Goal: Task Accomplishment & Management: Manage account settings

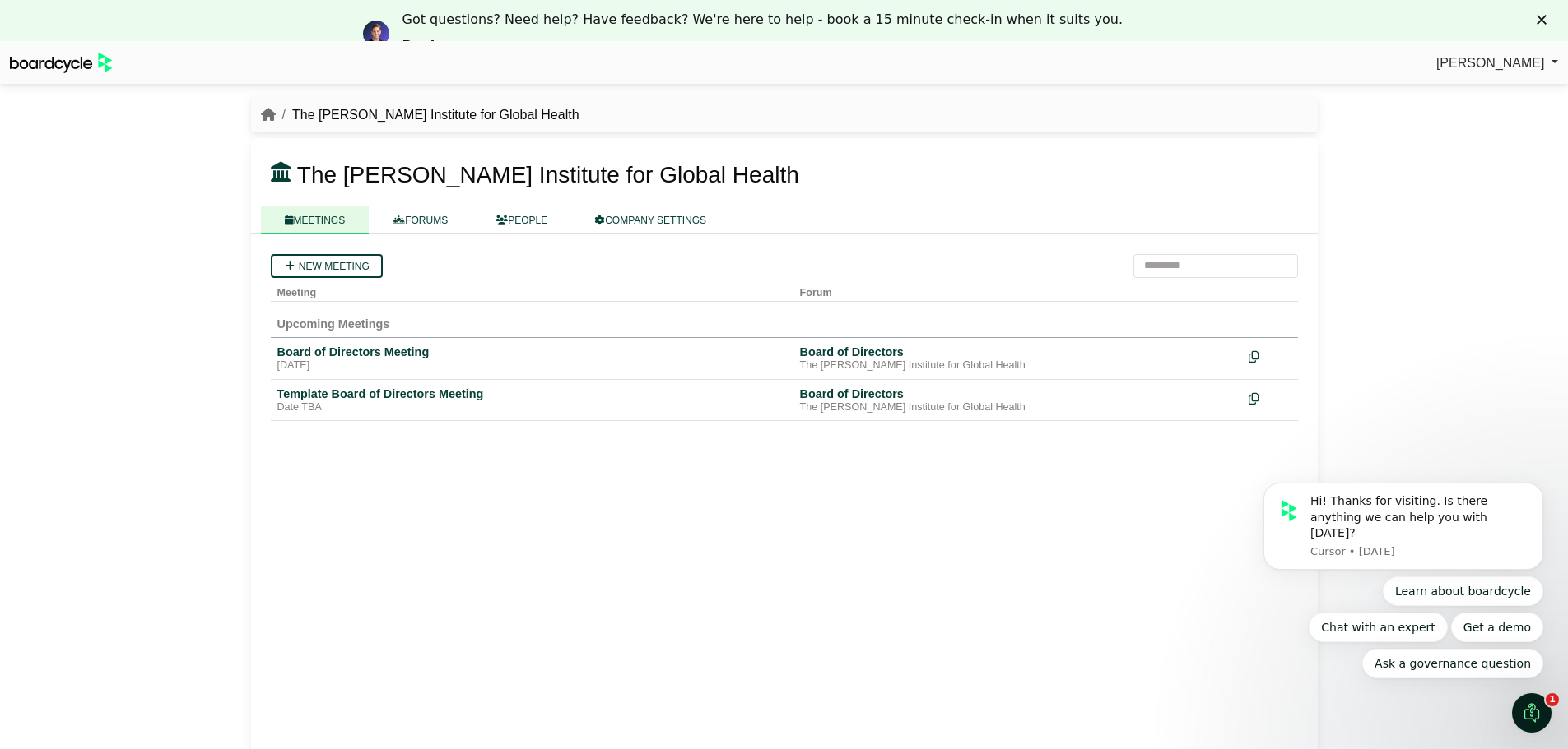
drag, startPoint x: 1441, startPoint y: 1, endPoint x: 919, endPoint y: 585, distance: 783.3
click at [924, 586] on div "New meeting Meeting Forum Upcoming Meetings Board of Directors Meeting Friday, …" at bounding box center [784, 508] width 1066 height 549
click at [391, 354] on div "Board of Directors Meeting" at bounding box center [532, 352] width 510 height 15
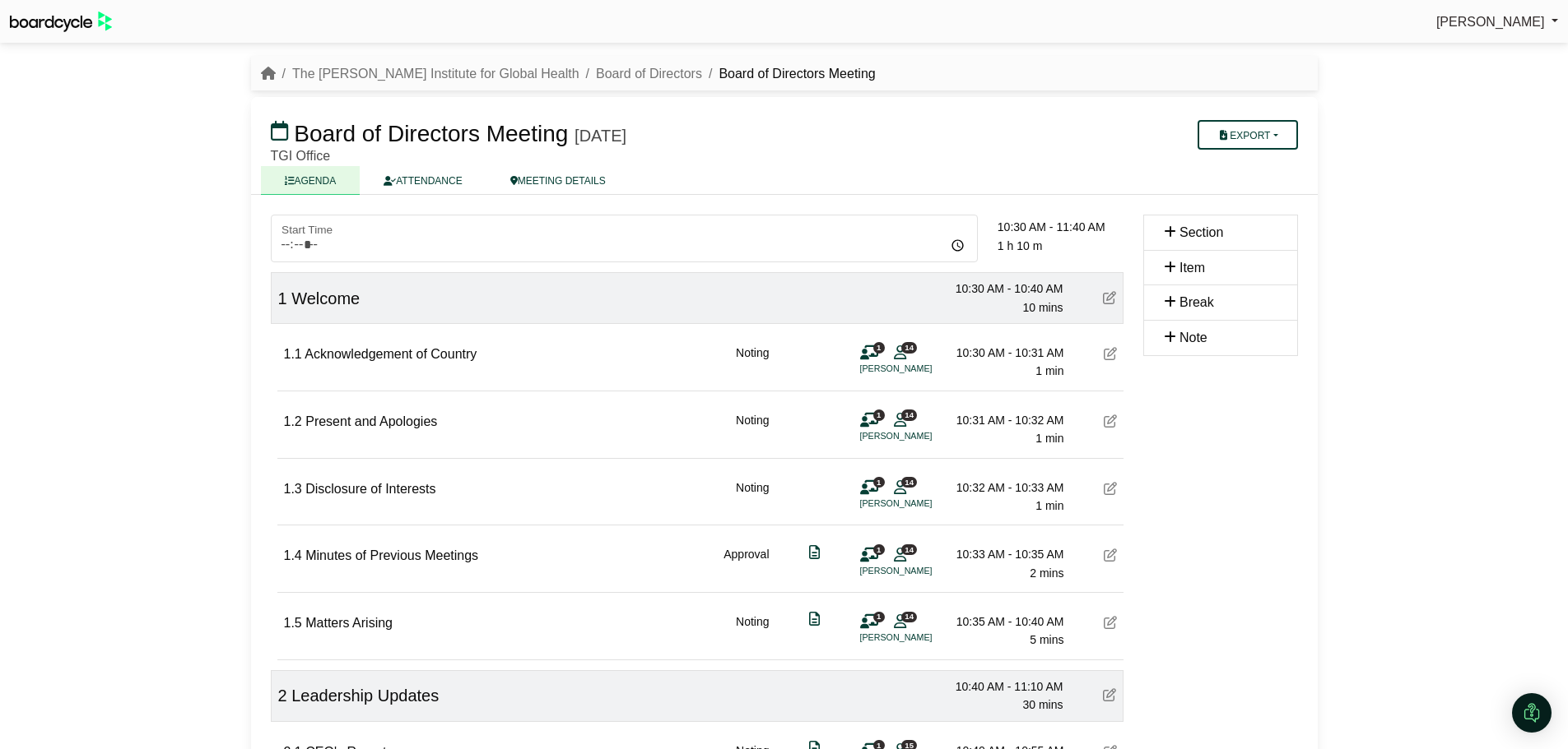
click at [1110, 493] on icon at bounding box center [1110, 488] width 13 height 13
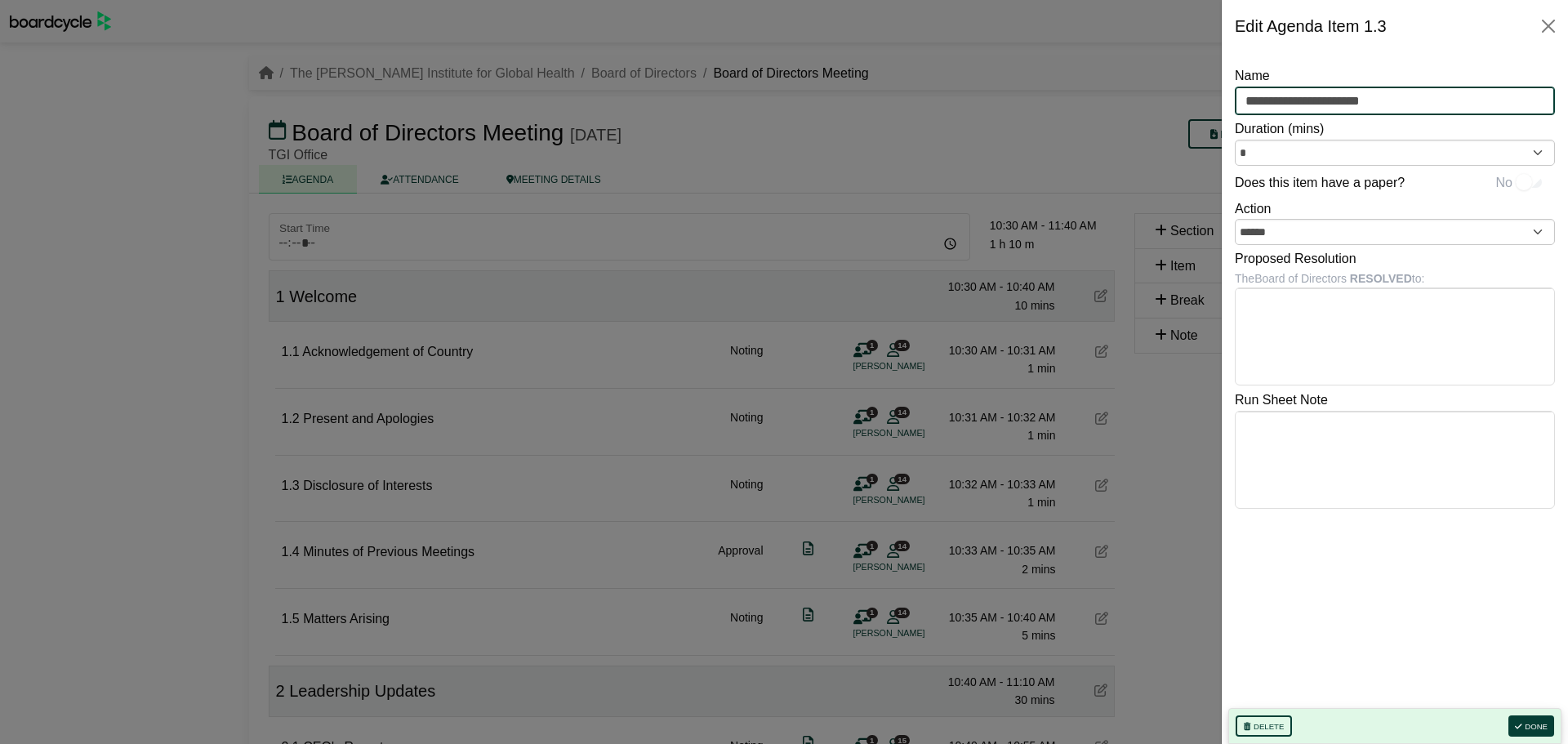
drag, startPoint x: 1311, startPoint y: 102, endPoint x: 1225, endPoint y: 105, distance: 86.1
click at [1225, 105] on div "**********" at bounding box center [1394, 399] width 346 height 692
type input "**********"
click at [1414, 625] on div "**********" at bounding box center [1394, 386] width 320 height 643
click at [1535, 724] on button "Done" at bounding box center [1531, 726] width 46 height 21
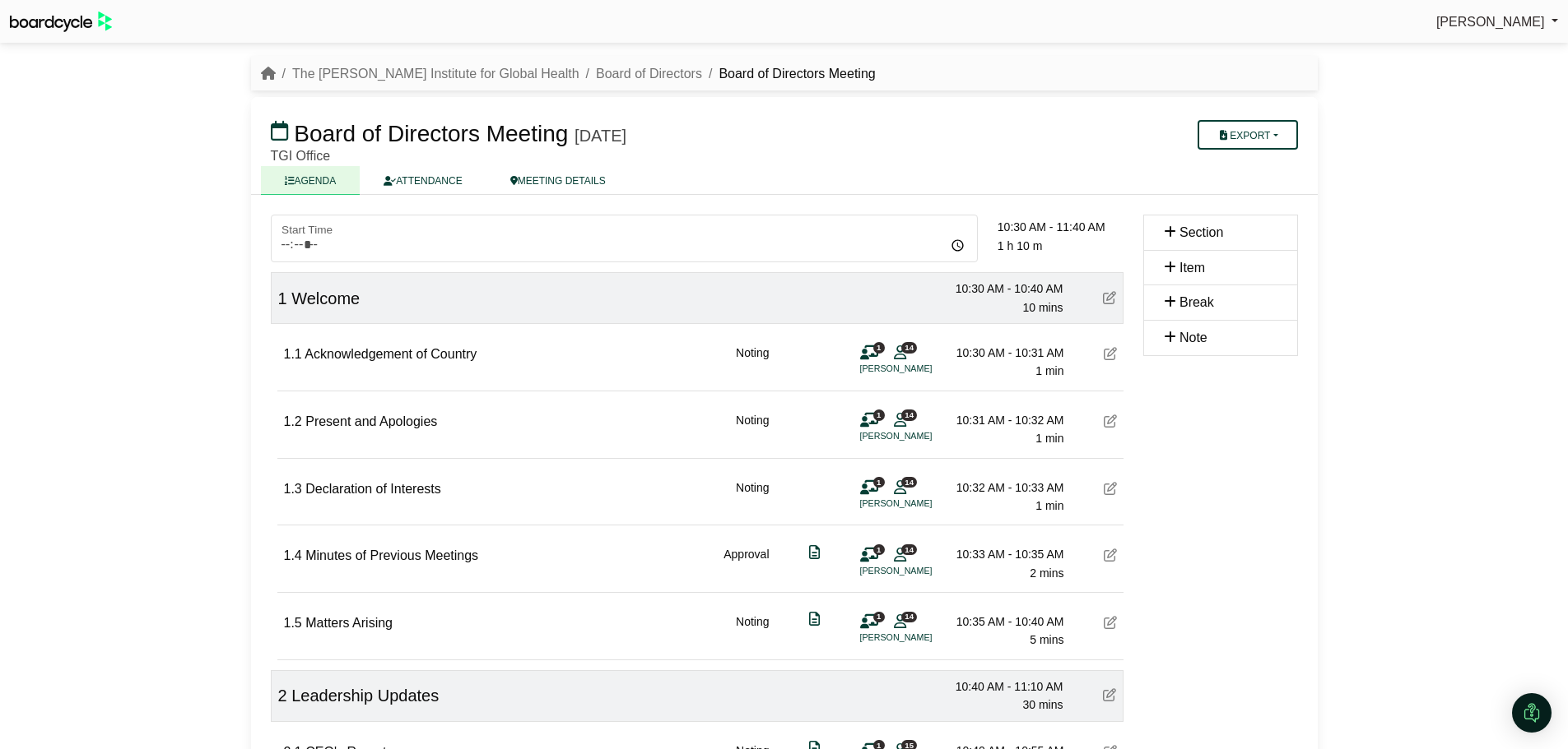
click at [1114, 556] on icon at bounding box center [1110, 554] width 13 height 13
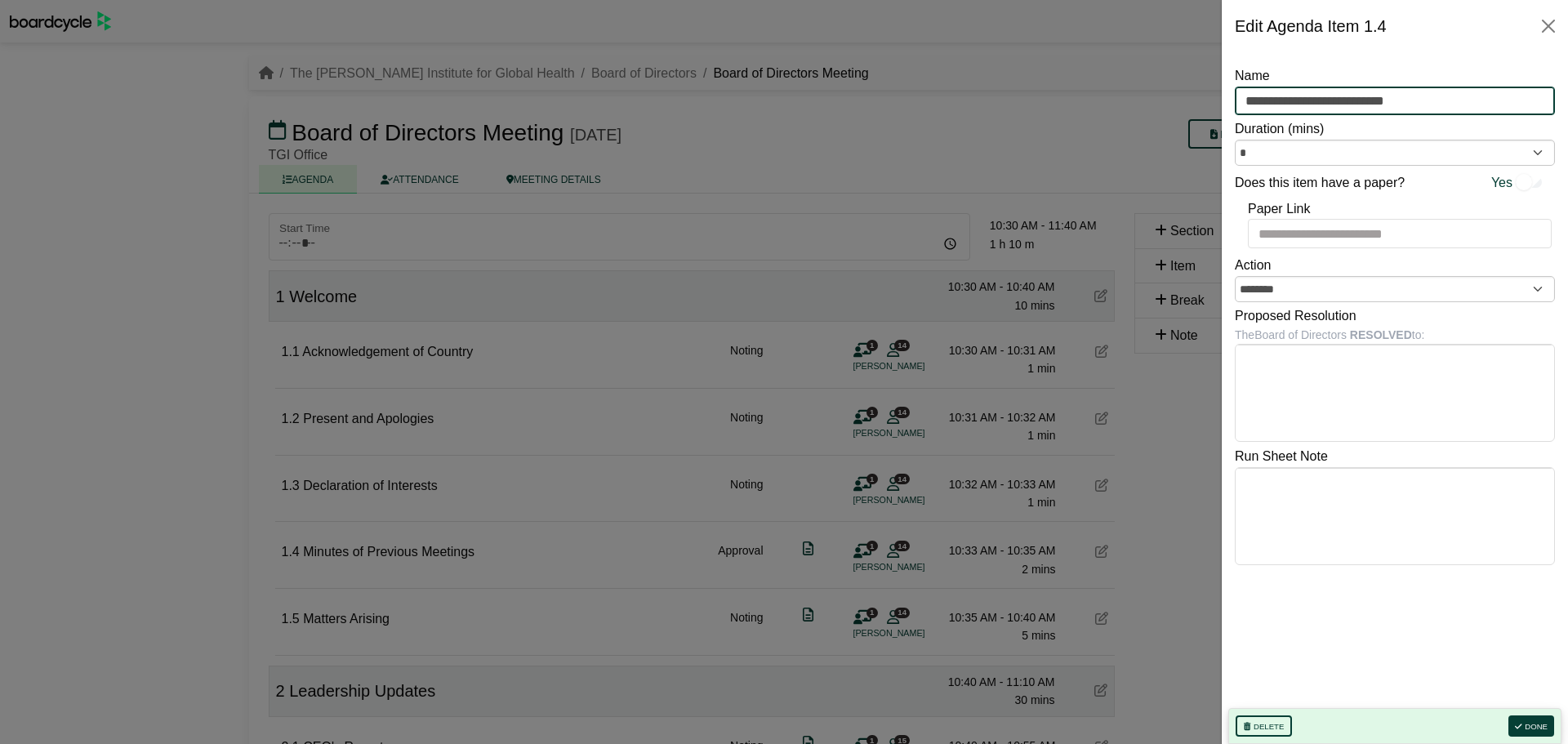
drag, startPoint x: 1422, startPoint y: 102, endPoint x: 1311, endPoint y: 103, distance: 111.0
click at [1311, 103] on input "**********" at bounding box center [1394, 101] width 320 height 29
click at [1375, 98] on input "**********" at bounding box center [1394, 101] width 320 height 29
type input "**********"
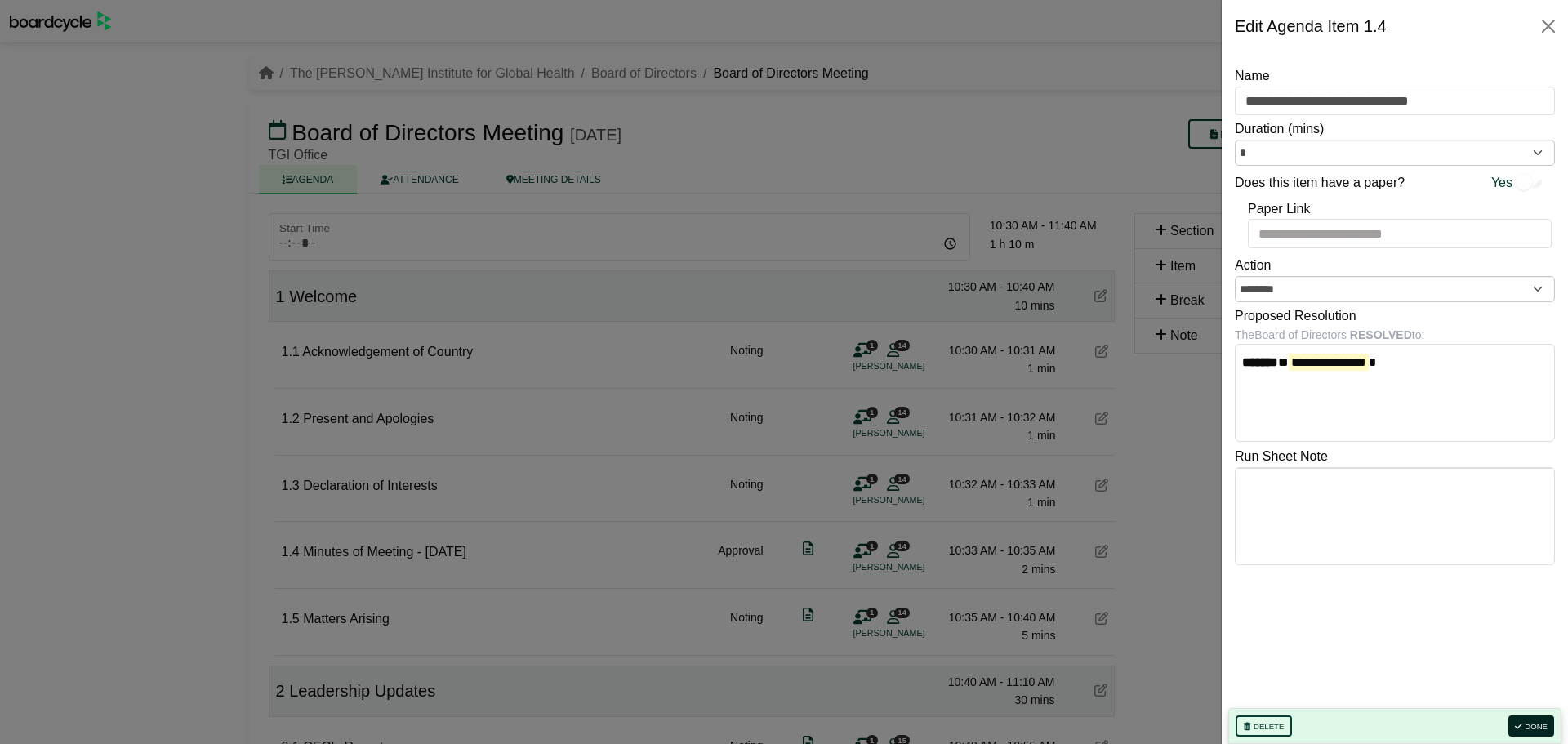
click at [1536, 720] on button "Done" at bounding box center [1531, 726] width 46 height 21
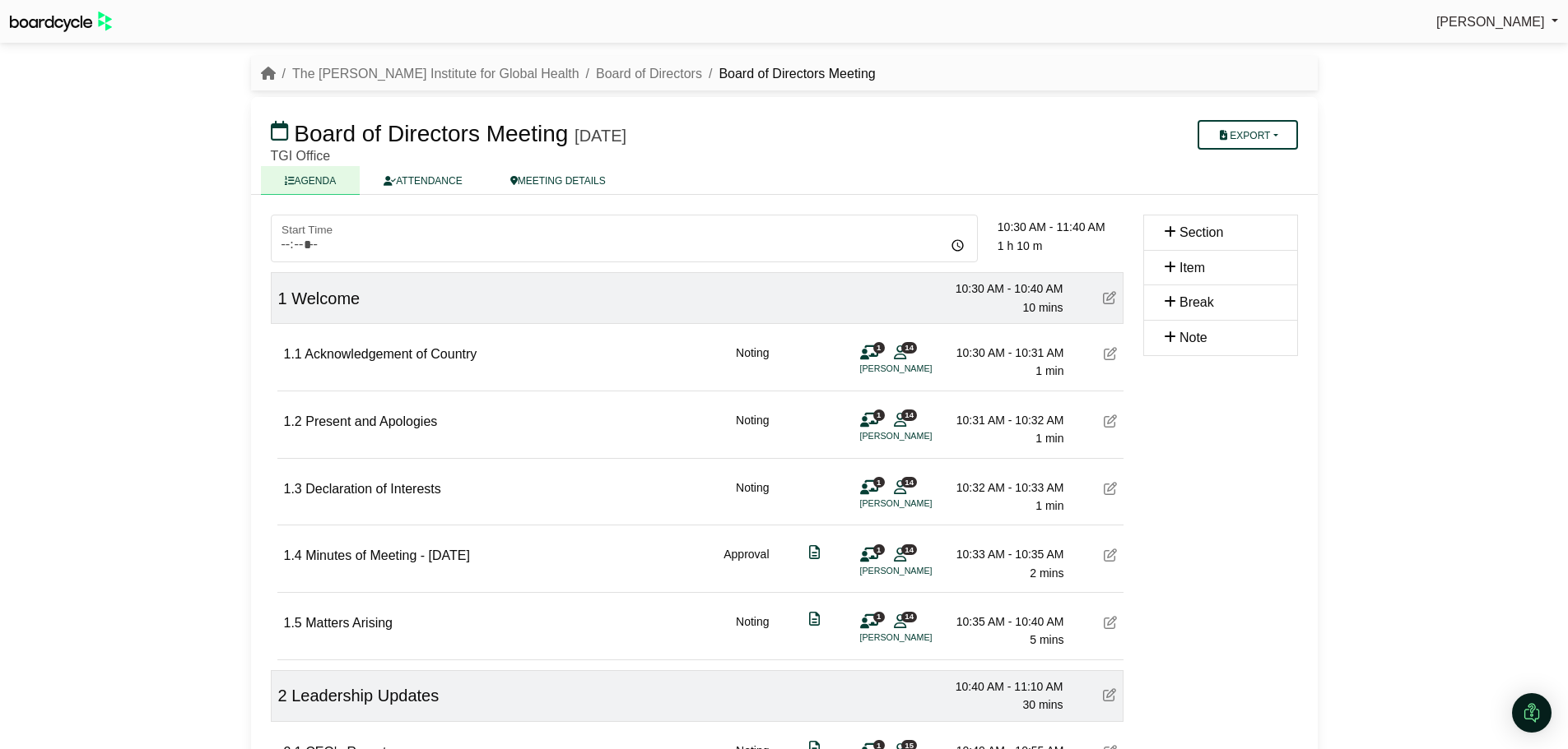
click at [1111, 625] on icon at bounding box center [1110, 623] width 13 height 13
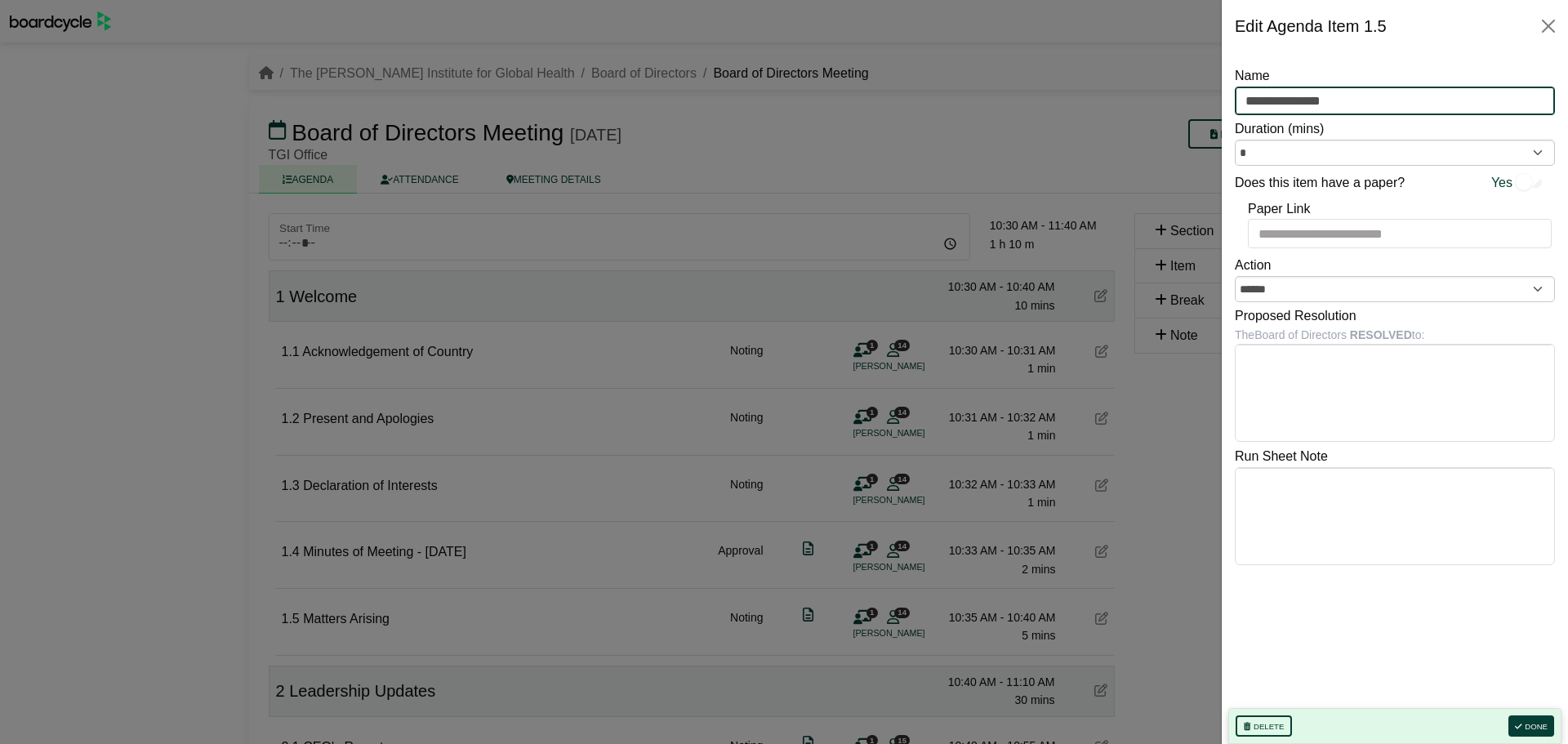
click at [1383, 109] on input "**********" at bounding box center [1394, 101] width 320 height 29
type input "**********"
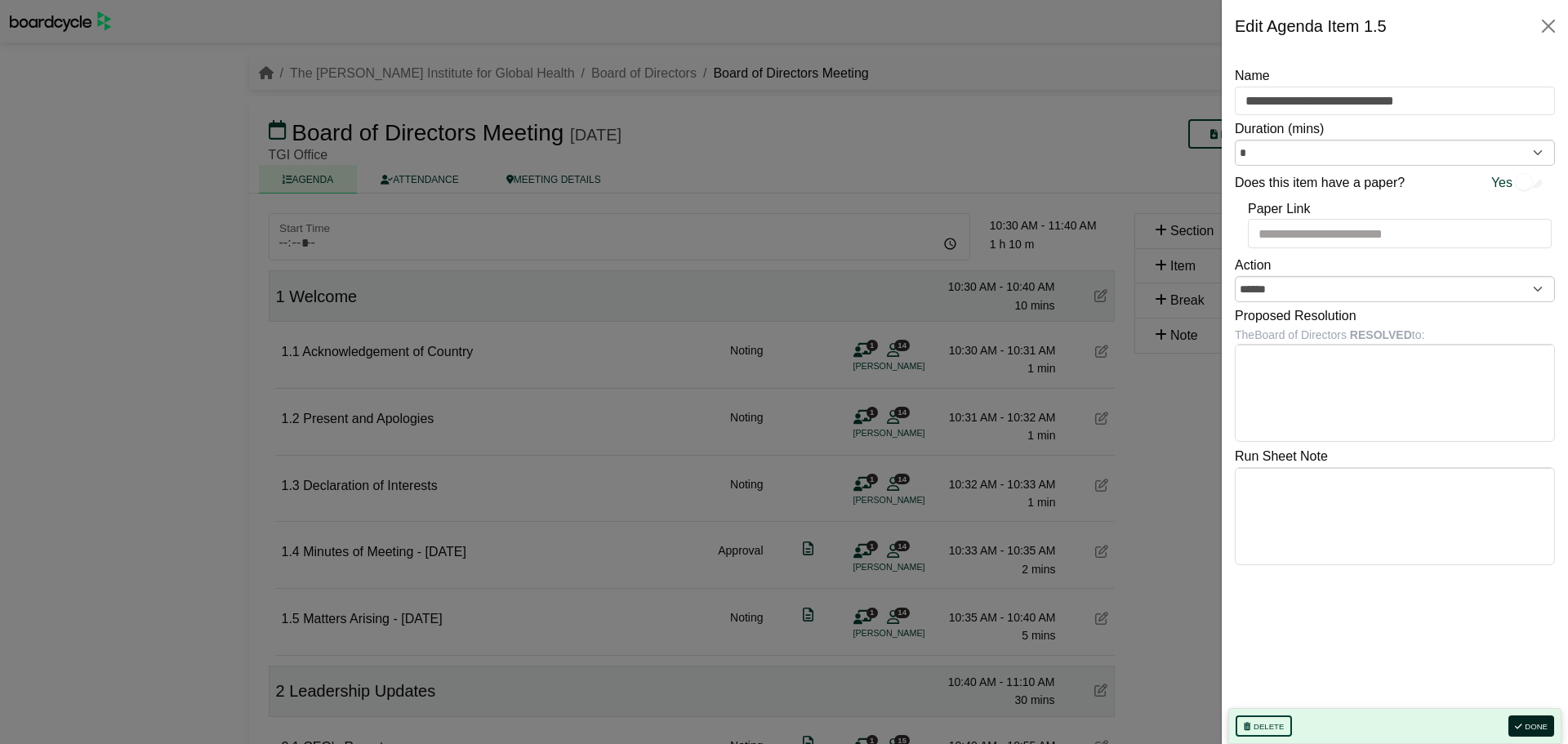
click at [1539, 723] on button "Done" at bounding box center [1531, 726] width 46 height 21
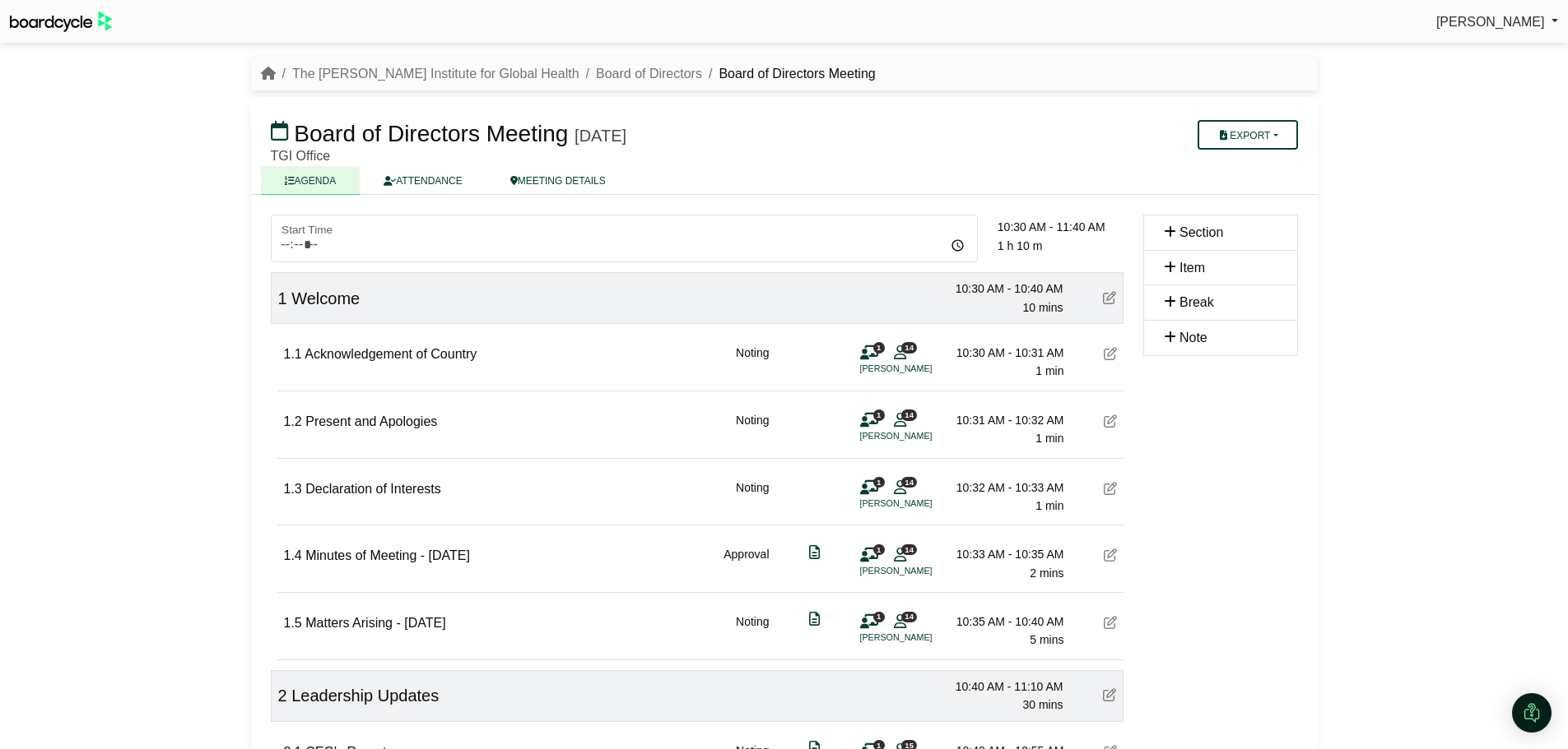
scroll to position [82, 0]
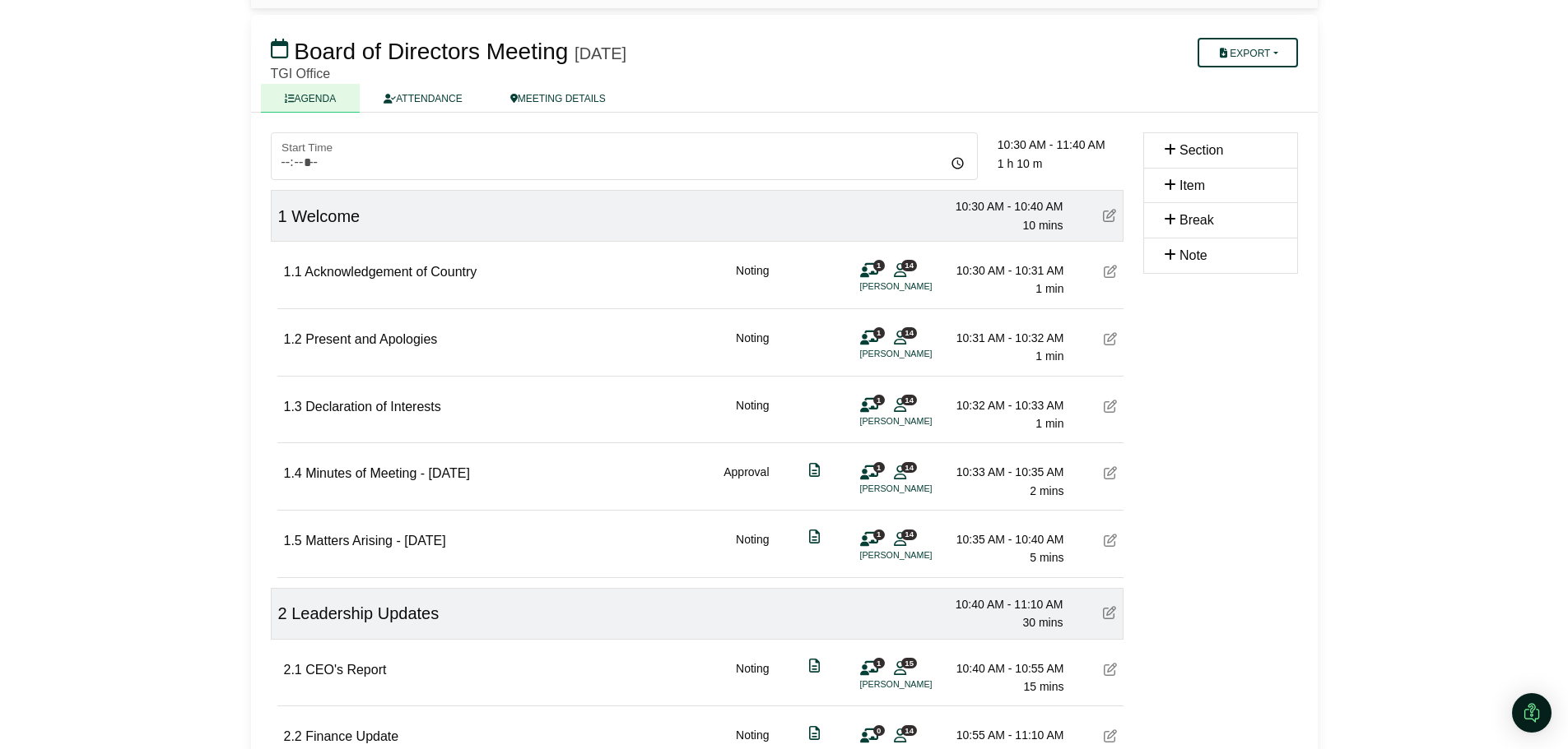
click at [1170, 186] on icon at bounding box center [1170, 185] width 12 height 13
drag, startPoint x: 1164, startPoint y: 185, endPoint x: 1181, endPoint y: 188, distance: 17.3
click at [1165, 185] on icon at bounding box center [1170, 185] width 12 height 13
click at [1185, 187] on span "Item" at bounding box center [1192, 186] width 26 height 14
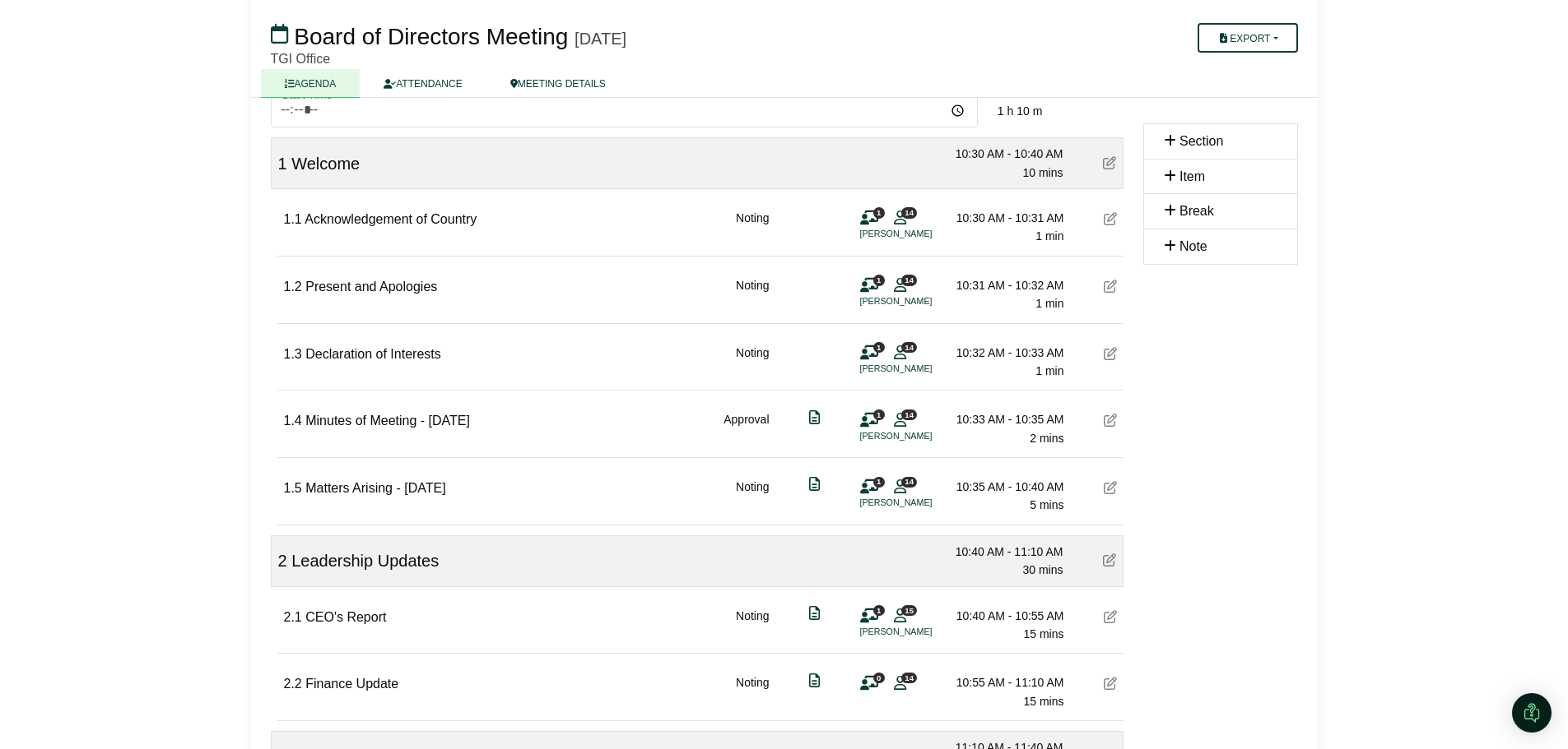
scroll to position [247, 0]
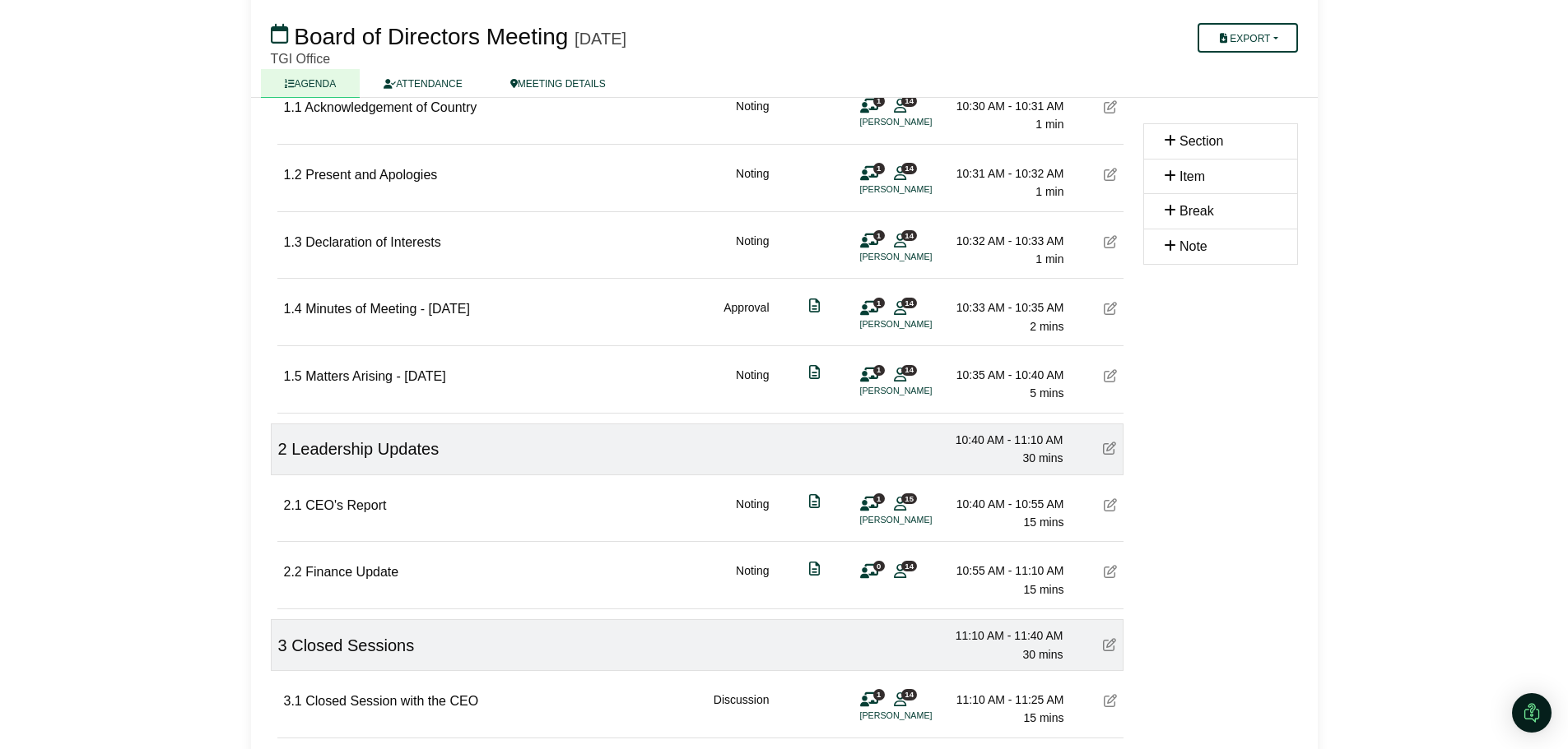
click at [323, 85] on link "AGENDA" at bounding box center [311, 83] width 100 height 29
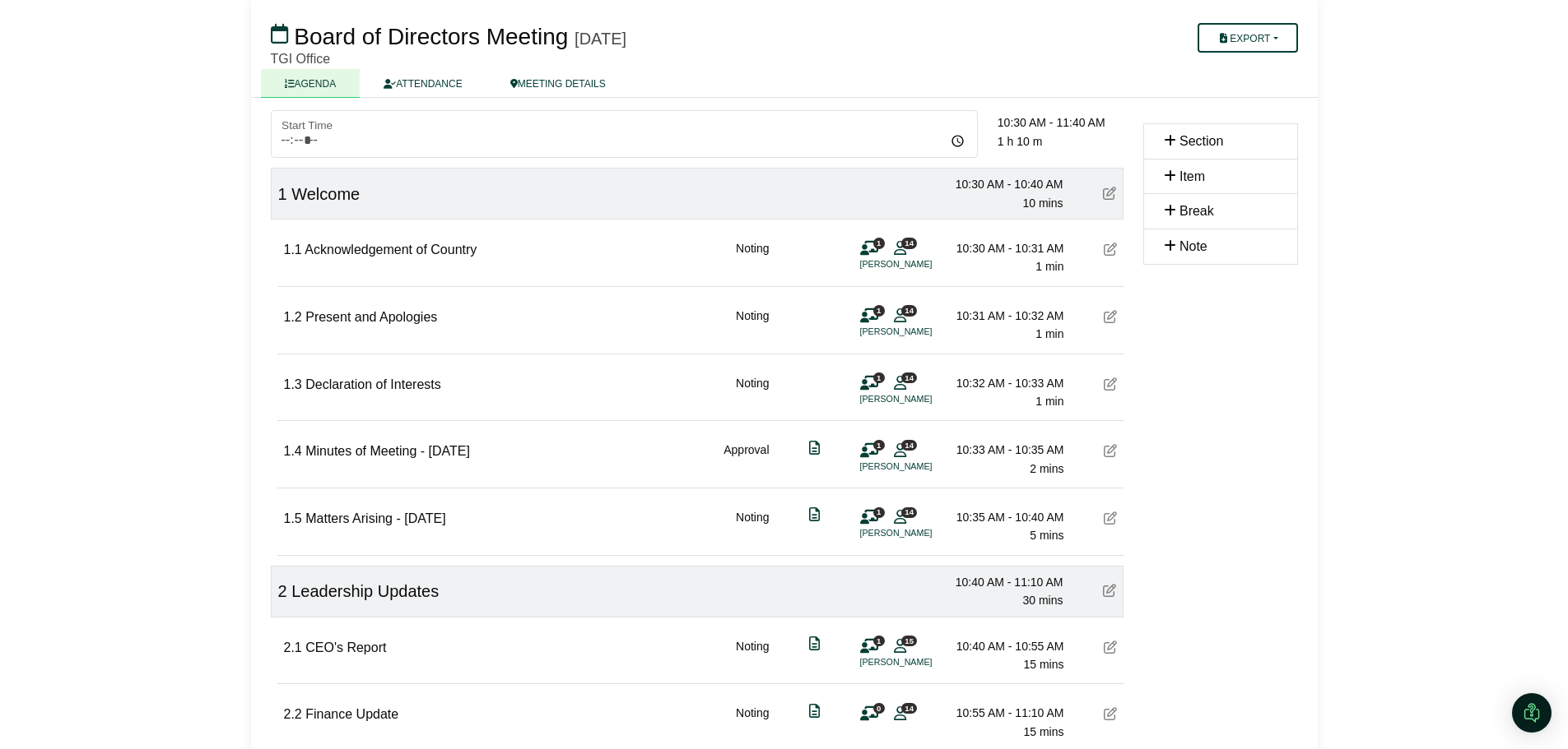
scroll to position [164, 0]
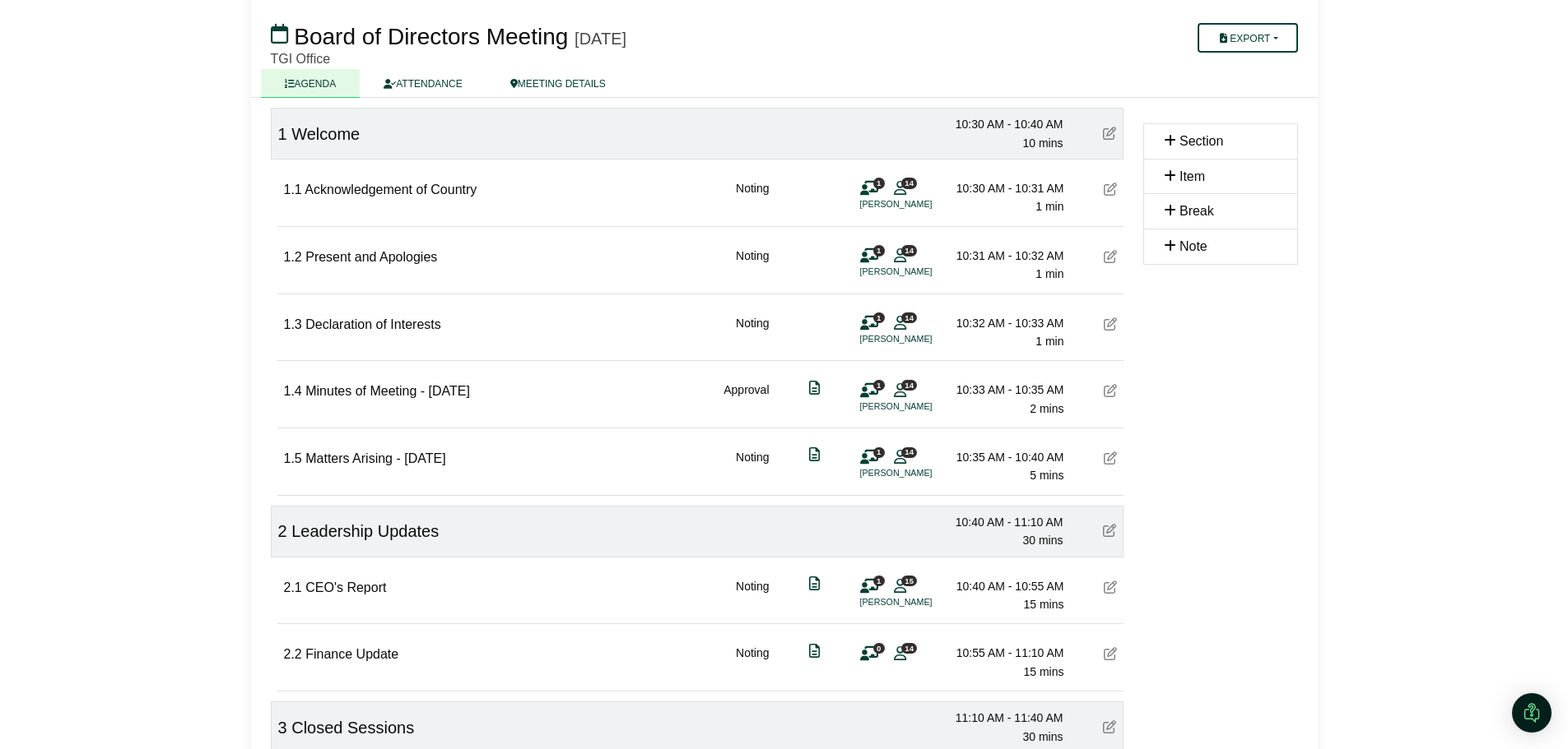
click at [1193, 180] on span "Item" at bounding box center [1192, 177] width 26 height 14
click at [1170, 179] on icon at bounding box center [1170, 176] width 12 height 13
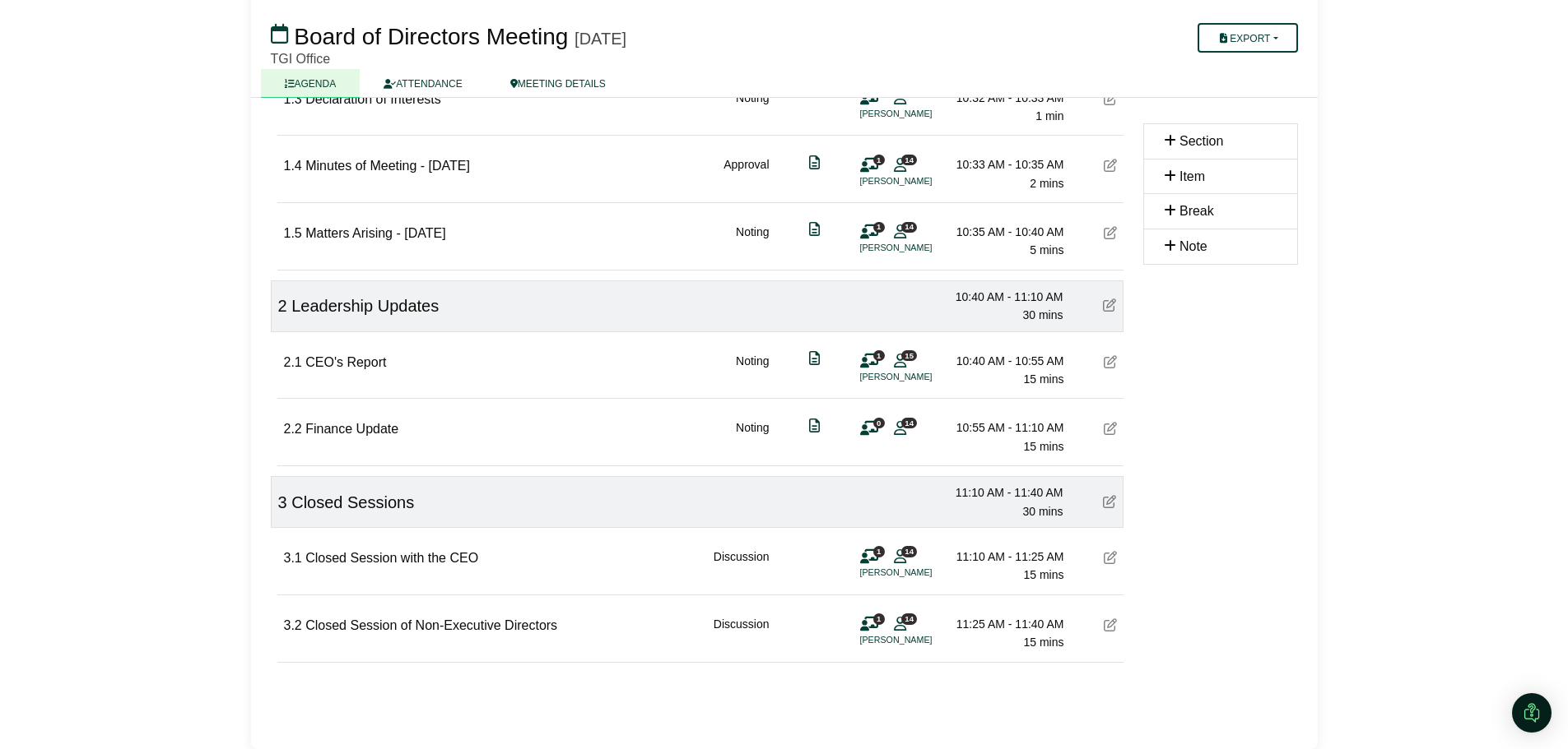
scroll to position [396, 0]
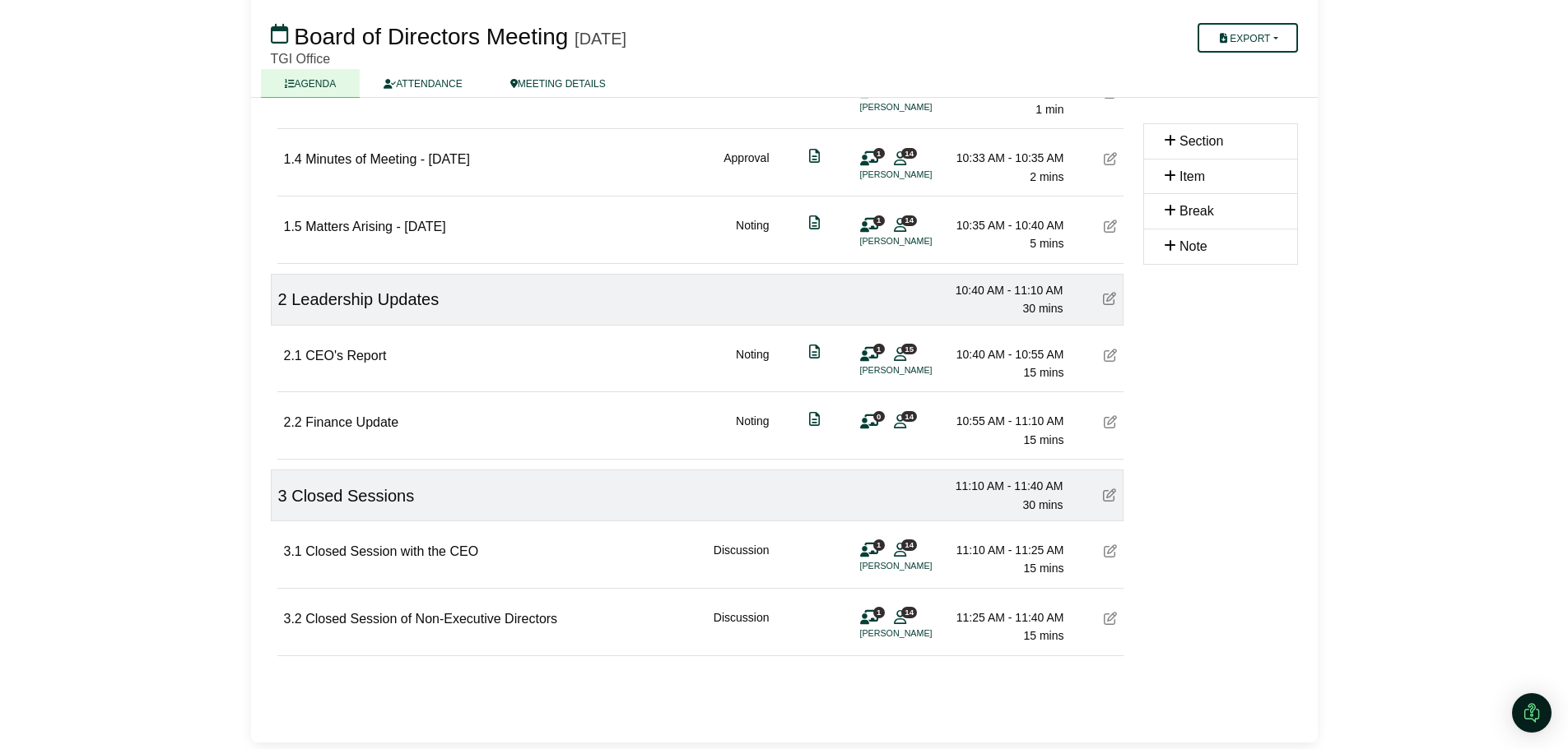
click at [890, 689] on div at bounding box center [696, 693] width 813 height 21
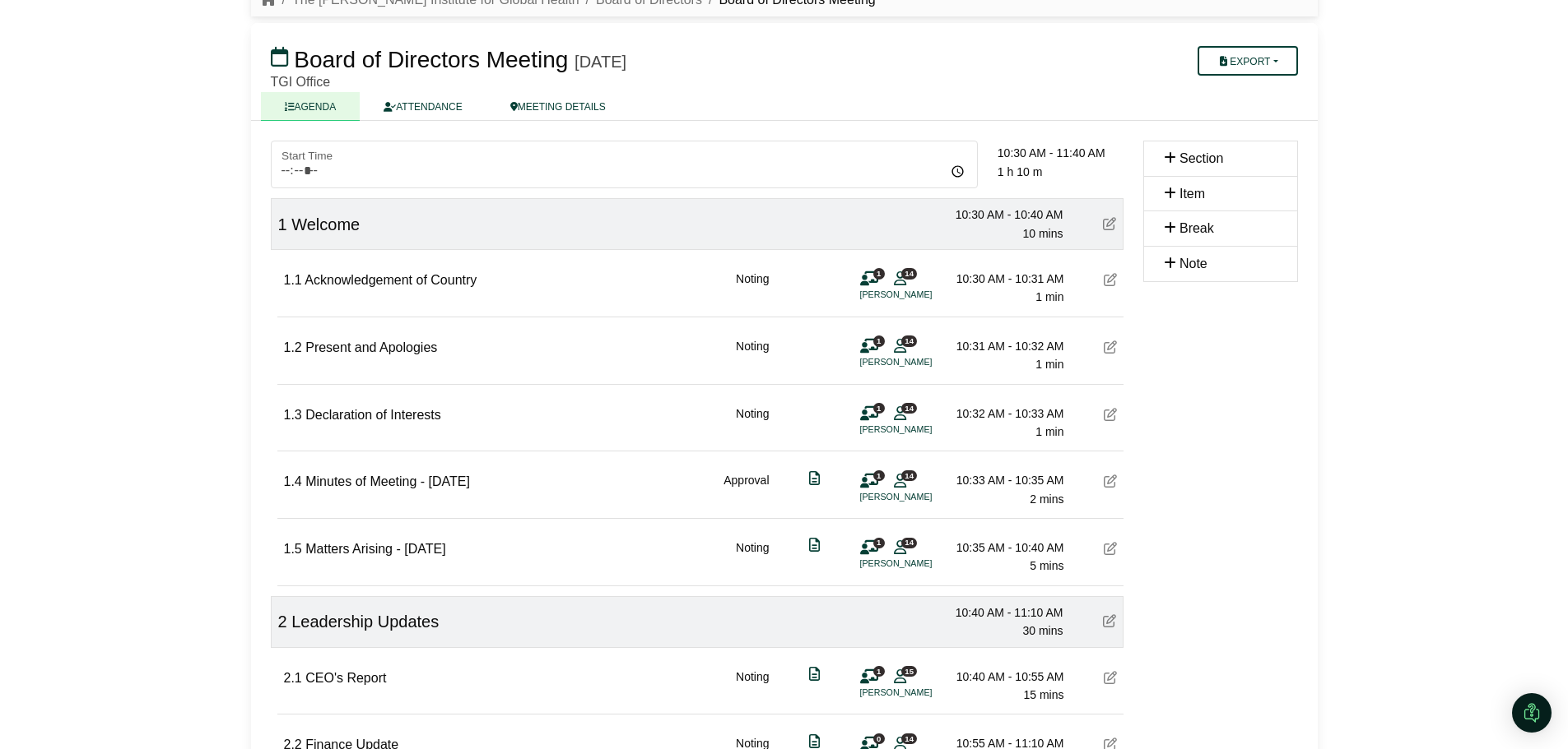
scroll to position [0, 0]
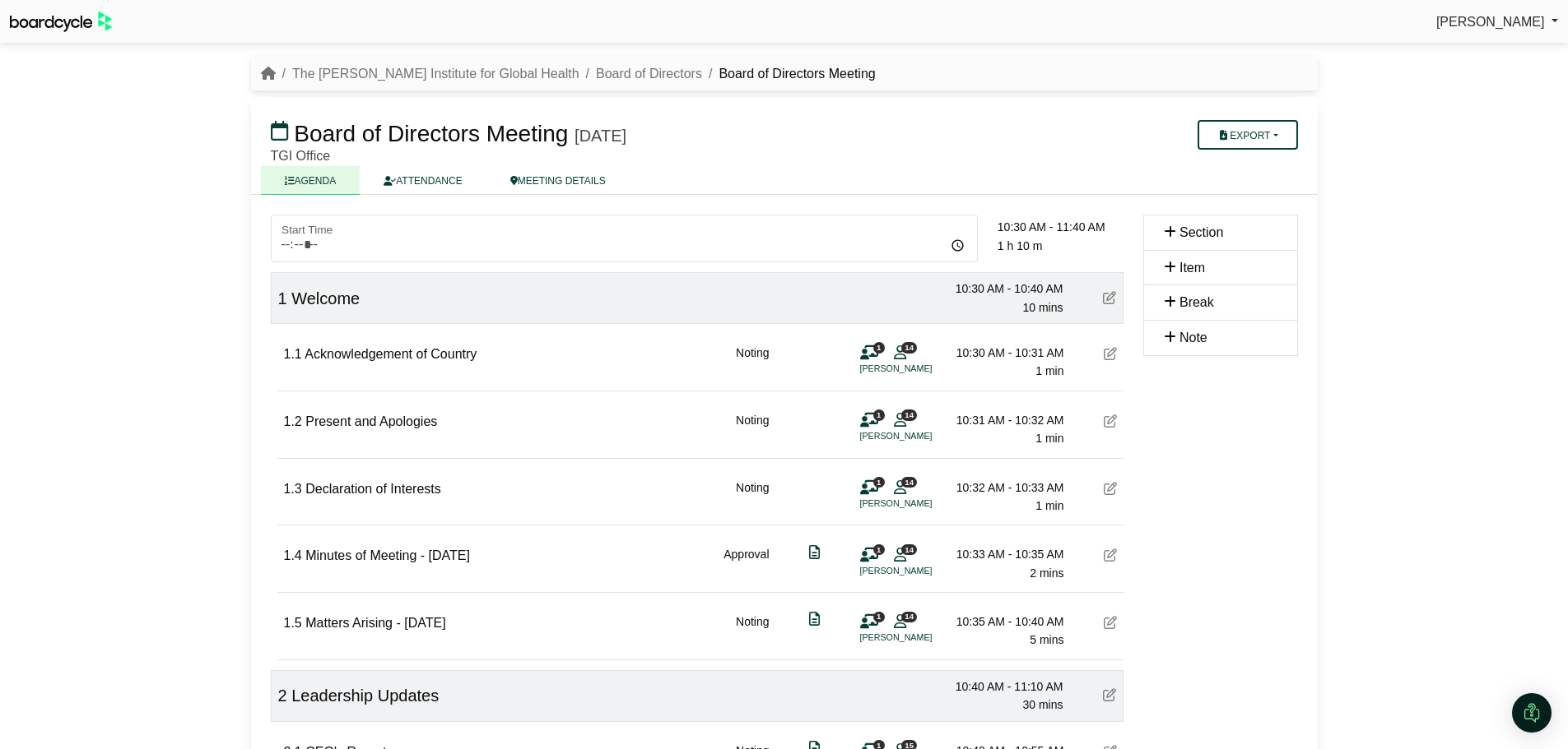
drag, startPoint x: 333, startPoint y: 180, endPoint x: 1254, endPoint y: 397, distance: 946.2
click at [1254, 397] on div "Section Item Break Note" at bounding box center [1220, 667] width 174 height 905
click at [1168, 236] on icon at bounding box center [1170, 232] width 12 height 13
click at [1190, 265] on span "Item" at bounding box center [1192, 268] width 26 height 14
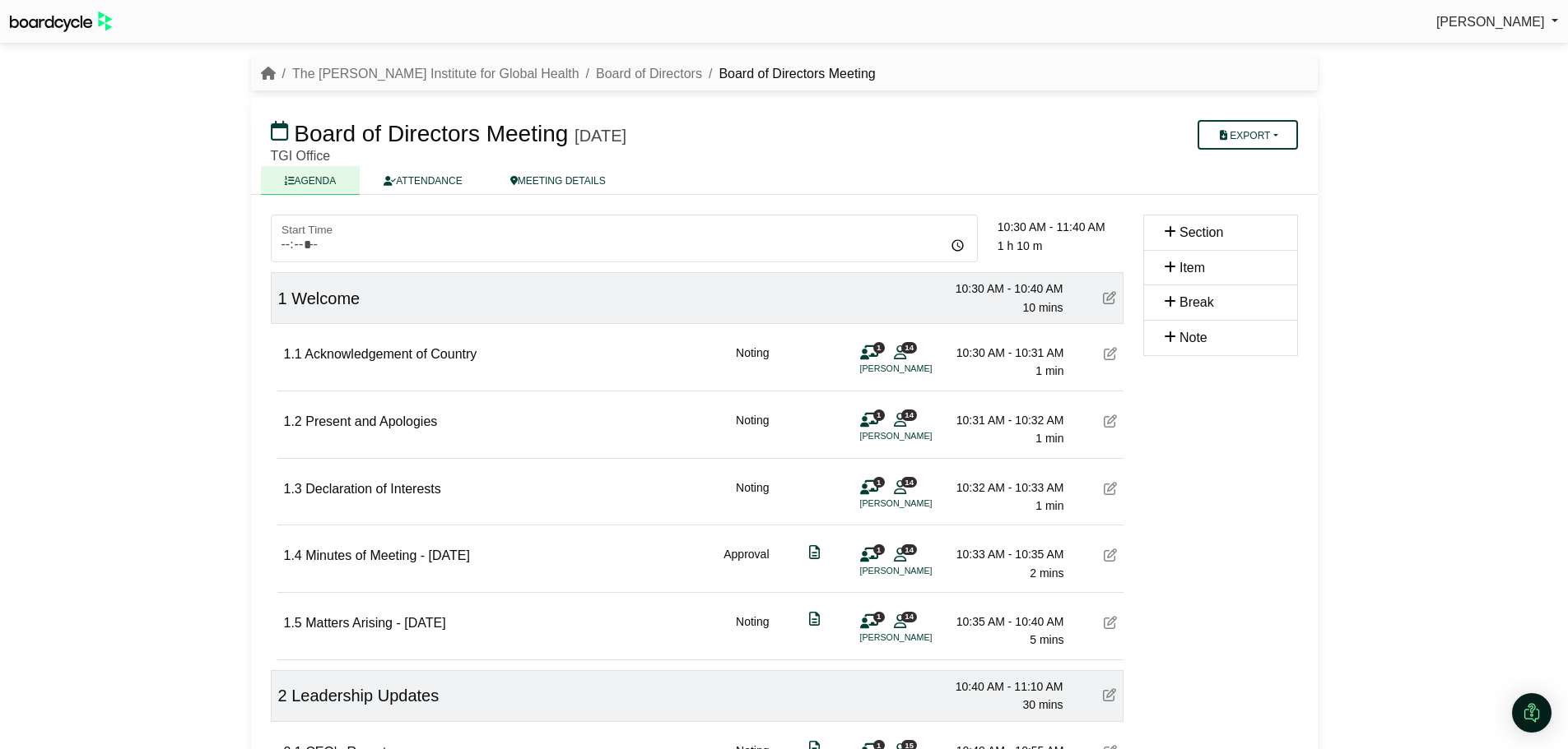
click at [1192, 264] on span "Item" at bounding box center [1192, 268] width 26 height 14
click at [1257, 138] on button "Export" at bounding box center [1247, 134] width 100 height 29
drag, startPoint x: 1206, startPoint y: 440, endPoint x: 1212, endPoint y: 451, distance: 12.5
click at [1211, 447] on div "Section Item Break Note" at bounding box center [1220, 667] width 174 height 905
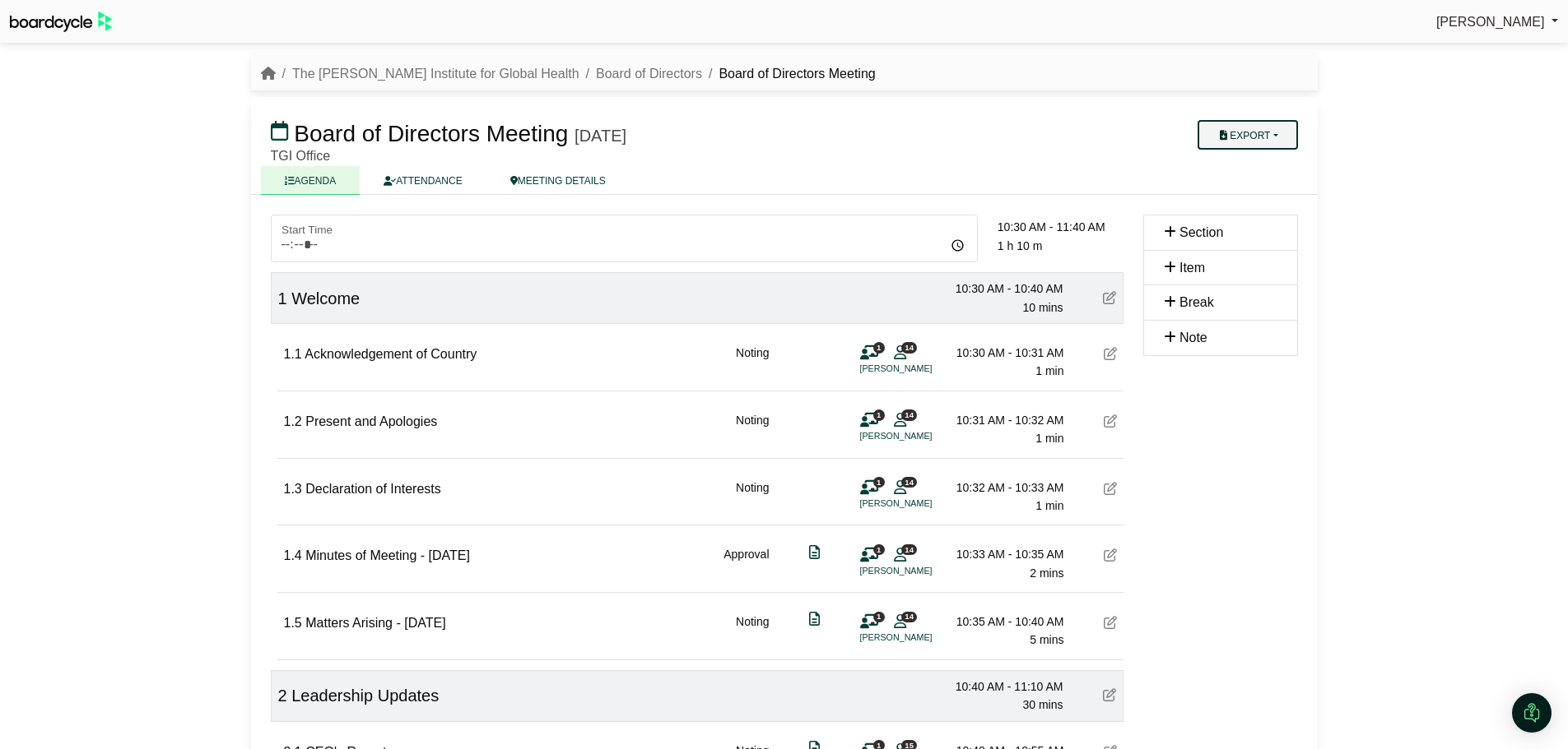
click at [1233, 141] on button "Export" at bounding box center [1247, 134] width 100 height 29
click at [1253, 432] on div "Section Item Break Note" at bounding box center [1220, 667] width 174 height 905
drag, startPoint x: 503, startPoint y: 355, endPoint x: 531, endPoint y: 394, distance: 48.0
click at [530, 394] on div "1.2 Present and Apologies Noting 1 14 Paul Schreier 10:31 AM - 10:32 AM 1 min" at bounding box center [700, 424] width 846 height 64
click at [944, 294] on div "1 Welcome 10:30 AM - 10:40 AM 10 mins" at bounding box center [697, 298] width 853 height 52
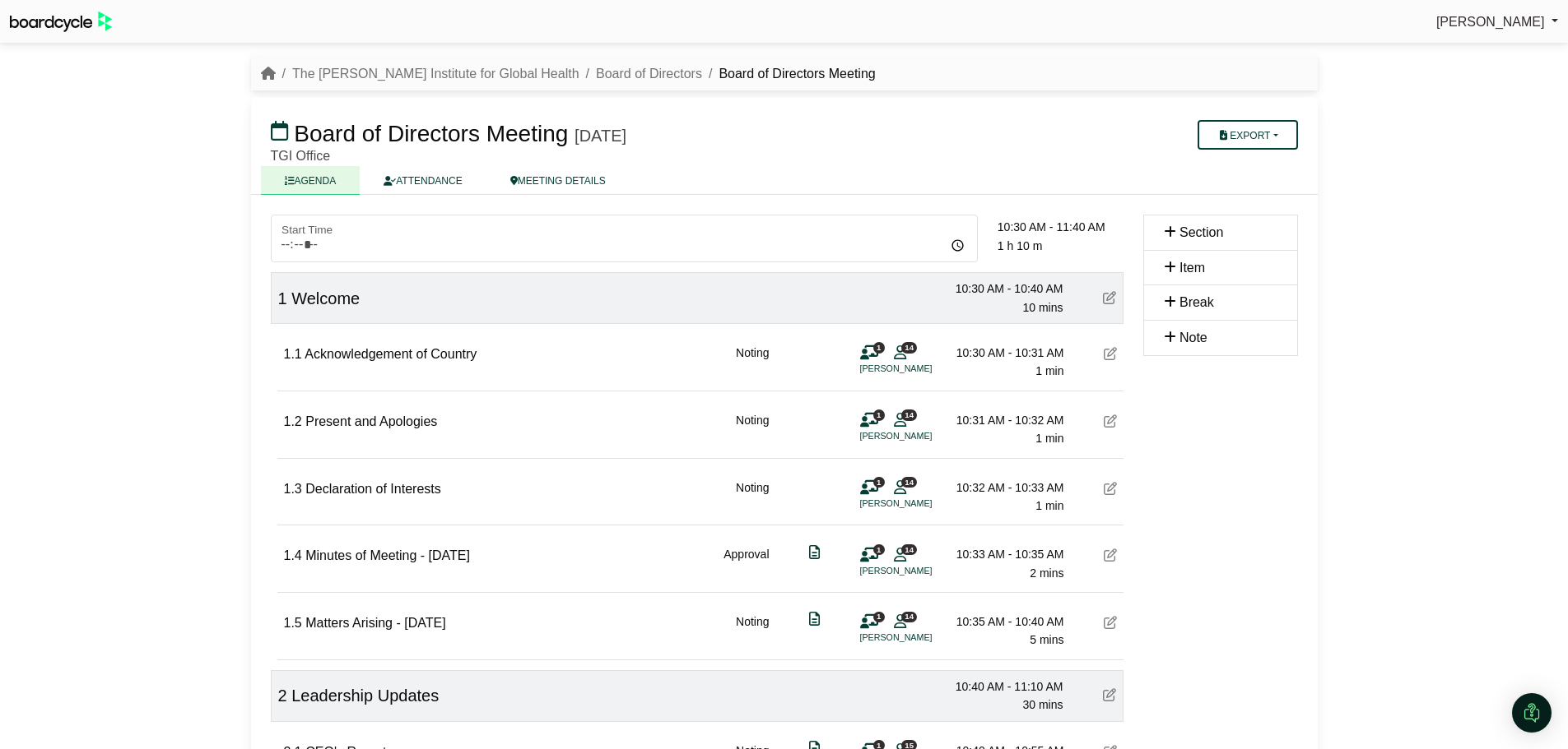
drag, startPoint x: 944, startPoint y: 294, endPoint x: 657, endPoint y: 302, distance: 287.1
click at [657, 302] on div "1 Welcome 10:30 AM - 10:40 AM 10 mins" at bounding box center [697, 298] width 853 height 52
click at [1194, 231] on span "Section" at bounding box center [1201, 233] width 43 height 14
click at [1195, 233] on span "Section" at bounding box center [1201, 233] width 43 height 14
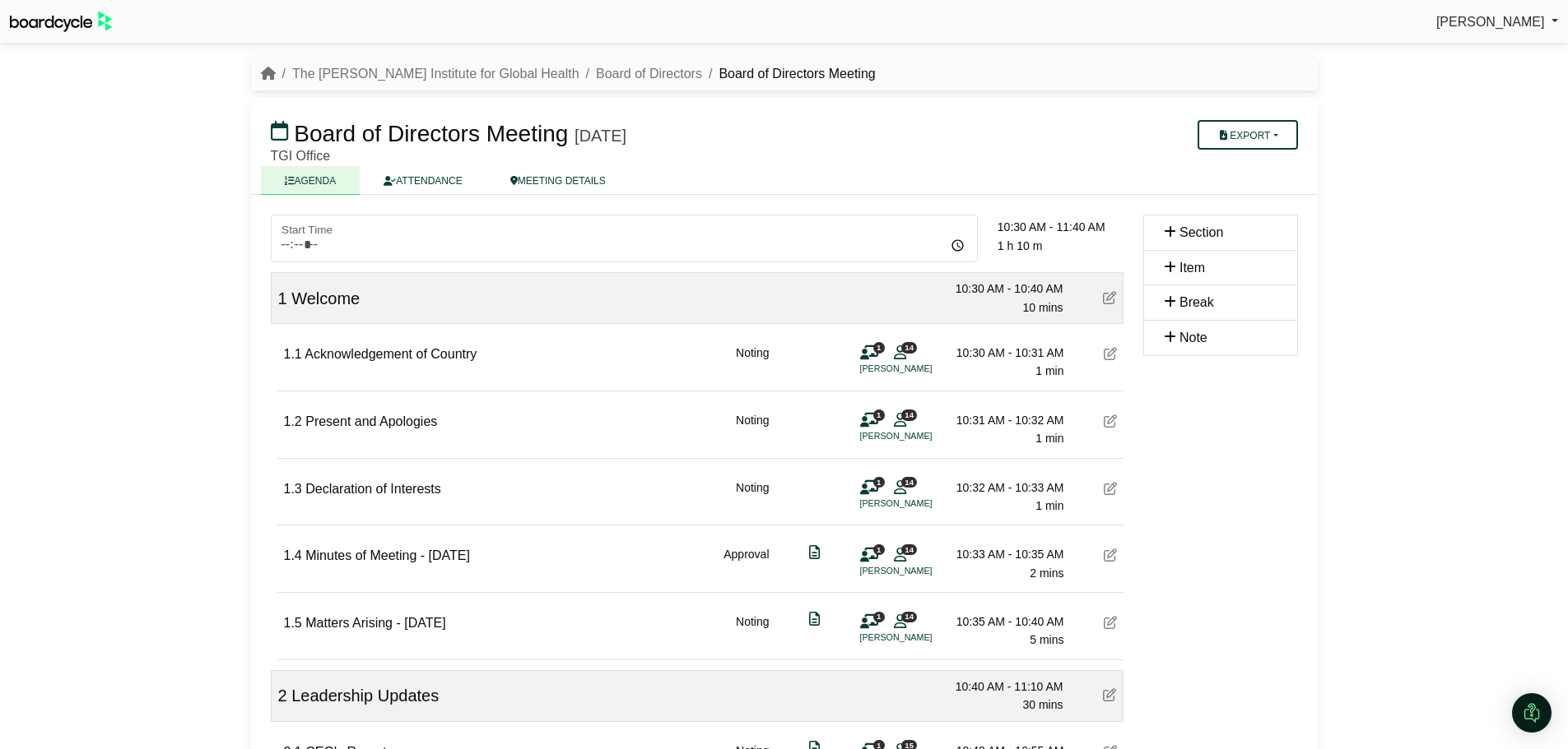
click at [1194, 276] on div "Item" at bounding box center [1220, 268] width 113 height 21
click at [1193, 273] on span "Item" at bounding box center [1192, 268] width 26 height 14
click at [1197, 300] on span "Break" at bounding box center [1196, 302] width 35 height 14
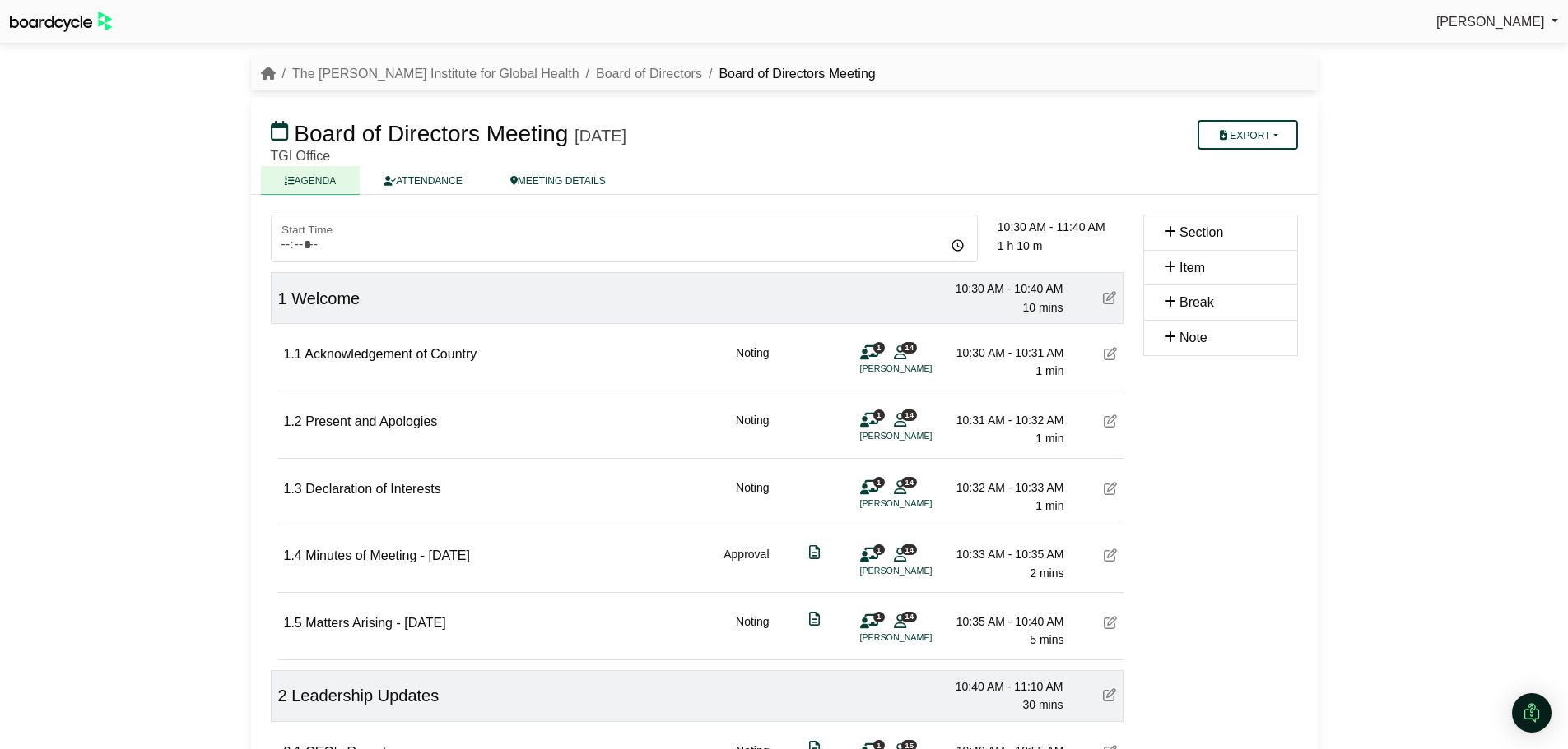
click at [1197, 332] on span "Note" at bounding box center [1194, 338] width 28 height 14
click at [1196, 332] on span "Note" at bounding box center [1194, 338] width 28 height 14
click at [580, 169] on link "MEETING DETAILS" at bounding box center [558, 180] width 143 height 29
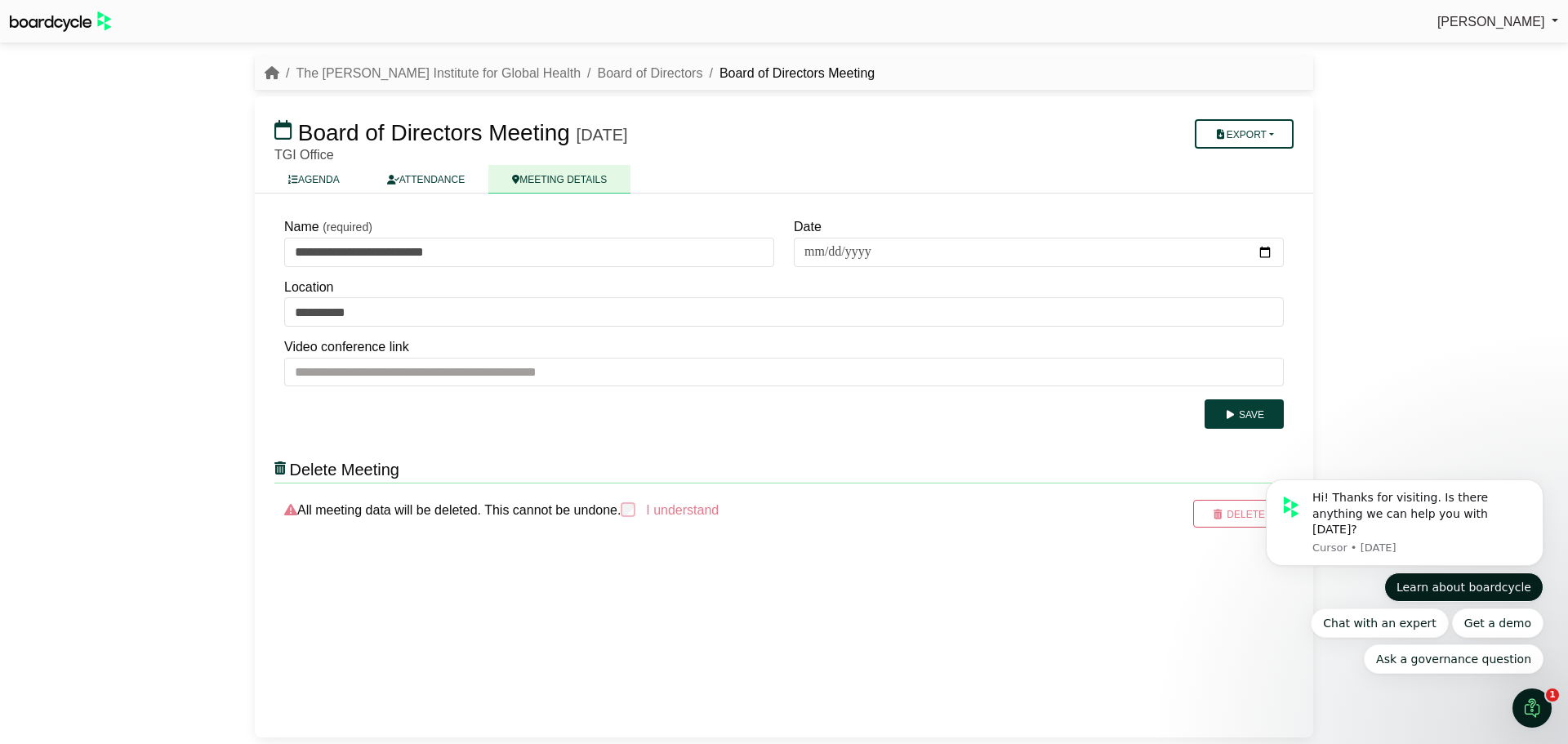
click at [1384, 602] on button "Learn about boardcycle" at bounding box center [1463, 587] width 159 height 29
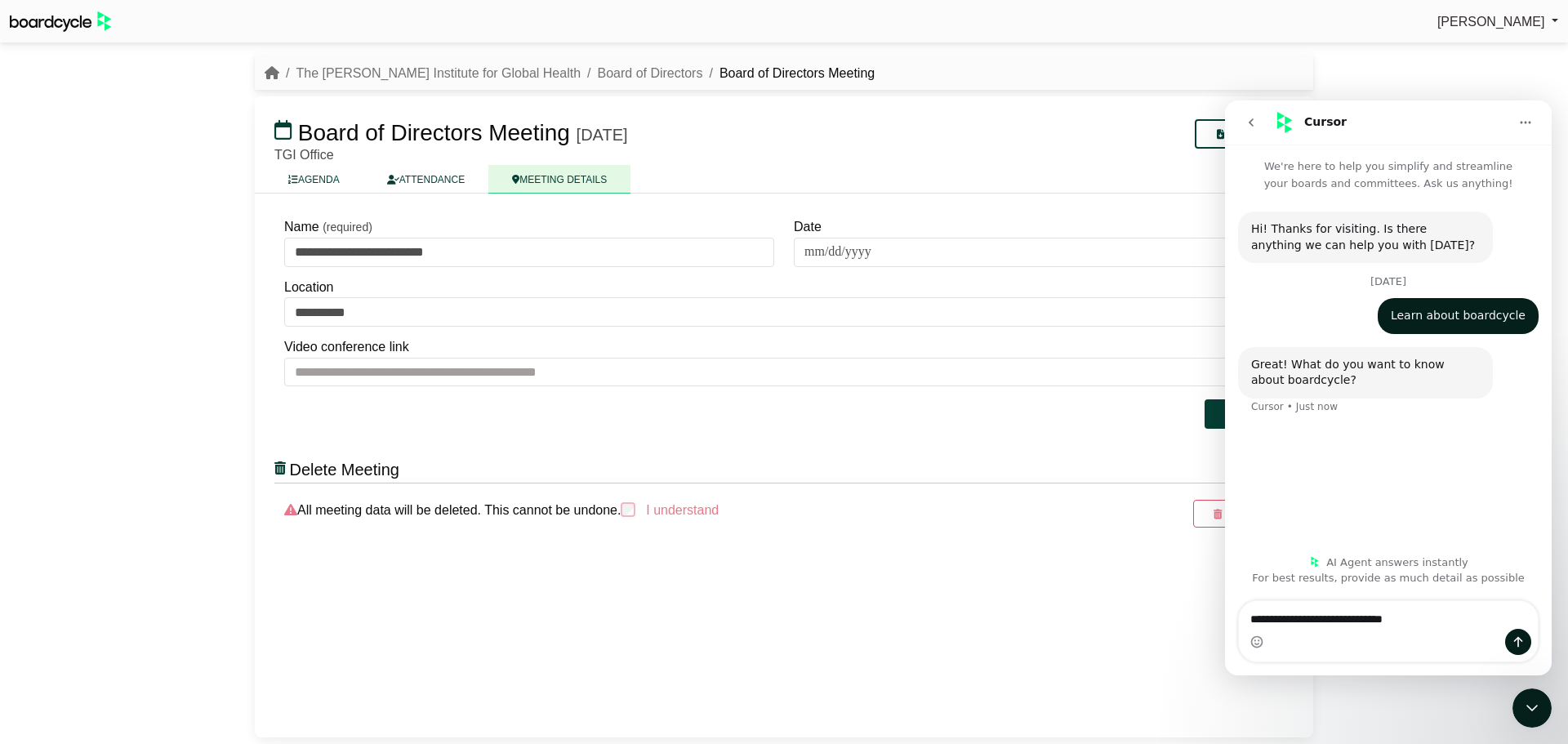
type textarea "**********"
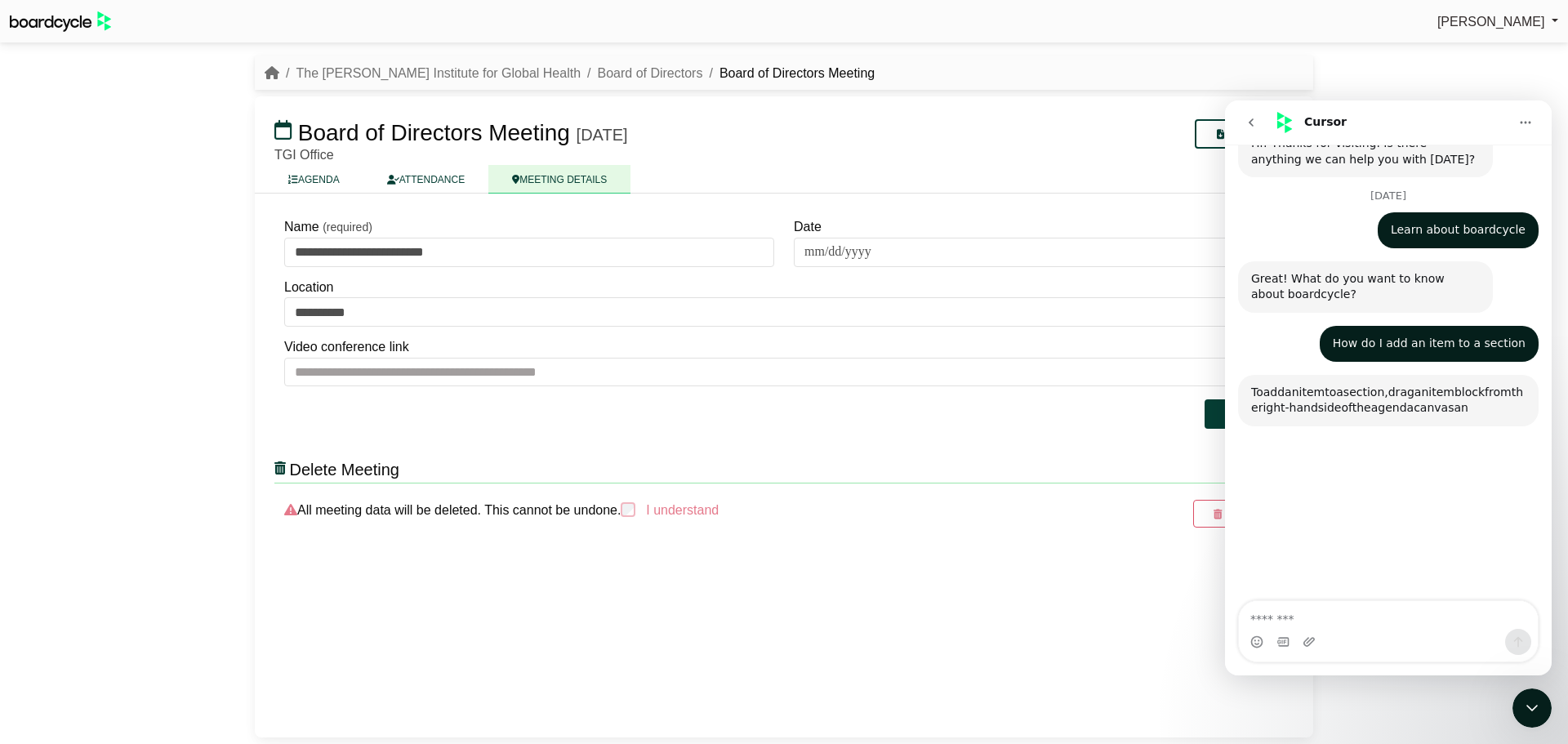
scroll to position [271, 0]
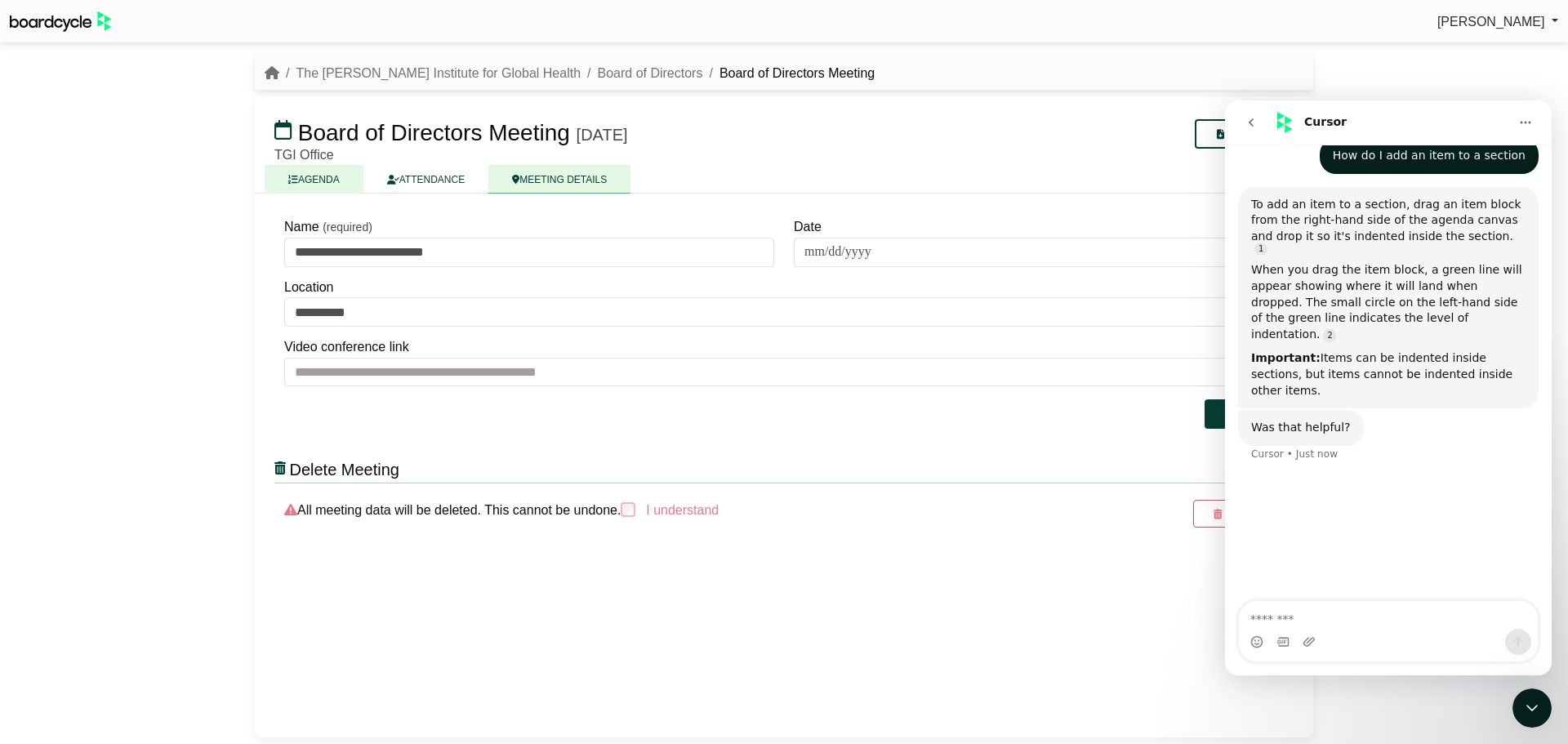
drag, startPoint x: 314, startPoint y: 181, endPoint x: 324, endPoint y: 187, distance: 11.7
click at [314, 181] on link "AGENDA" at bounding box center [313, 179] width 99 height 29
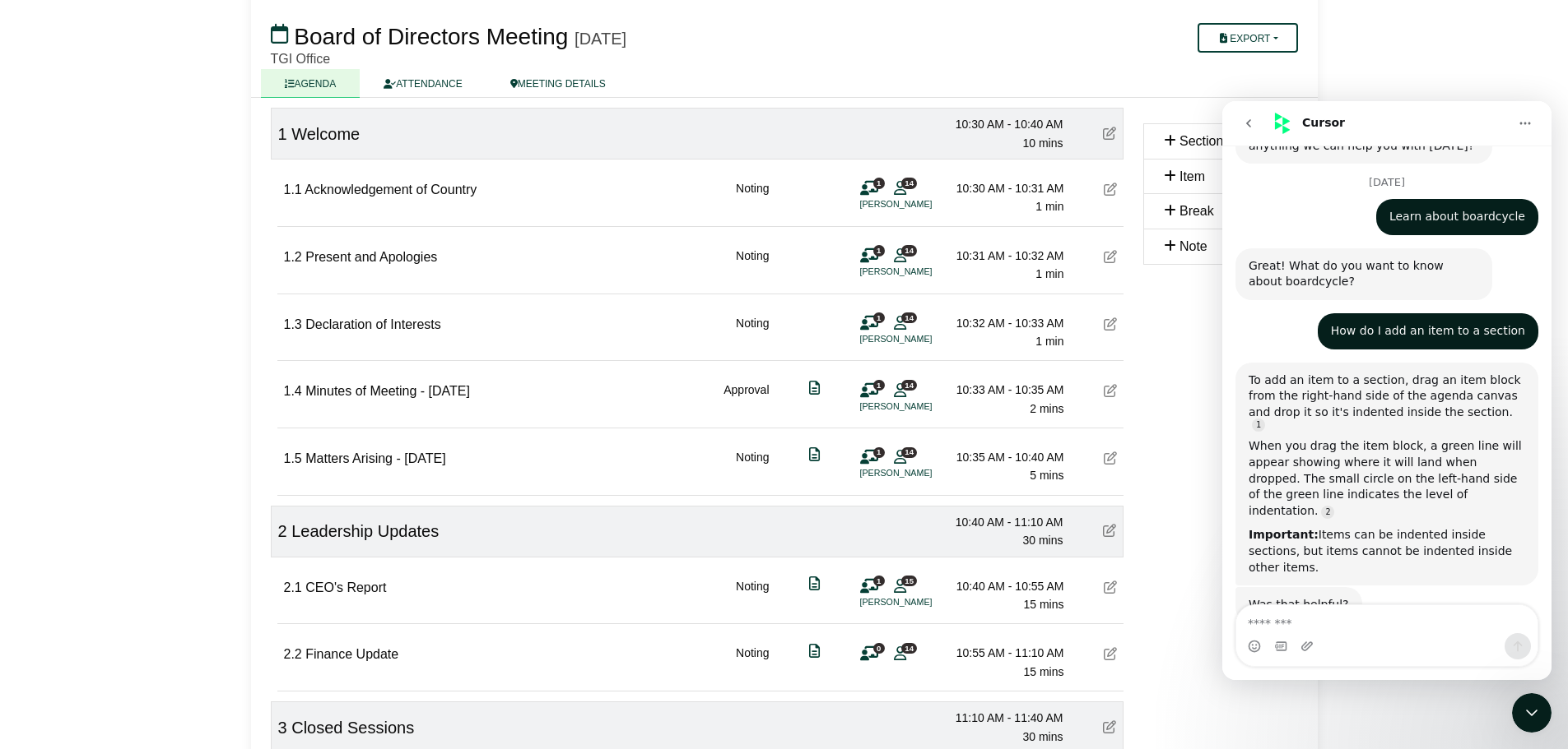
scroll to position [111, 0]
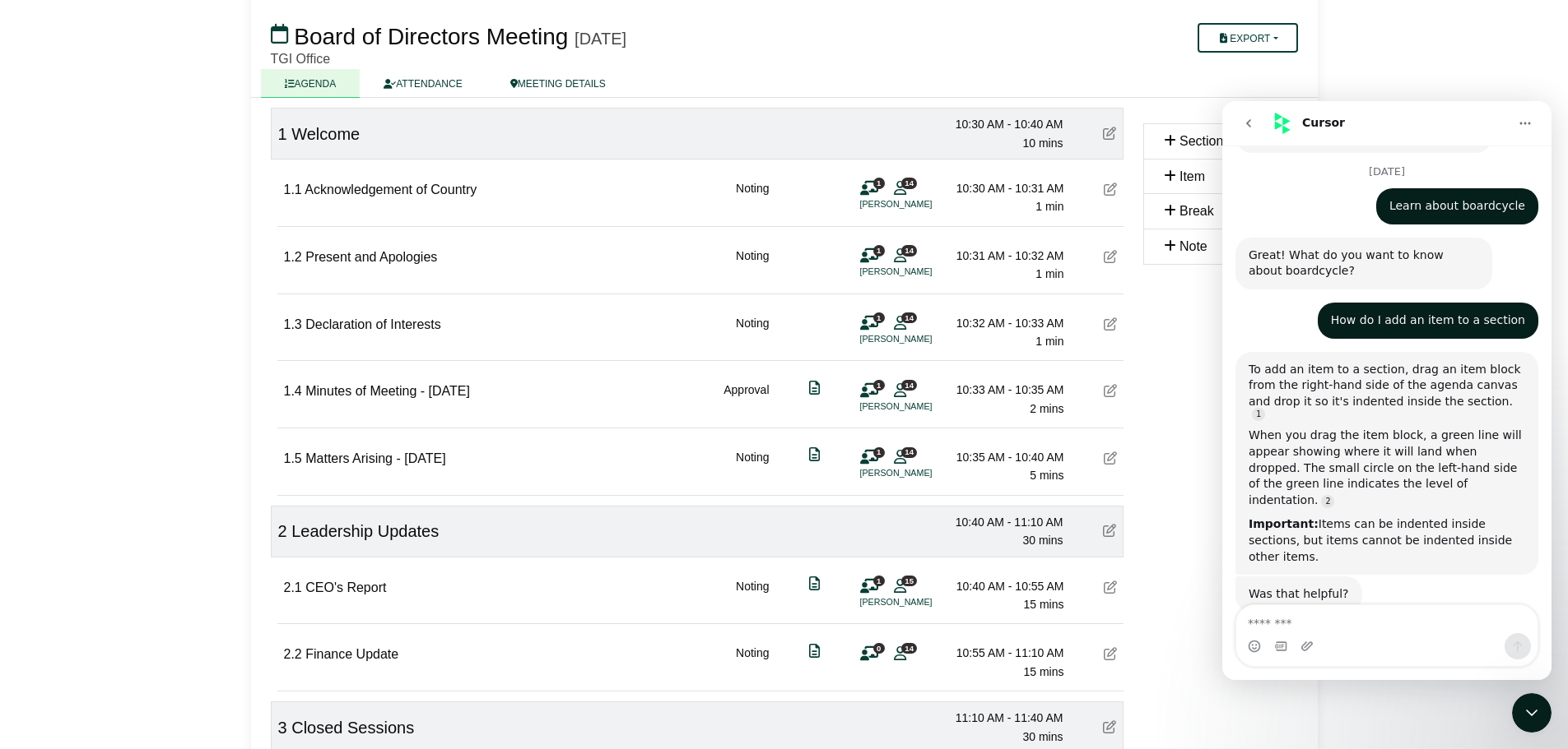
drag, startPoint x: 1134, startPoint y: 400, endPoint x: 1136, endPoint y: 451, distance: 51.0
click at [1137, 453] on div "Section Item Break Note" at bounding box center [1220, 502] width 174 height 905
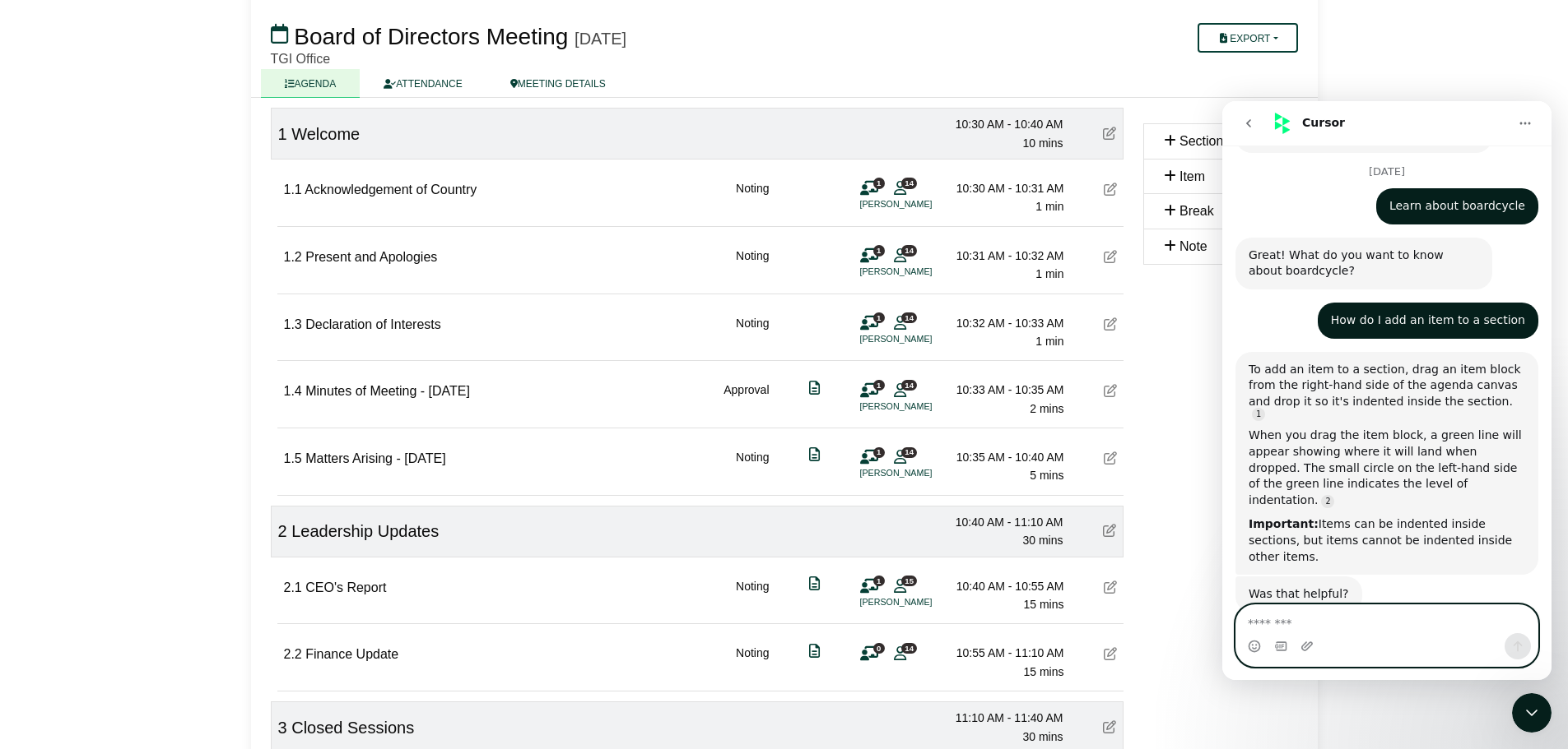
click at [1310, 620] on textarea "Message…" at bounding box center [1387, 620] width 301 height 28
type textarea "**********"
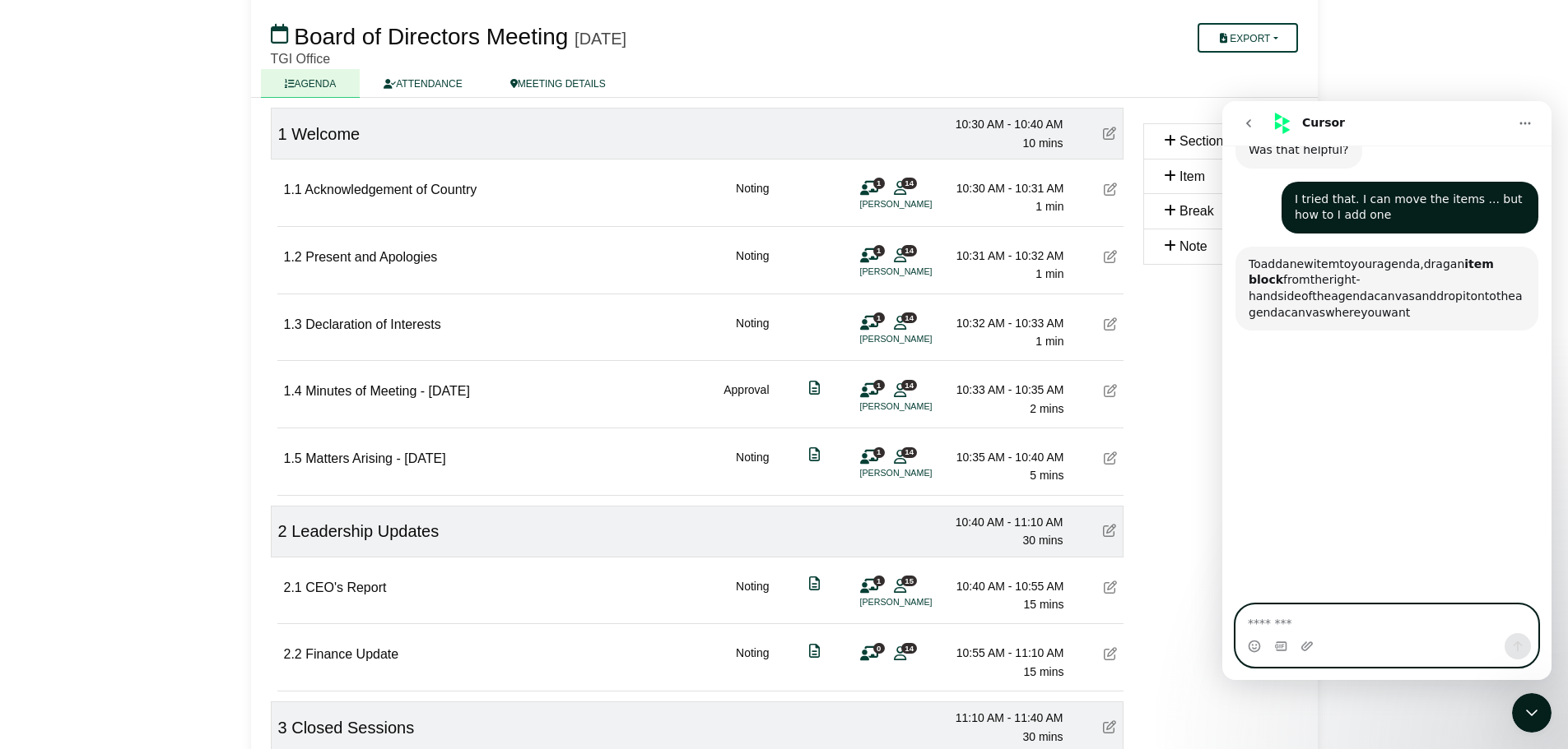
scroll to position [554, 0]
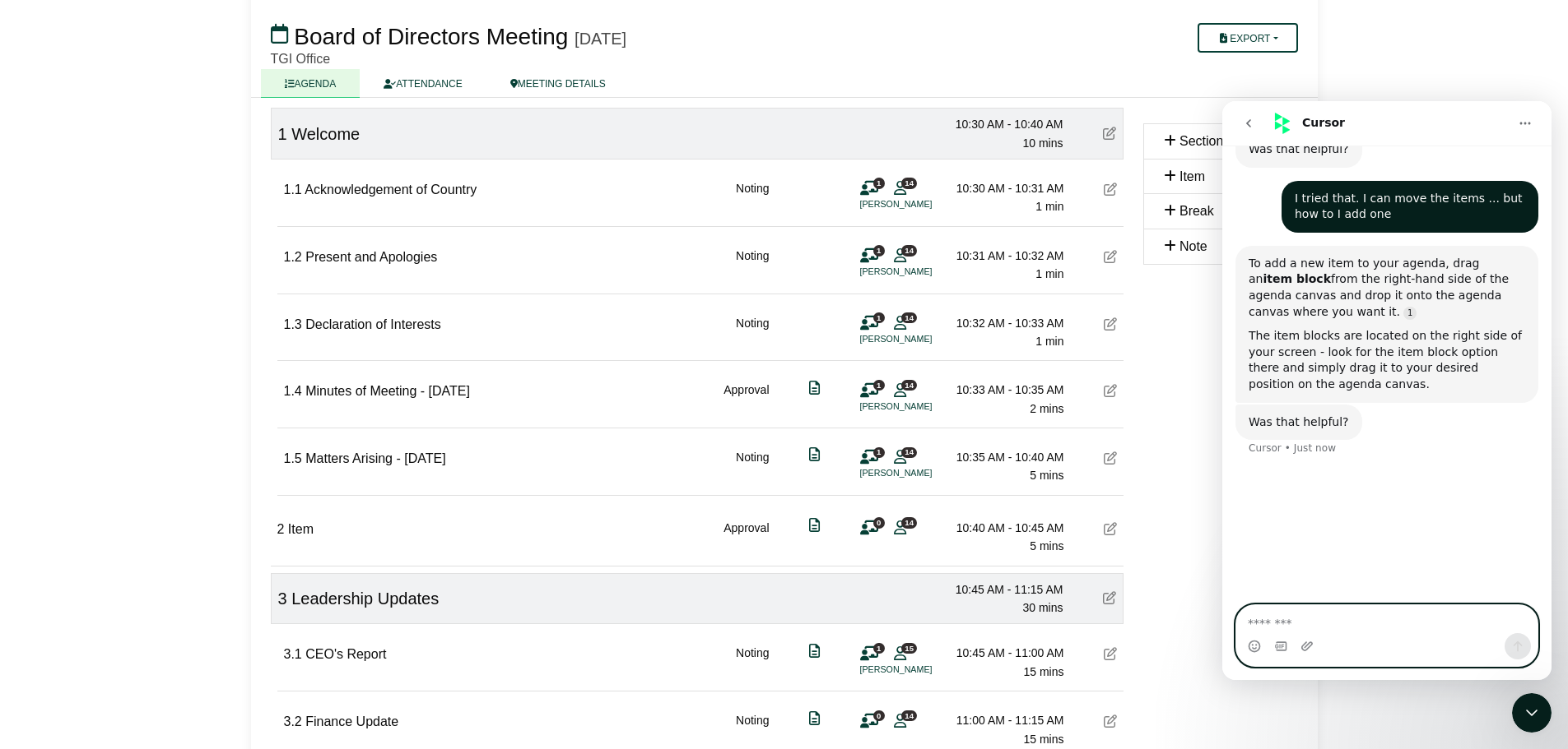
click at [1284, 622] on textarea "Message…" at bounding box center [1387, 620] width 301 height 28
type textarea "******"
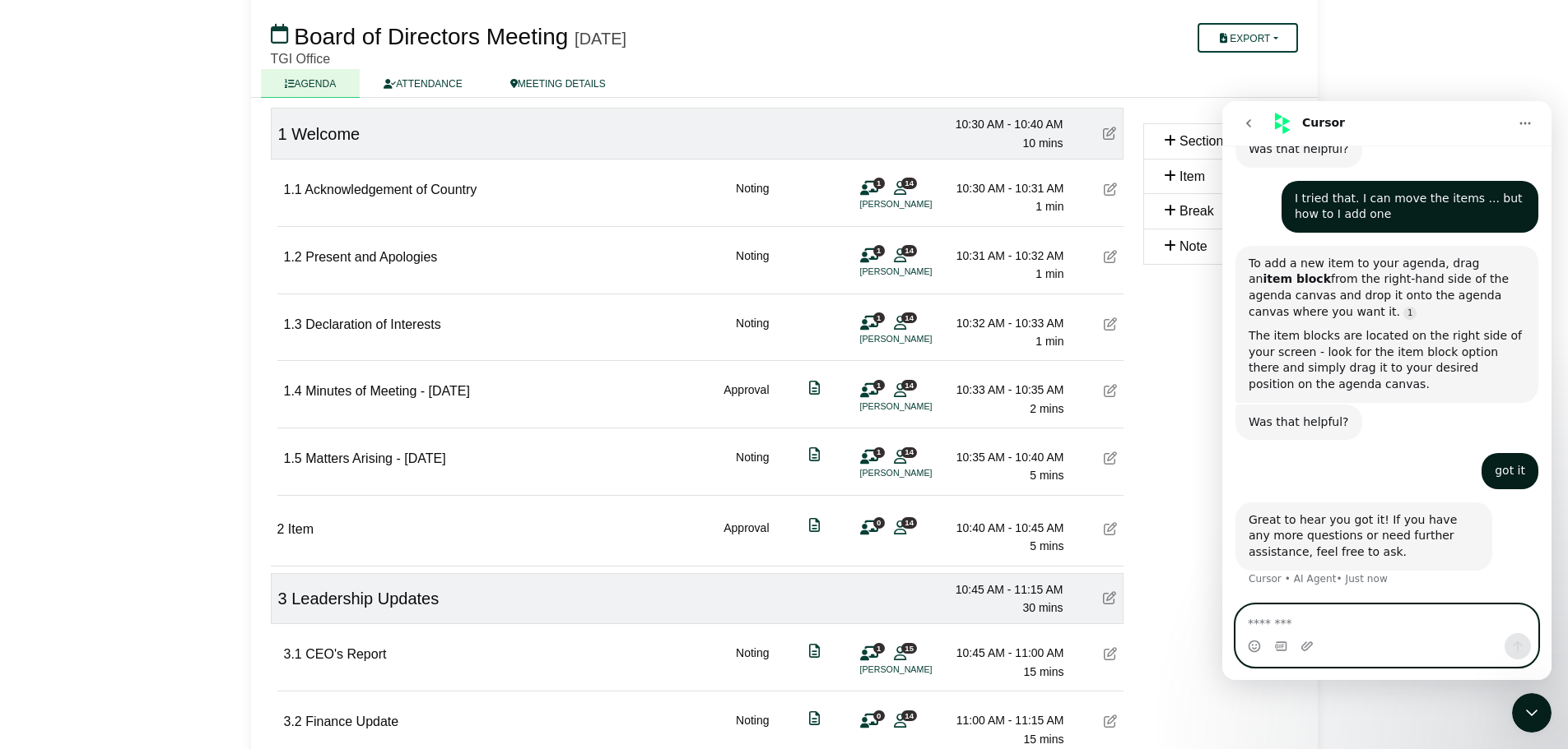
click at [1335, 627] on textarea "Message…" at bounding box center [1387, 620] width 301 height 28
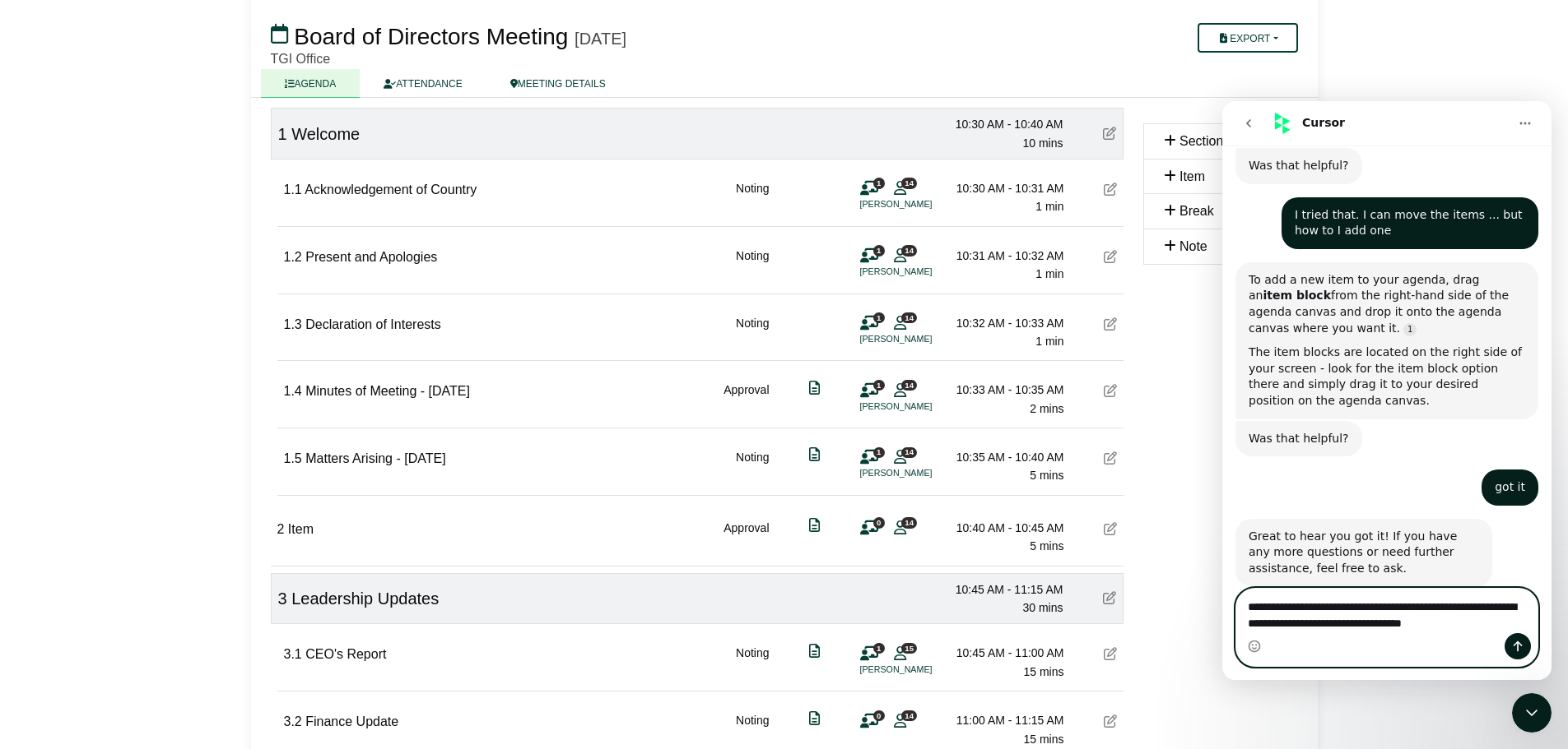
type textarea "**********"
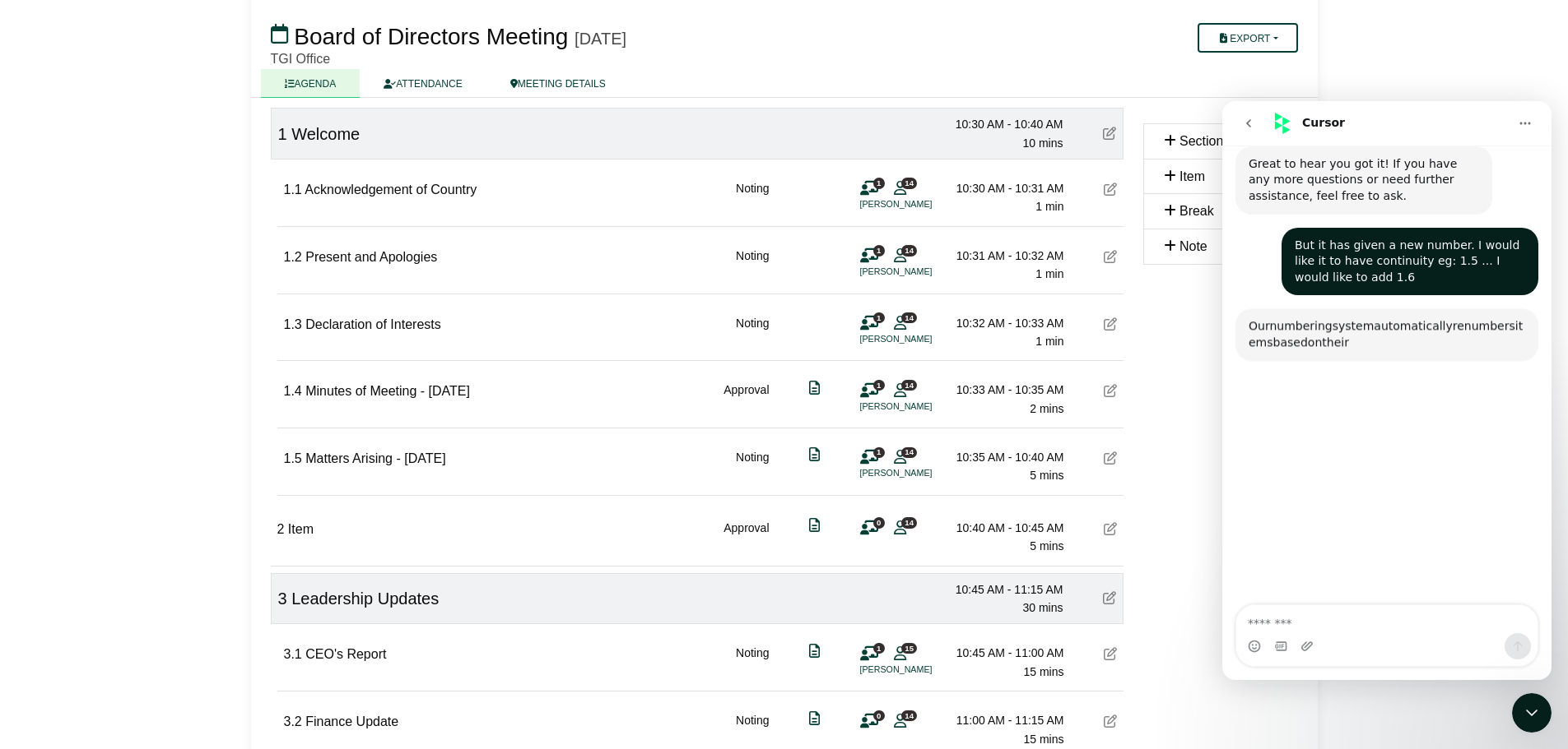
scroll to position [957, 0]
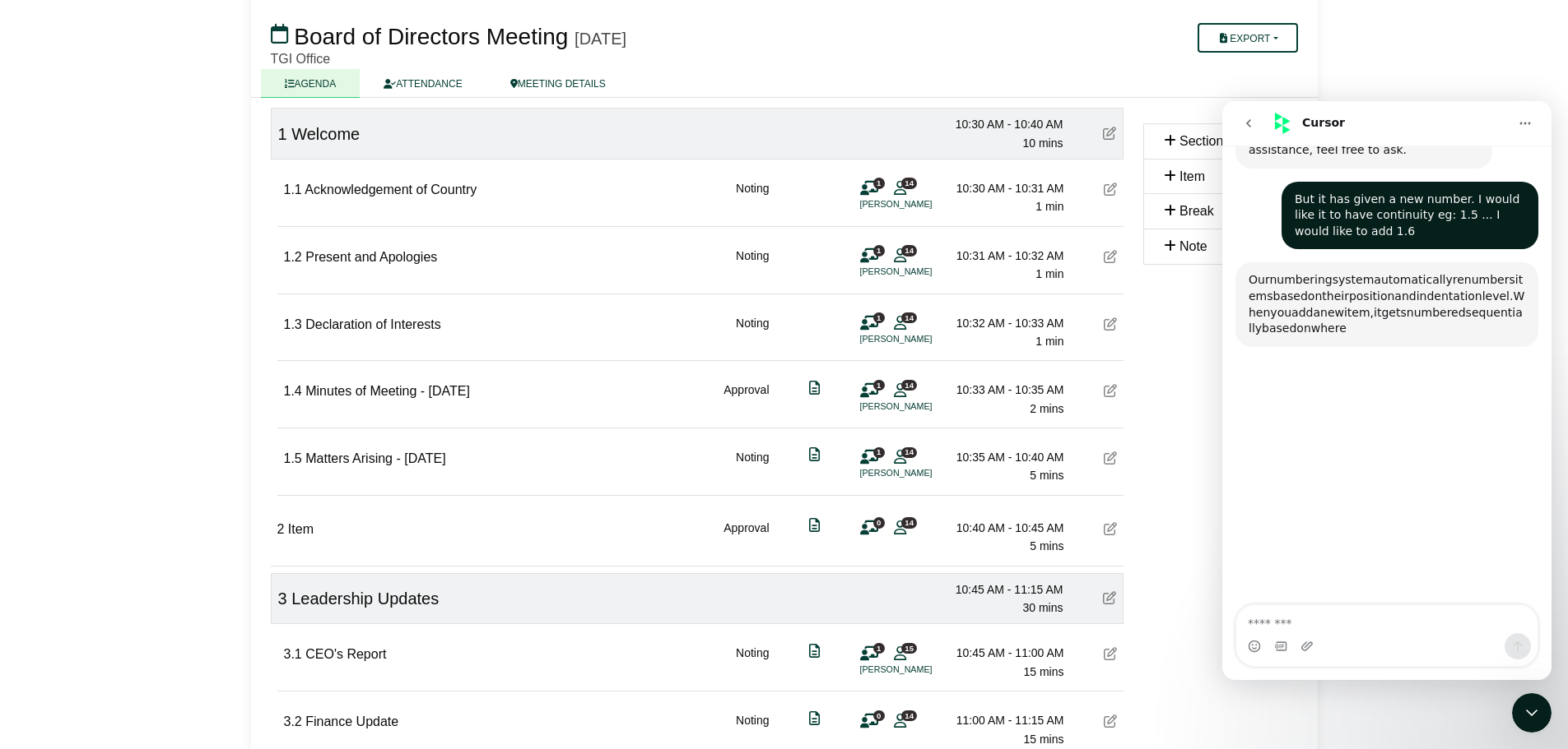
drag, startPoint x: 606, startPoint y: 541, endPoint x: 525, endPoint y: 515, distance: 85.1
click at [525, 515] on div "2 Item Approval 0 14 10:40 AM - 10:45 AM 5 mins" at bounding box center [697, 531] width 853 height 64
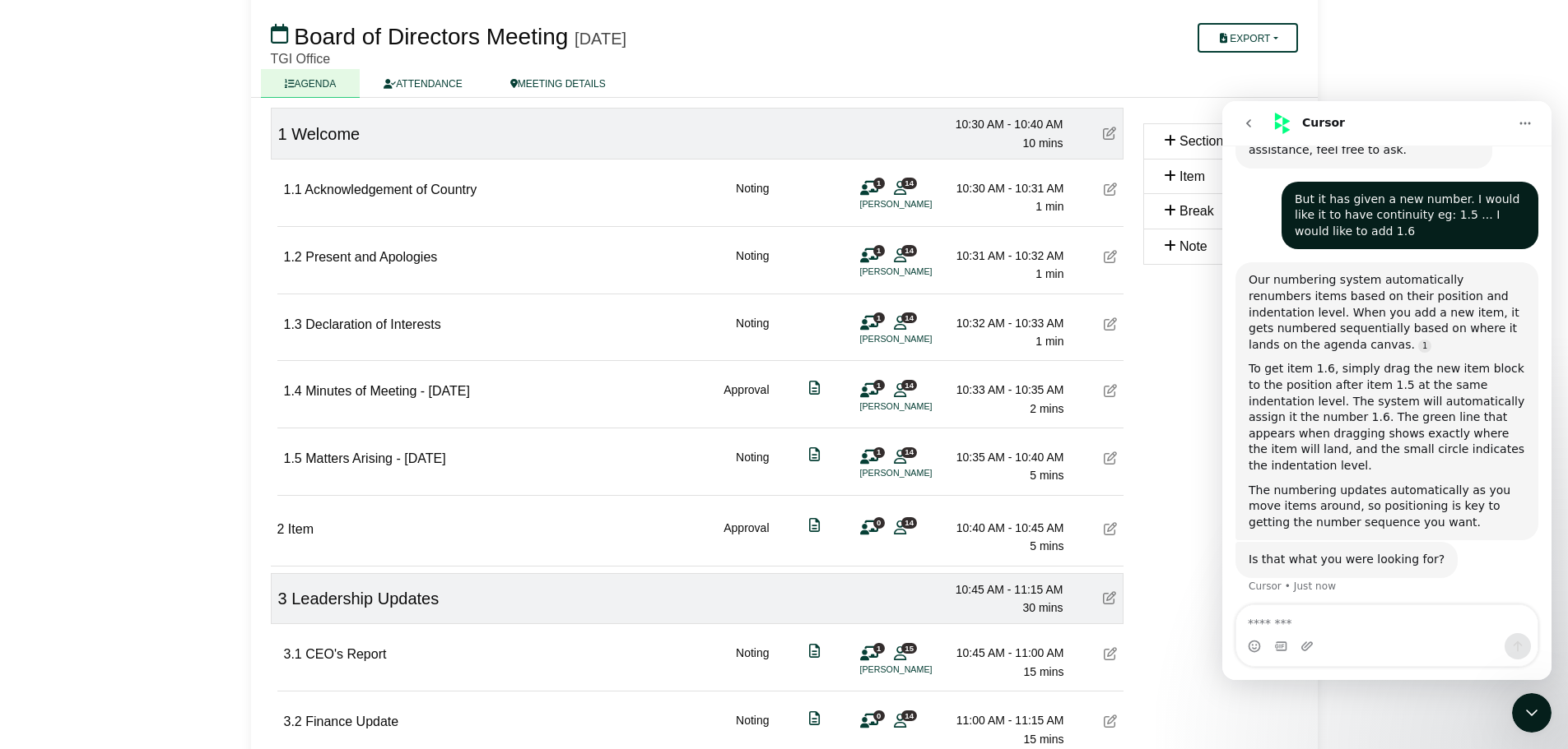
click at [335, 549] on div "2 Item Approval 0 14 10:40 AM - 10:45 AM 5 mins" at bounding box center [697, 531] width 853 height 64
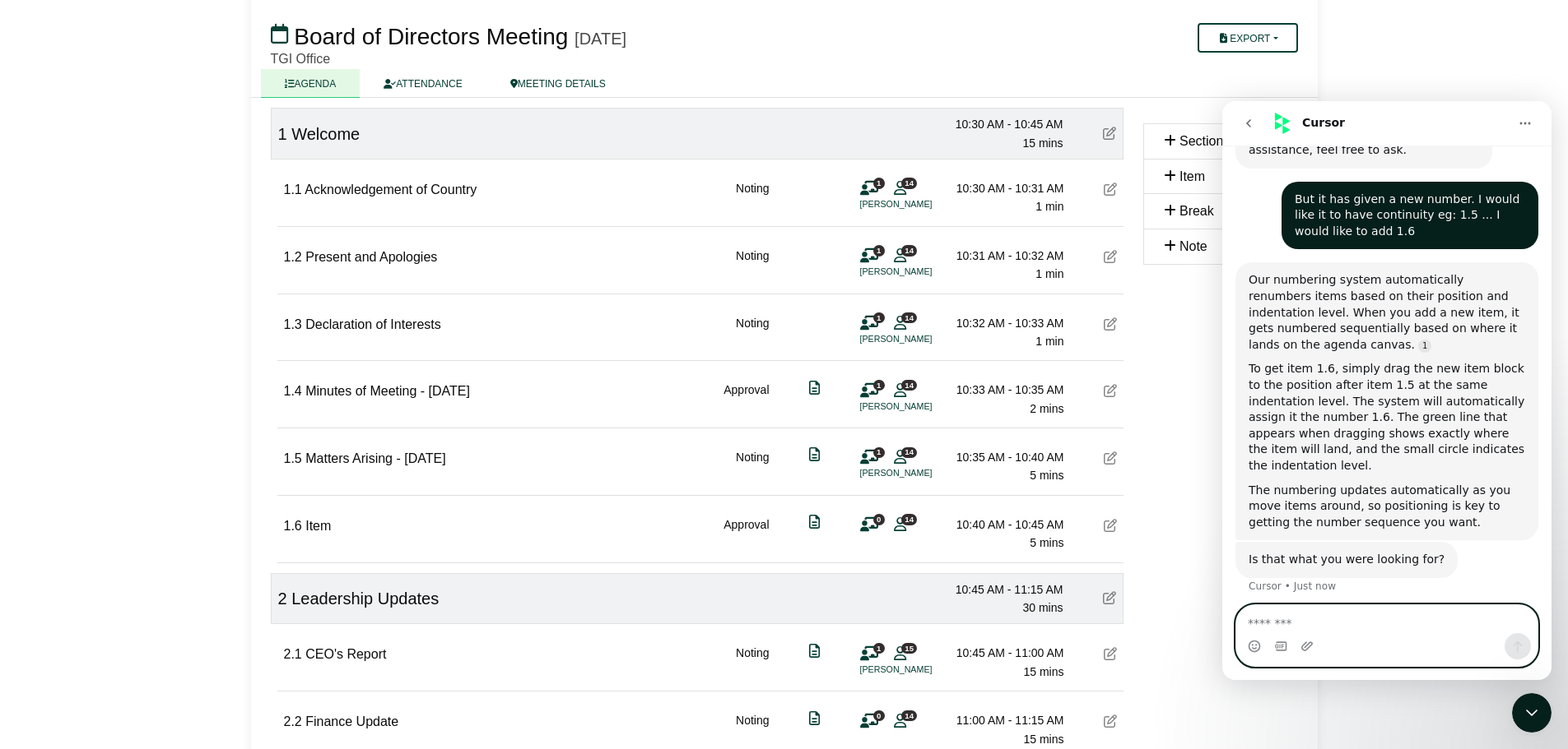
click at [1321, 631] on textarea "Message…" at bounding box center [1387, 620] width 301 height 28
type textarea "*******"
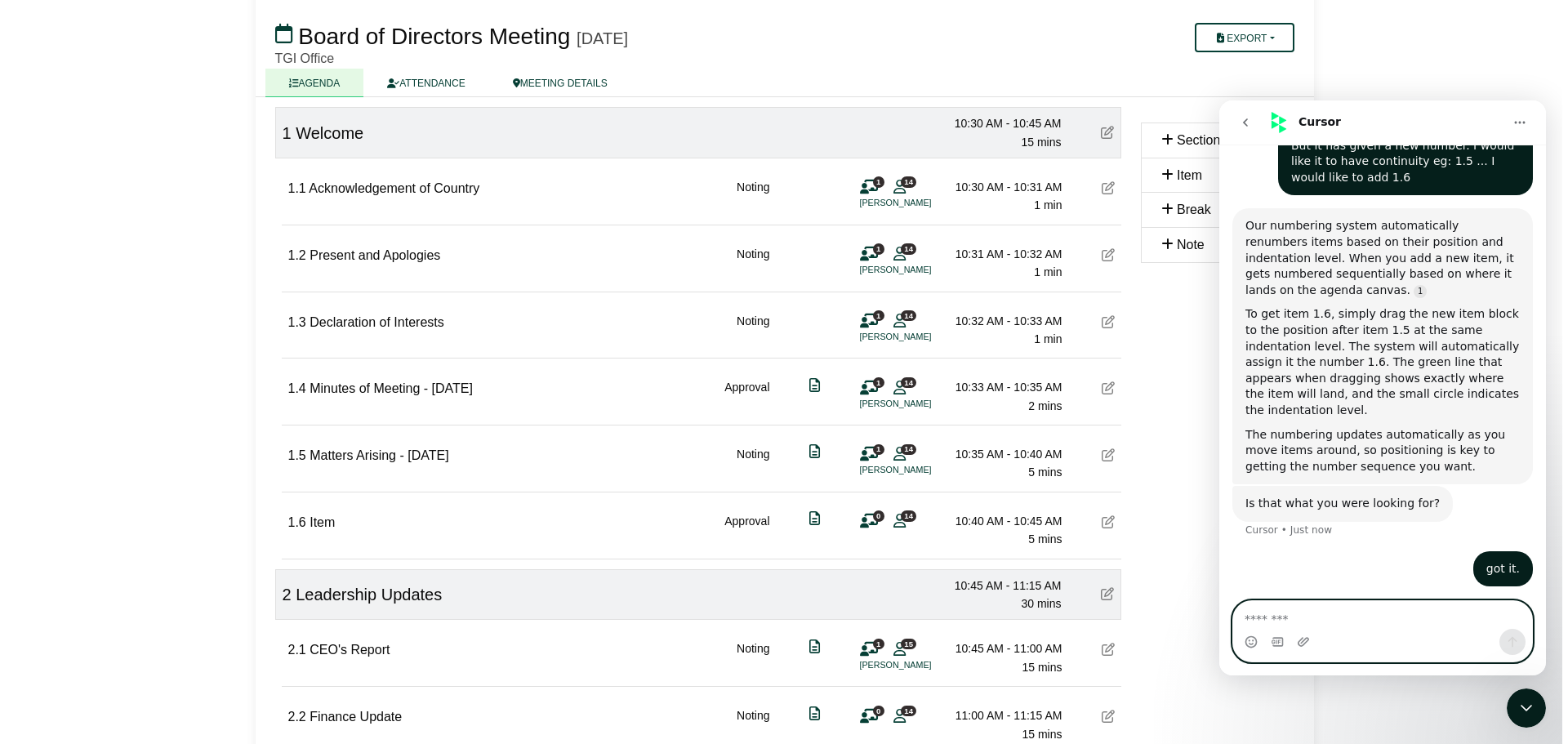
scroll to position [1004, 0]
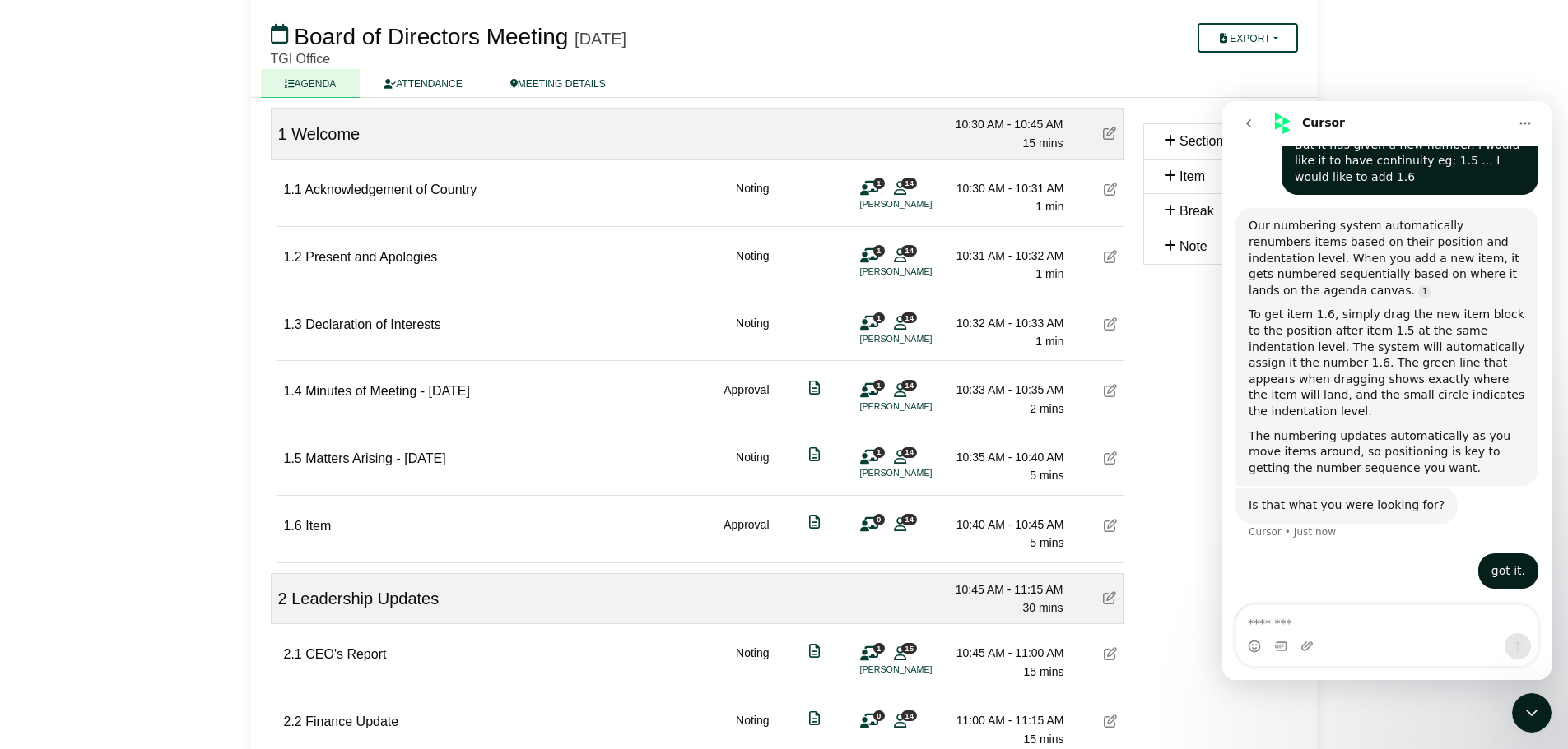
click at [336, 525] on div "1.6 Item Approval 0 14 10:40 AM - 10:45 AM 5 mins" at bounding box center [700, 528] width 846 height 64
click at [1114, 524] on icon at bounding box center [1110, 525] width 13 height 13
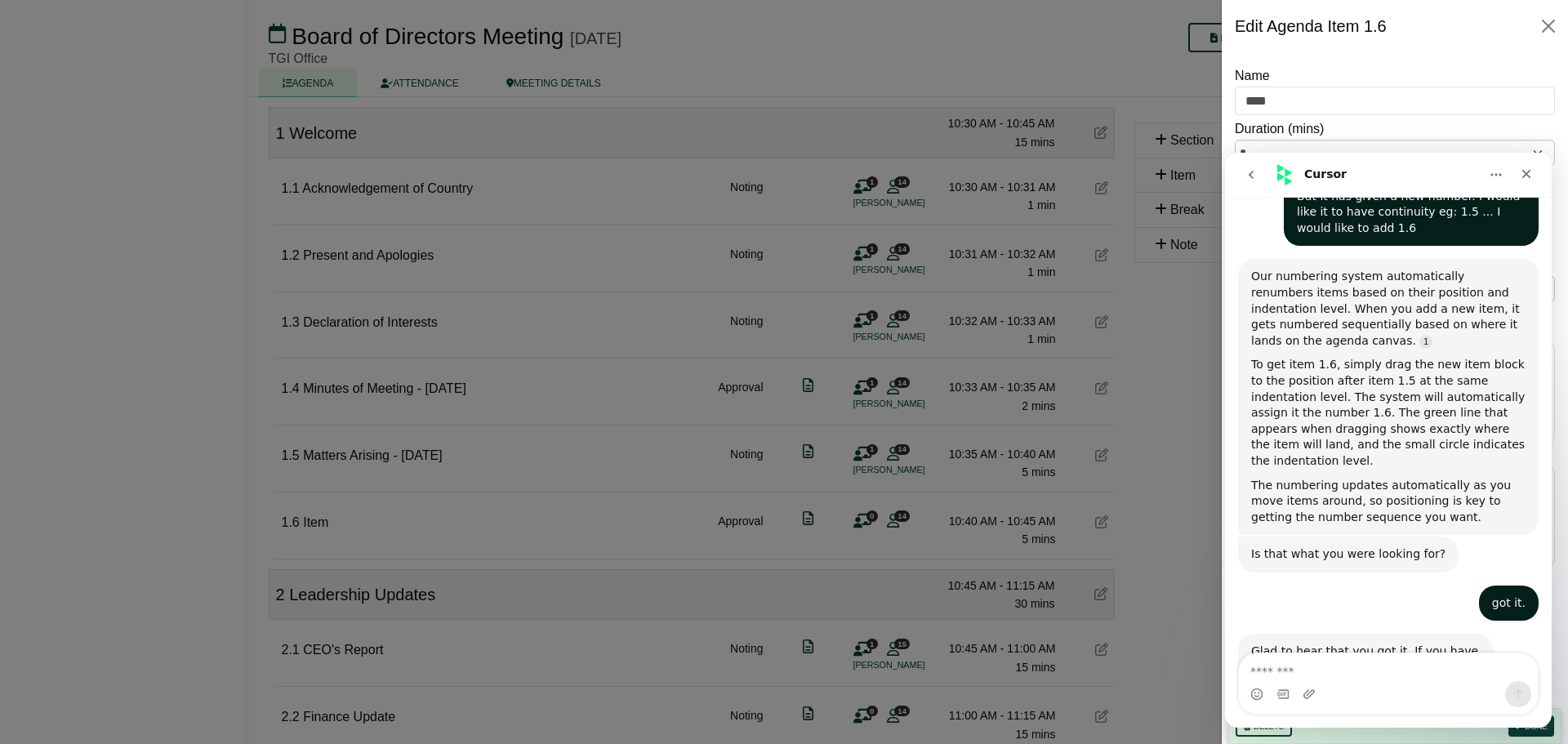
scroll to position [1031, 0]
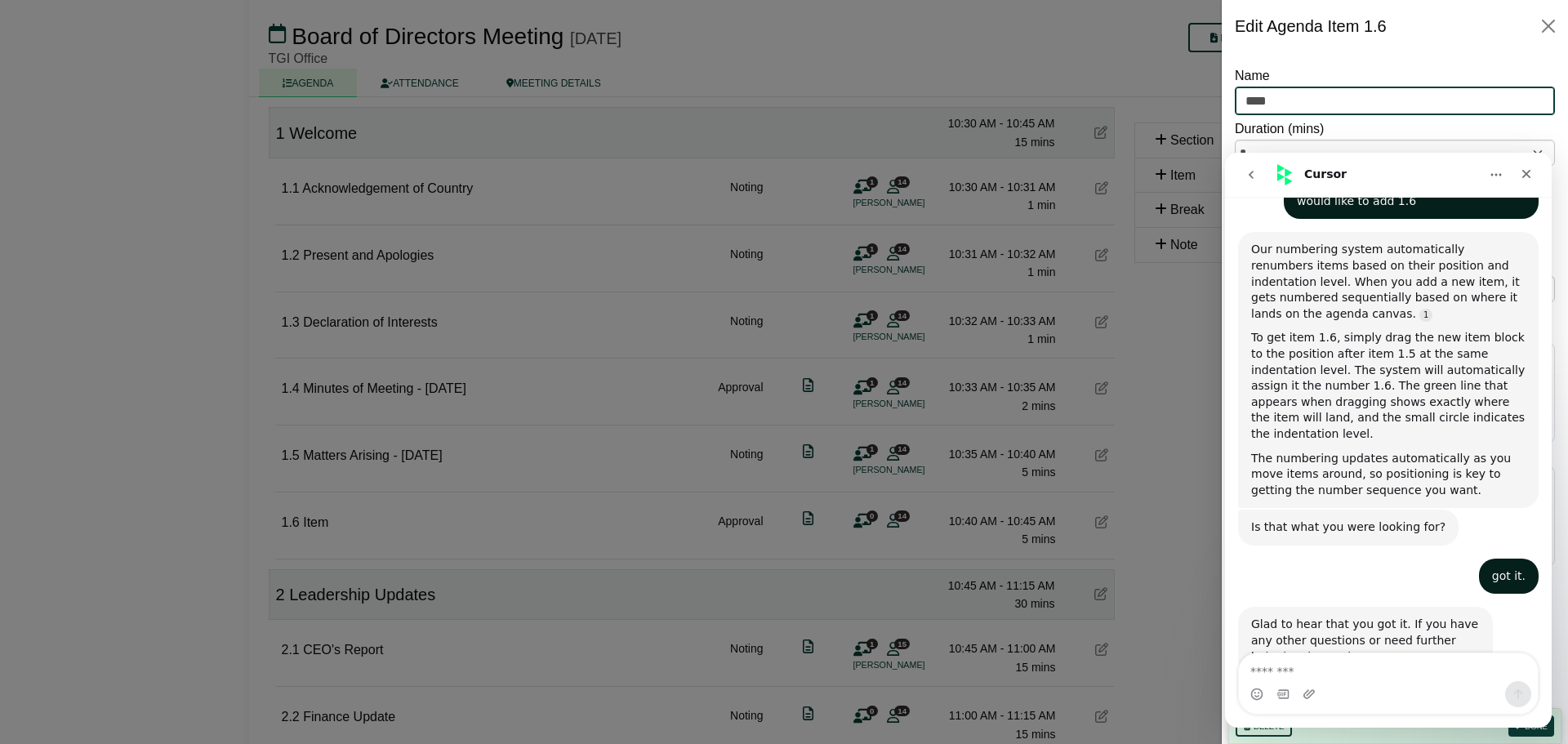
drag, startPoint x: 1298, startPoint y: 100, endPoint x: 1223, endPoint y: 102, distance: 75.0
click at [1223, 102] on div "**********" at bounding box center [1394, 399] width 346 height 692
click at [1526, 170] on icon "Close" at bounding box center [1526, 174] width 13 height 13
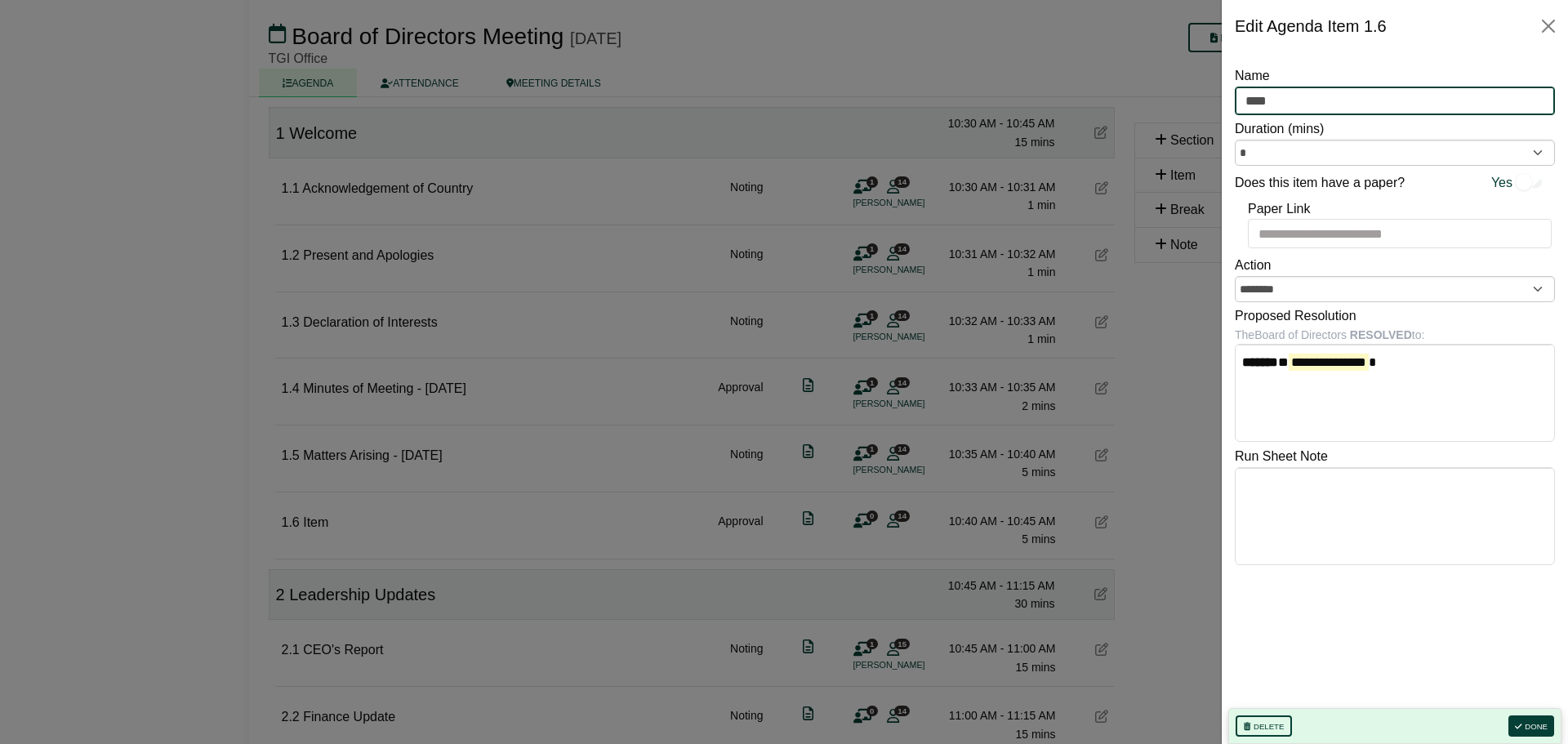
click at [1318, 99] on input "****" at bounding box center [1394, 101] width 320 height 29
drag, startPoint x: 1213, startPoint y: 98, endPoint x: 1184, endPoint y: 98, distance: 29.0
click at [1184, 98] on body "Christine Bent Sign Out The George Institute for Global Health Board of Directo…" at bounding box center [784, 208] width 1568 height 744
type input "**********"
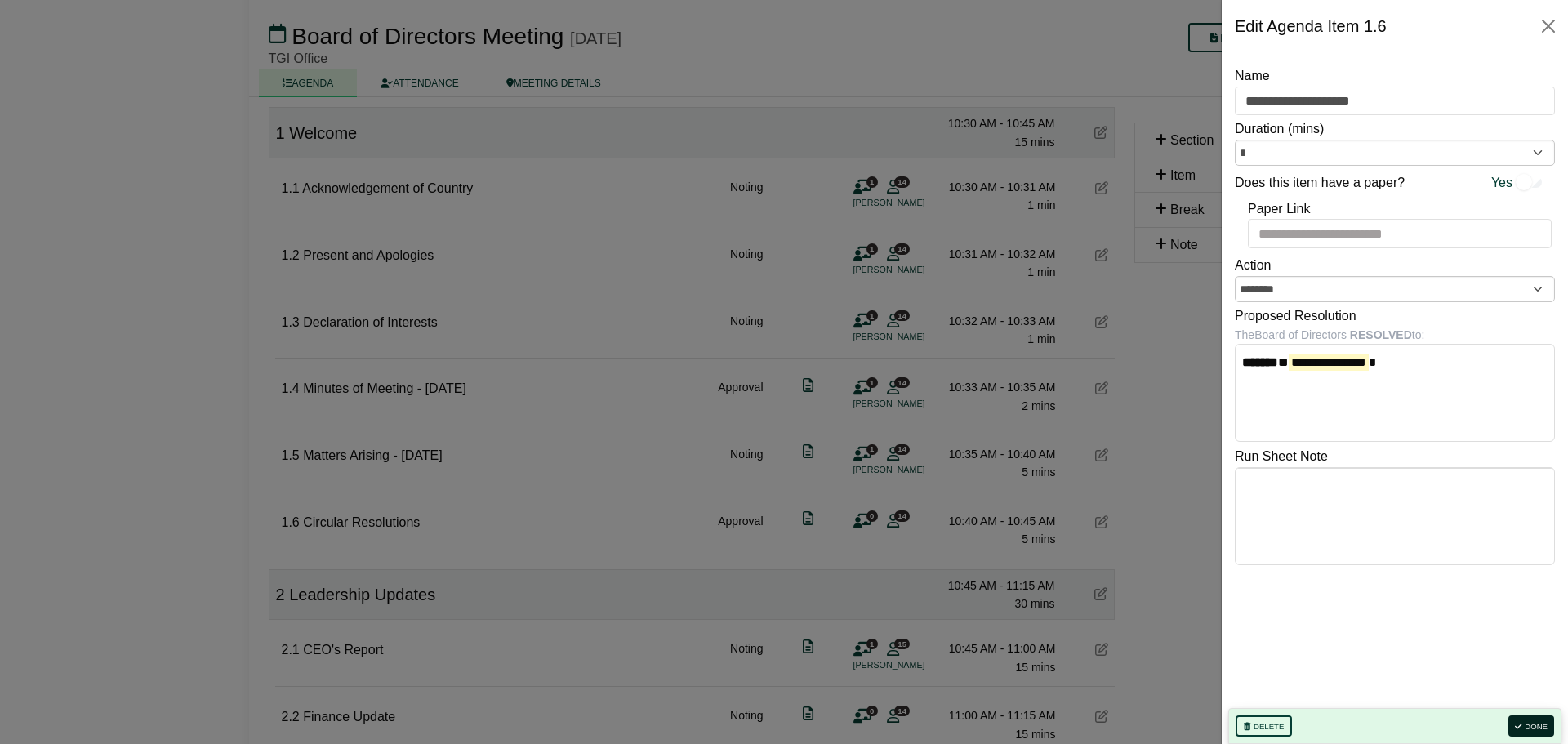
click at [1537, 722] on button "Done" at bounding box center [1531, 726] width 46 height 21
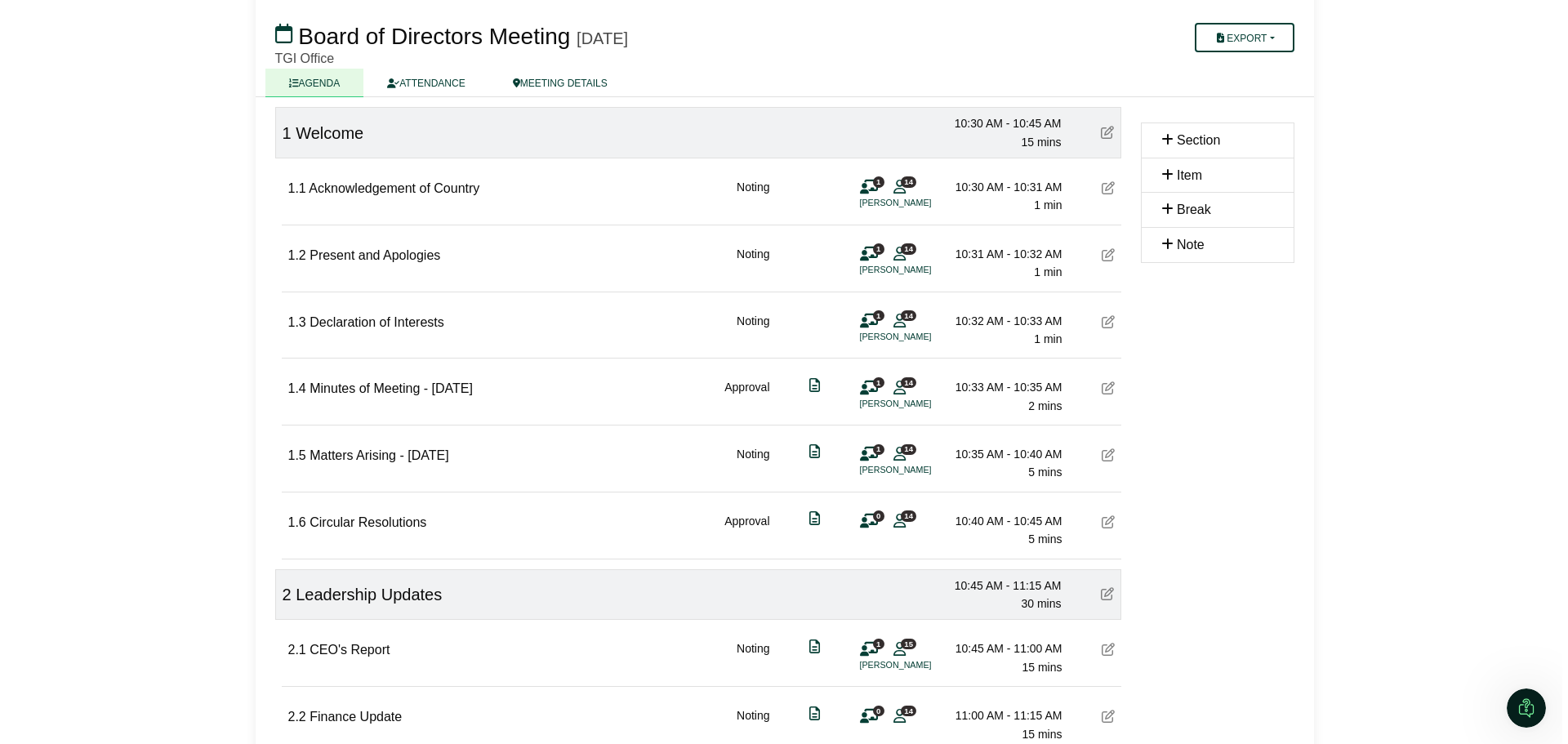
scroll to position [1112, 0]
click at [1266, 40] on button "Export" at bounding box center [1237, 37] width 99 height 29
click at [1272, 433] on div "Section Item Break Note" at bounding box center [1211, 532] width 173 height 965
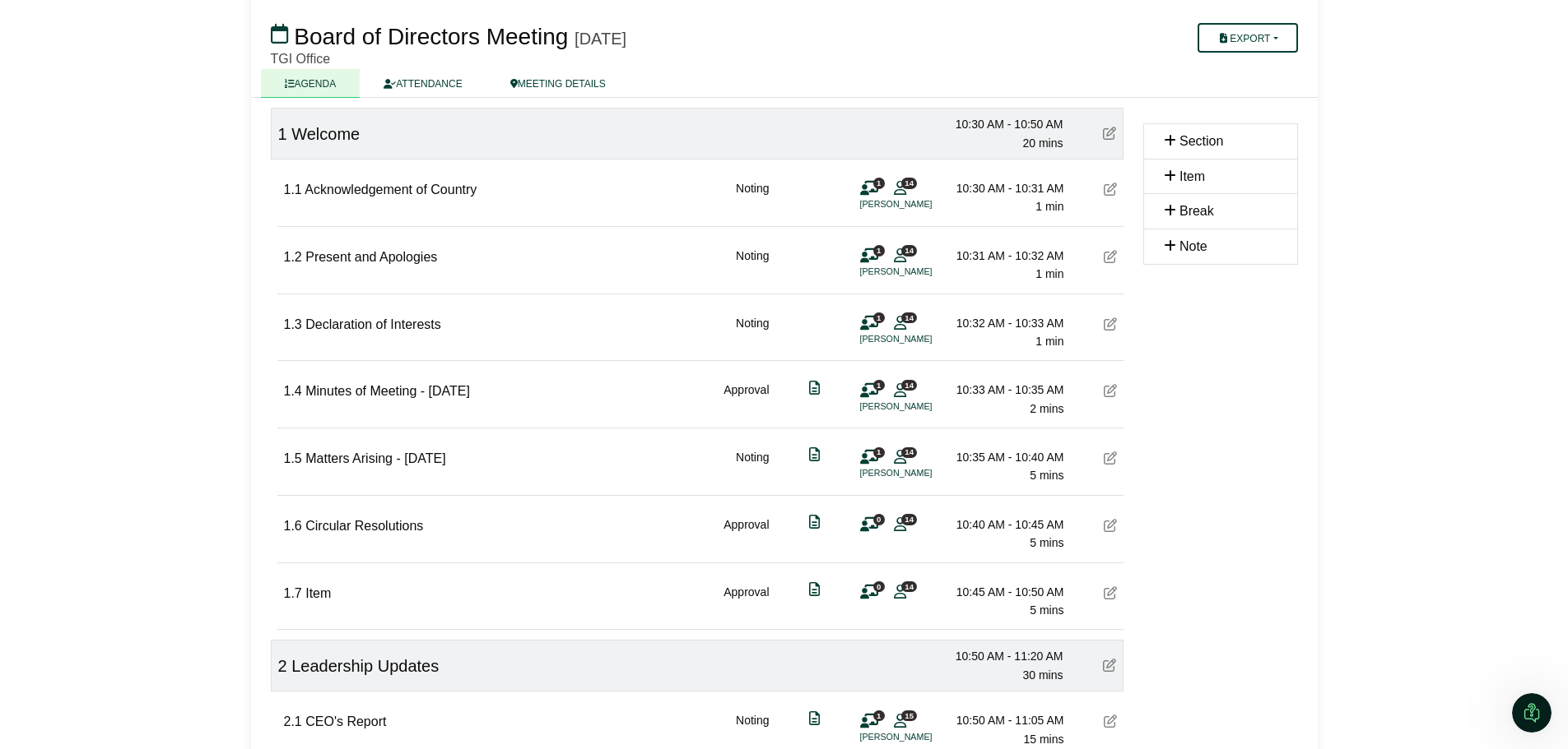
click at [524, 589] on div "1.7 Item Approval 0 14 10:45 AM - 10:50 AM 5 mins" at bounding box center [700, 595] width 846 height 64
click at [372, 592] on div "1.7 Item Approval 0 14 10:45 AM - 10:50 AM 5 mins" at bounding box center [700, 595] width 846 height 64
click at [1111, 593] on icon at bounding box center [1110, 592] width 13 height 13
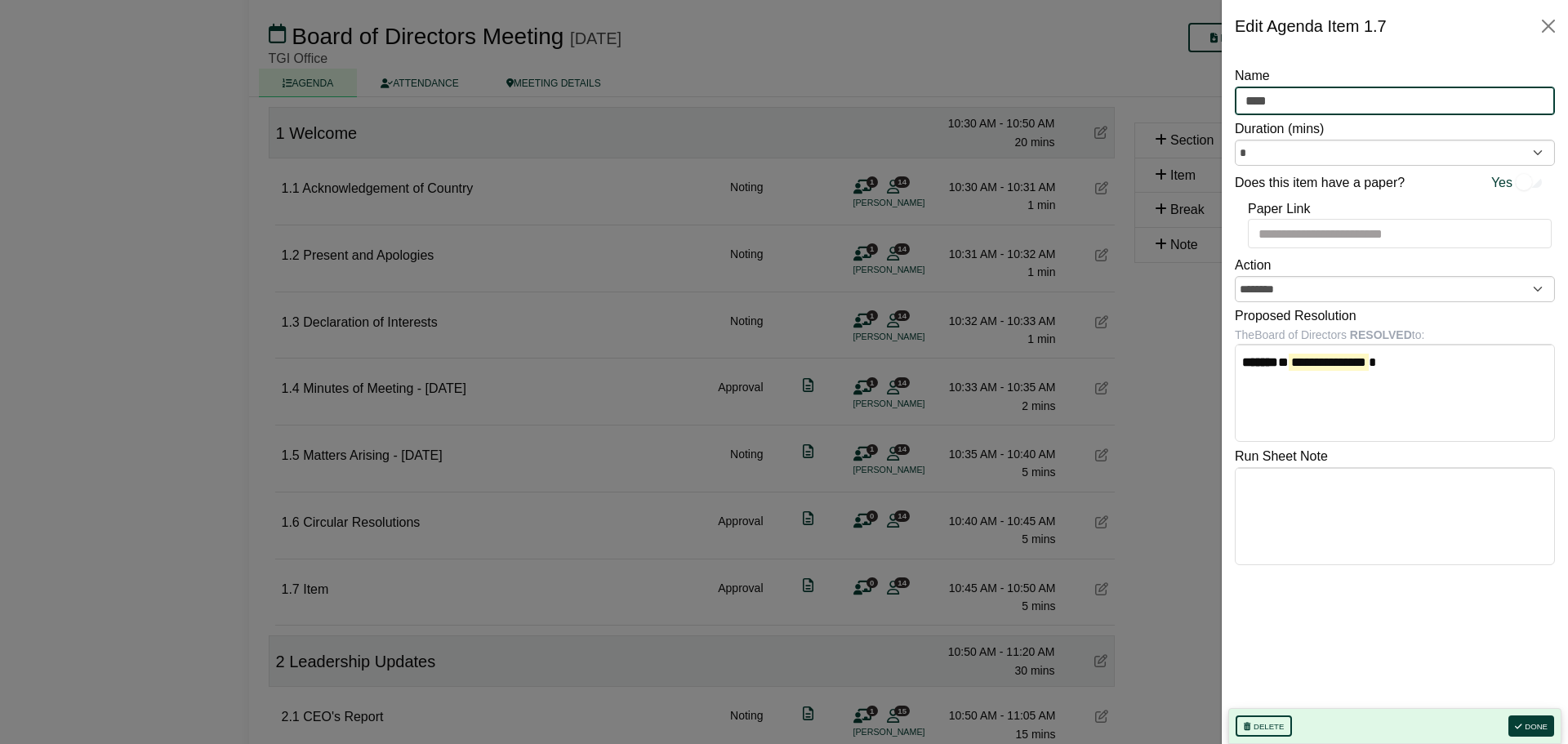
drag, startPoint x: 1276, startPoint y: 98, endPoint x: 1221, endPoint y: 101, distance: 55.1
click at [1221, 101] on div "**********" at bounding box center [1394, 399] width 346 height 692
type input "**********"
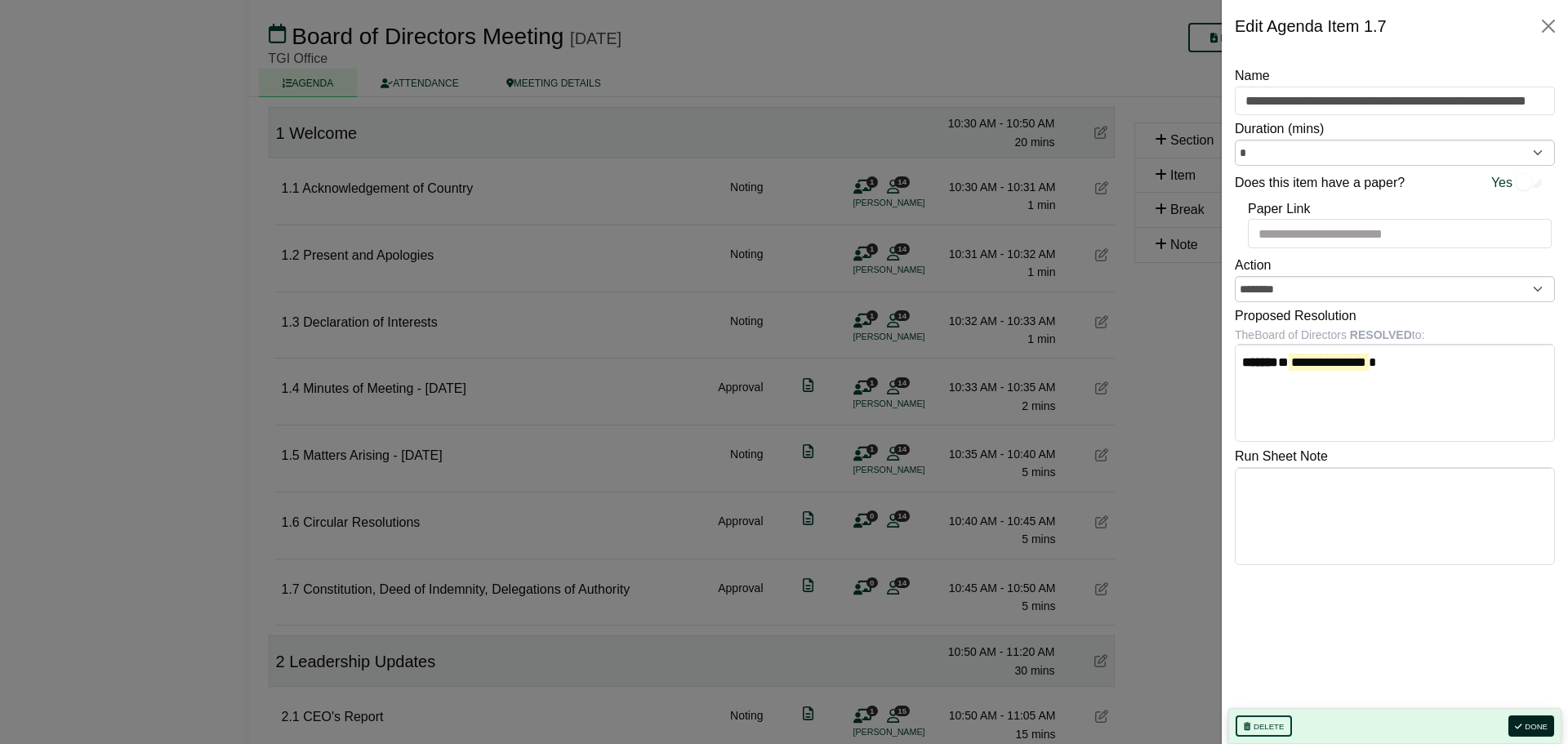
click at [1532, 724] on button "Done" at bounding box center [1531, 726] width 46 height 21
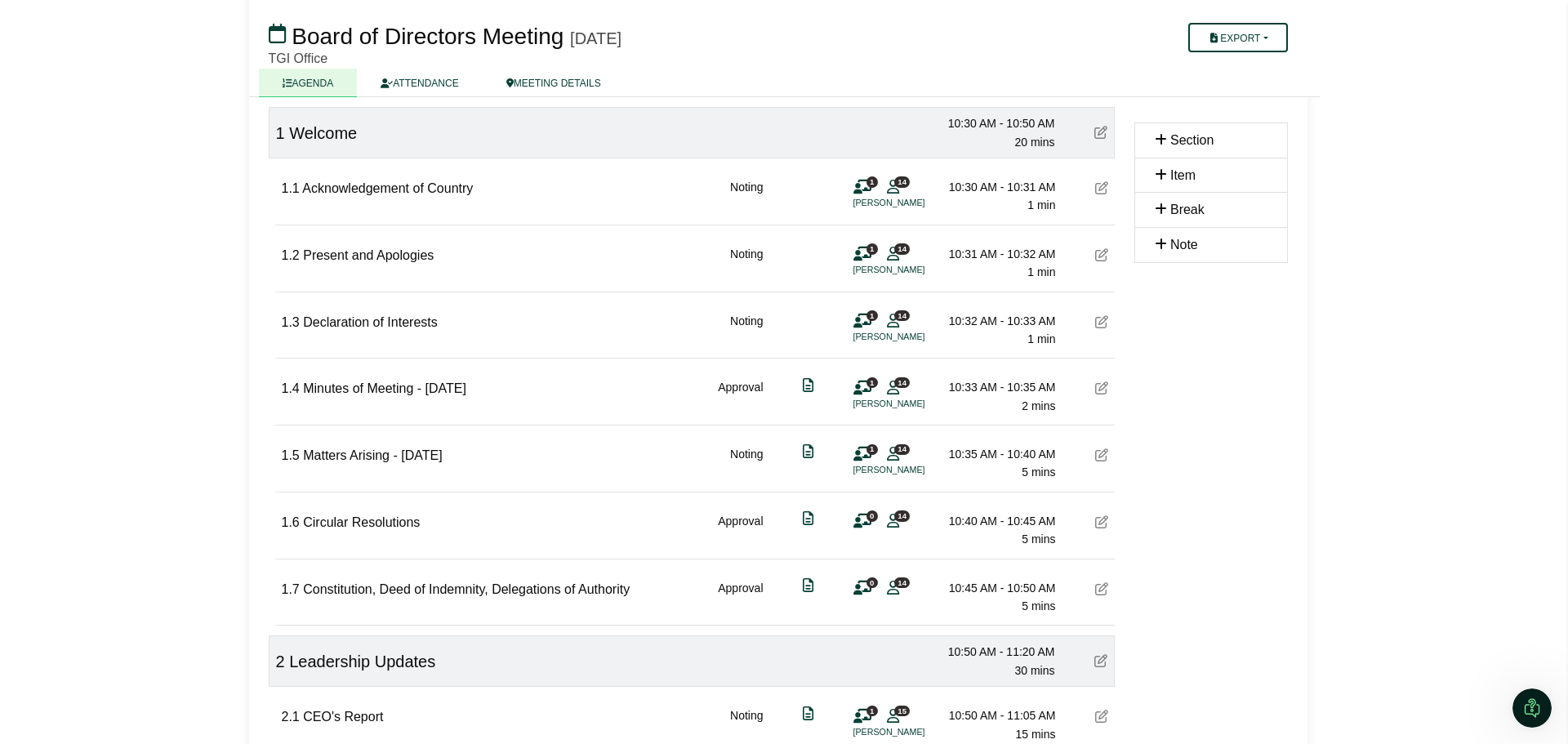
scroll to position [0, 0]
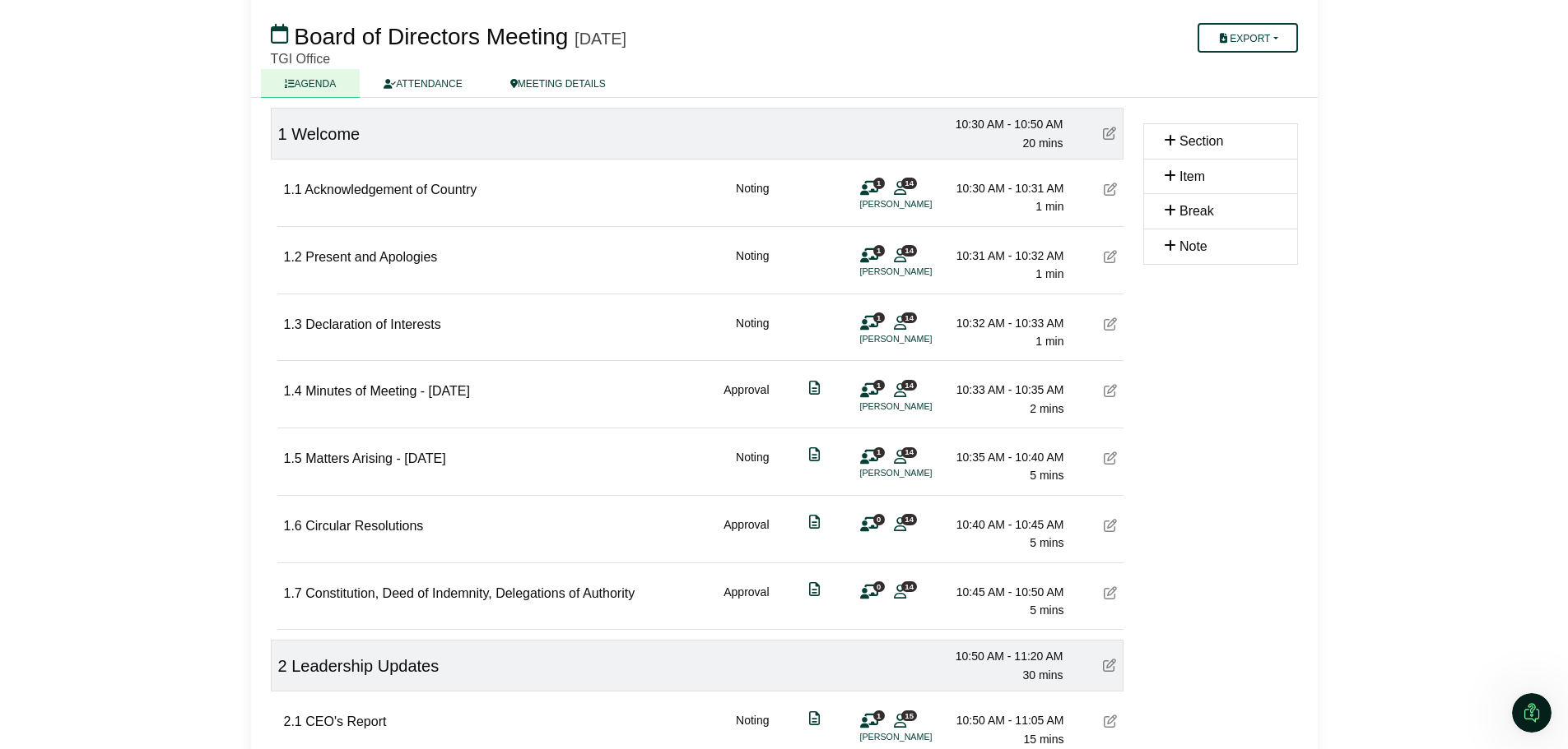
click at [1110, 524] on icon at bounding box center [1110, 525] width 13 height 13
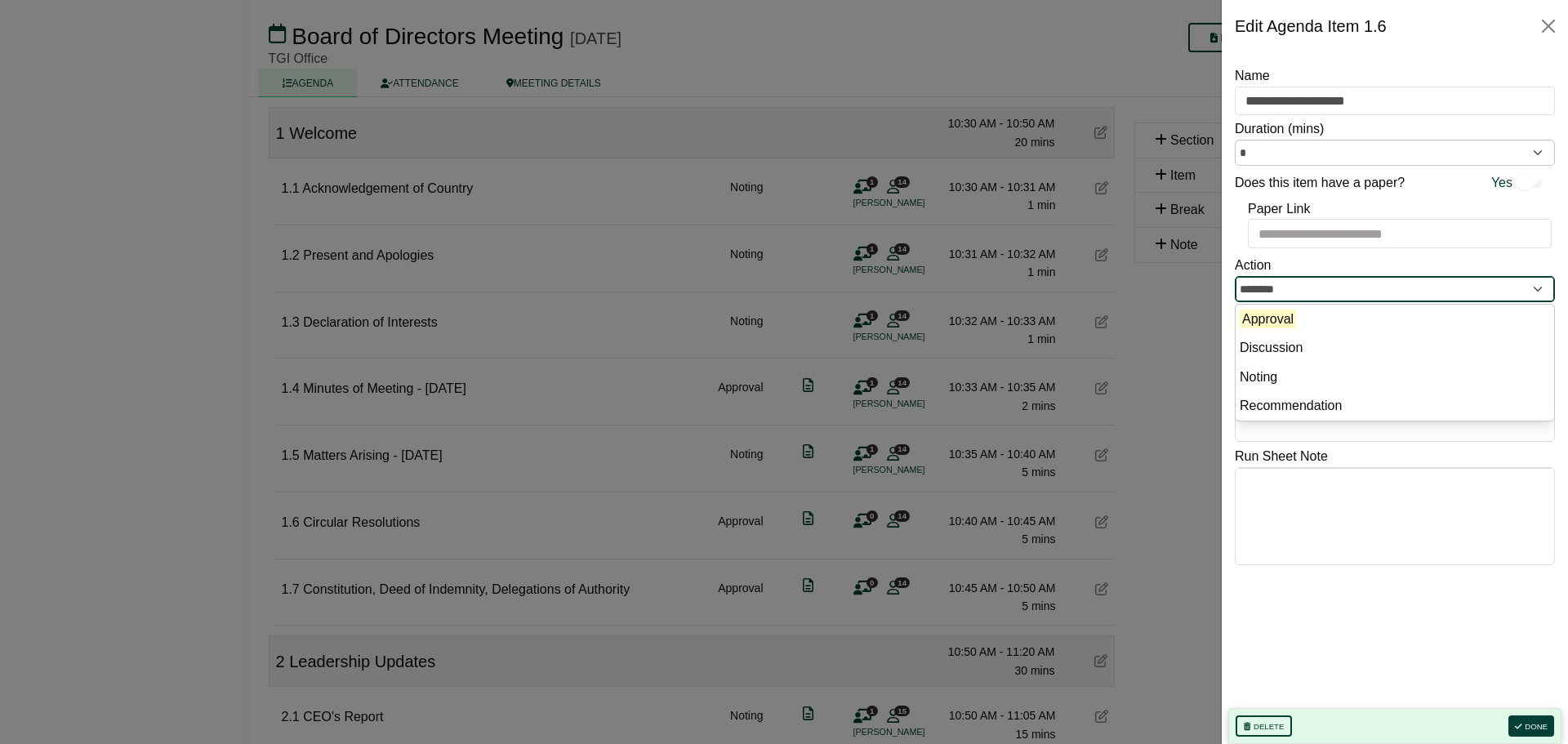
drag, startPoint x: 1252, startPoint y: 293, endPoint x: 1227, endPoint y: 293, distance: 25.0
click at [1227, 293] on div "**********" at bounding box center [1394, 399] width 346 height 692
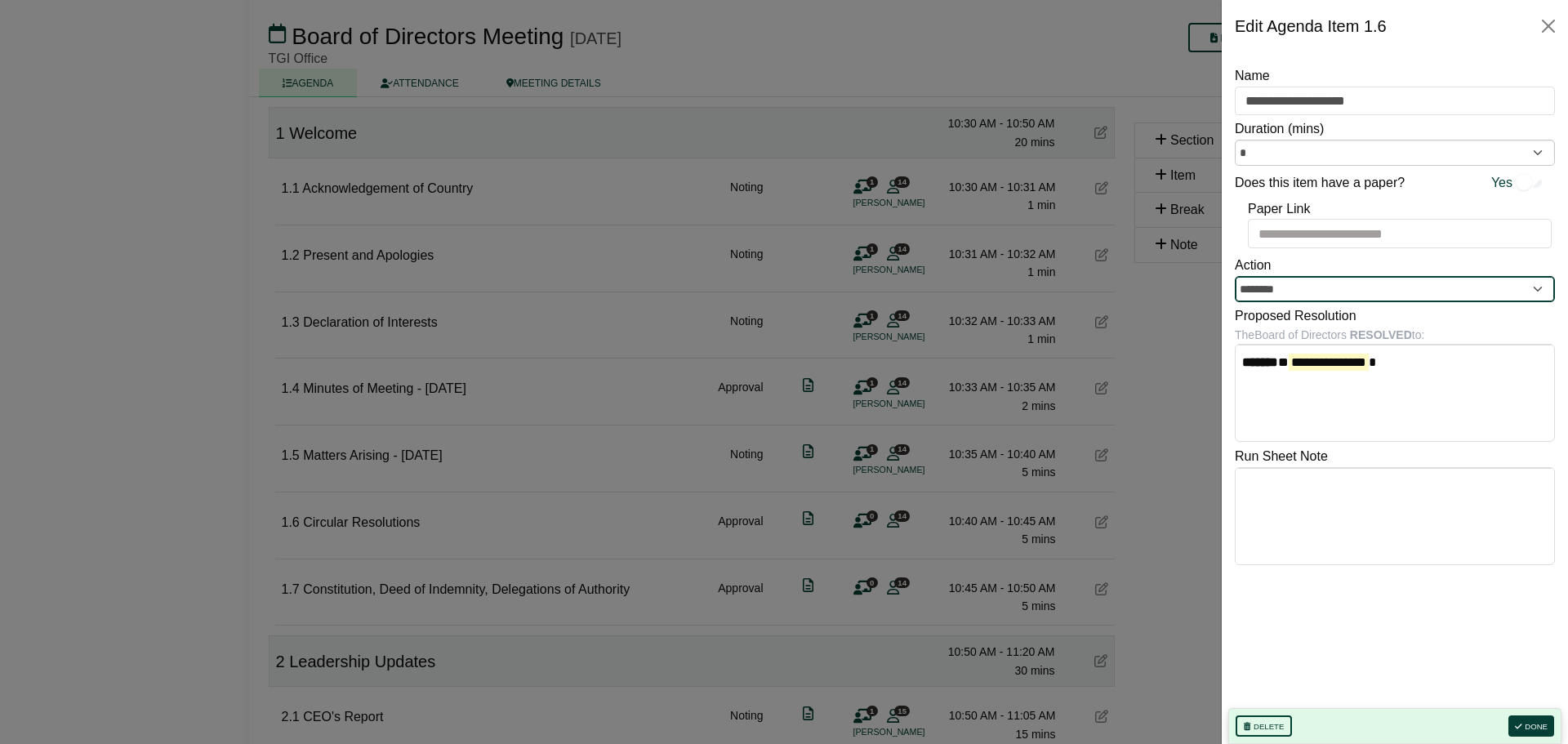
click at [1304, 292] on input "********" at bounding box center [1394, 289] width 320 height 26
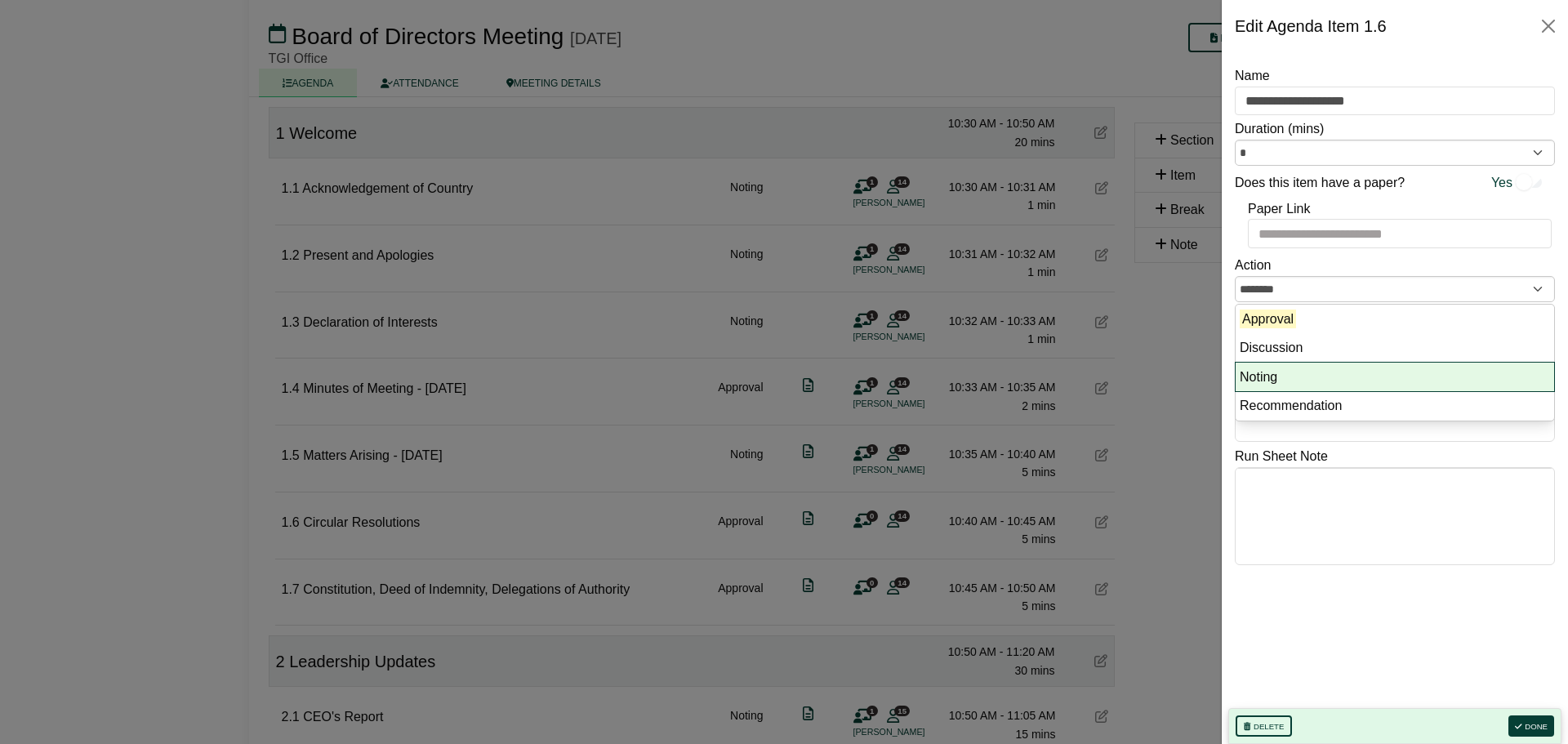
click at [1263, 376] on li "Noting" at bounding box center [1394, 377] width 319 height 29
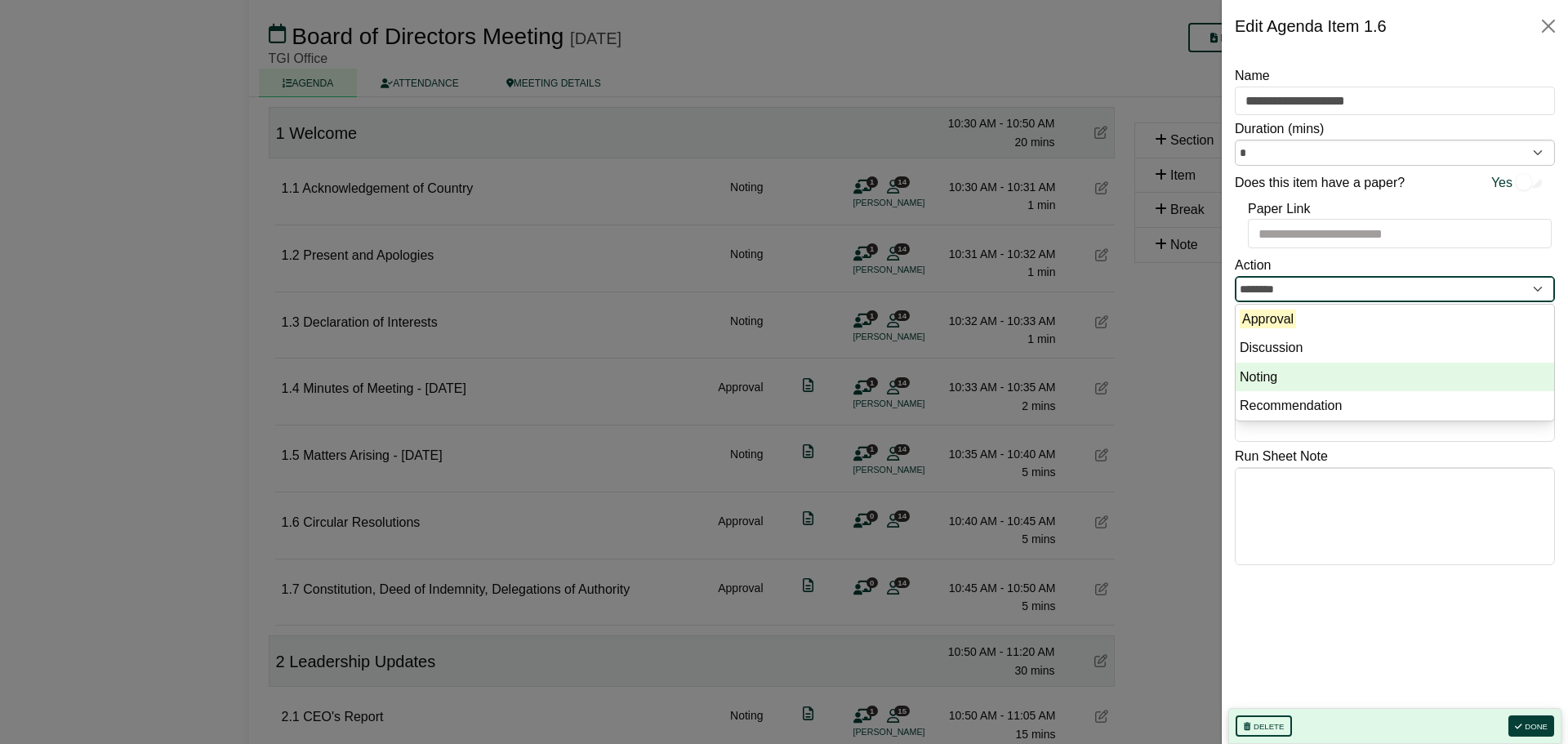
type input "******"
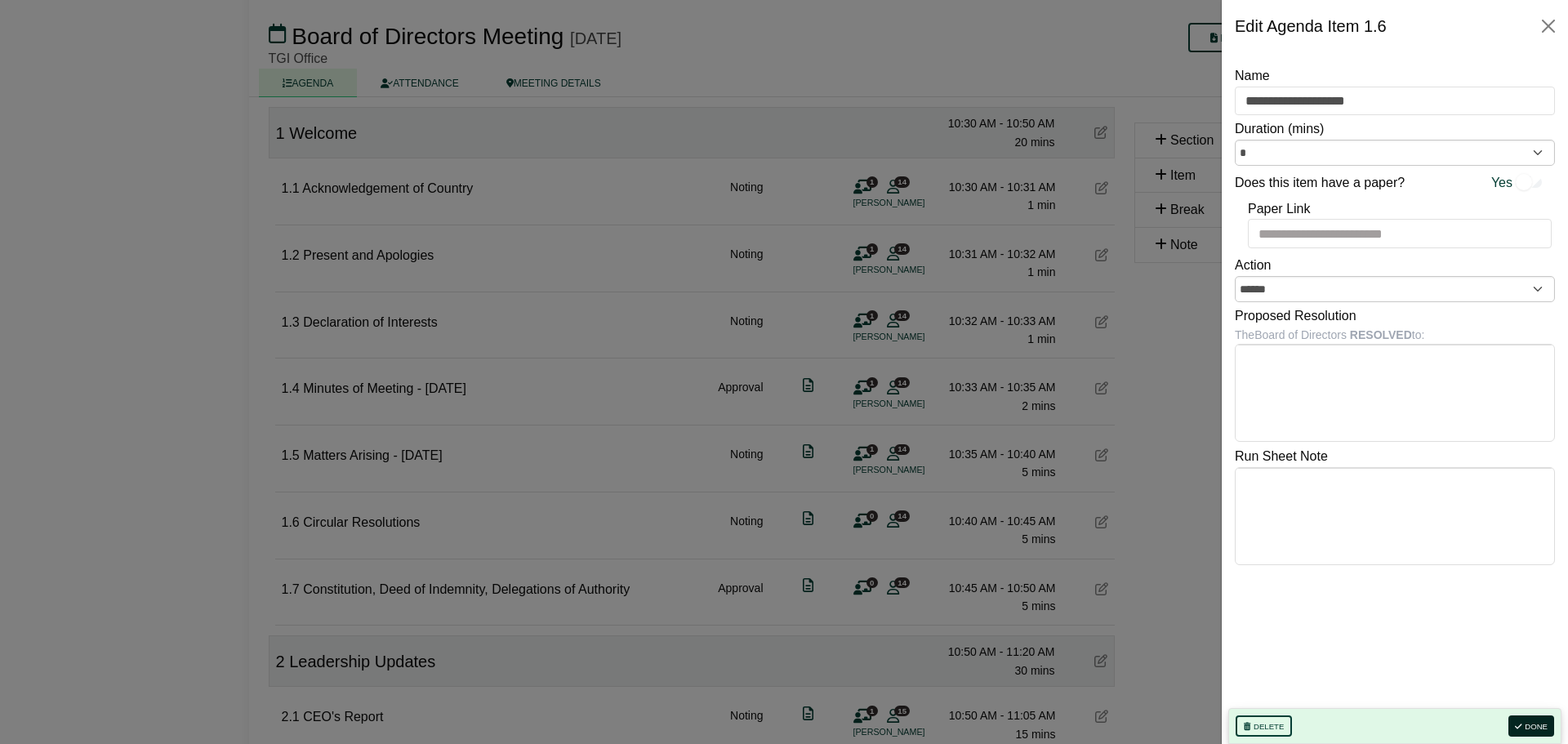
click at [1526, 723] on button "Done" at bounding box center [1531, 726] width 46 height 21
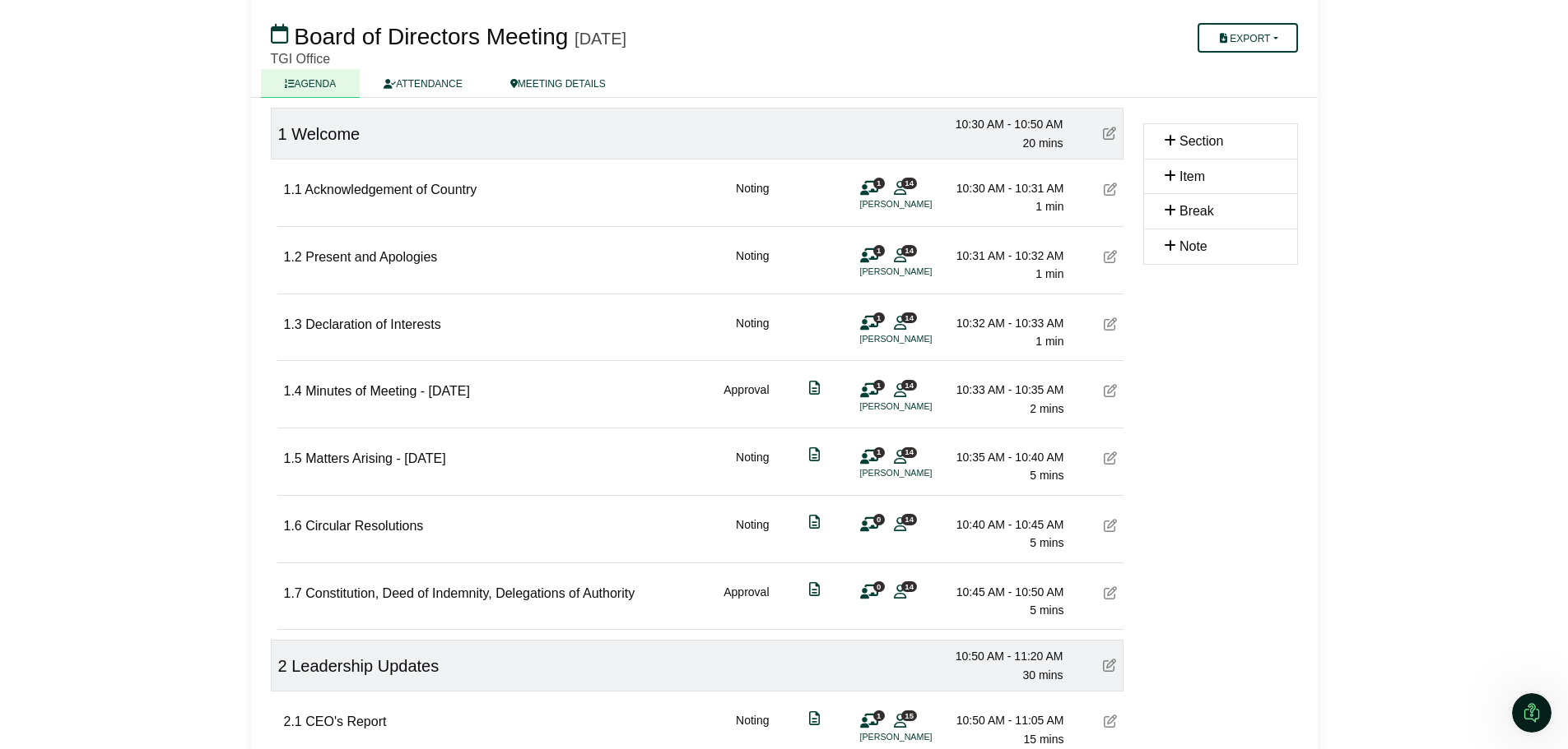
click at [1202, 177] on span "Item" at bounding box center [1192, 177] width 26 height 14
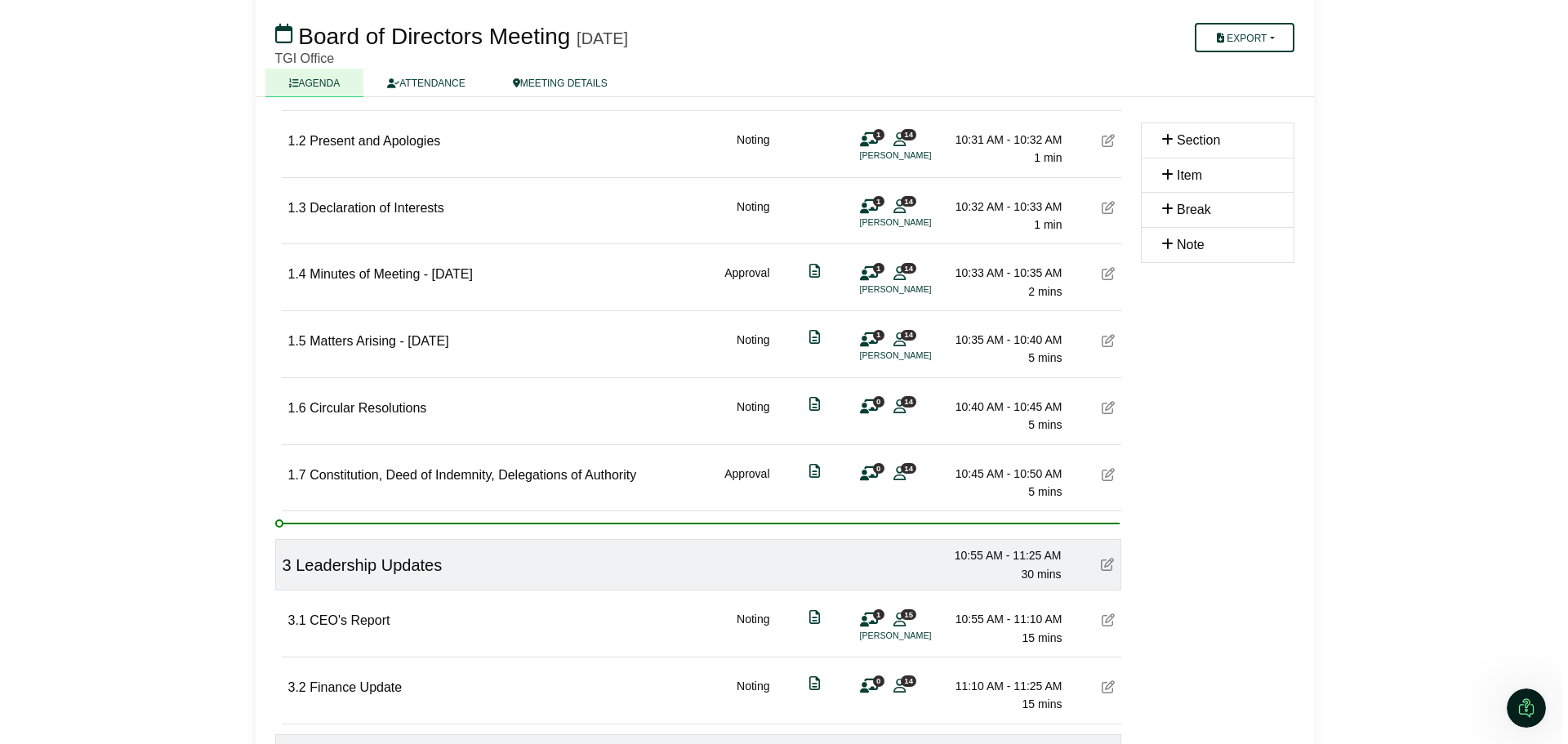
scroll to position [286, 0]
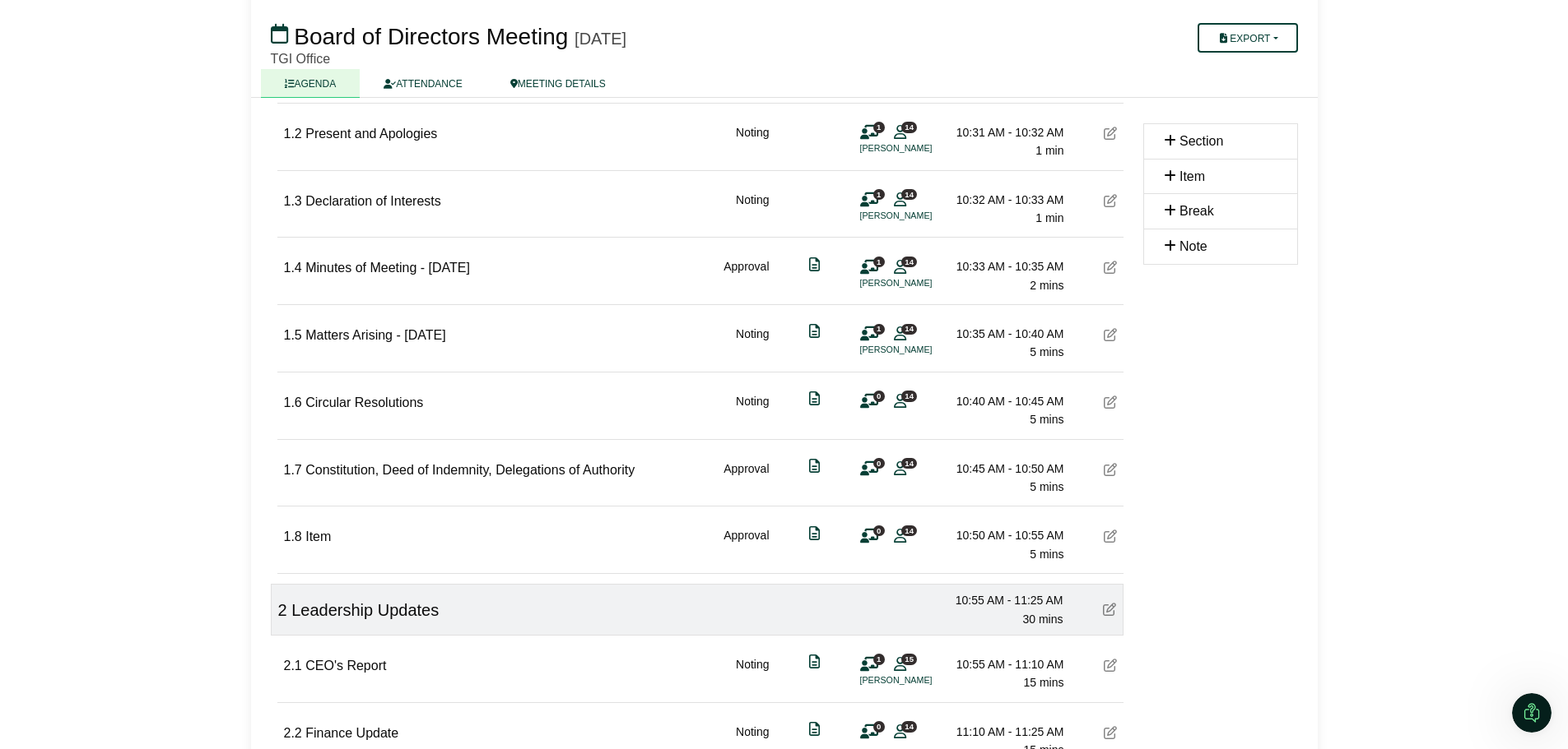
click at [423, 543] on div "1.8 Item Approval 0 14 10:50 AM - 10:55 AM 5 mins" at bounding box center [700, 539] width 846 height 64
click at [1110, 608] on icon at bounding box center [1109, 609] width 13 height 13
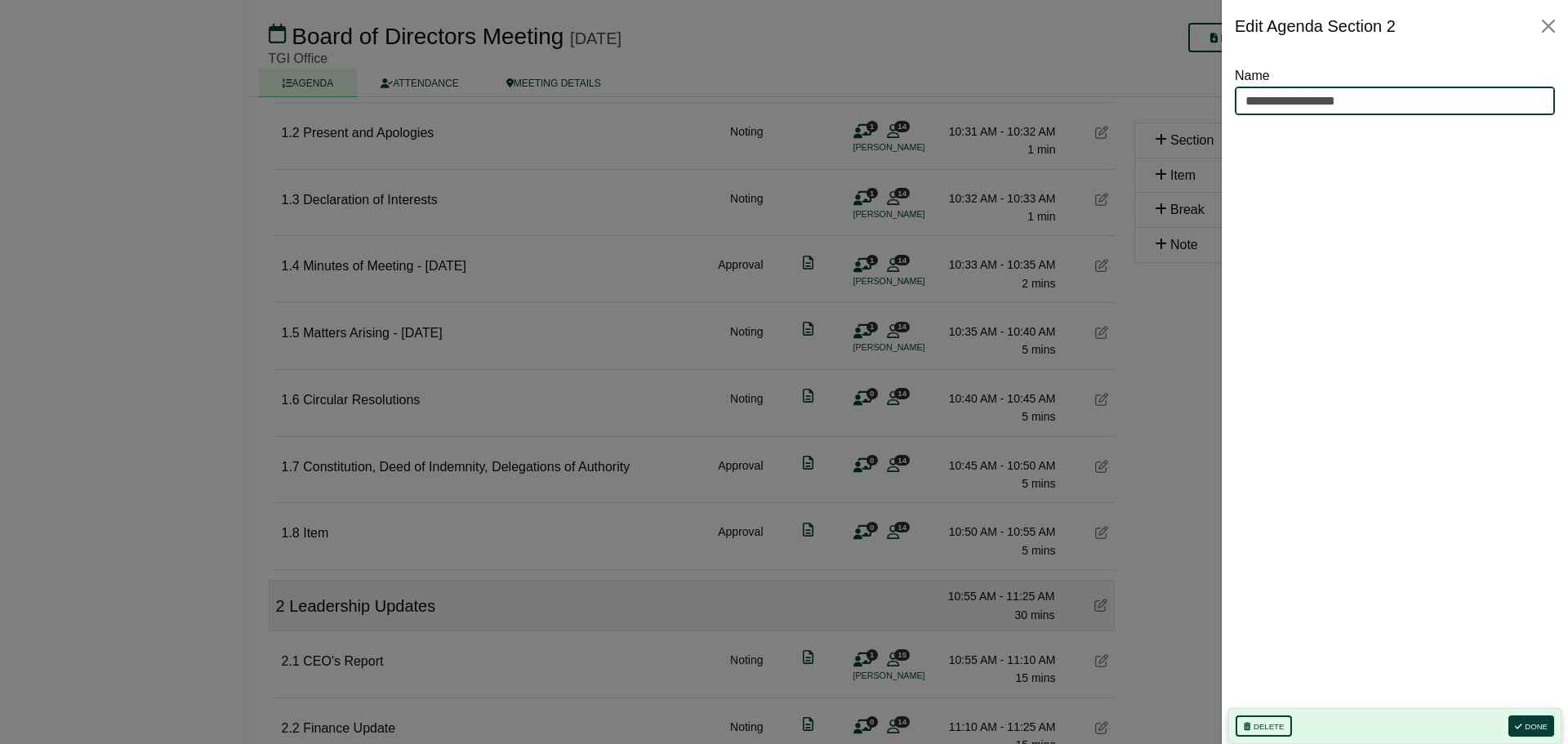
click at [1363, 99] on input "**********" at bounding box center [1394, 101] width 320 height 29
click at [467, 521] on div at bounding box center [784, 372] width 1568 height 744
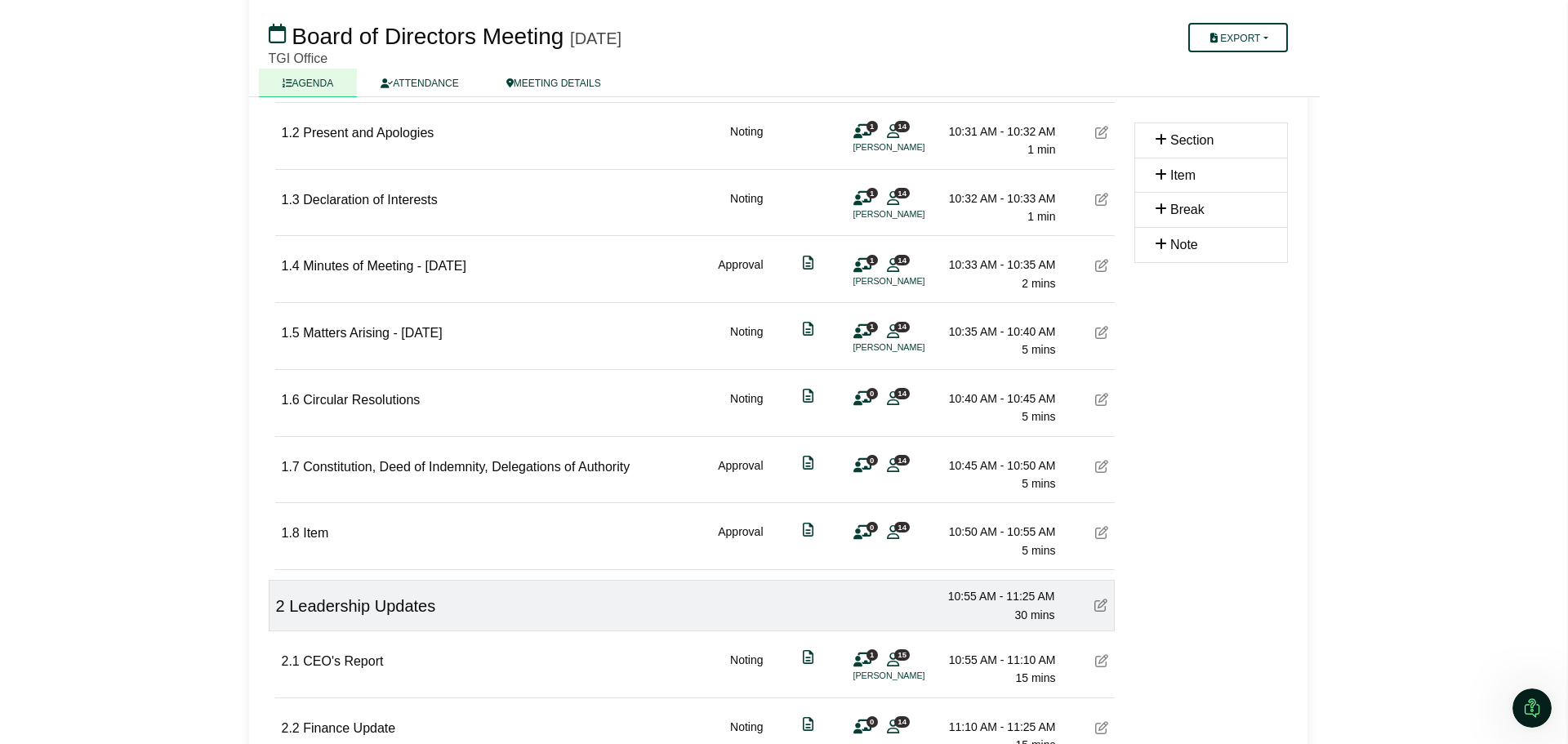
scroll to position [0, 0]
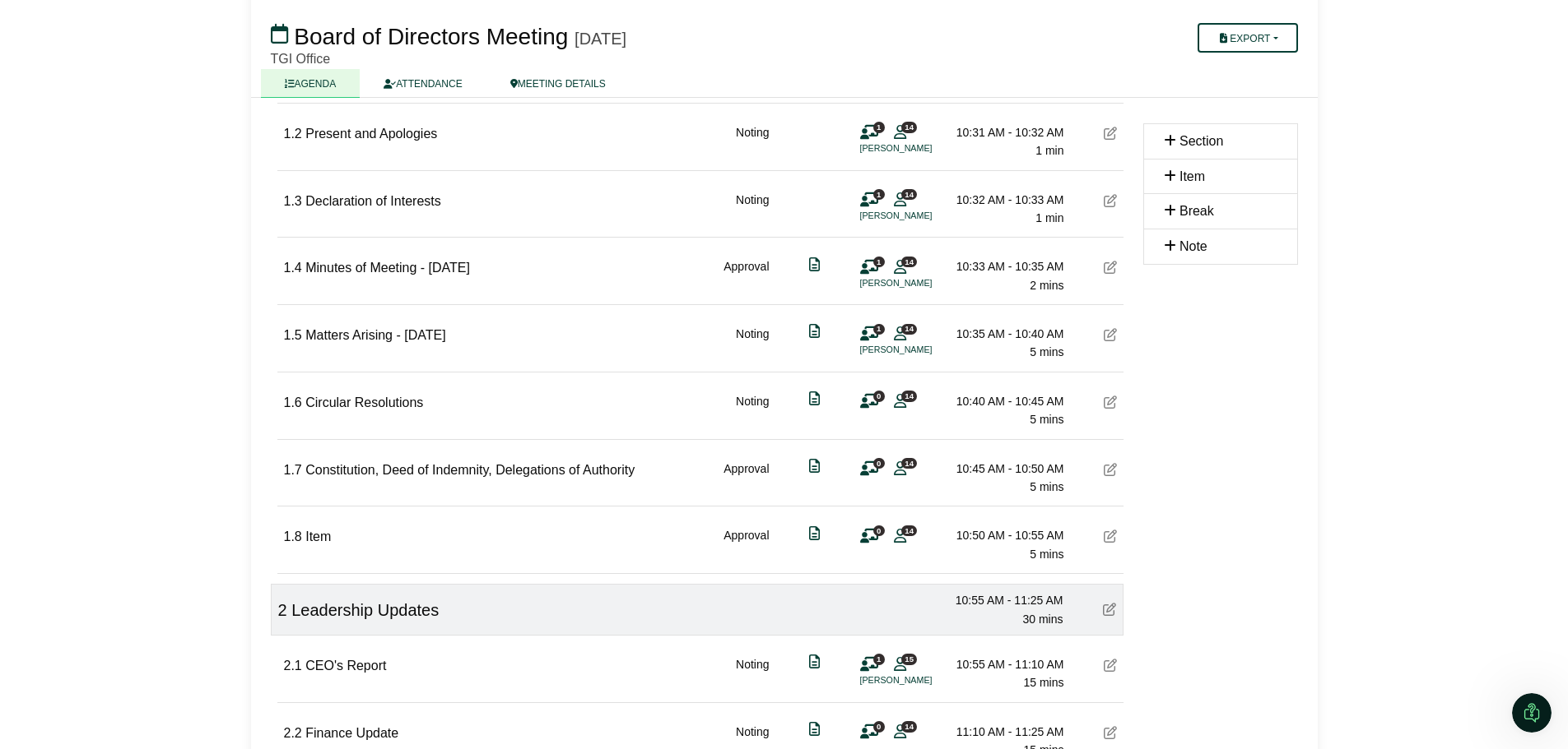
click at [465, 536] on div "1.8 Item Approval 0 14 10:50 AM - 10:55 AM 5 mins" at bounding box center [700, 539] width 846 height 64
click at [1103, 539] on icon at bounding box center [1110, 536] width 13 height 13
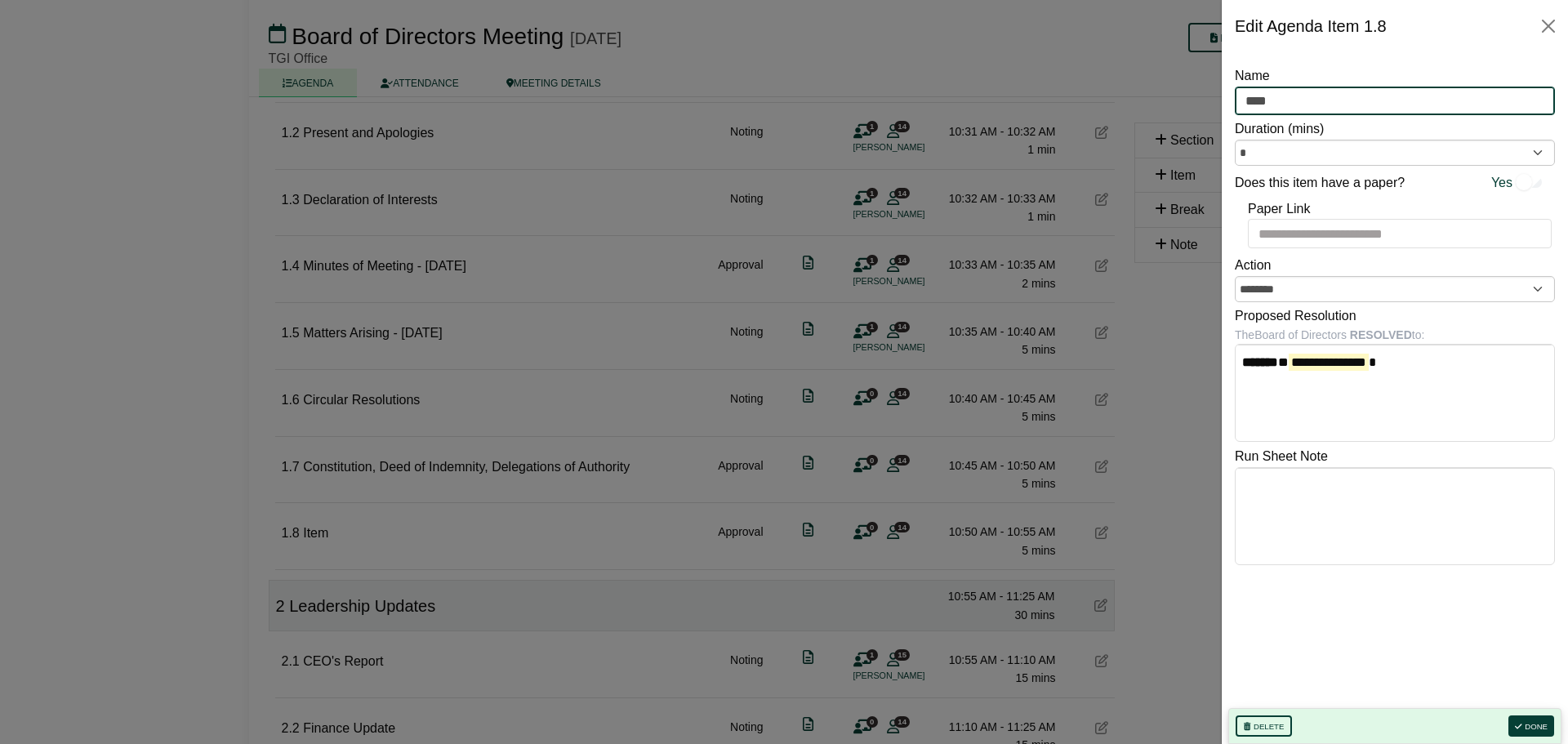
drag, startPoint x: 1288, startPoint y: 105, endPoint x: 1197, endPoint y: 103, distance: 91.0
click at [1197, 103] on body "Christine Bent Sign Out The George Institute for Global Health Board of Directo…" at bounding box center [784, 85] width 1568 height 744
type input "**********"
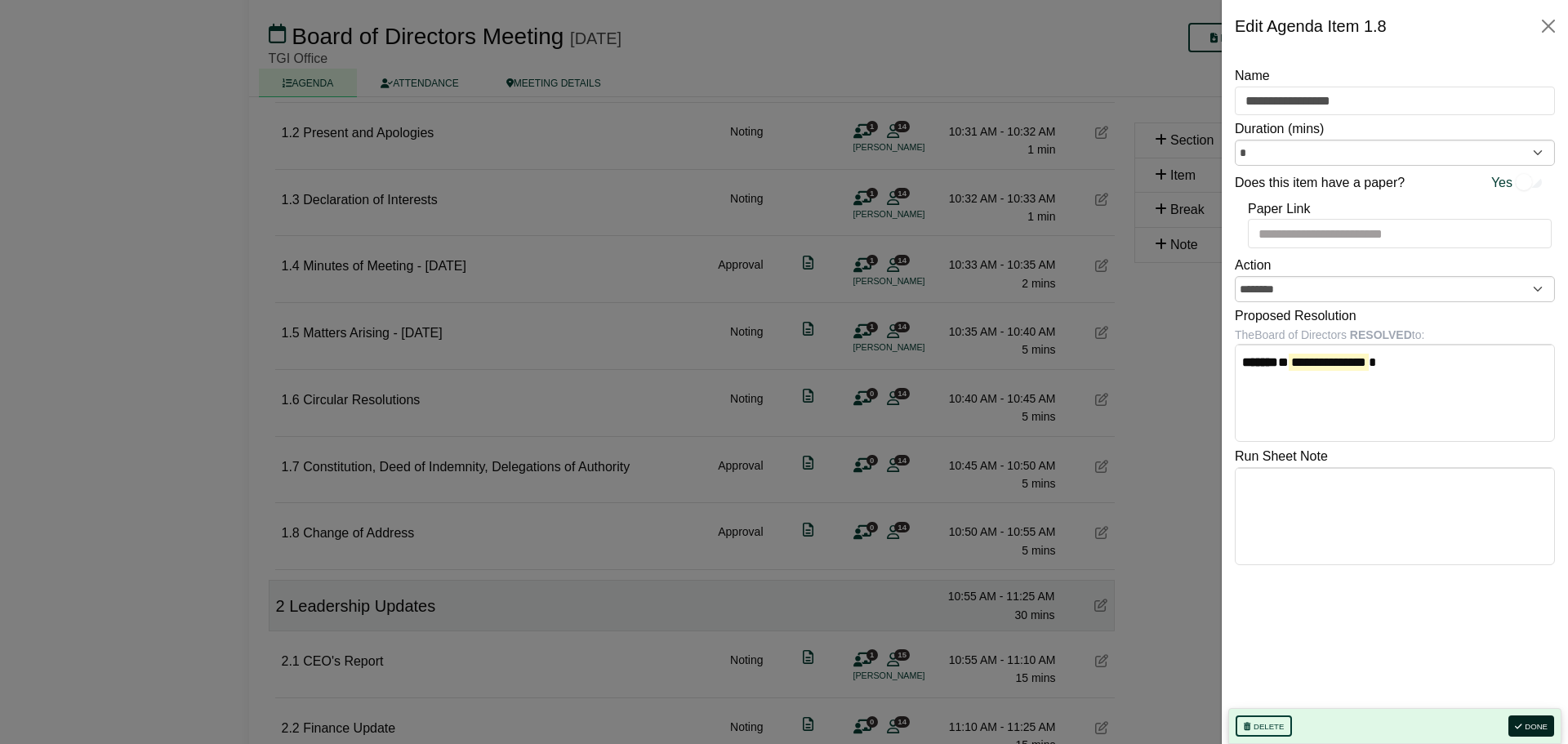
click at [1536, 728] on button "Done" at bounding box center [1531, 726] width 46 height 21
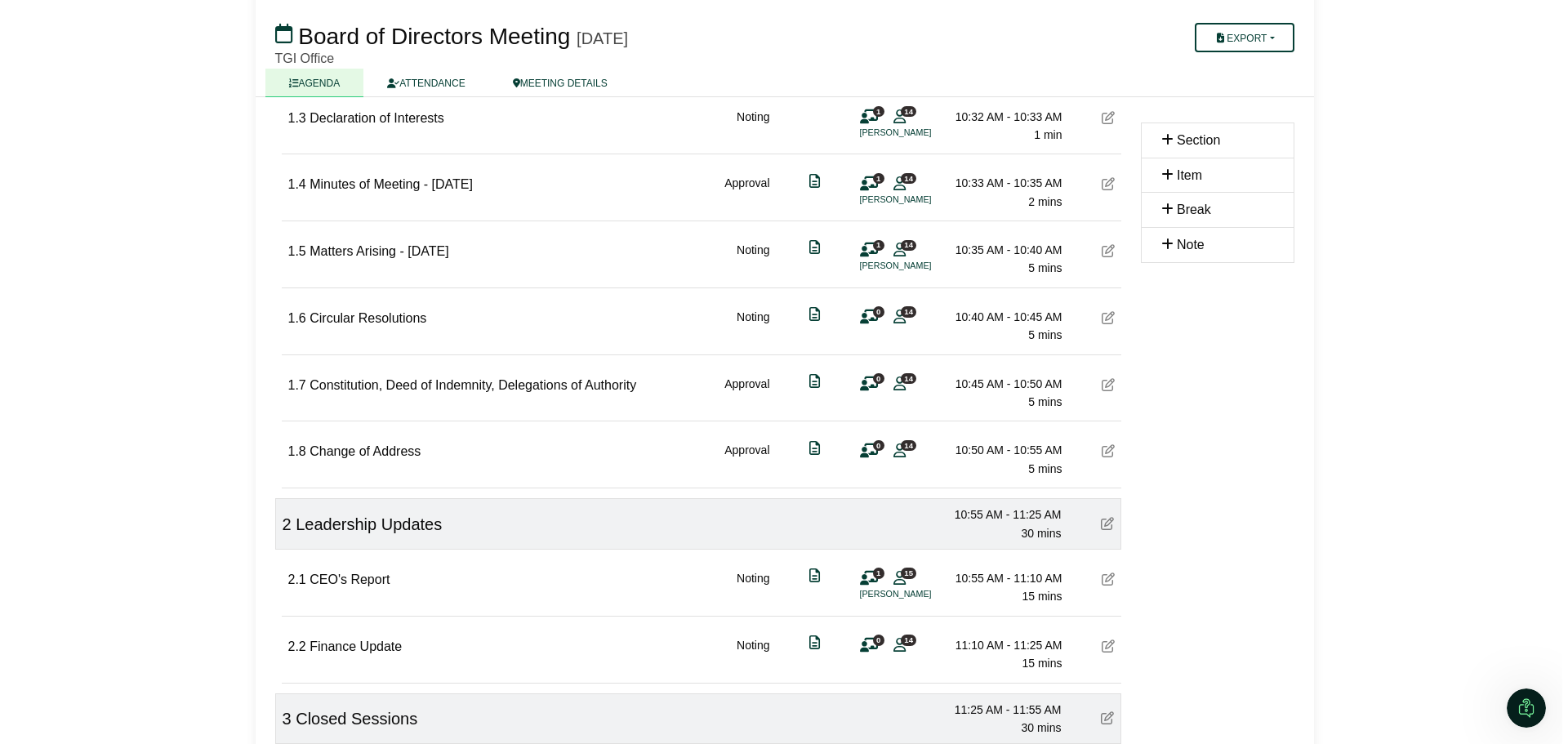
scroll to position [450, 0]
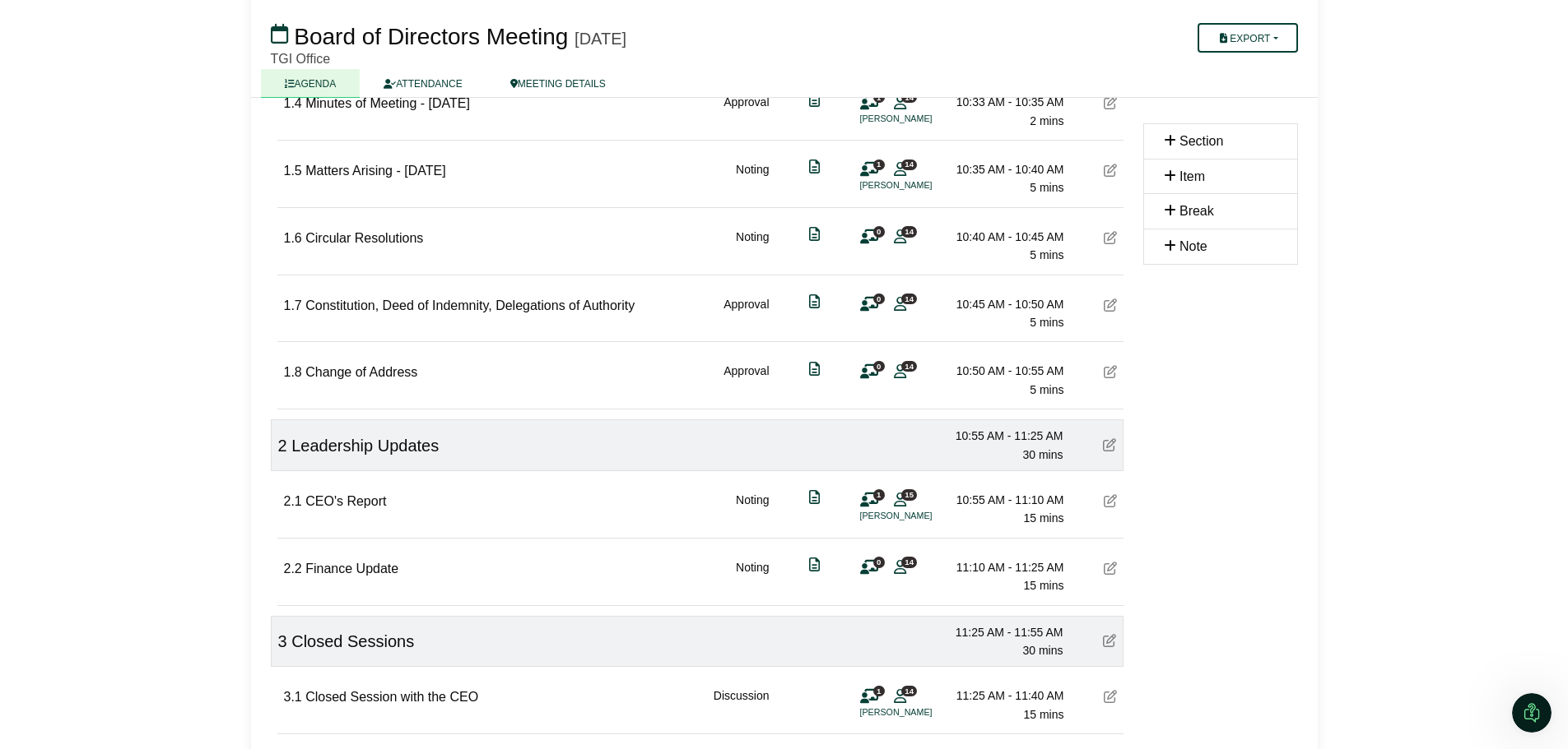
click at [1111, 502] on icon at bounding box center [1110, 501] width 13 height 13
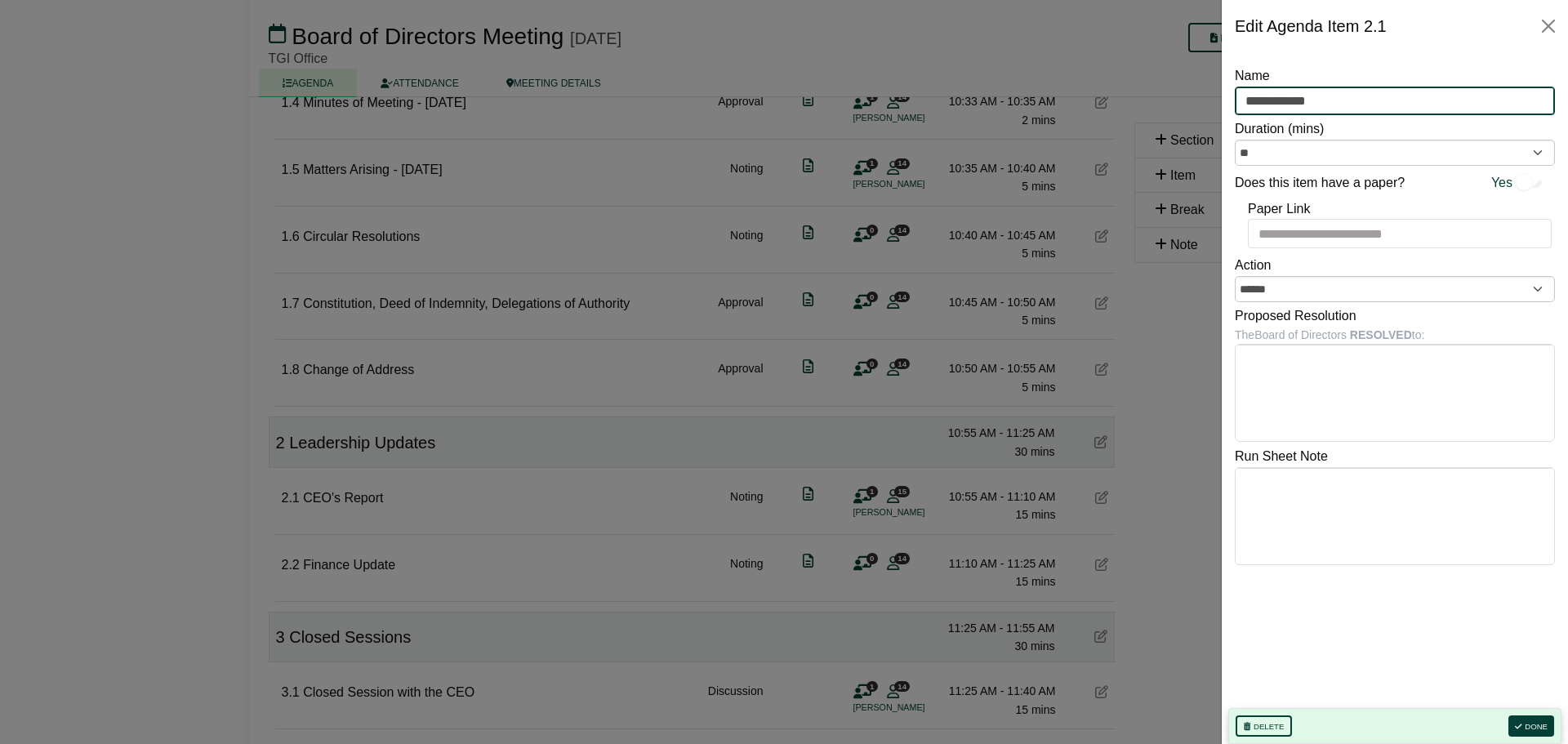
drag, startPoint x: 1342, startPoint y: 106, endPoint x: 1208, endPoint y: 107, distance: 134.0
type input "**********"
click at [1526, 723] on button "Done" at bounding box center [1531, 726] width 46 height 21
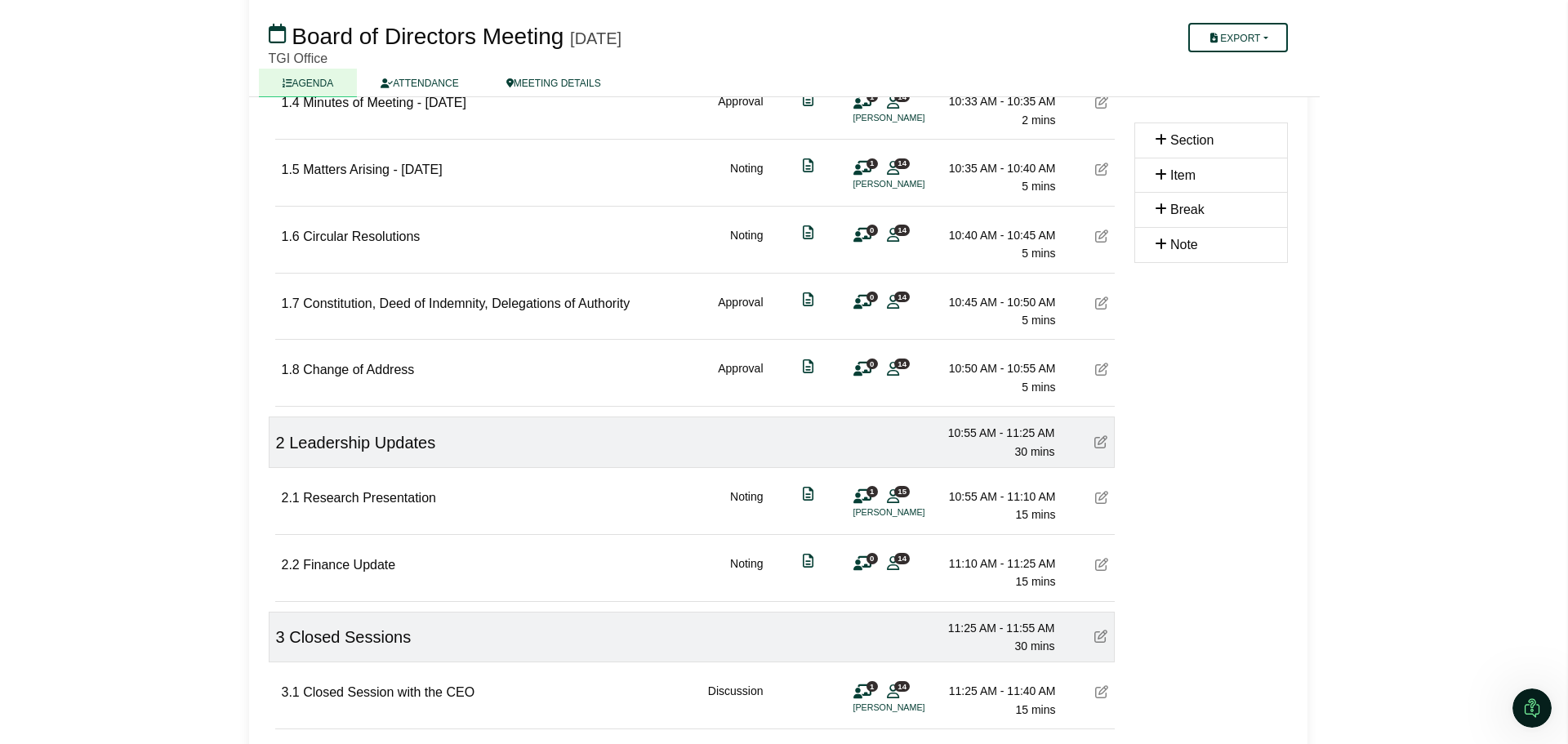
scroll to position [0, 0]
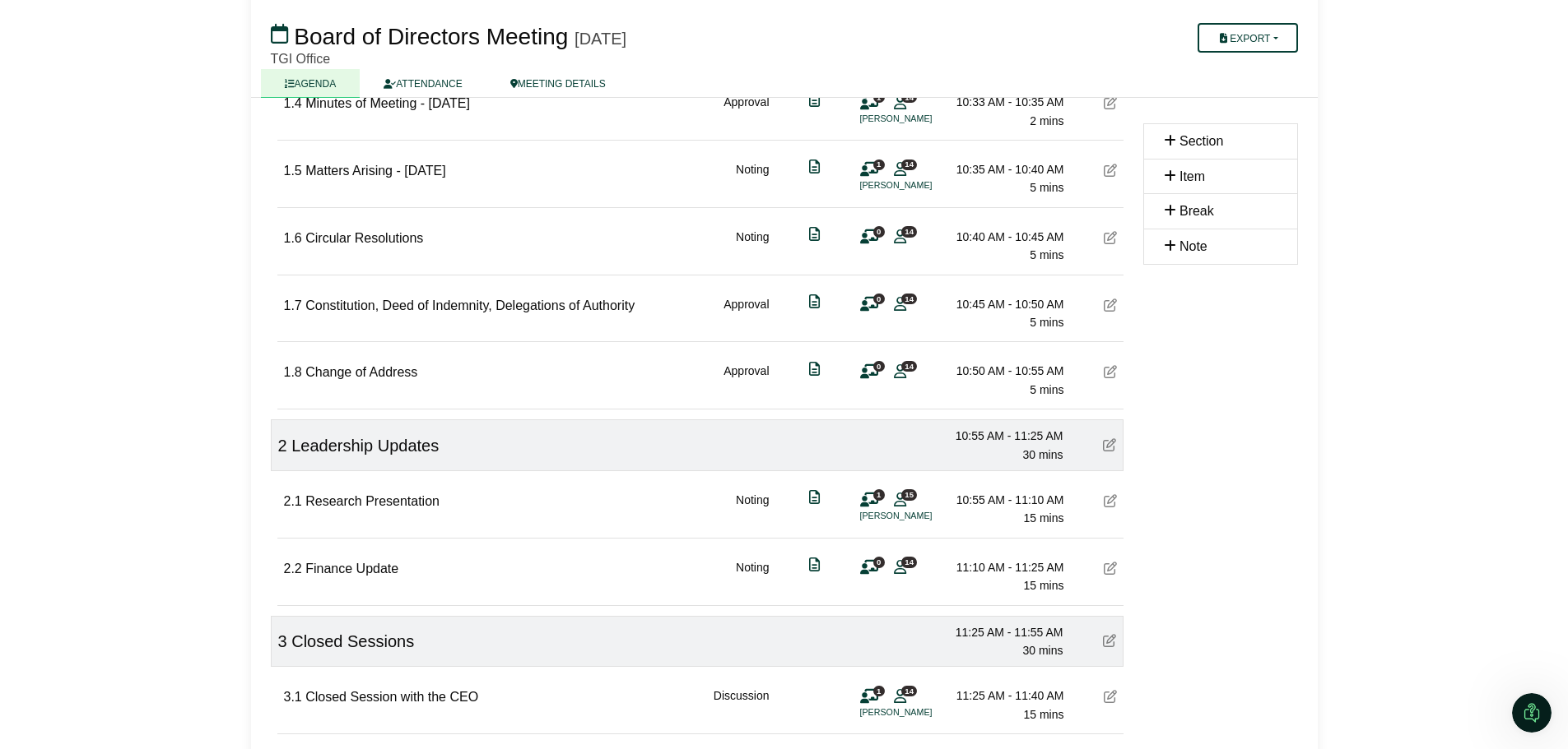
click at [1113, 567] on icon at bounding box center [1110, 568] width 13 height 13
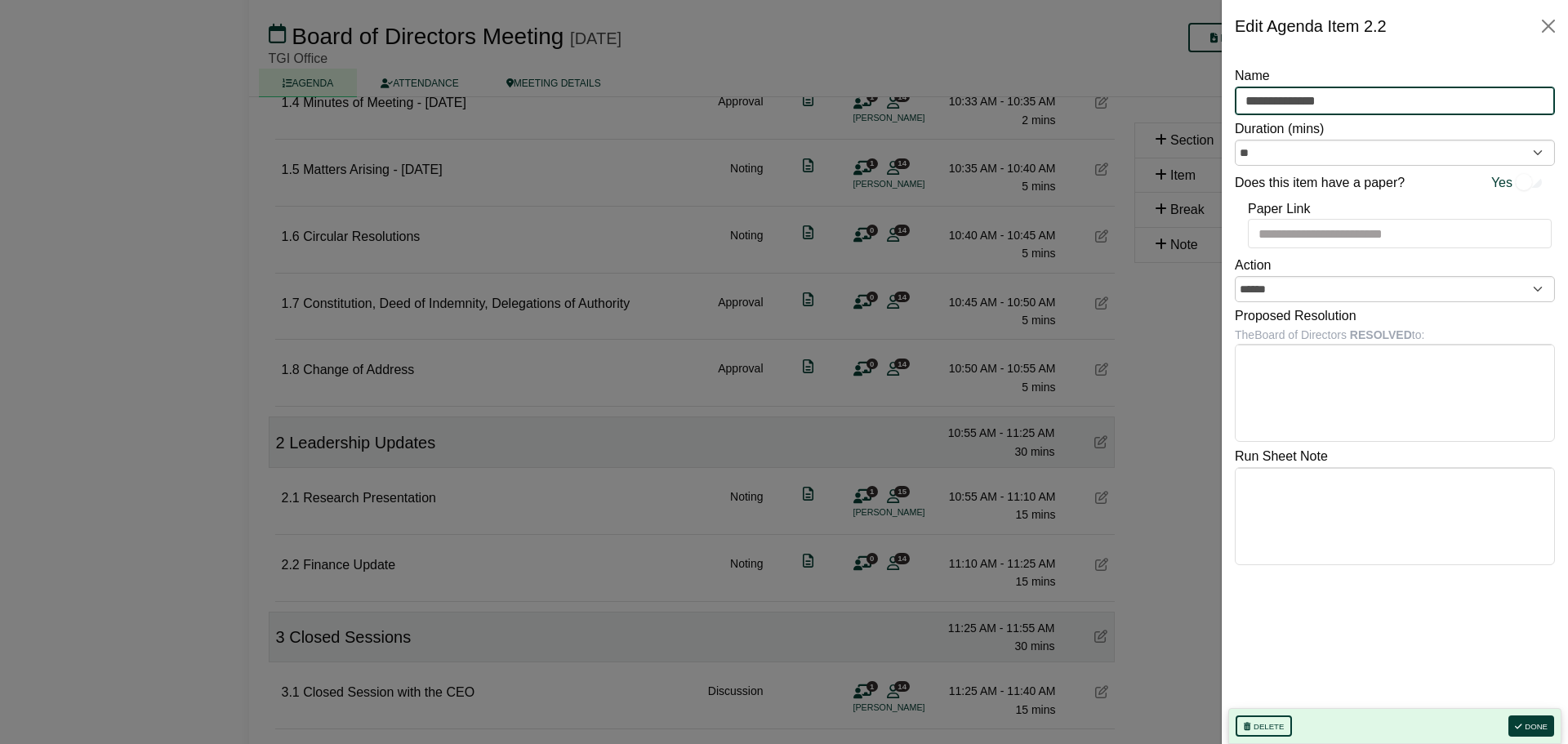
drag, startPoint x: 1372, startPoint y: 98, endPoint x: 1228, endPoint y: 90, distance: 144.2
click at [1228, 90] on div "**********" at bounding box center [1394, 399] width 346 height 692
type input "**********"
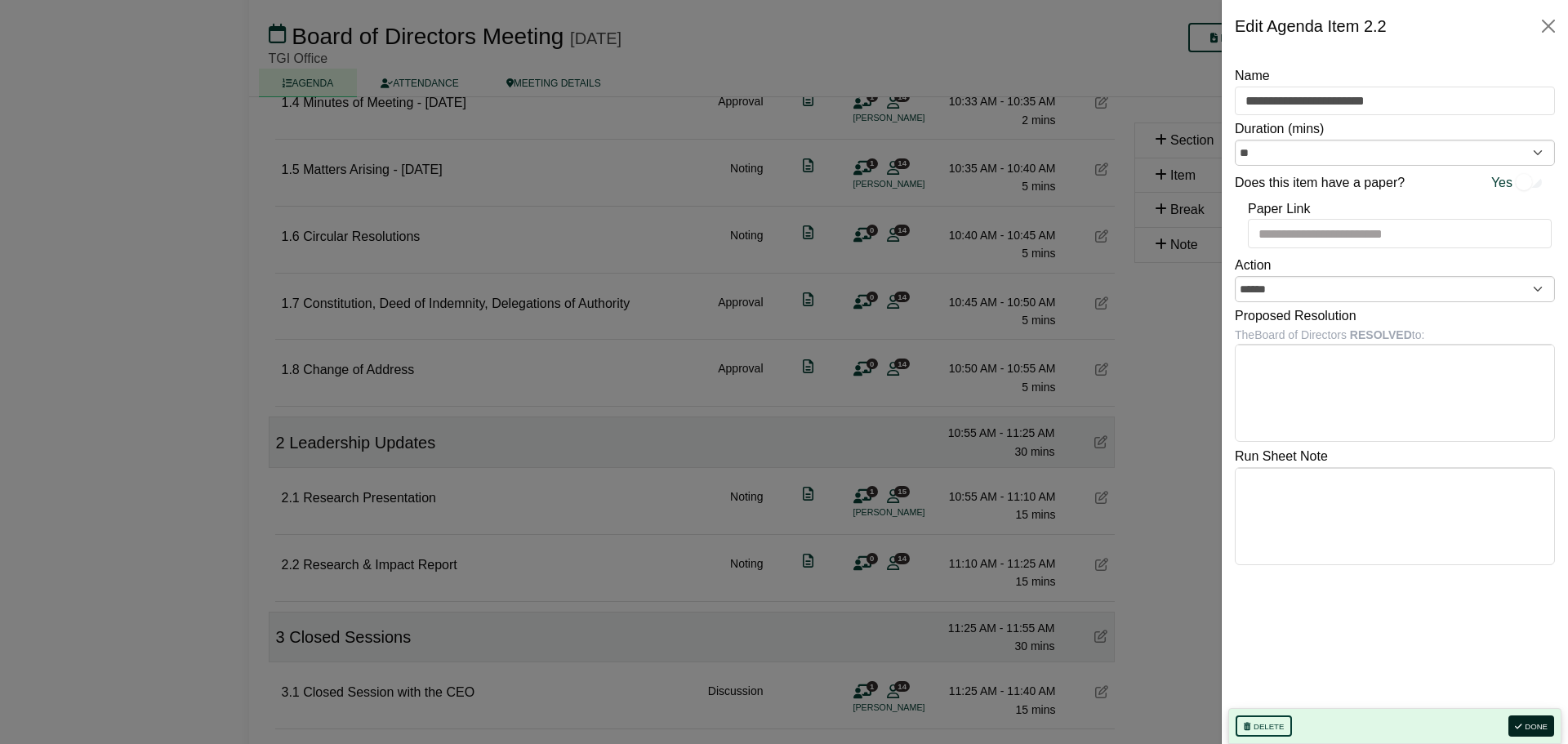
click at [1529, 725] on button "Done" at bounding box center [1531, 726] width 46 height 21
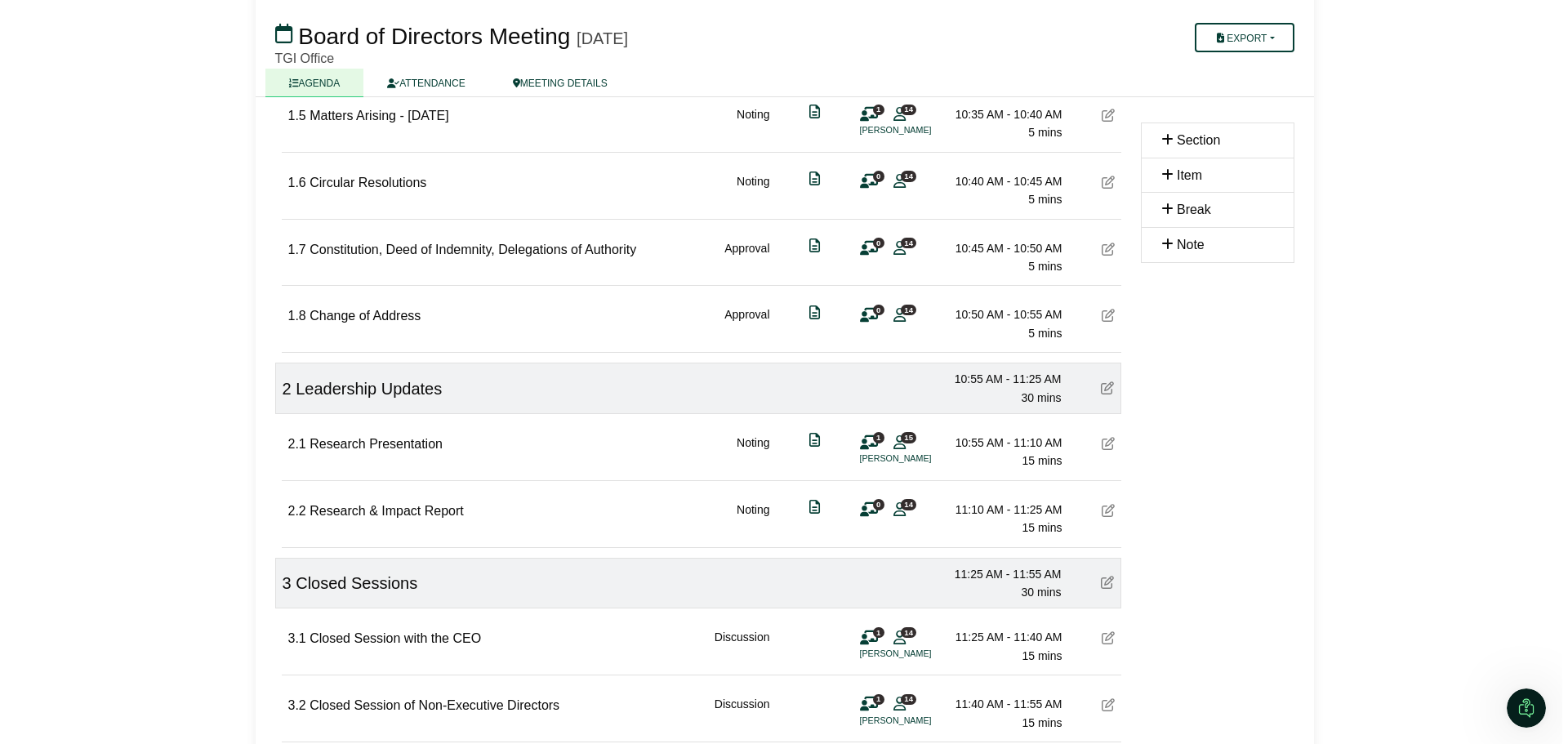
scroll to position [595, 0]
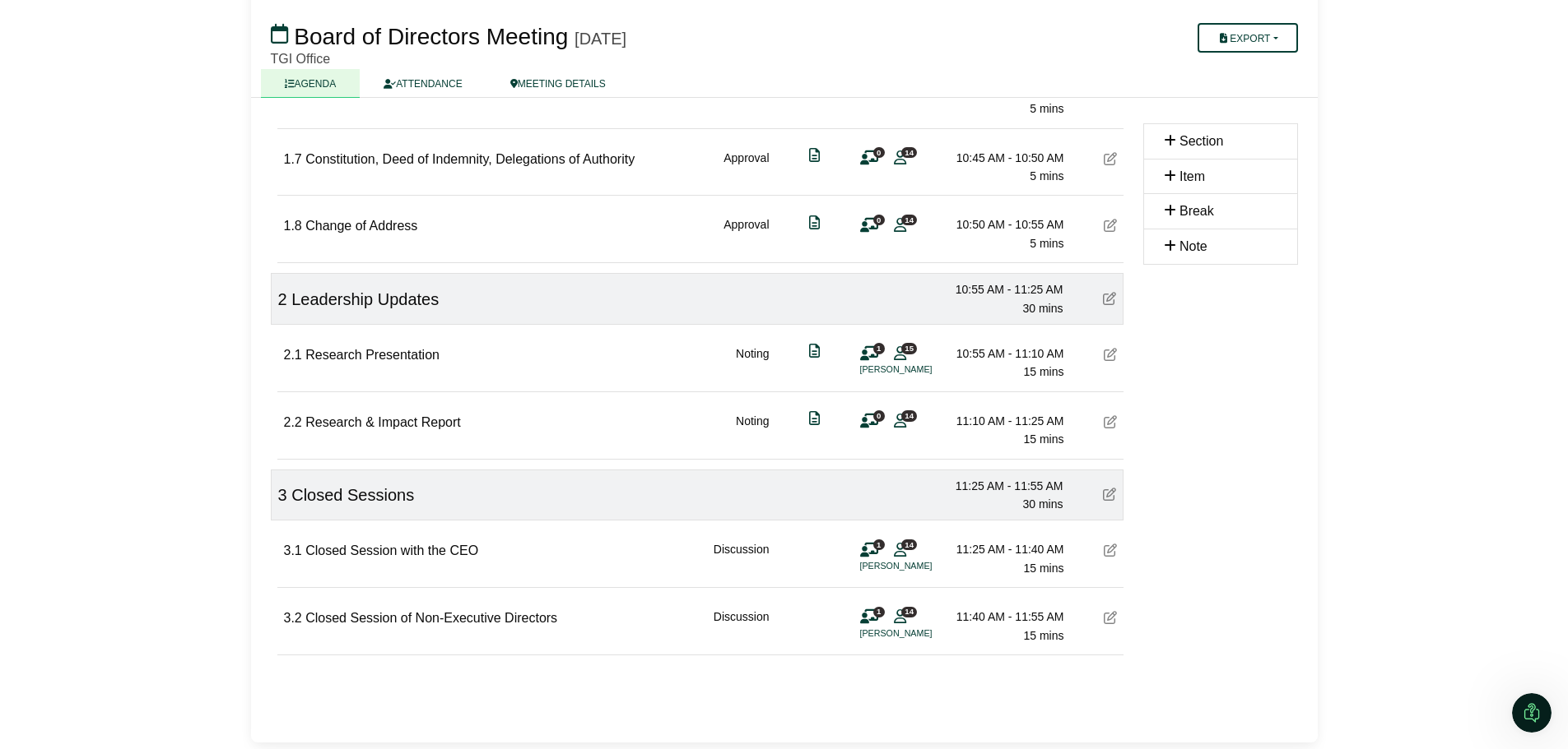
click at [1108, 500] on icon at bounding box center [1109, 494] width 13 height 13
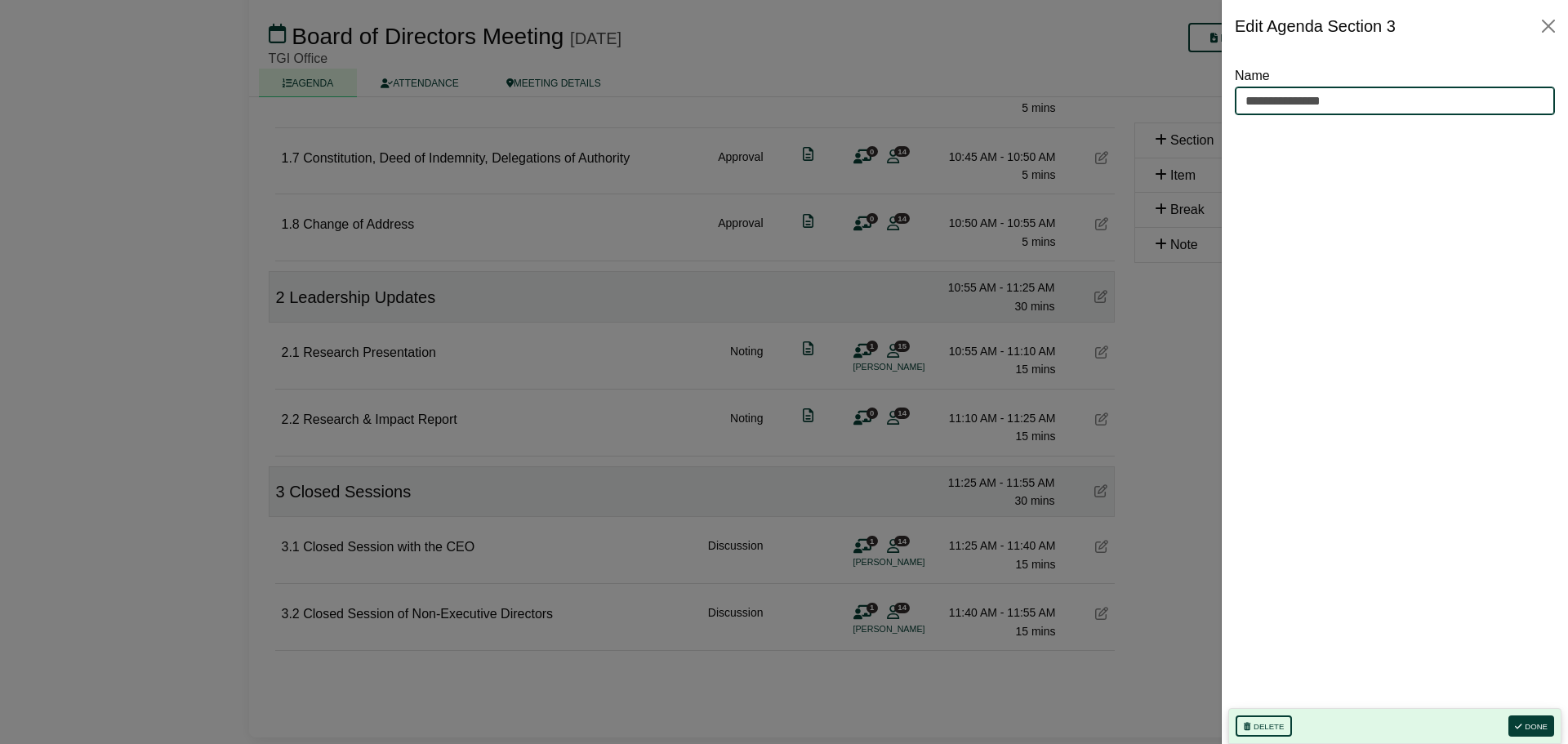
drag, startPoint x: 1352, startPoint y: 99, endPoint x: 1154, endPoint y: 100, distance: 198.0
type input "**********"
click at [1543, 721] on button "Done" at bounding box center [1531, 726] width 46 height 21
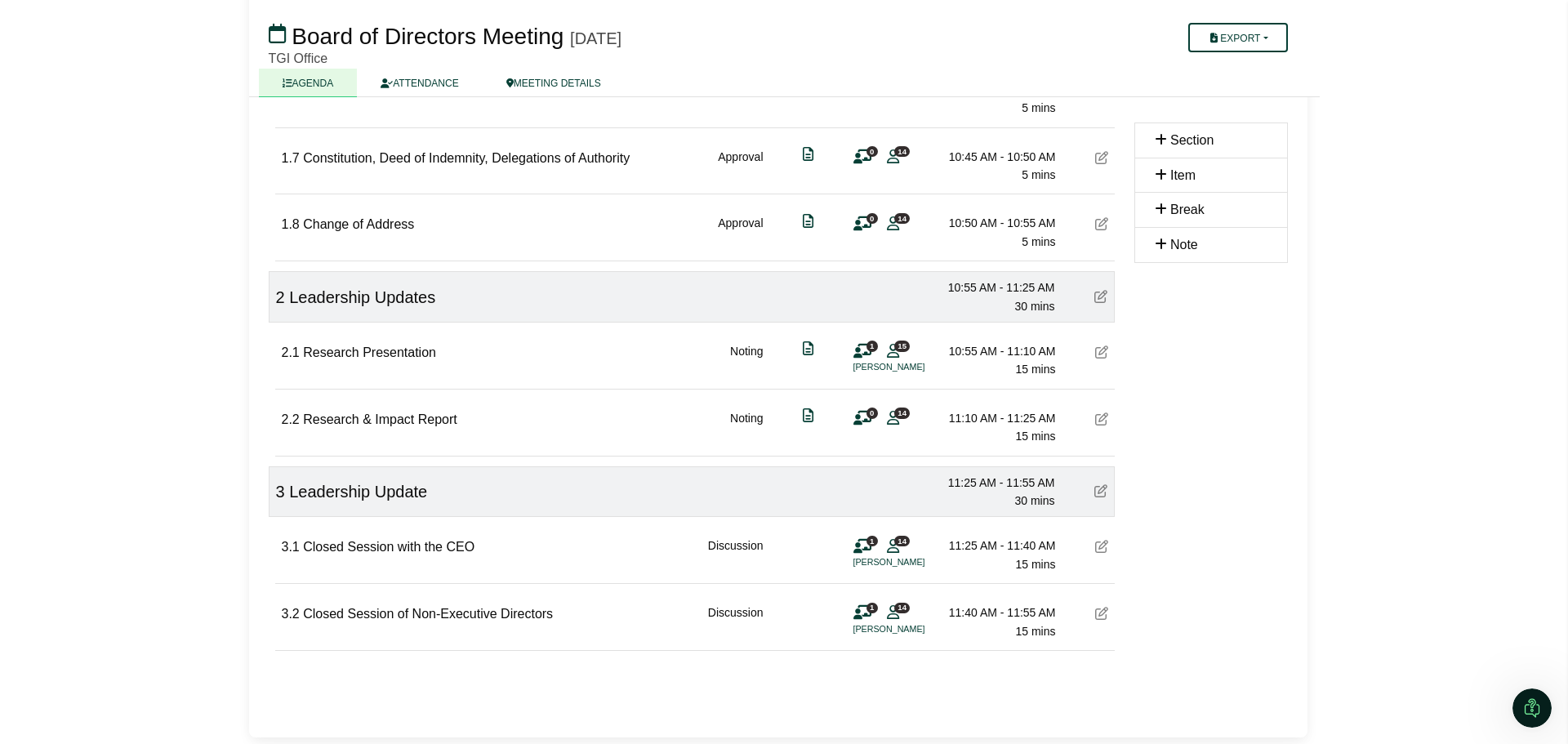
scroll to position [0, 0]
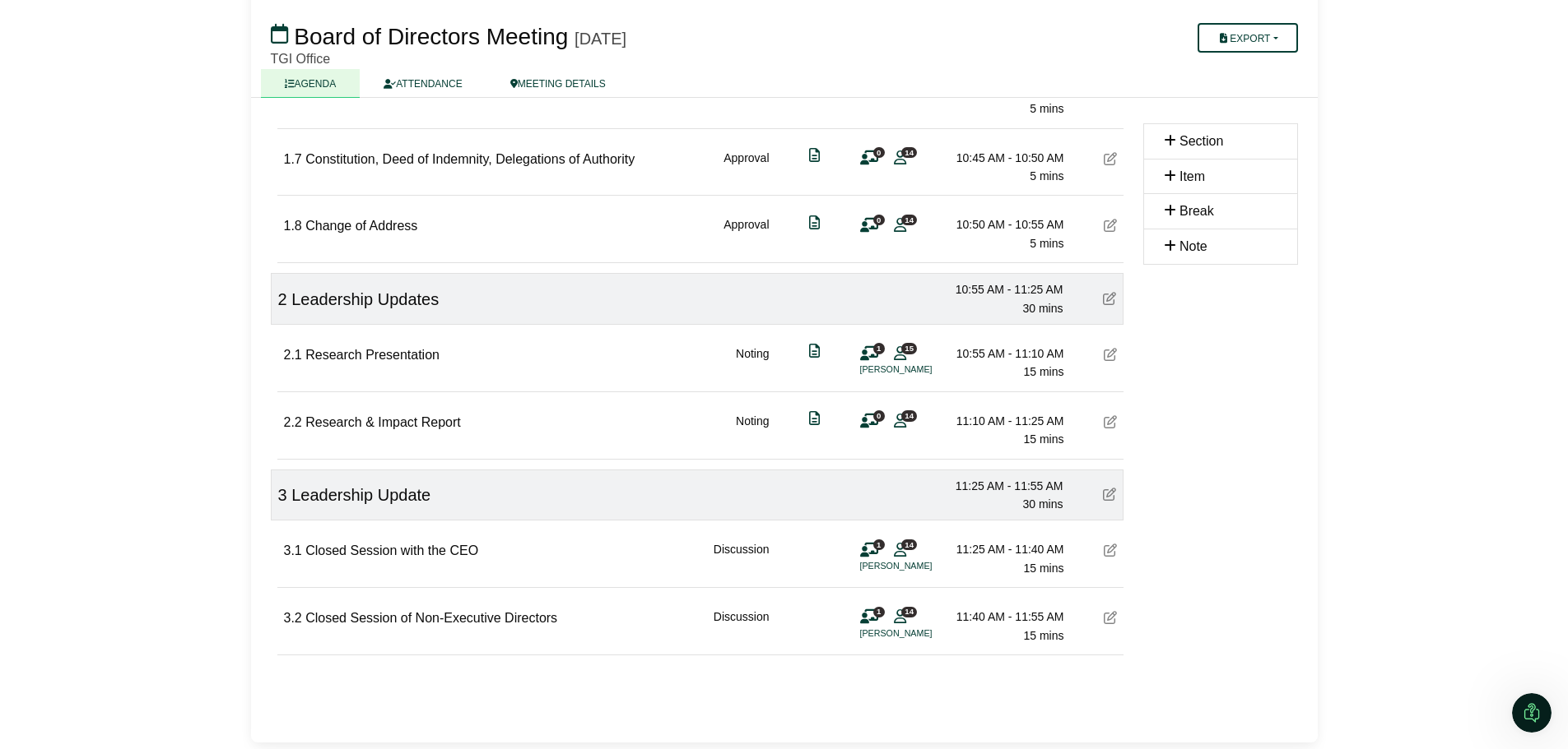
click at [1111, 550] on icon at bounding box center [1110, 550] width 13 height 13
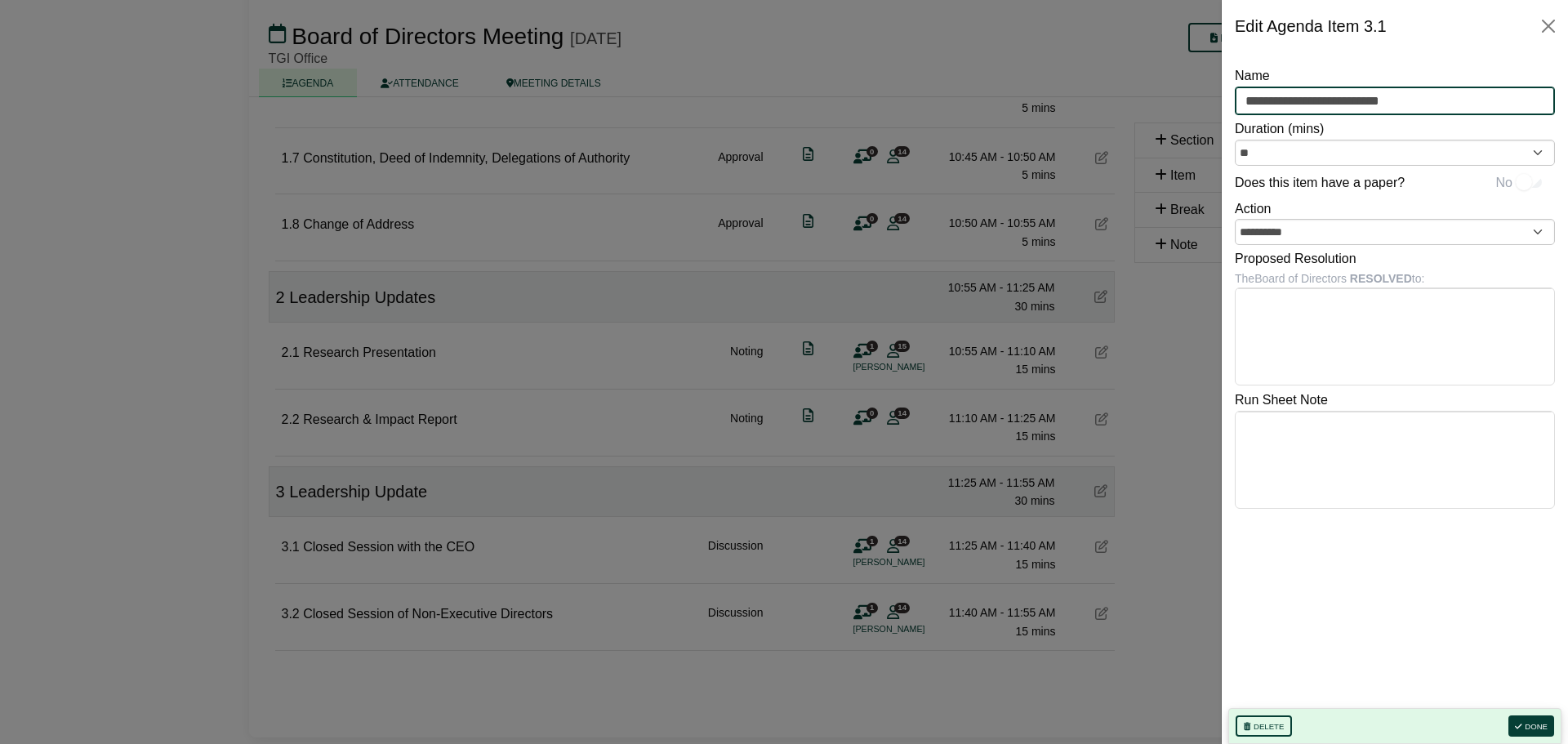
drag, startPoint x: 1455, startPoint y: 109, endPoint x: 1184, endPoint y: 86, distance: 272.0
type input "**********"
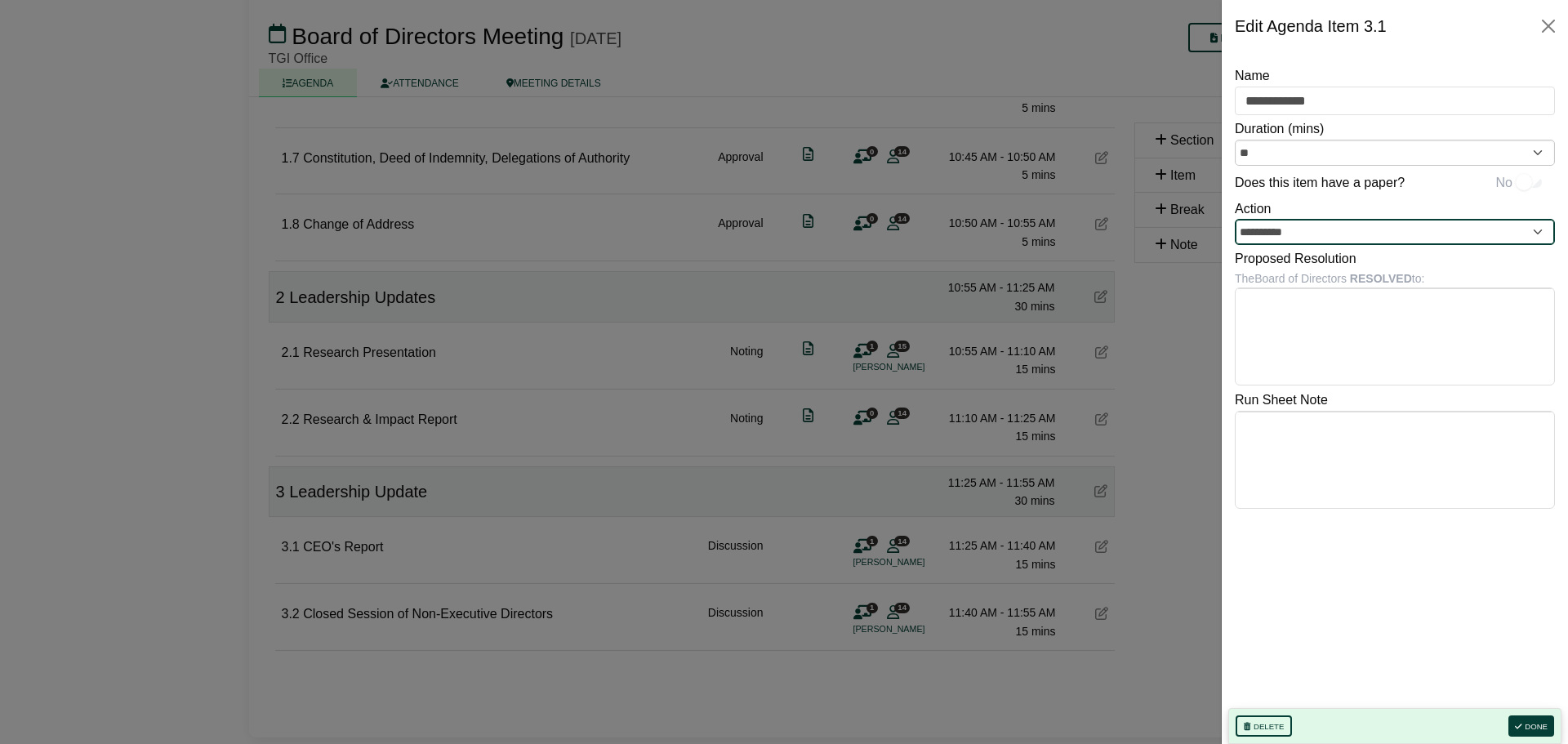
click at [1539, 238] on input "**********" at bounding box center [1394, 232] width 320 height 26
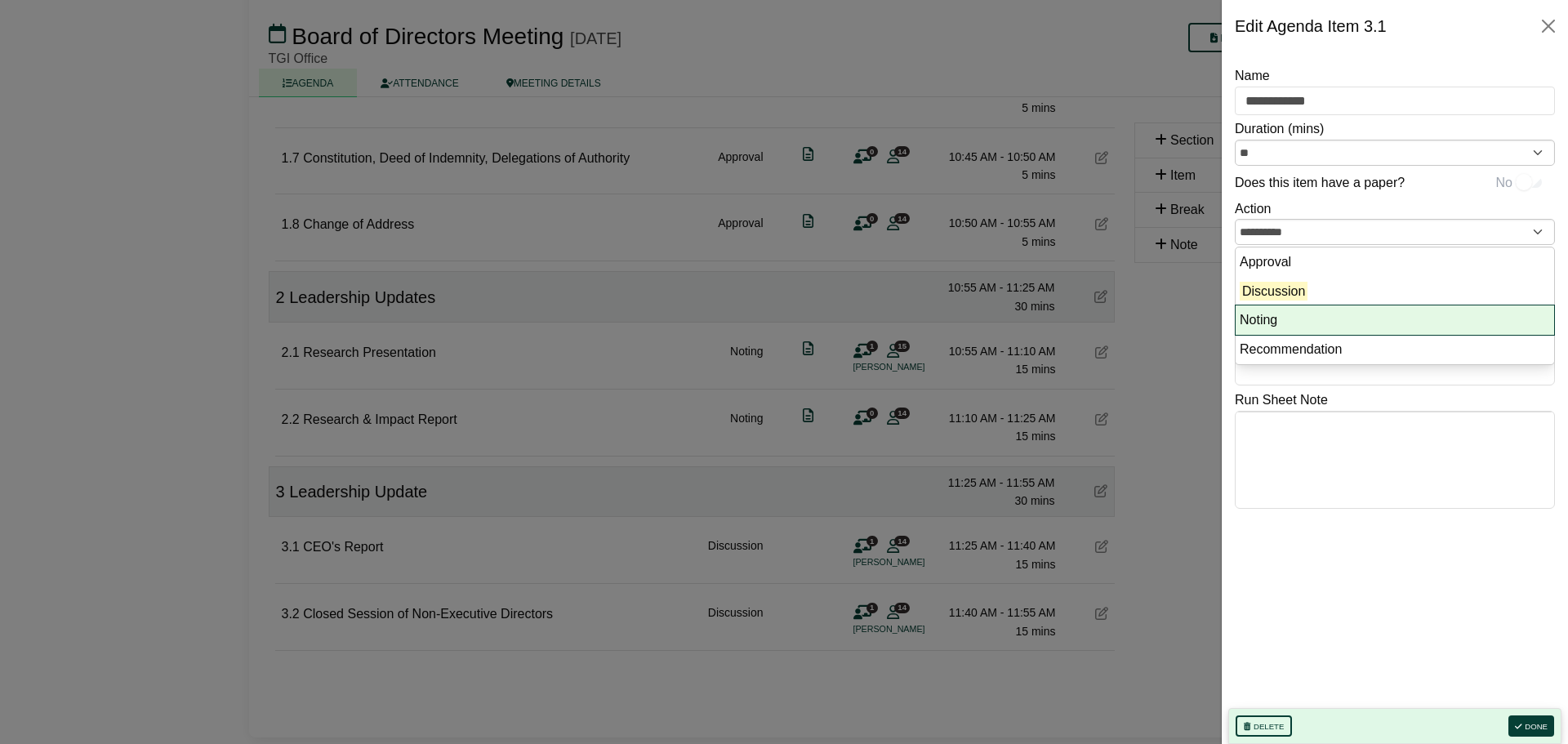
click at [1275, 310] on li "Noting" at bounding box center [1394, 320] width 319 height 29
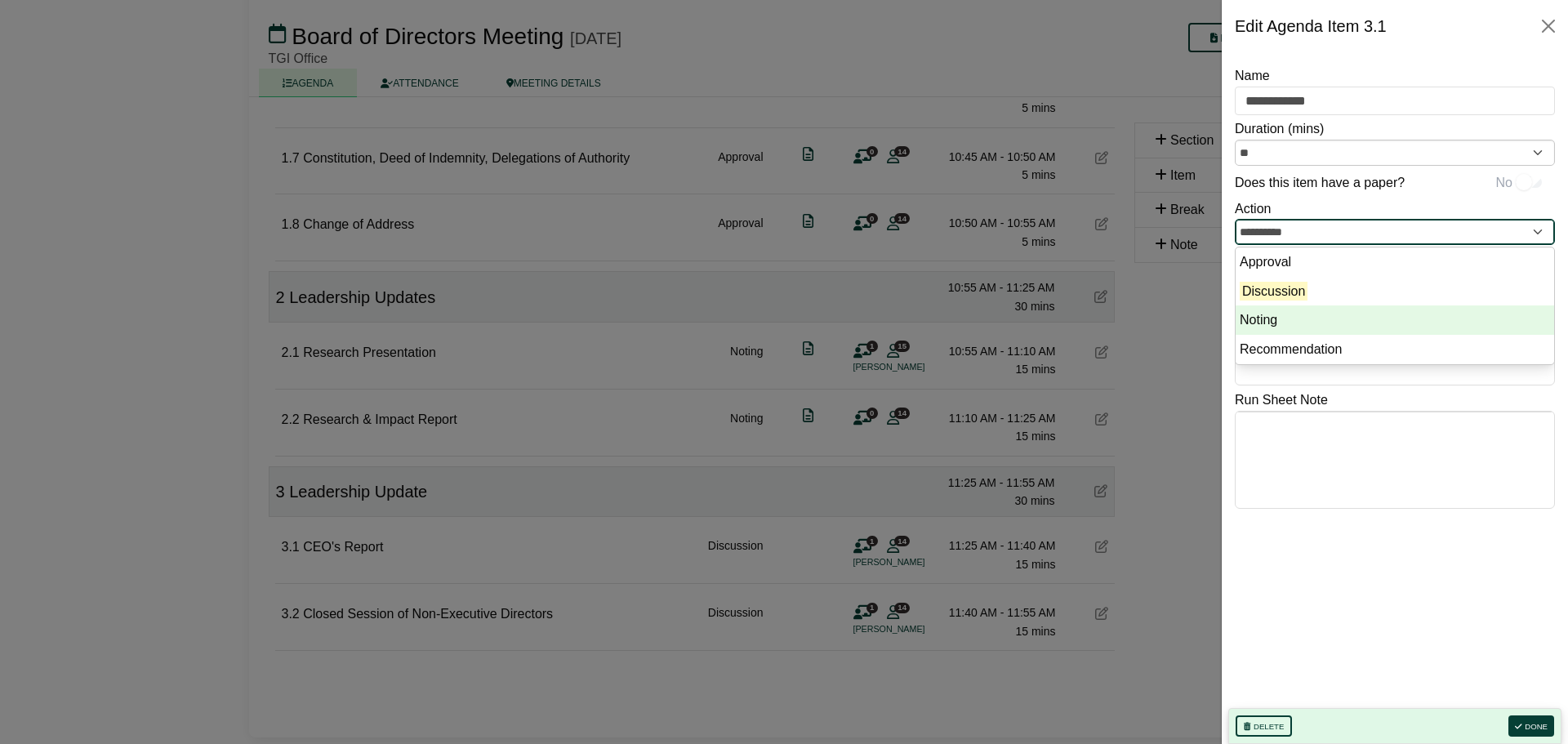
type input "******"
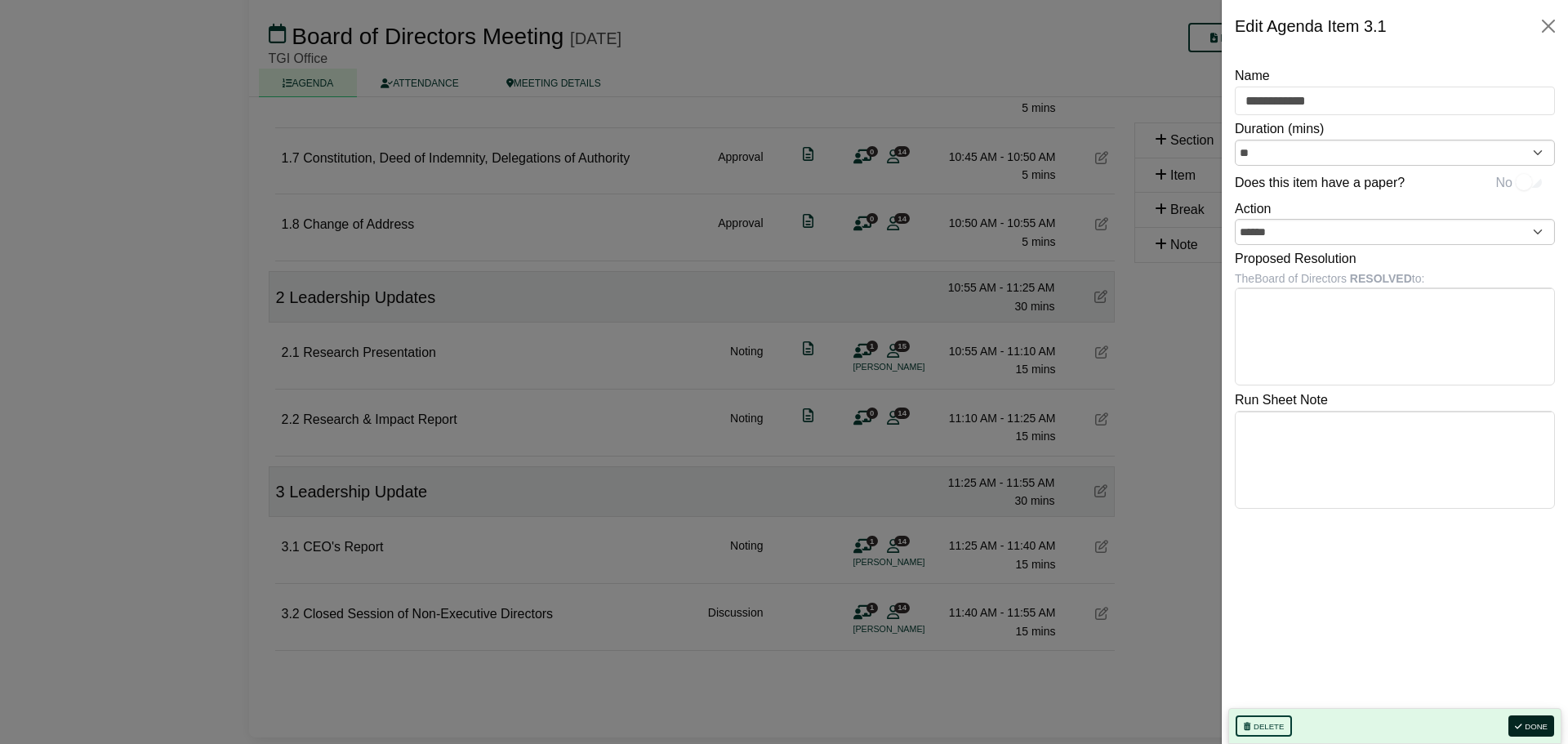
click at [1542, 722] on button "Done" at bounding box center [1531, 726] width 46 height 21
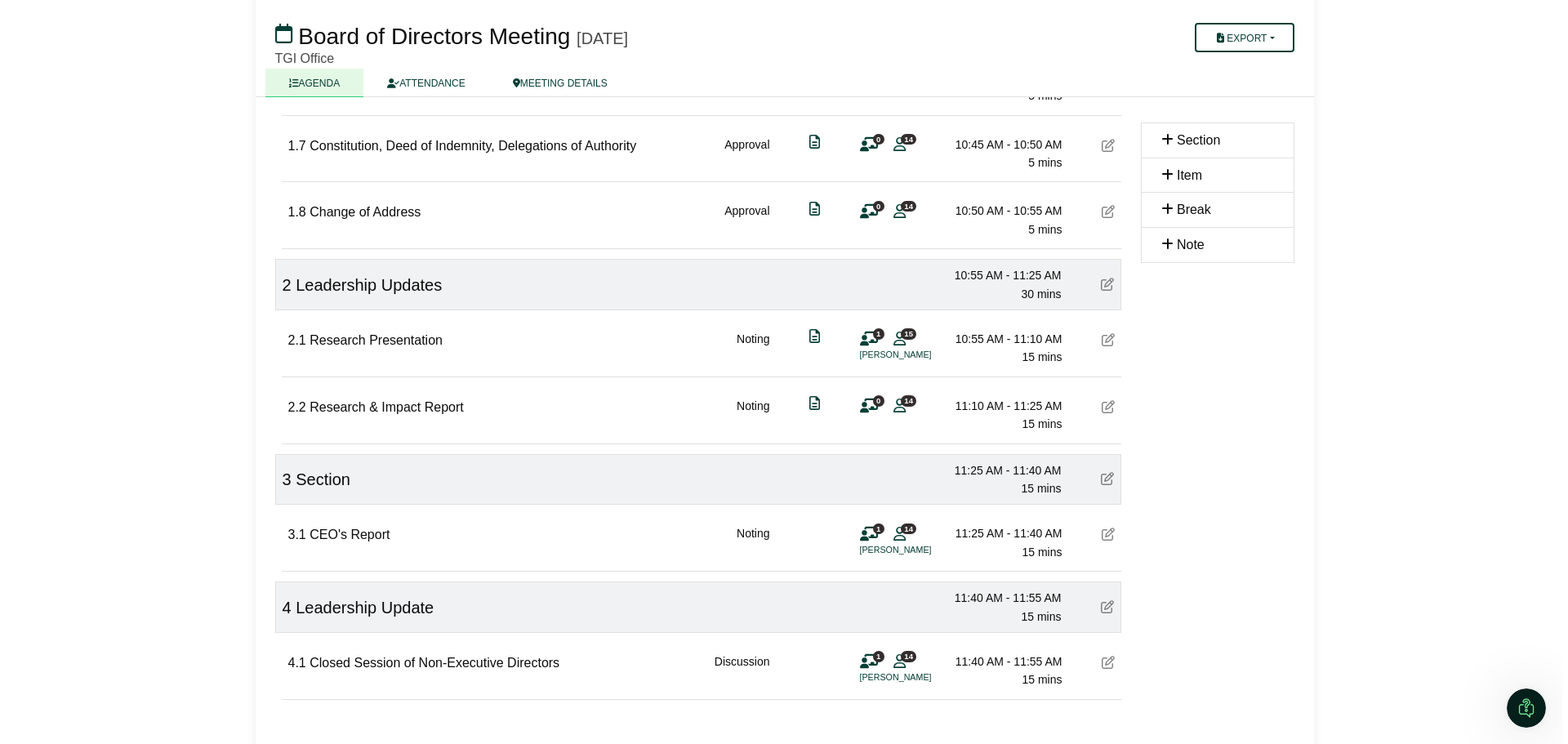
scroll to position [655, 0]
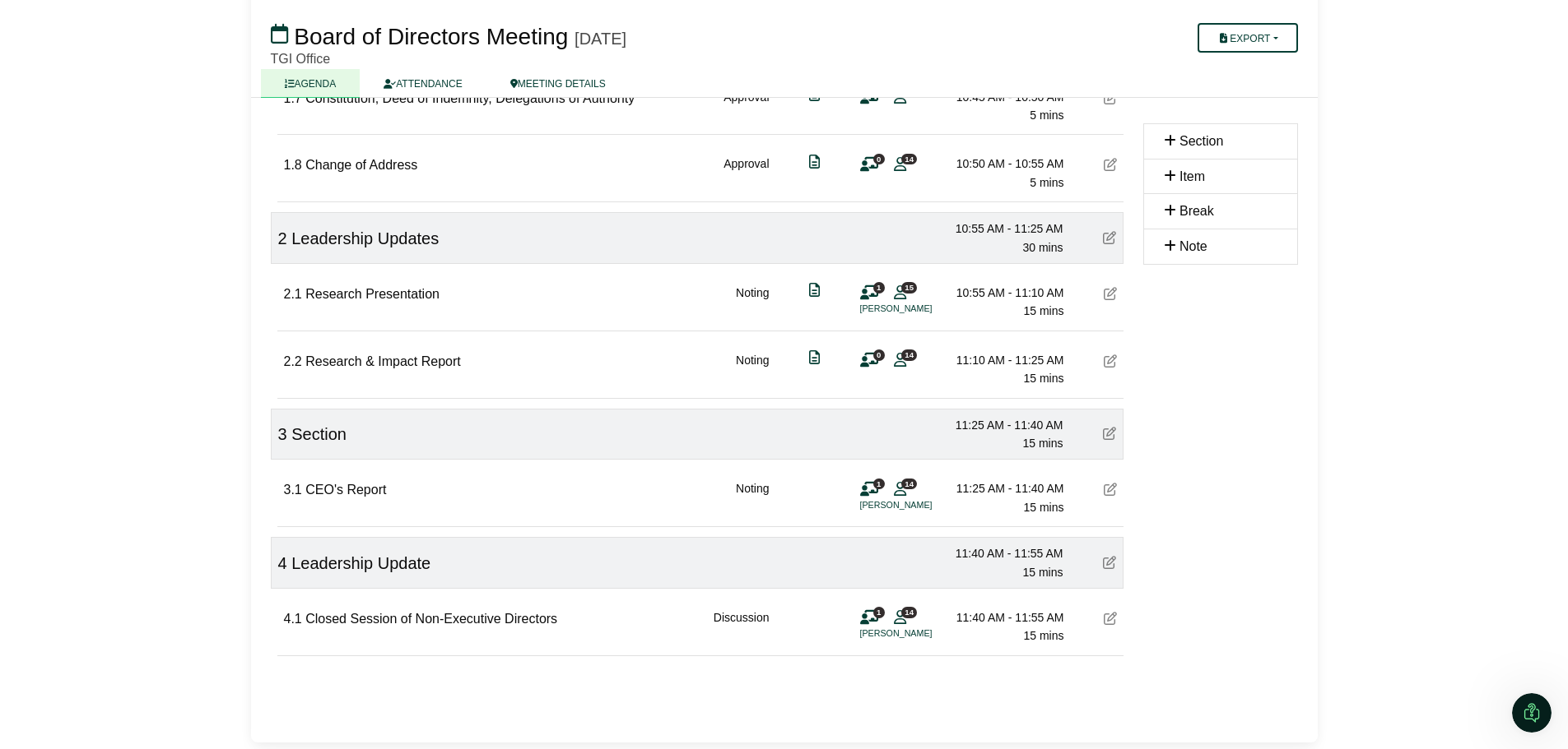
click at [556, 563] on div "4 Leadership Update 11:40 AM - 11:55 AM 15 mins" at bounding box center [697, 562] width 853 height 52
click at [1113, 562] on icon at bounding box center [1109, 562] width 13 height 13
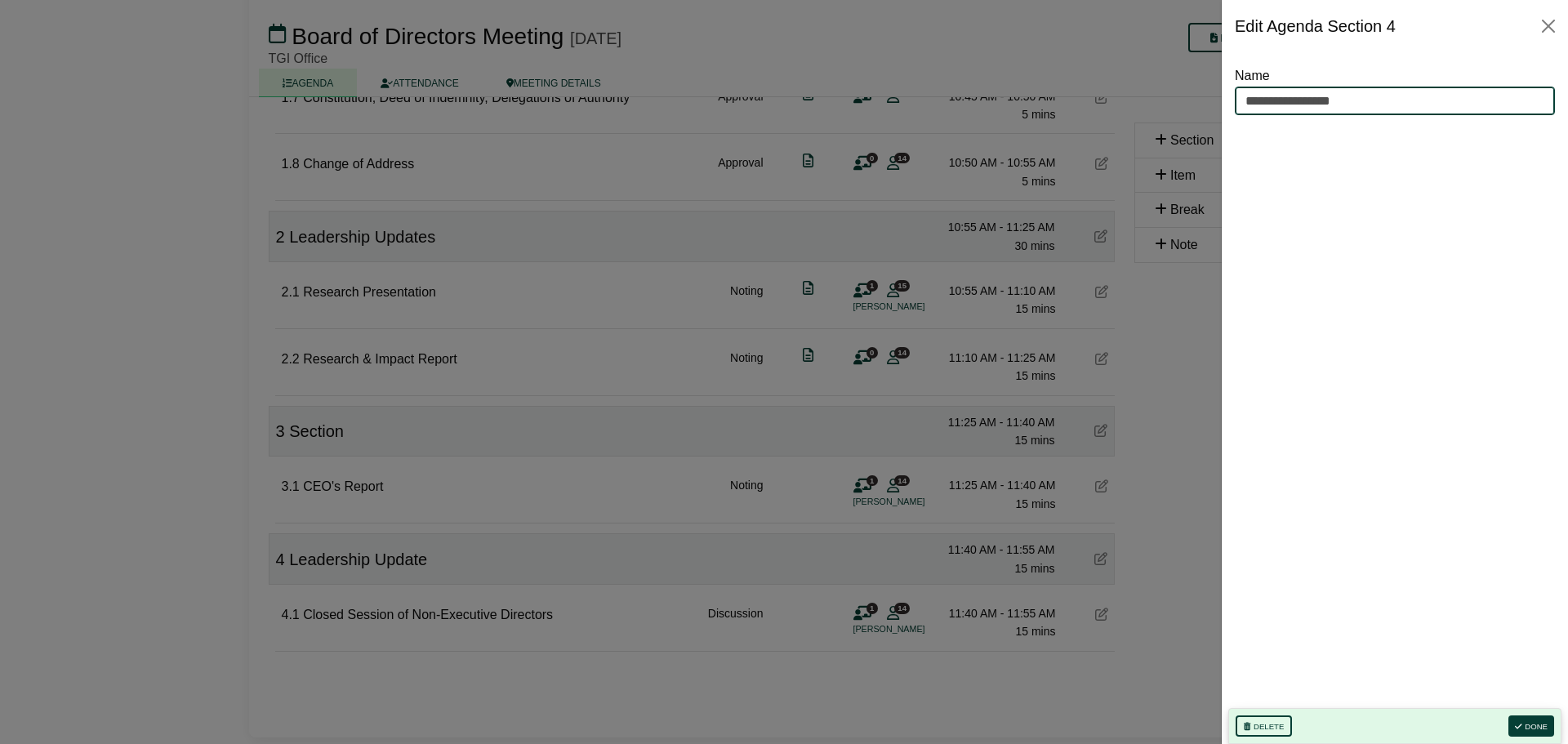
drag, startPoint x: 1370, startPoint y: 98, endPoint x: 1197, endPoint y: 93, distance: 173.1
type input "**********"
click at [1538, 722] on button "Done" at bounding box center [1531, 726] width 46 height 21
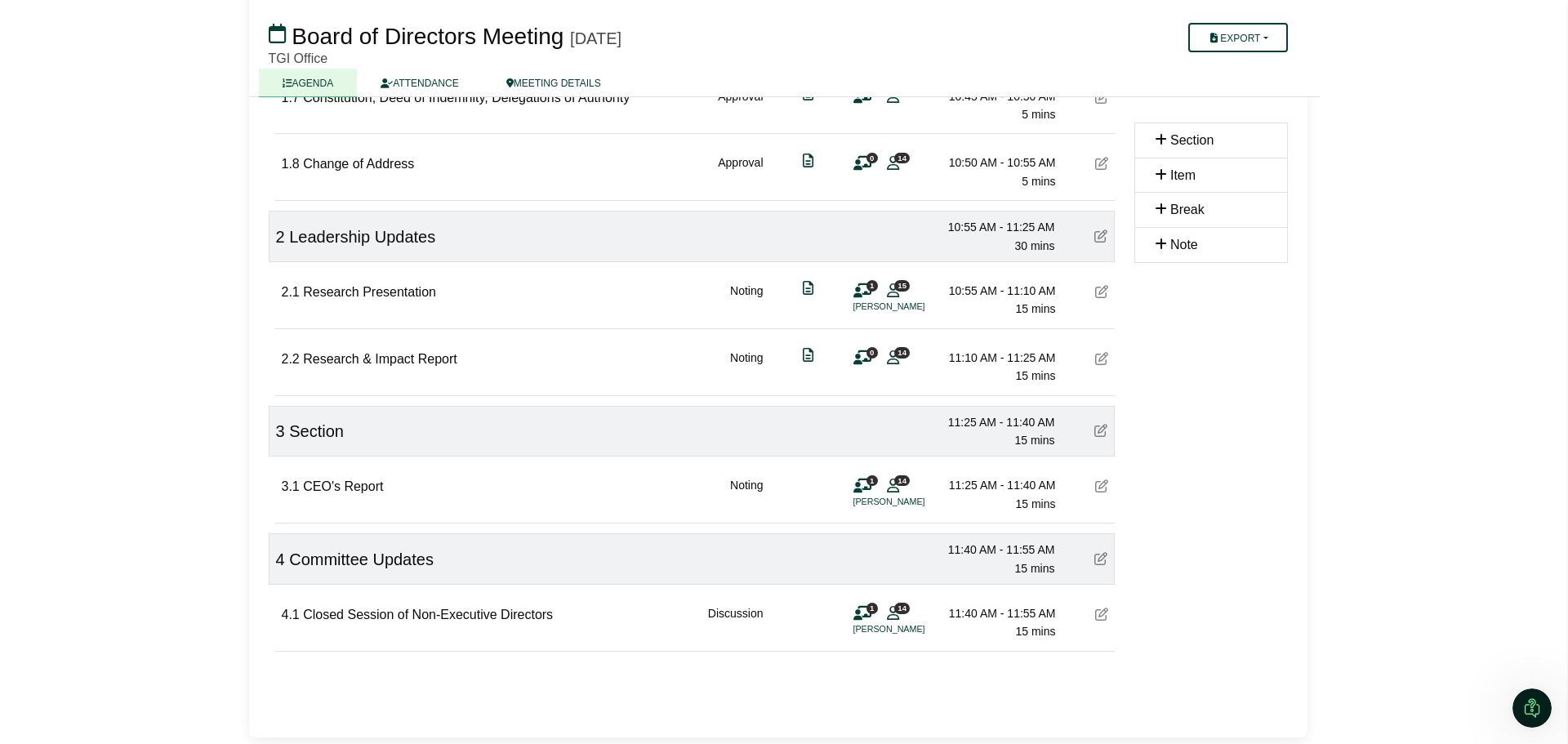
scroll to position [0, 0]
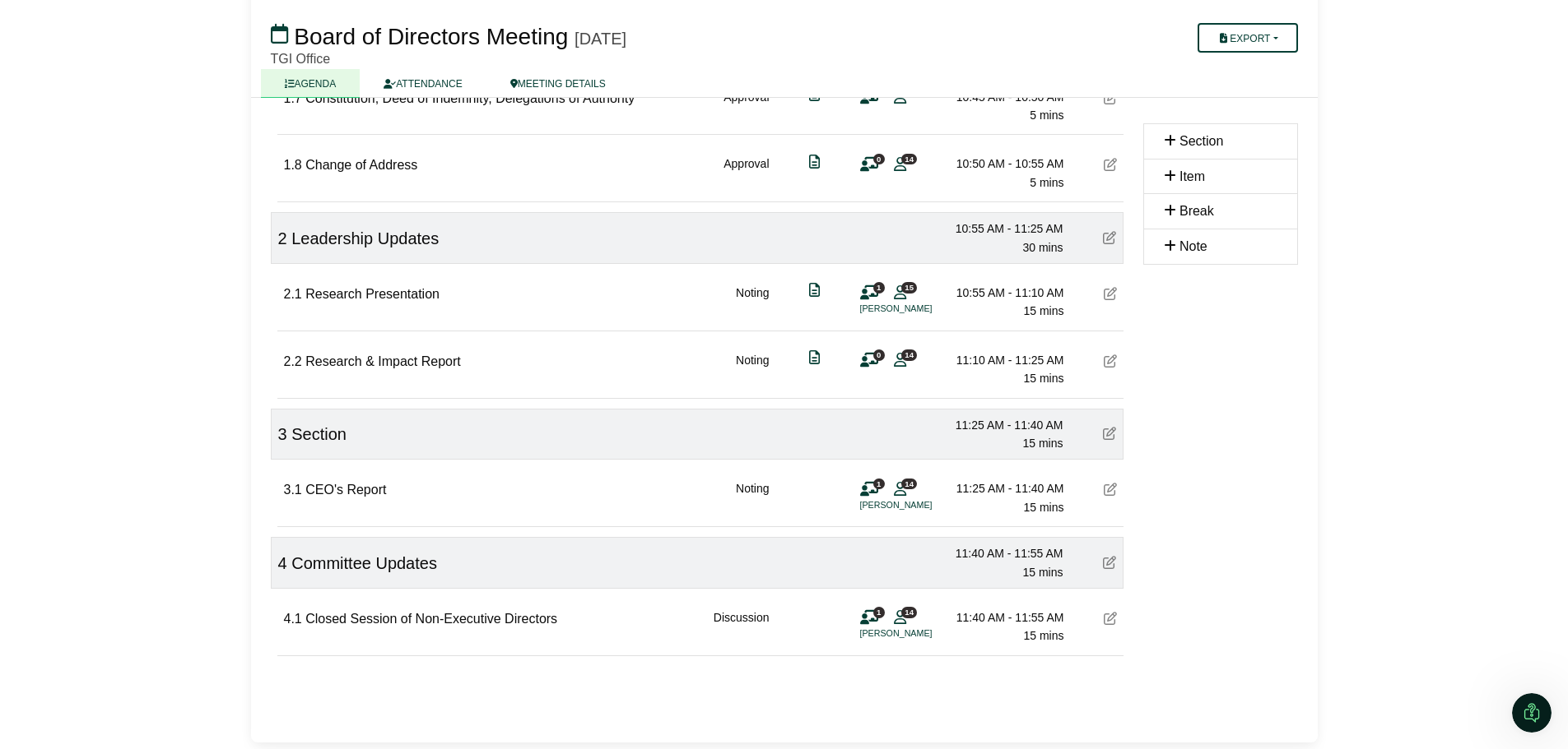
click at [1111, 619] on icon at bounding box center [1110, 618] width 13 height 13
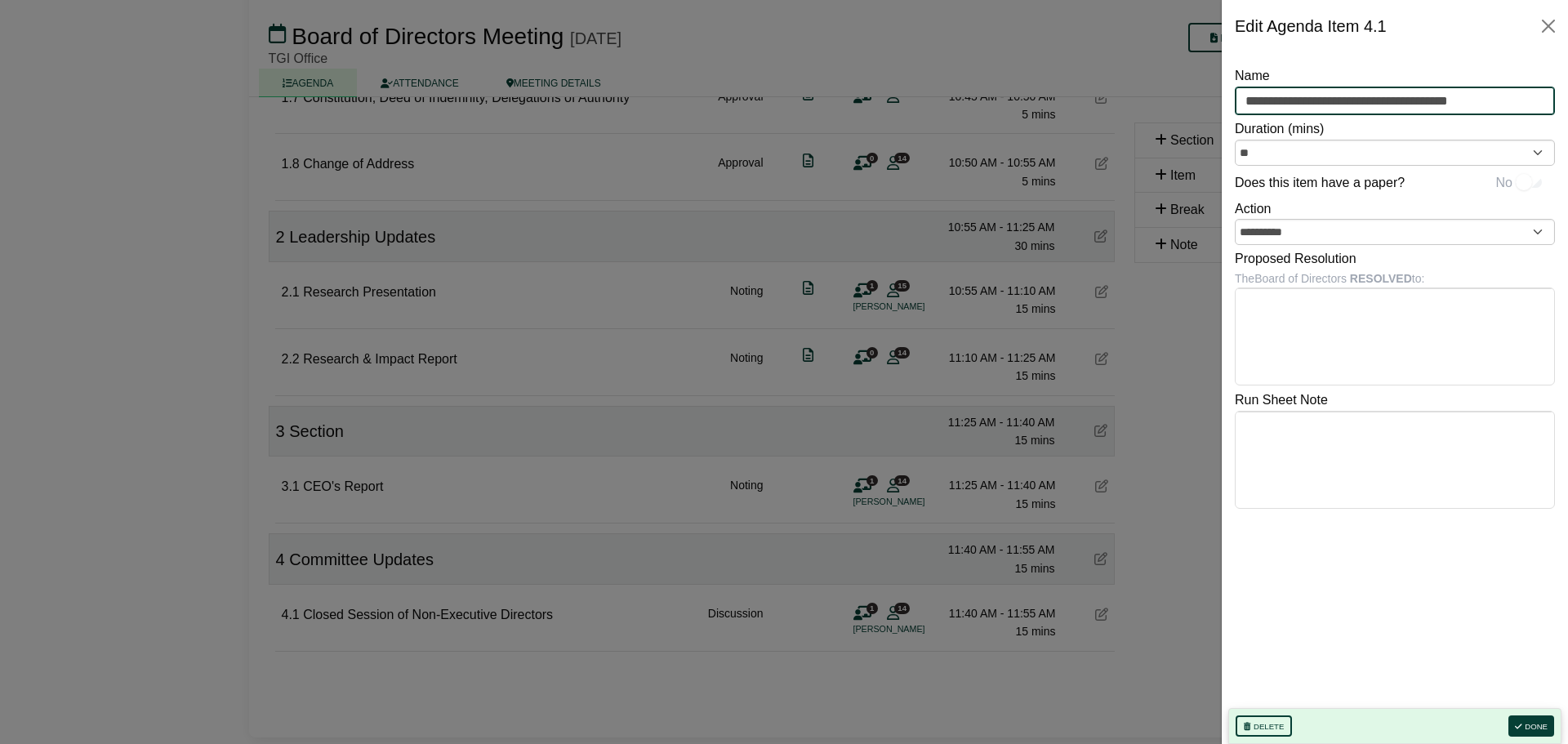
drag, startPoint x: 1505, startPoint y: 98, endPoint x: 1131, endPoint y: 90, distance: 374.1
type input "**********"
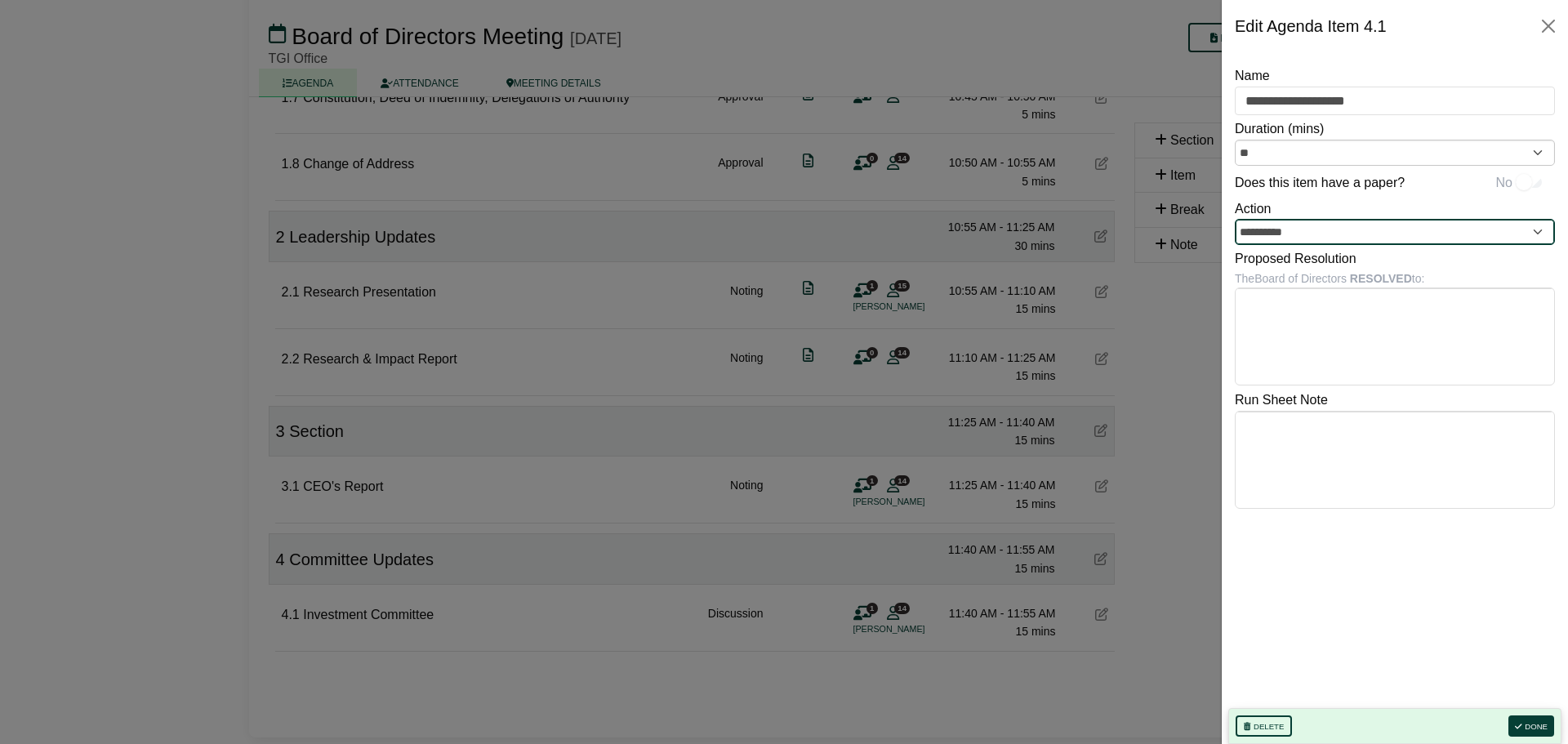
click at [1537, 232] on input "**********" at bounding box center [1394, 232] width 320 height 26
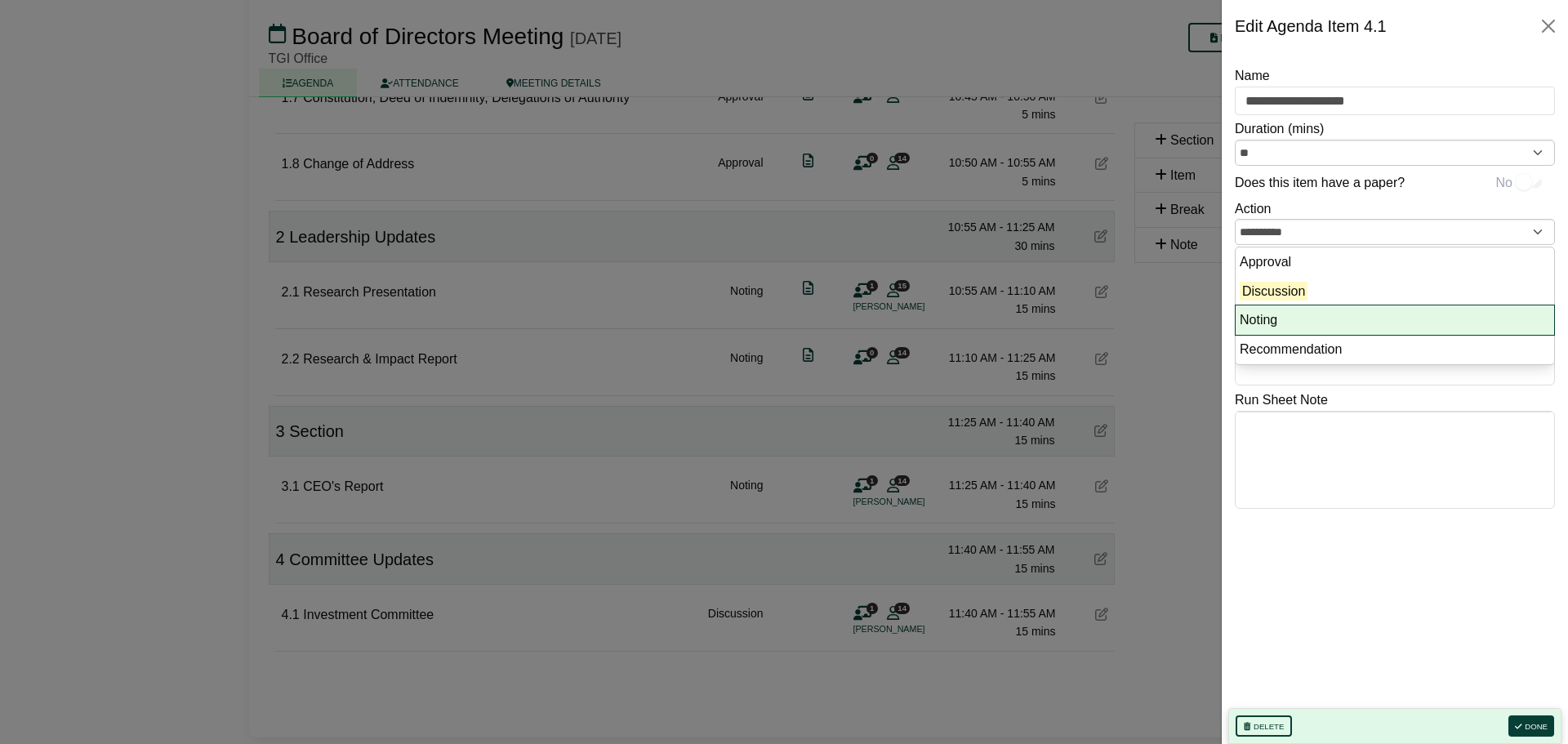
click at [1267, 313] on li "Noting" at bounding box center [1394, 320] width 319 height 29
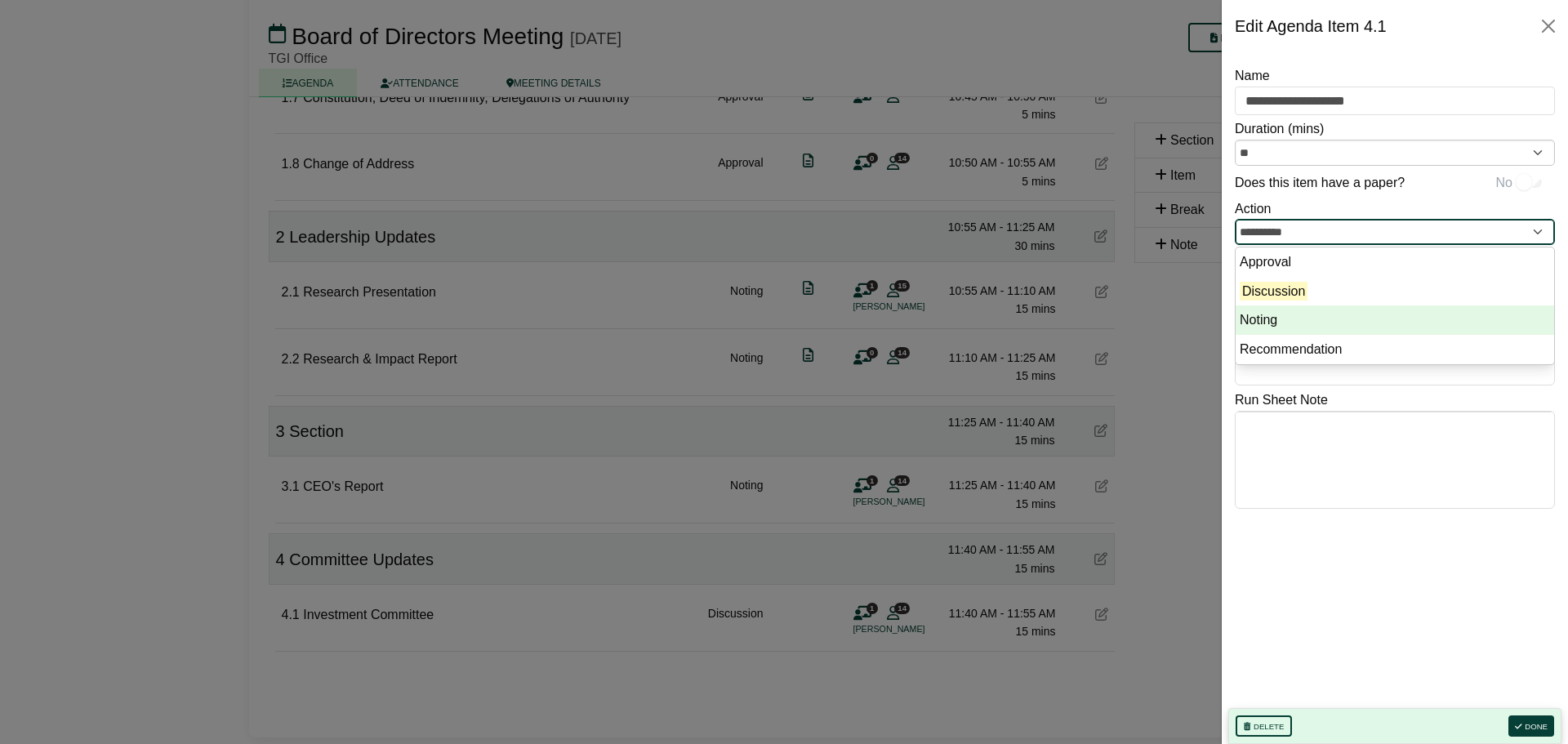
type input "******"
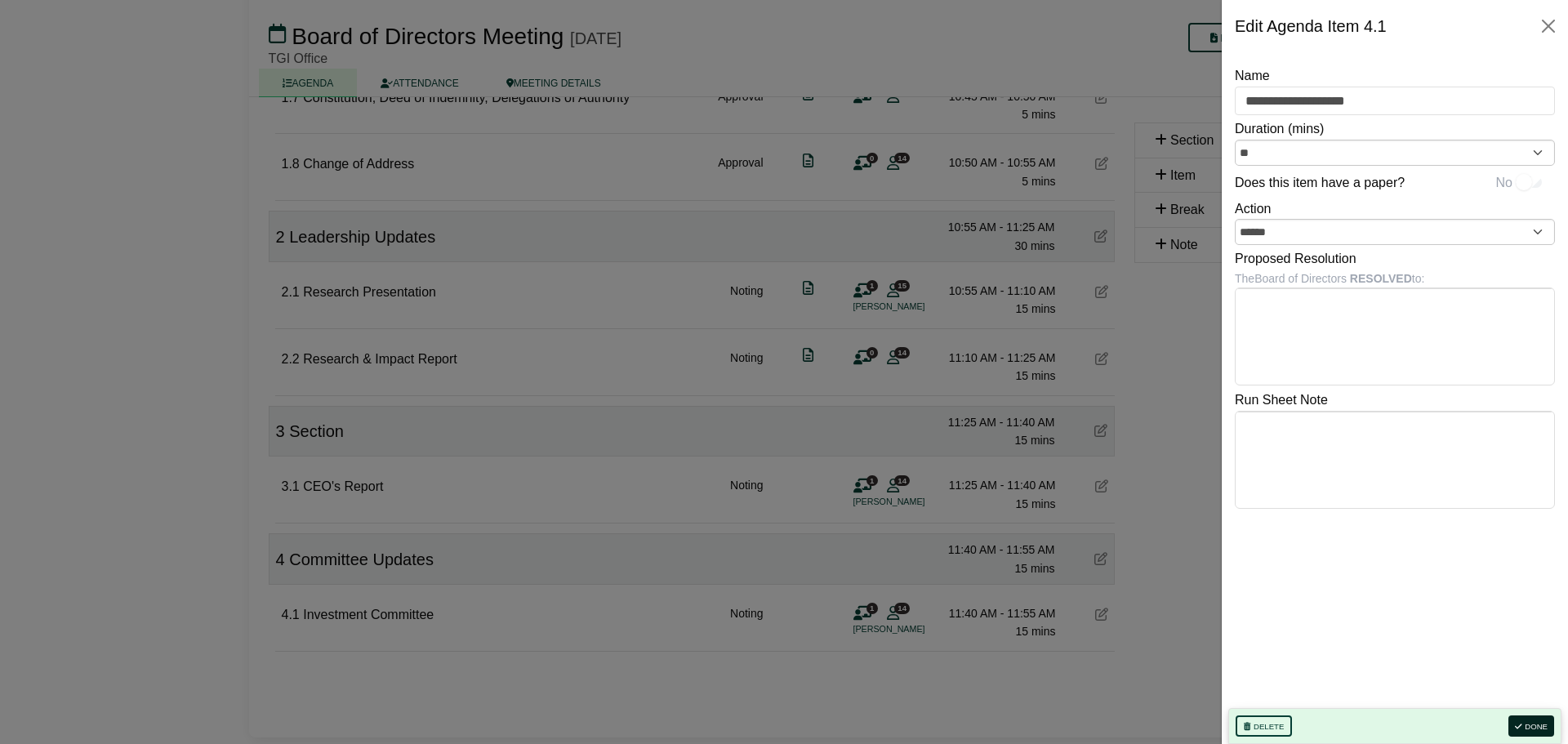
click at [1535, 720] on button "Done" at bounding box center [1531, 726] width 46 height 21
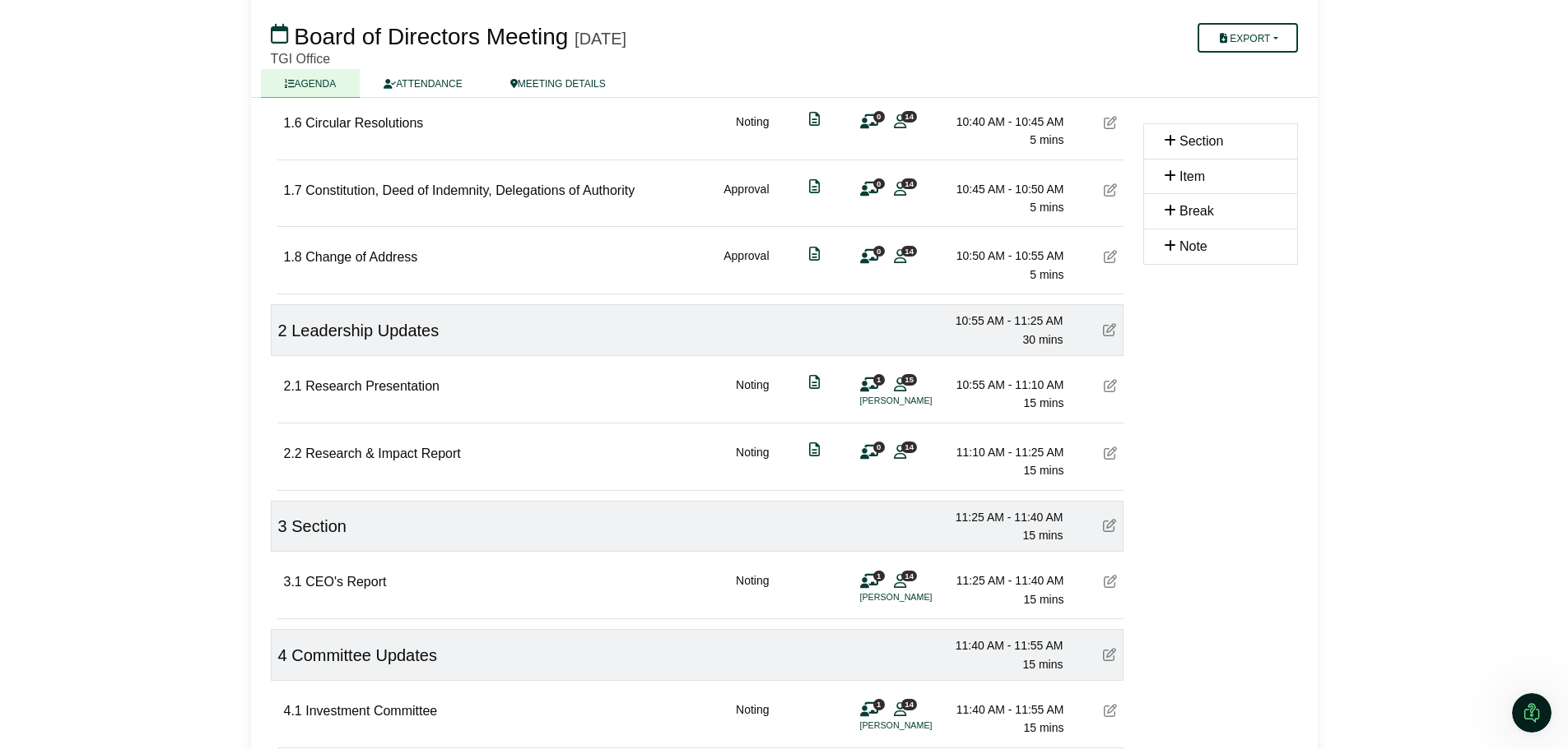
scroll to position [660, 0]
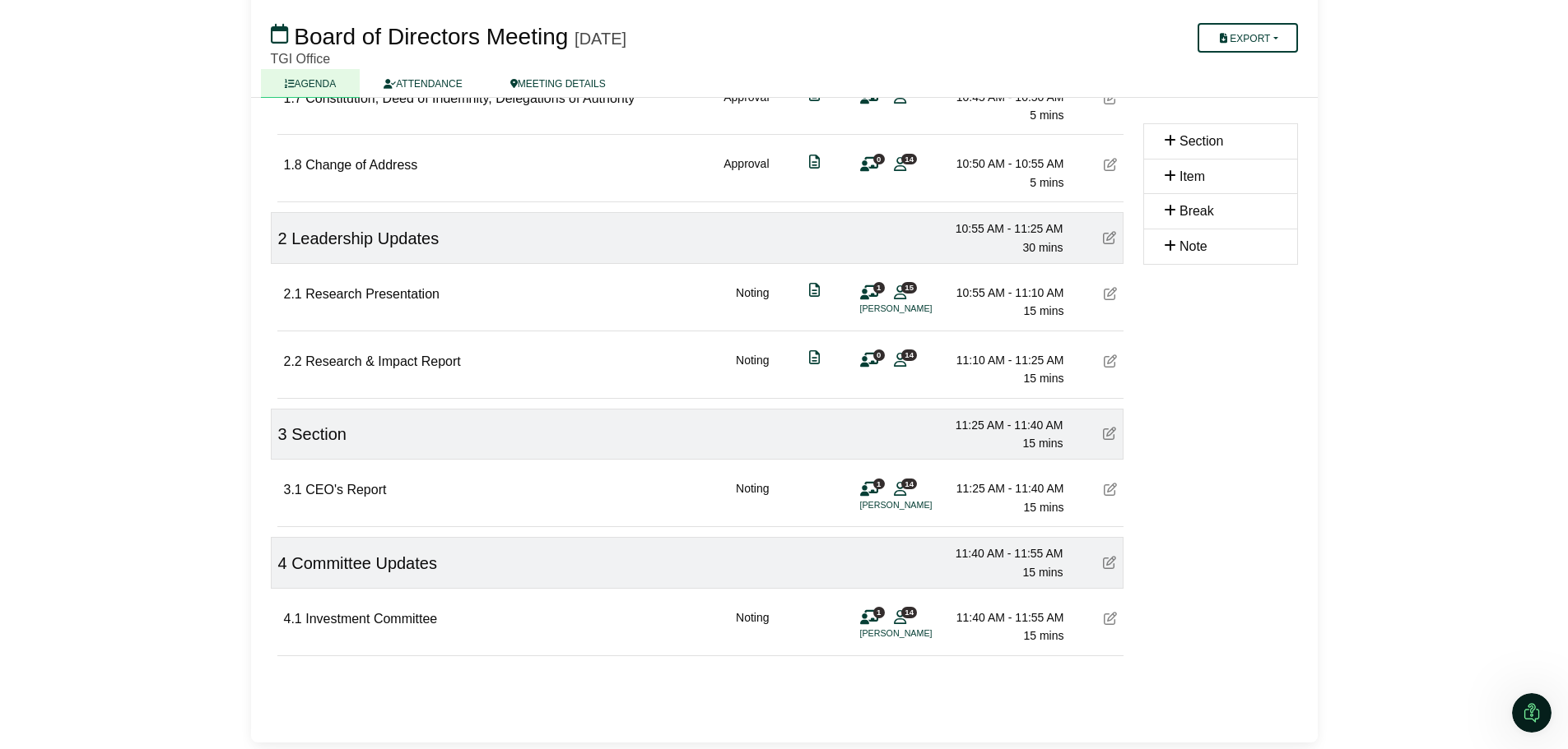
click at [1180, 175] on span "Item" at bounding box center [1192, 177] width 26 height 14
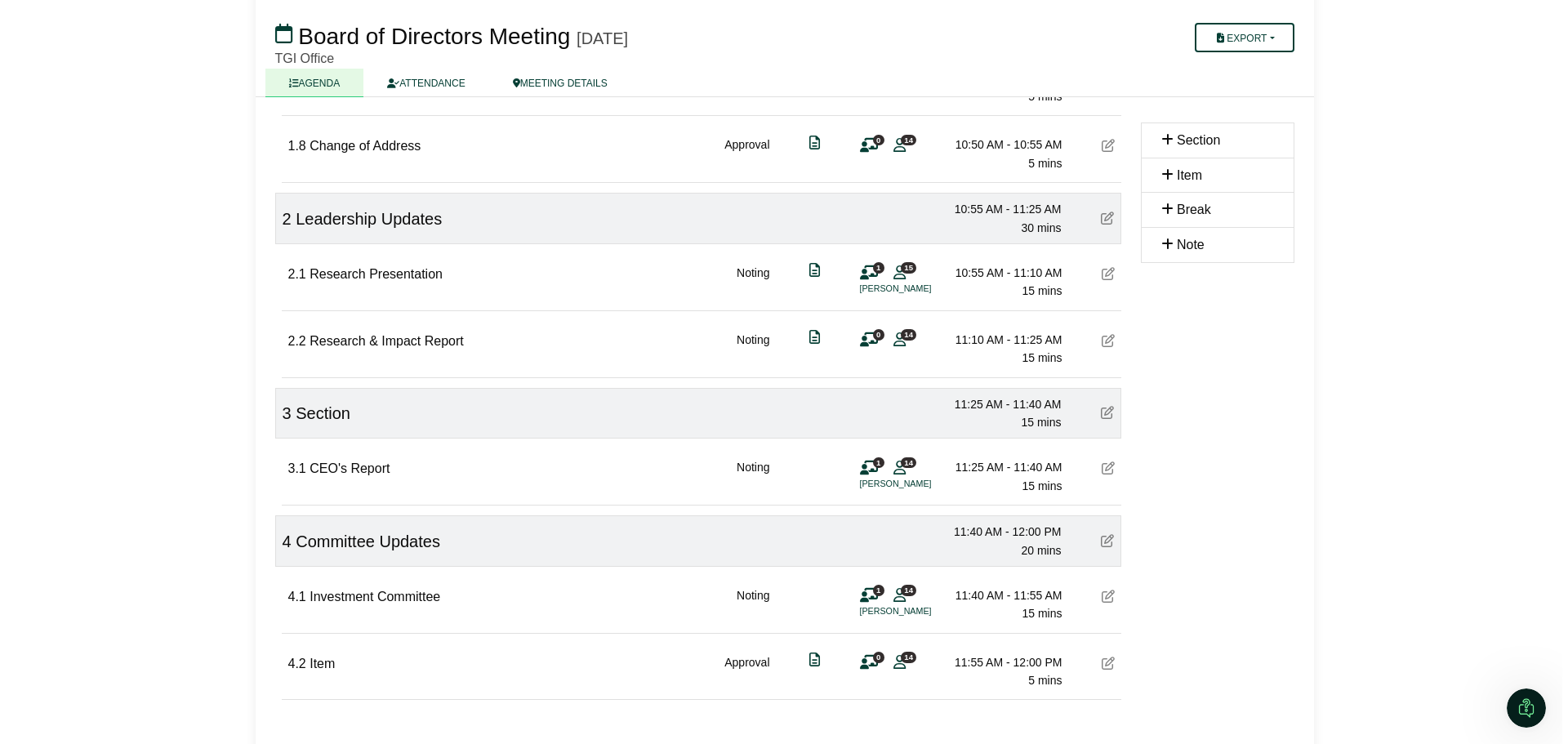
scroll to position [721, 0]
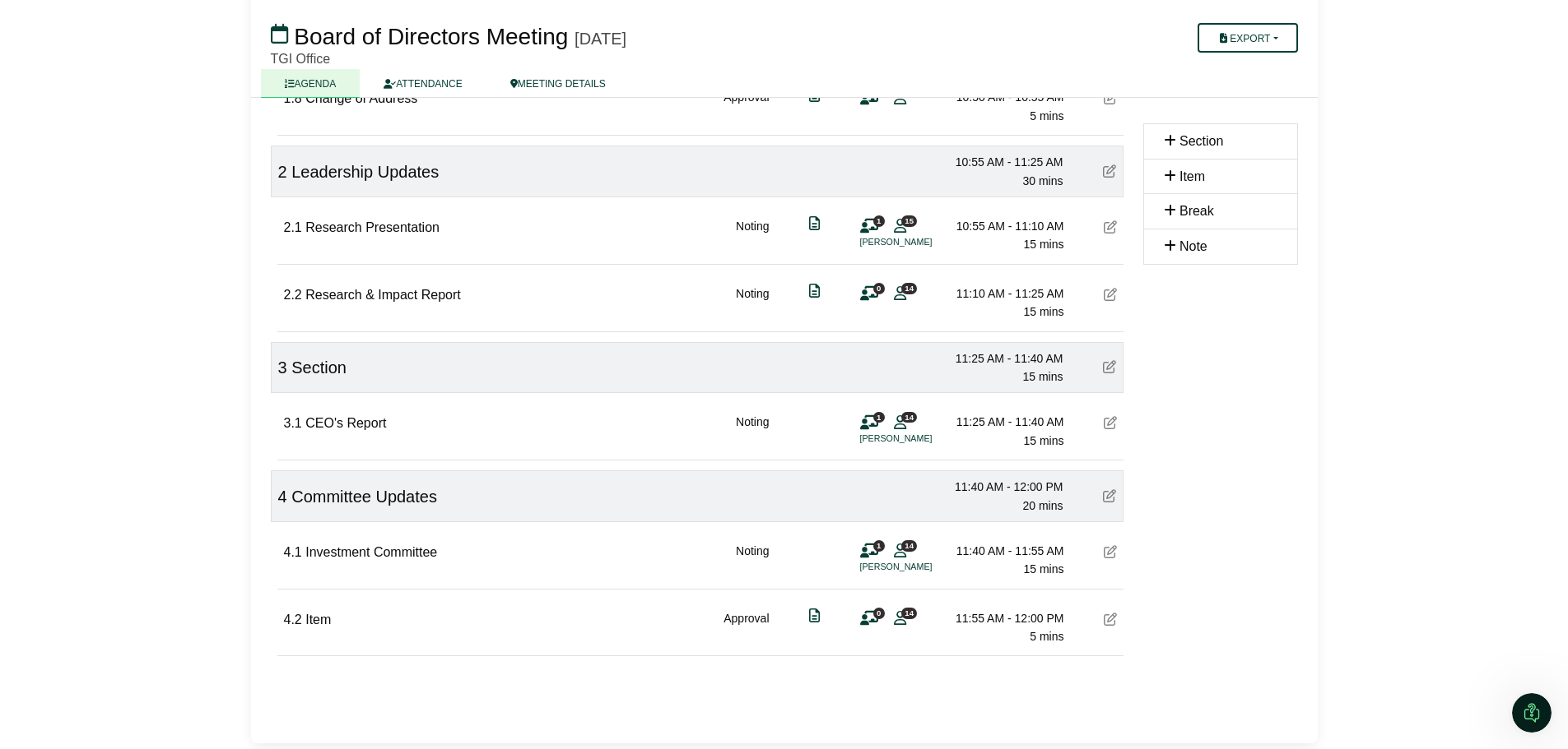
click at [1110, 620] on icon at bounding box center [1110, 619] width 13 height 13
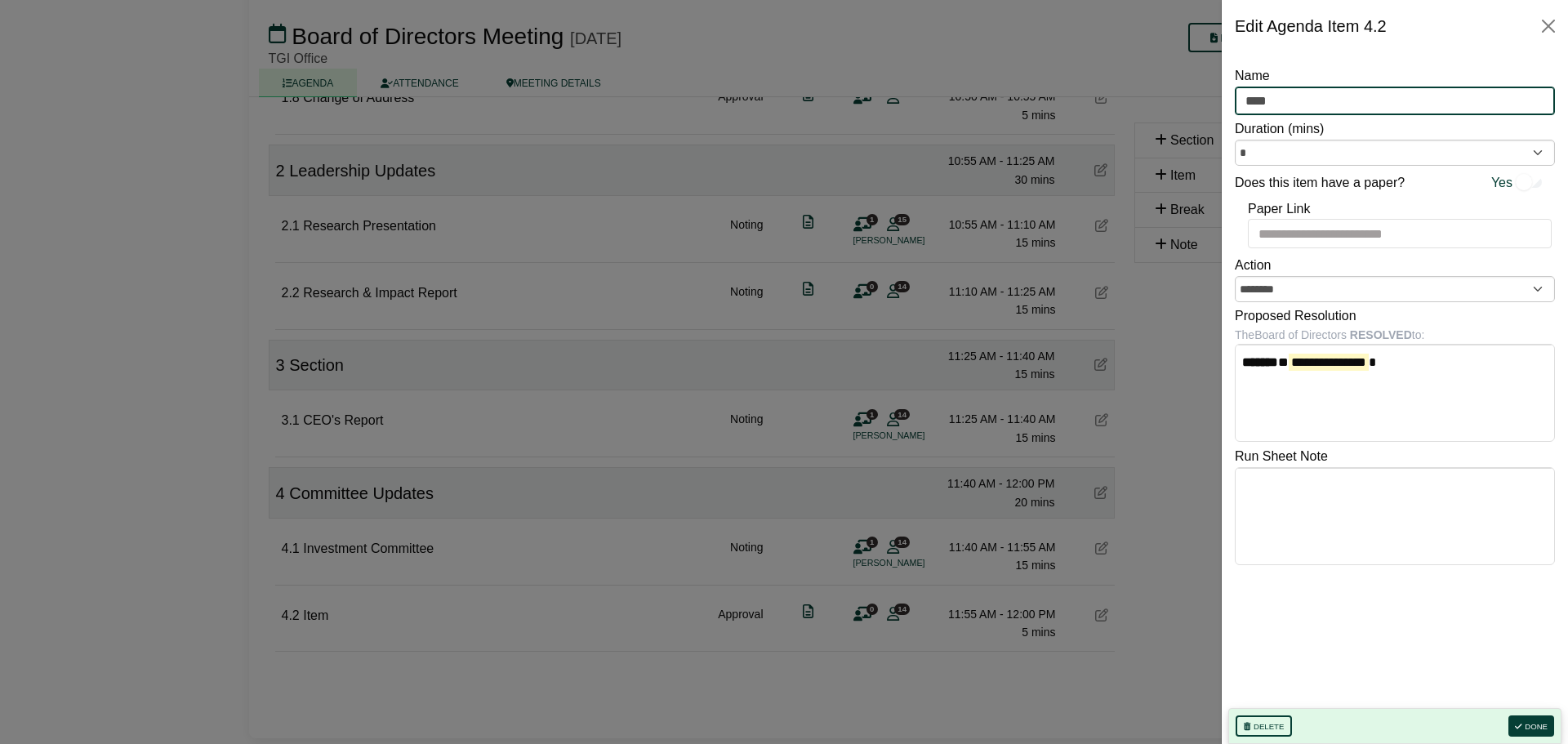
drag, startPoint x: 1270, startPoint y: 104, endPoint x: 1212, endPoint y: 104, distance: 58.0
type input "**********"
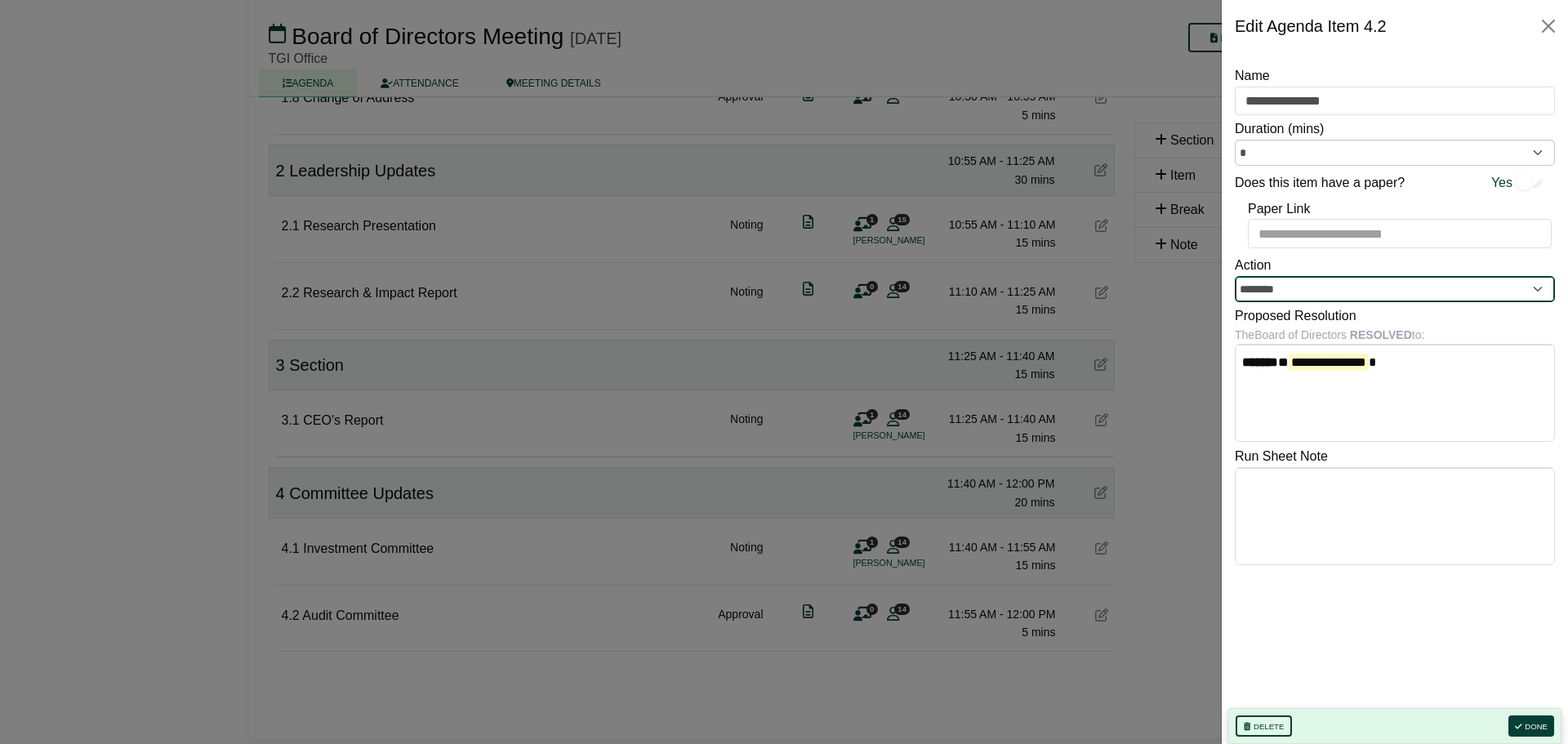
click at [1538, 286] on input "********" at bounding box center [1394, 289] width 320 height 26
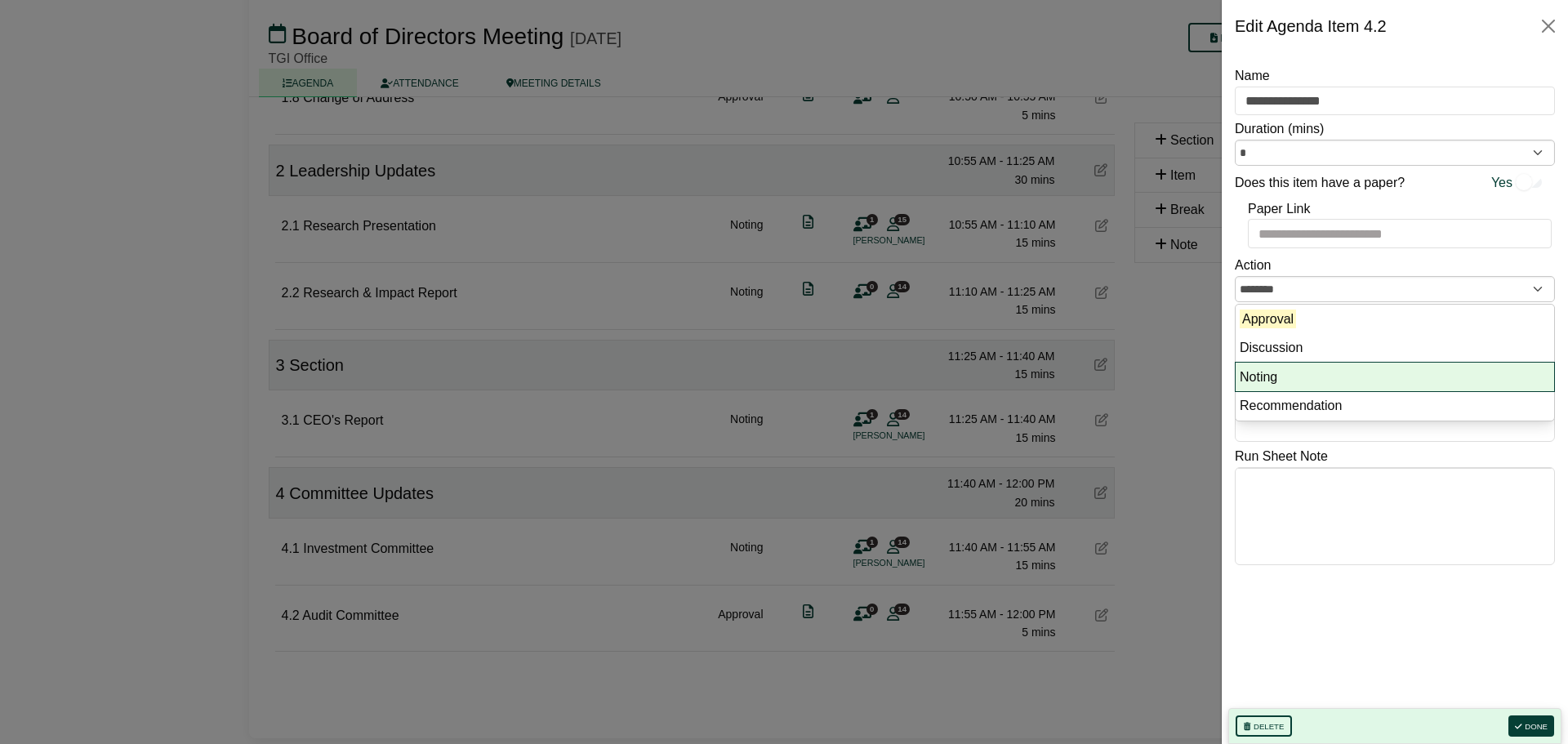
click at [1262, 372] on li "Noting" at bounding box center [1394, 377] width 319 height 29
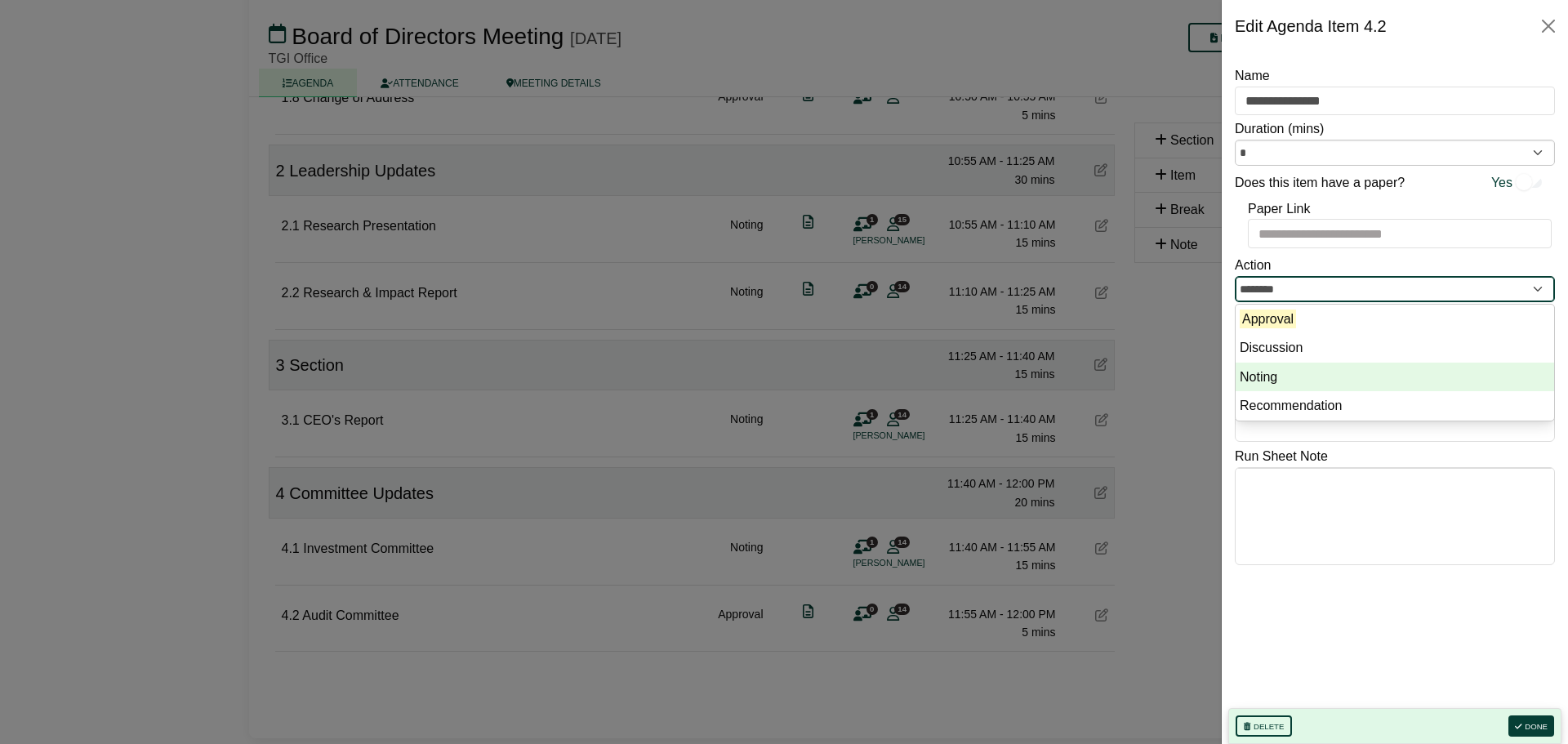
type input "******"
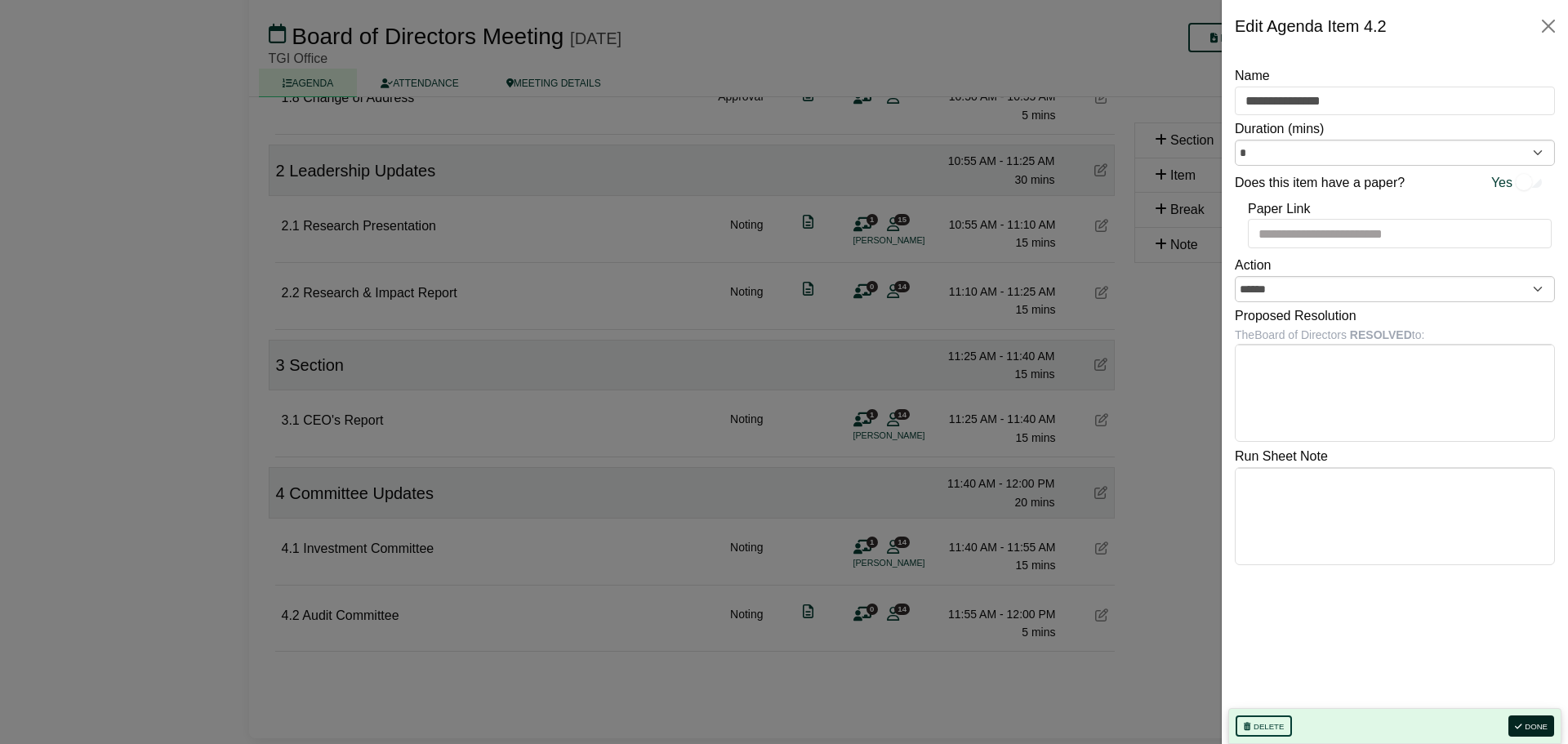
click at [1538, 730] on button "Done" at bounding box center [1531, 726] width 46 height 21
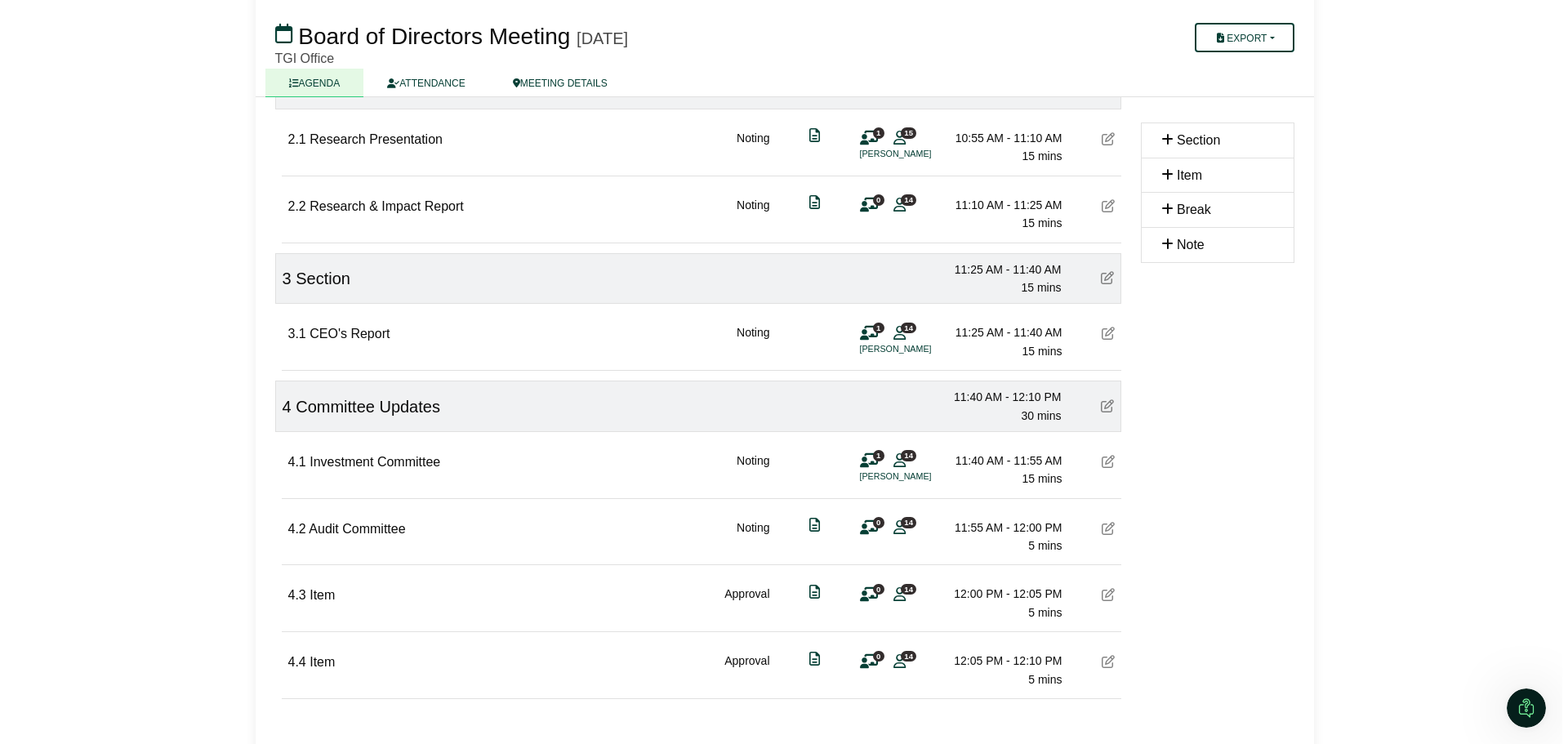
scroll to position [856, 0]
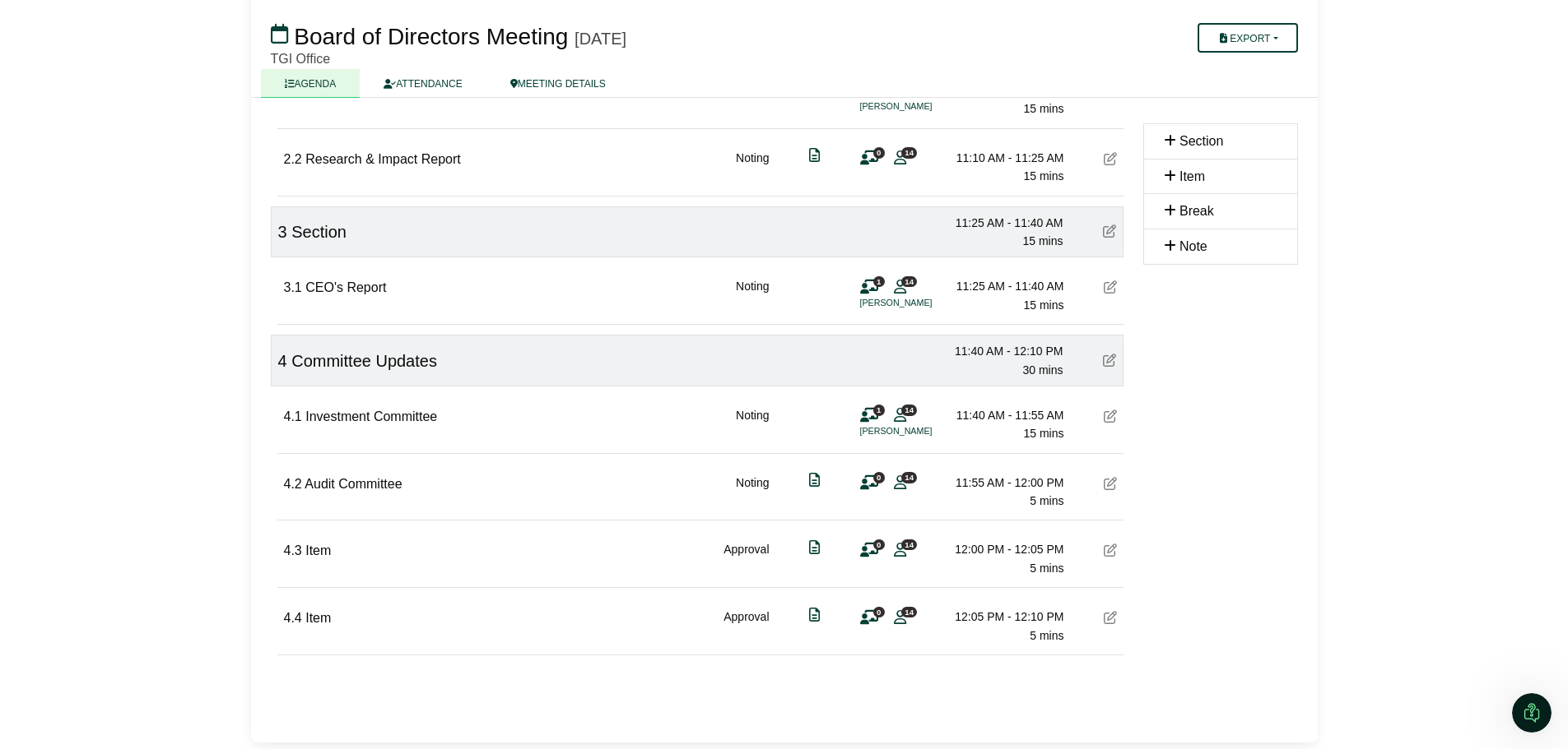
click at [382, 548] on div "4.3 Item Approval 0 14 12:00 PM - 12:05 PM 5 mins" at bounding box center [700, 553] width 846 height 64
click at [321, 550] on span "Item" at bounding box center [318, 551] width 26 height 14
click at [1107, 554] on icon at bounding box center [1110, 550] width 13 height 13
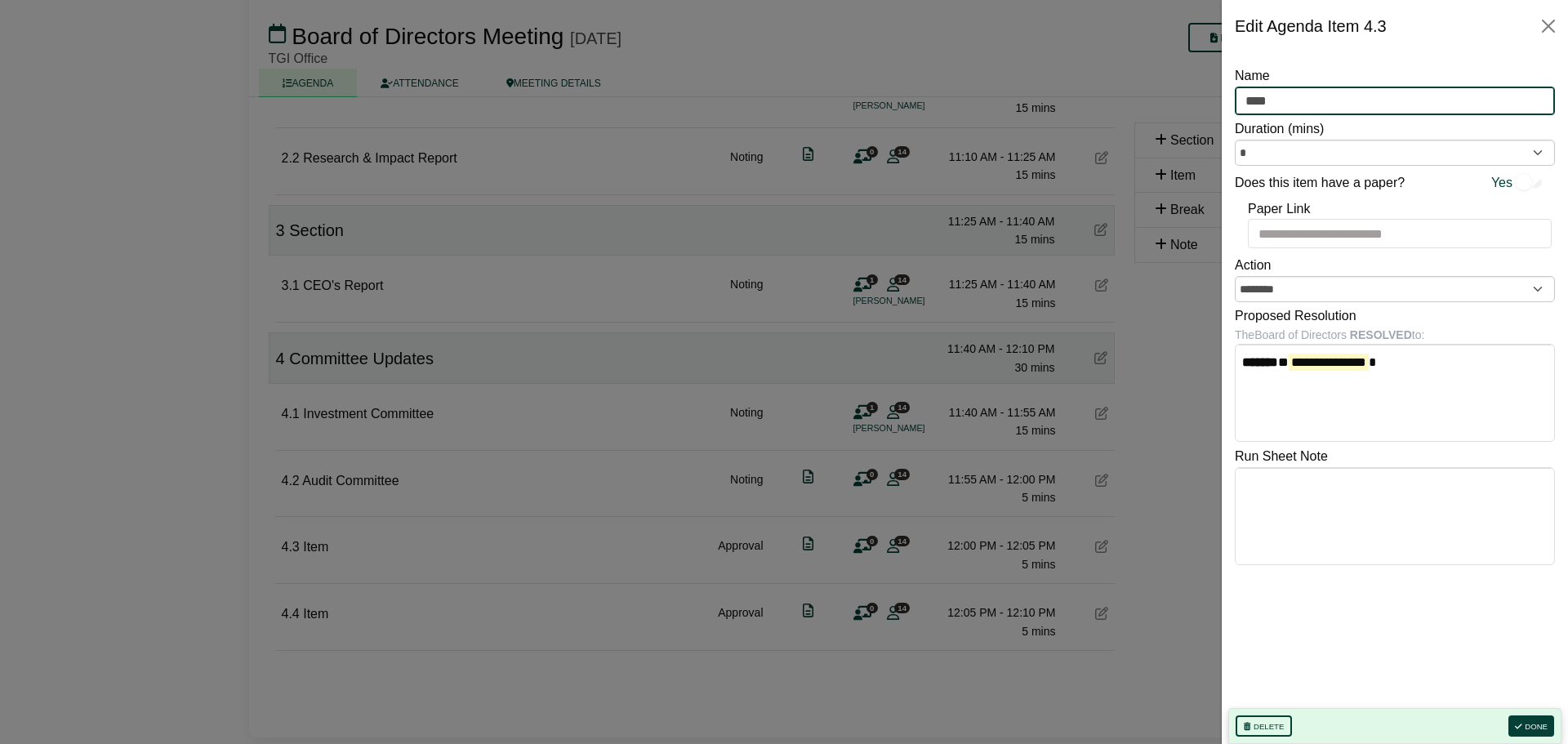
type input "**********"
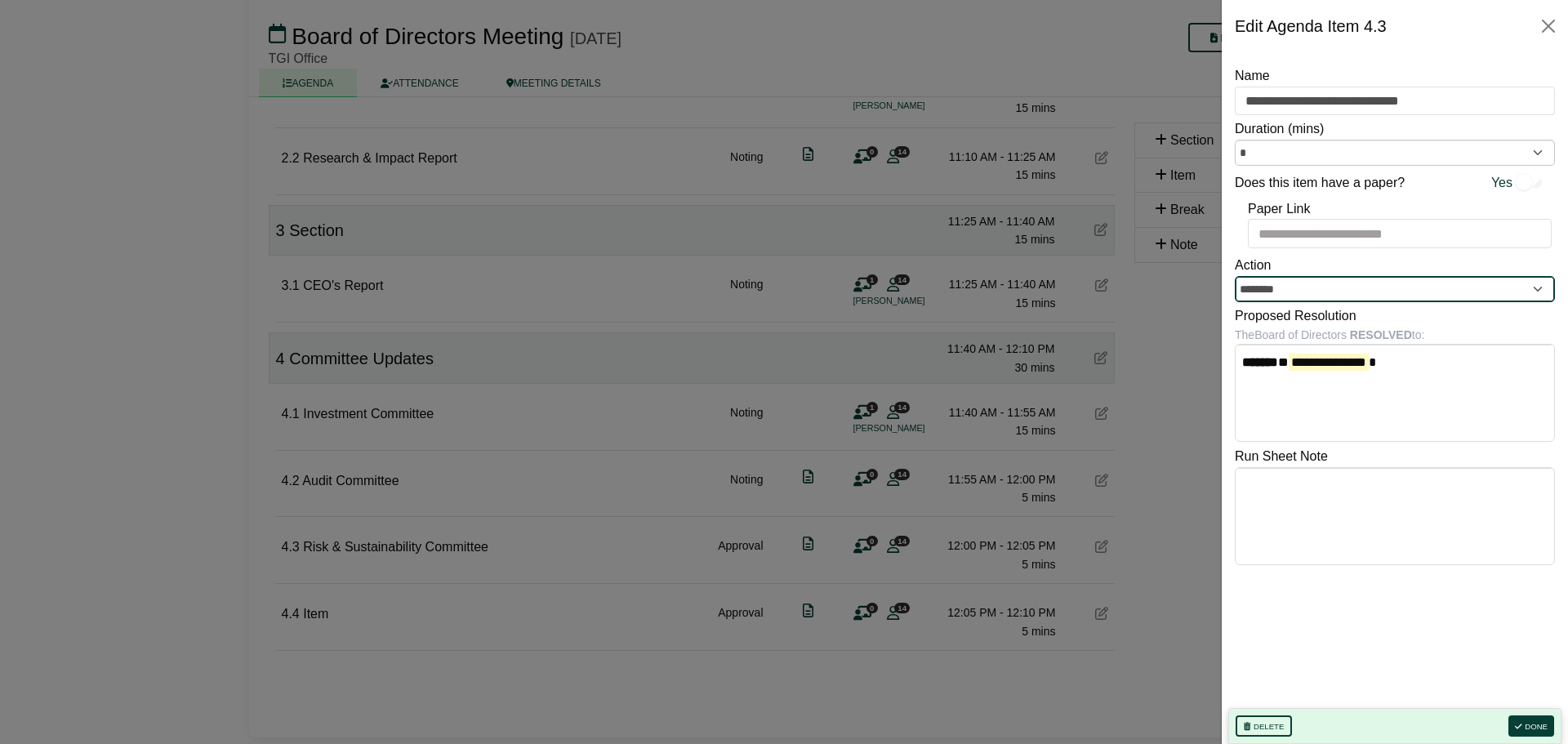
click at [1540, 289] on input "********" at bounding box center [1394, 289] width 320 height 26
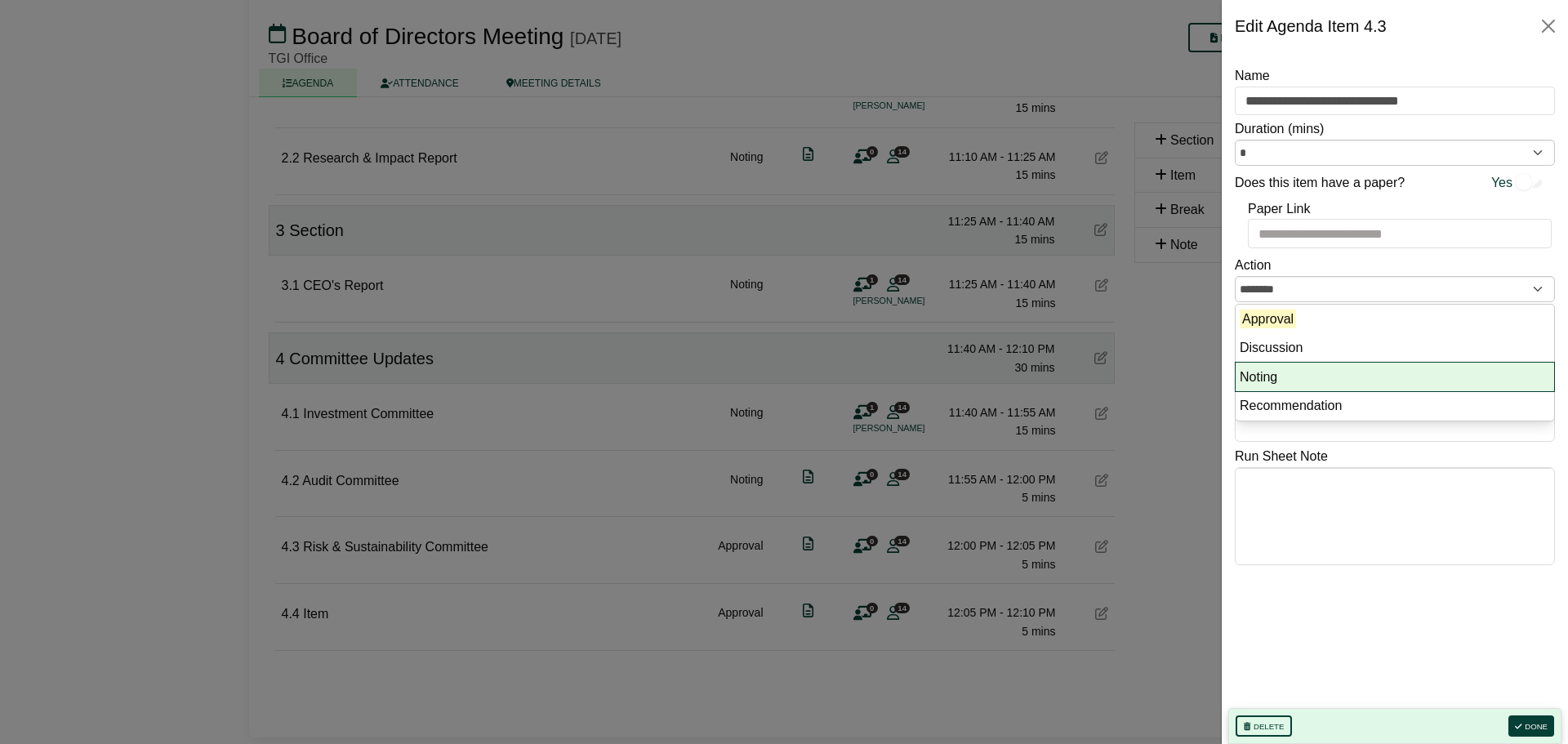
drag, startPoint x: 1282, startPoint y: 377, endPoint x: 1427, endPoint y: 508, distance: 195.4
click at [1281, 377] on li "Noting" at bounding box center [1394, 377] width 319 height 29
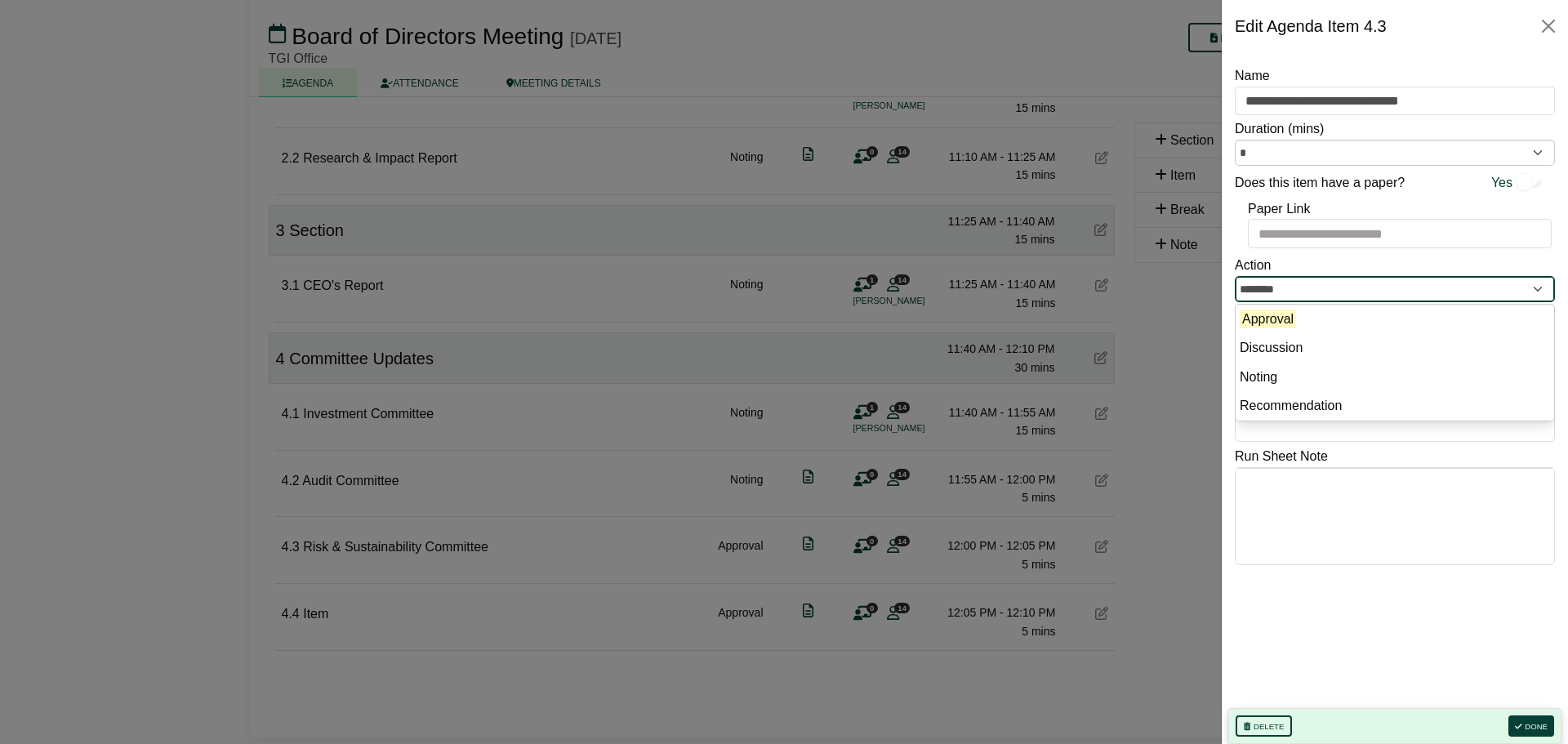
type input "******"
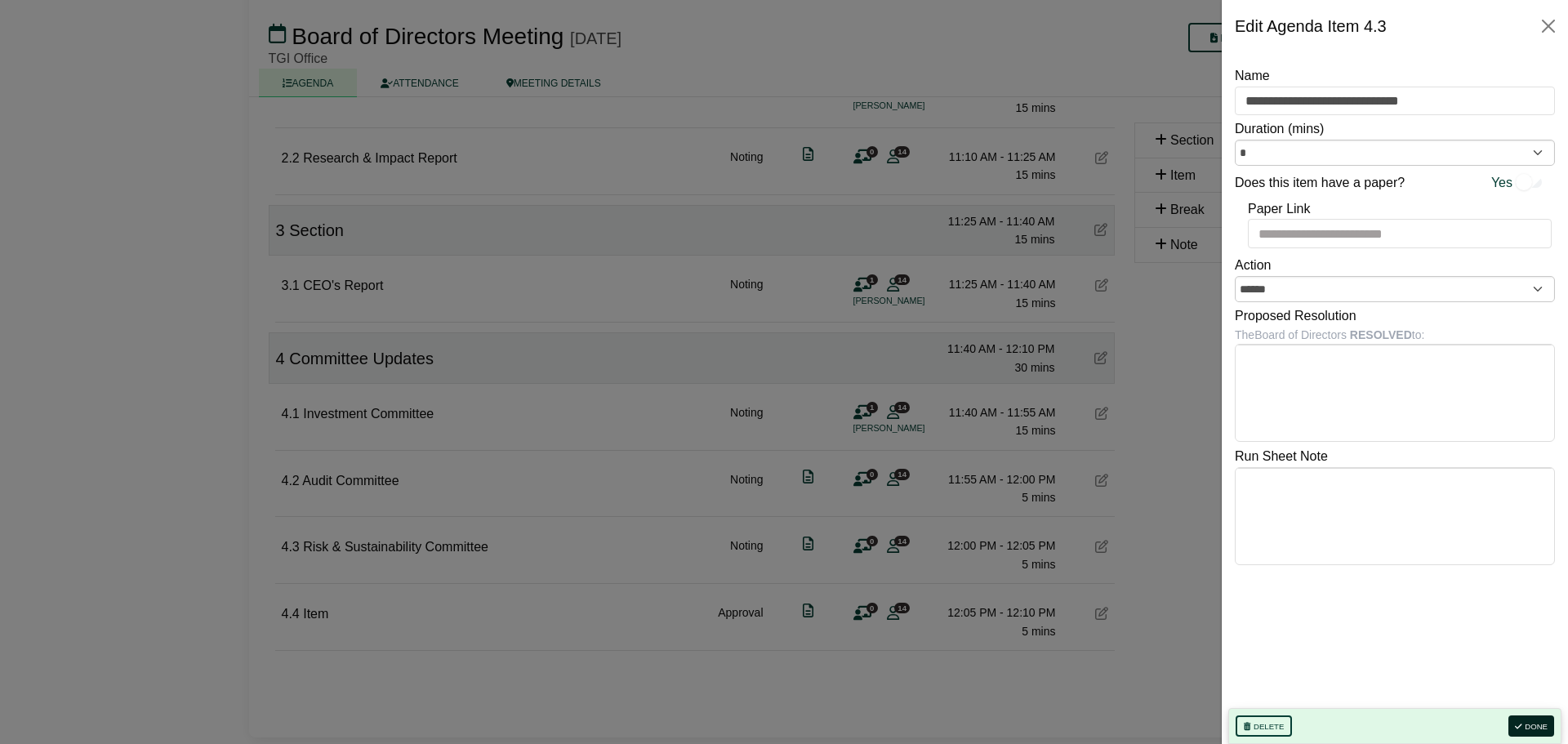
click at [1542, 729] on button "Done" at bounding box center [1531, 726] width 46 height 21
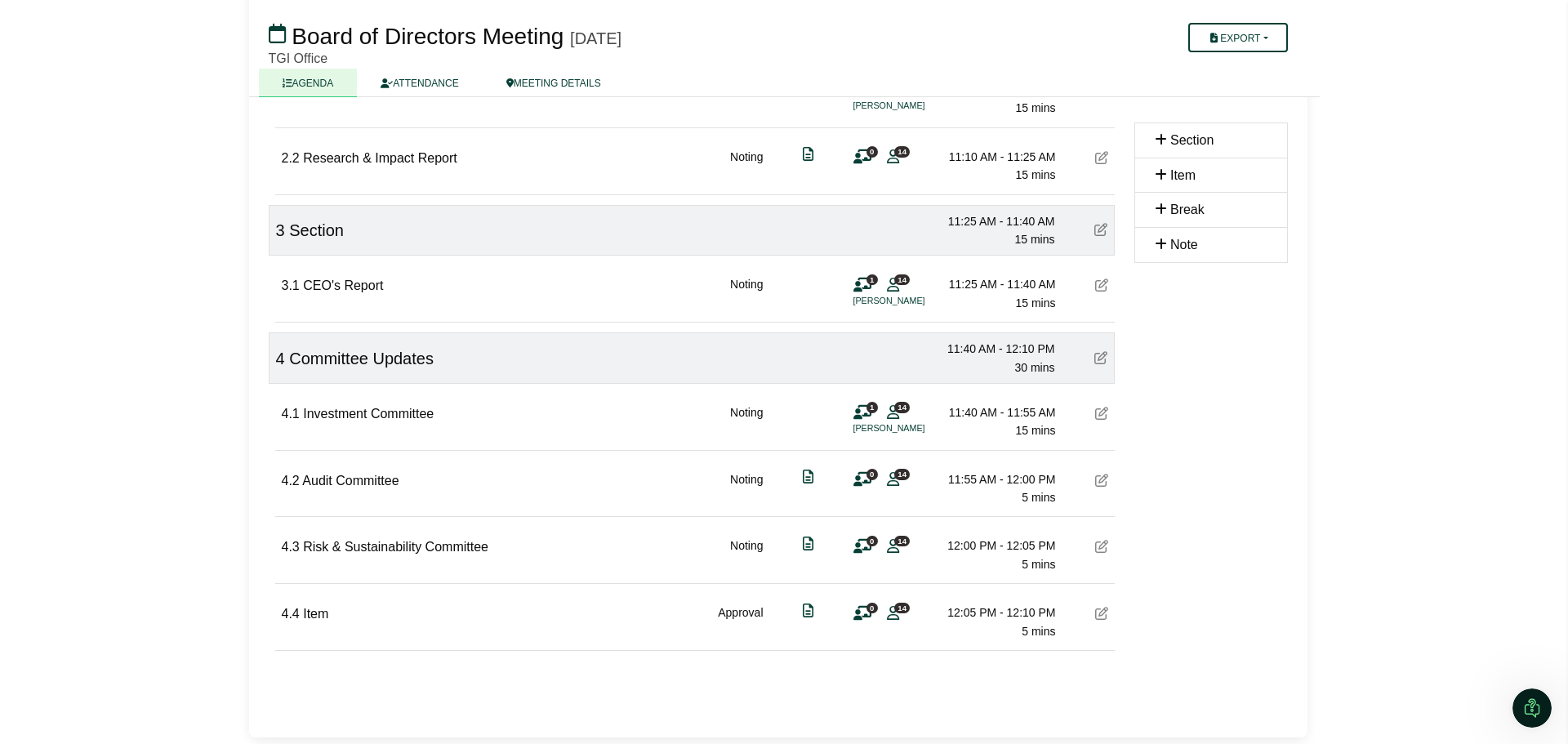
scroll to position [0, 0]
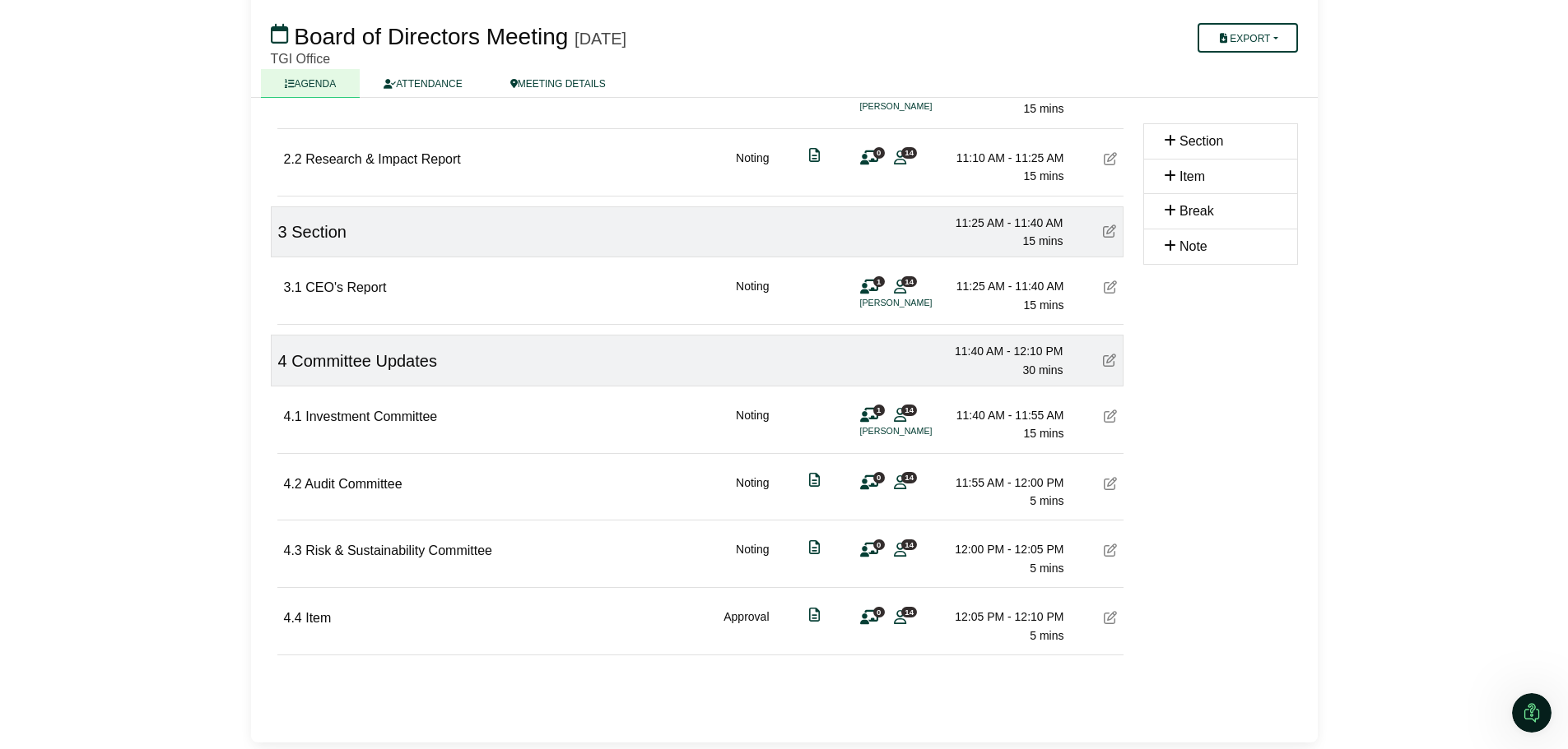
drag, startPoint x: 425, startPoint y: 619, endPoint x: 435, endPoint y: 619, distance: 10.0
click at [427, 619] on div "4.4 Item Approval 0 14 12:05 PM - 12:10 PM 5 mins" at bounding box center [700, 620] width 846 height 64
click at [1111, 618] on icon at bounding box center [1110, 617] width 13 height 13
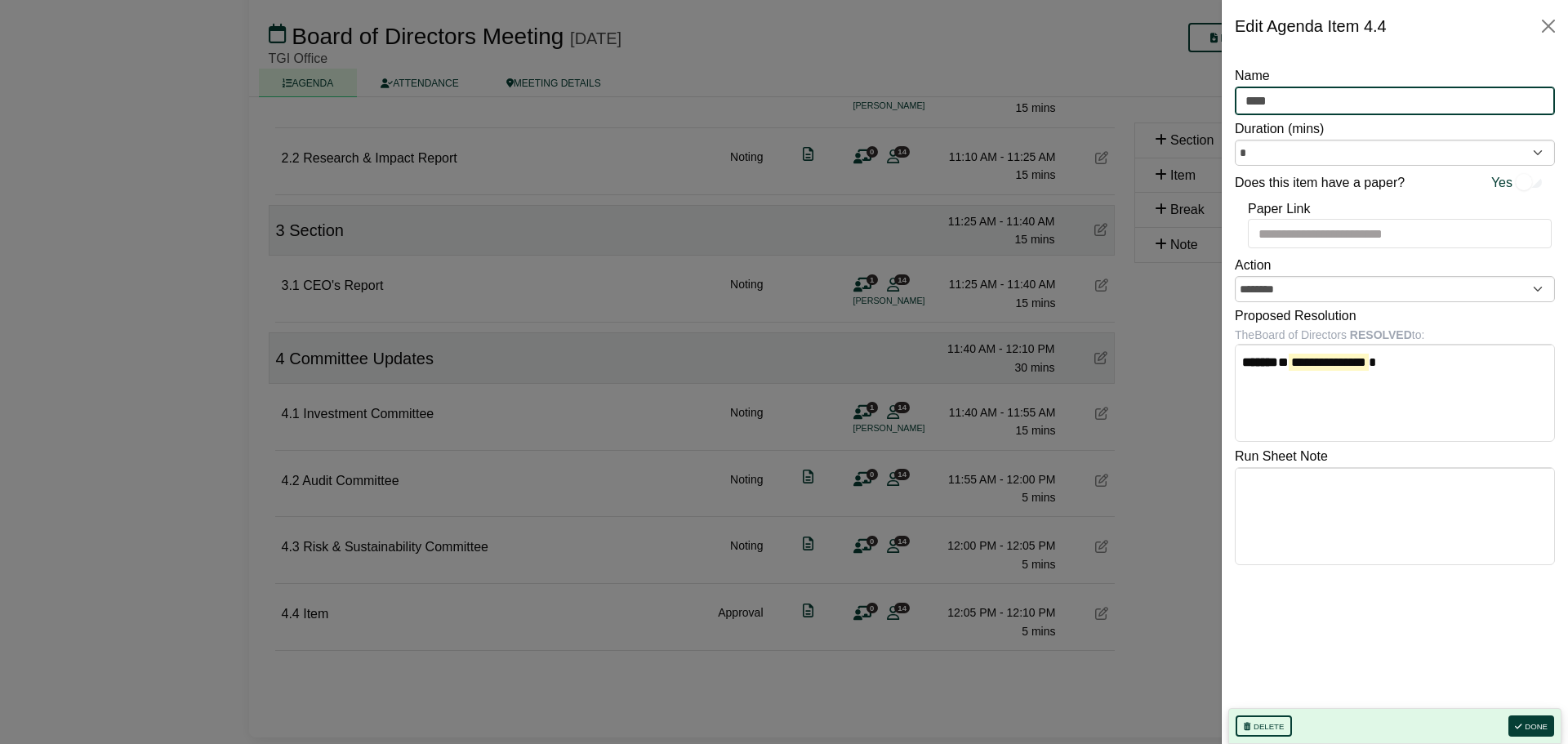
drag, startPoint x: 1263, startPoint y: 104, endPoint x: 1223, endPoint y: 105, distance: 40.0
click at [1223, 105] on div "**********" at bounding box center [1394, 399] width 346 height 692
type input "**********"
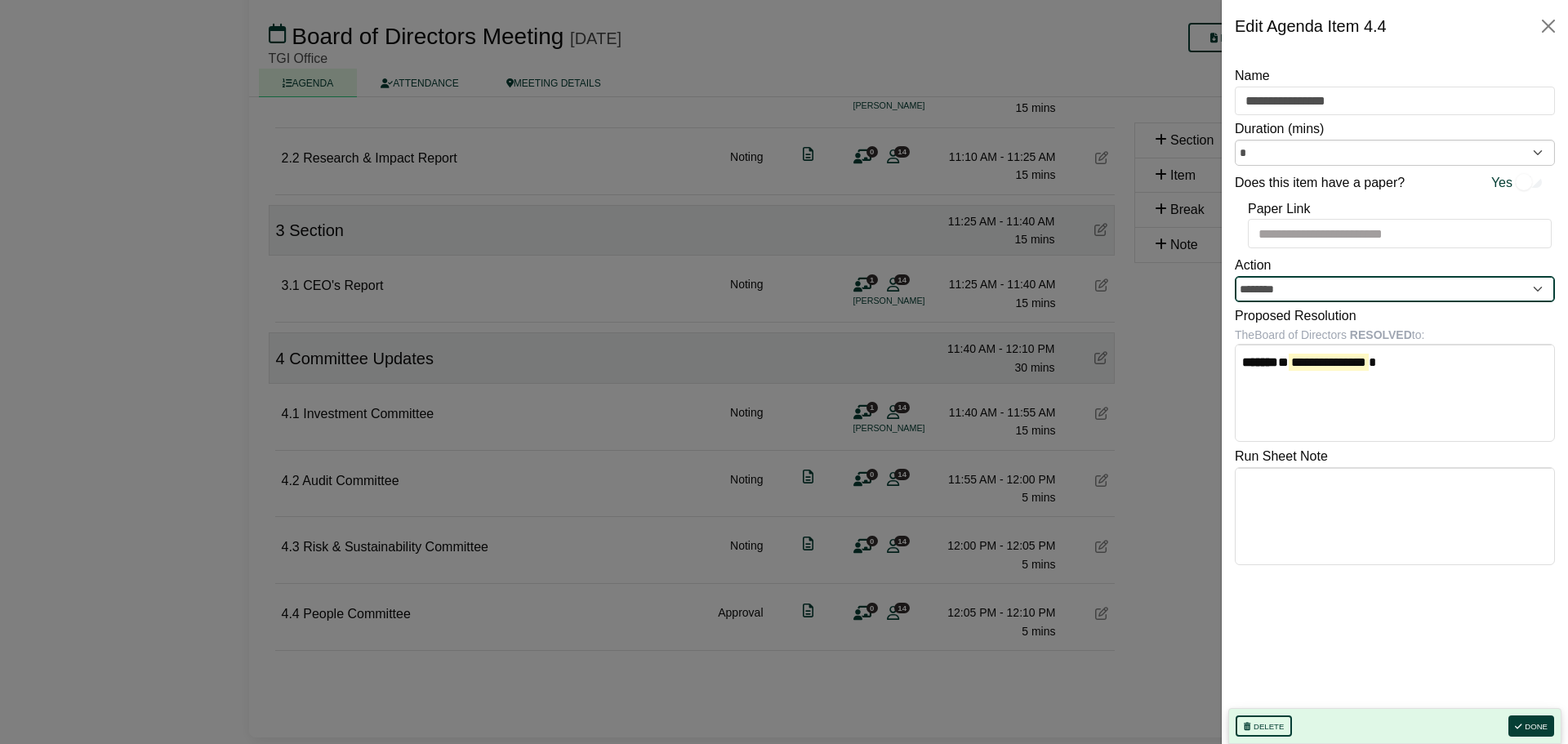
click at [1531, 283] on input "********" at bounding box center [1394, 289] width 320 height 26
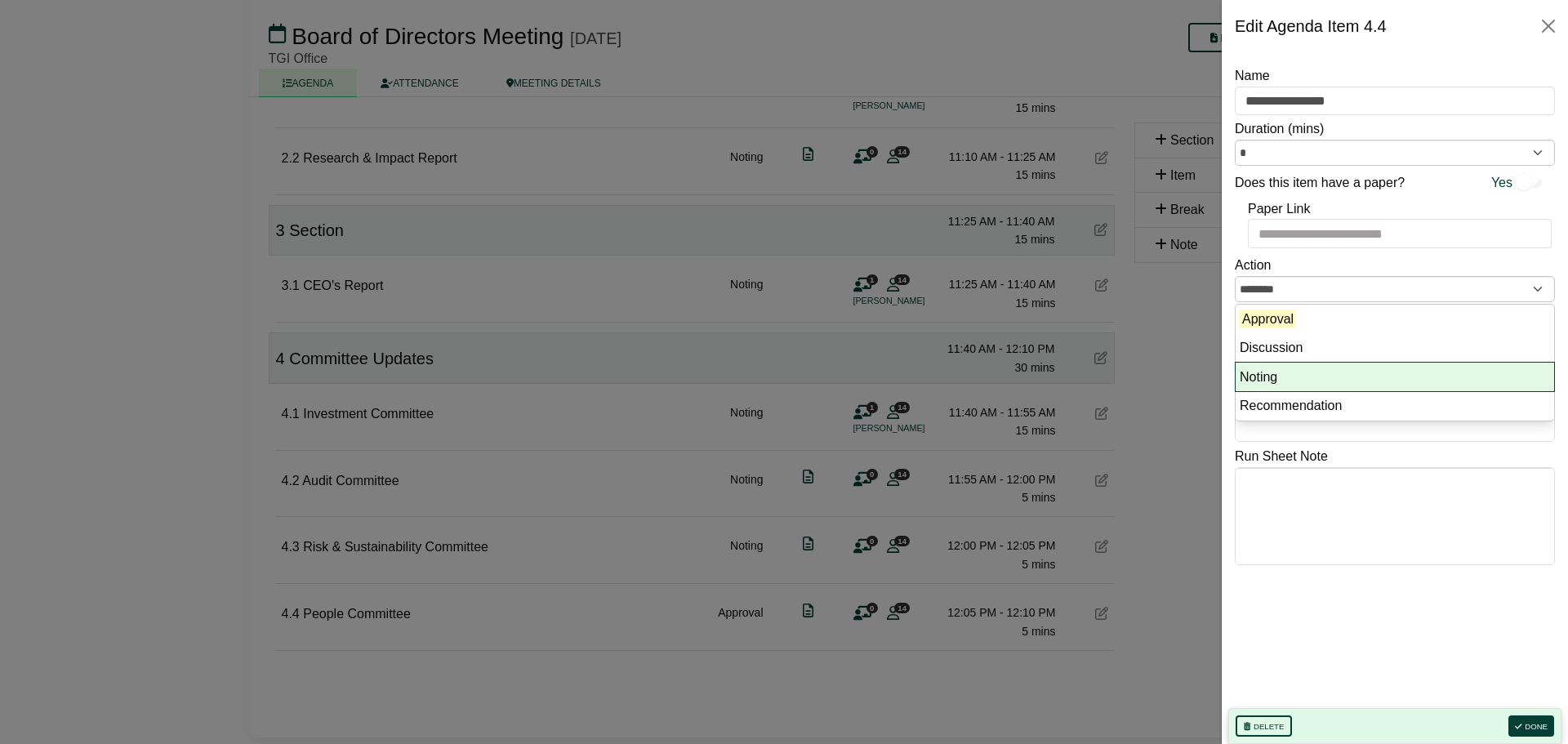
click at [1252, 381] on li "Noting" at bounding box center [1394, 377] width 319 height 29
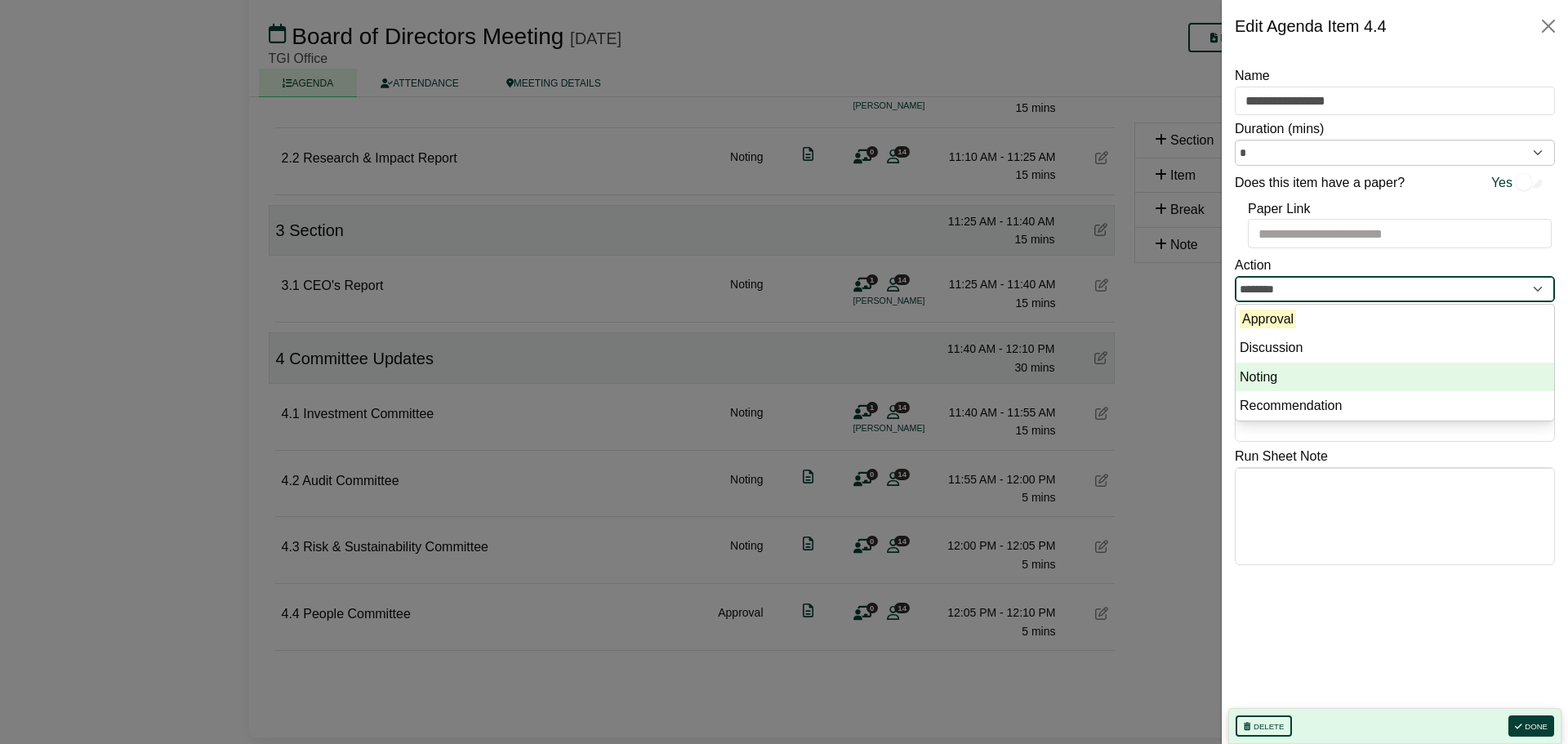
type input "******"
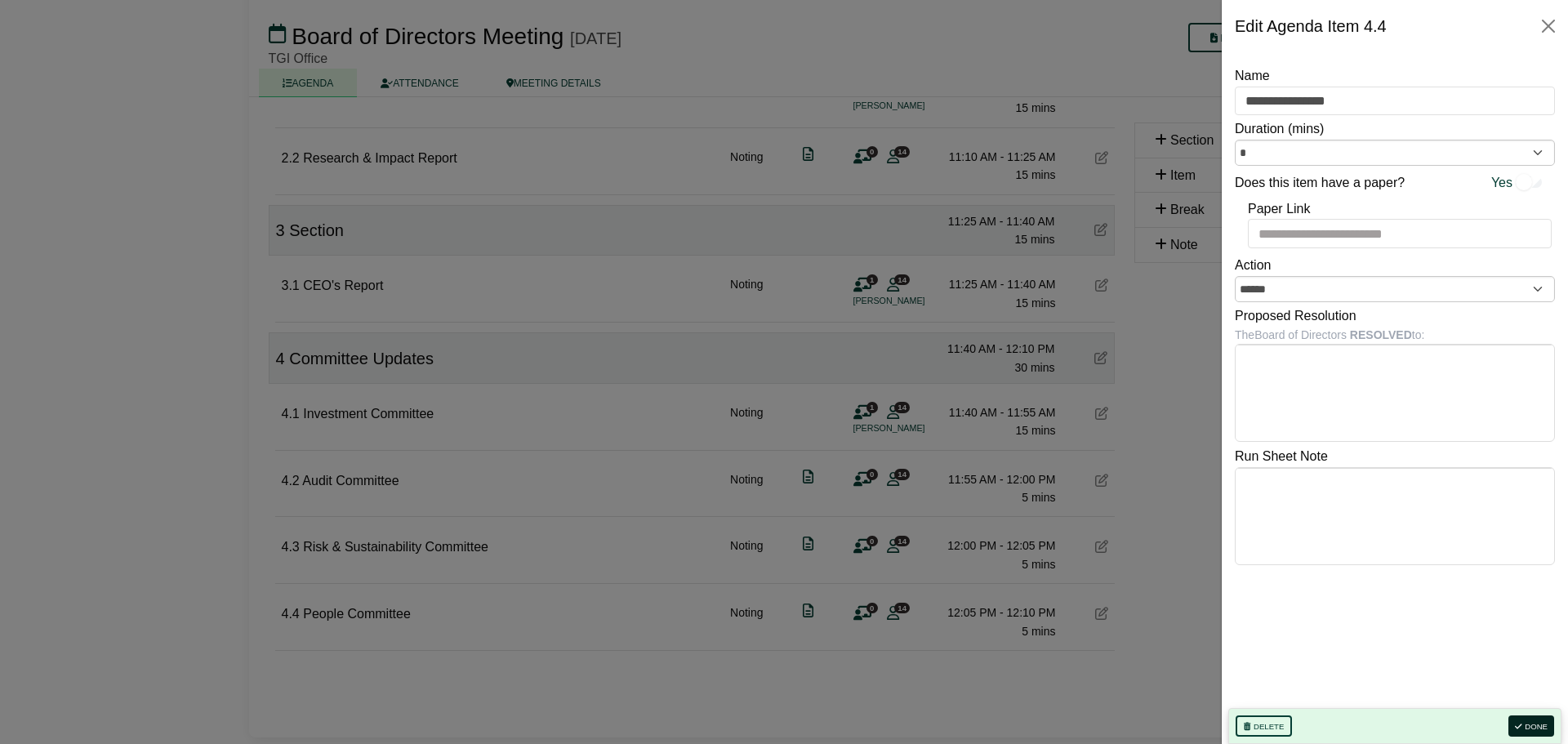
click at [1542, 729] on button "Done" at bounding box center [1531, 726] width 46 height 21
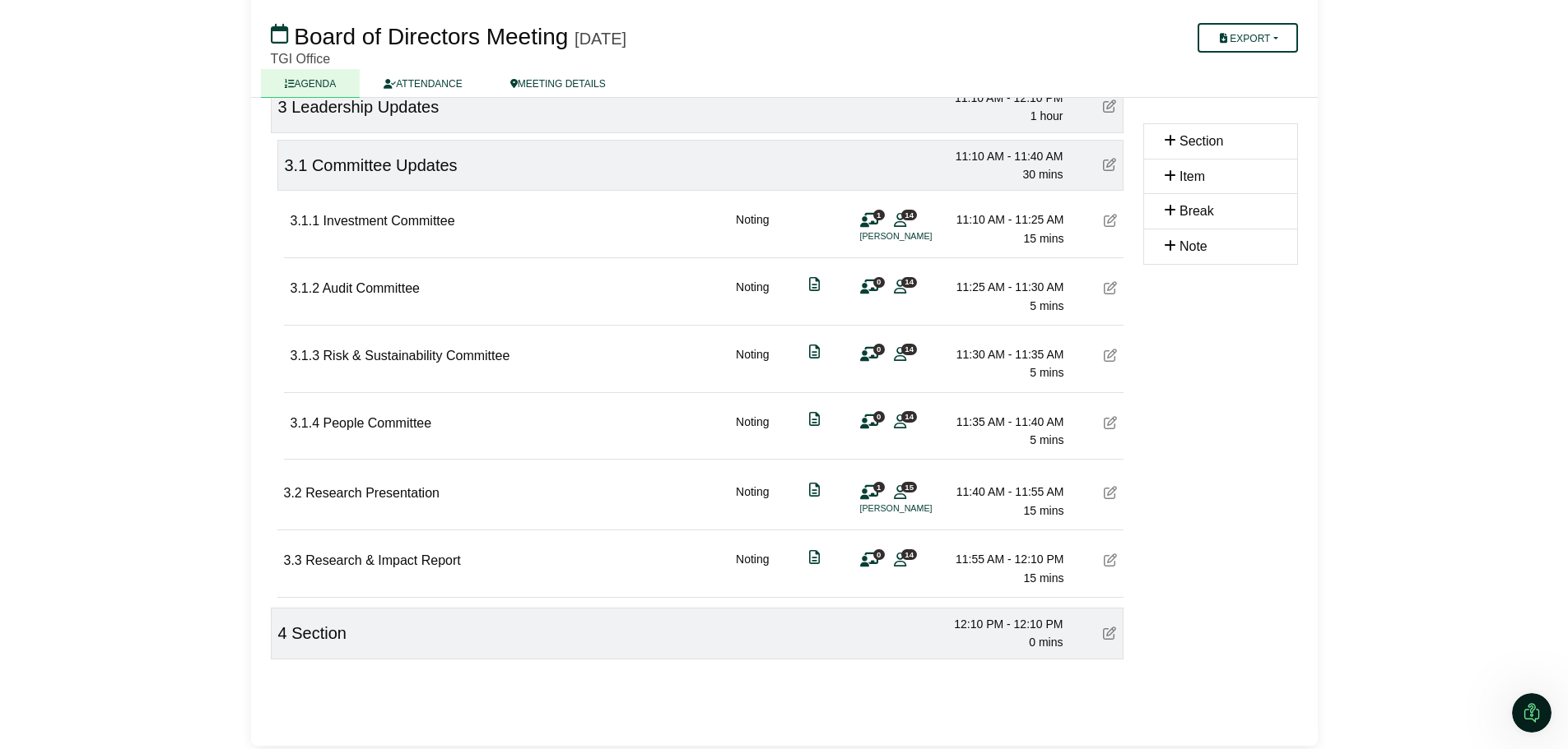
scroll to position [923, 0]
click at [582, 633] on div "4 Section 12:10 PM - 12:10 PM 0 mins" at bounding box center [697, 631] width 853 height 52
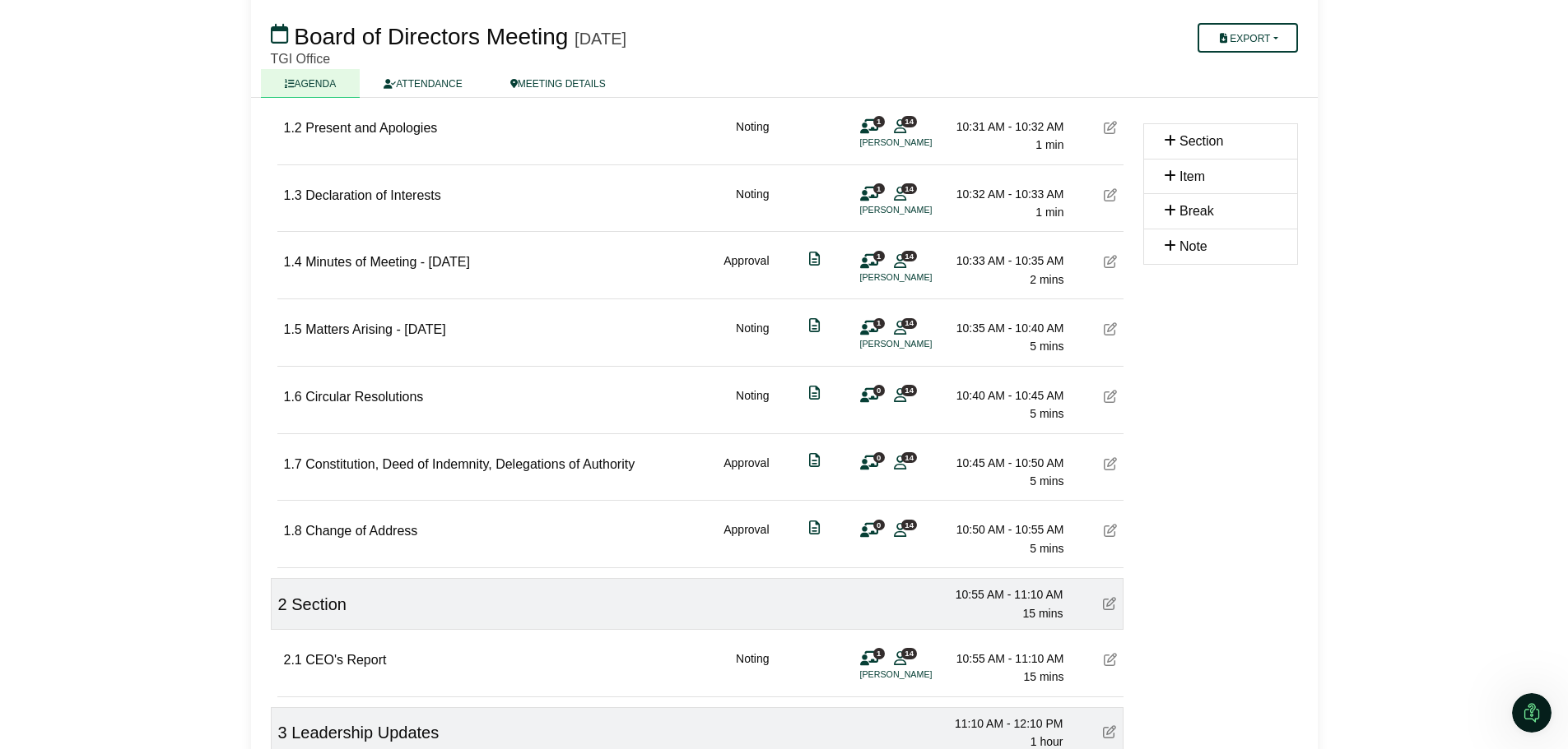
scroll to position [264, 0]
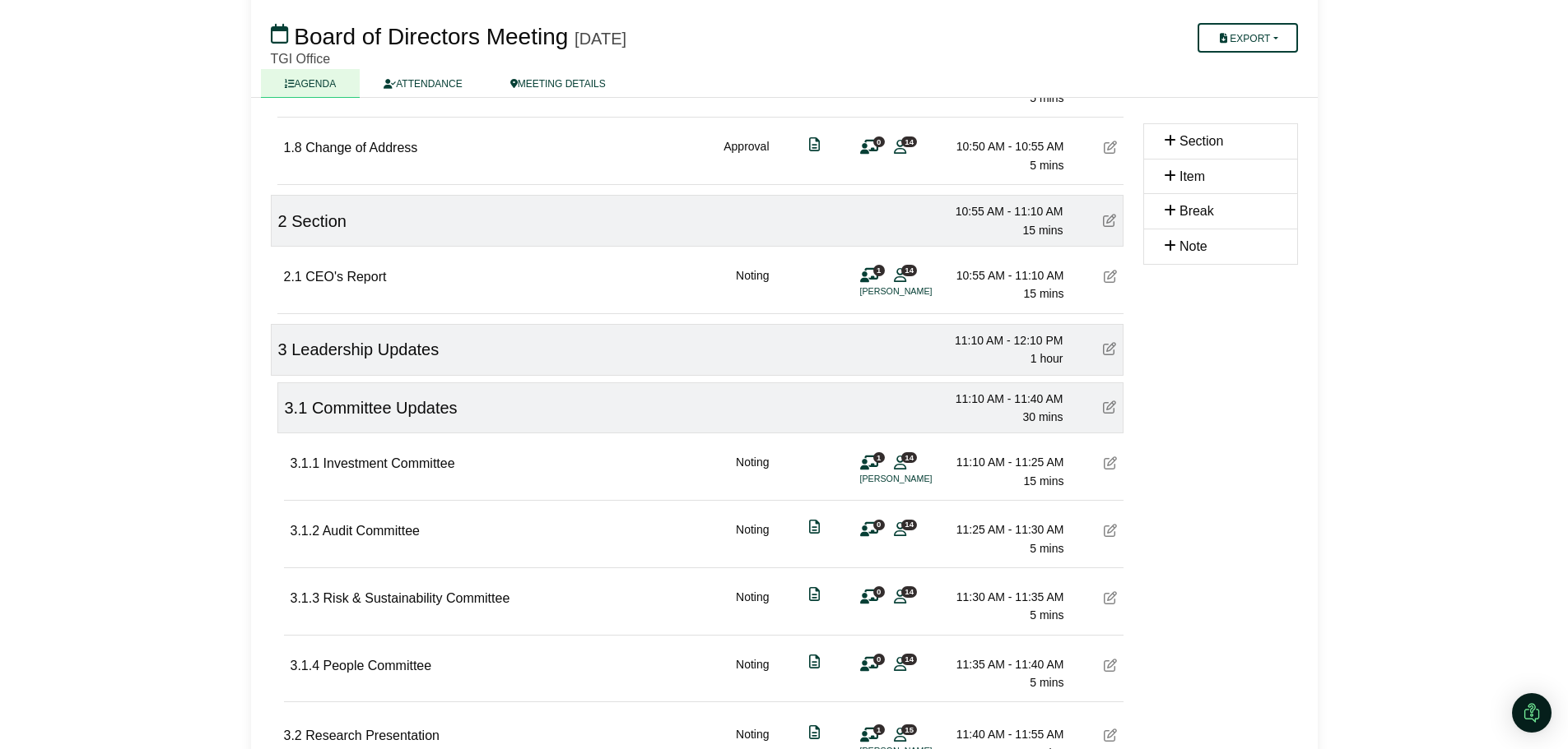
scroll to position [676, 0]
click at [394, 230] on div "2 Section 10:55 AM - 11:10 AM 15 mins" at bounding box center [697, 221] width 853 height 52
click at [396, 215] on div "2 Section 10:55 AM - 11:10 AM 15 mins" at bounding box center [697, 221] width 853 height 52
click at [1110, 223] on icon at bounding box center [1109, 221] width 13 height 13
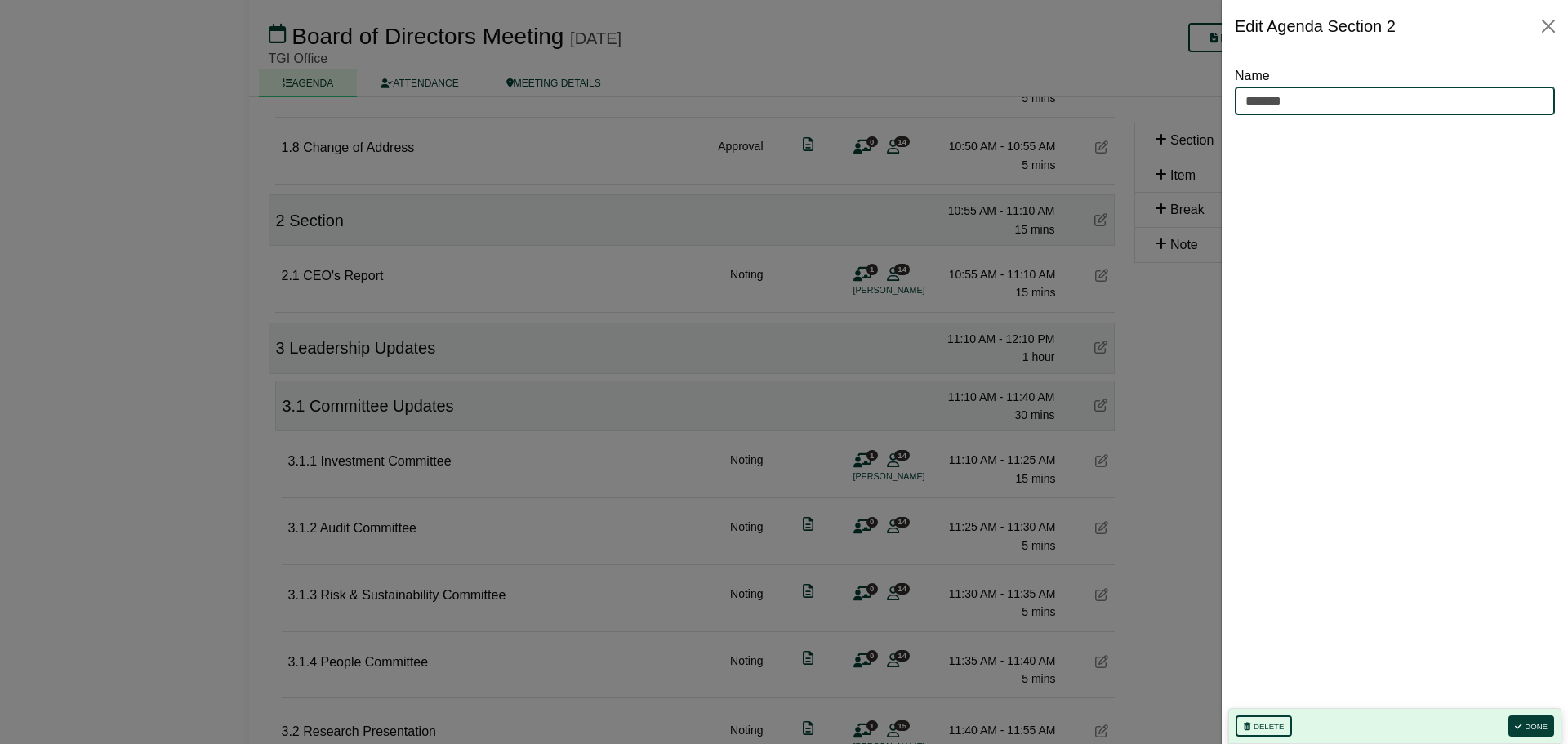
drag, startPoint x: 1269, startPoint y: 101, endPoint x: 1189, endPoint y: 95, distance: 80.2
type input "**********"
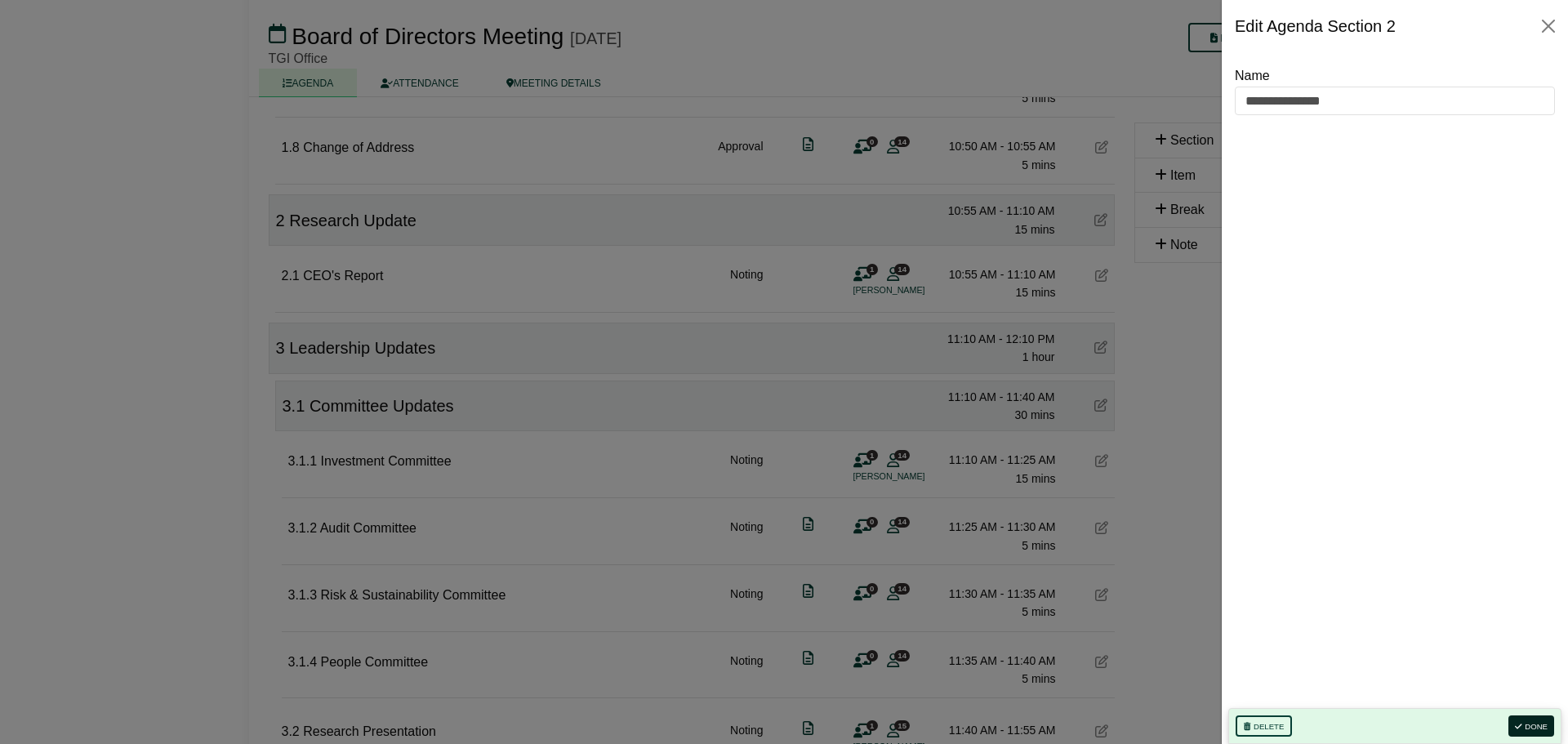
click at [1538, 728] on button "Done" at bounding box center [1531, 726] width 46 height 21
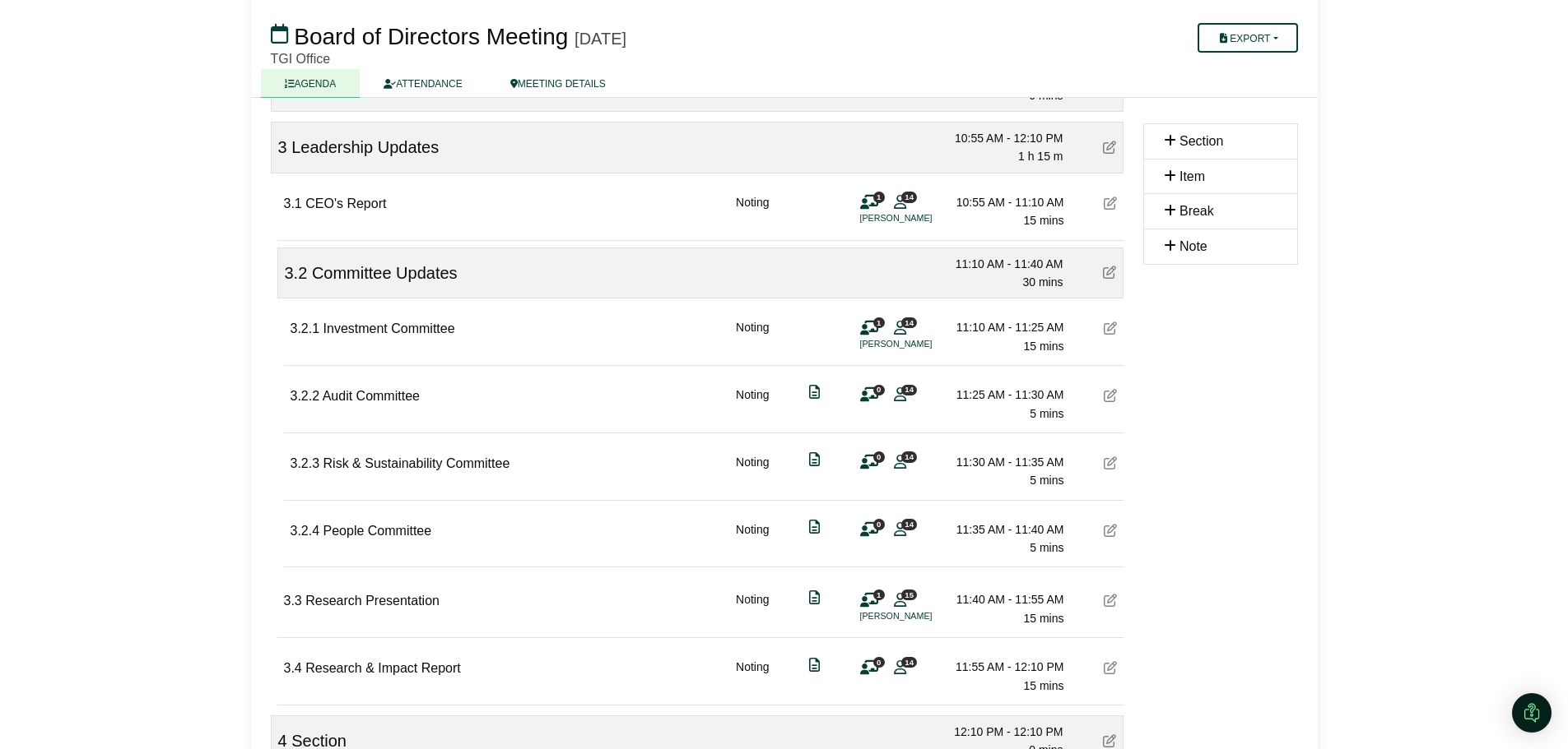
scroll to position [841, 0]
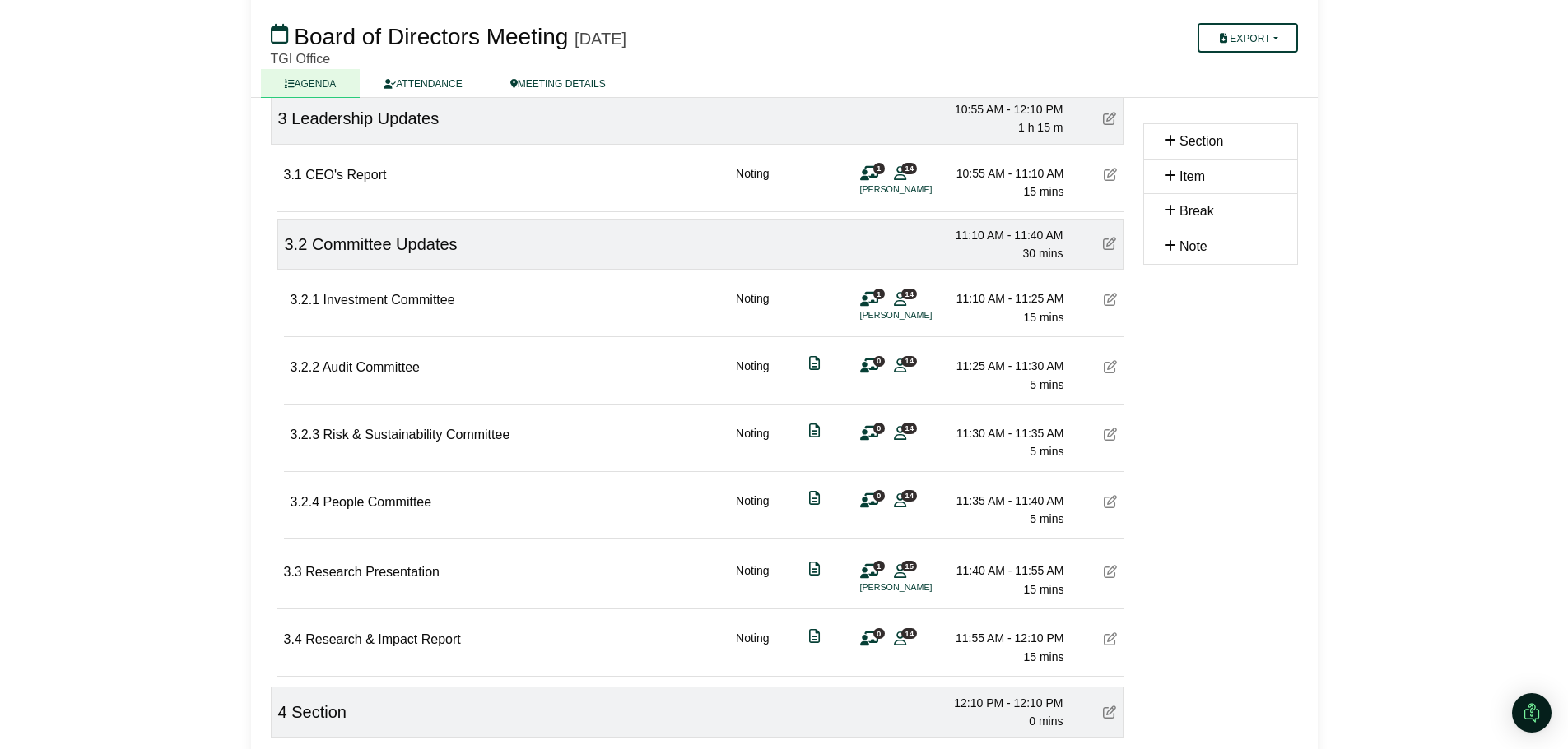
click at [575, 579] on div "3.3 Research Presentation Noting 1 15 Anushka Patel 11:40 AM - 11:55 AM 15 mins" at bounding box center [700, 574] width 846 height 64
click at [475, 568] on div "3.3 Research Presentation Noting 1 15 Anushka Patel 11:40 AM - 11:55 AM 15 mins" at bounding box center [700, 574] width 846 height 64
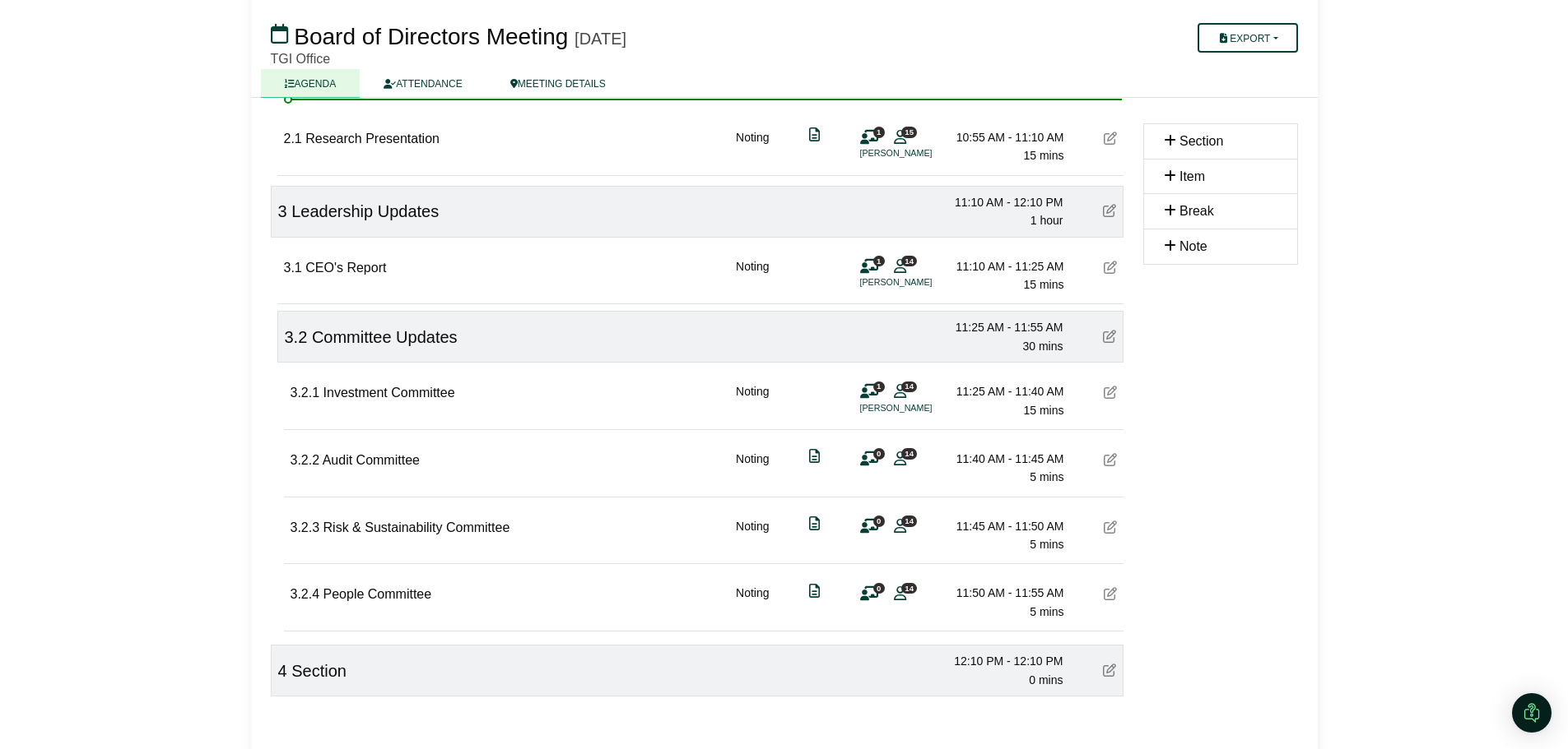
scroll to position [759, 0]
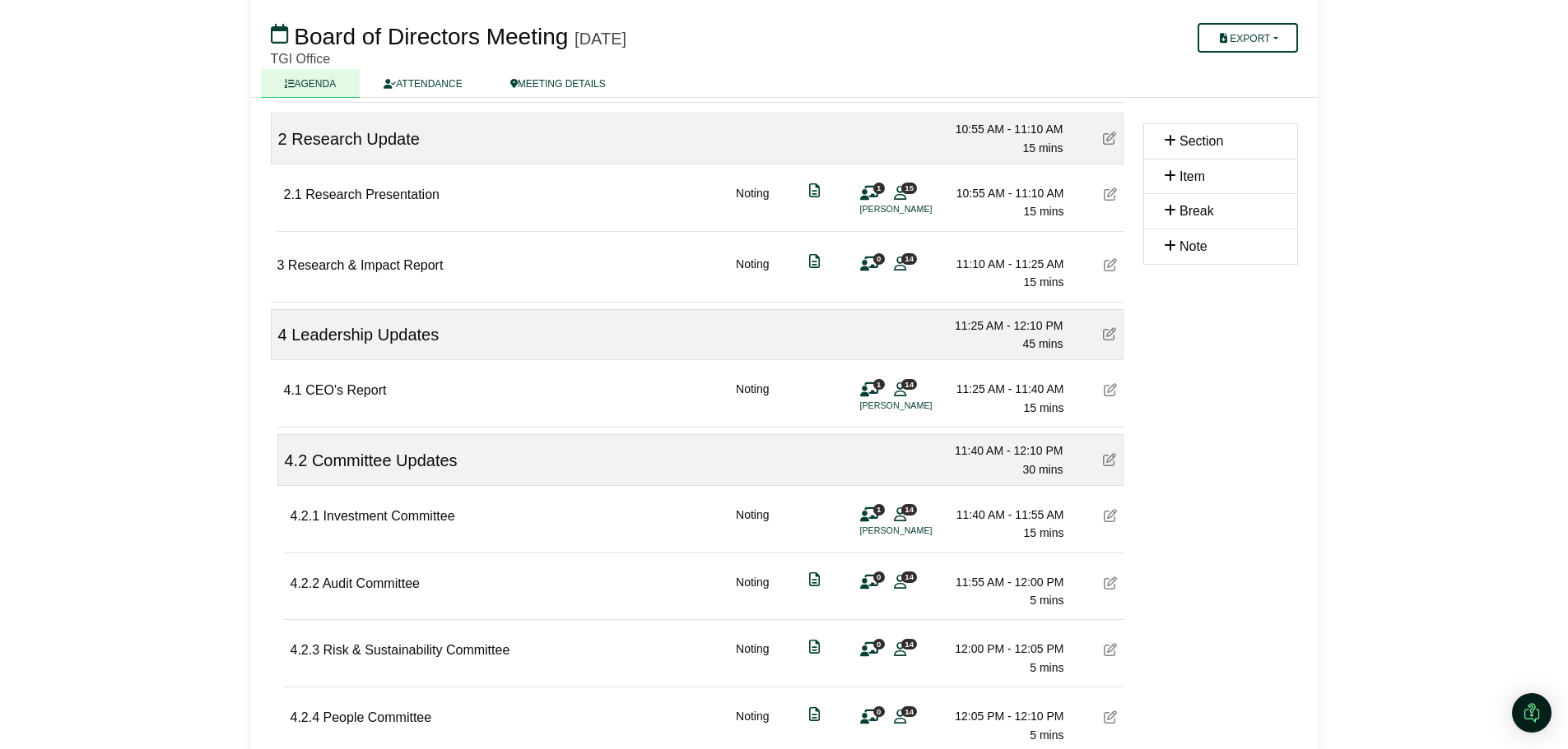
click at [438, 264] on span "Research & Impact Report" at bounding box center [366, 265] width 156 height 14
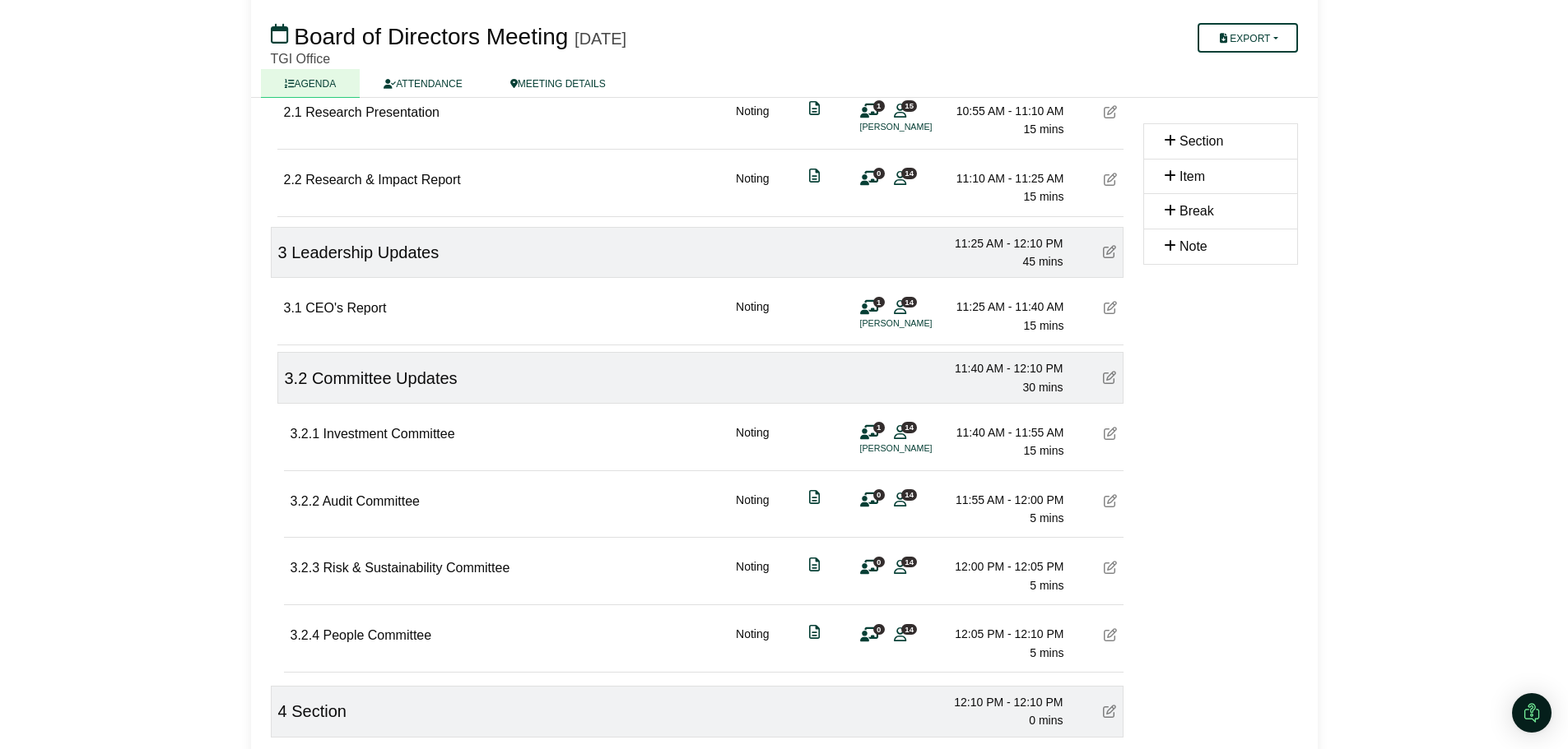
click at [446, 379] on span "Committee Updates" at bounding box center [384, 378] width 146 height 18
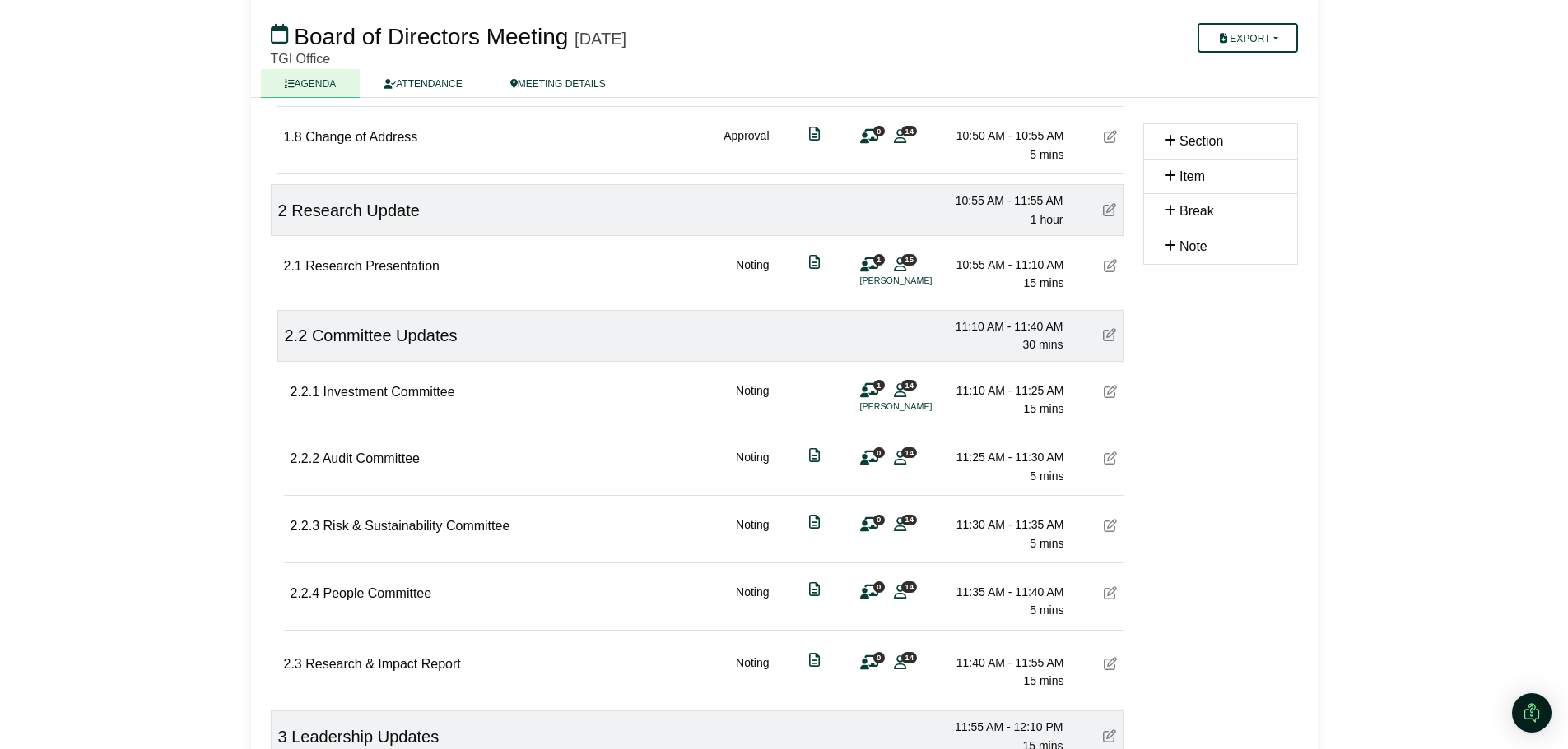
scroll to position [676, 0]
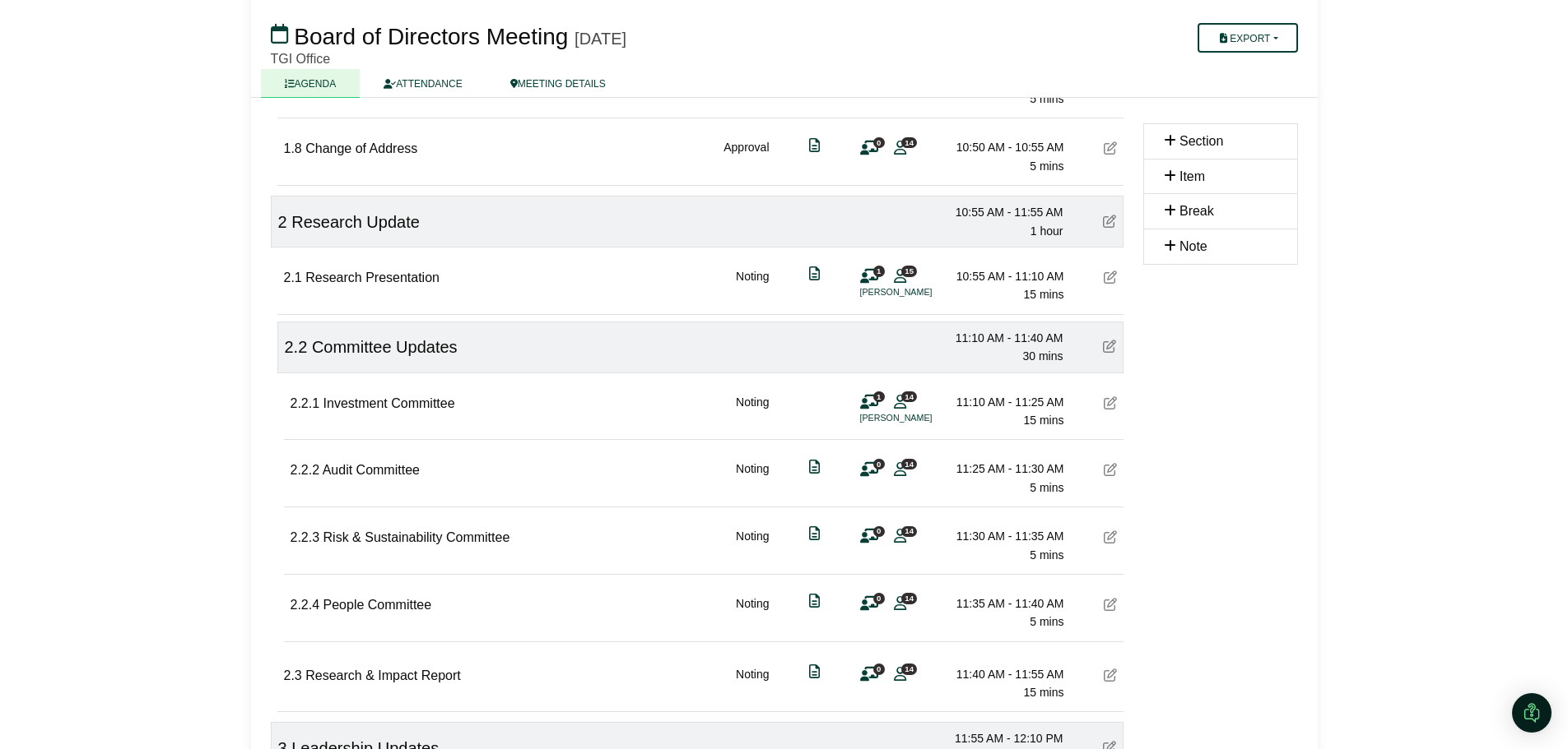
click at [466, 676] on div "2.3 Research & Impact Report Noting 0 14 11:40 AM - 11:55 AM 15 mins" at bounding box center [700, 677] width 846 height 64
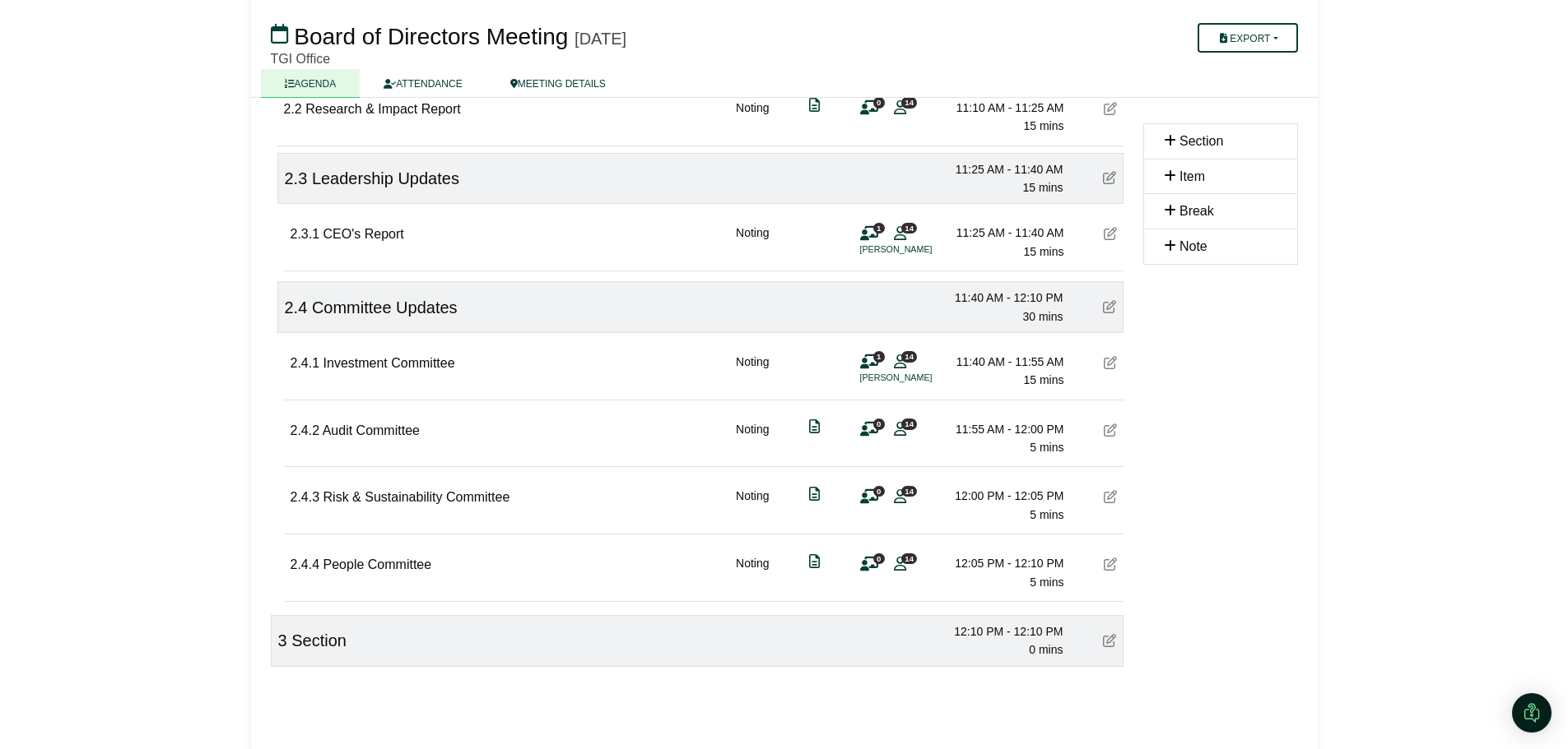
scroll to position [923, 0]
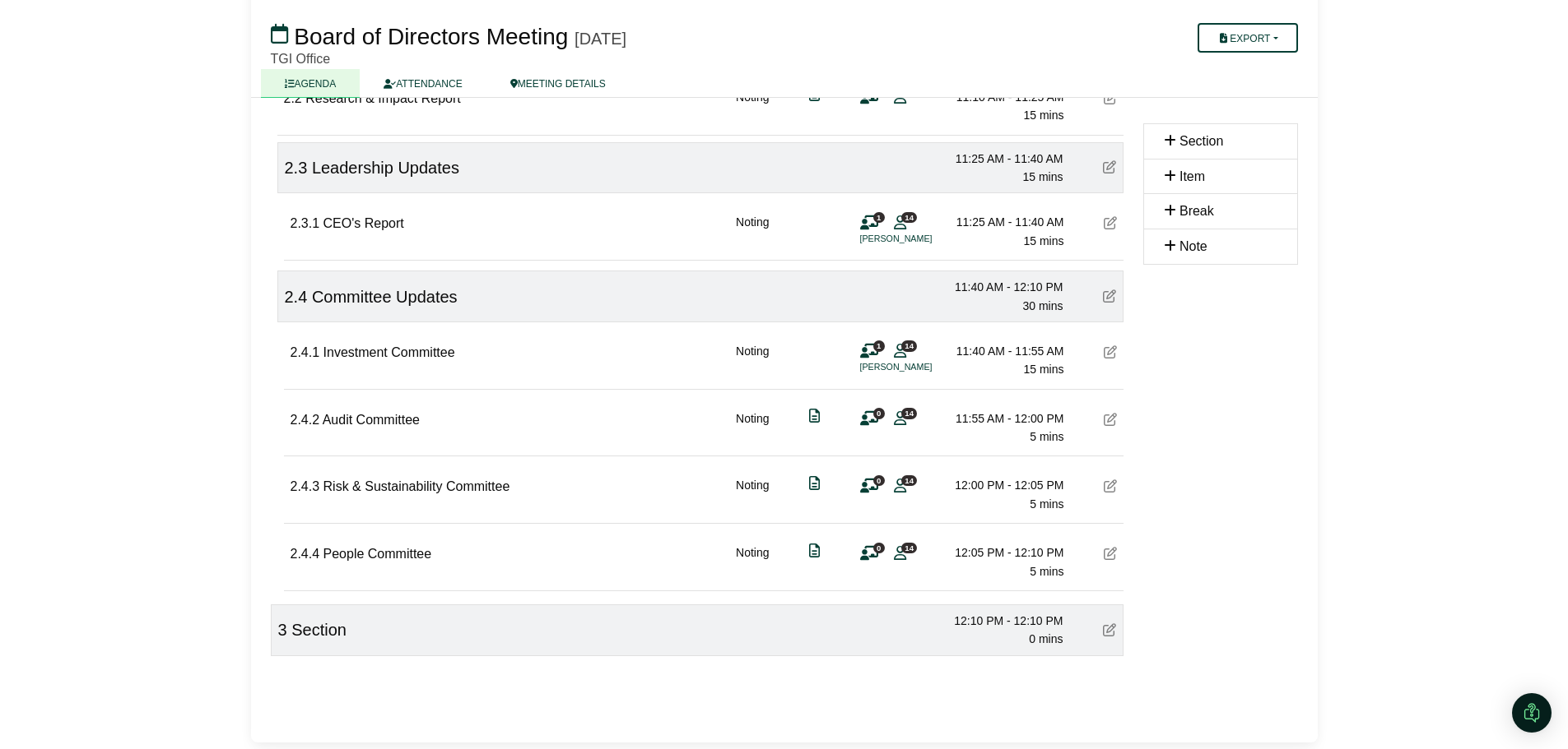
click at [641, 631] on div "3 Section 12:10 PM - 12:10 PM 0 mins" at bounding box center [697, 631] width 853 height 52
click at [1106, 630] on icon at bounding box center [1109, 630] width 13 height 13
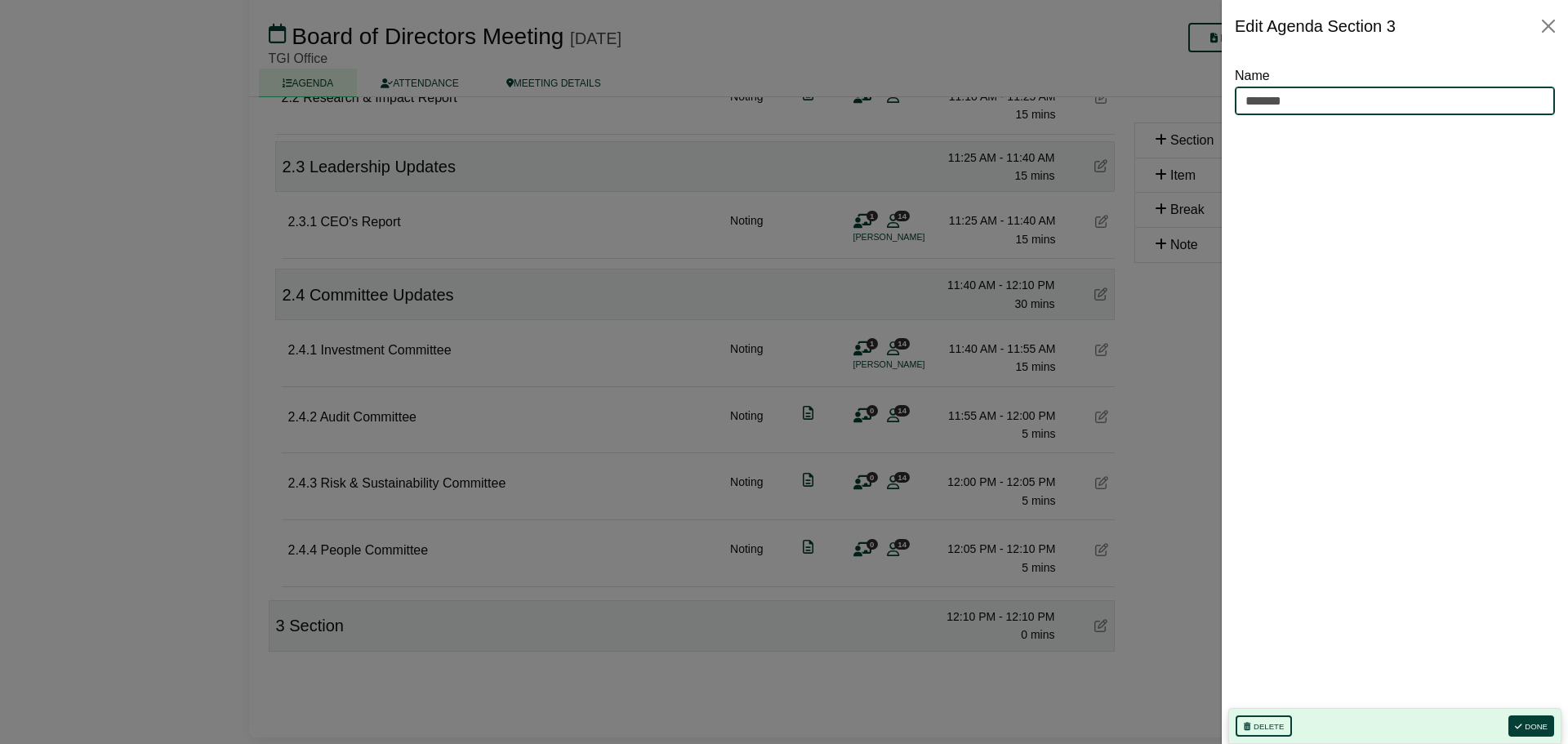
drag, startPoint x: 1313, startPoint y: 105, endPoint x: 1211, endPoint y: 94, distance: 102.6
type input "**********"
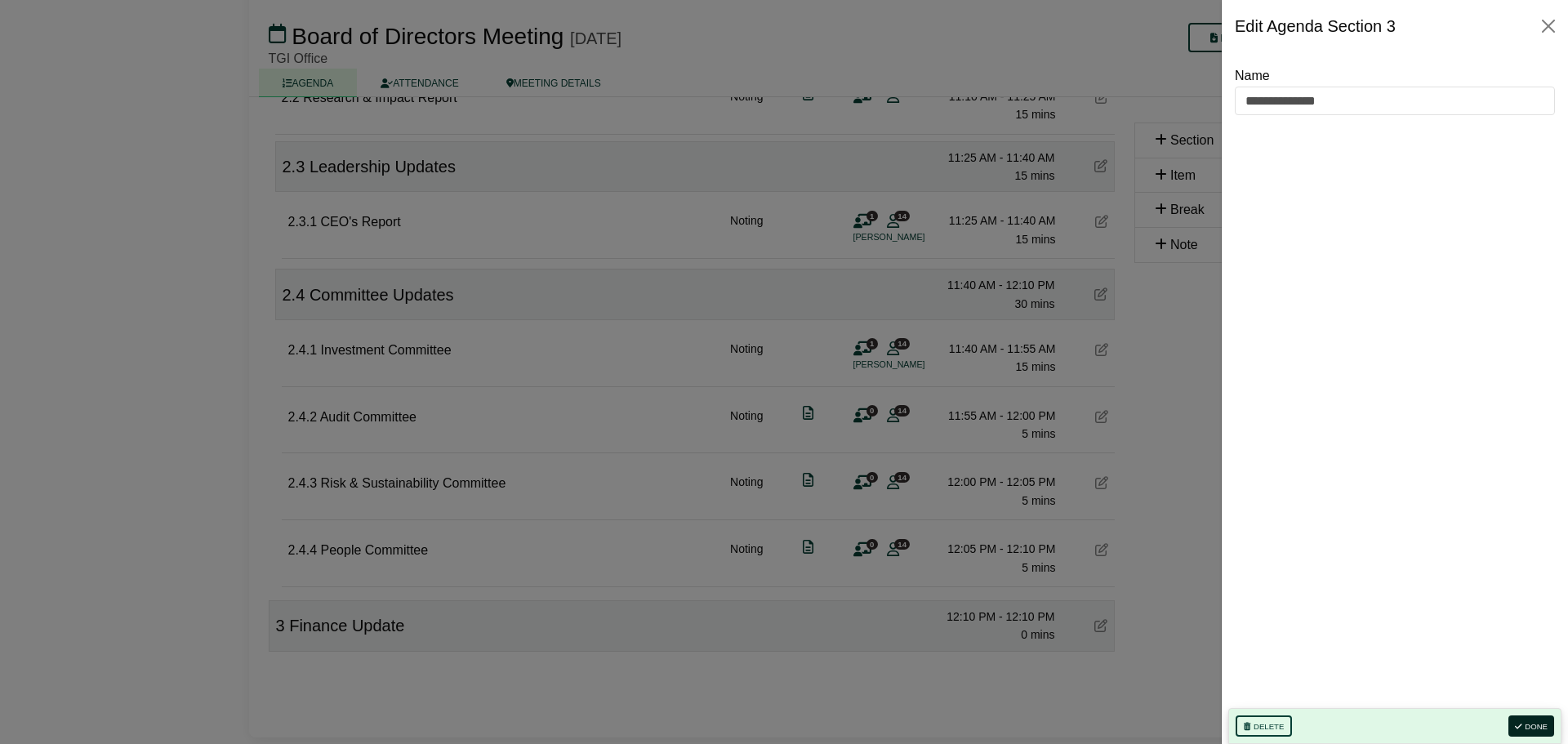
click at [1545, 722] on button "Done" at bounding box center [1531, 726] width 46 height 21
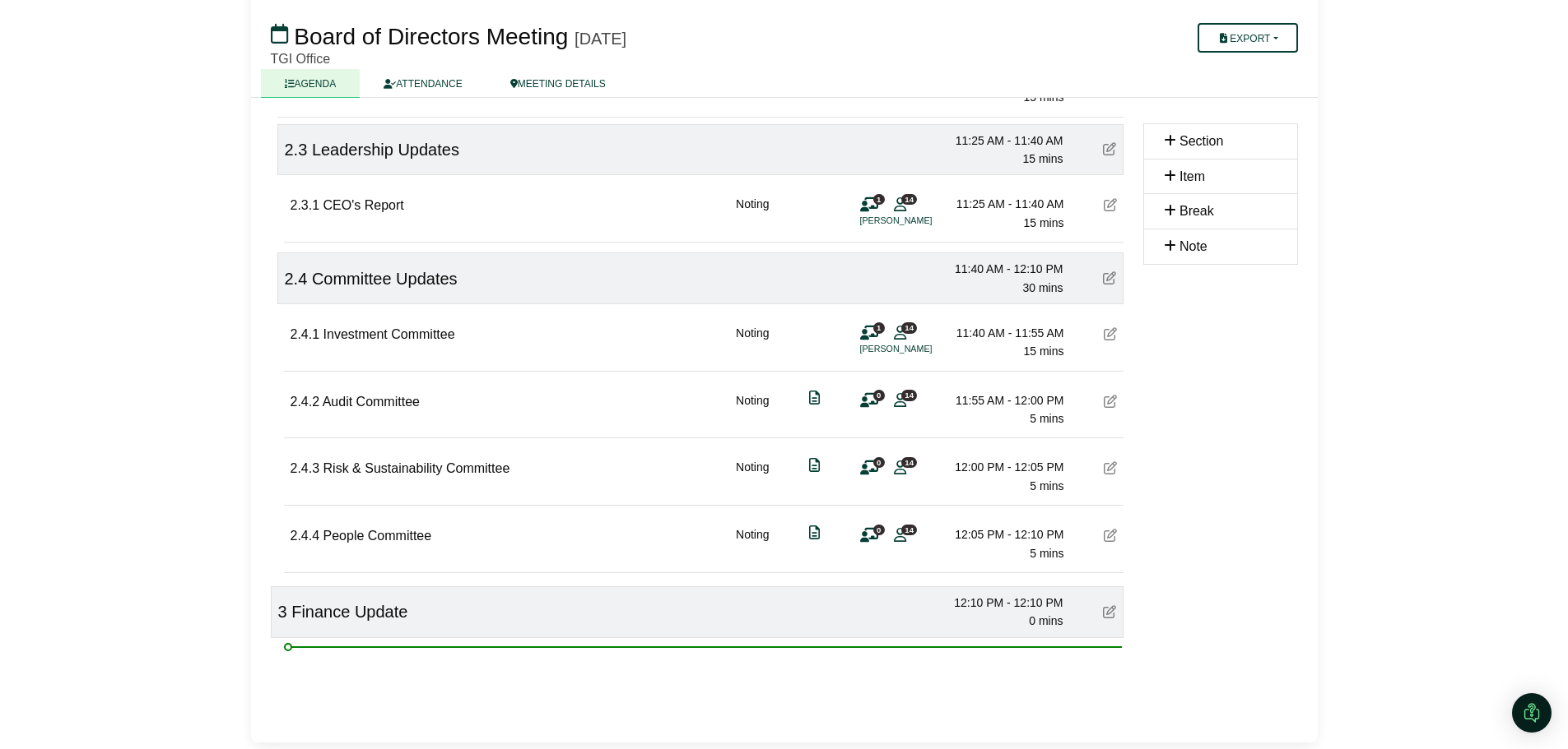
scroll to position [990, 0]
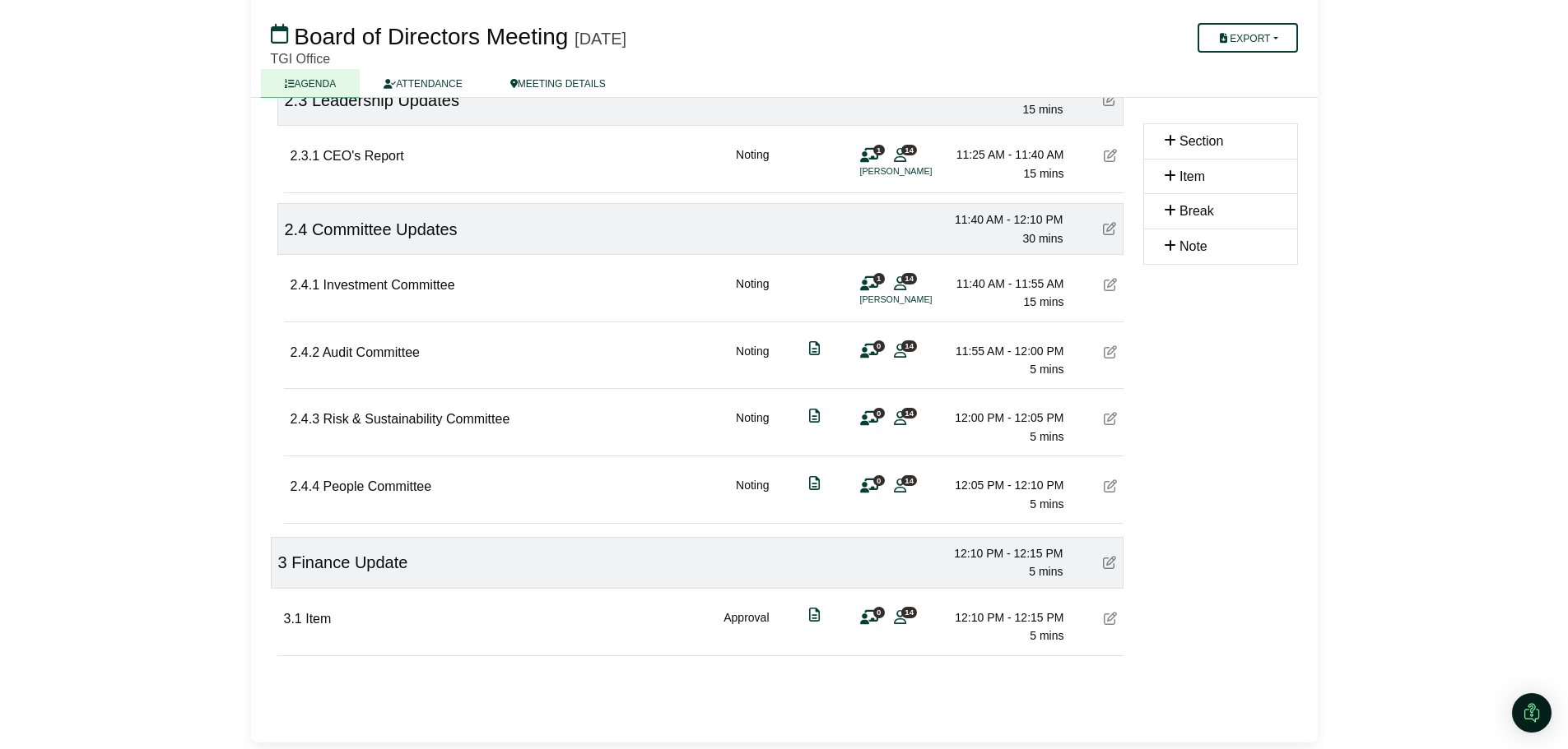
click at [1113, 620] on icon at bounding box center [1110, 618] width 13 height 13
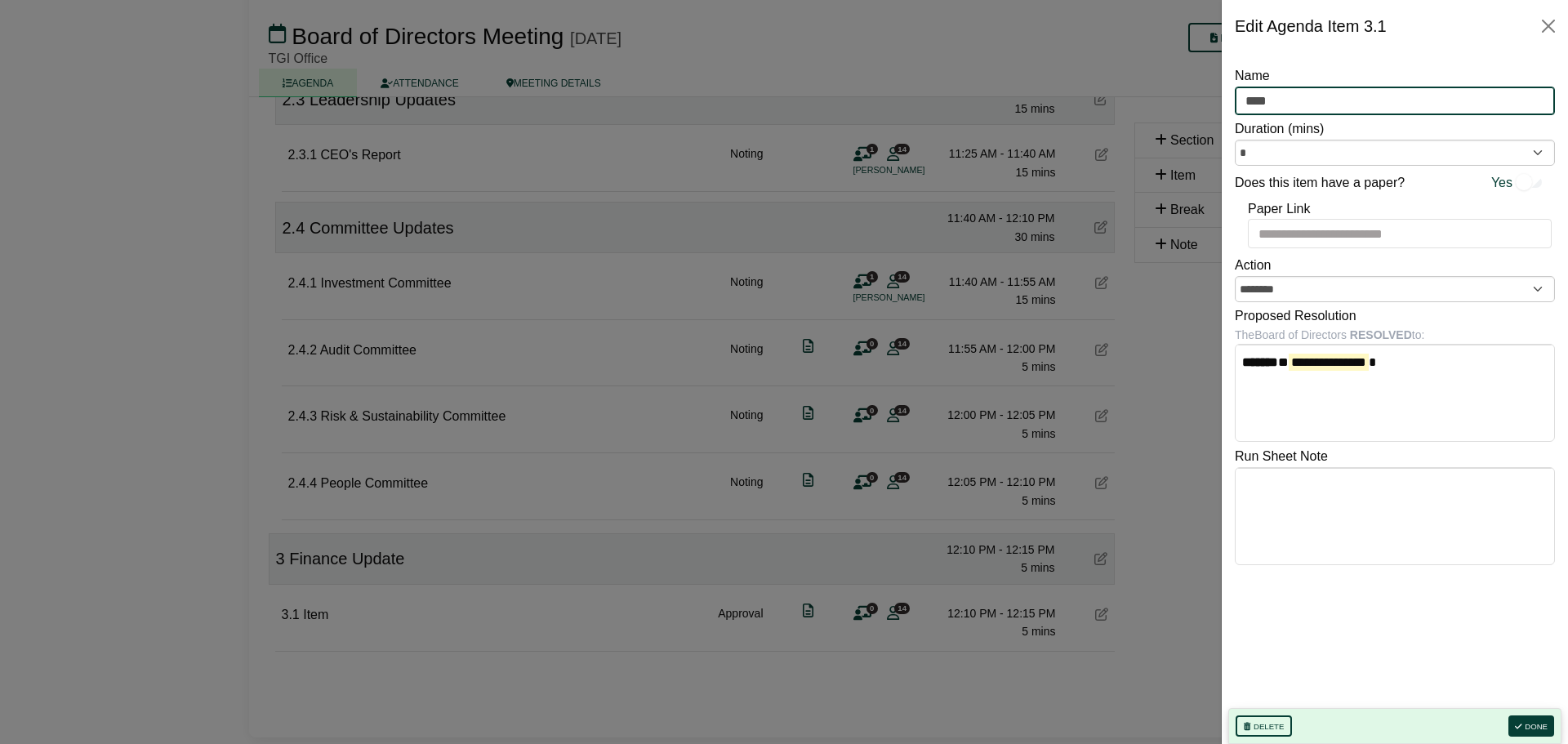
drag, startPoint x: 1279, startPoint y: 98, endPoint x: 1230, endPoint y: 98, distance: 49.0
click at [1230, 98] on div "**********" at bounding box center [1394, 399] width 346 height 692
type input "**********"
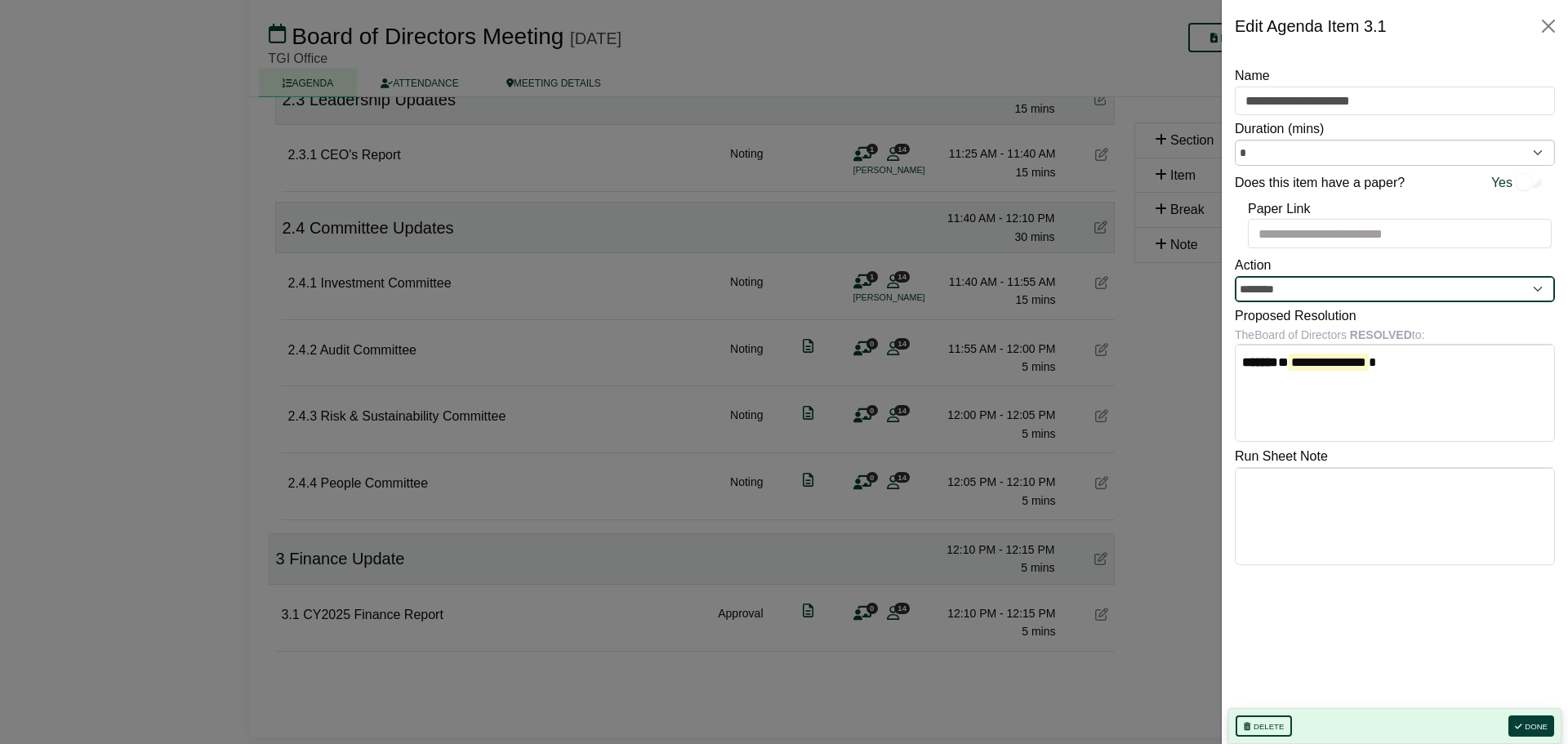
click at [1542, 290] on input "********" at bounding box center [1394, 289] width 320 height 26
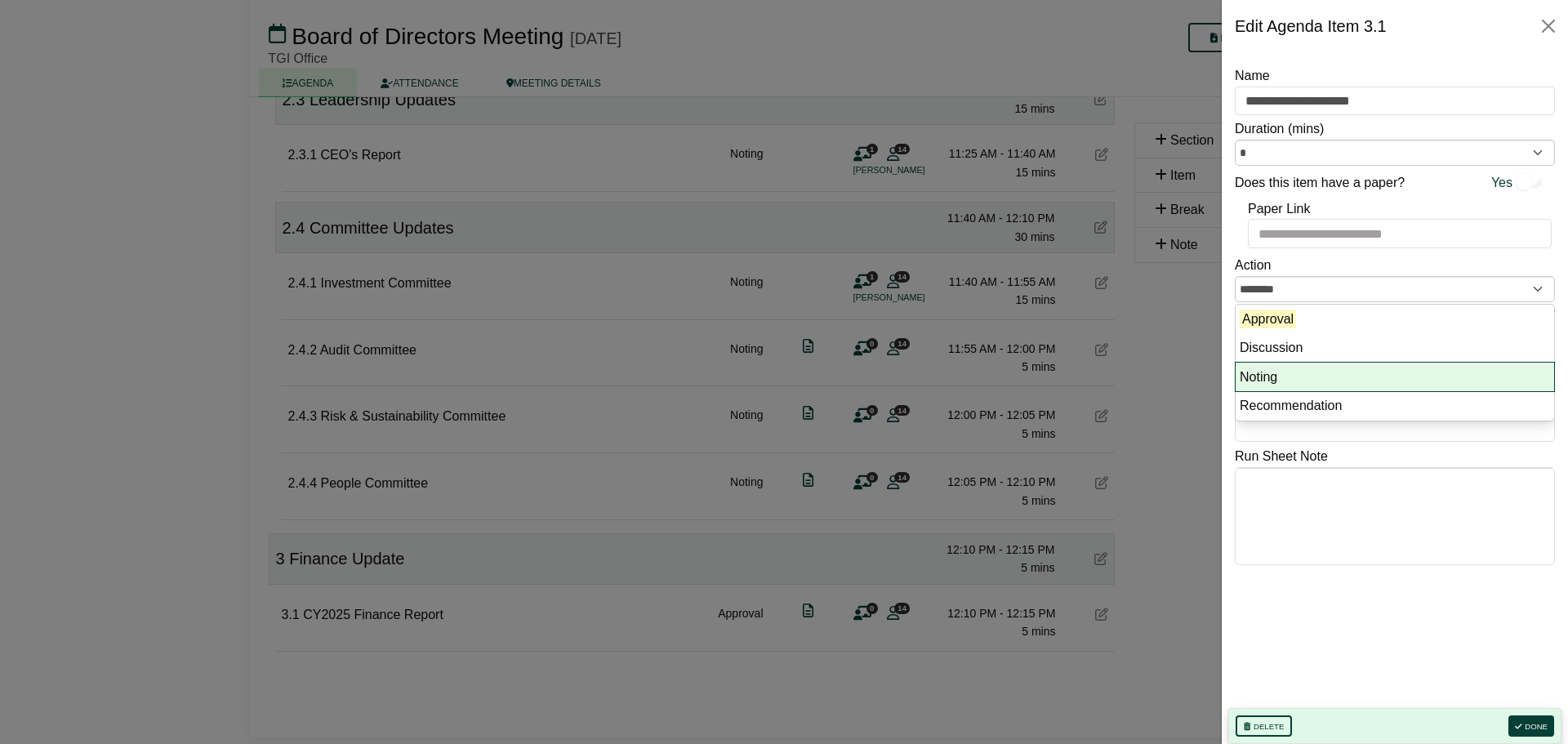
click at [1280, 373] on li "Noting" at bounding box center [1394, 377] width 319 height 29
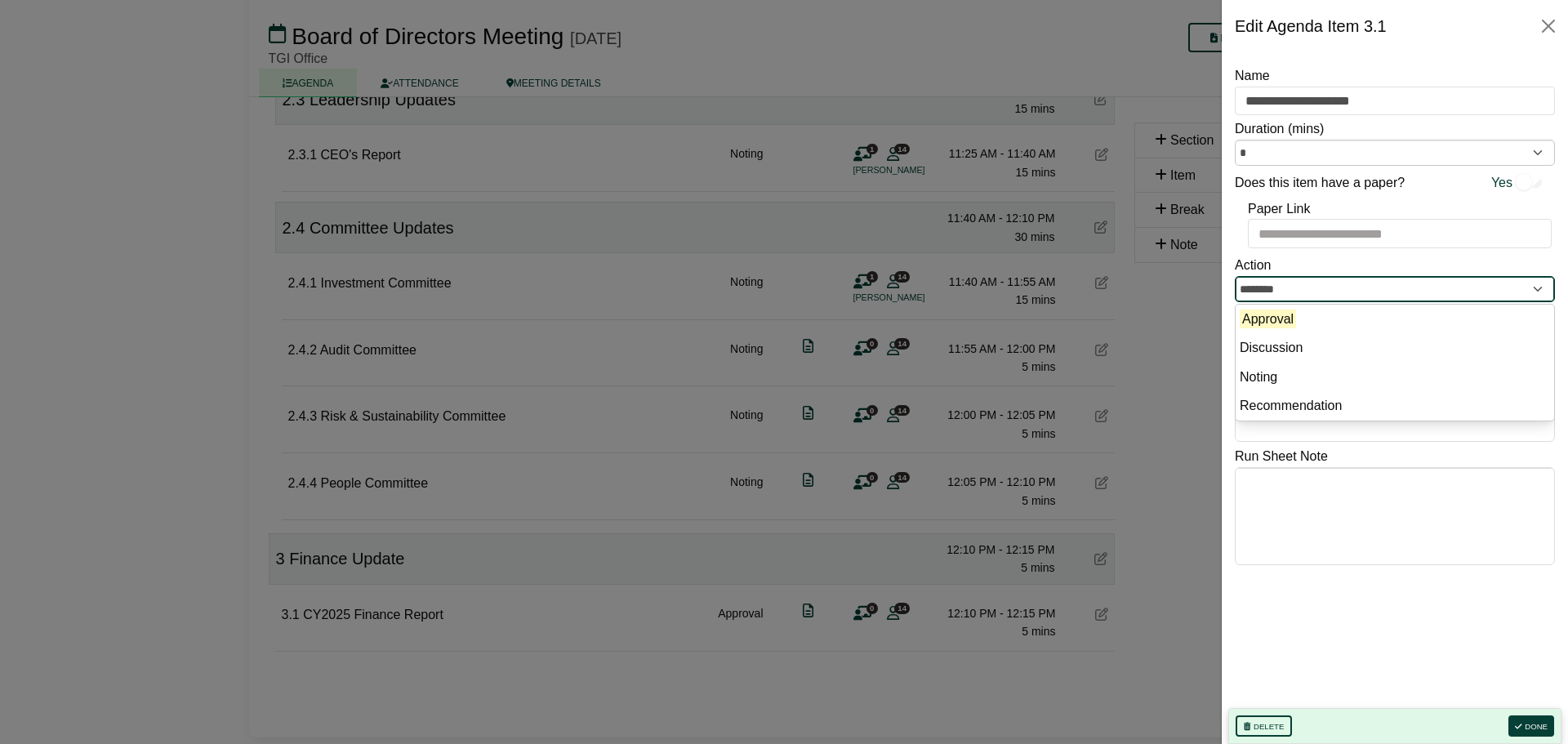
type input "******"
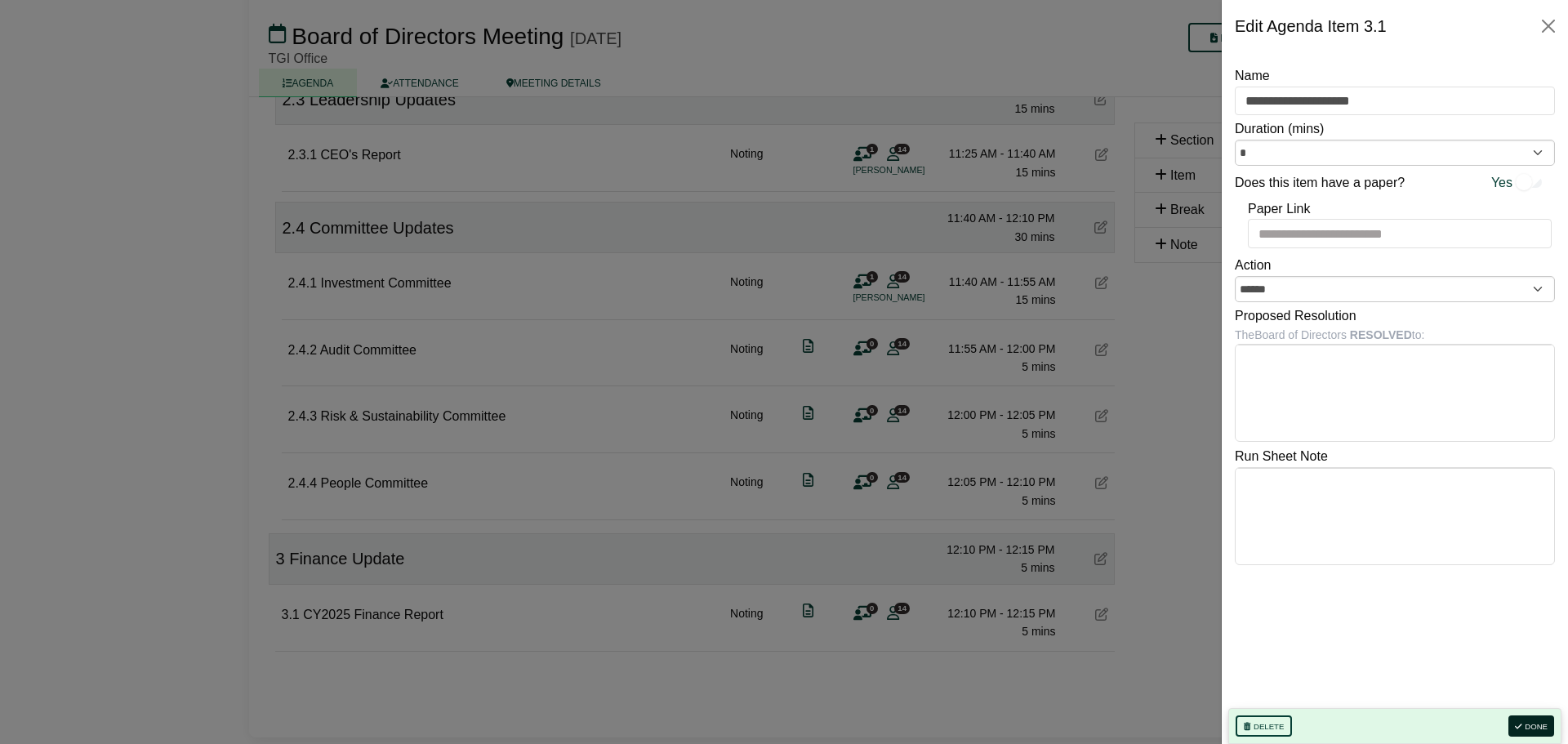
click at [1545, 722] on button "Done" at bounding box center [1531, 726] width 46 height 21
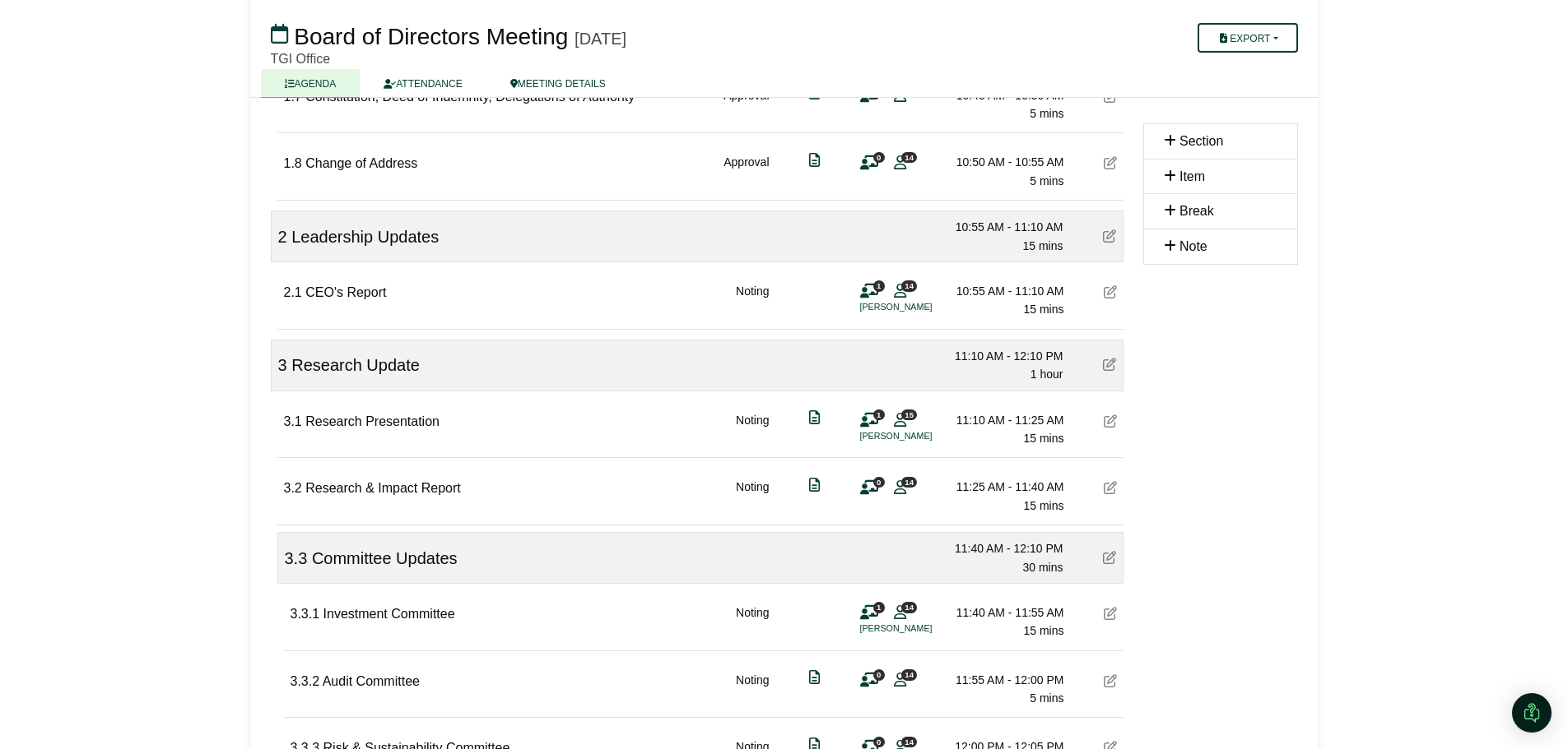
scroll to position [744, 0]
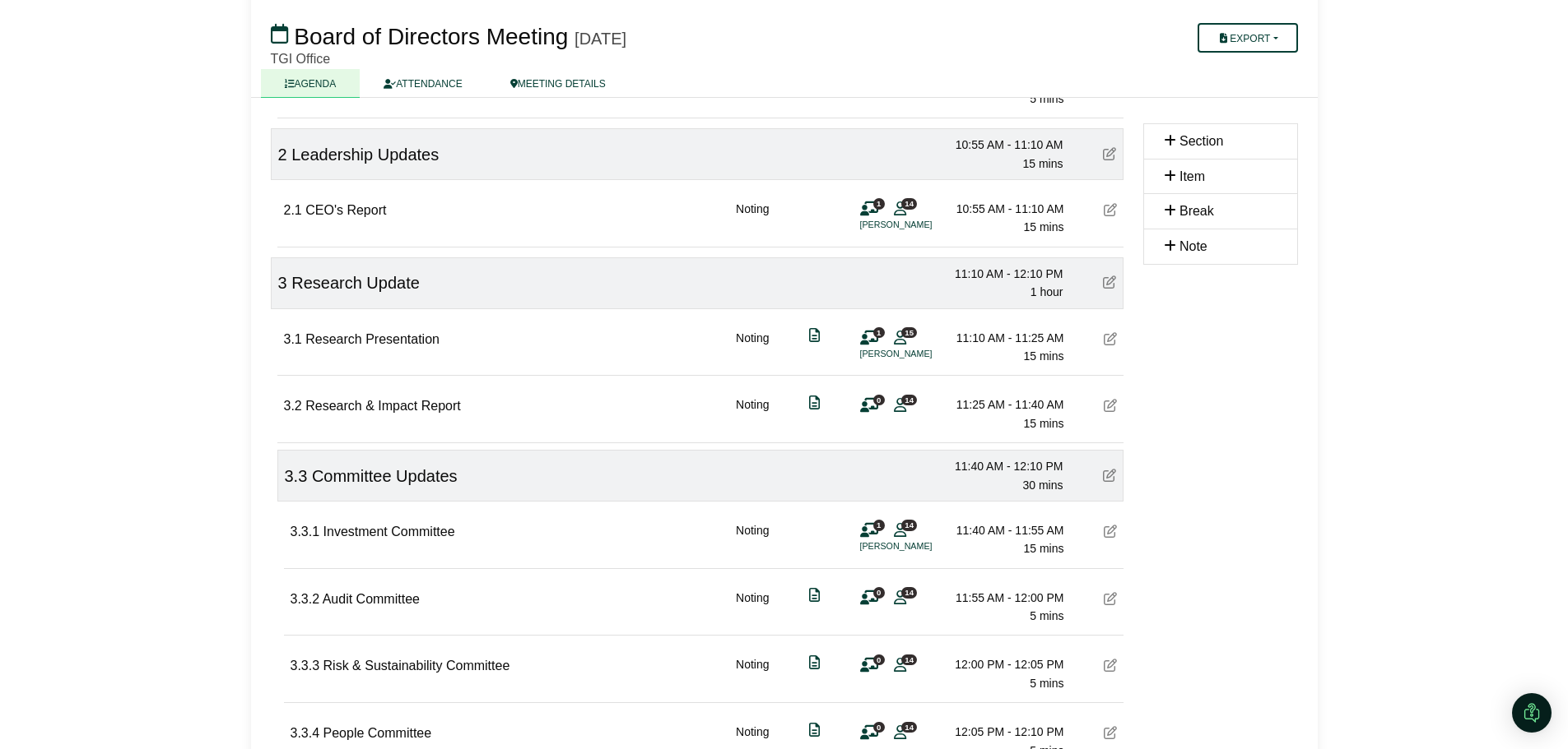
drag, startPoint x: 442, startPoint y: 479, endPoint x: 455, endPoint y: 476, distance: 13.3
click at [442, 478] on span "Committee Updates" at bounding box center [384, 476] width 146 height 18
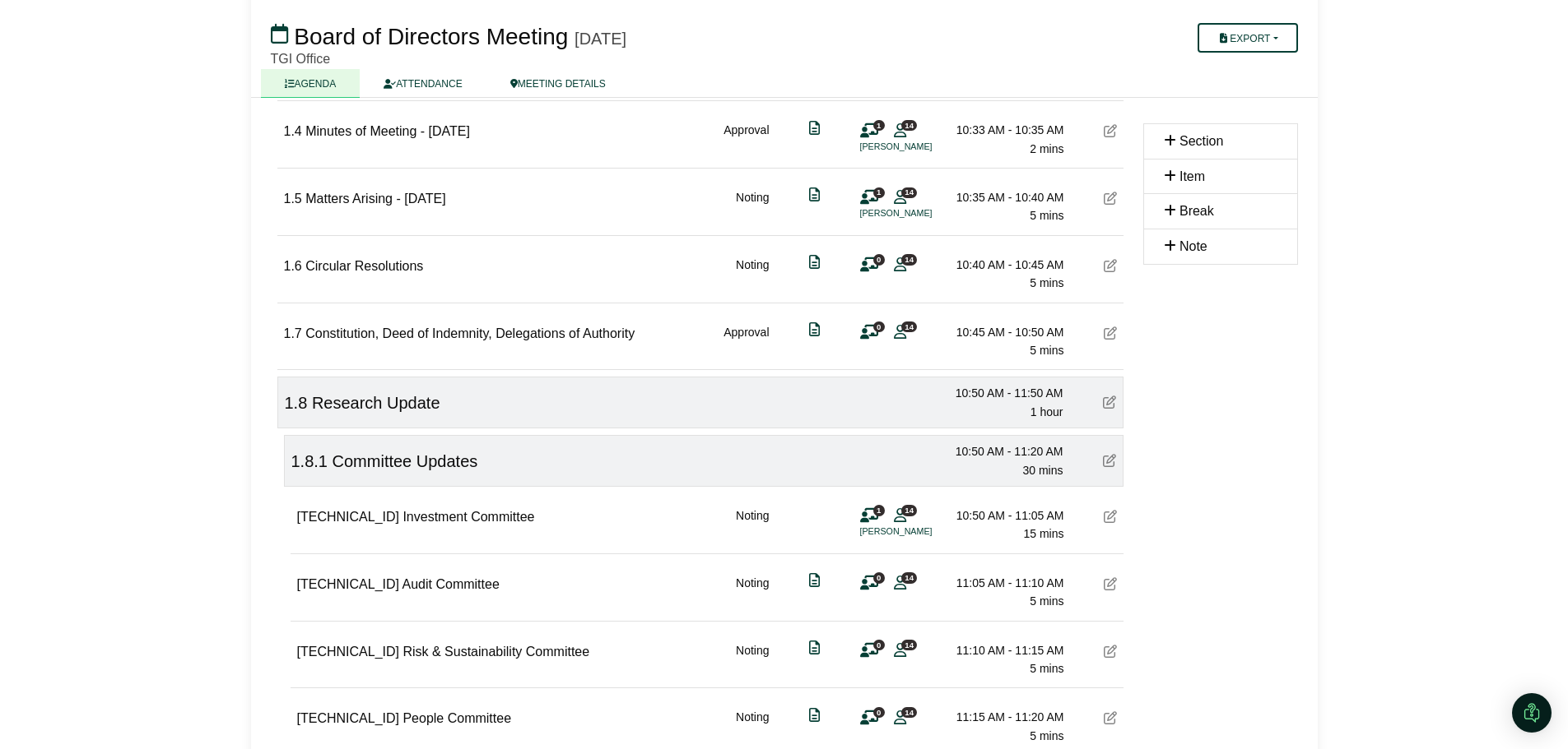
scroll to position [415, 0]
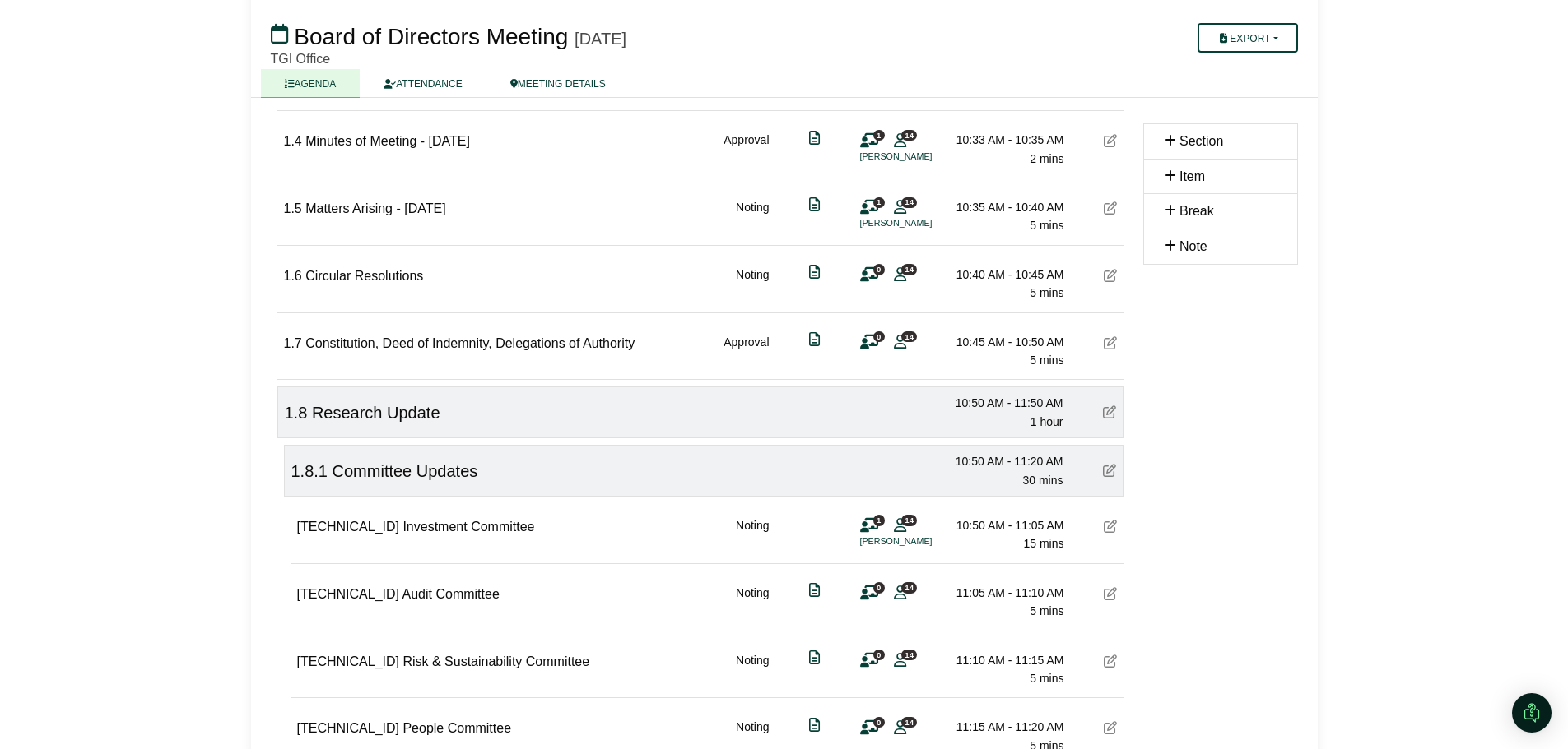
click at [505, 467] on div "1.8.1 Committee Updates 10:50 AM - 11:20 AM 30 mins" at bounding box center [703, 470] width 840 height 52
click at [529, 433] on div "1.8 Research Update 10:50 AM - 11:50 AM 1 hour" at bounding box center [700, 412] width 846 height 52
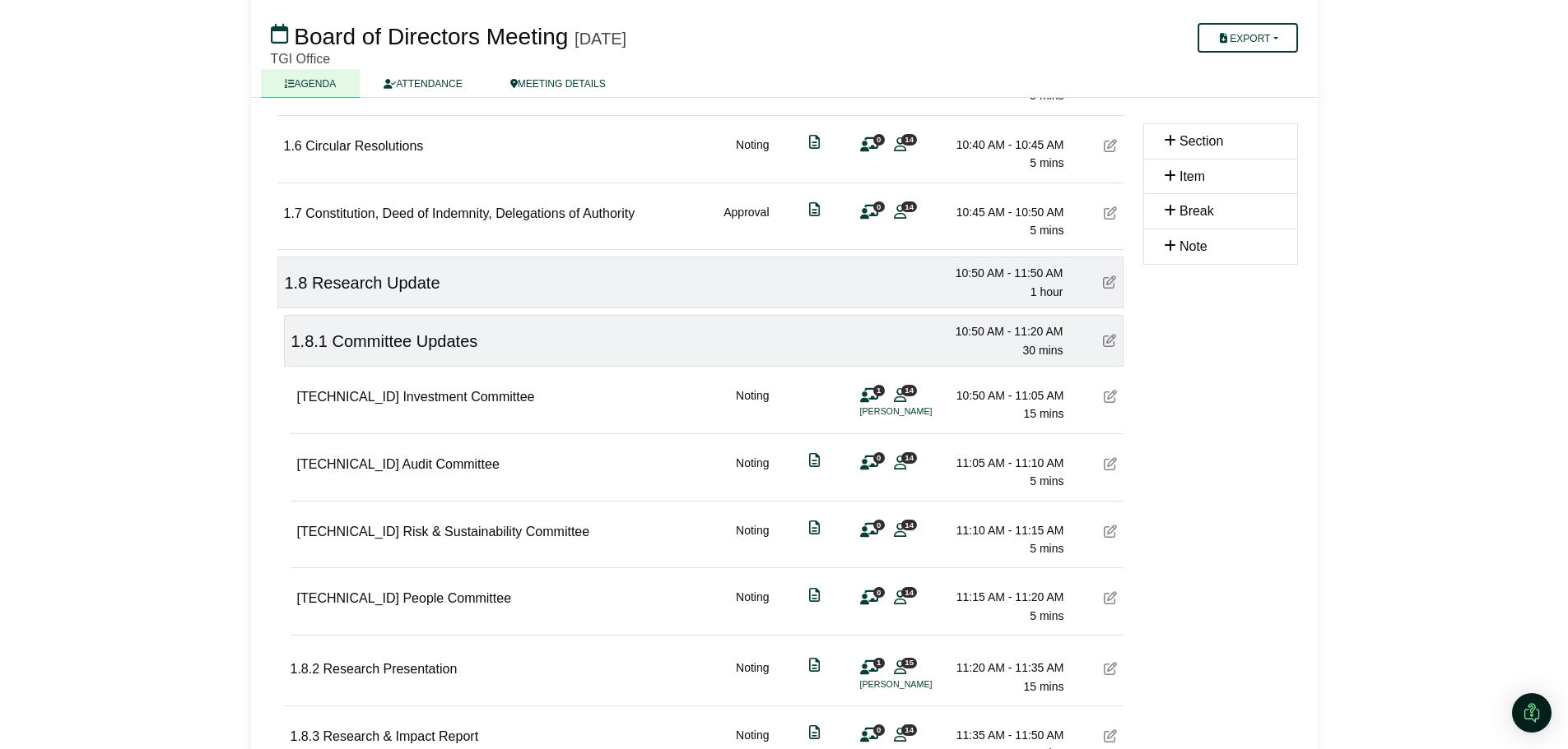
scroll to position [826, 0]
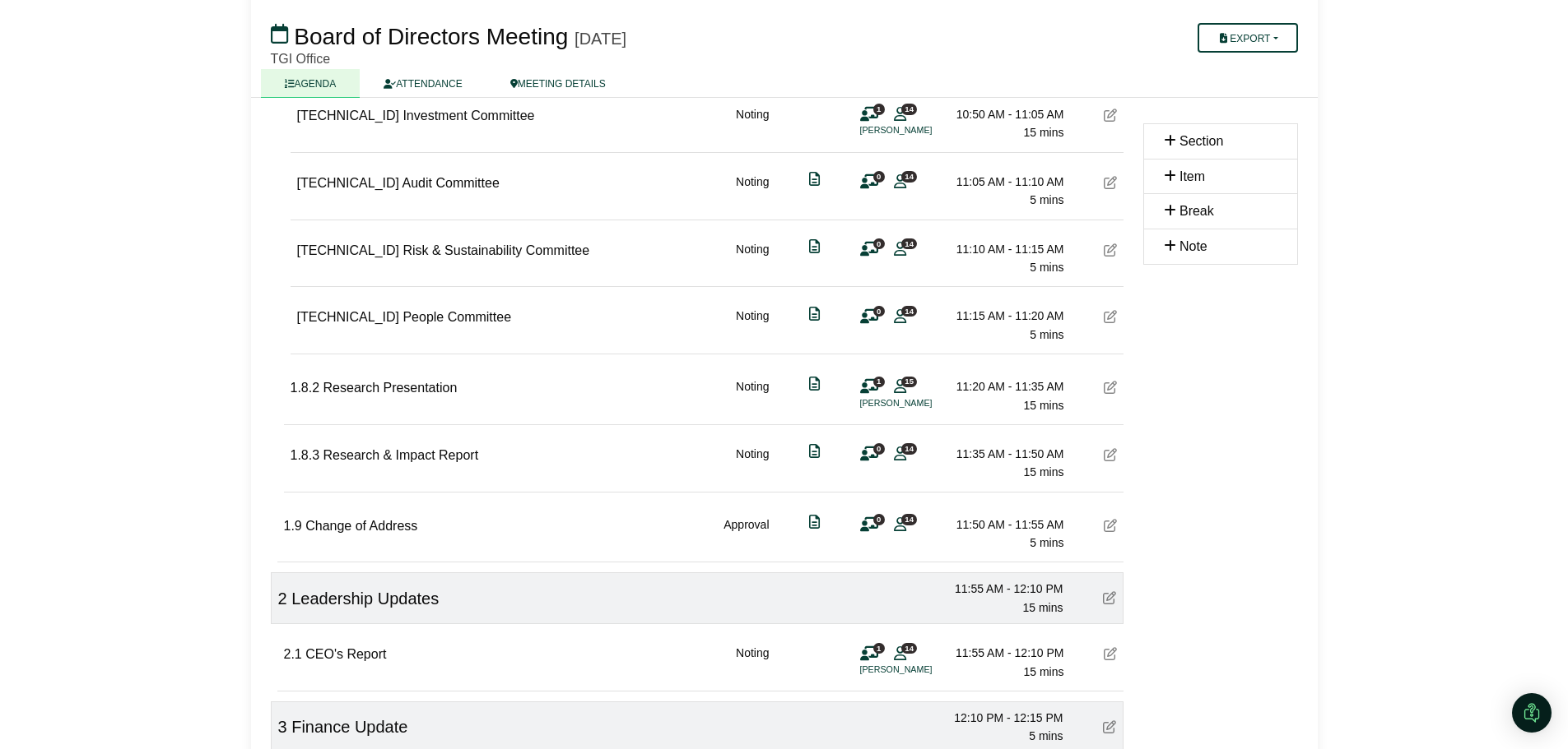
click at [543, 591] on div "2 Leadership Updates 11:55 AM - 12:10 PM 15 mins" at bounding box center [697, 598] width 853 height 52
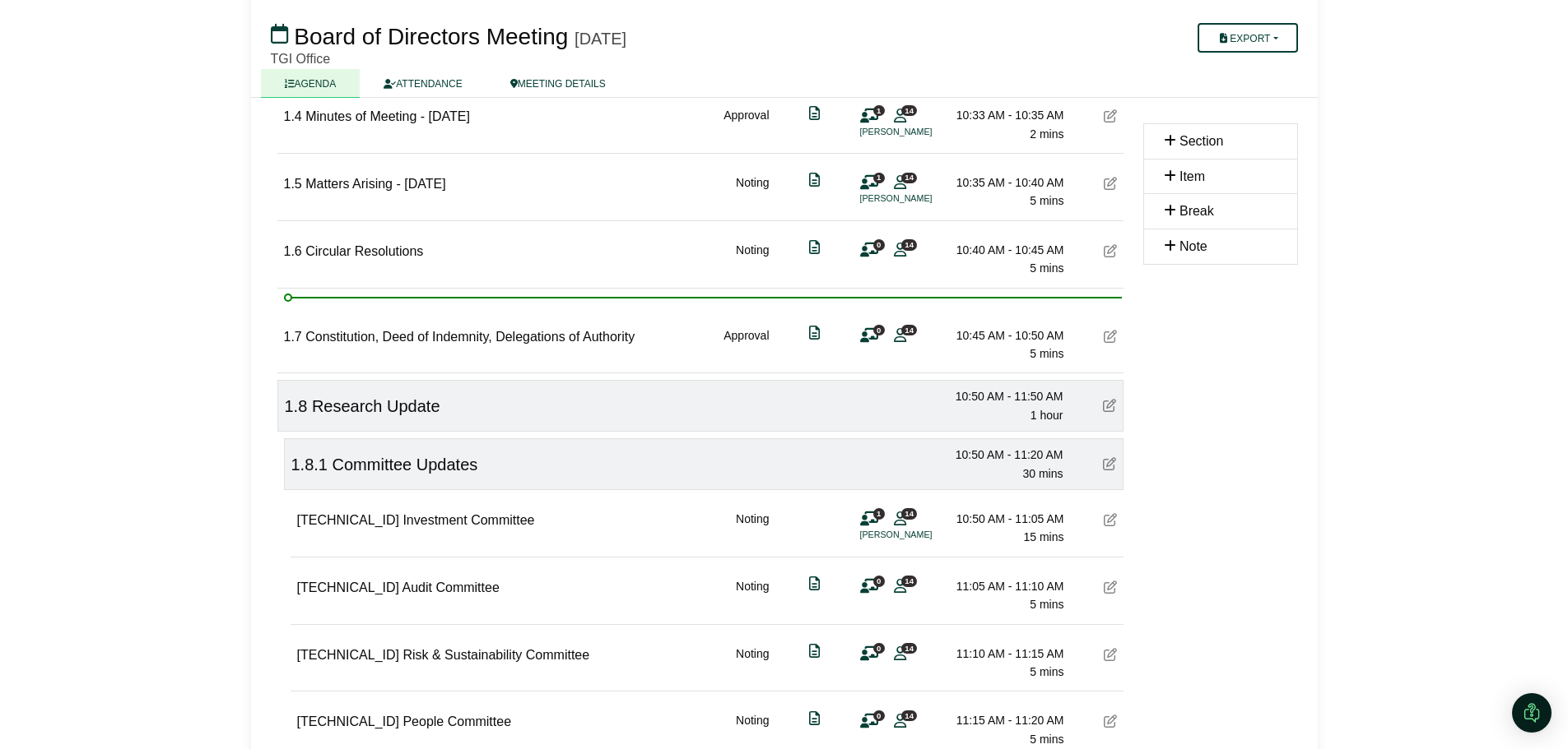
scroll to position [431, 0]
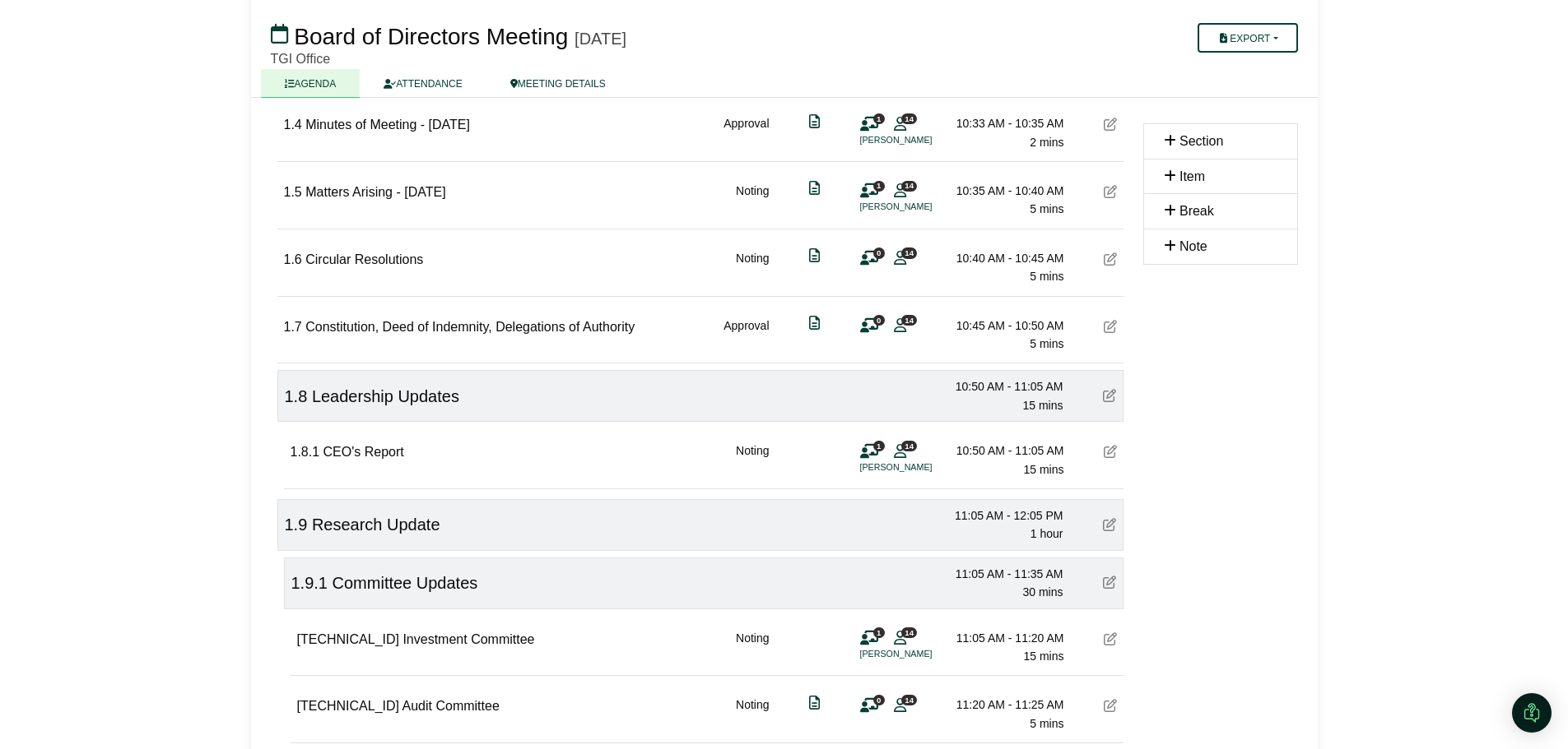
click at [453, 394] on span "Leadership Updates" at bounding box center [385, 396] width 147 height 18
click at [1112, 399] on icon at bounding box center [1109, 395] width 13 height 13
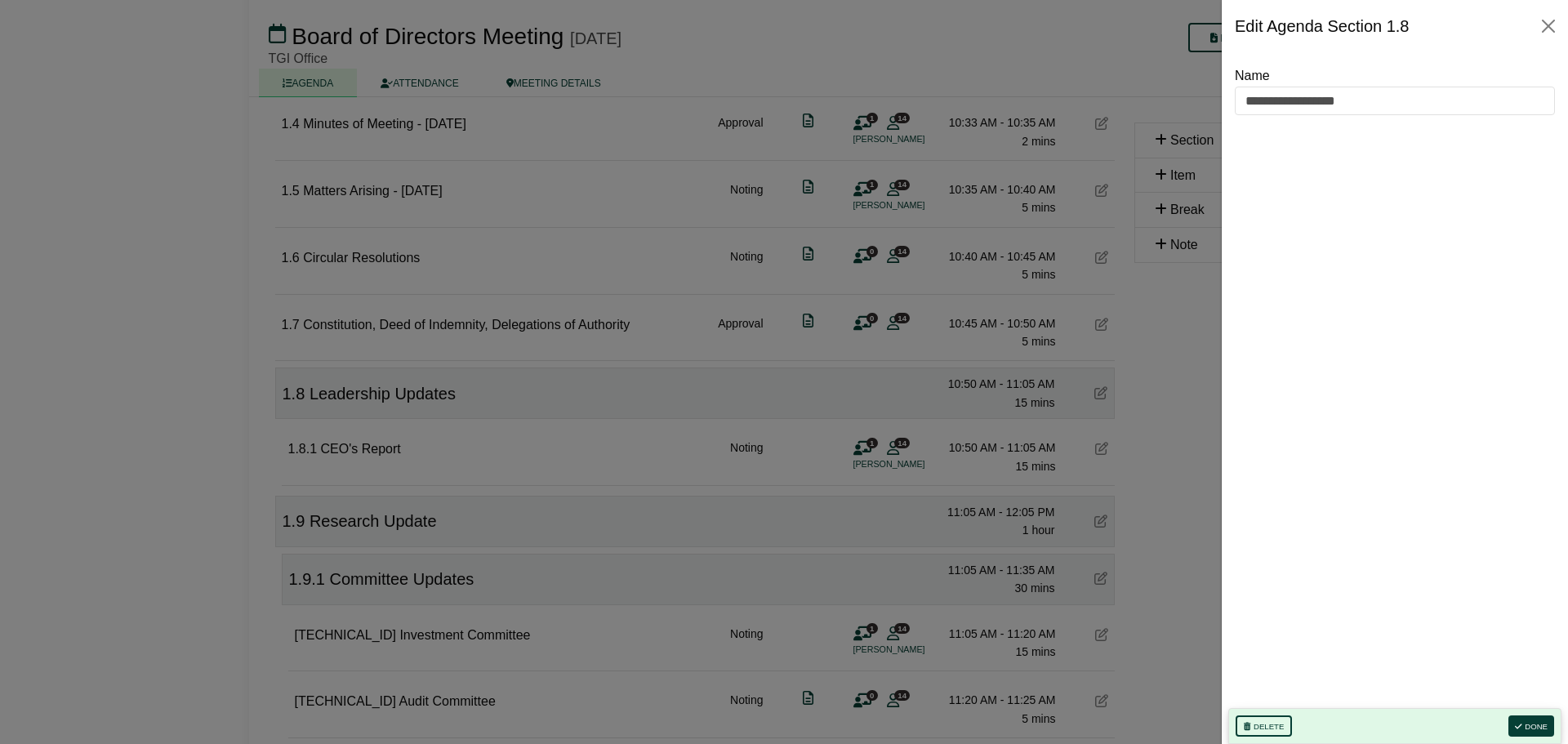
click at [1298, 29] on div "Edit Agenda Section 1.8" at bounding box center [1321, 26] width 175 height 26
click at [1270, 30] on div "Edit Agenda Section 1.8" at bounding box center [1321, 26] width 175 height 26
click at [1536, 721] on button "Done" at bounding box center [1531, 726] width 46 height 21
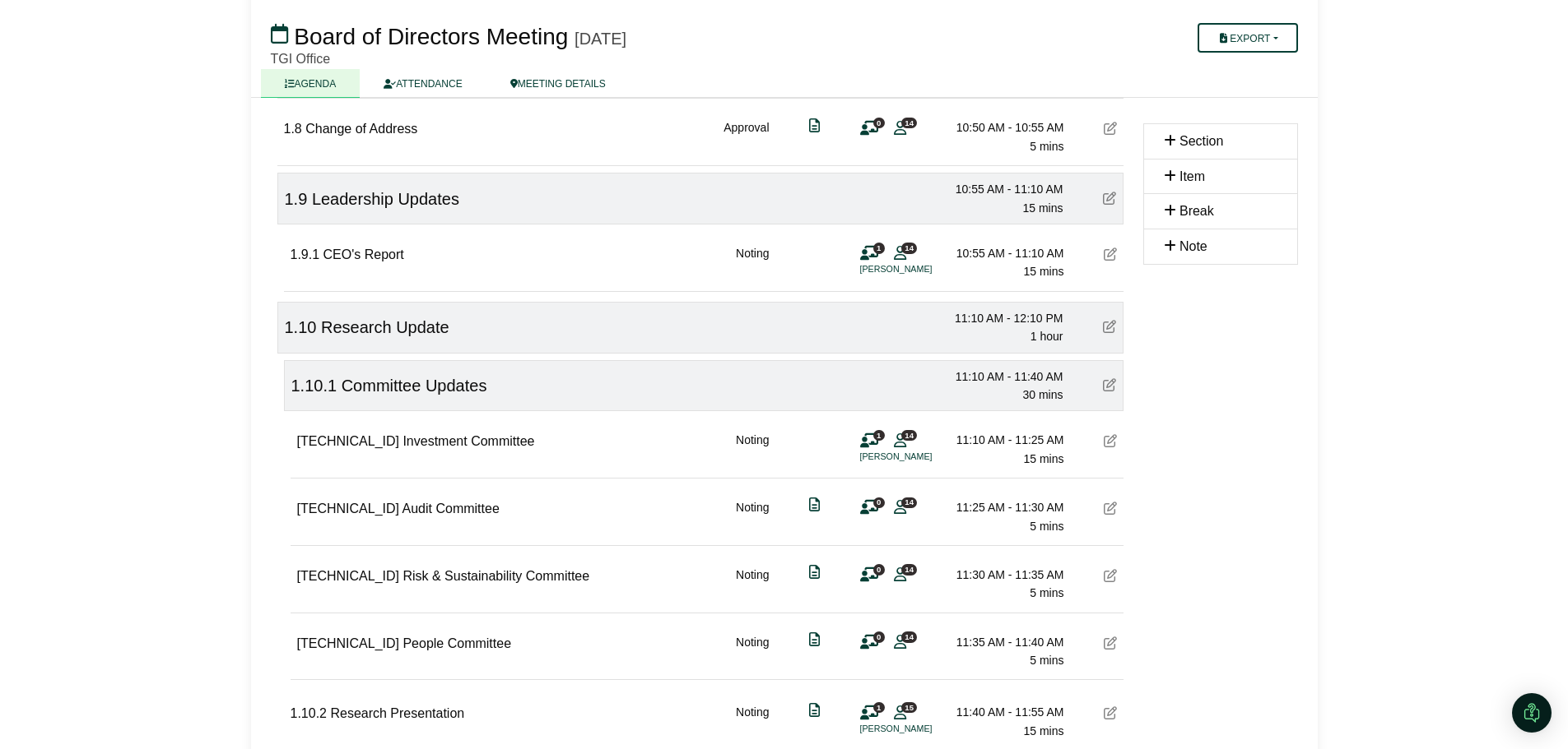
scroll to position [834, 0]
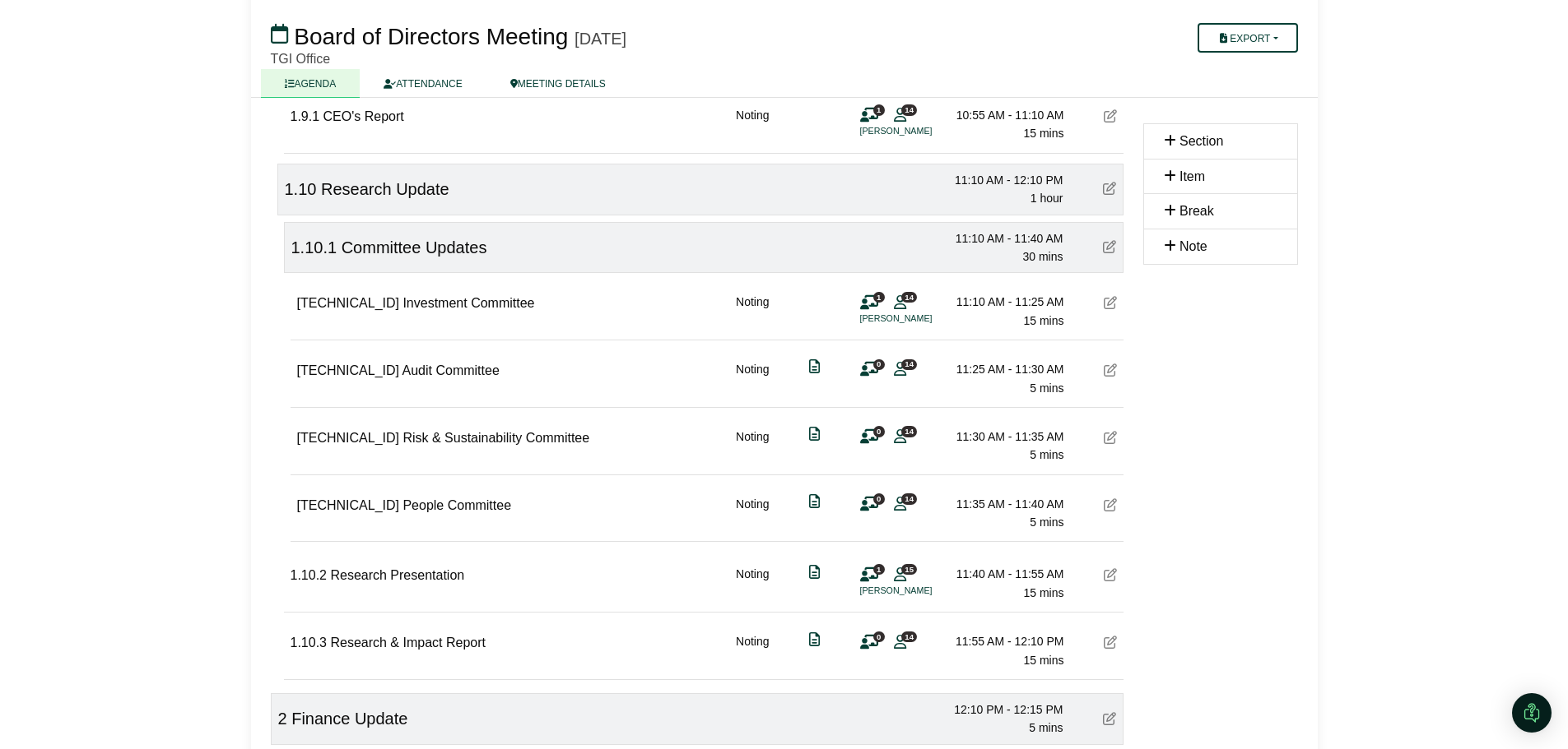
click at [866, 196] on div "1.10 Research Update 11:10 AM - 12:10 PM 1 hour" at bounding box center [700, 189] width 846 height 52
click at [1200, 140] on span "Section" at bounding box center [1201, 141] width 43 height 14
click at [1106, 186] on icon at bounding box center [1109, 188] width 13 height 13
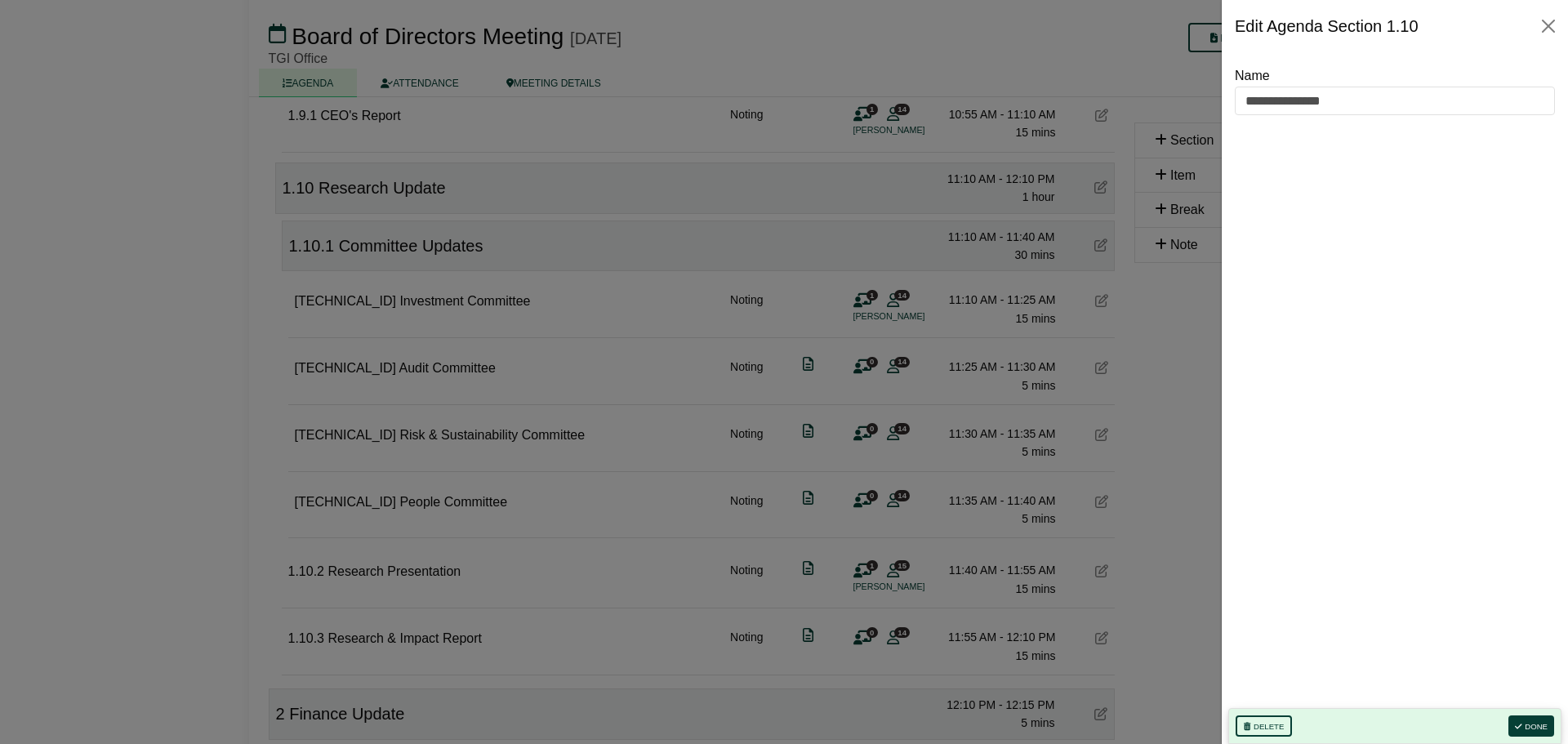
click at [1248, 30] on div "Edit Agenda Section 1.10" at bounding box center [1326, 26] width 183 height 26
drag, startPoint x: 1391, startPoint y: 29, endPoint x: 1436, endPoint y: 33, distance: 45.2
click at [1436, 33] on div "Edit Agenda Section 1.10" at bounding box center [1394, 26] width 346 height 53
click at [1389, 101] on input "**********" at bounding box center [1394, 101] width 320 height 29
click at [1528, 728] on button "Done" at bounding box center [1531, 726] width 46 height 21
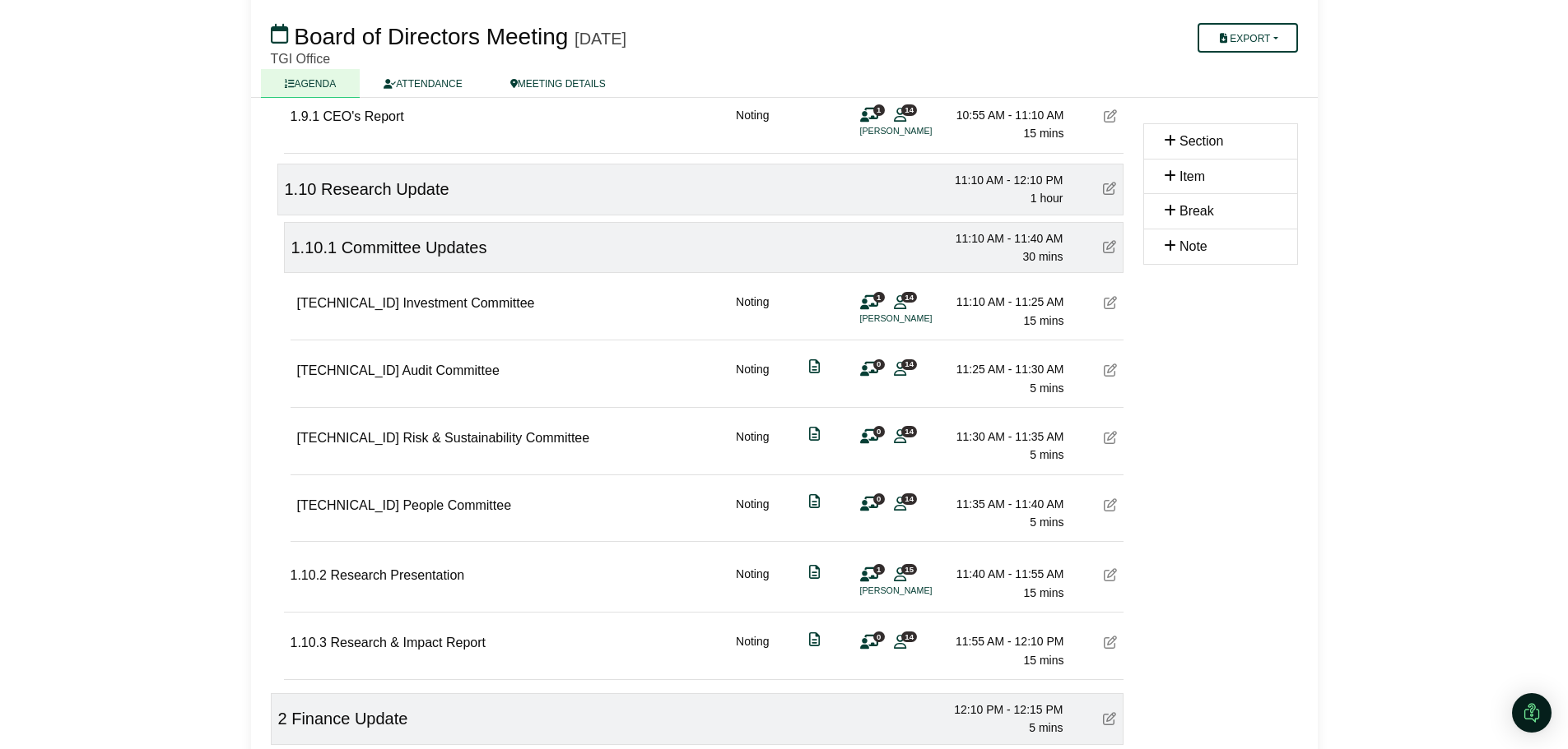
click at [355, 184] on span "Research Update" at bounding box center [385, 189] width 128 height 18
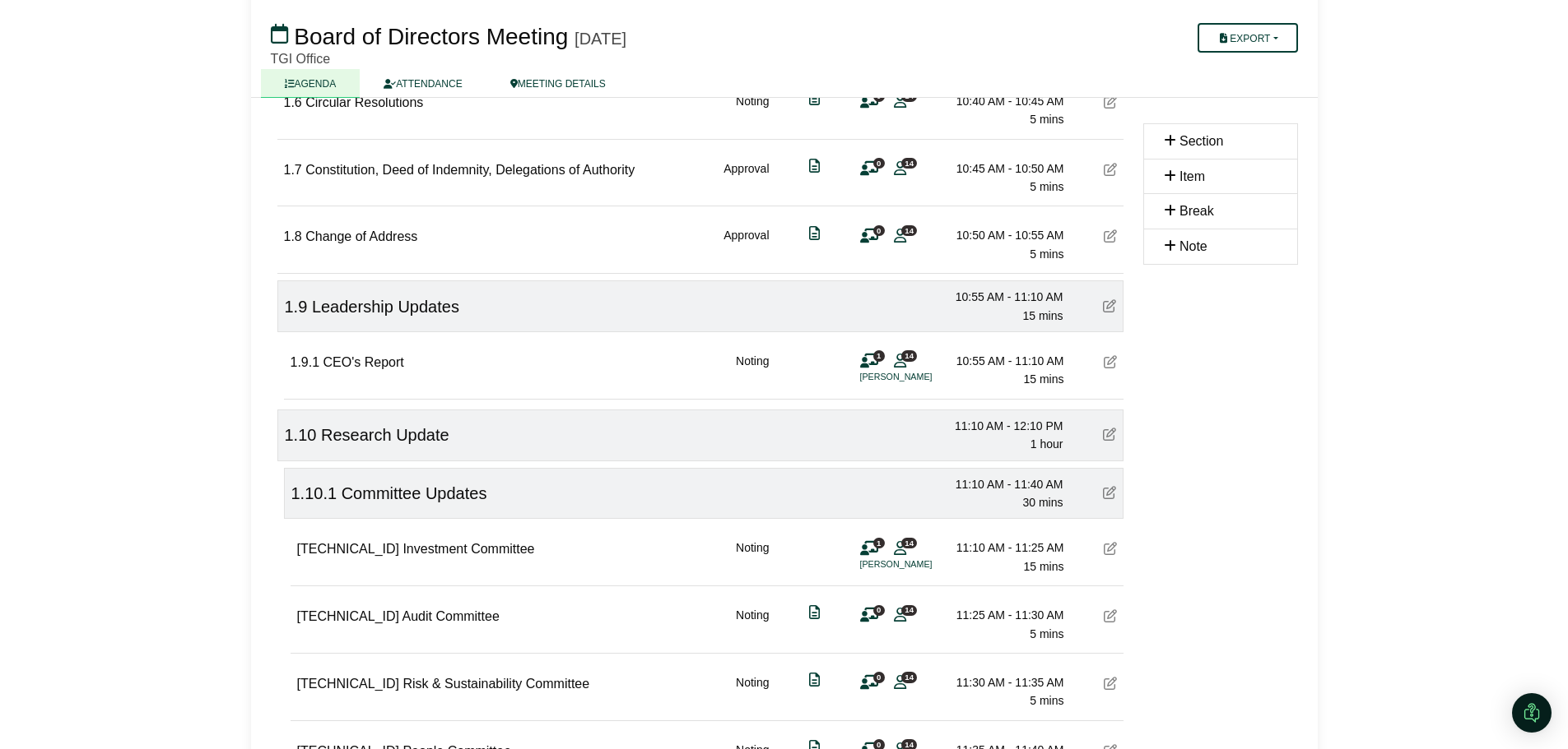
scroll to position [587, 0]
click at [772, 358] on div "1.9.1 CEO's Report Noting 1 14 Paul Schreier 10:55 AM - 11:10 AM 15 mins" at bounding box center [703, 365] width 840 height 64
click at [1234, 380] on div "Section Item Break Note" at bounding box center [1220, 377] width 174 height 1499
click at [938, 310] on div "1.9 Leadership Updates 10:55 AM - 11:10 AM 15 mins" at bounding box center [700, 307] width 846 height 52
drag, startPoint x: 937, startPoint y: 308, endPoint x: 707, endPoint y: 306, distance: 230.0
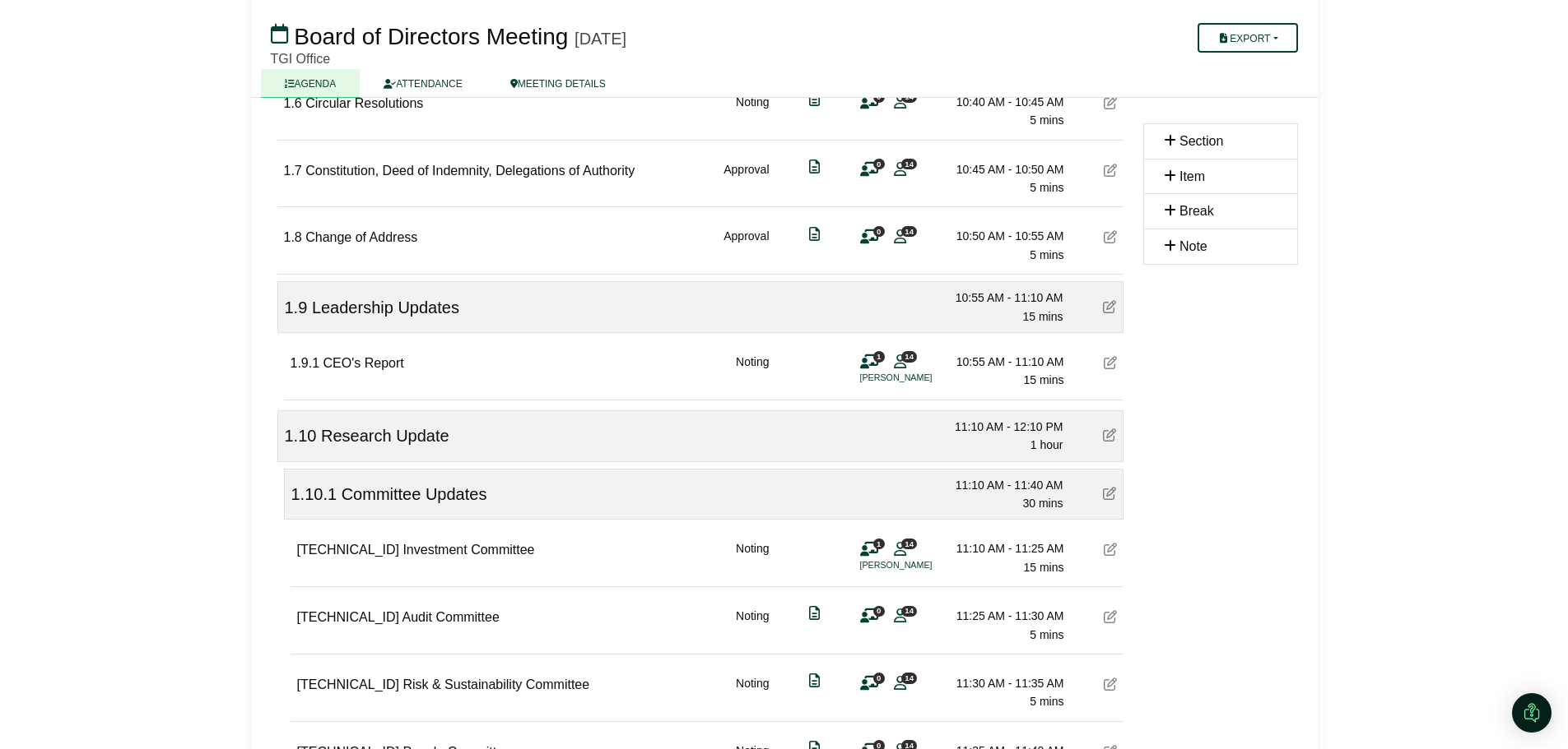
click at [887, 290] on div "1.9 Leadership Updates 10:55 AM - 11:10 AM 15 mins" at bounding box center [700, 307] width 846 height 52
click at [505, 312] on div "1.9 Leadership Updates 10:55 AM - 11:10 AM 15 mins" at bounding box center [700, 307] width 846 height 52
click at [298, 310] on span "1.9" at bounding box center [296, 308] width 23 height 18
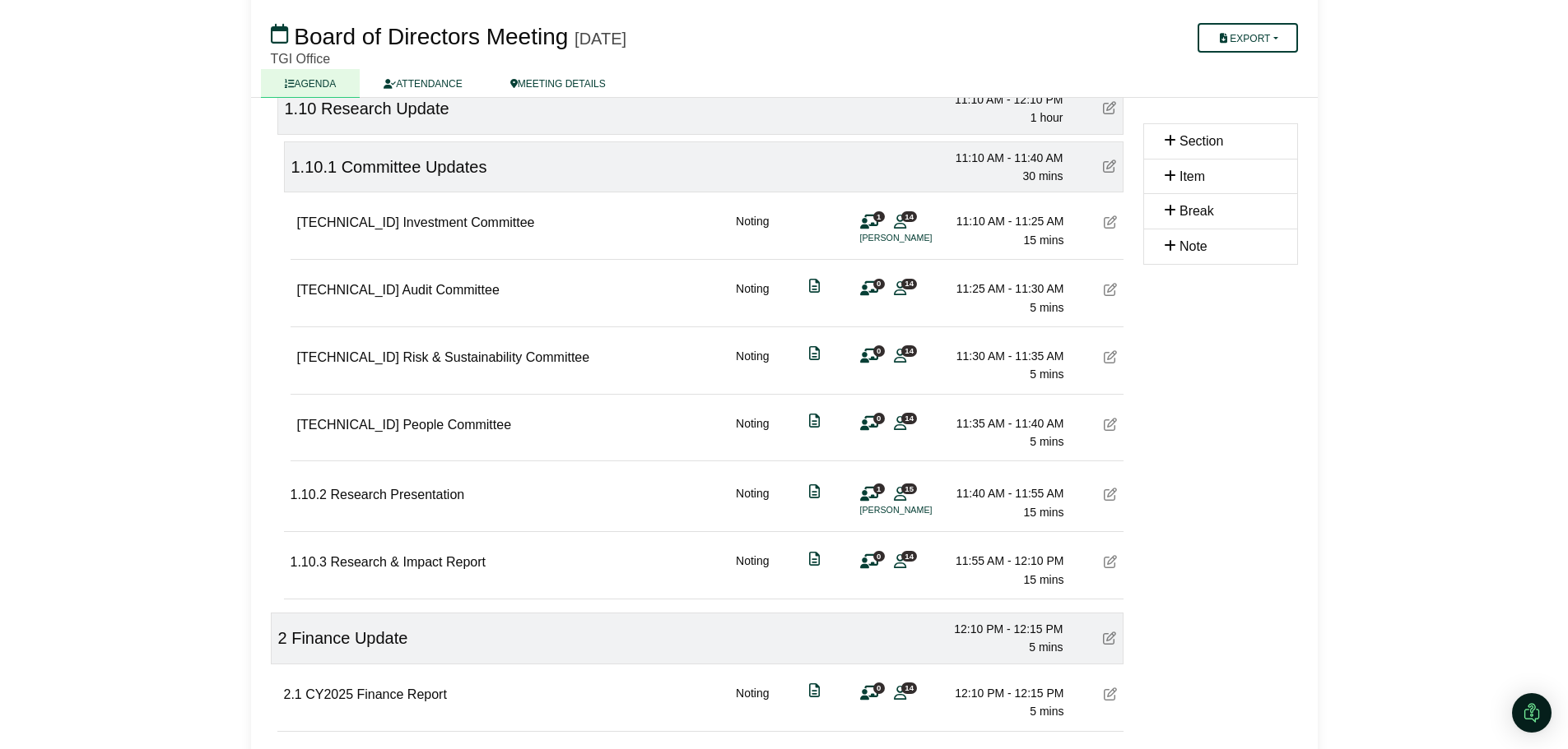
scroll to position [916, 0]
click at [380, 640] on span "Finance Update" at bounding box center [349, 637] width 116 height 18
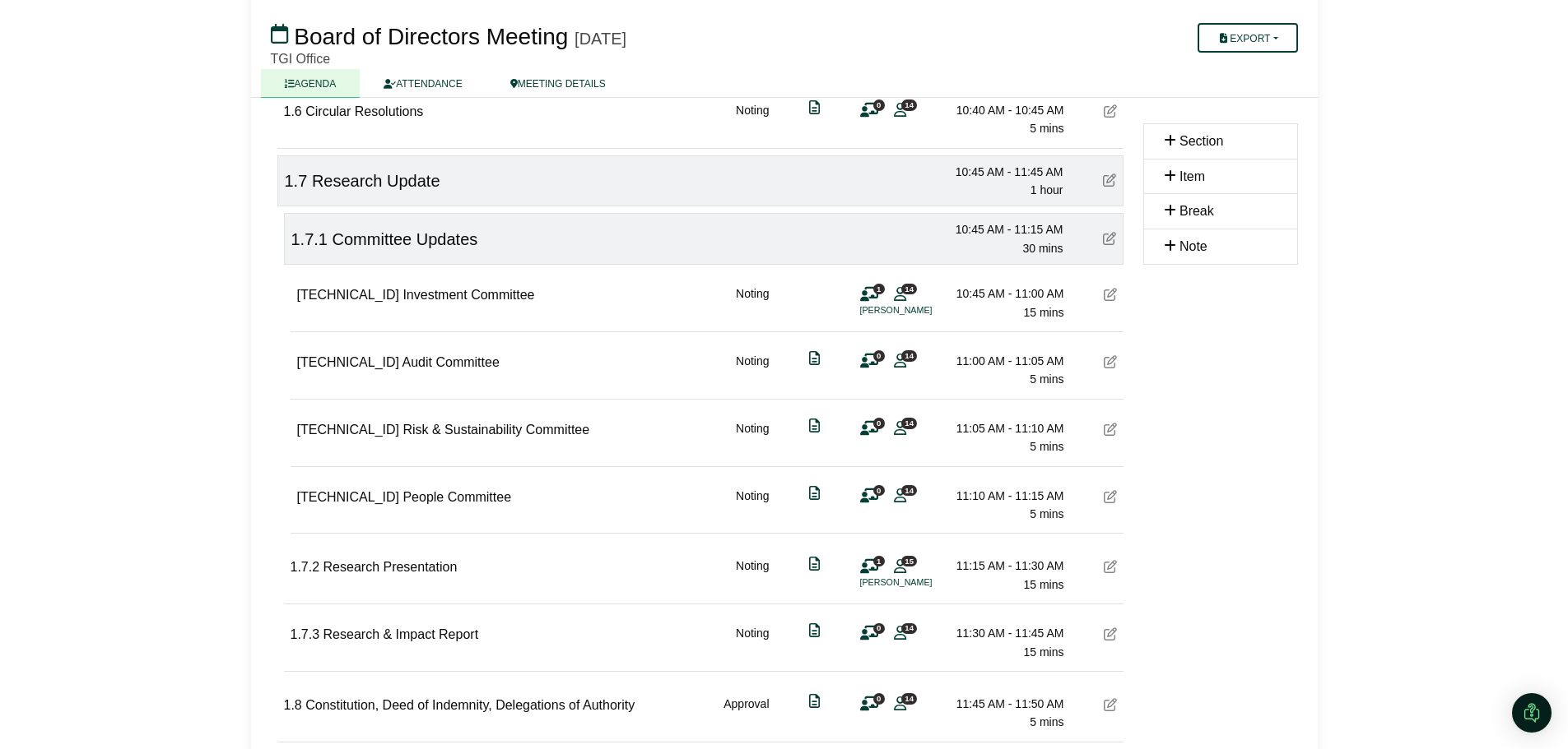
scroll to position [497, 0]
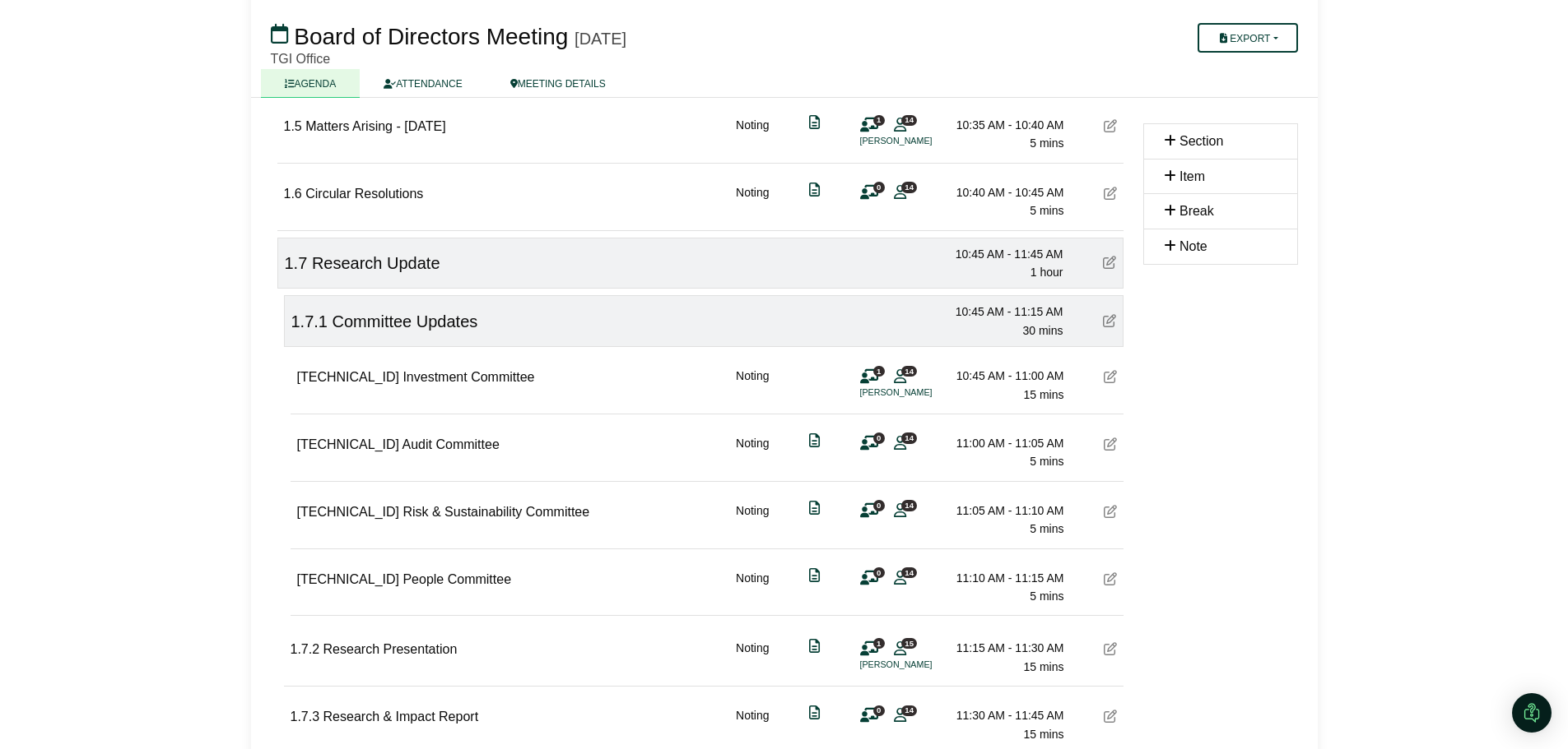
click at [1274, 424] on div "Section Item Break Note" at bounding box center [1220, 467] width 174 height 1499
click at [1190, 212] on span "Break" at bounding box center [1196, 211] width 35 height 14
click at [1199, 211] on span "Break" at bounding box center [1196, 211] width 35 height 14
click at [1243, 340] on div "Section Item Break Note" at bounding box center [1220, 467] width 174 height 1499
click at [1535, 715] on img "Open Intercom Messenger" at bounding box center [1532, 713] width 21 height 21
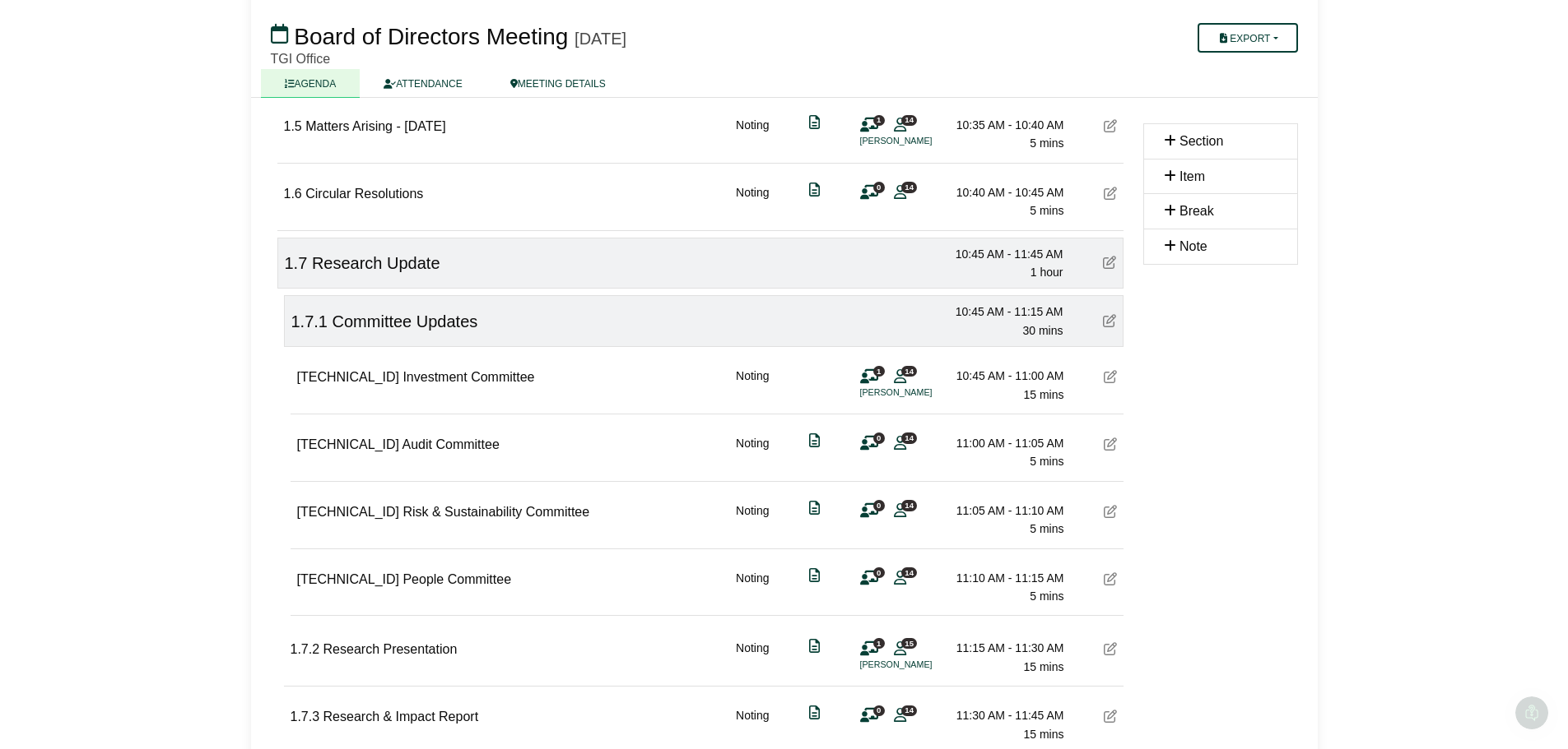
scroll to position [0, 0]
click at [1537, 700] on div "Open Intercom Messenger" at bounding box center [1531, 713] width 54 height 54
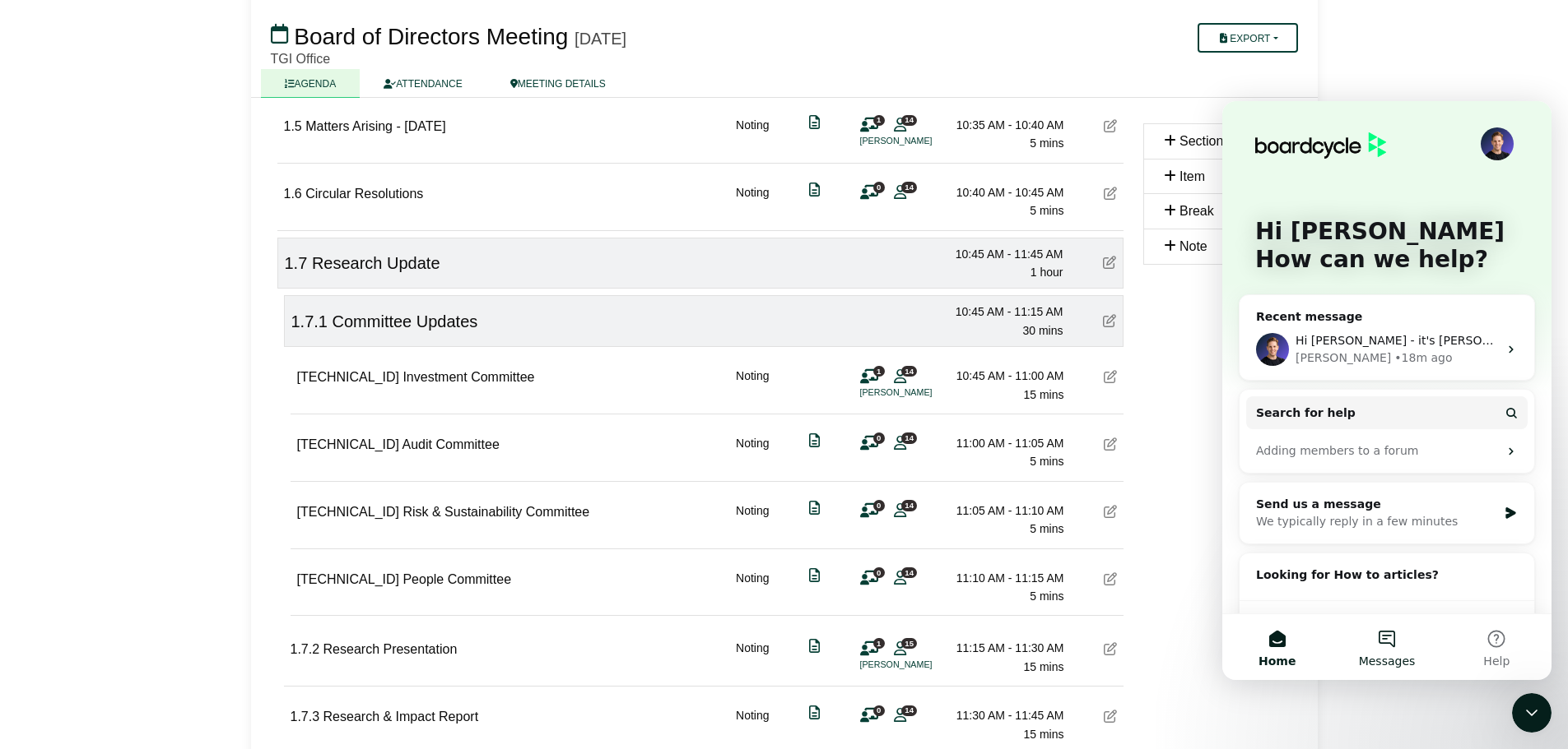
click at [1394, 641] on button "Messages" at bounding box center [1387, 647] width 110 height 65
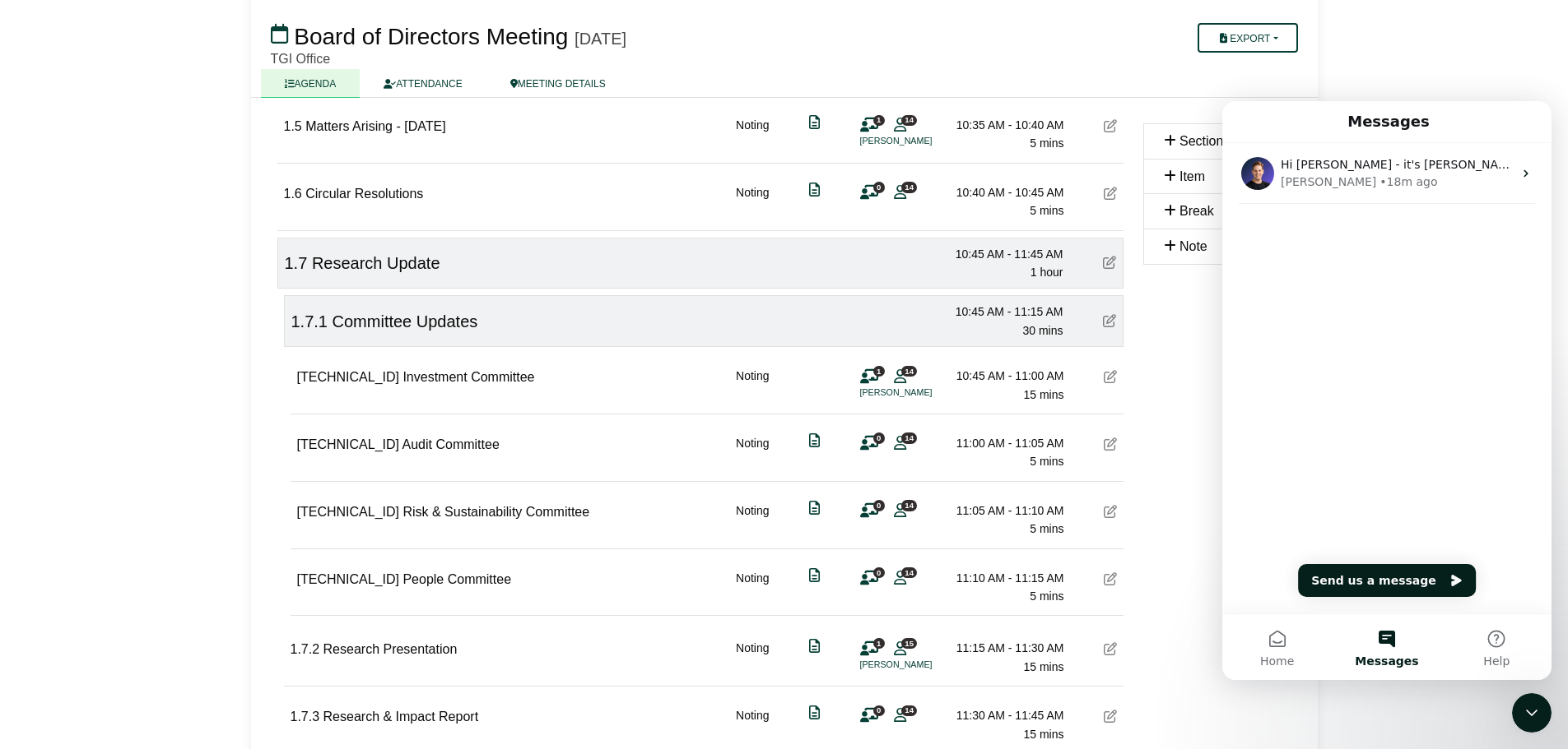
click at [1357, 432] on div "Hi Christine - it's Richard here - just checking if you've been able to add ite…" at bounding box center [1387, 378] width 329 height 470
click at [1439, 574] on button "Send us a message" at bounding box center [1387, 580] width 178 height 33
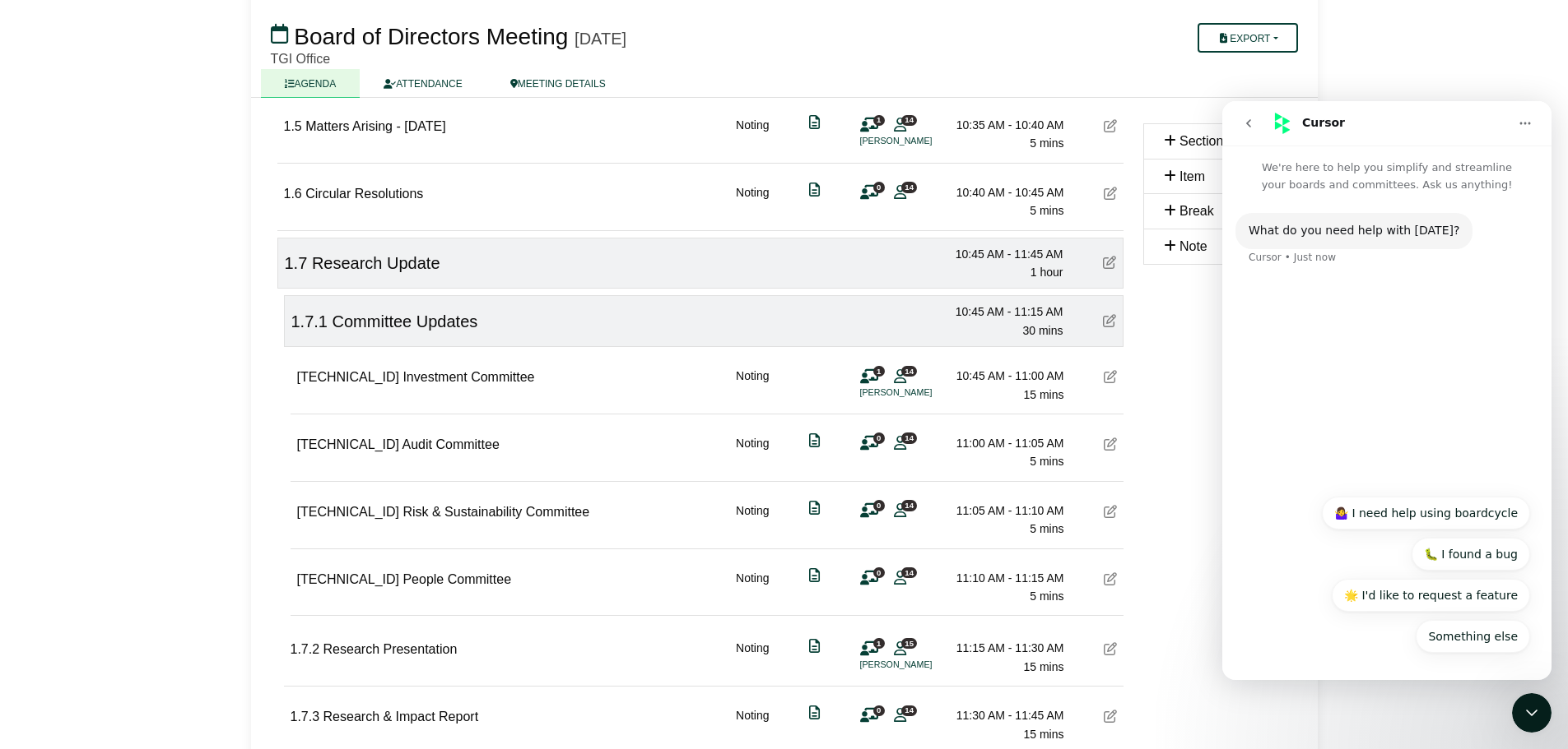
click at [1347, 279] on div "What do you need help with today? Cursor • Just now" at bounding box center [1387, 249] width 303 height 73
click at [1285, 264] on div "What do you need help with today? Cursor • Just now" at bounding box center [1387, 249] width 303 height 73
click at [1324, 231] on div "What do you need help with today?" at bounding box center [1354, 231] width 211 height 17
click at [1423, 382] on div "What do you need help with today? Cursor • Just now" at bounding box center [1387, 340] width 329 height 293
drag, startPoint x: 1480, startPoint y: 210, endPoint x: 1433, endPoint y: 215, distance: 47.3
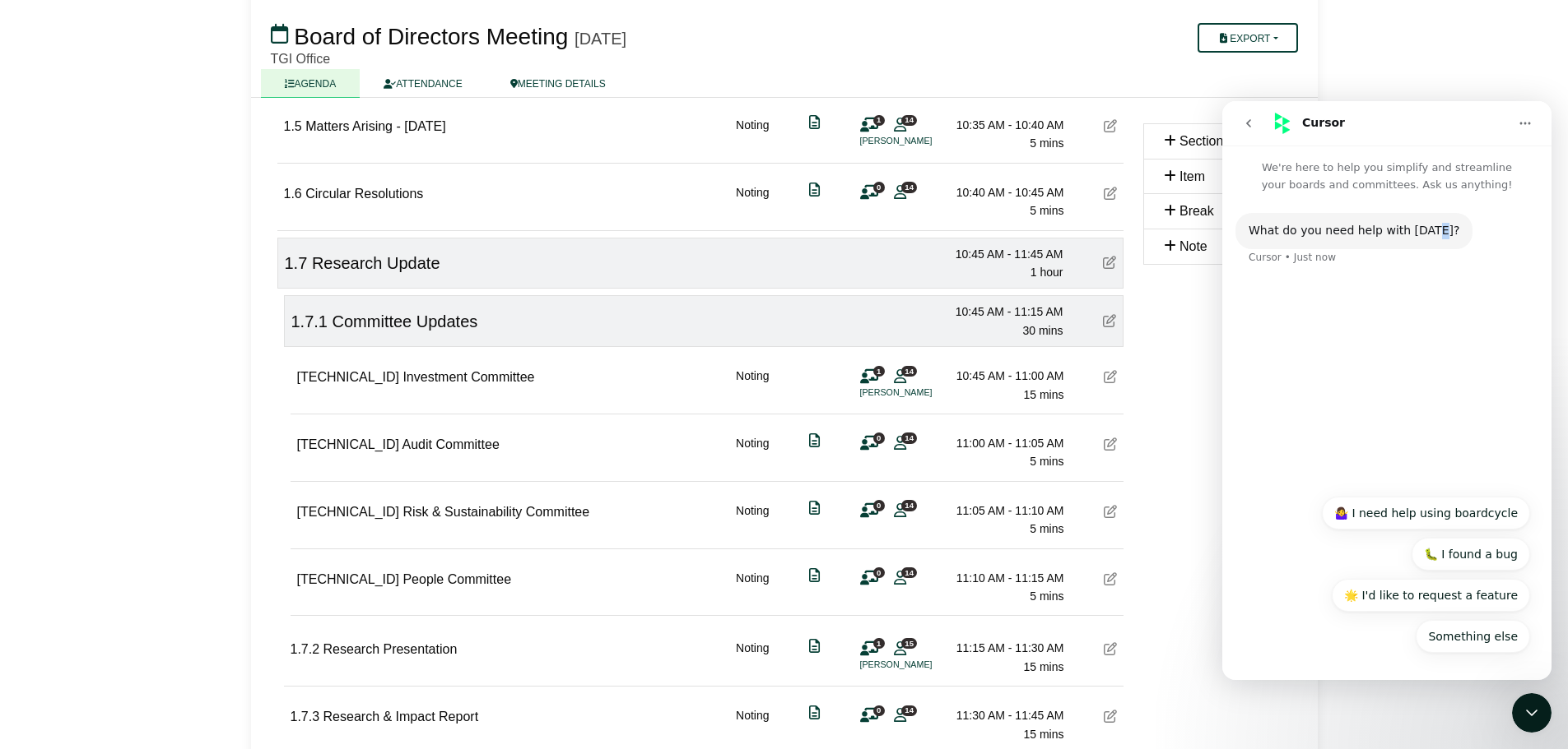
click at [1476, 211] on div "What do you need help with today? Cursor • Just now" at bounding box center [1387, 240] width 329 height 92
click at [1449, 235] on div "What do you need help with today? Cursor • Just now" at bounding box center [1387, 249] width 303 height 73
click at [1532, 115] on button "Home" at bounding box center [1525, 123] width 31 height 31
drag, startPoint x: 1485, startPoint y: 332, endPoint x: 1502, endPoint y: 367, distance: 38.9
click at [1486, 332] on div "What do you need help with today? Cursor • Just now" at bounding box center [1387, 340] width 329 height 293
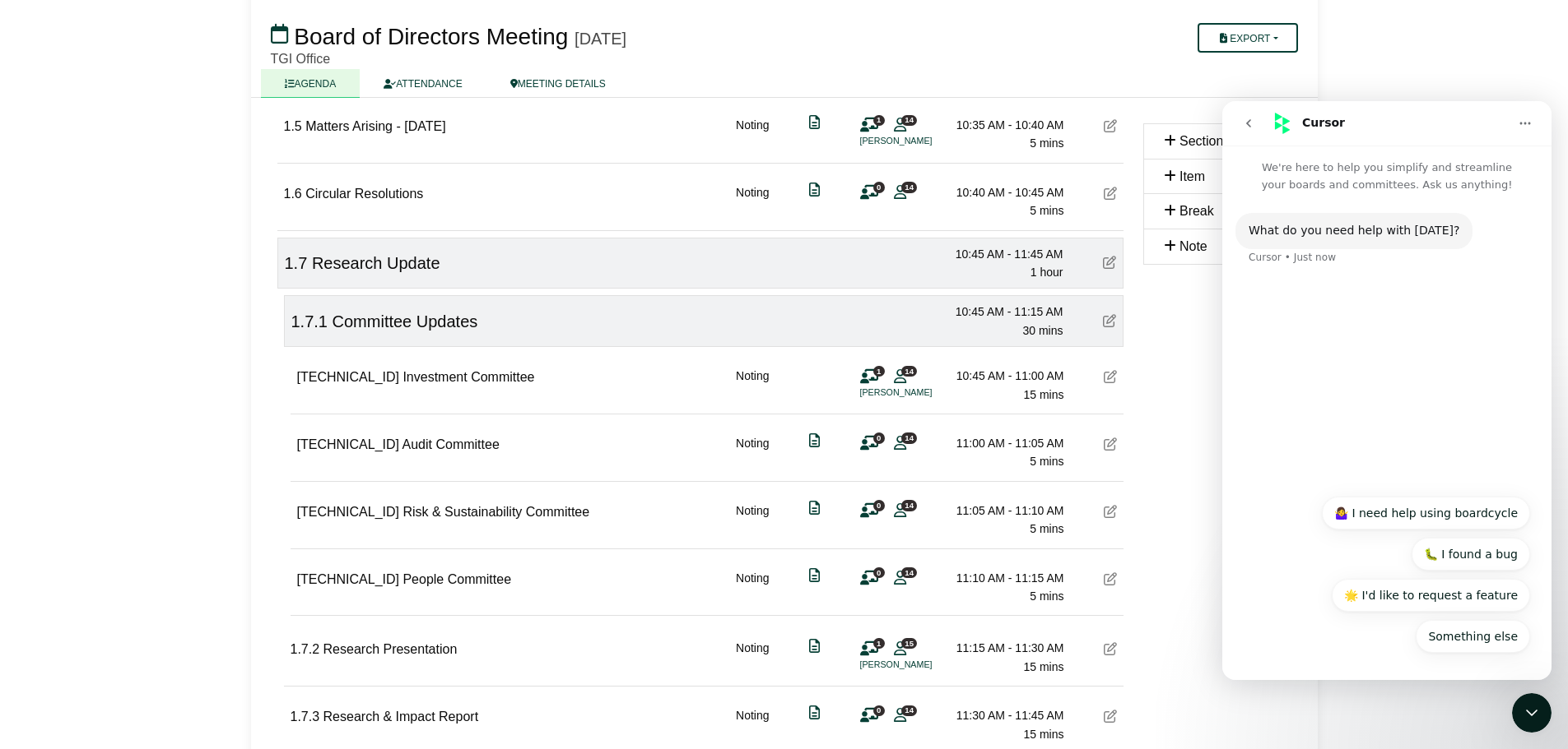
click at [1523, 711] on icon "Close Intercom Messenger" at bounding box center [1532, 713] width 19 height 19
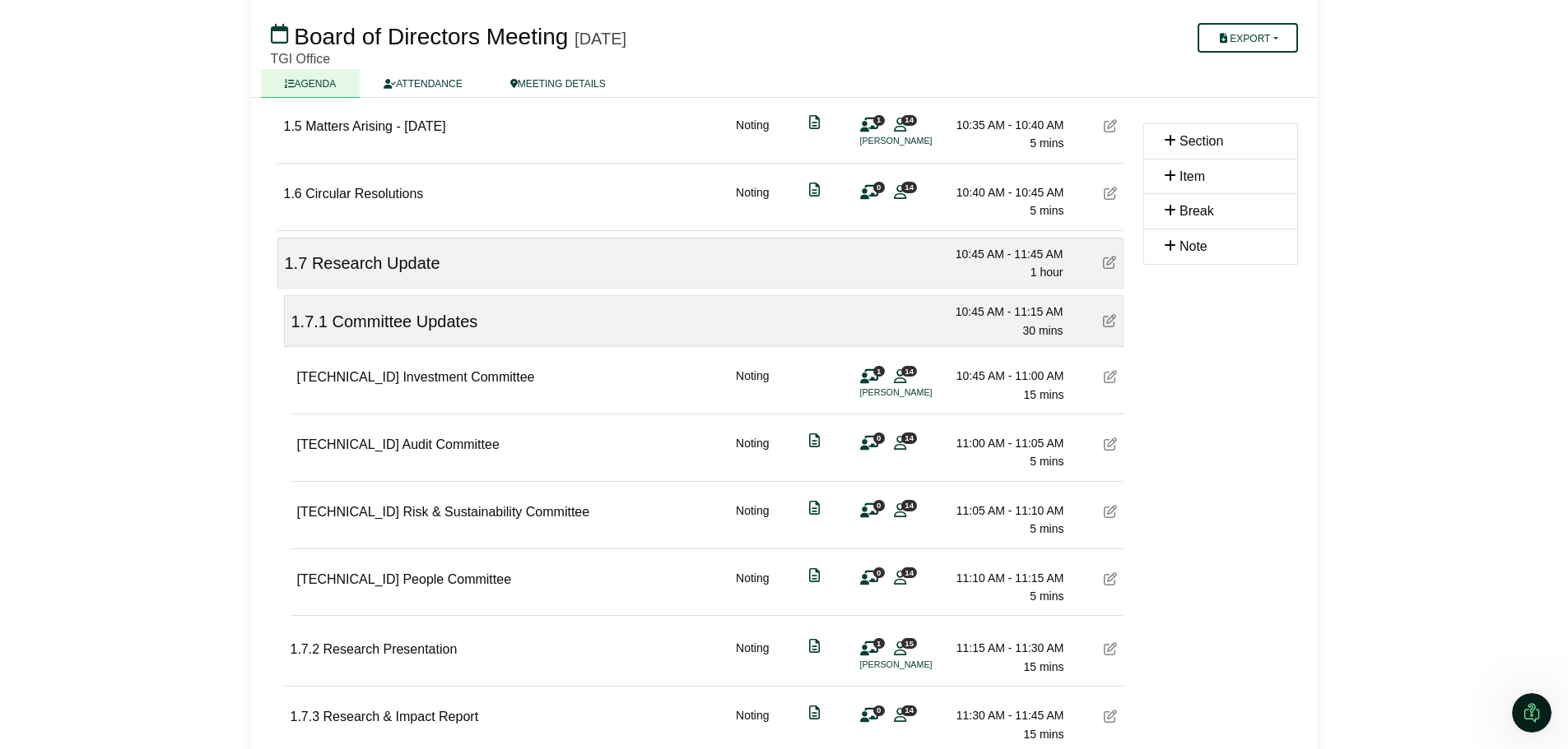
click at [1535, 707] on icon "Open Intercom Messenger" at bounding box center [1532, 713] width 27 height 27
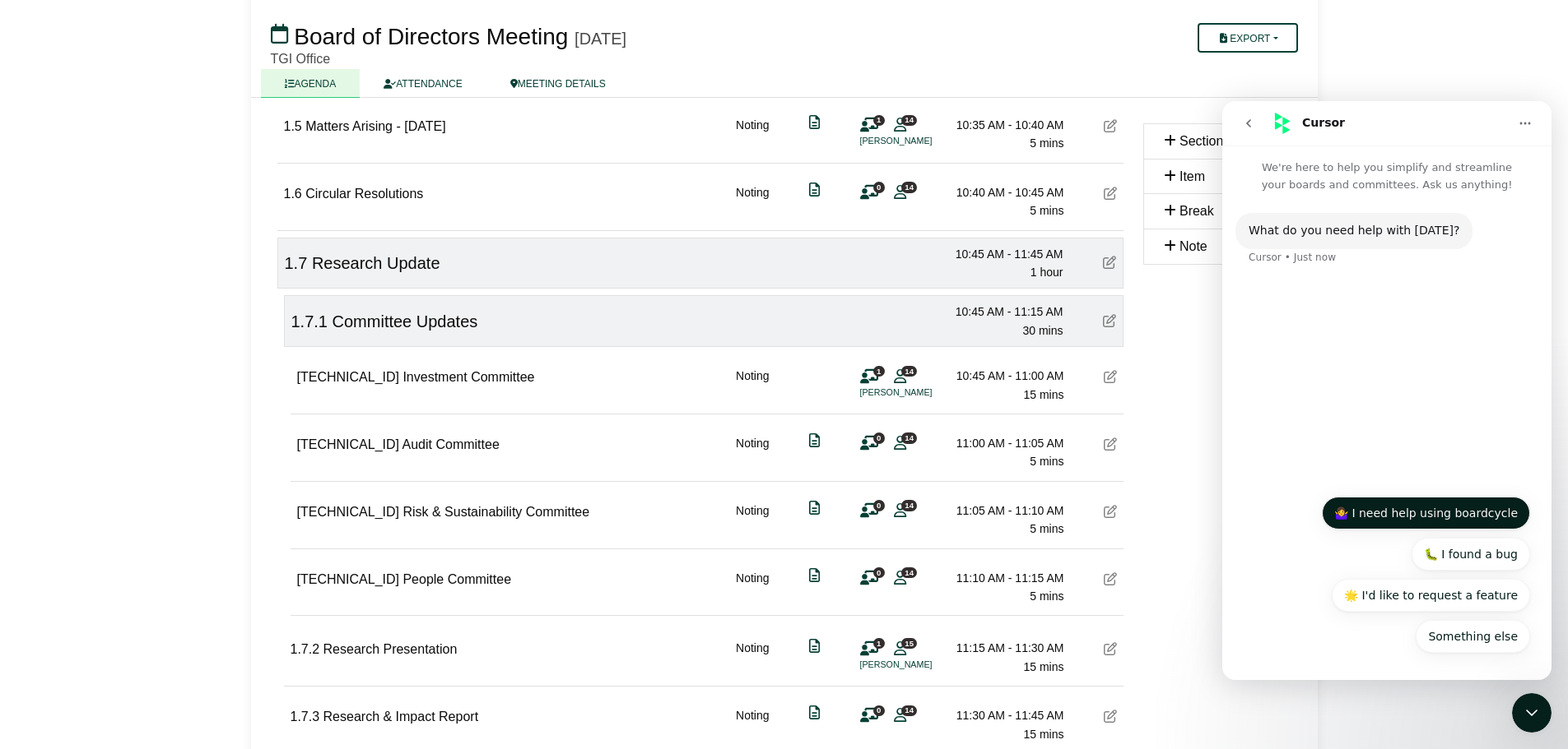
click at [1485, 510] on button "🤷‍♀️ I need help using boardcycle" at bounding box center [1426, 513] width 208 height 33
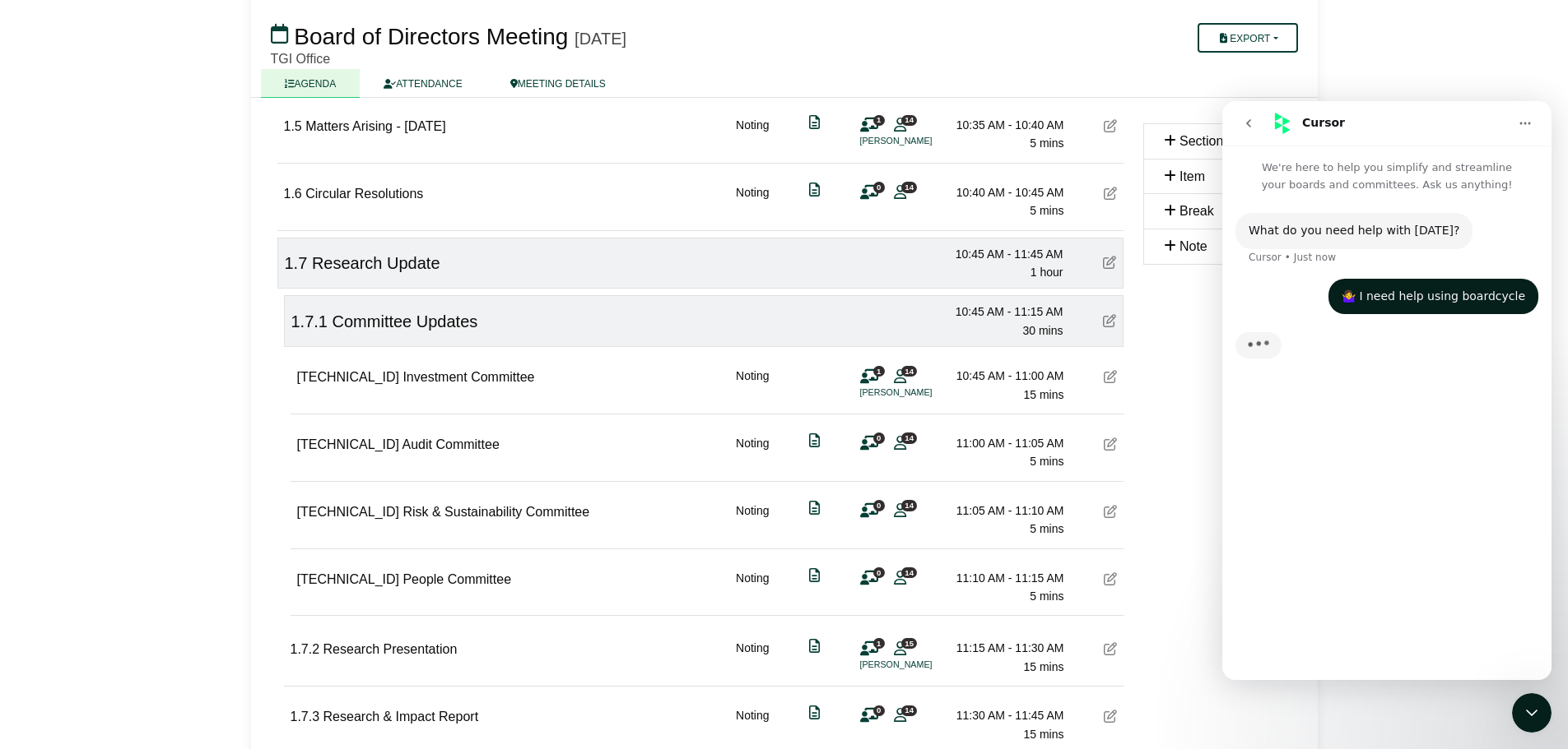
click at [1382, 562] on div "What do you need help with today? Cursor • Just now 🤷‍♀️ I need help using boar…" at bounding box center [1387, 430] width 329 height 473
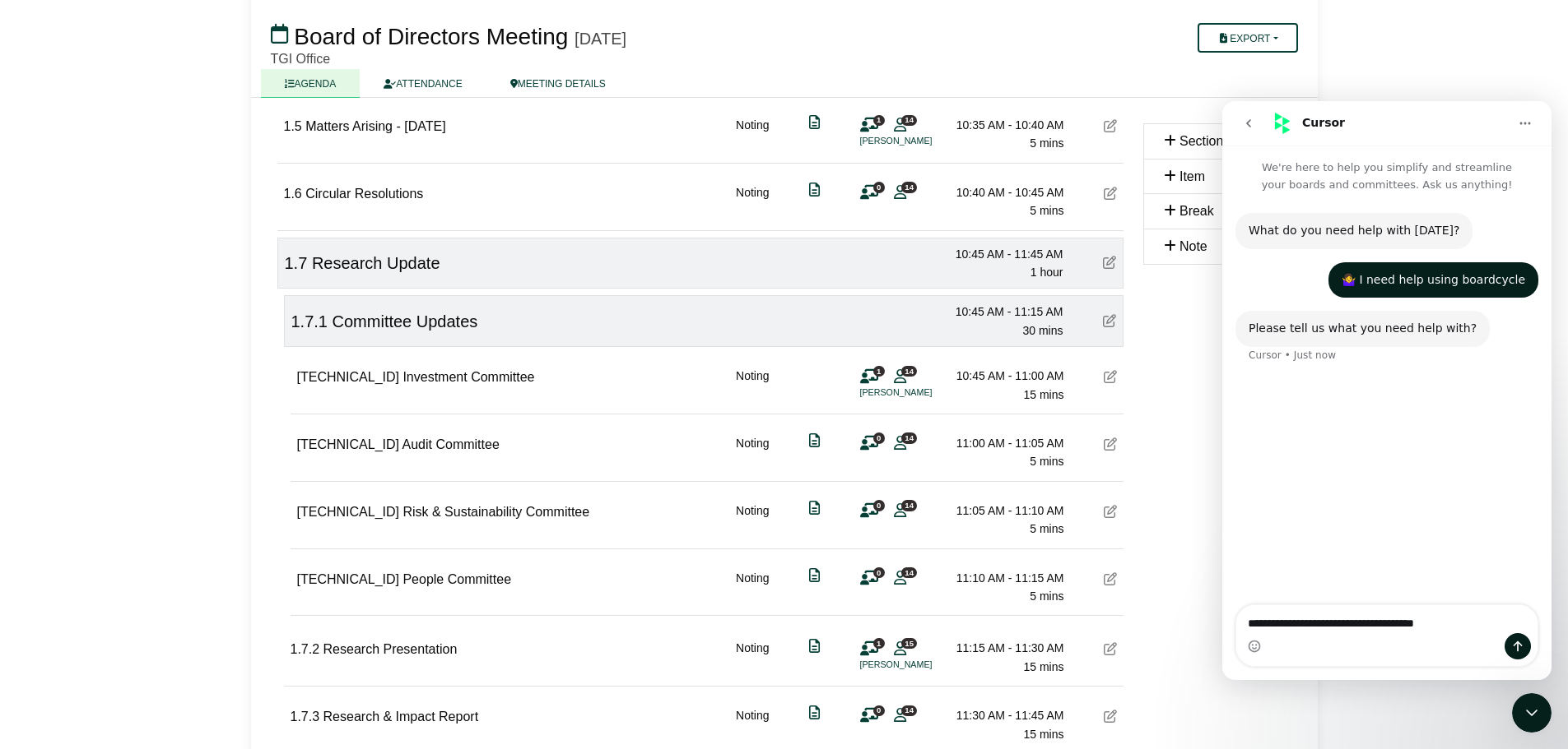
type textarea "**********"
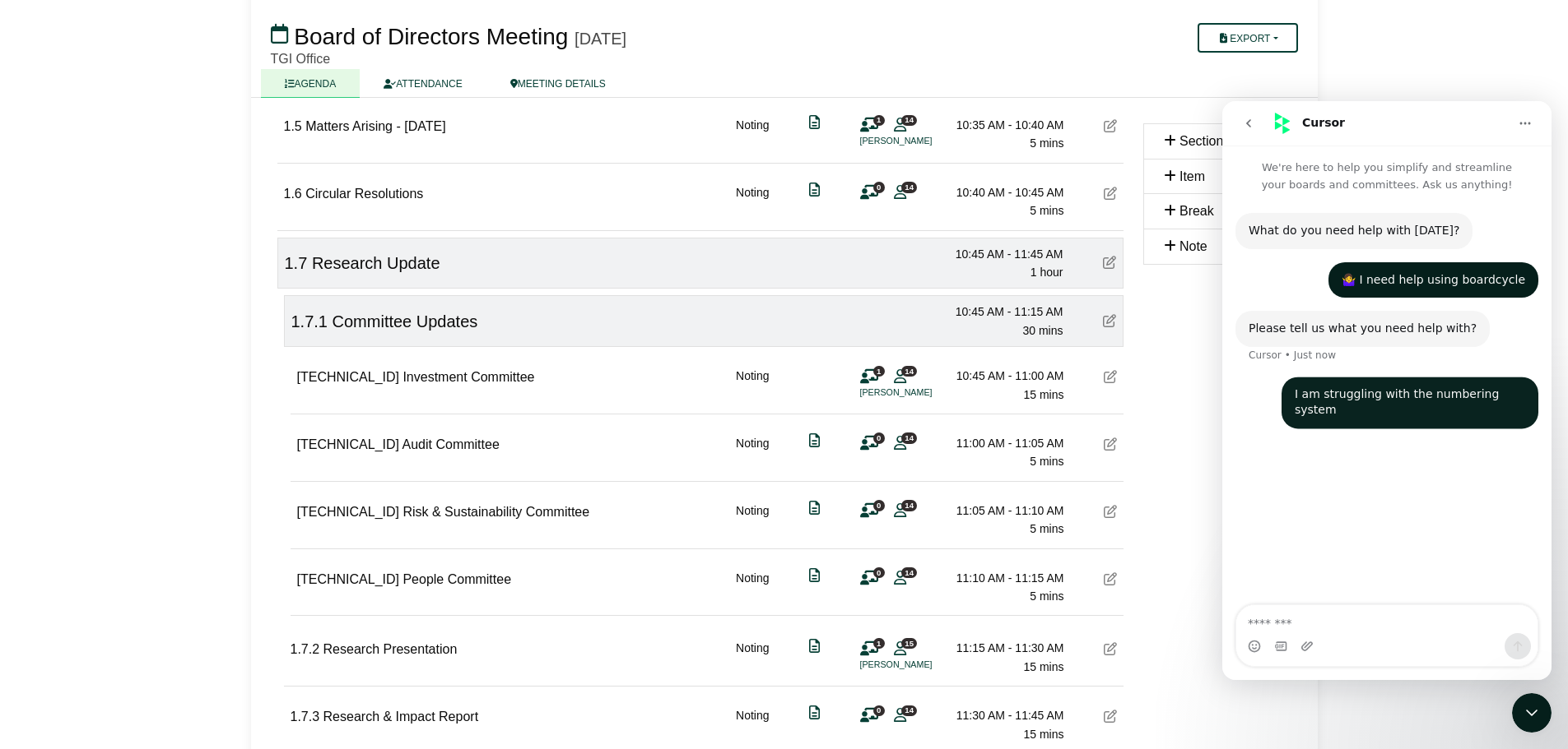
type textarea "*"
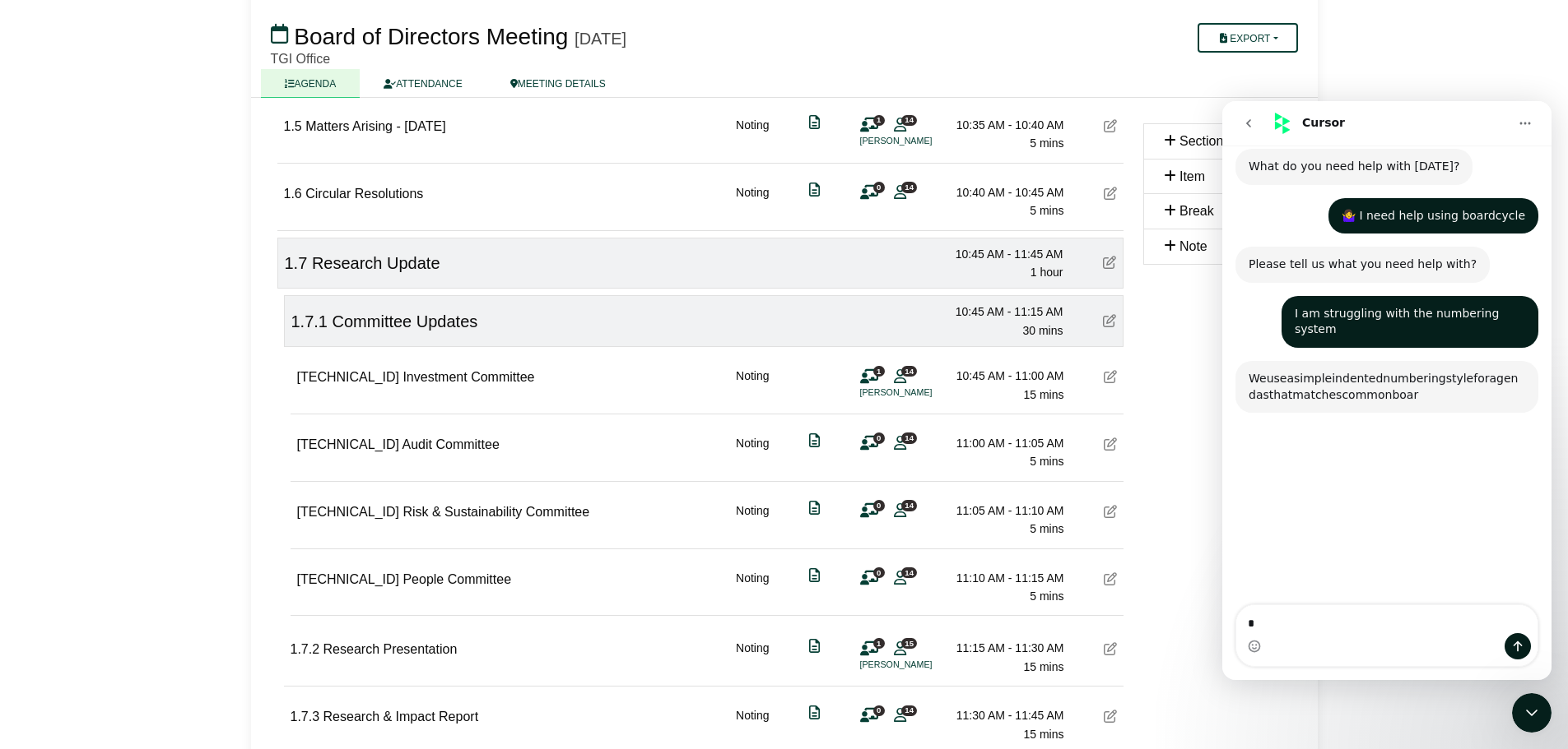
scroll to position [218, 0]
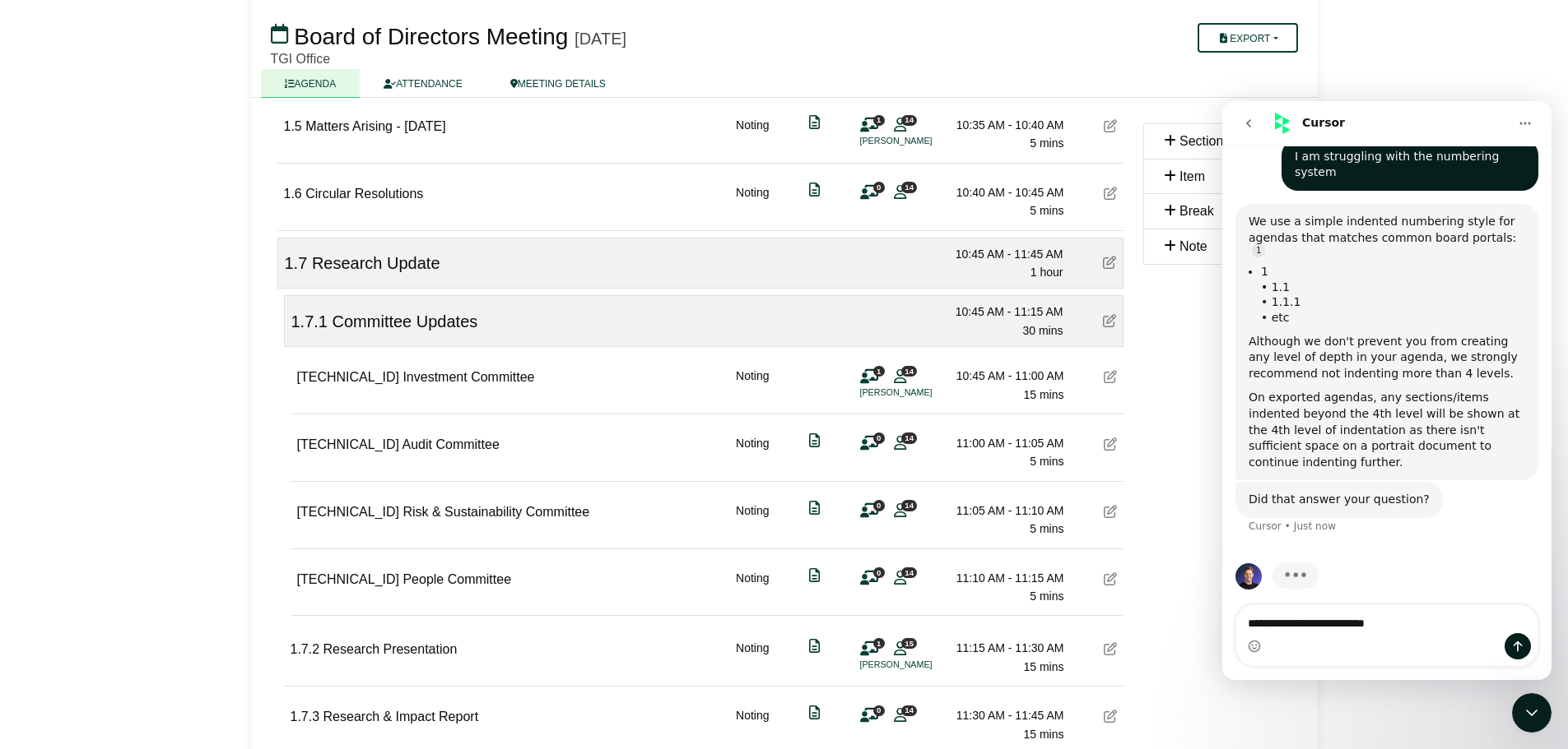
type textarea "**********"
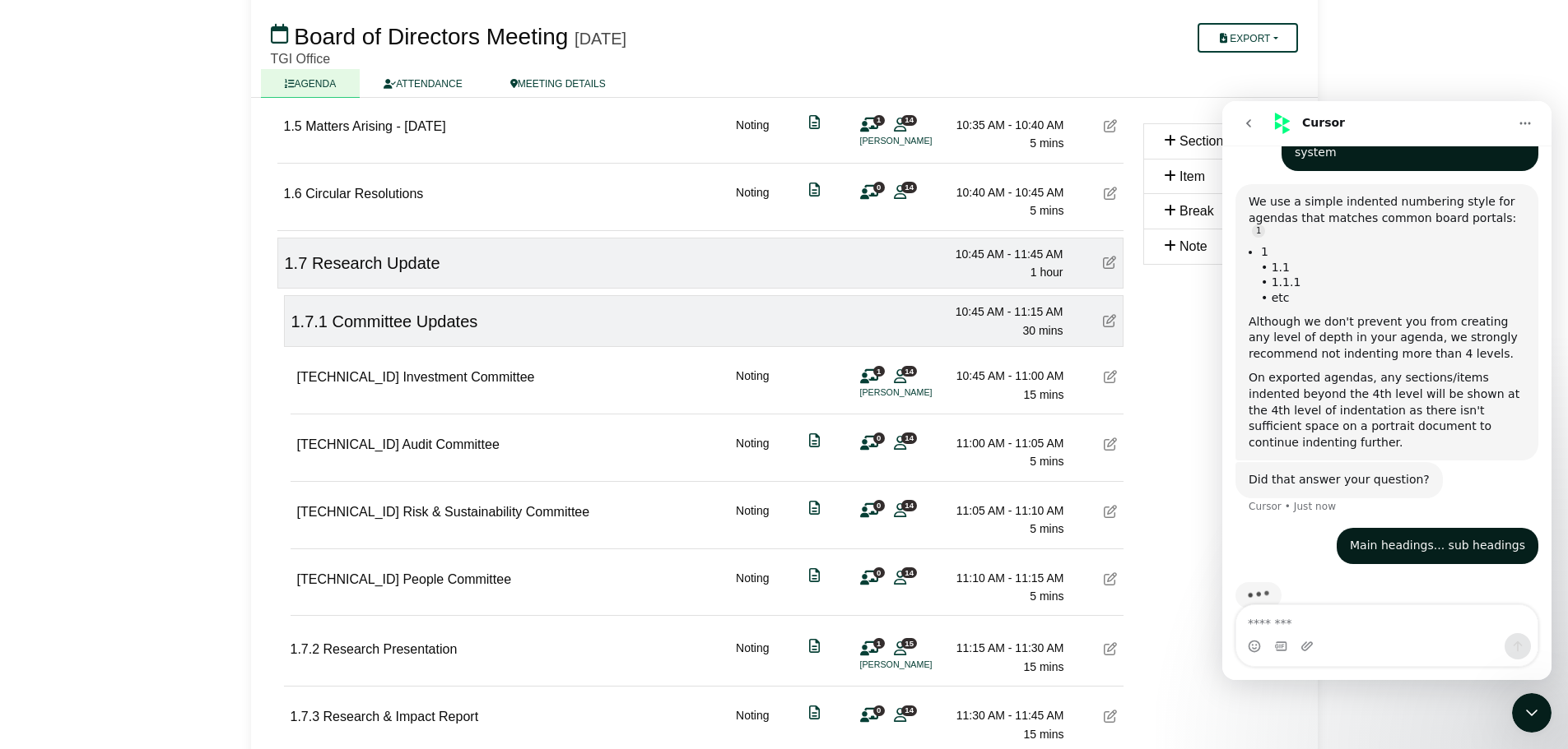
scroll to position [229, 0]
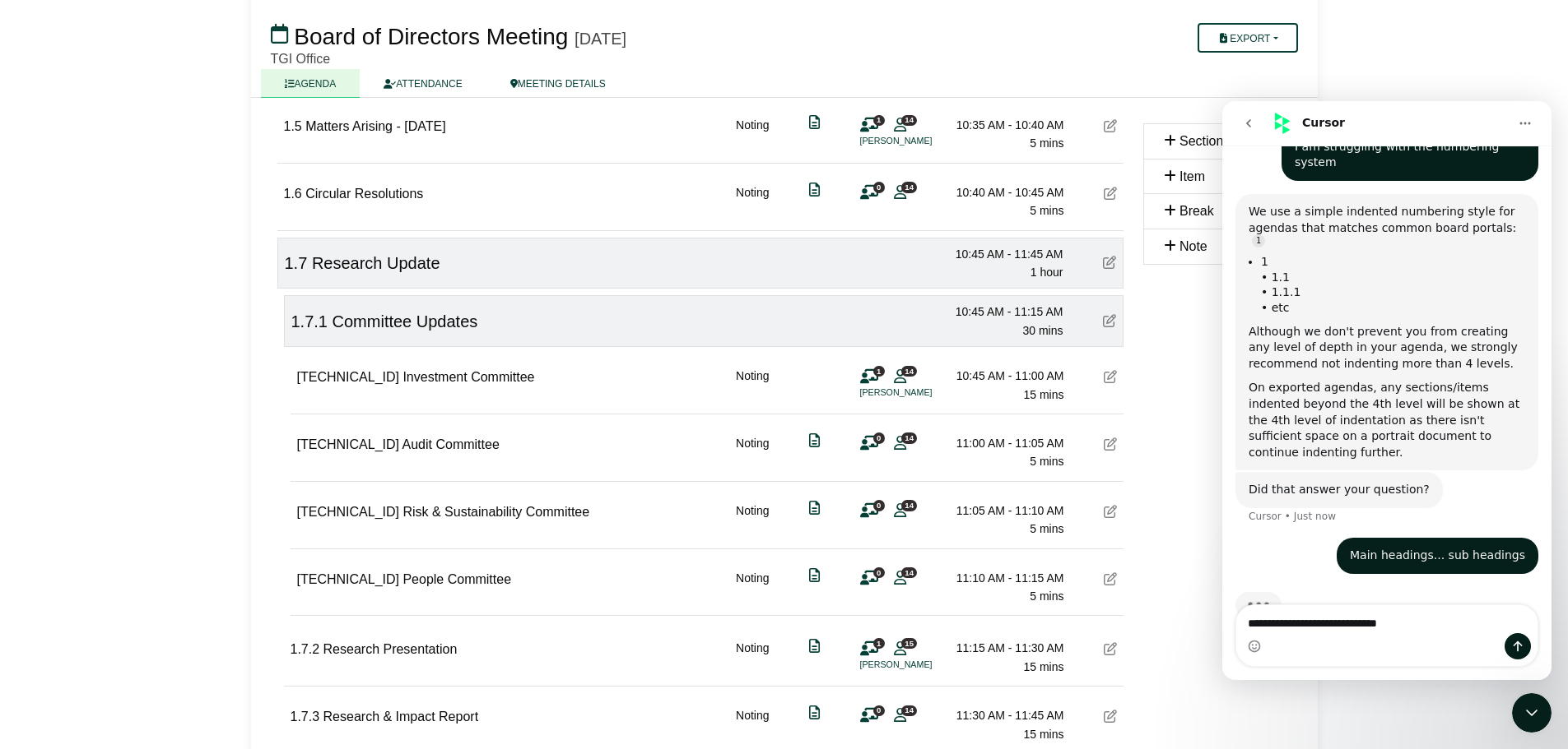
type textarea "**********"
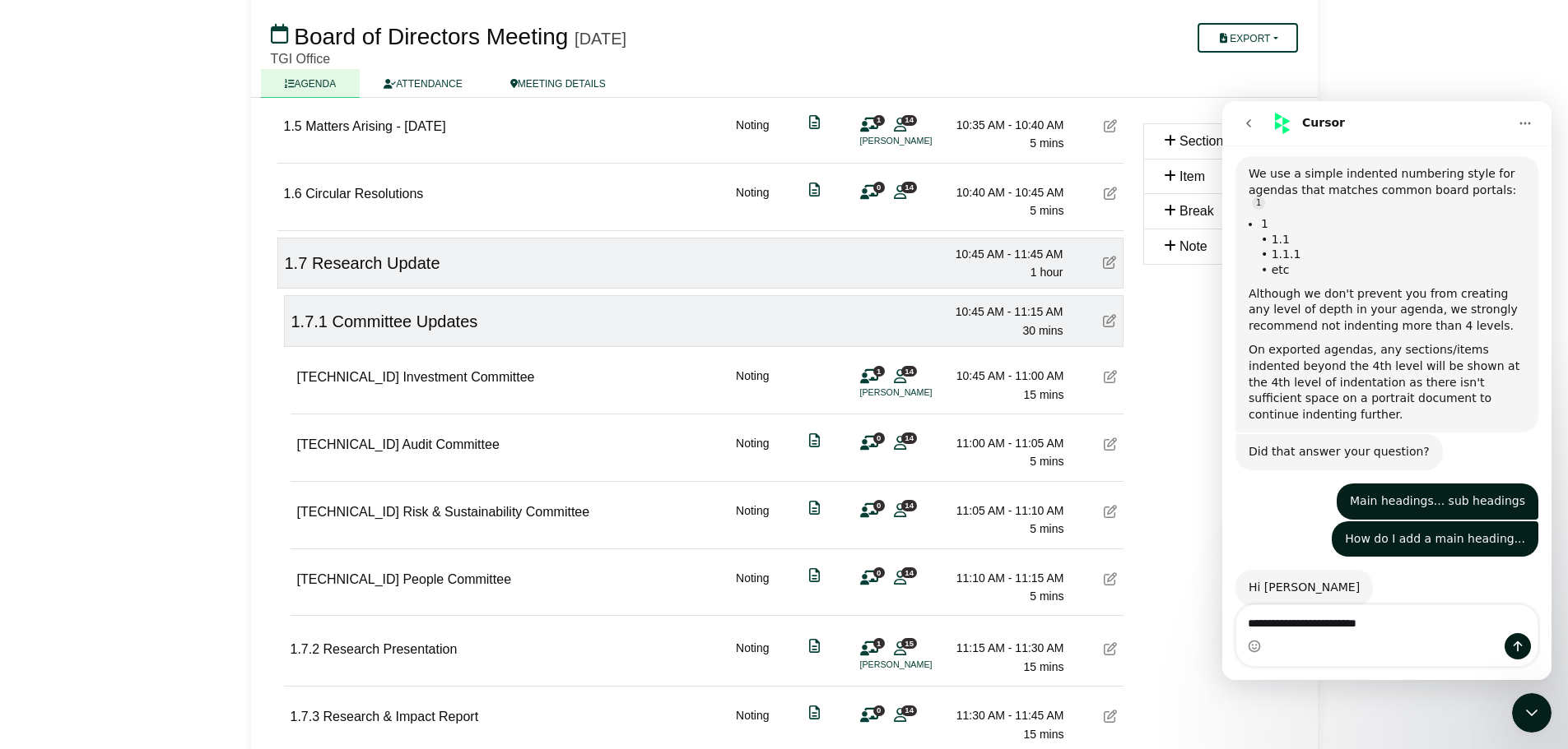
scroll to position [316, 0]
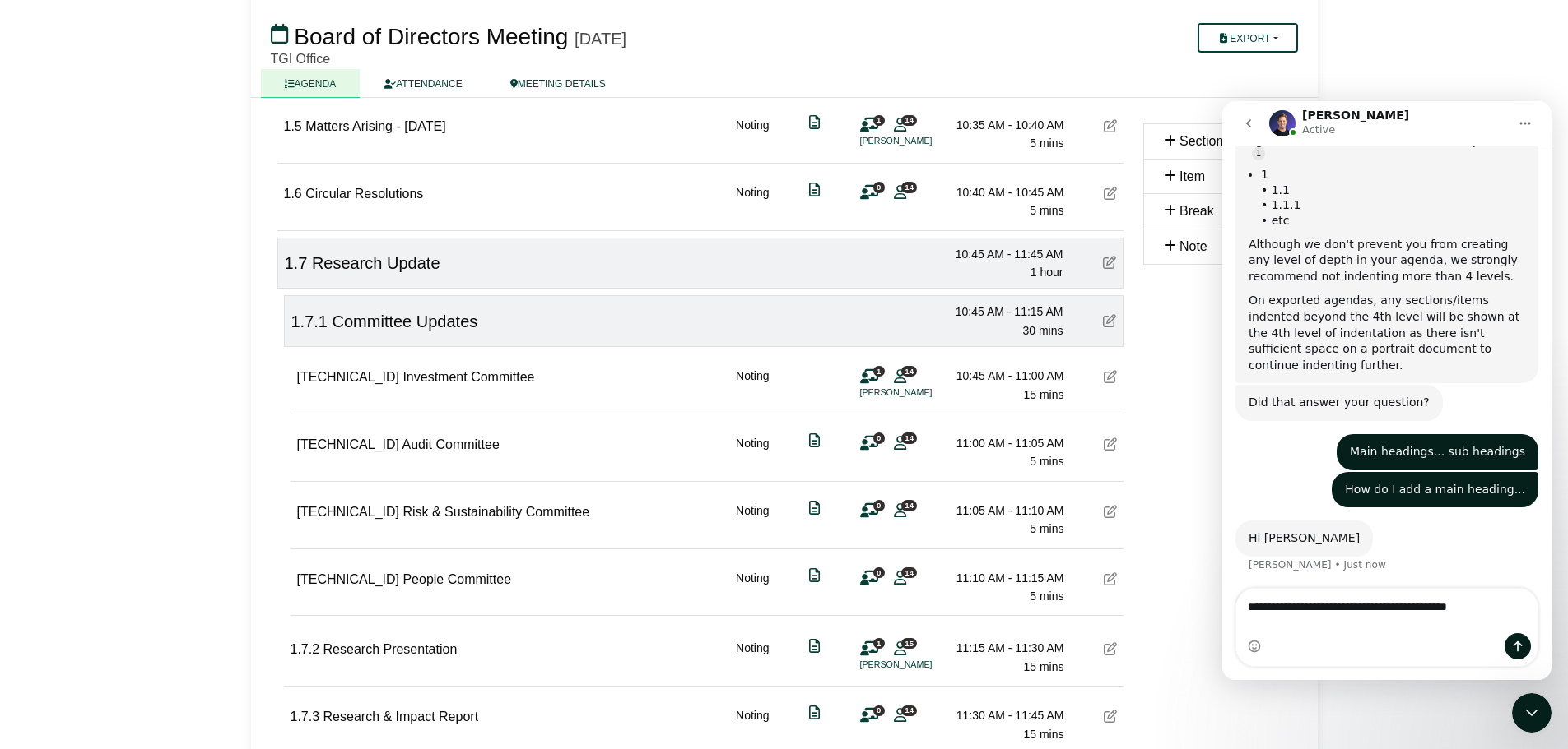
type textarea "**********"
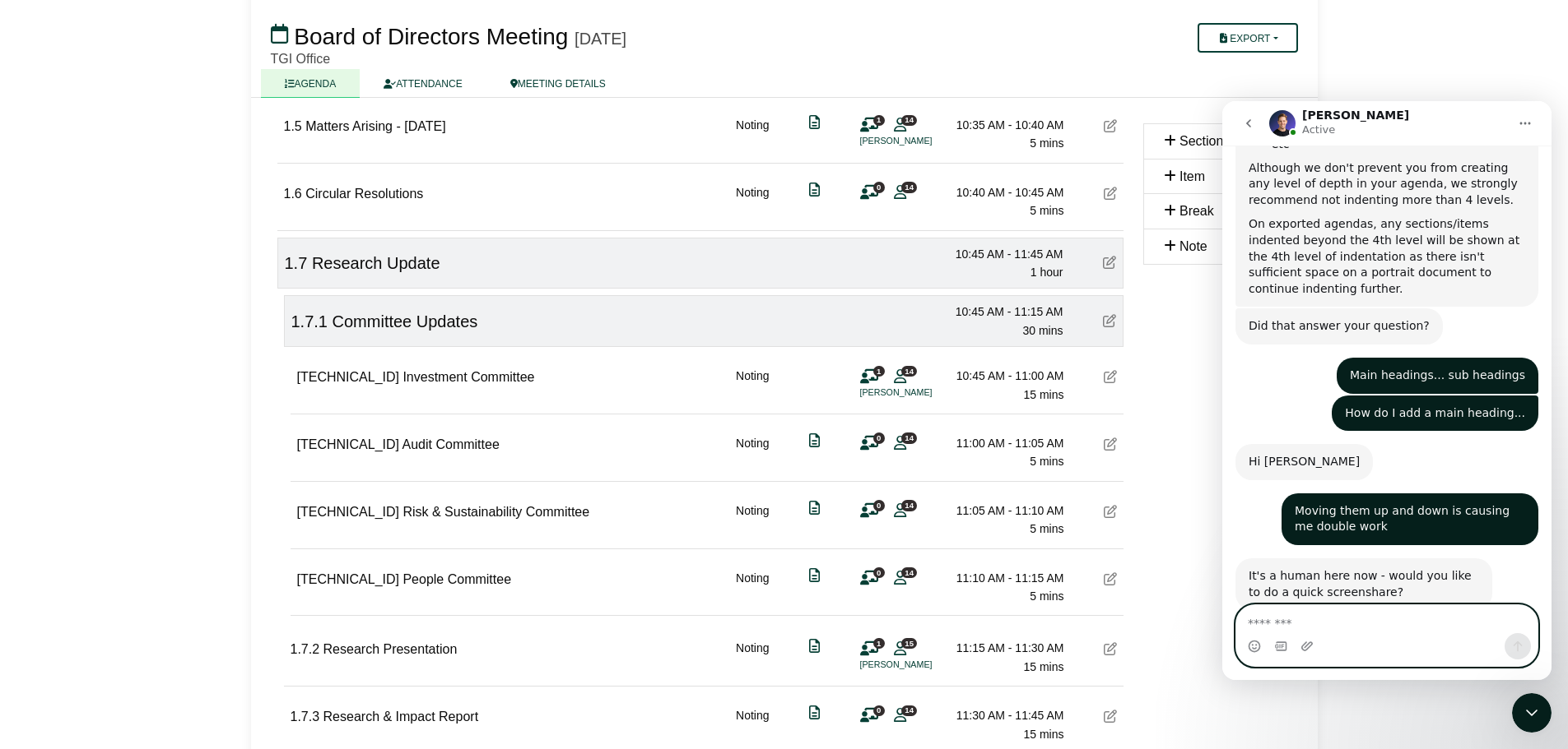
scroll to position [455, 0]
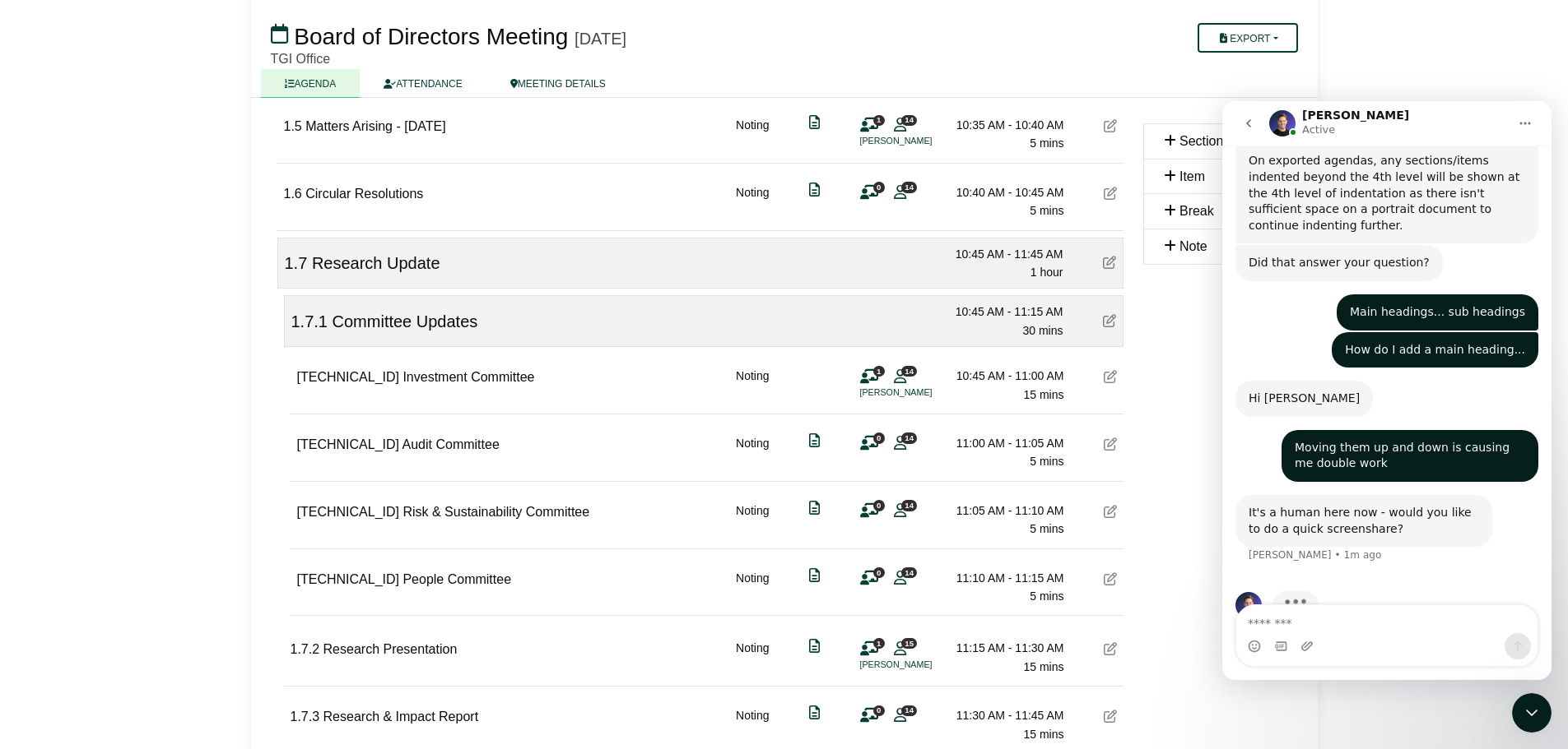
click at [1368, 633] on div "Intercom messenger" at bounding box center [1387, 646] width 301 height 27
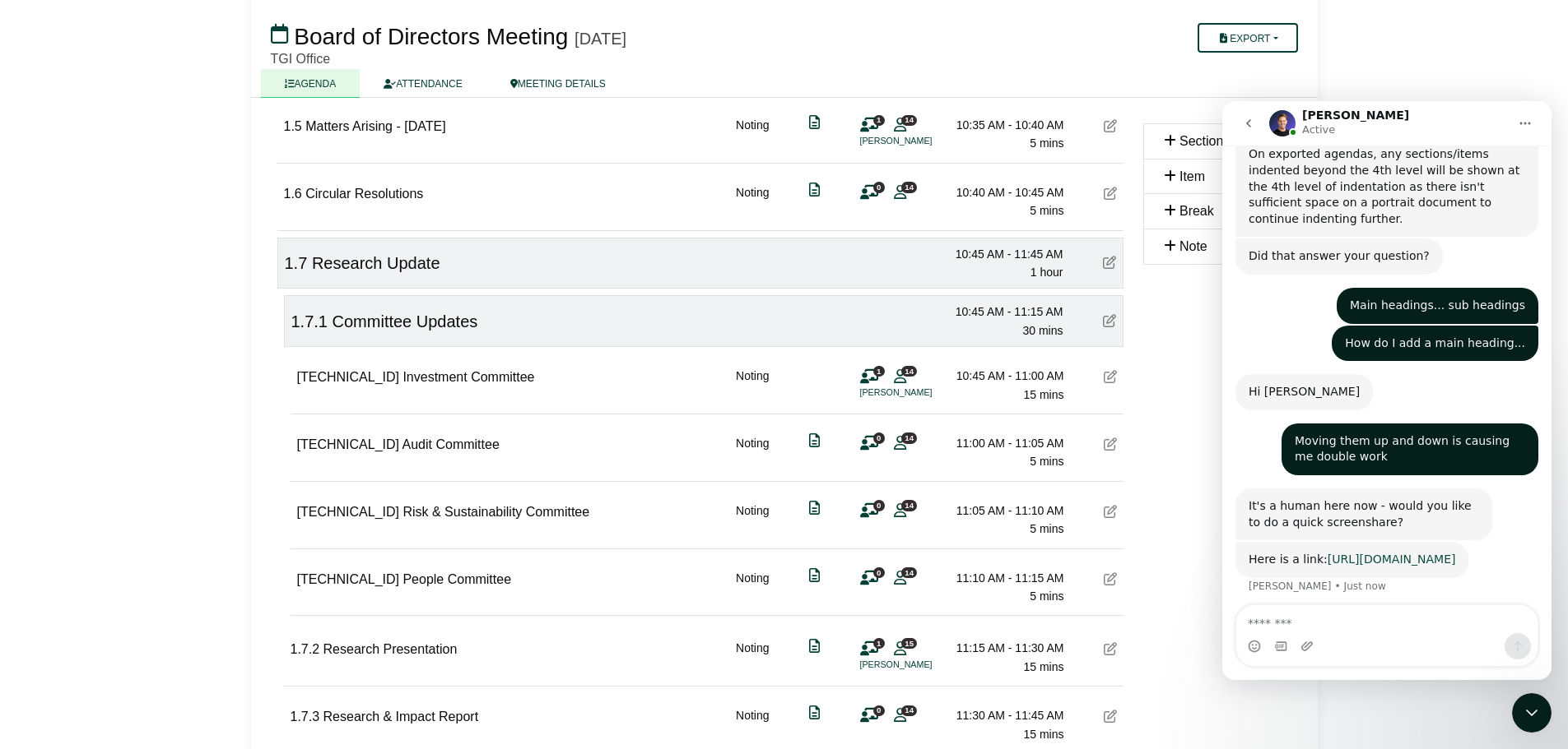
click at [1359, 553] on link "https://teams.microsoft.com/meet/450667233716?p=adWDgPUu1iKKwRCy3E" at bounding box center [1391, 559] width 128 height 13
click at [1528, 119] on icon "Home" at bounding box center [1525, 123] width 13 height 13
drag, startPoint x: 1531, startPoint y: 718, endPoint x: 3064, endPoint y: 1411, distance: 1682.4
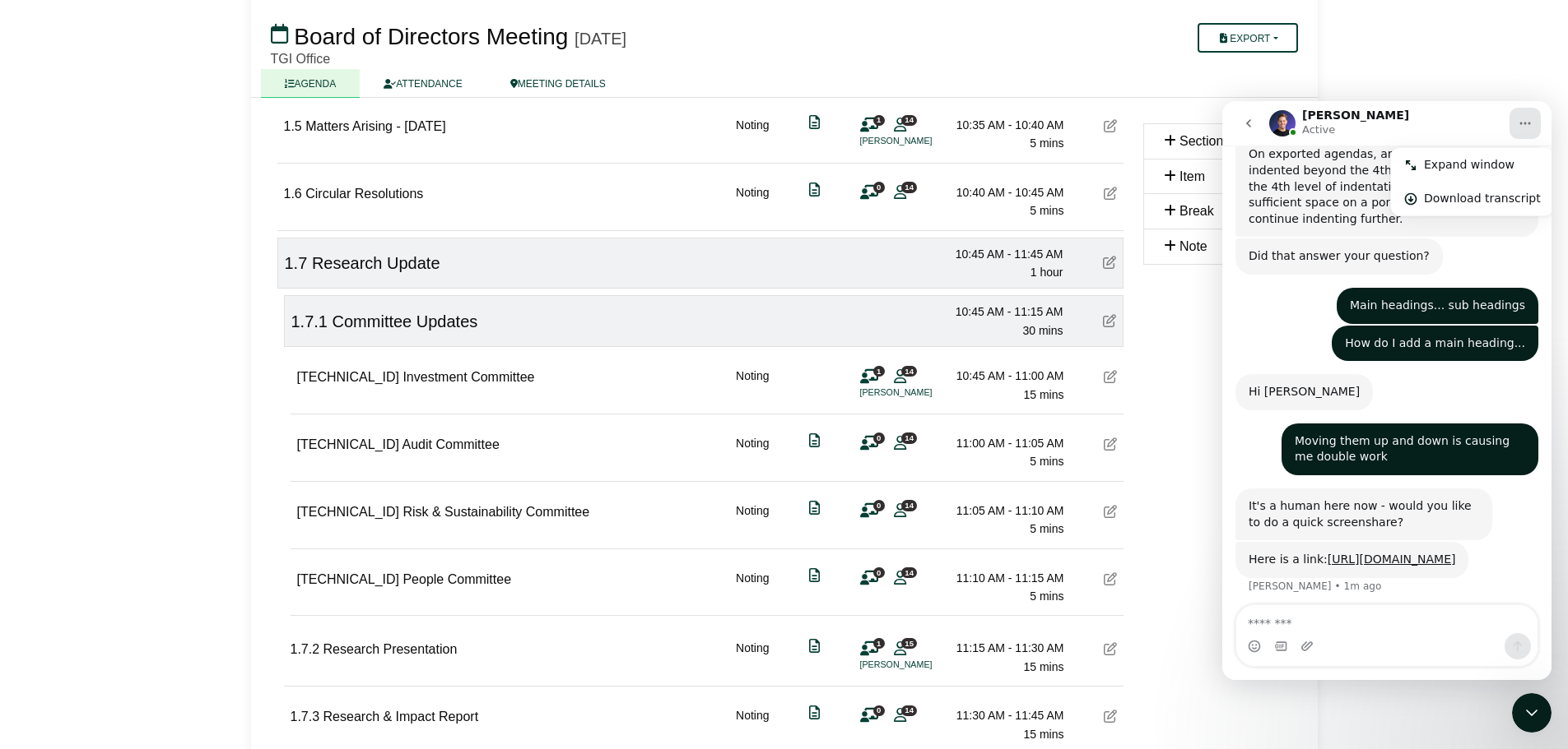
click at [1531, 718] on icon "Close Intercom Messenger" at bounding box center [1532, 713] width 19 height 19
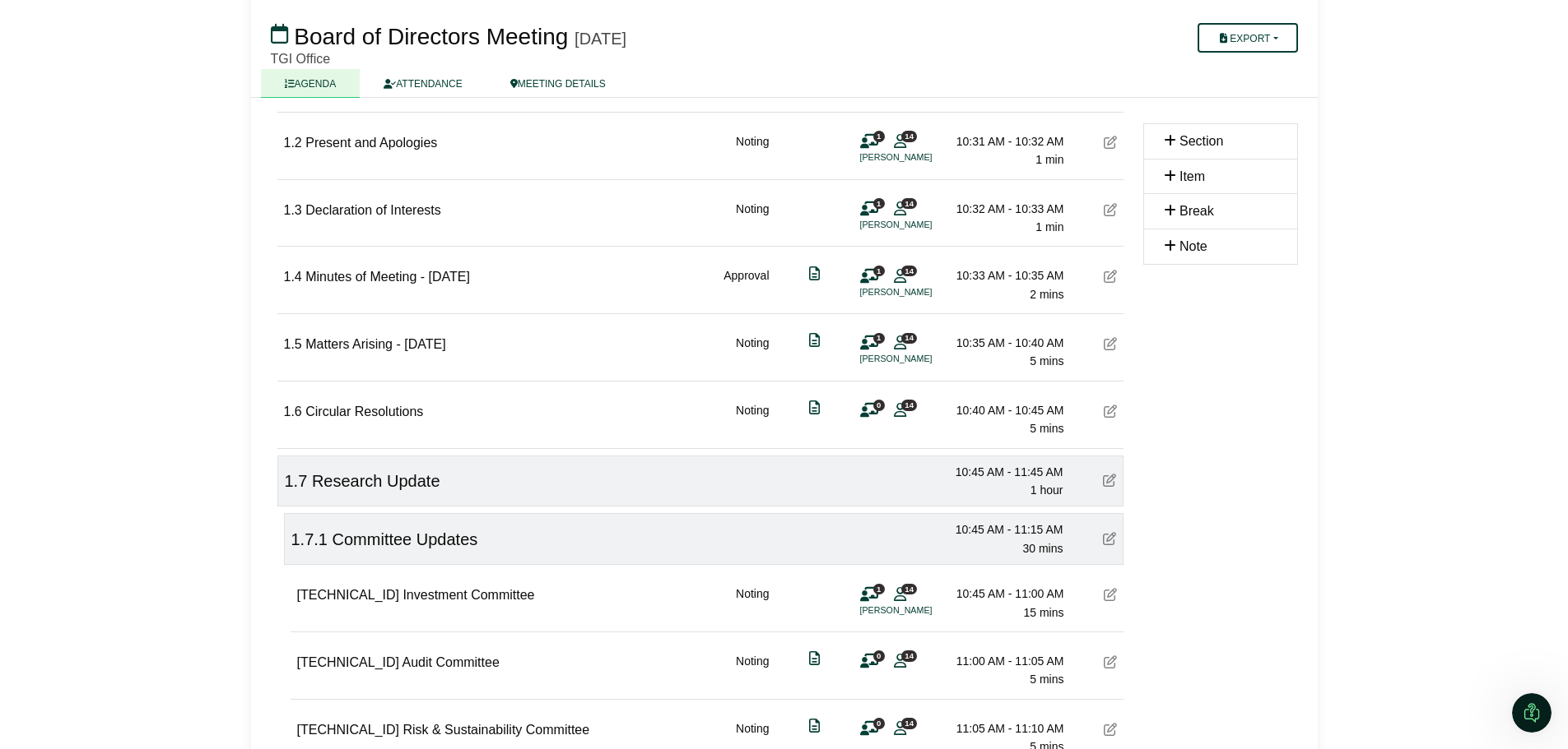
scroll to position [250, 0]
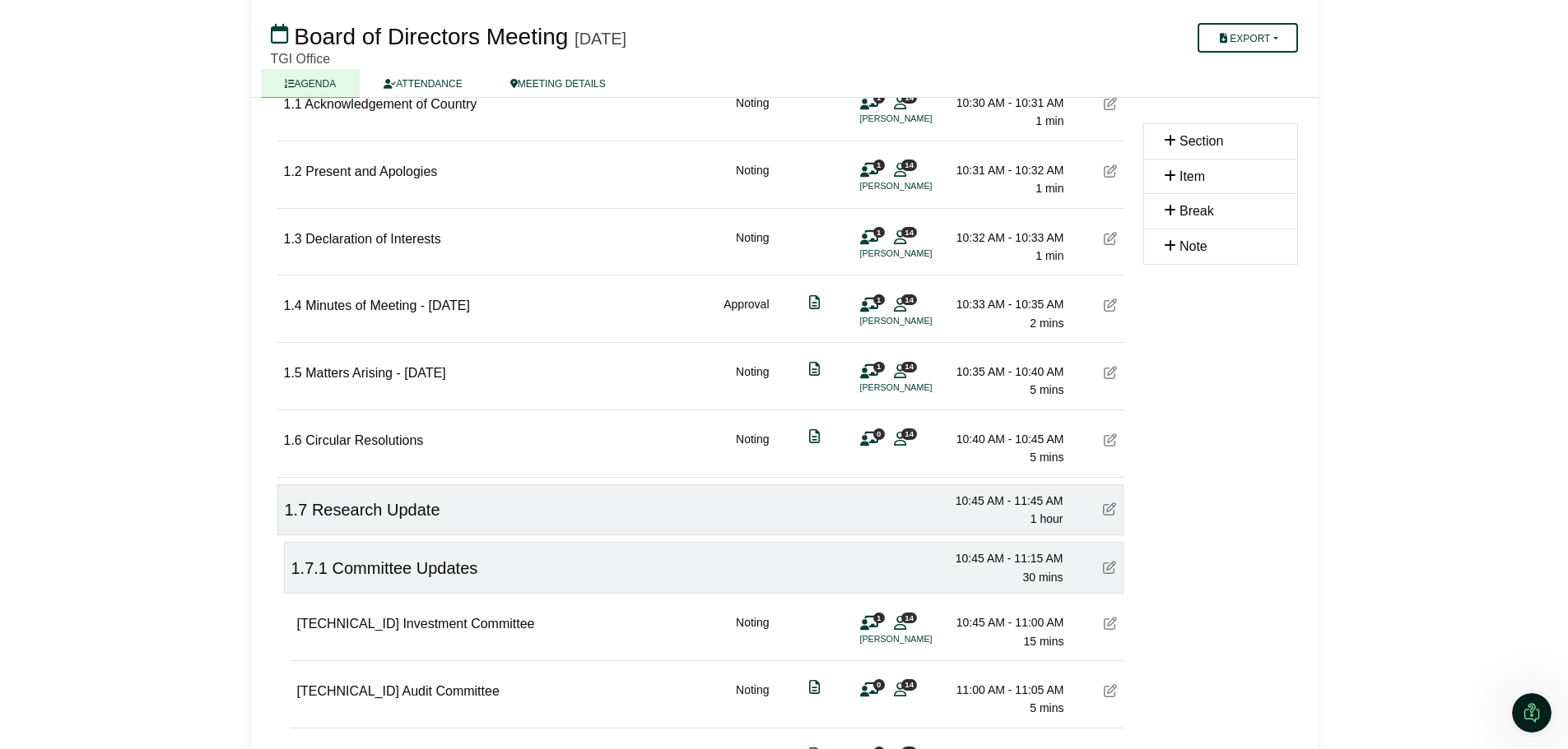
click at [1211, 528] on div "Section Item Break Note" at bounding box center [1220, 714] width 174 height 1499
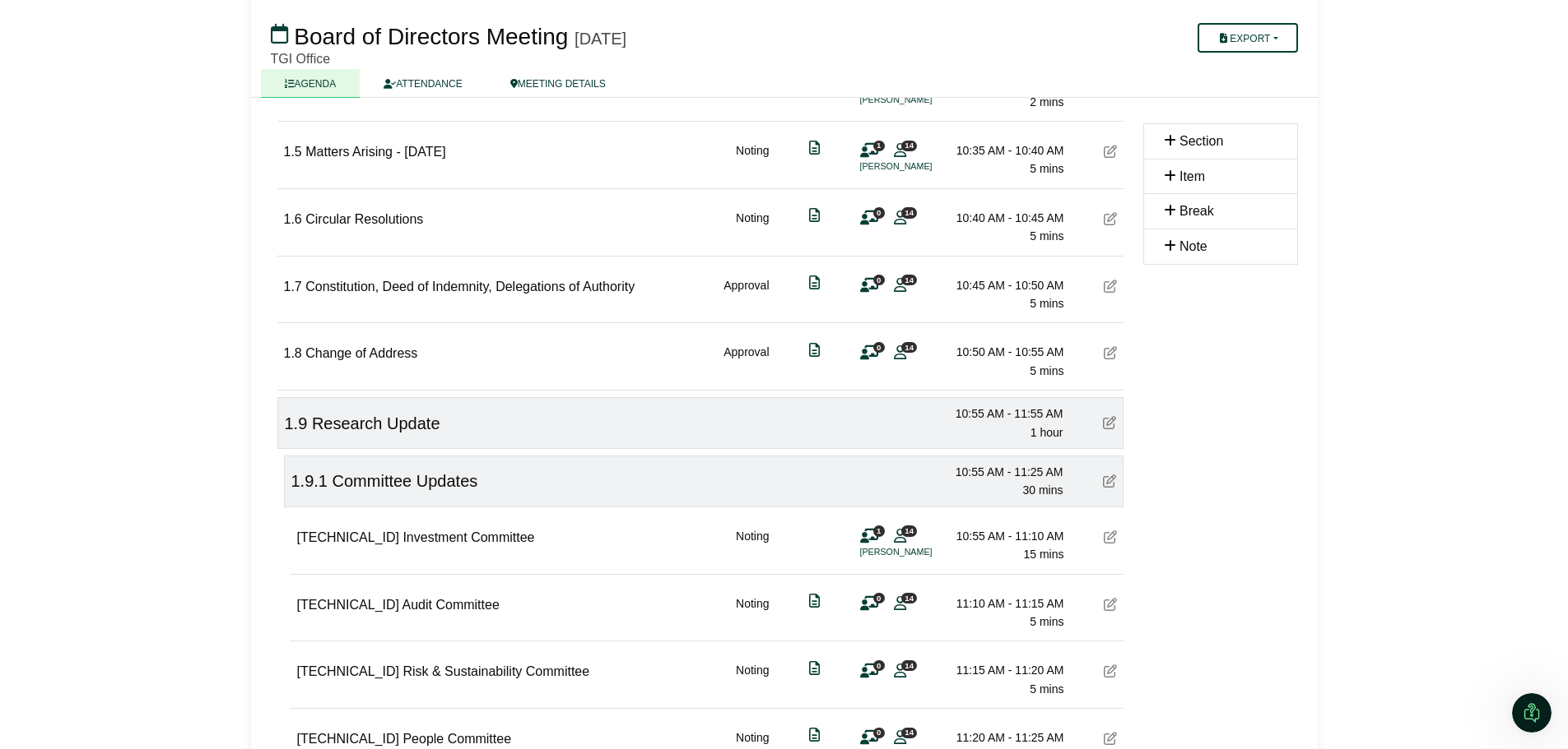
scroll to position [497, 0]
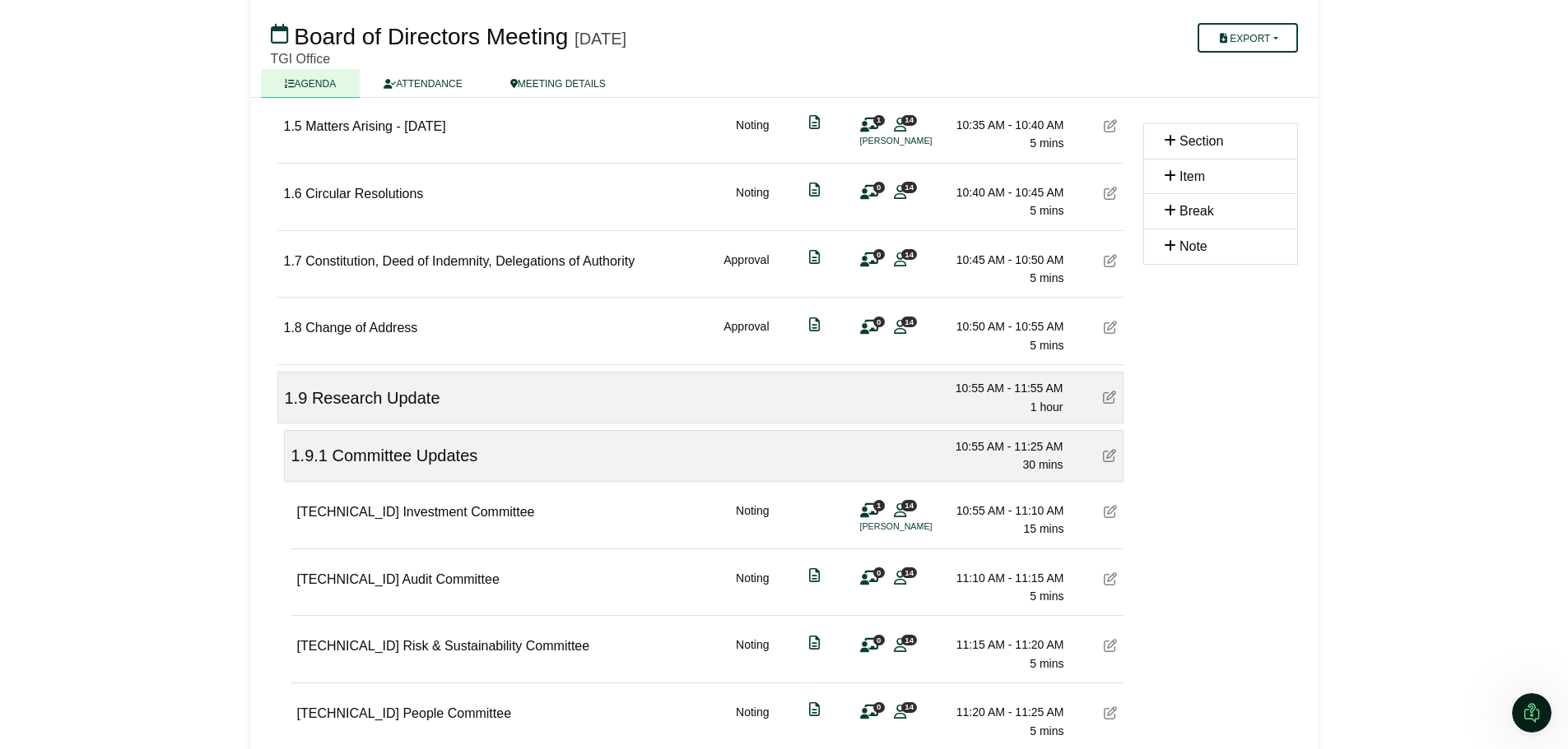
click at [570, 459] on div "1.9.1 Committee Updates 10:55 AM - 11:25 AM 30 mins" at bounding box center [703, 455] width 840 height 52
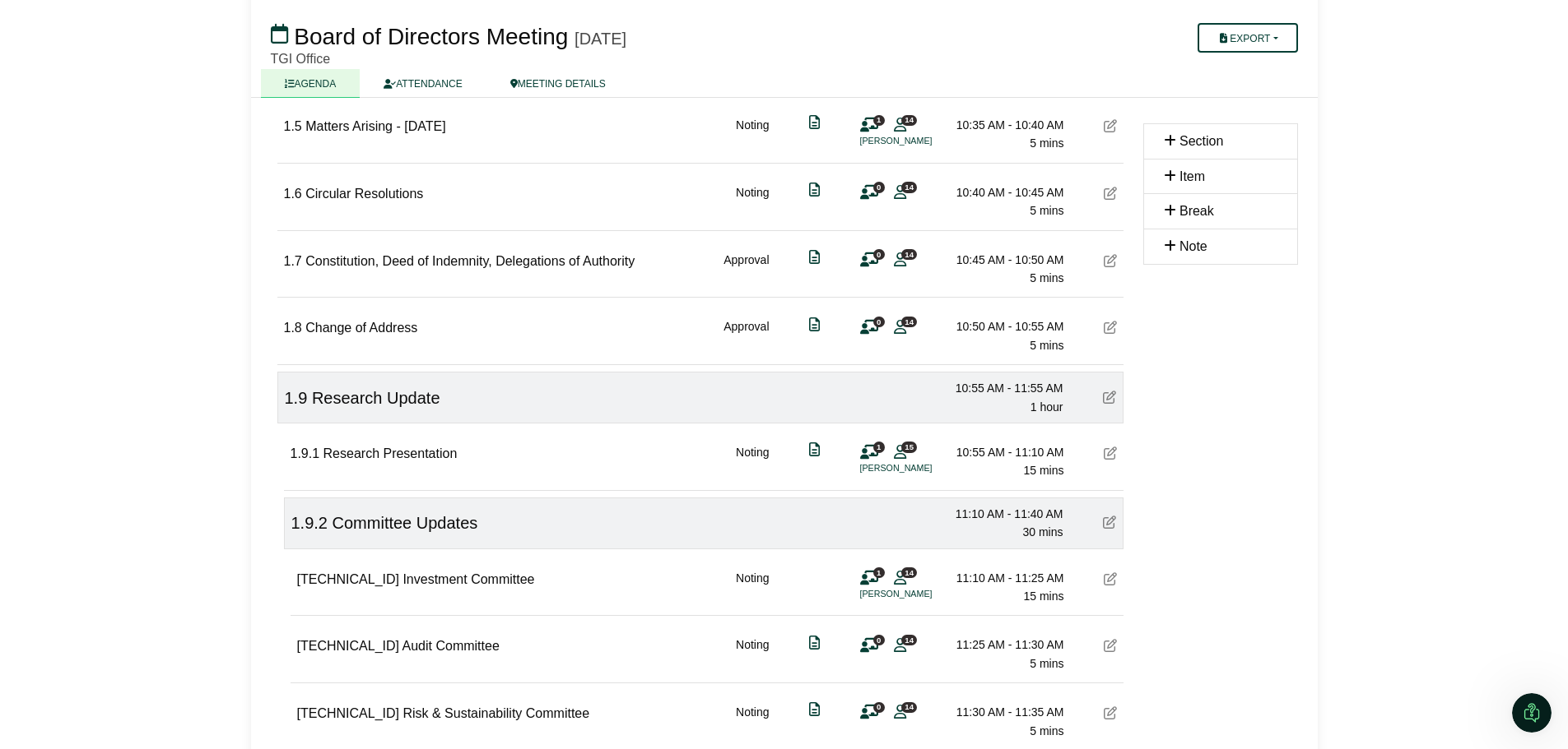
click at [527, 524] on div "1.9.2 Committee Updates 11:10 AM - 11:40 AM 30 mins" at bounding box center [703, 524] width 840 height 52
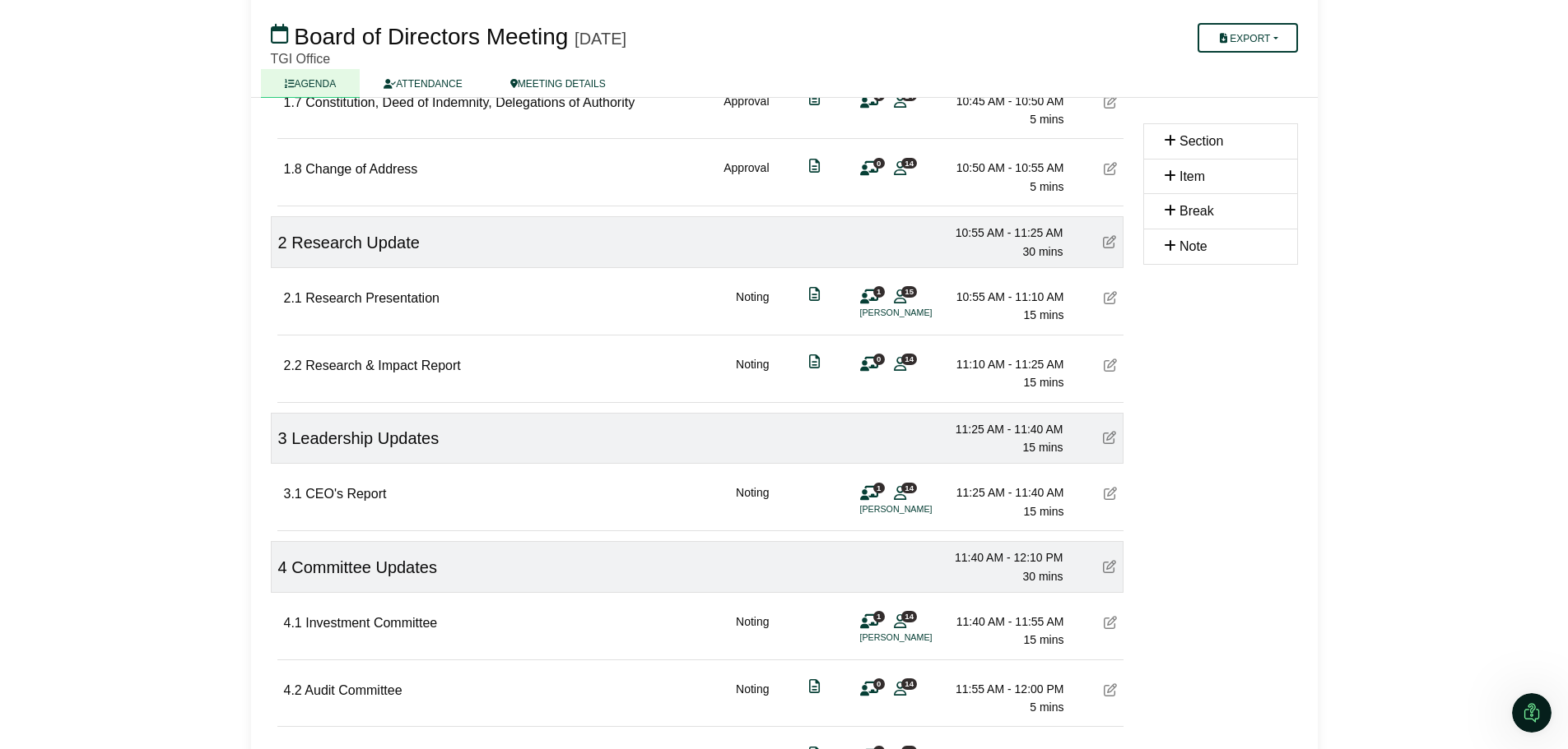
scroll to position [579, 0]
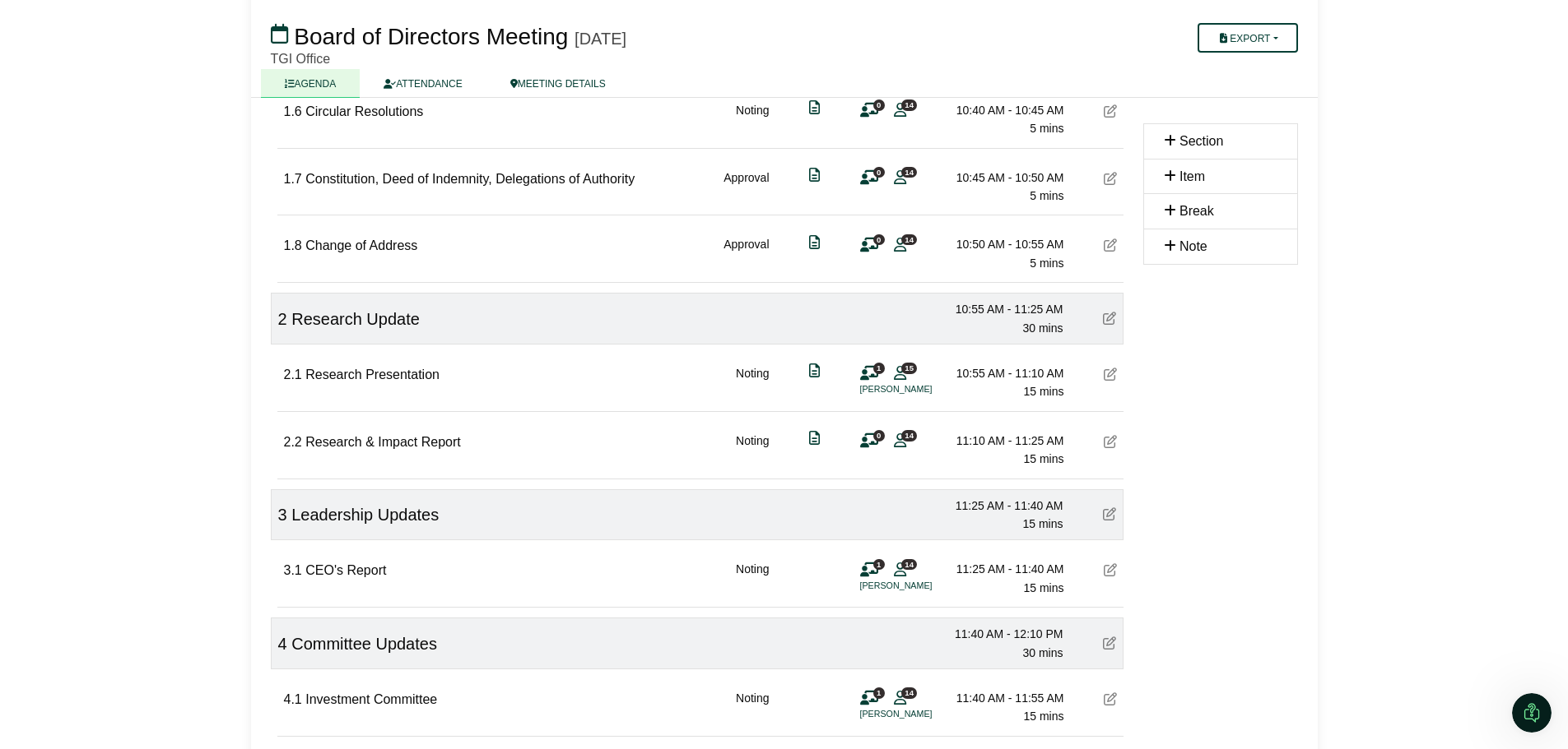
click at [1295, 466] on div "Section Item Break Note" at bounding box center [1220, 385] width 174 height 1499
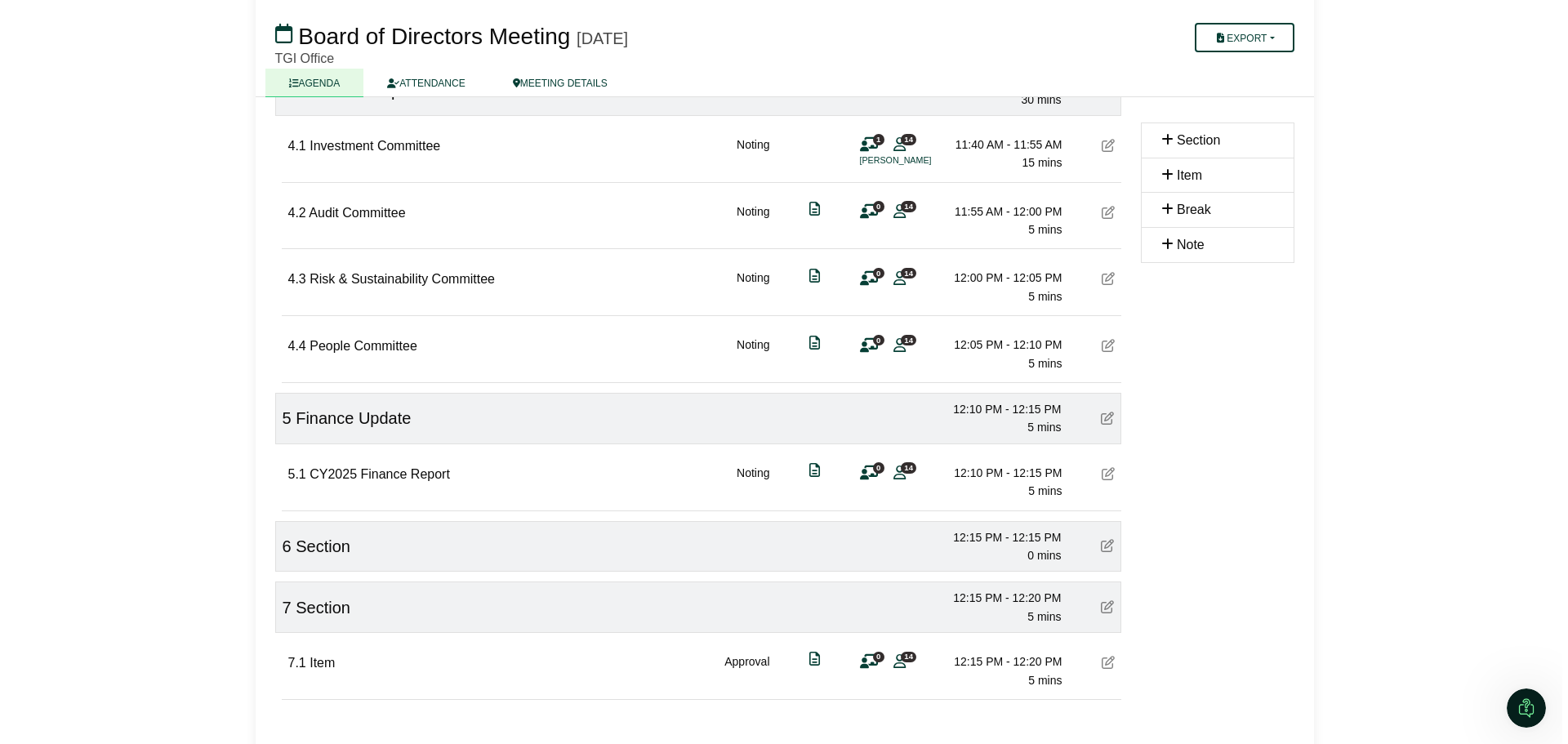
scroll to position [1174, 0]
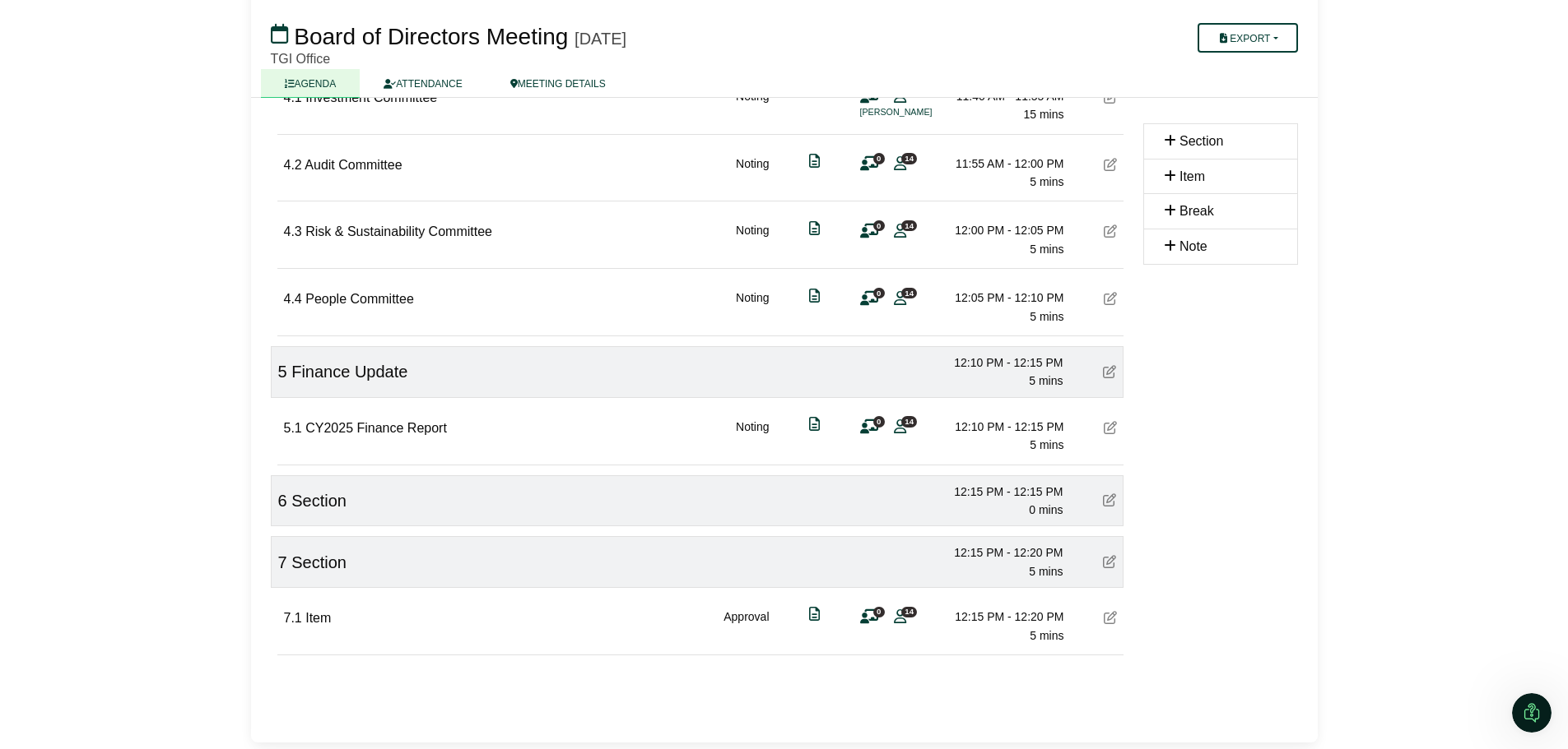
click at [1111, 497] on icon at bounding box center [1109, 500] width 13 height 13
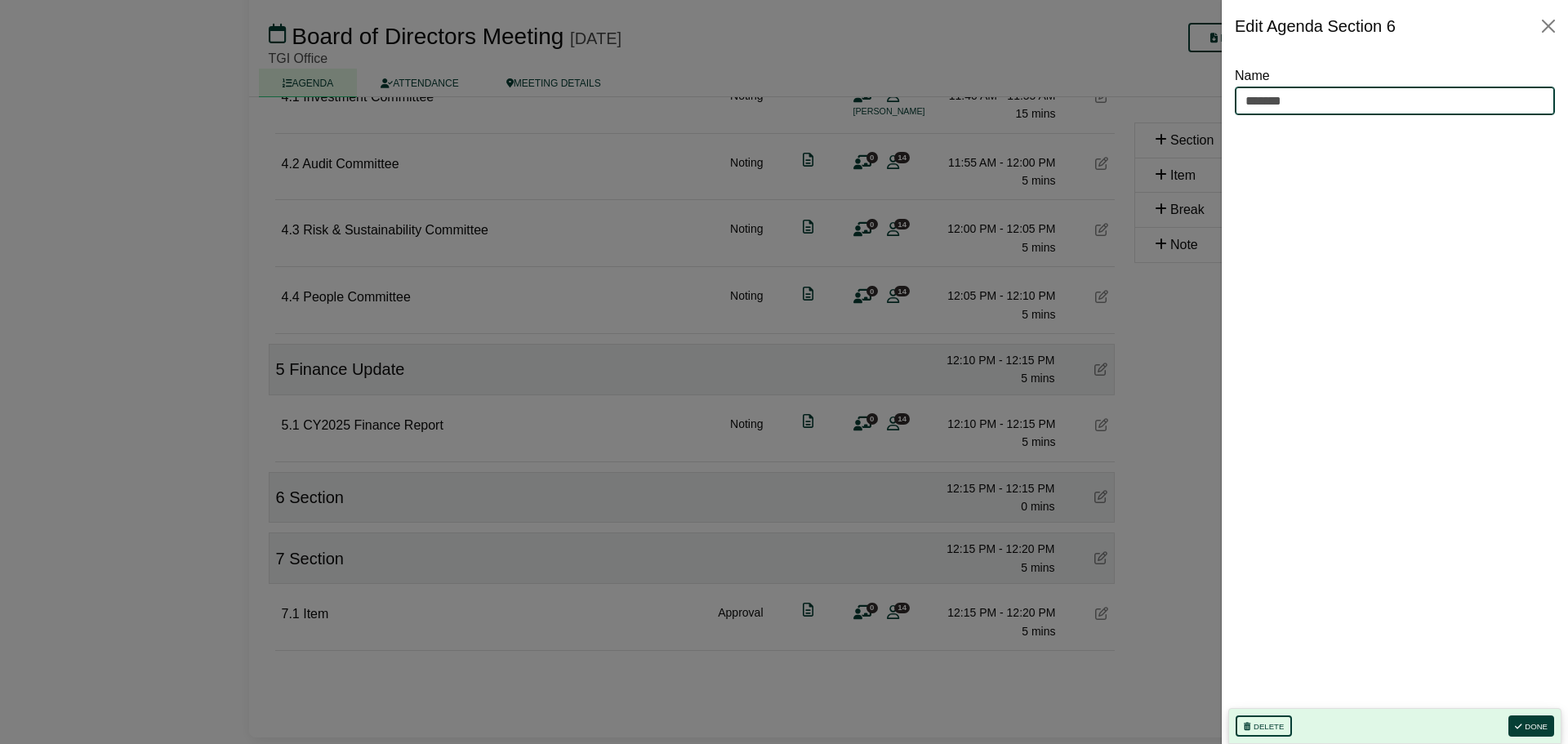
click at [1305, 103] on input "*******" at bounding box center [1394, 101] width 320 height 29
drag, startPoint x: 1305, startPoint y: 103, endPoint x: 1232, endPoint y: 102, distance: 73.0
click at [1232, 102] on div "Name ******* Delete Done" at bounding box center [1394, 399] width 346 height 692
type input "**********"
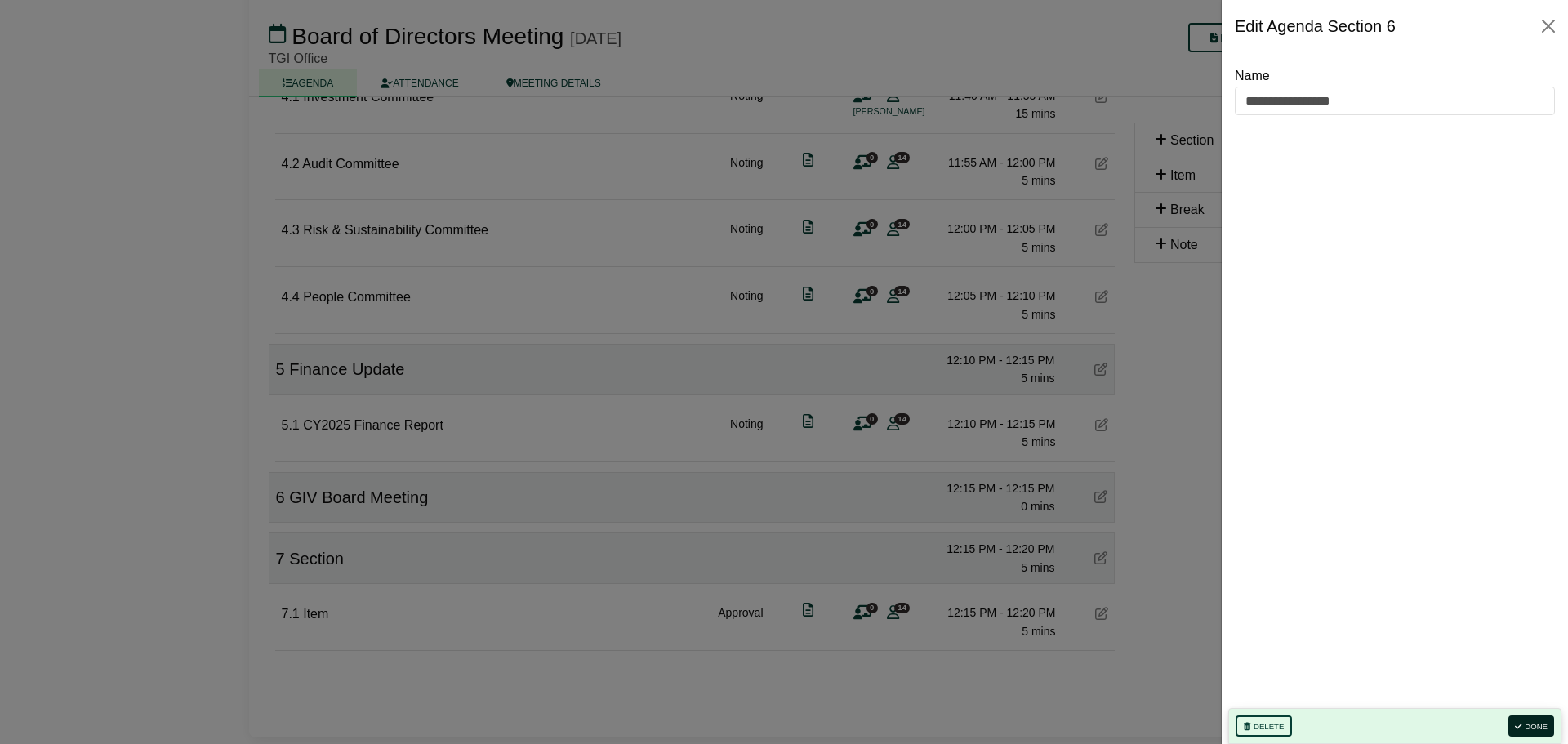
click at [1529, 724] on button "Done" at bounding box center [1531, 726] width 46 height 21
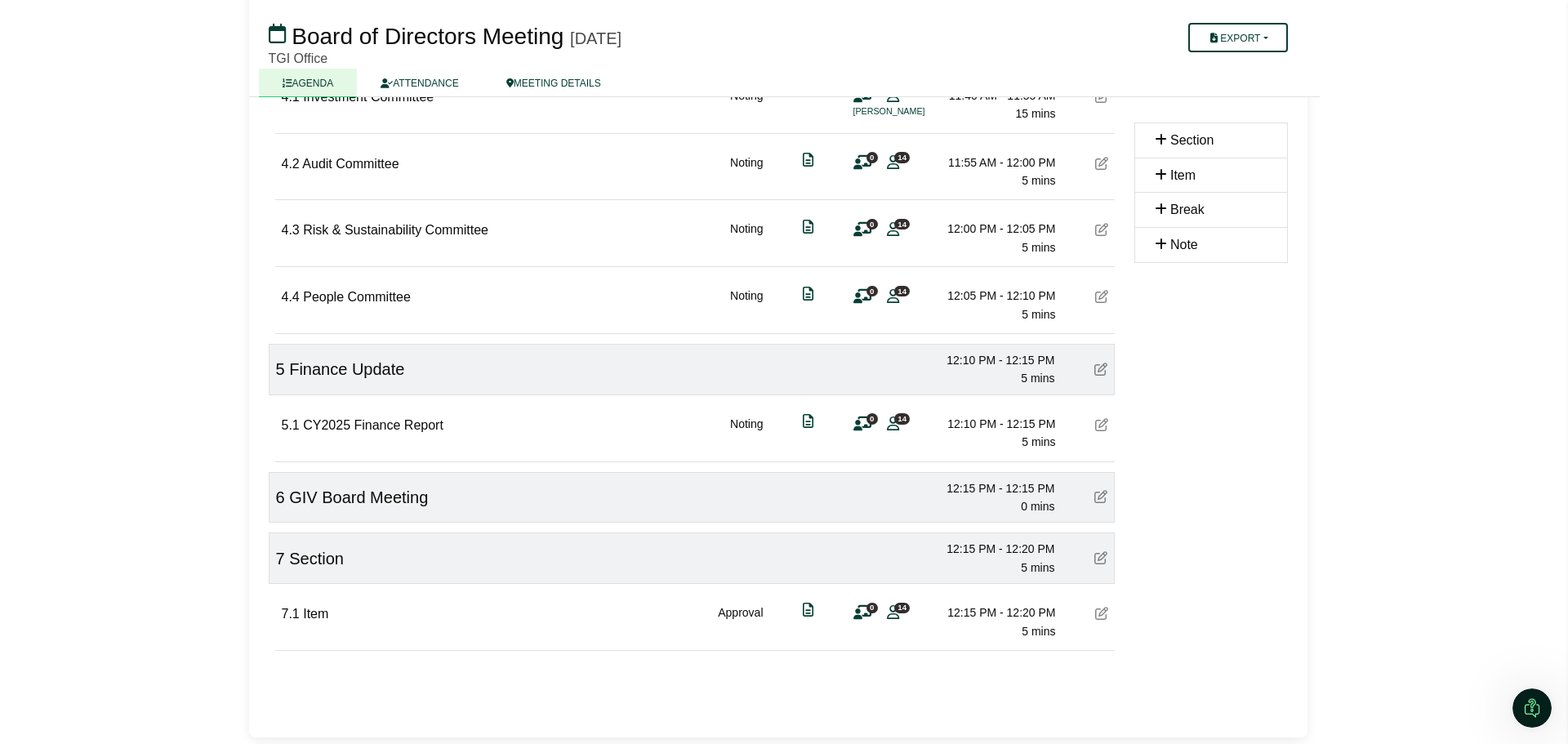
scroll to position [0, 0]
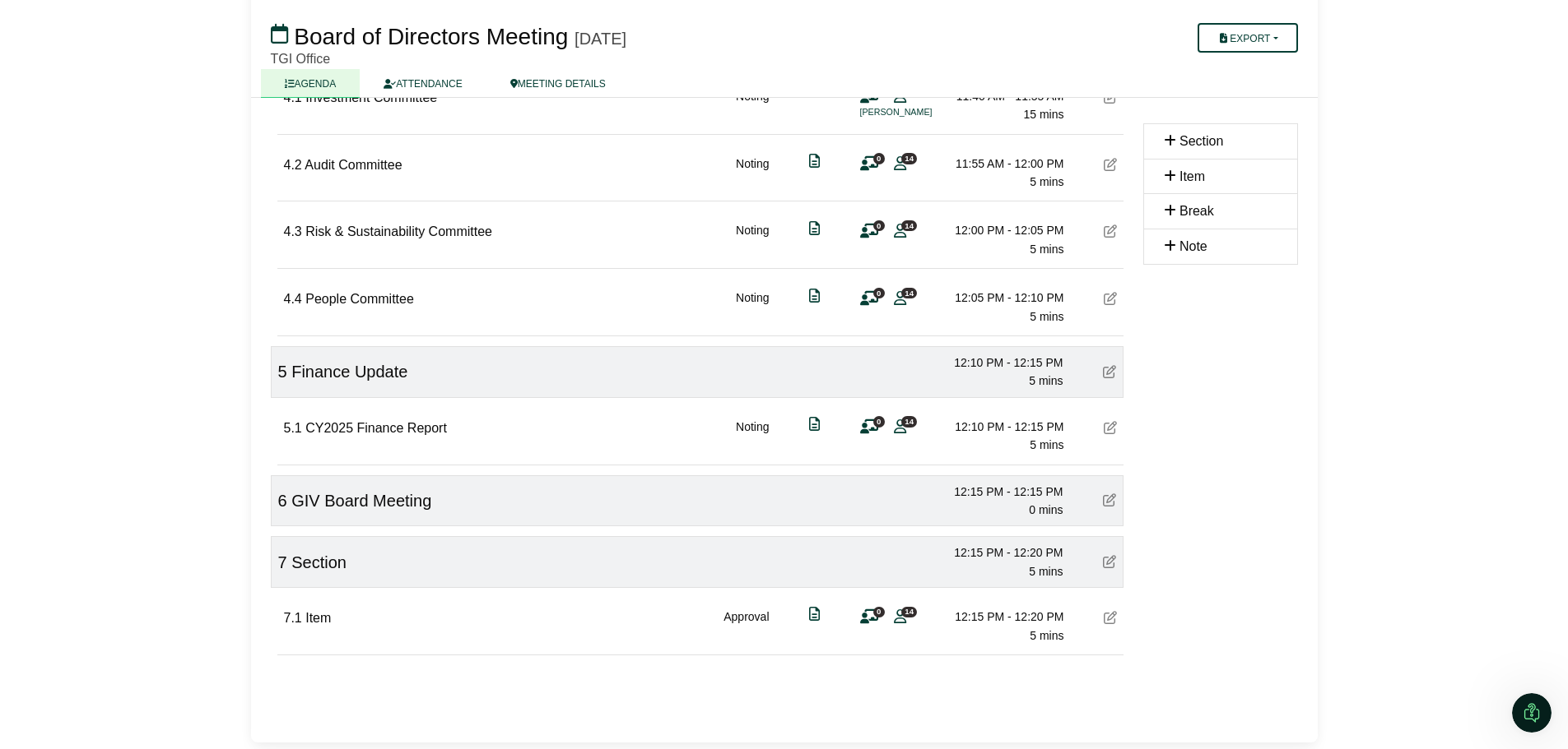
click at [1109, 559] on icon at bounding box center [1109, 562] width 13 height 13
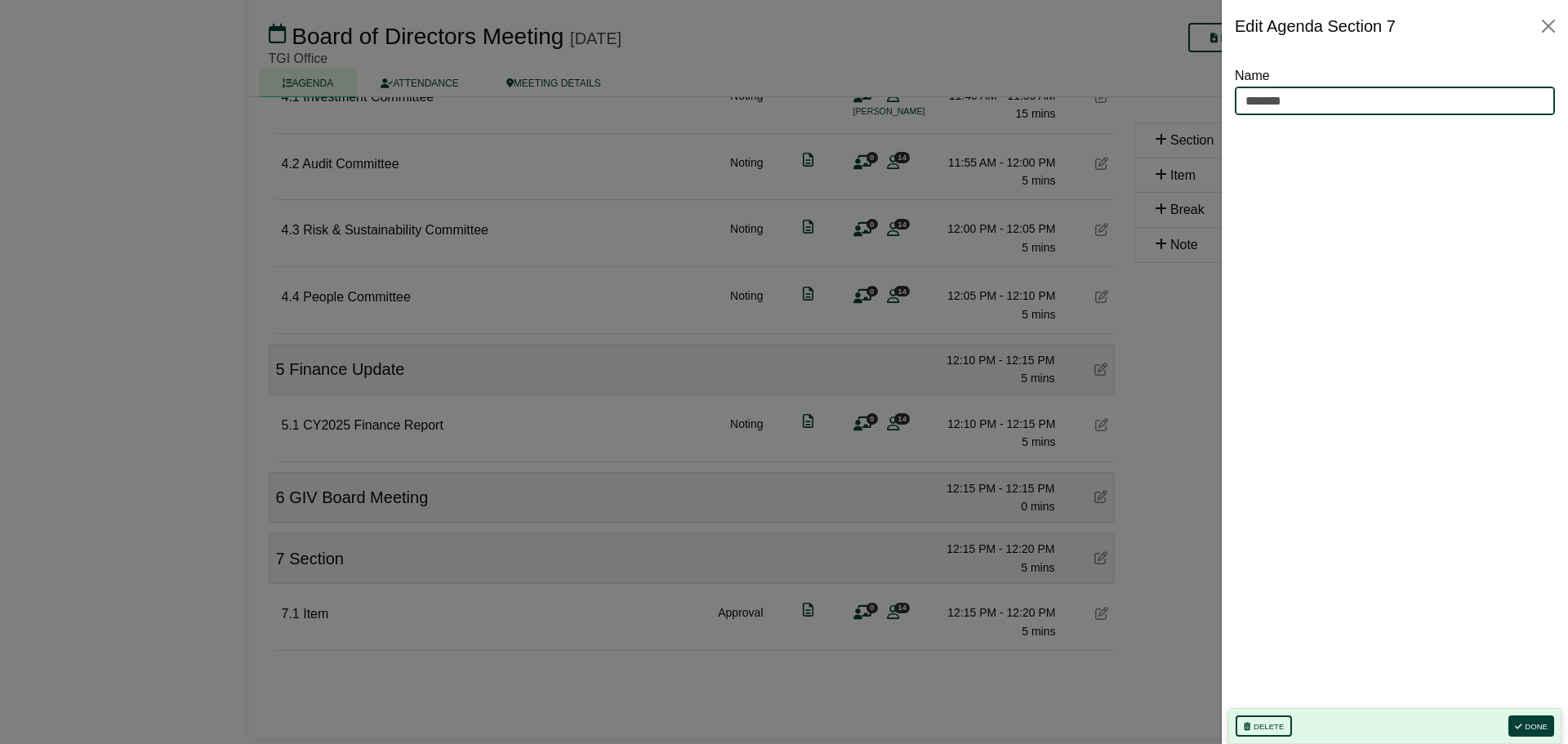
drag, startPoint x: 1305, startPoint y: 97, endPoint x: 1197, endPoint y: 98, distance: 108.0
click at [1309, 98] on input "**********" at bounding box center [1394, 101] width 320 height 29
type input "**********"
click at [1542, 726] on button "Done" at bounding box center [1531, 726] width 46 height 21
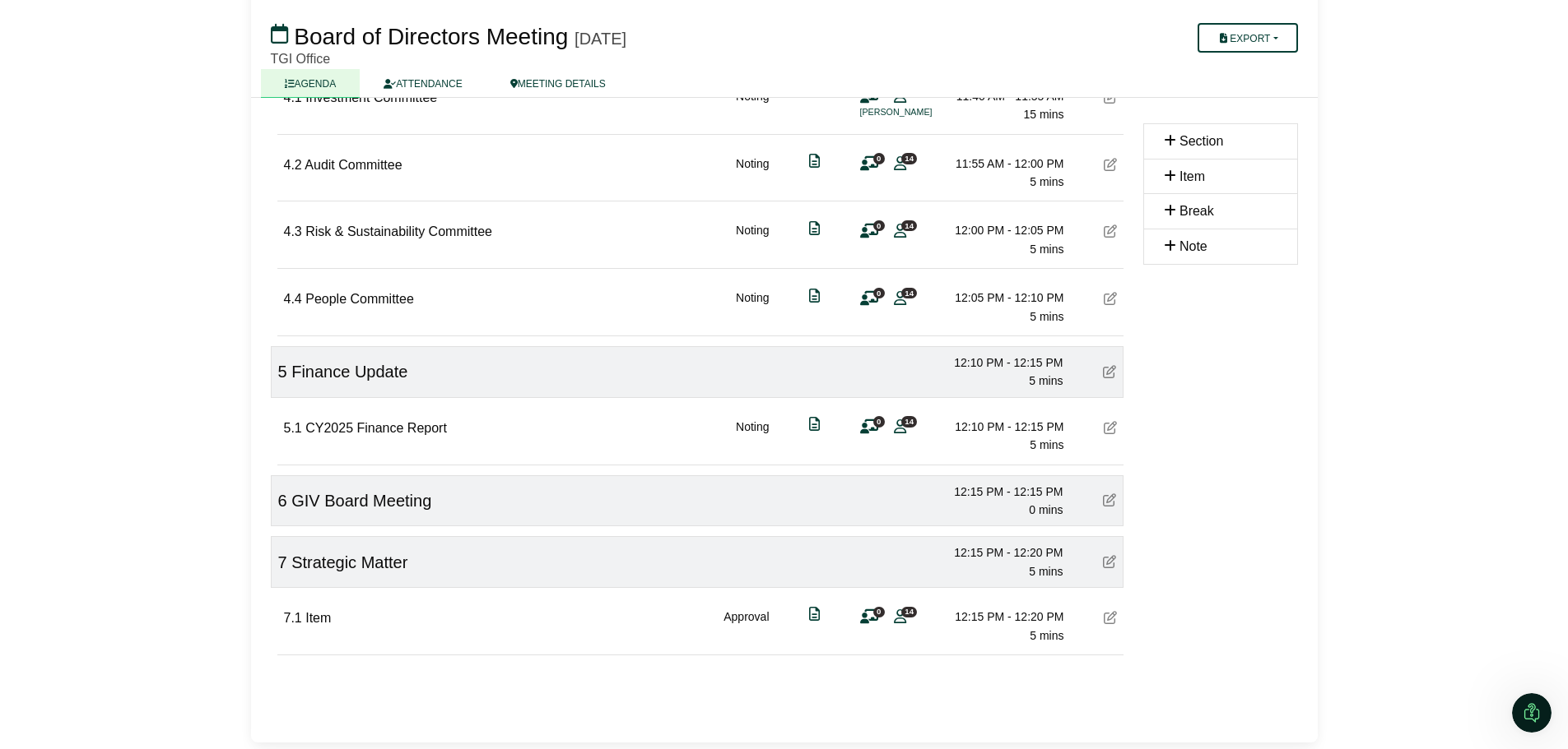
click at [1108, 615] on icon at bounding box center [1110, 617] width 13 height 13
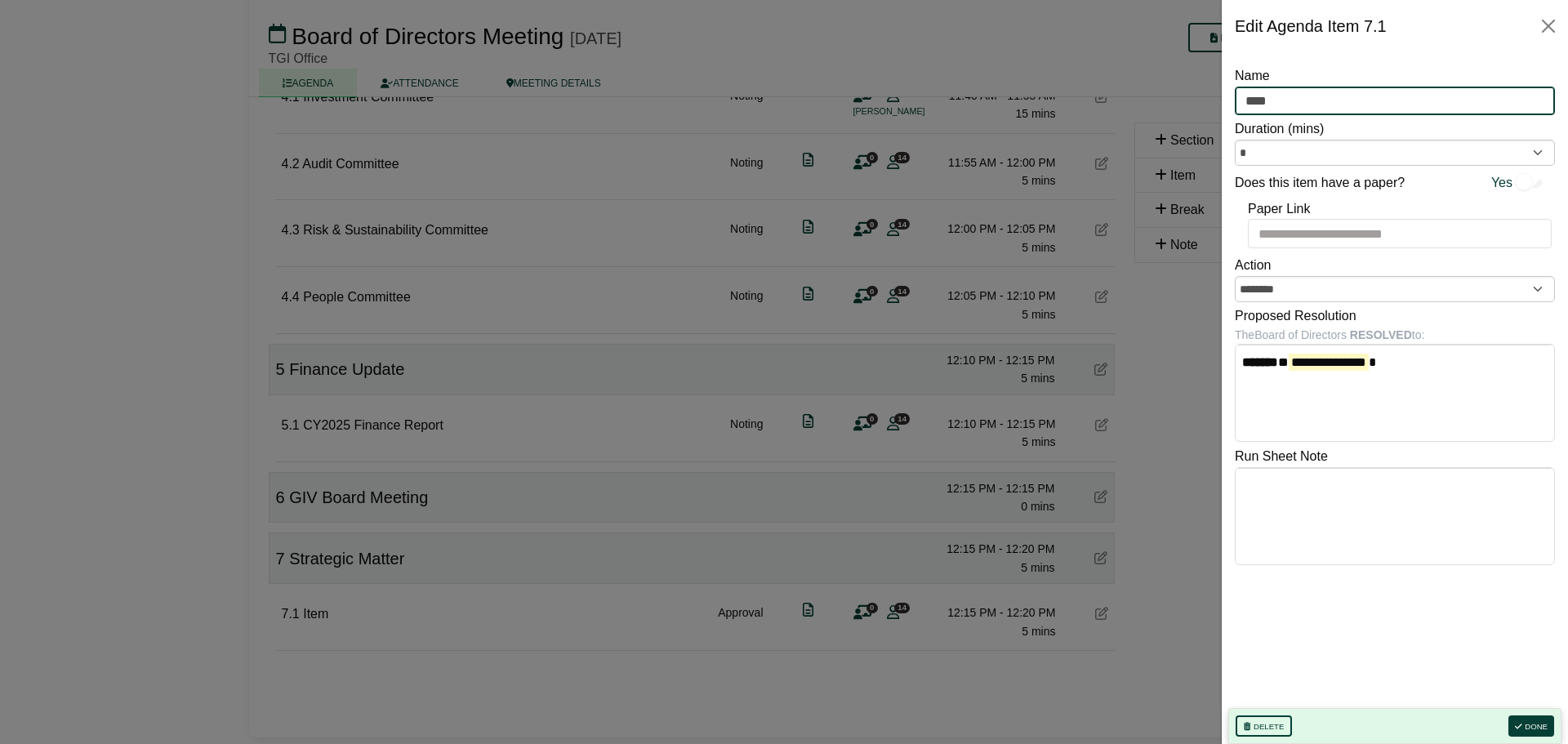
drag, startPoint x: 1278, startPoint y: 105, endPoint x: 1212, endPoint y: 103, distance: 66.0
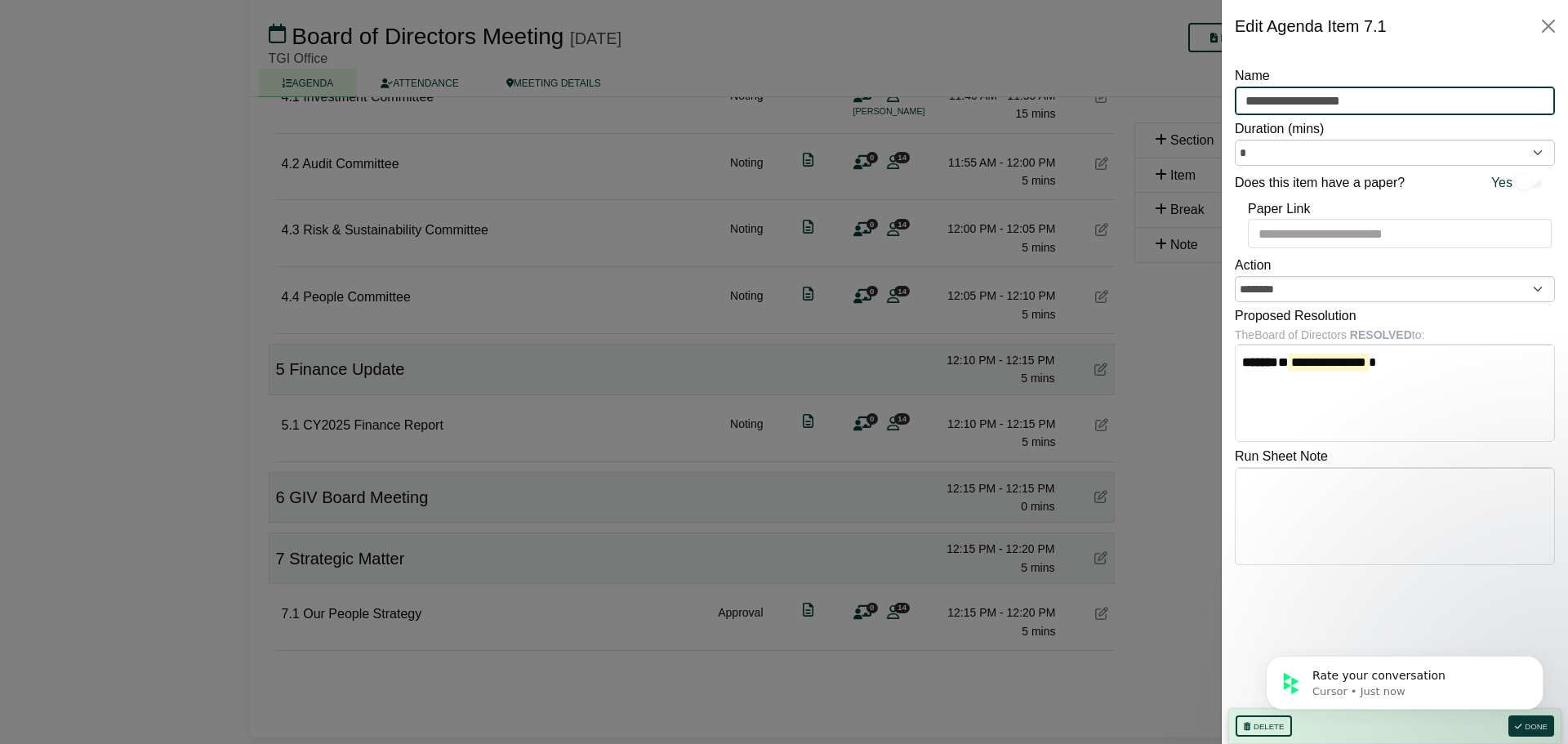
type input "**********"
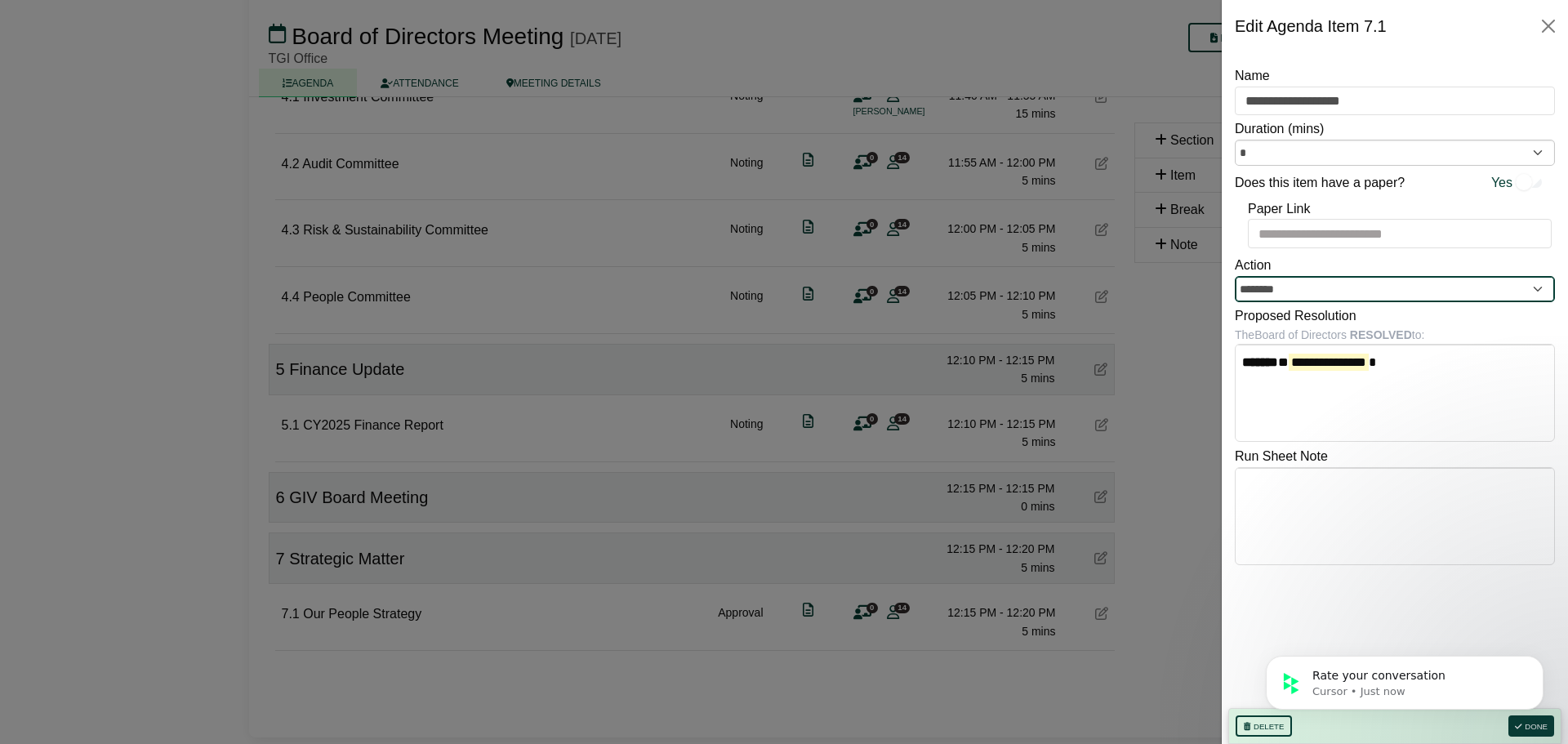
click at [1542, 293] on input "********" at bounding box center [1394, 289] width 320 height 26
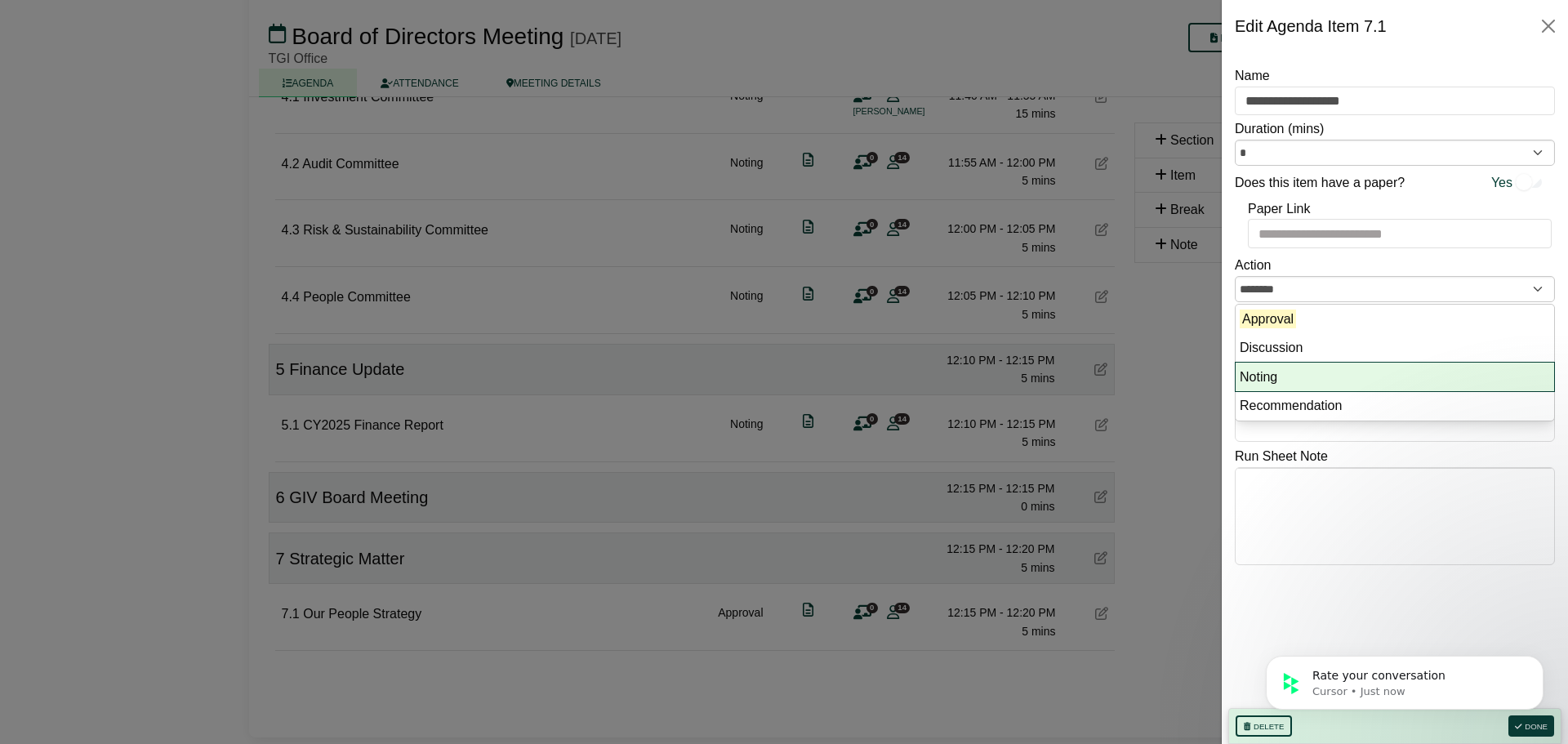
click at [1282, 378] on li "Noting" at bounding box center [1394, 377] width 319 height 29
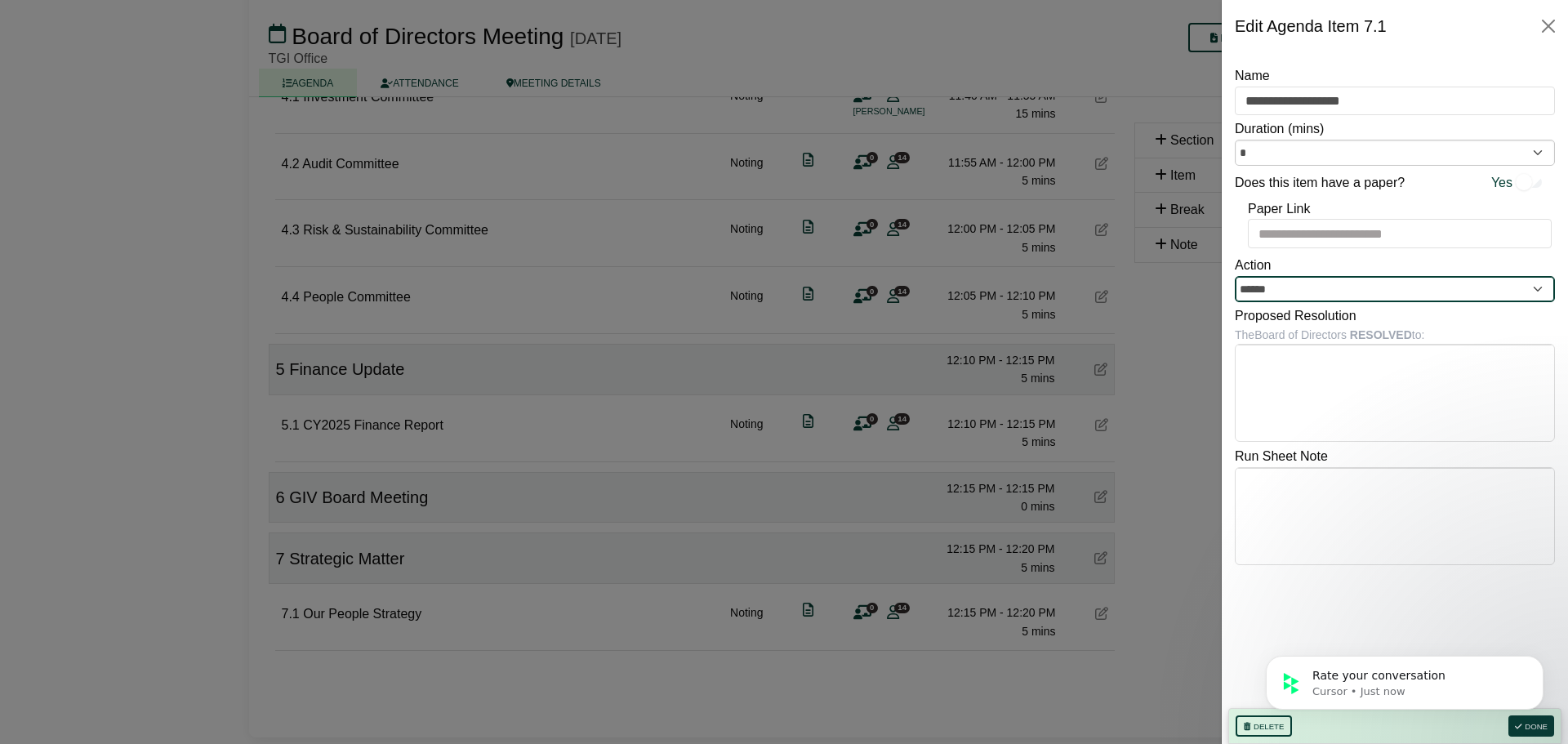
type input "******"
click at [1537, 725] on body "Rate your conversation Cursor • Just now" at bounding box center [1404, 678] width 313 height 101
click at [1097, 297] on div at bounding box center [784, 372] width 1568 height 744
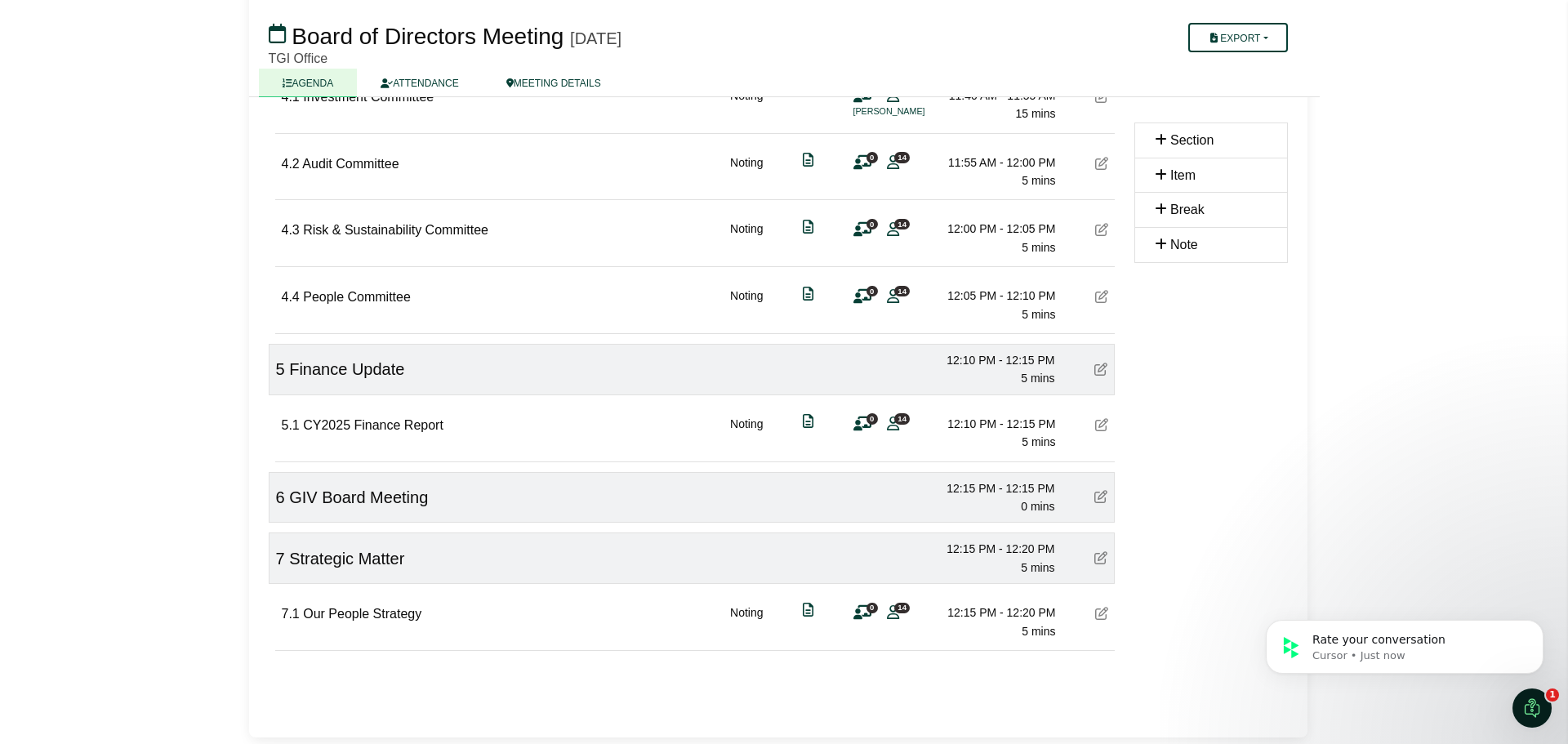
scroll to position [0, 0]
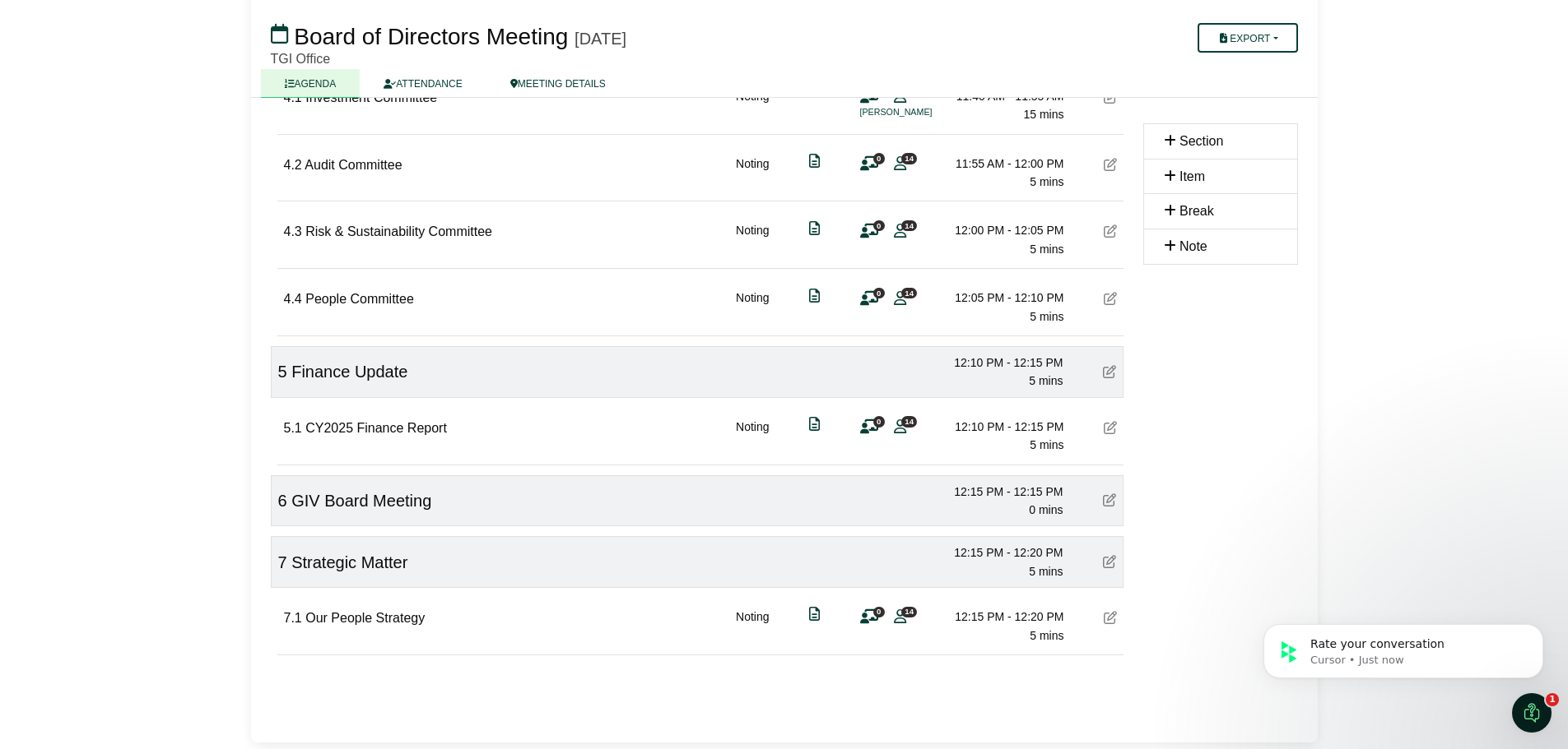
click at [1110, 300] on icon at bounding box center [1110, 298] width 13 height 13
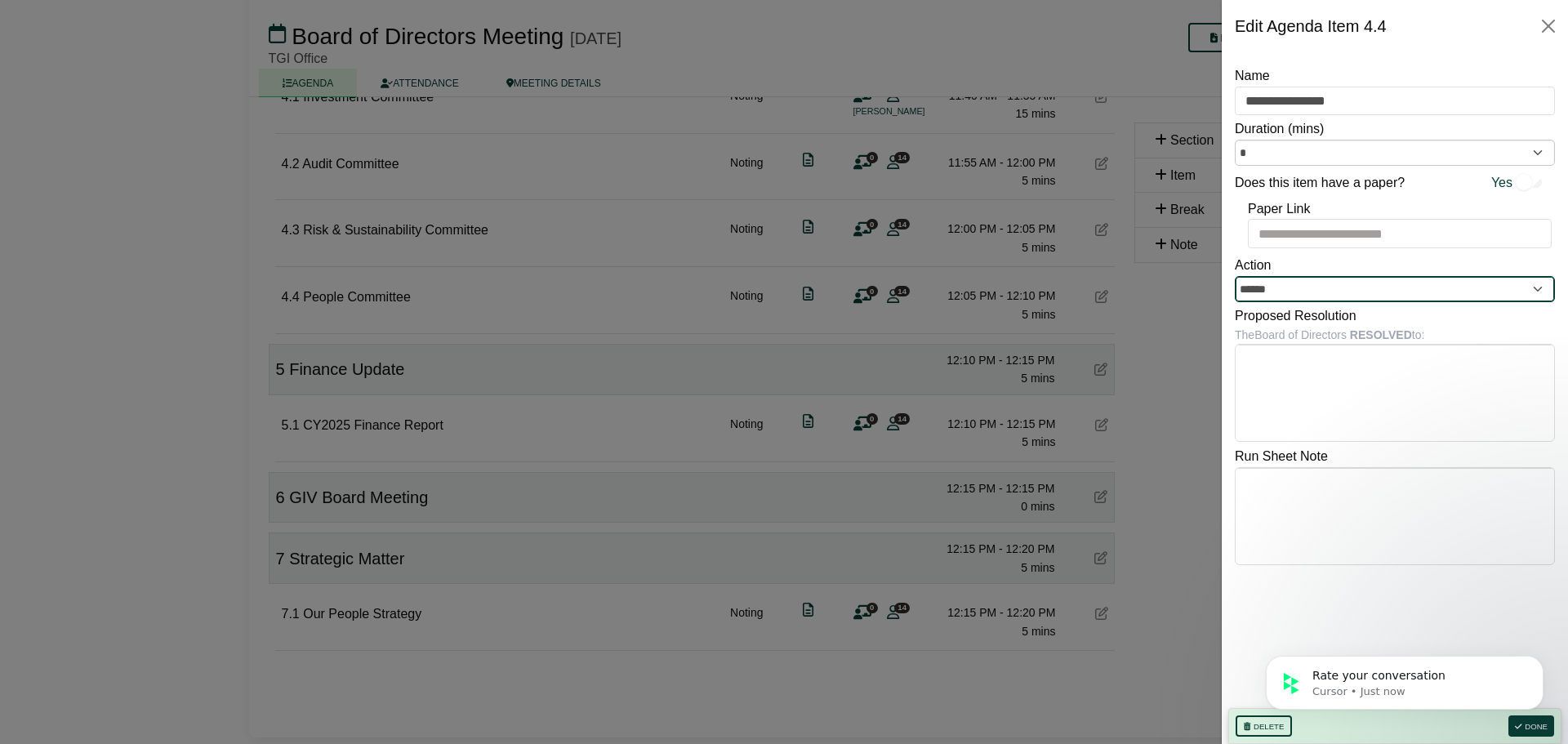
click at [1285, 292] on input "******" at bounding box center [1394, 289] width 320 height 26
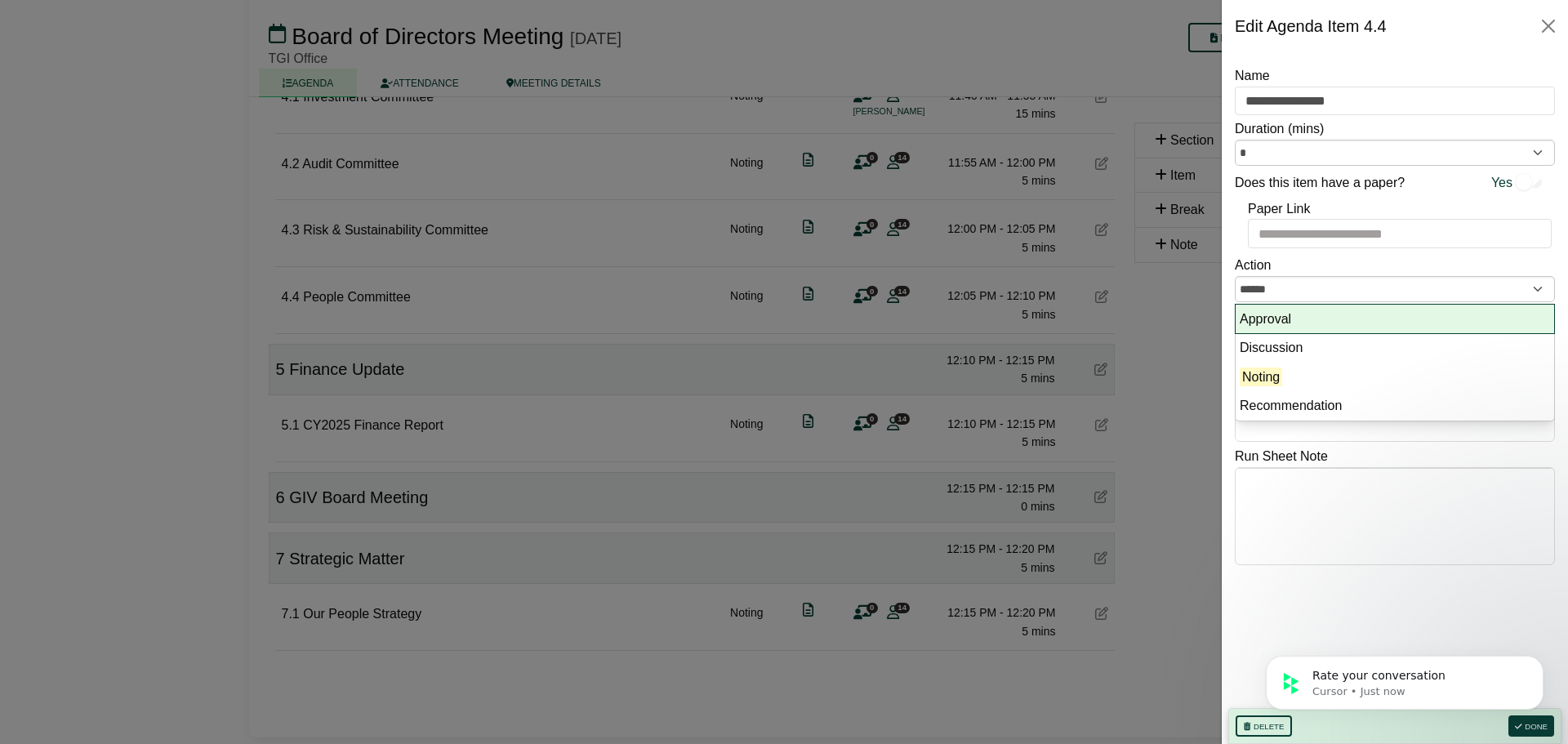
click at [1283, 319] on li "Approval" at bounding box center [1394, 319] width 319 height 29
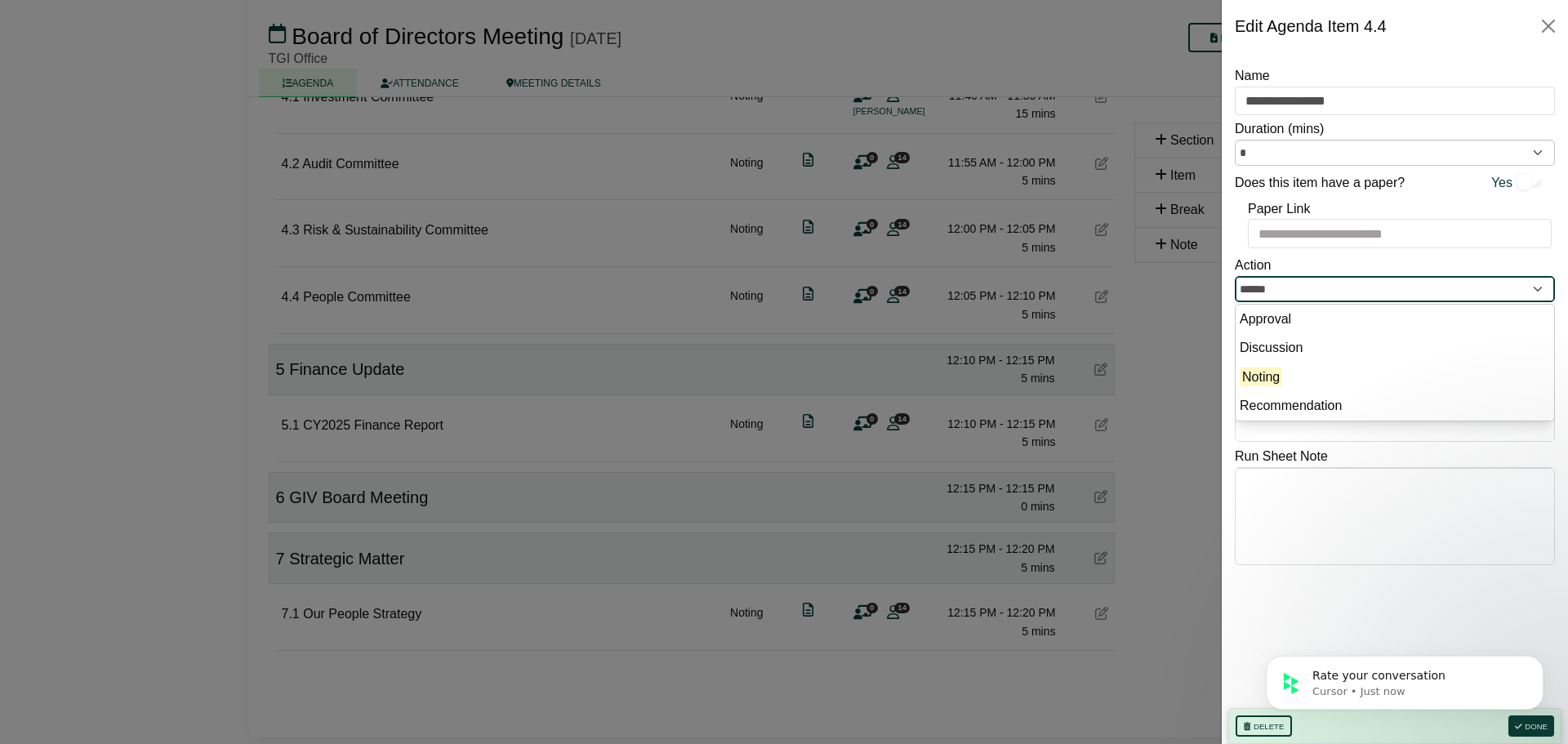
type input "********"
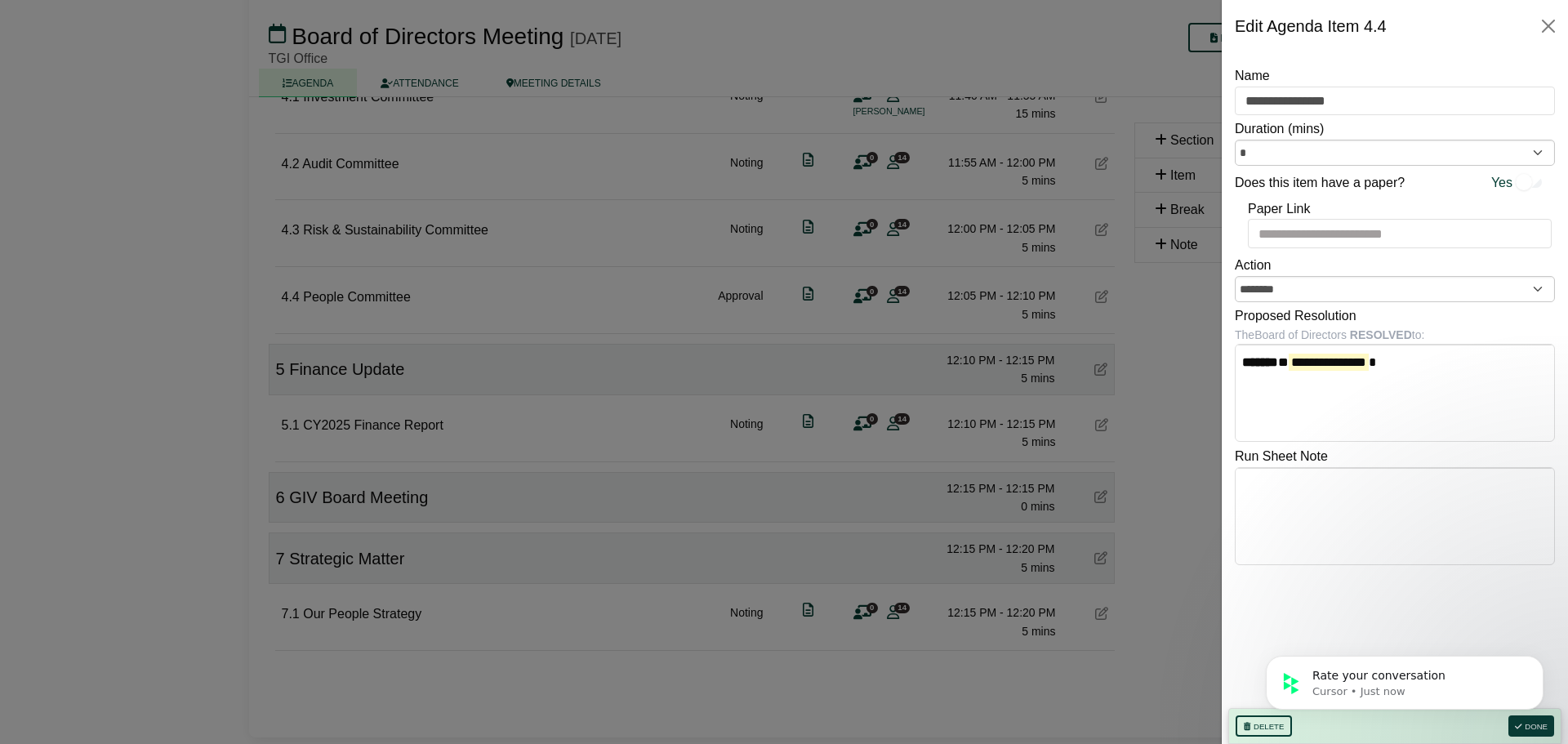
click at [1530, 721] on body "Rate your conversation Cursor • Just now" at bounding box center [1404, 678] width 313 height 101
click at [1526, 727] on body "Rate your conversation Cursor • Just now" at bounding box center [1404, 678] width 313 height 101
click at [1524, 725] on body "Rate your conversation Cursor • Just now" at bounding box center [1404, 678] width 313 height 101
click at [1541, 661] on icon "Dismiss notification" at bounding box center [1539, 661] width 9 height 9
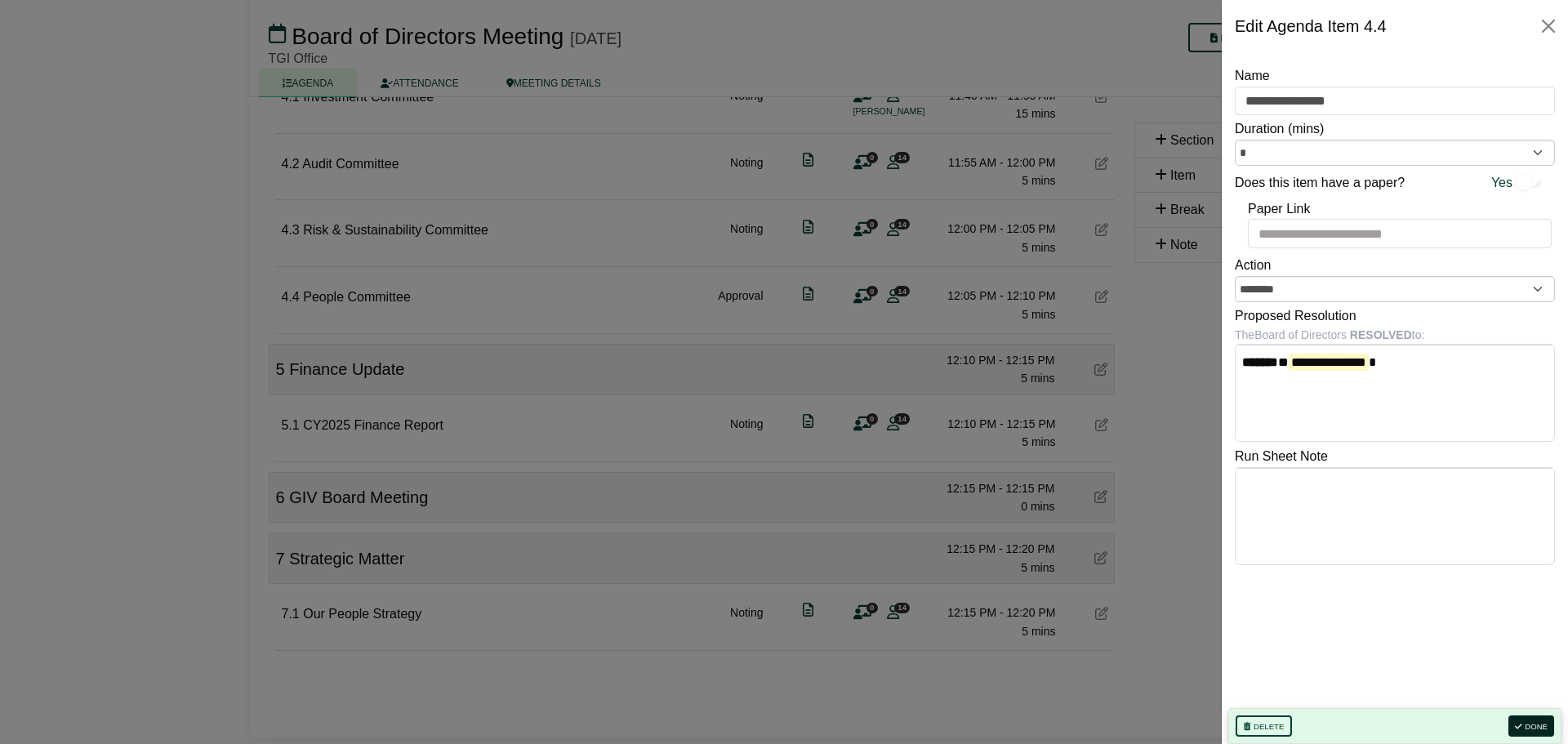
click at [1537, 719] on button "Done" at bounding box center [1531, 726] width 46 height 21
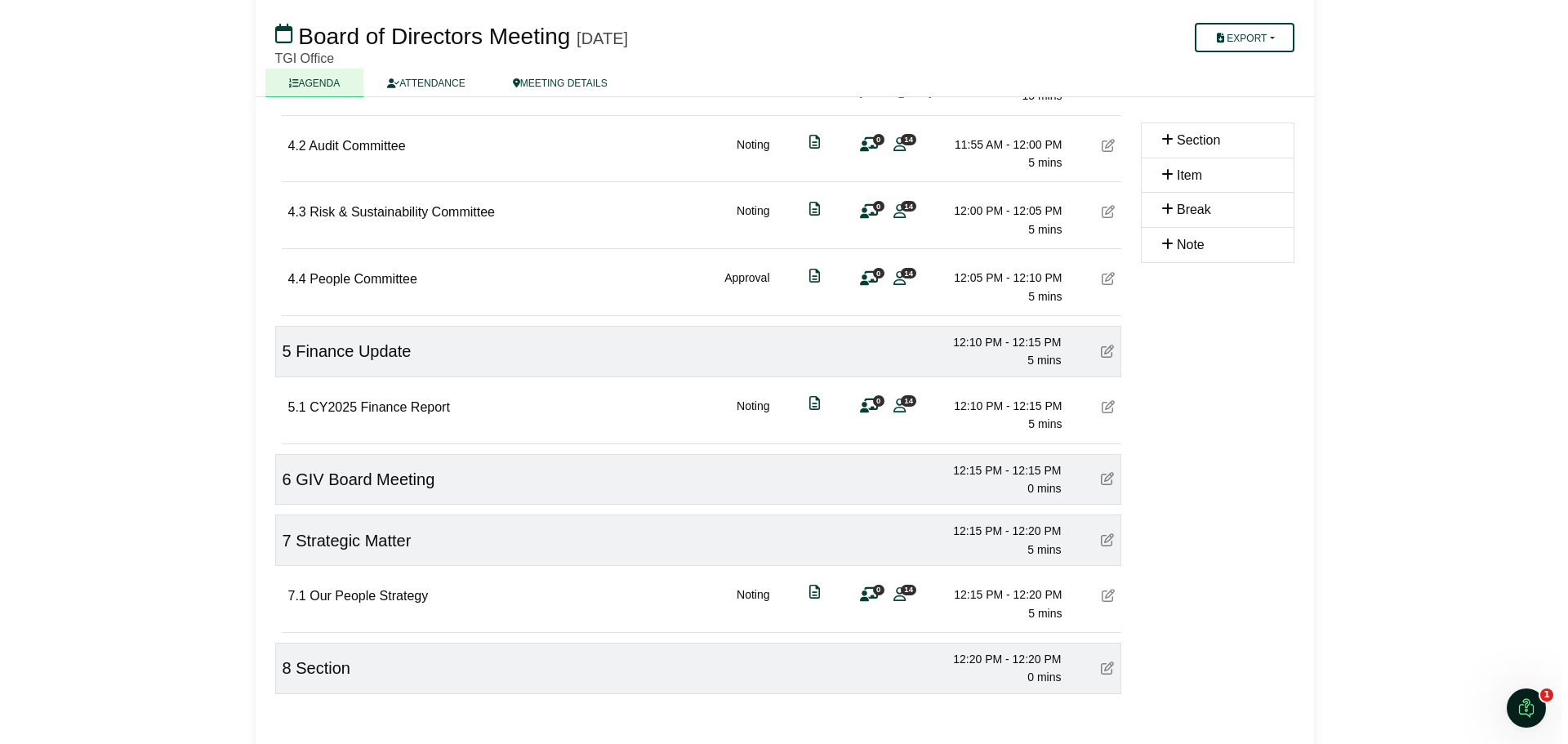
scroll to position [1233, 0]
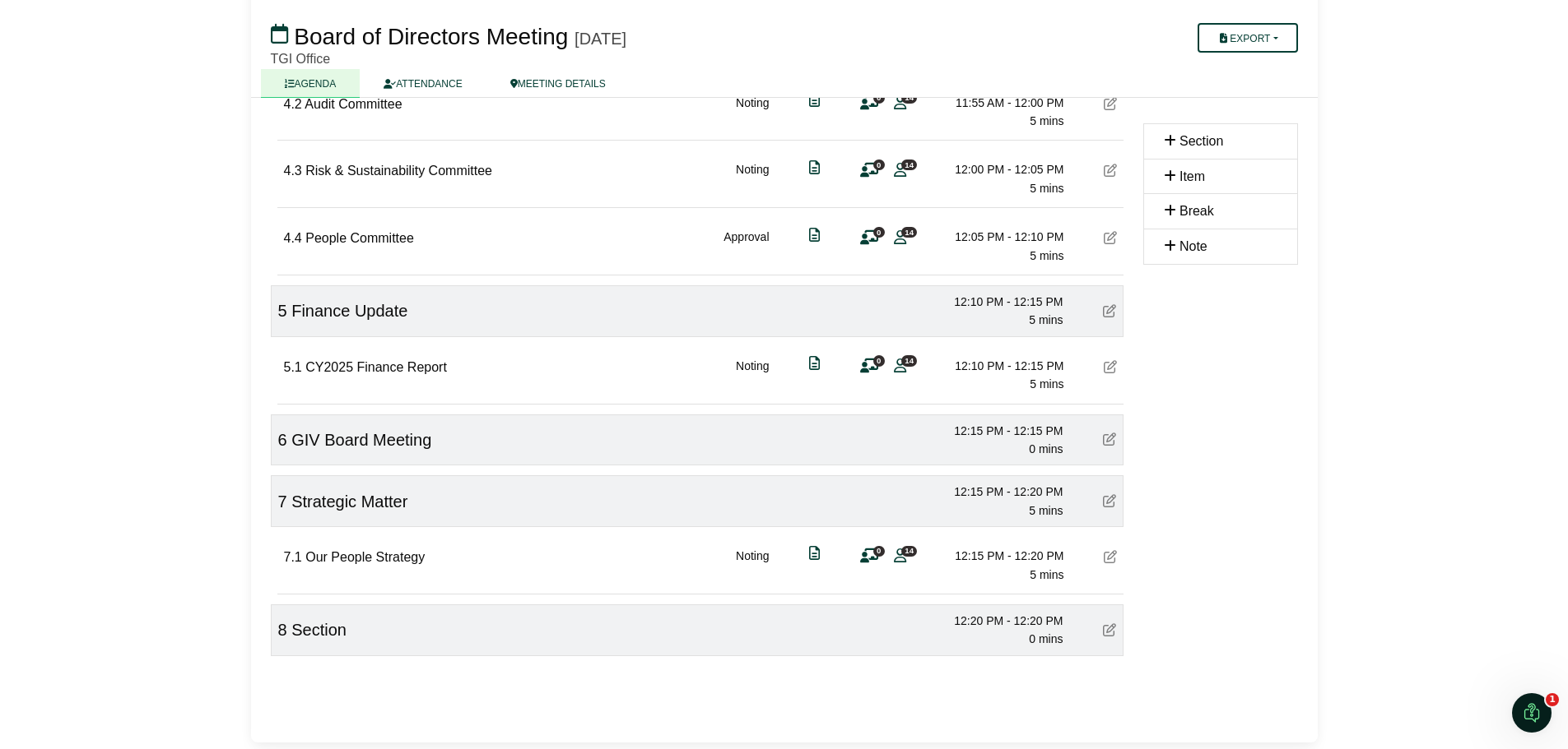
click at [1113, 632] on icon at bounding box center [1109, 630] width 13 height 13
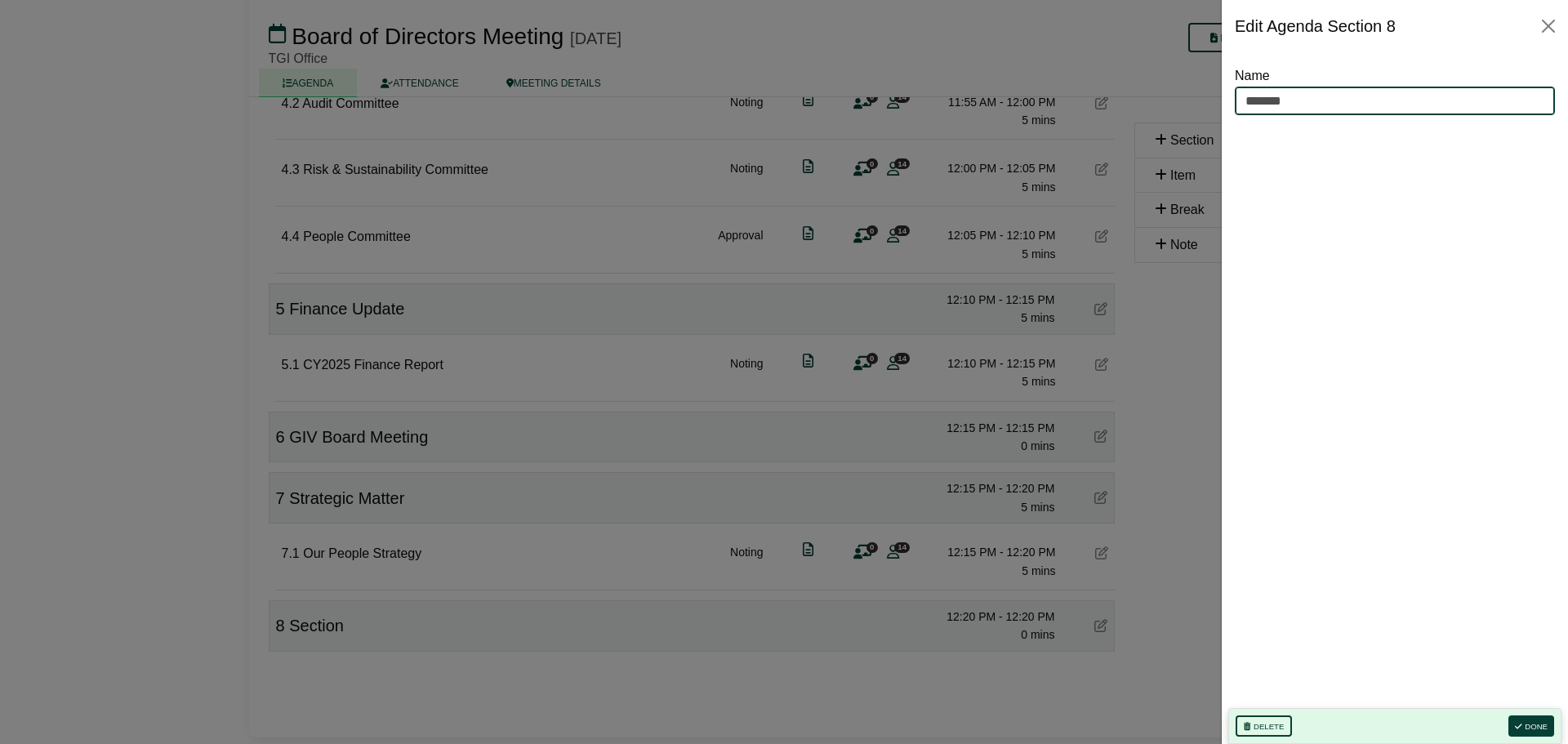
drag, startPoint x: 1298, startPoint y: 95, endPoint x: 1153, endPoint y: 95, distance: 145.0
type input "**********"
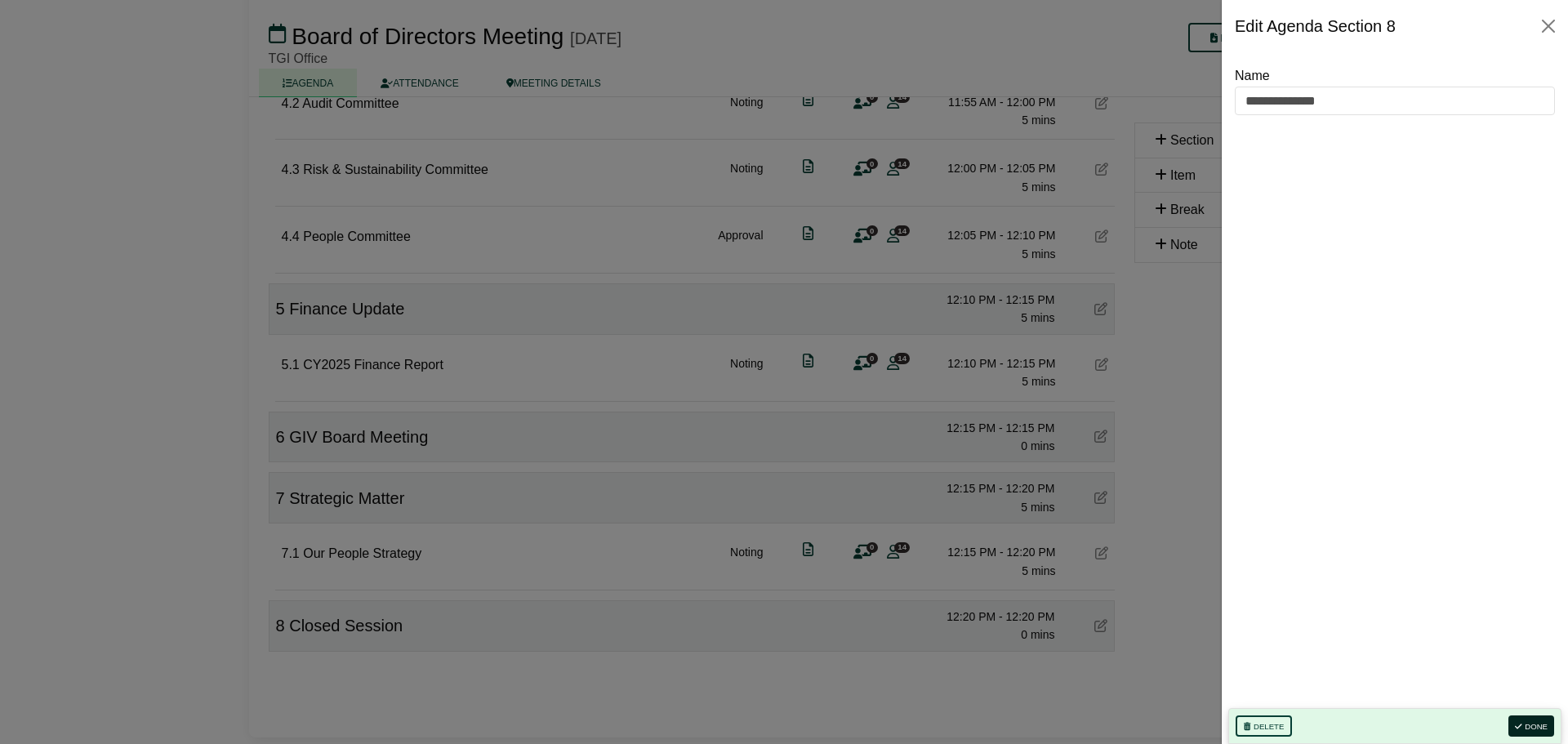
click at [1546, 722] on button "Done" at bounding box center [1531, 726] width 46 height 21
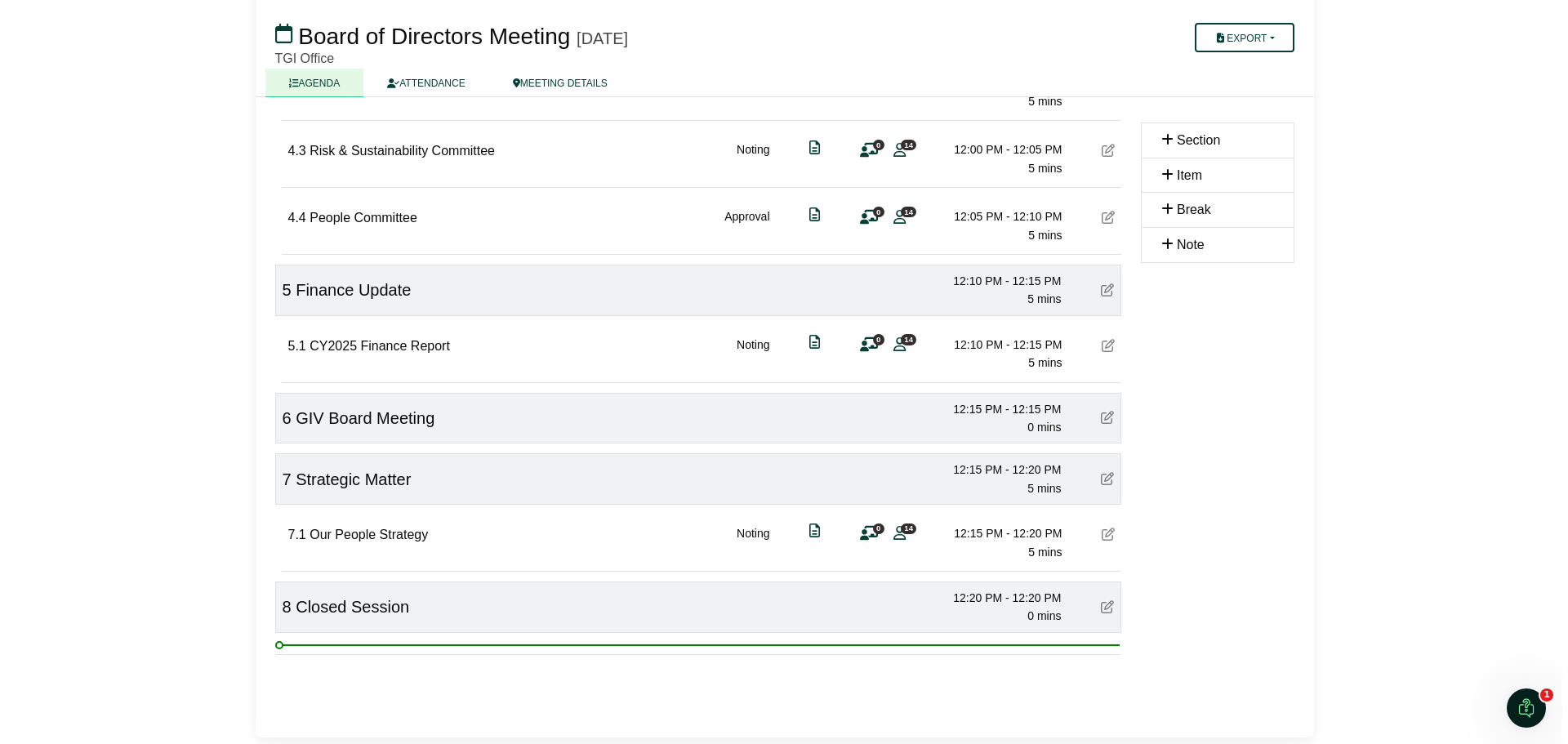
scroll to position [1295, 0]
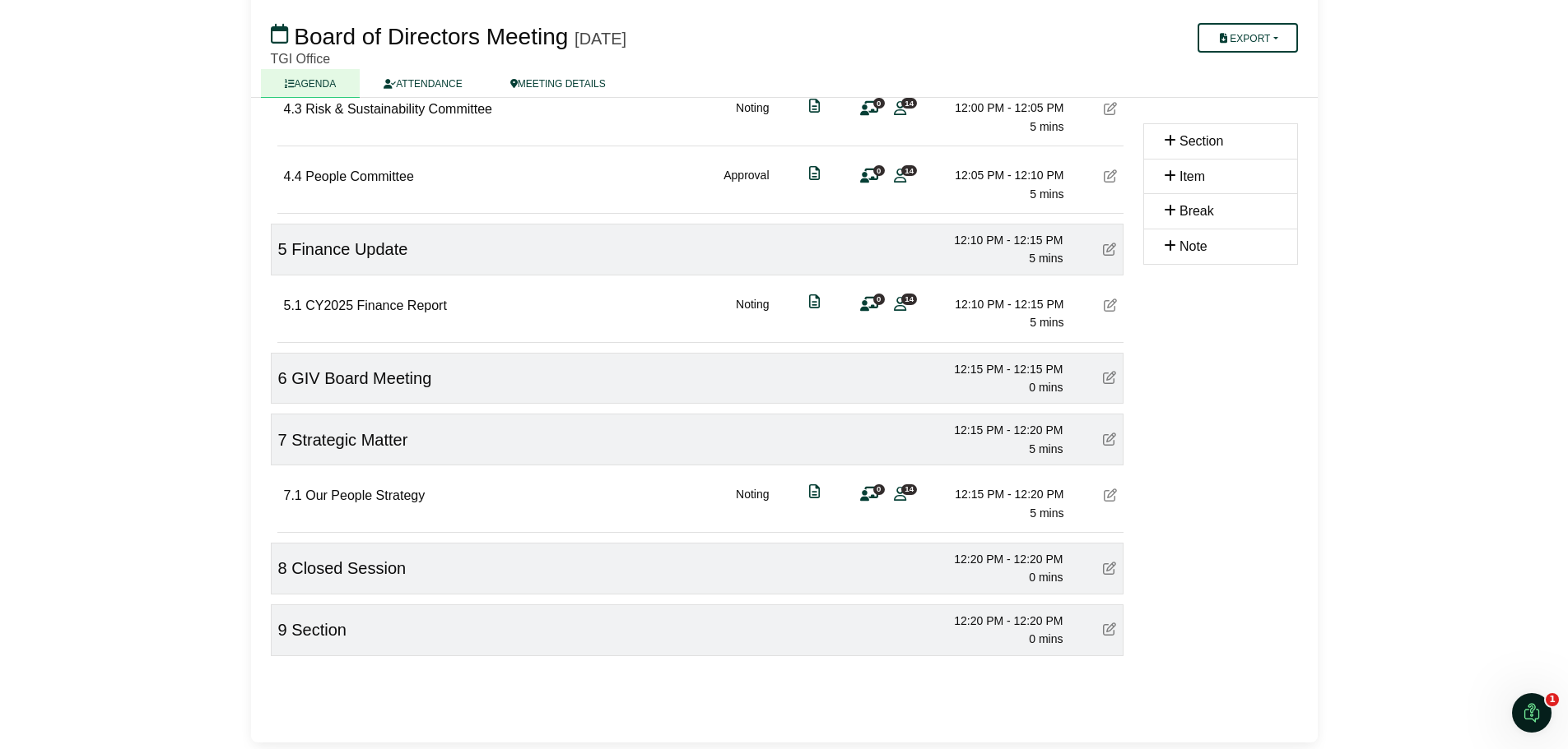
click at [1107, 629] on icon at bounding box center [1109, 629] width 13 height 13
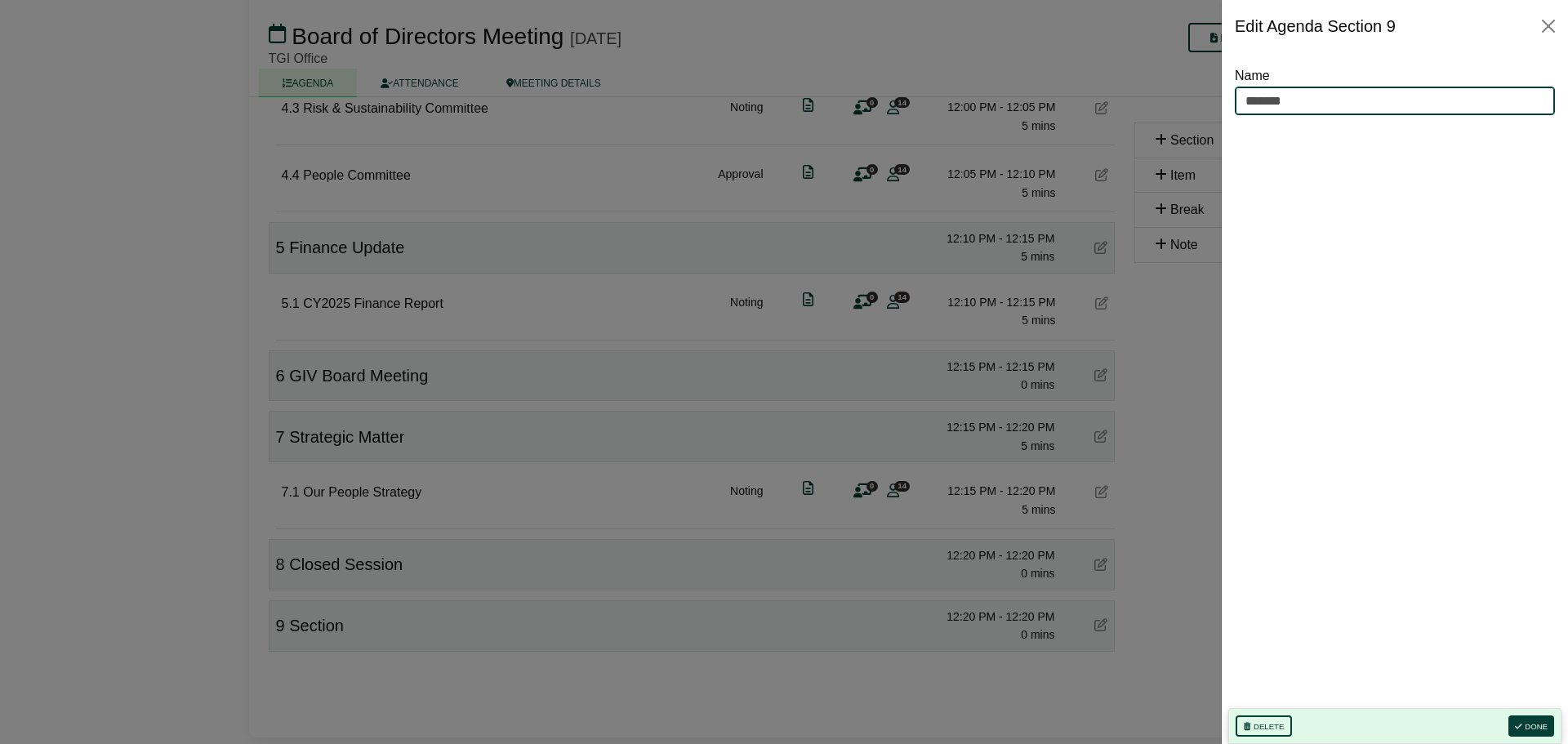
drag, startPoint x: 1314, startPoint y: 98, endPoint x: 1203, endPoint y: 92, distance: 111.2
type input "**********"
click at [1543, 720] on button "Done" at bounding box center [1531, 726] width 46 height 21
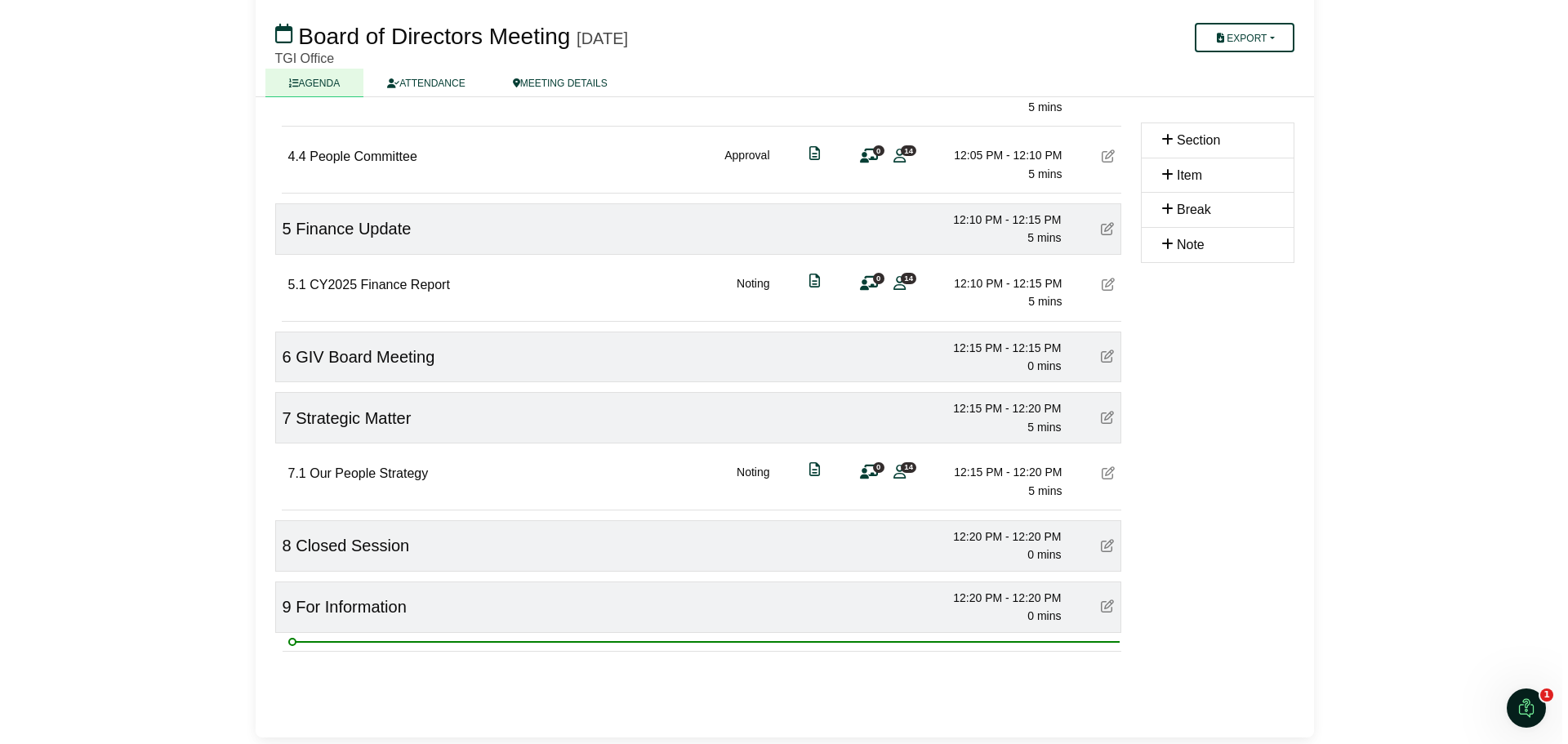
scroll to position [1355, 0]
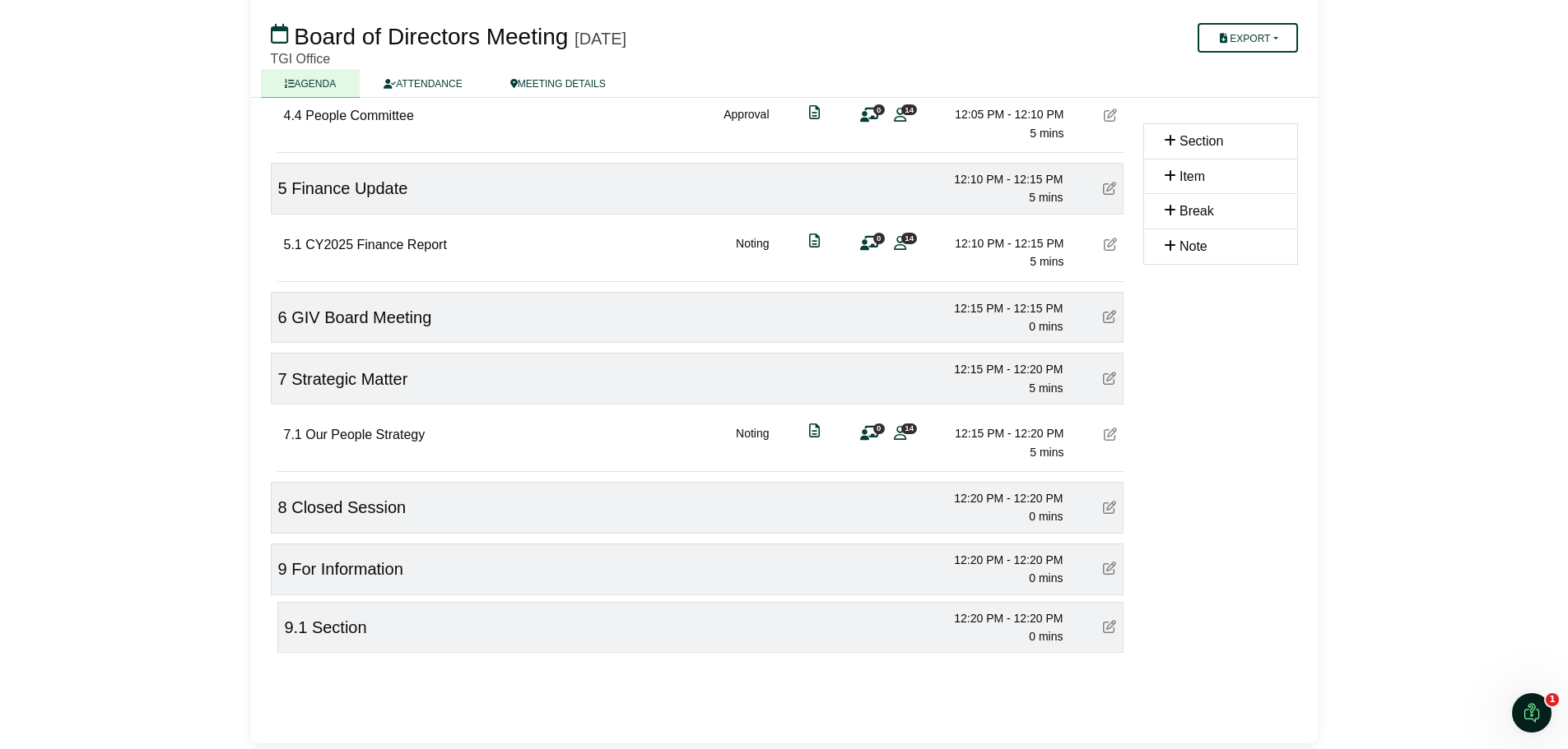
click at [1109, 628] on icon at bounding box center [1109, 626] width 13 height 13
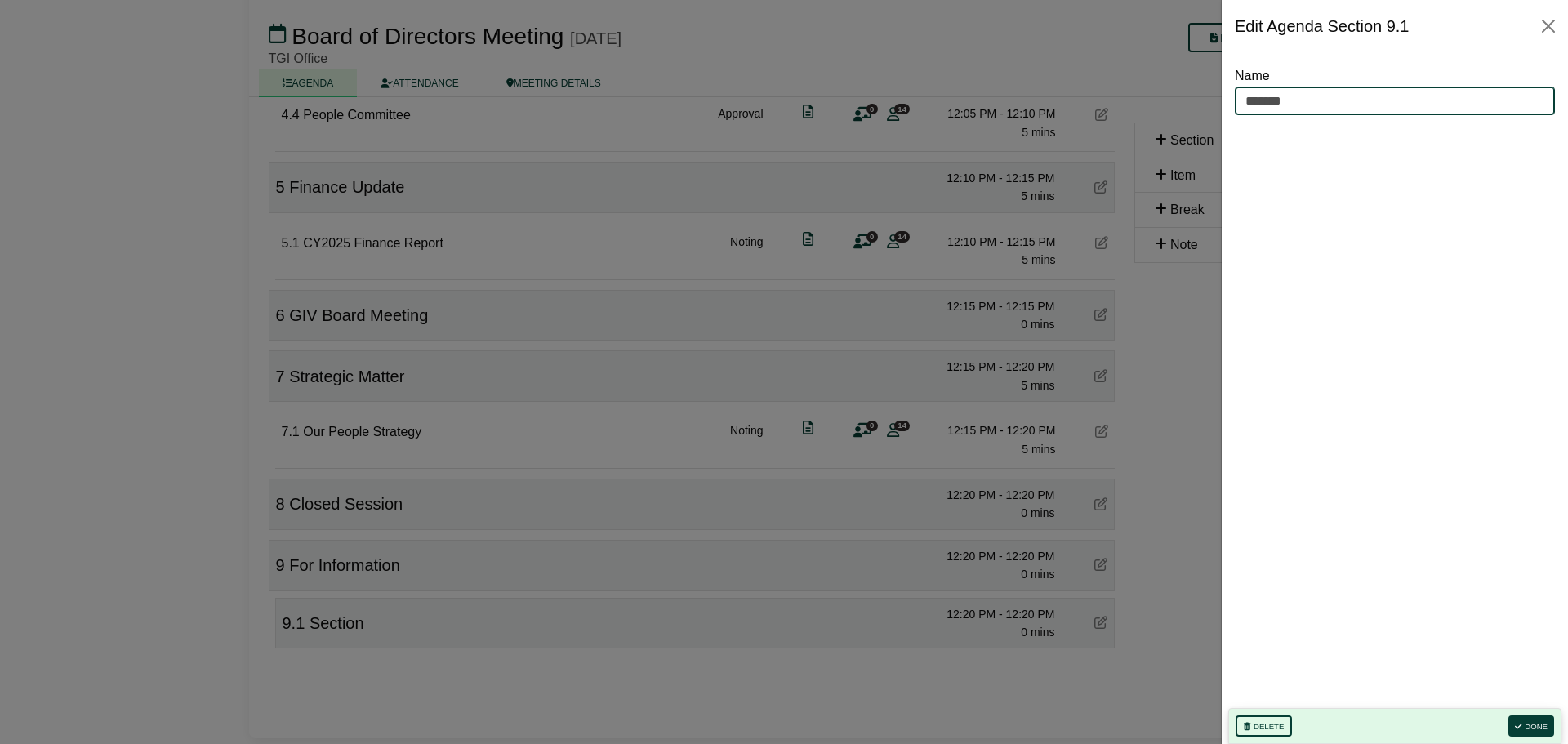
drag, startPoint x: 1302, startPoint y: 98, endPoint x: 1164, endPoint y: 97, distance: 138.0
type input "********"
click at [1535, 726] on button "Done" at bounding box center [1531, 726] width 46 height 21
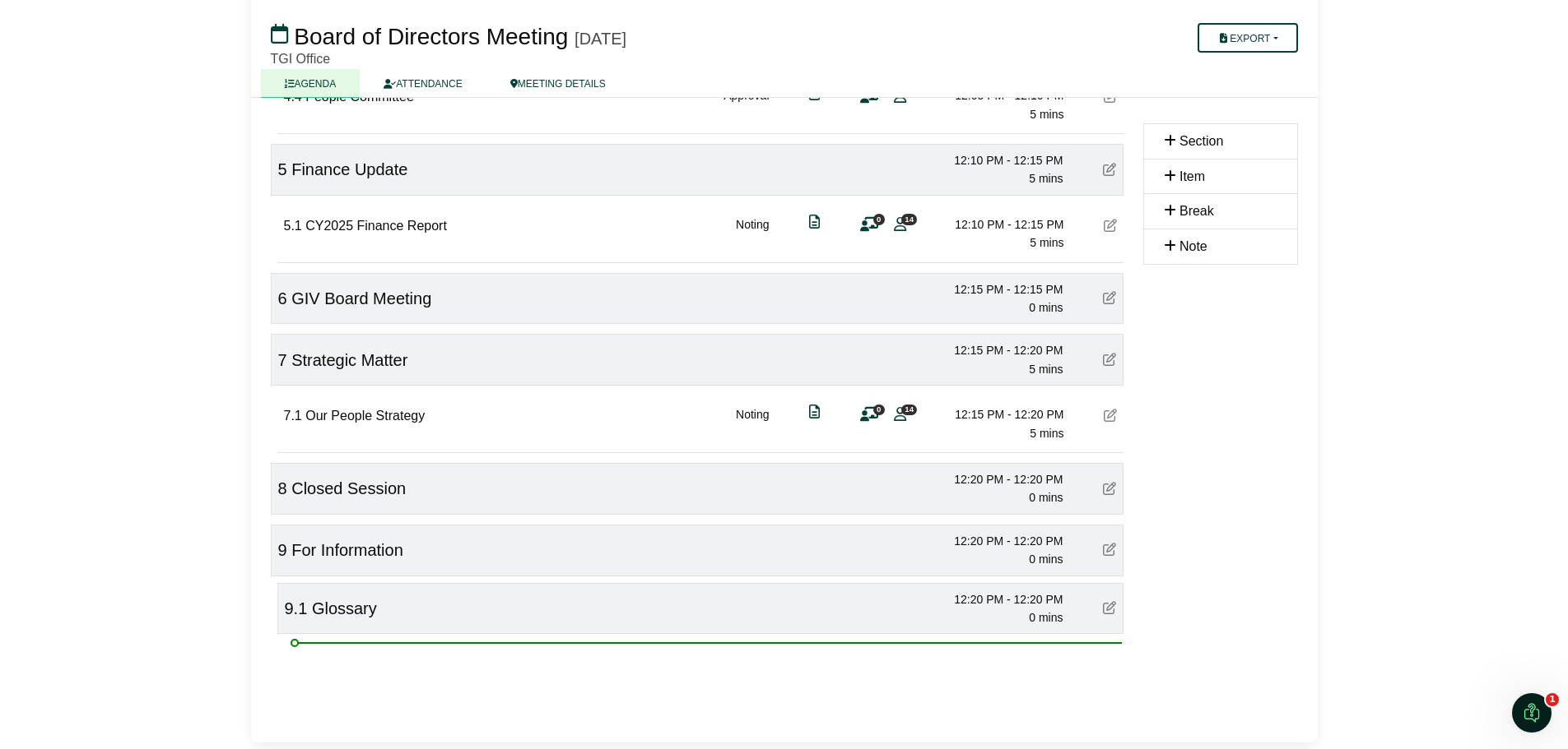
scroll to position [1427, 0]
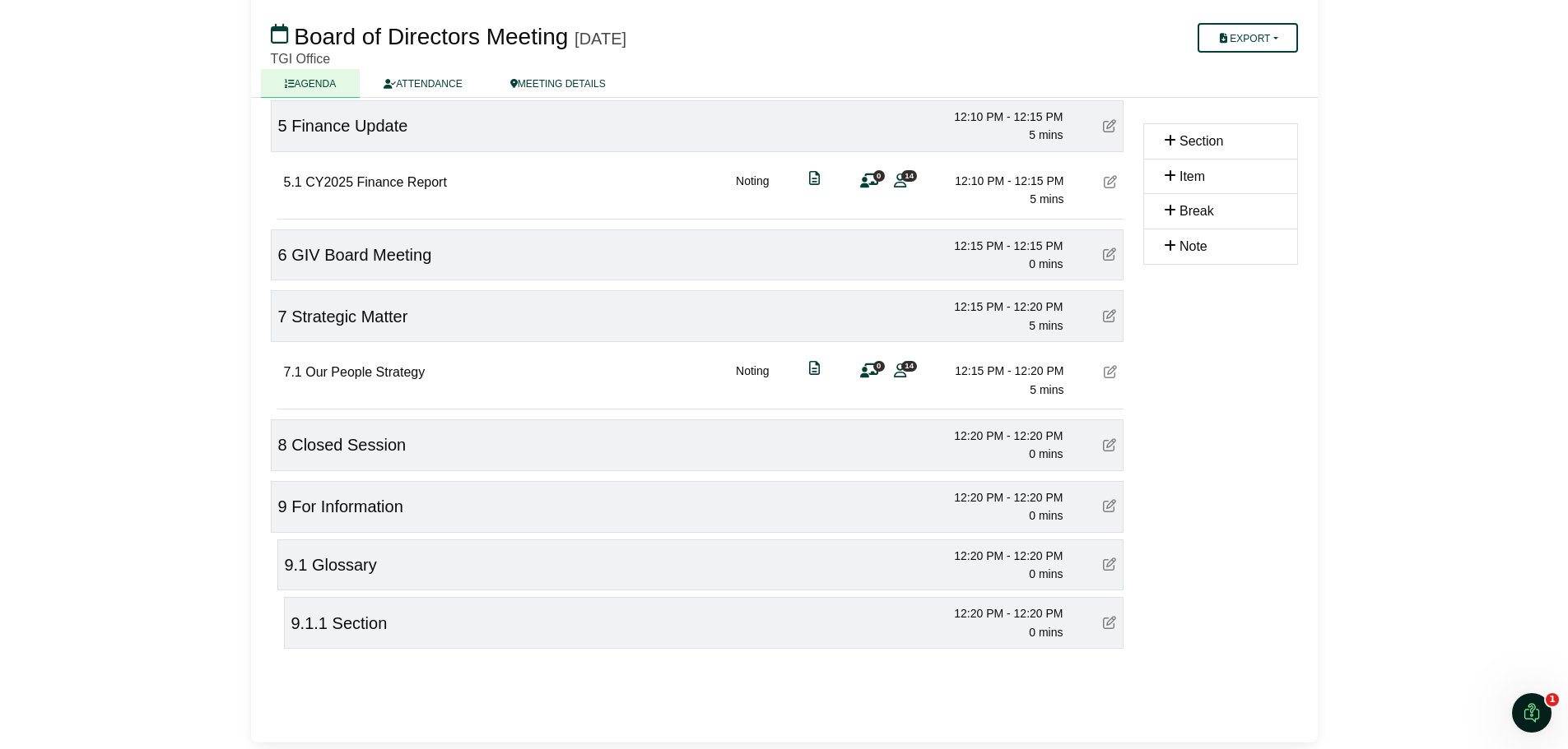
click at [460, 637] on div "9.1.1 Section 12:20 PM - 12:20 PM 0 mins" at bounding box center [703, 623] width 840 height 52
click at [1109, 624] on icon at bounding box center [1109, 625] width 13 height 13
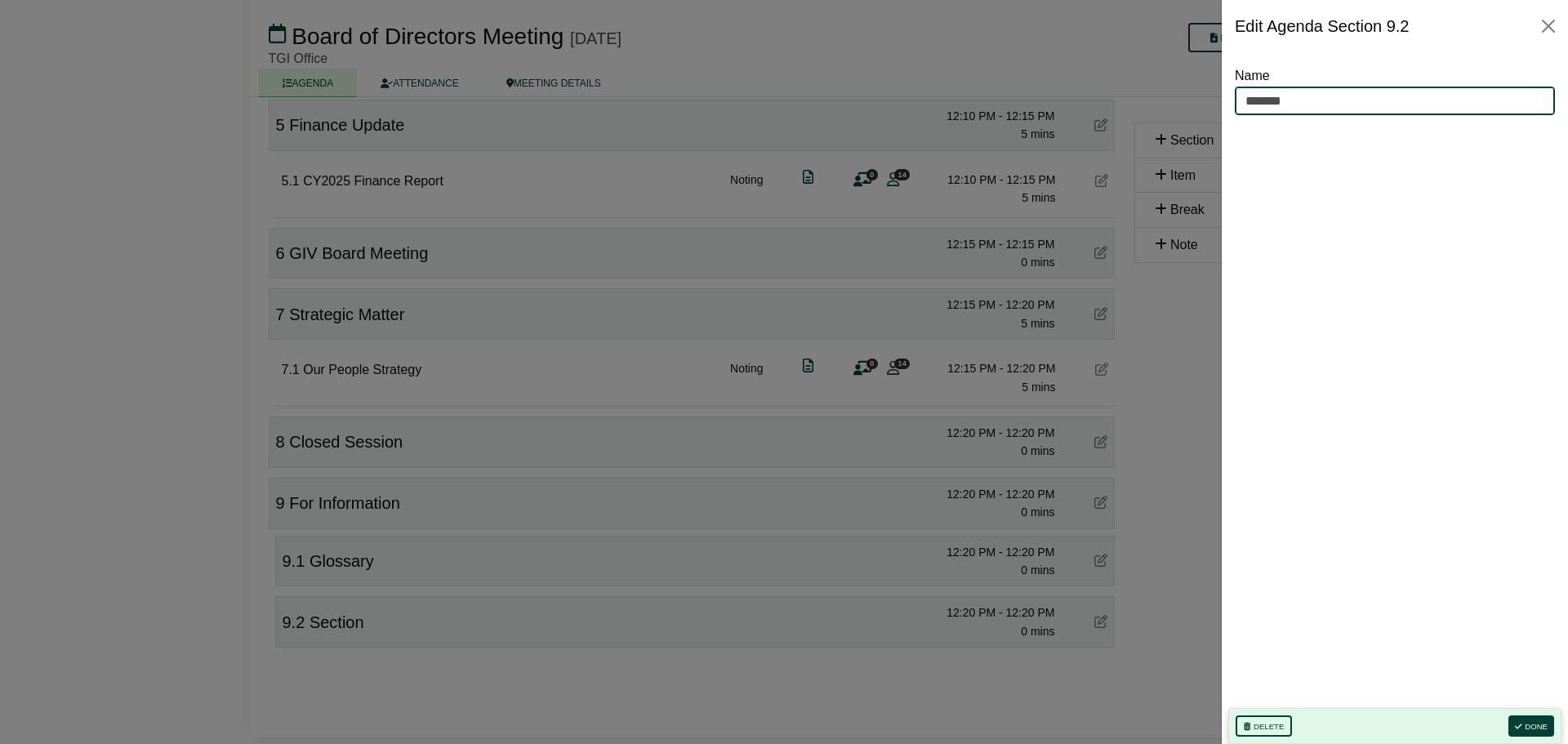
drag, startPoint x: 1277, startPoint y: 105, endPoint x: 1213, endPoint y: 105, distance: 64.0
type input "**********"
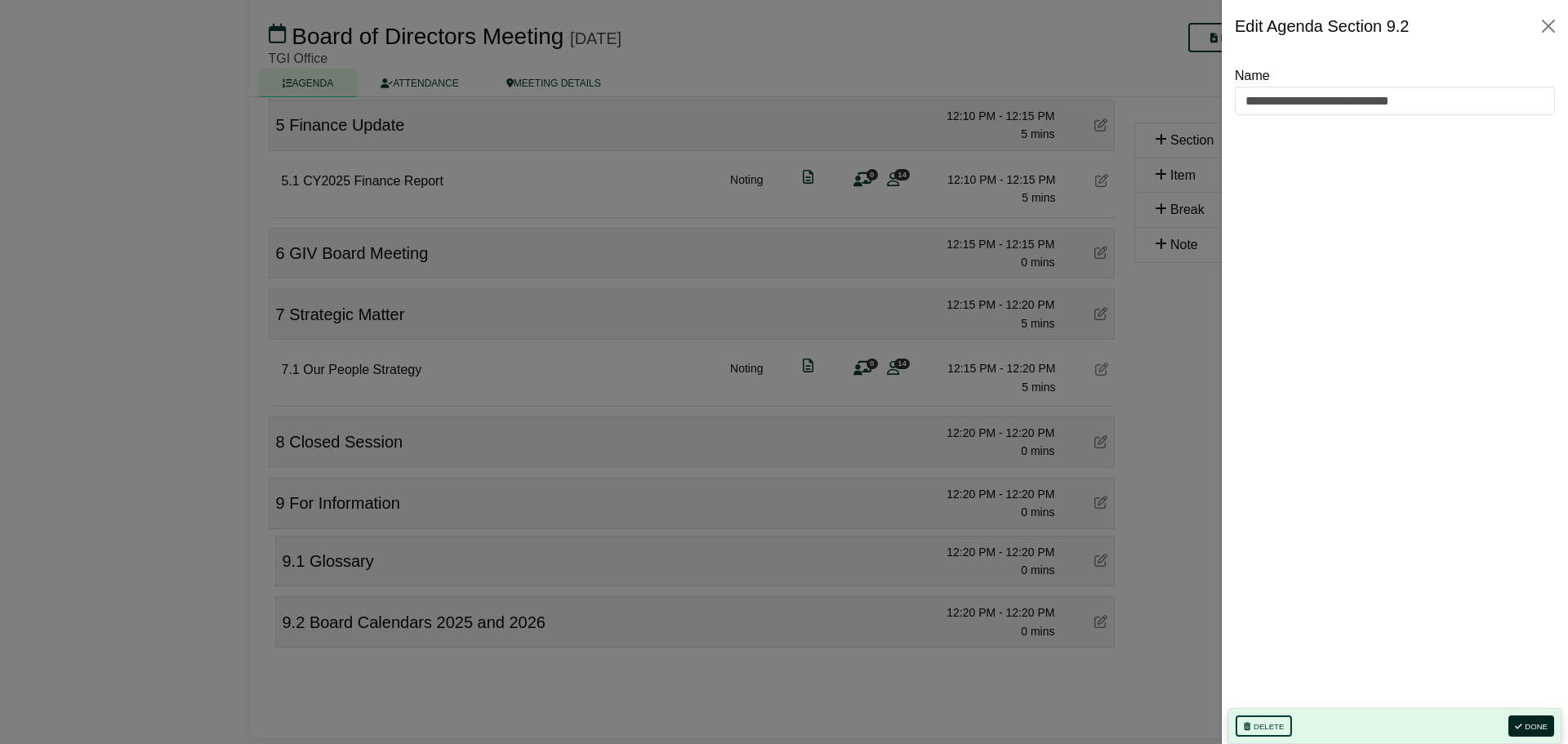
click at [1529, 725] on button "Done" at bounding box center [1531, 726] width 46 height 21
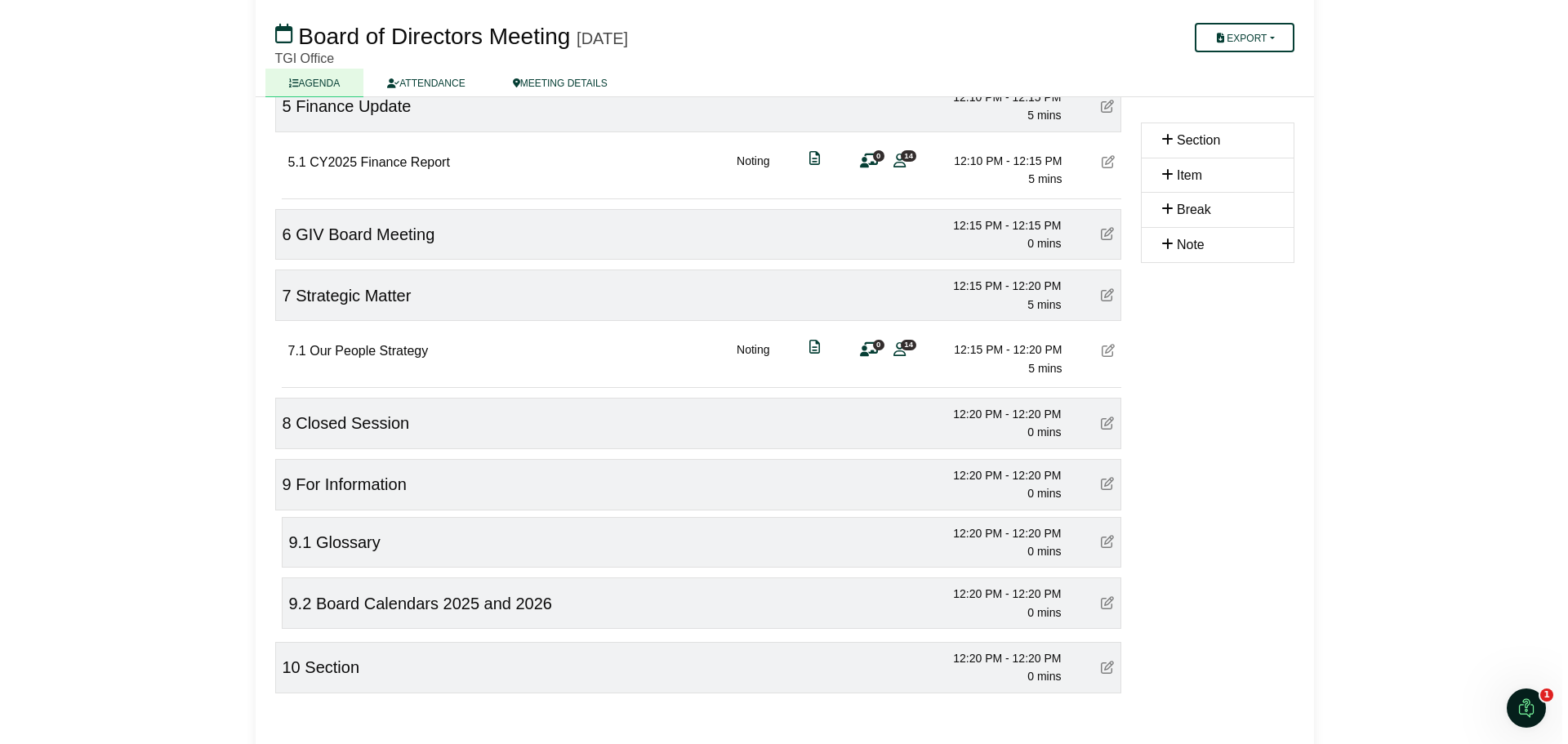
scroll to position [1477, 0]
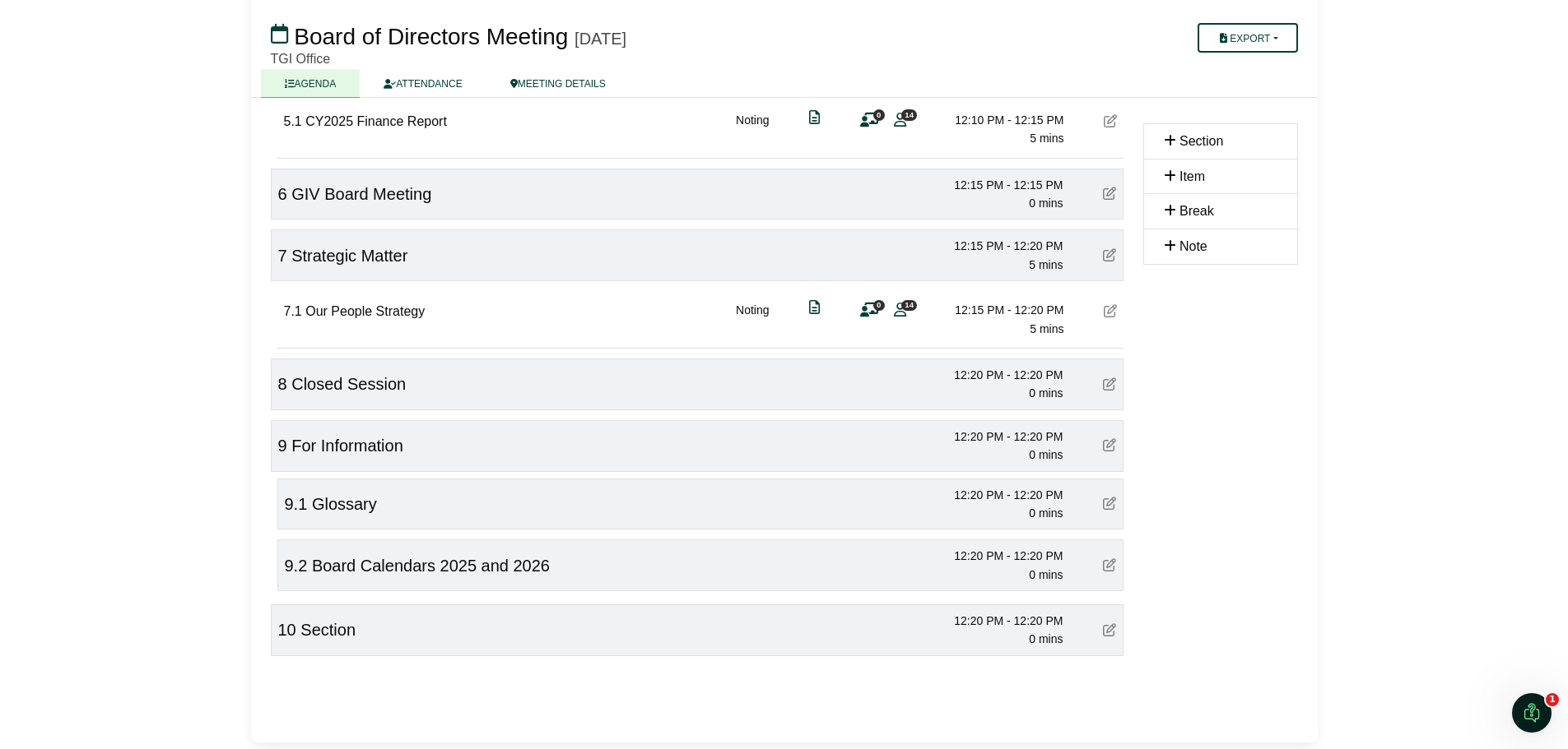
click at [1109, 634] on icon at bounding box center [1109, 630] width 13 height 13
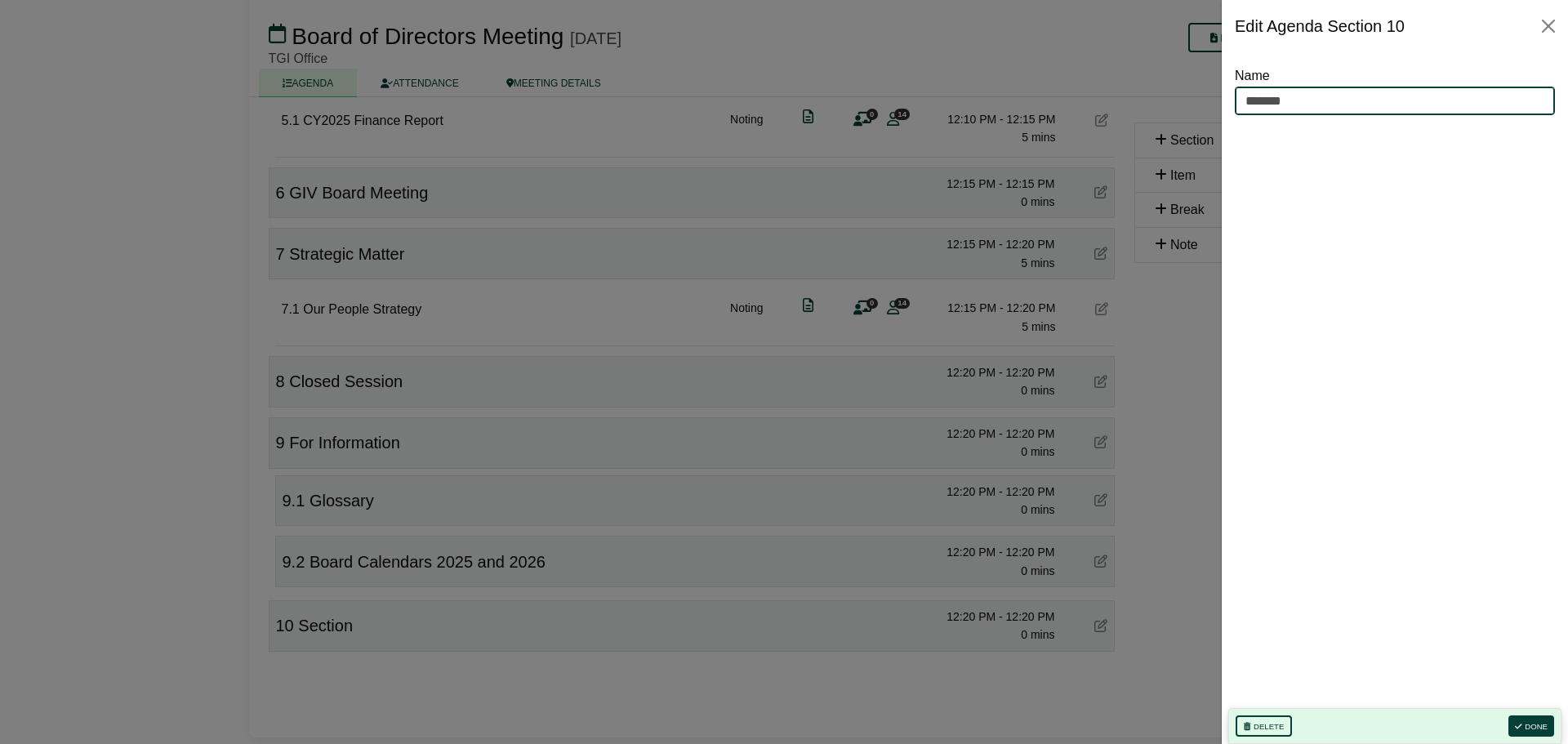
drag, startPoint x: 1302, startPoint y: 93, endPoint x: 1198, endPoint y: 100, distance: 104.2
type input "**********"
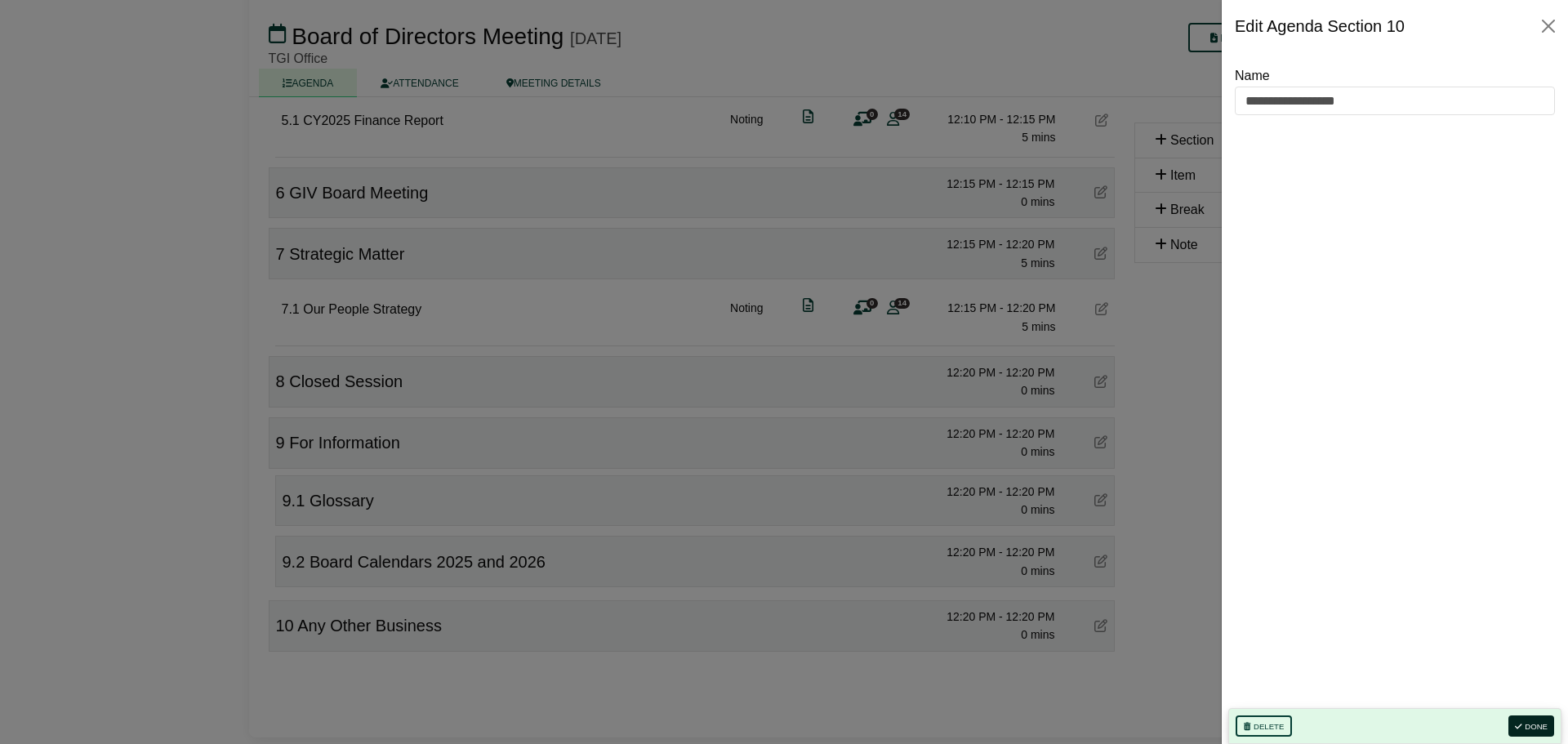
click at [1536, 726] on button "Done" at bounding box center [1531, 726] width 46 height 21
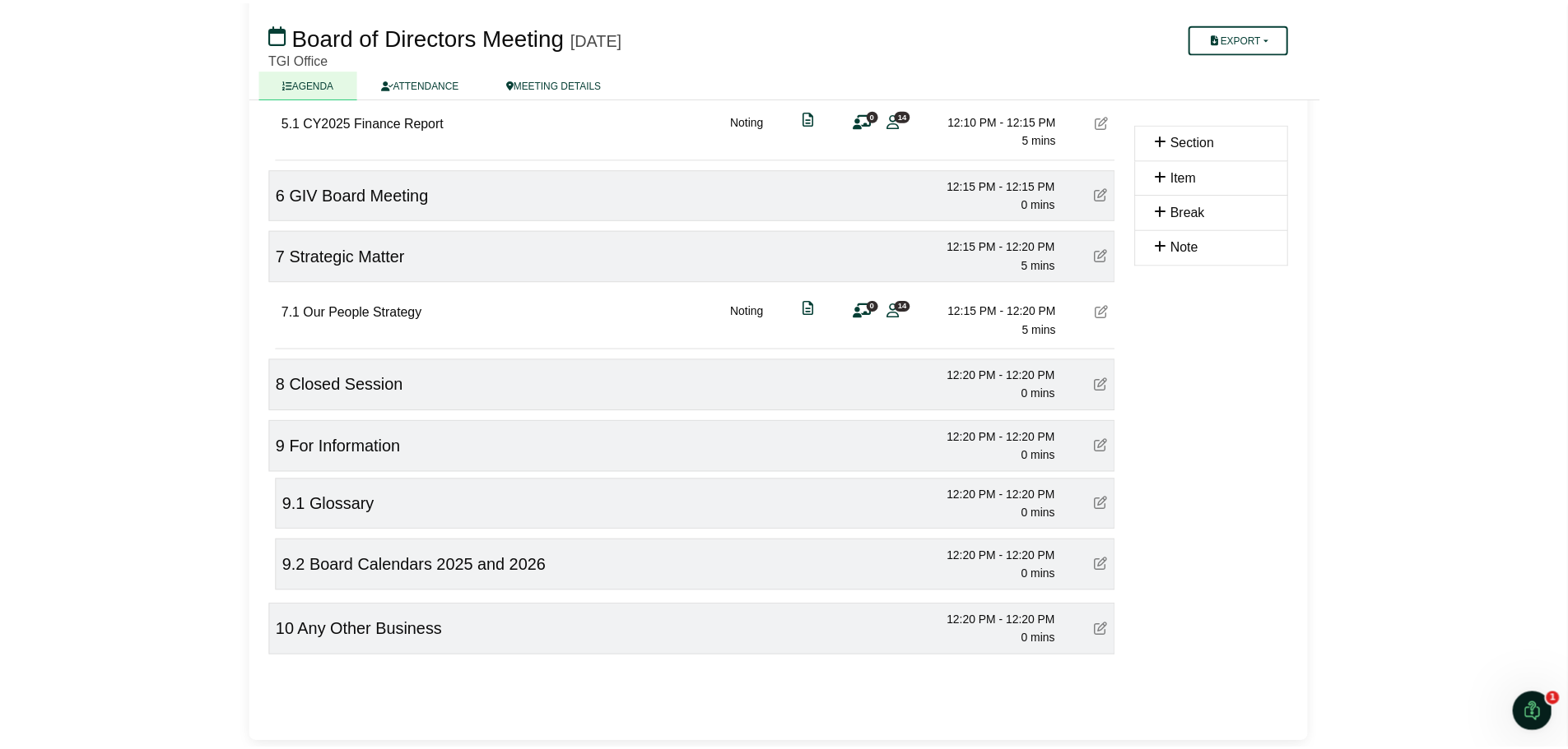
scroll to position [0, 0]
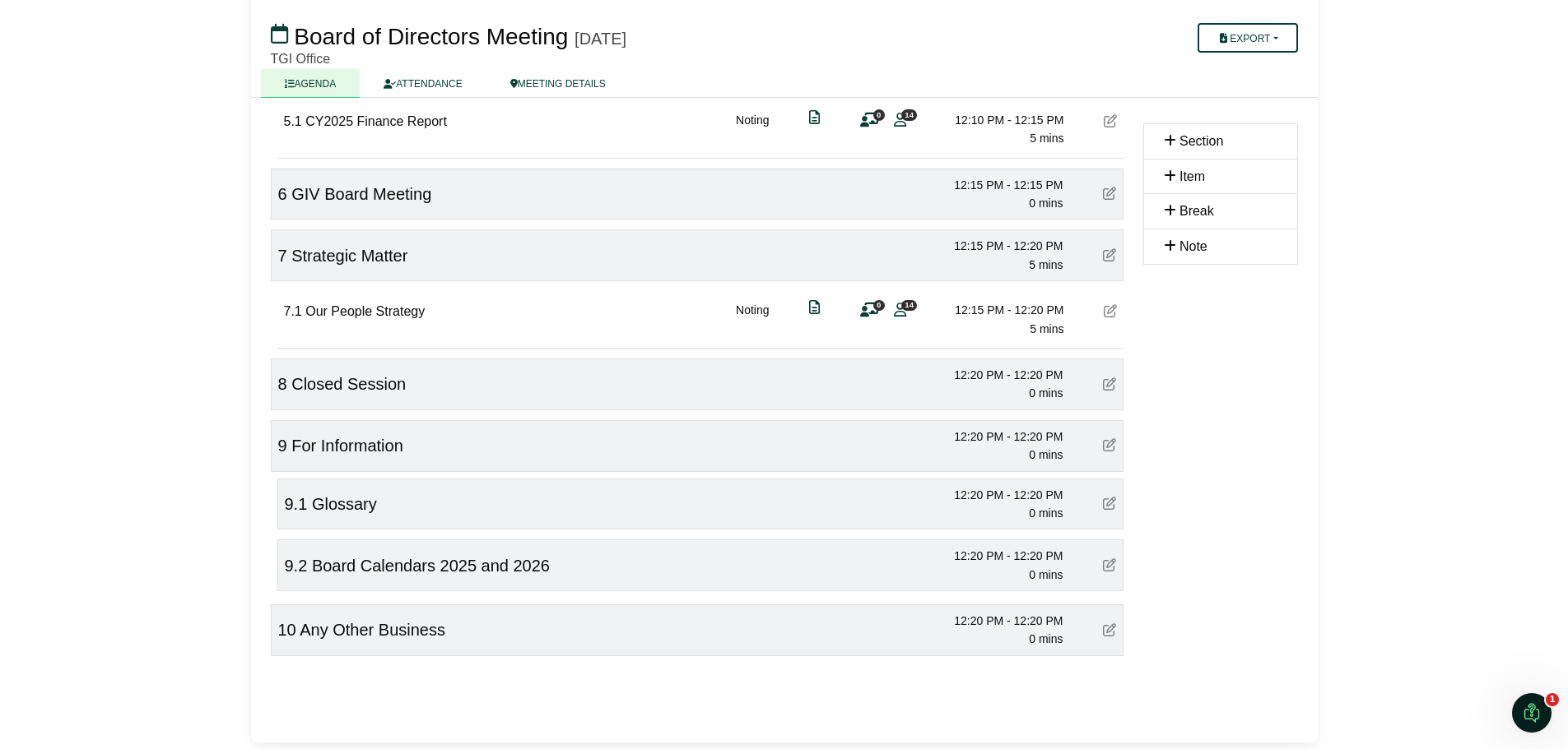
click at [442, 84] on link "ATTENDANCE" at bounding box center [422, 83] width 126 height 29
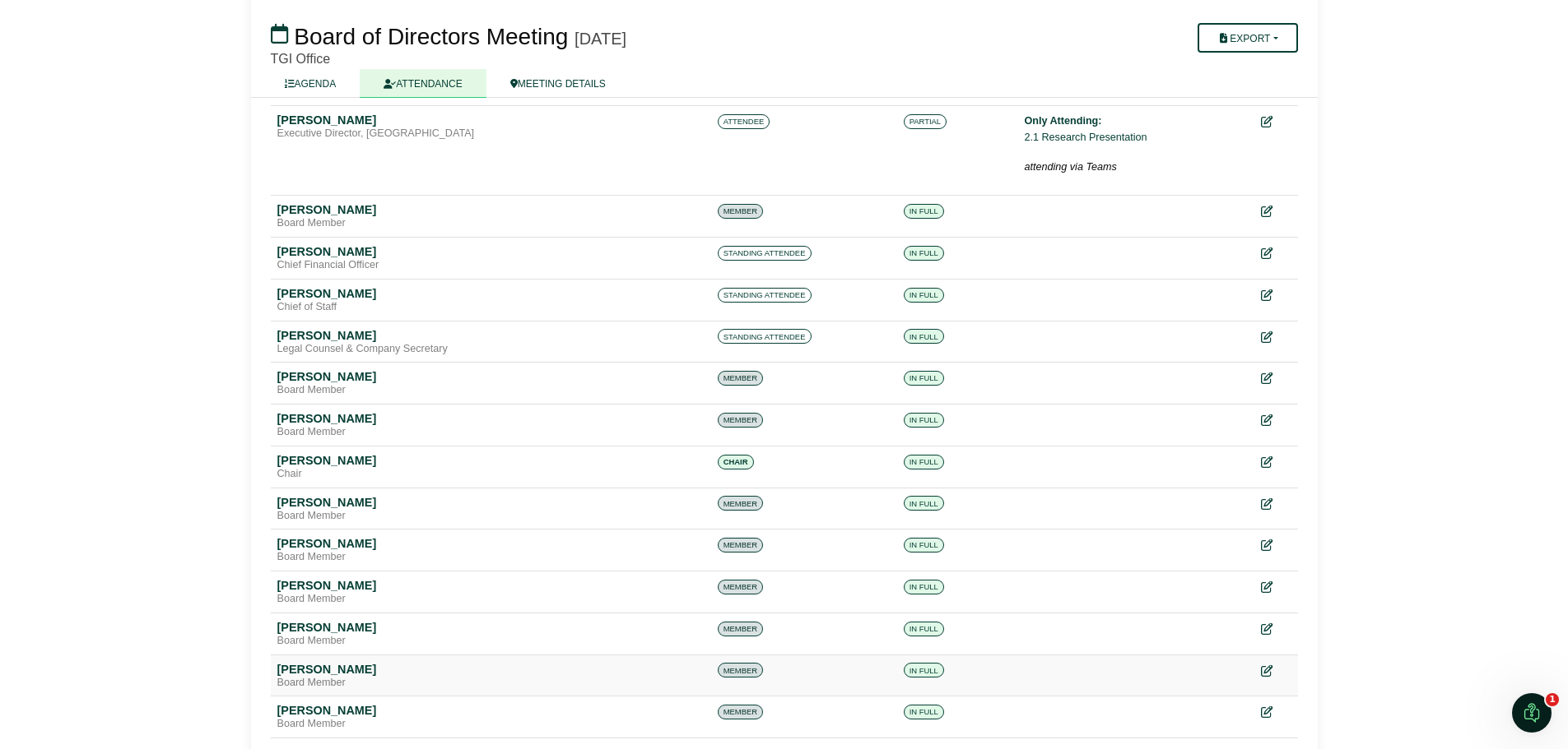
scroll to position [227, 0]
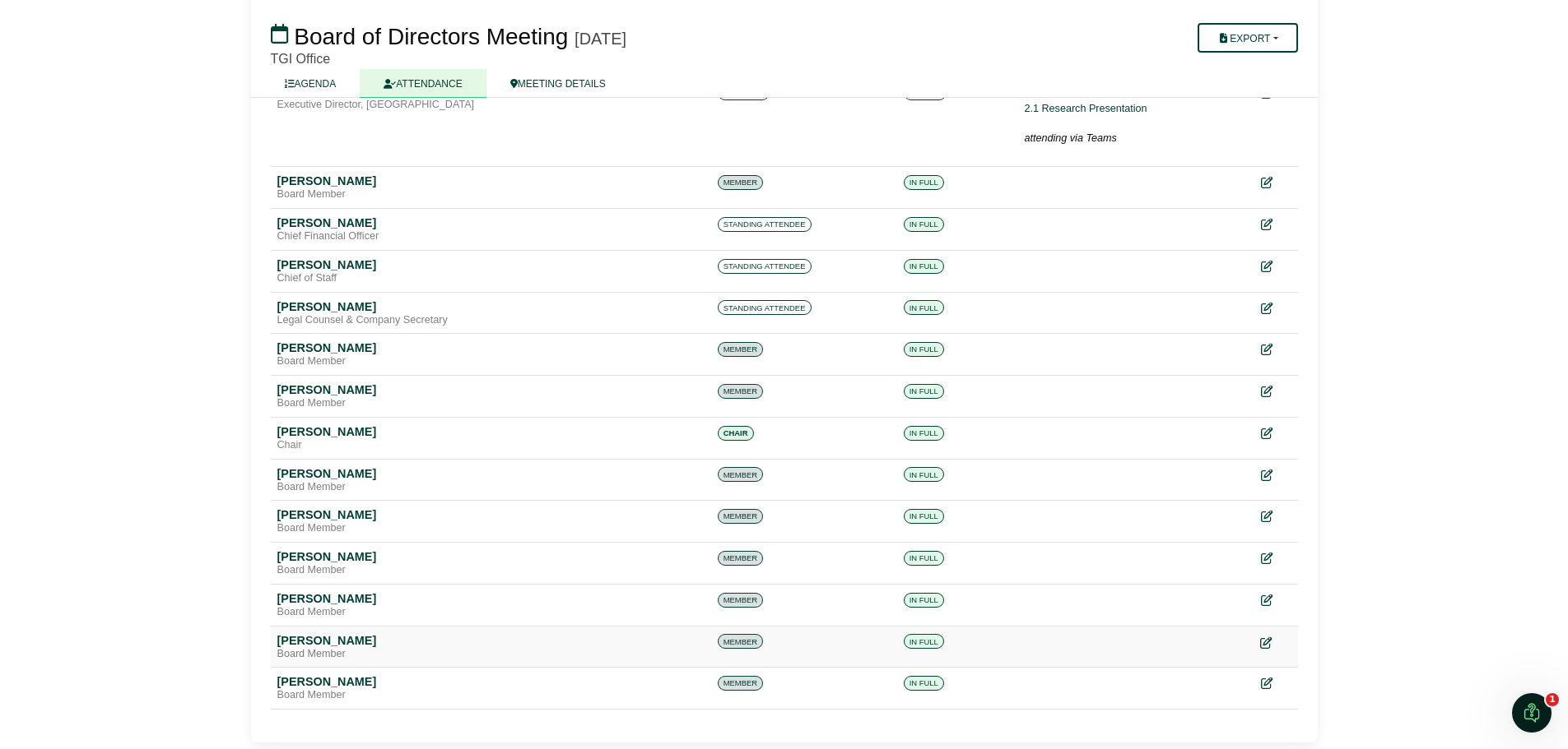
click at [1267, 644] on icon at bounding box center [1265, 642] width 12 height 11
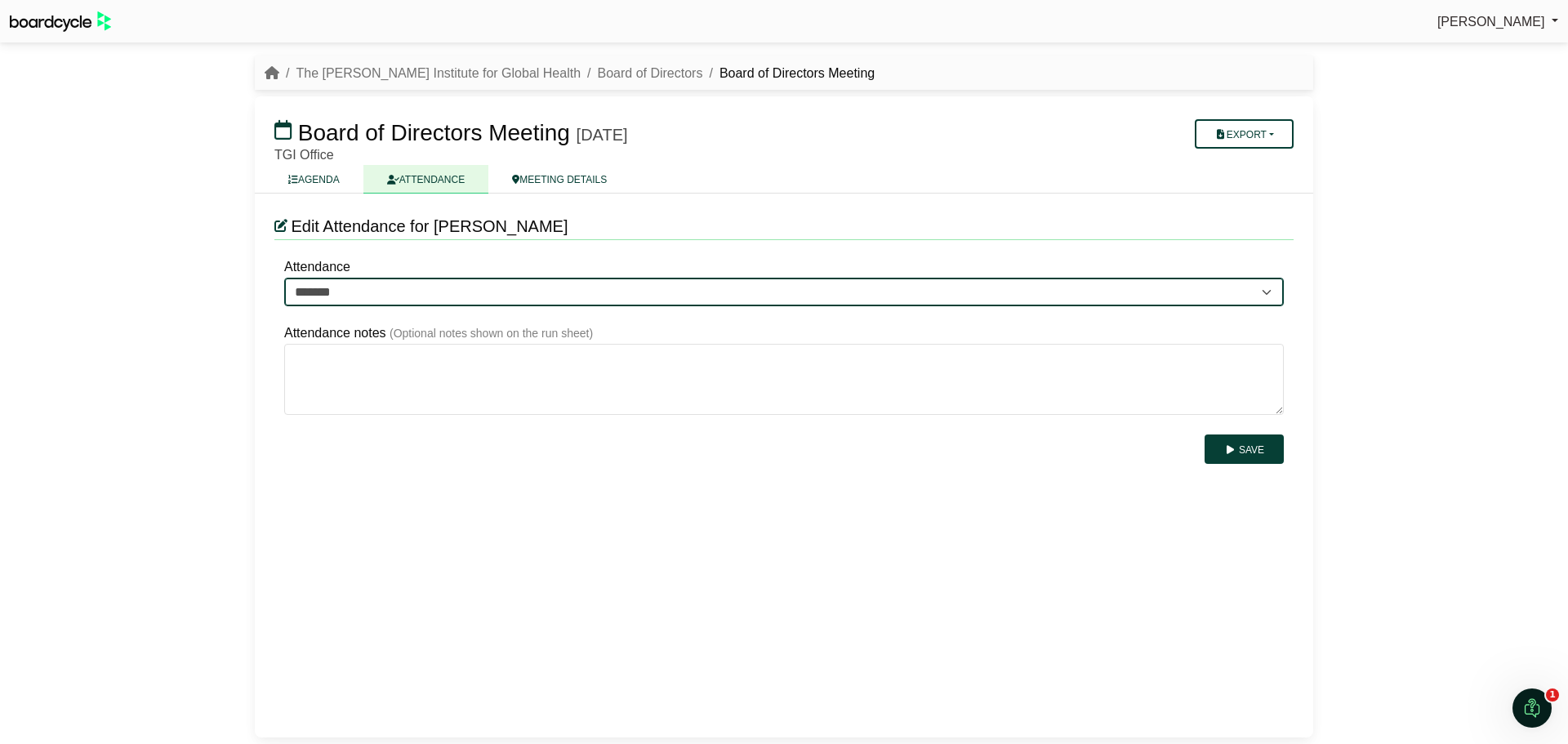
click at [371, 288] on select "******* ******* *******" at bounding box center [784, 292] width 999 height 29
select select "*******"
click at [284, 278] on select "******* ******* *******" at bounding box center [784, 292] width 999 height 29
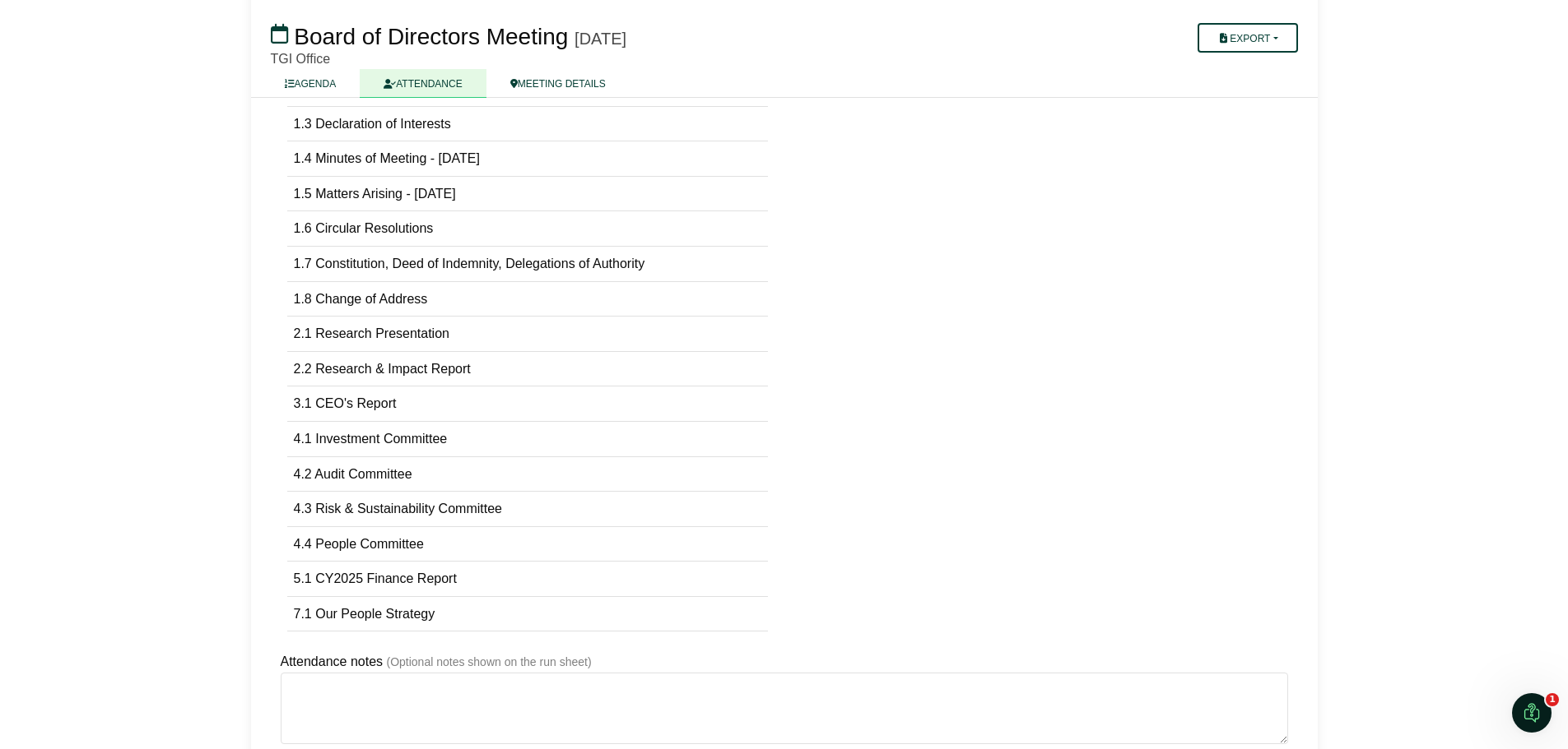
scroll to position [406, 0]
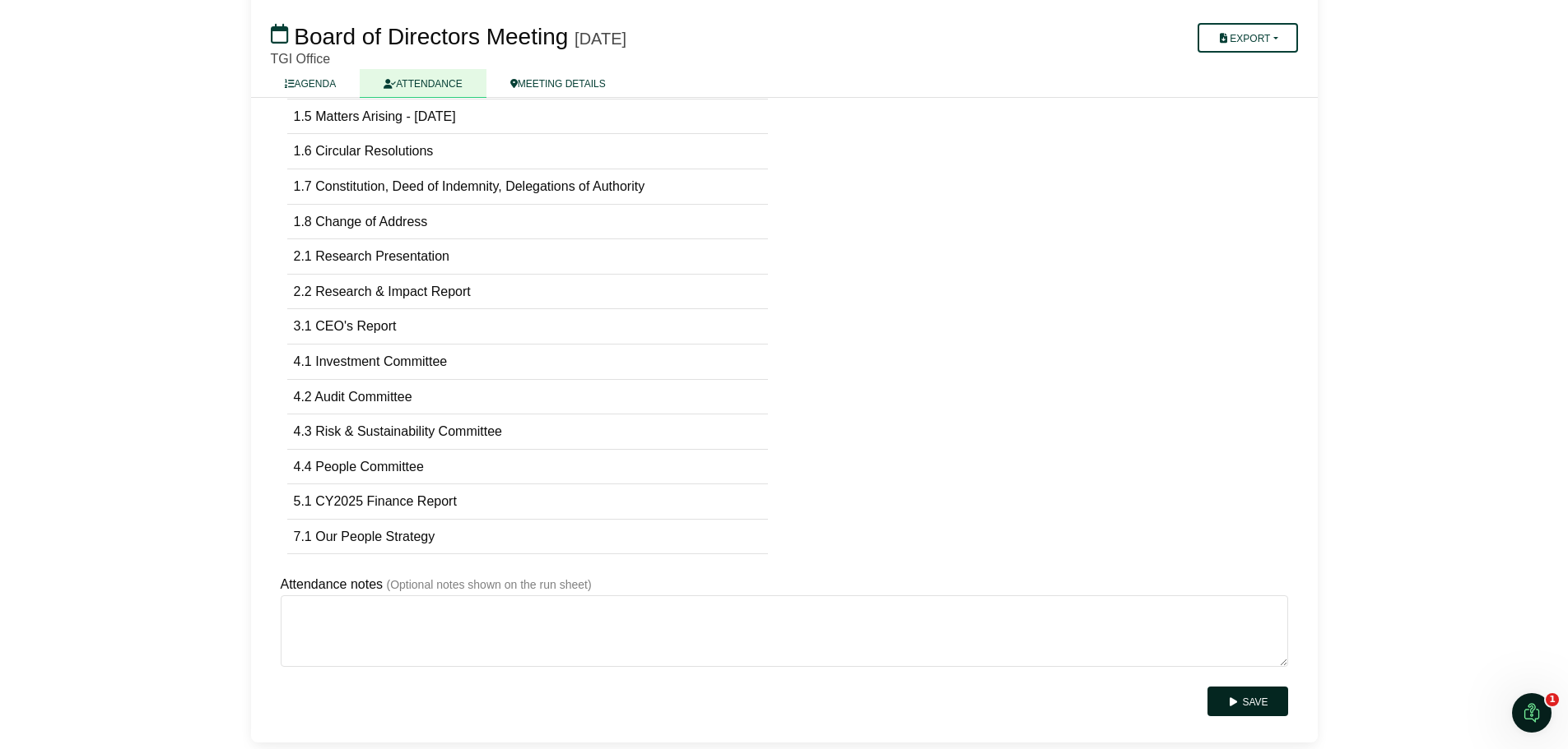
click at [1257, 706] on button "Save" at bounding box center [1247, 701] width 80 height 29
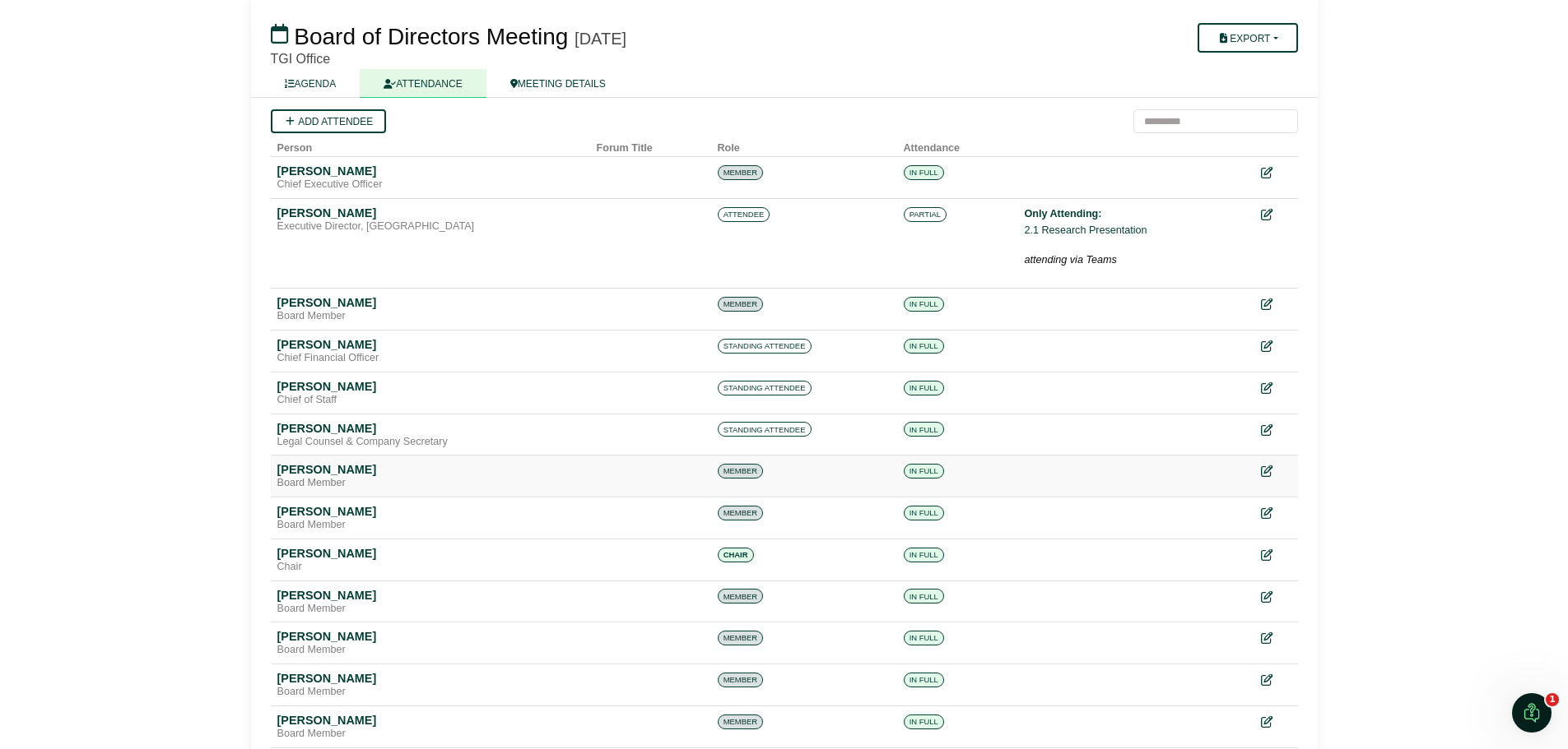
scroll to position [227, 0]
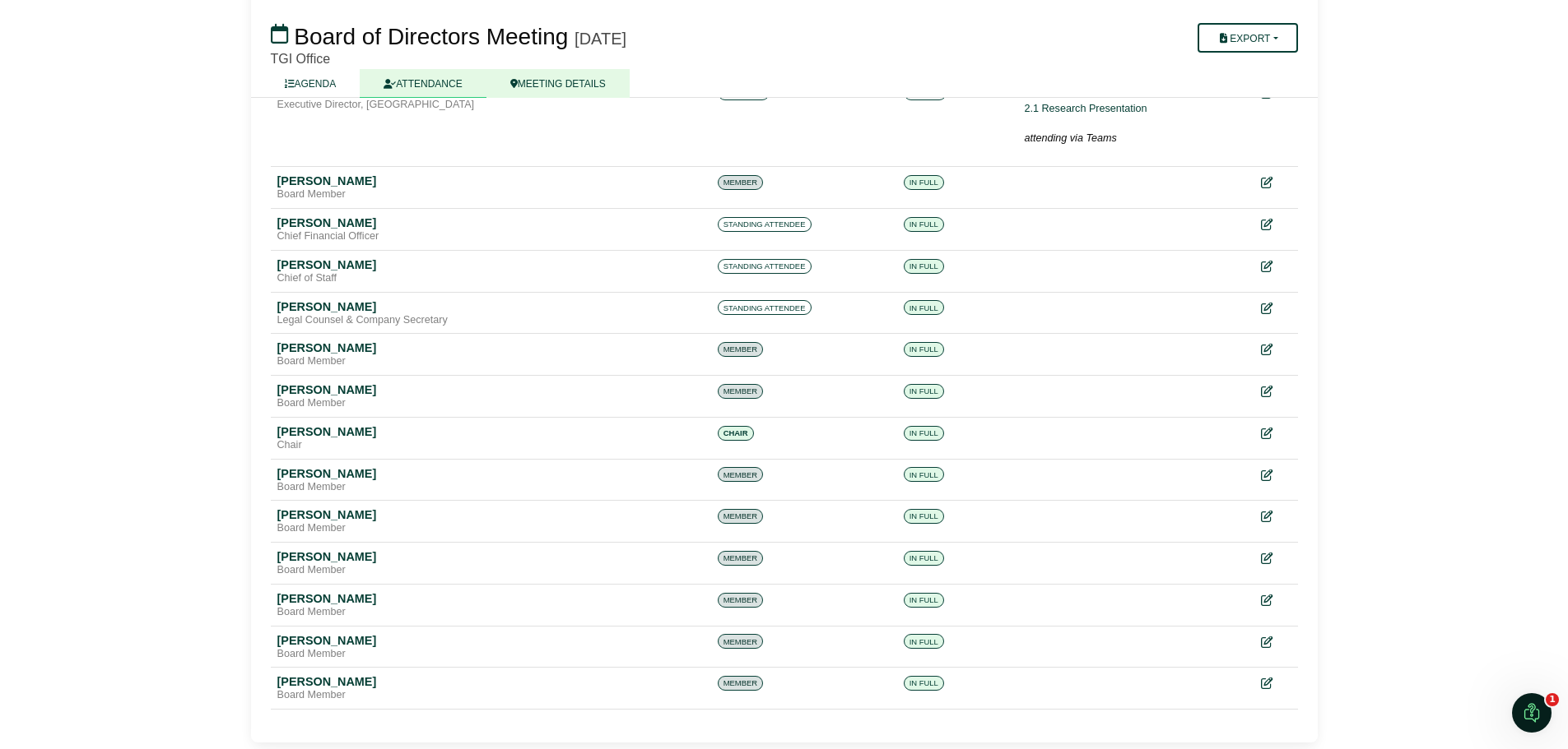
click at [568, 87] on link "MEETING DETAILS" at bounding box center [558, 83] width 143 height 29
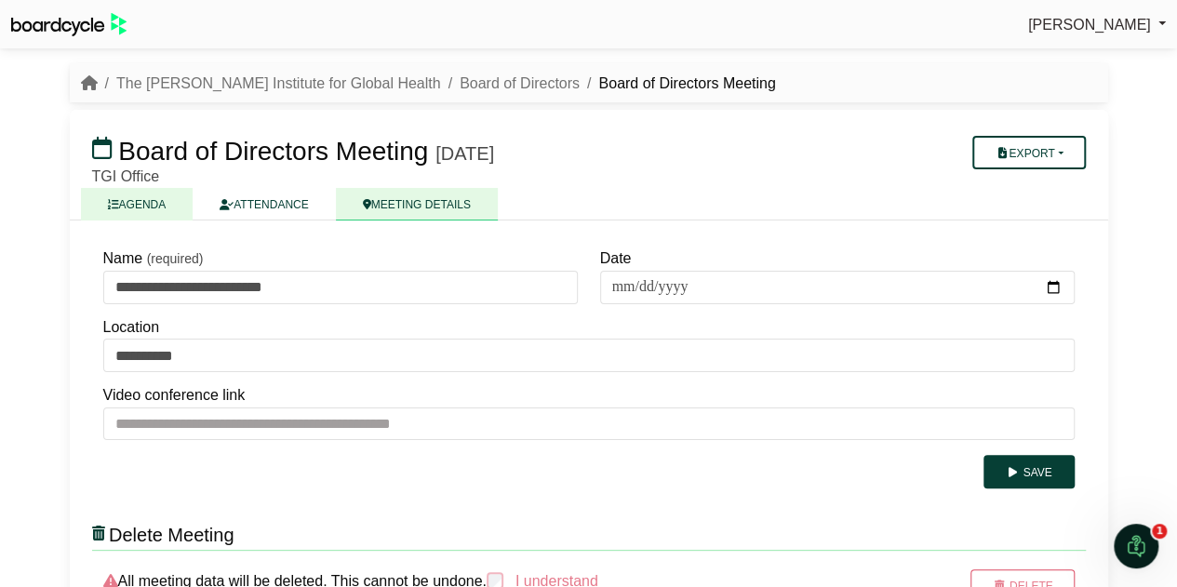
click at [154, 198] on link "AGENDA" at bounding box center [137, 204] width 113 height 33
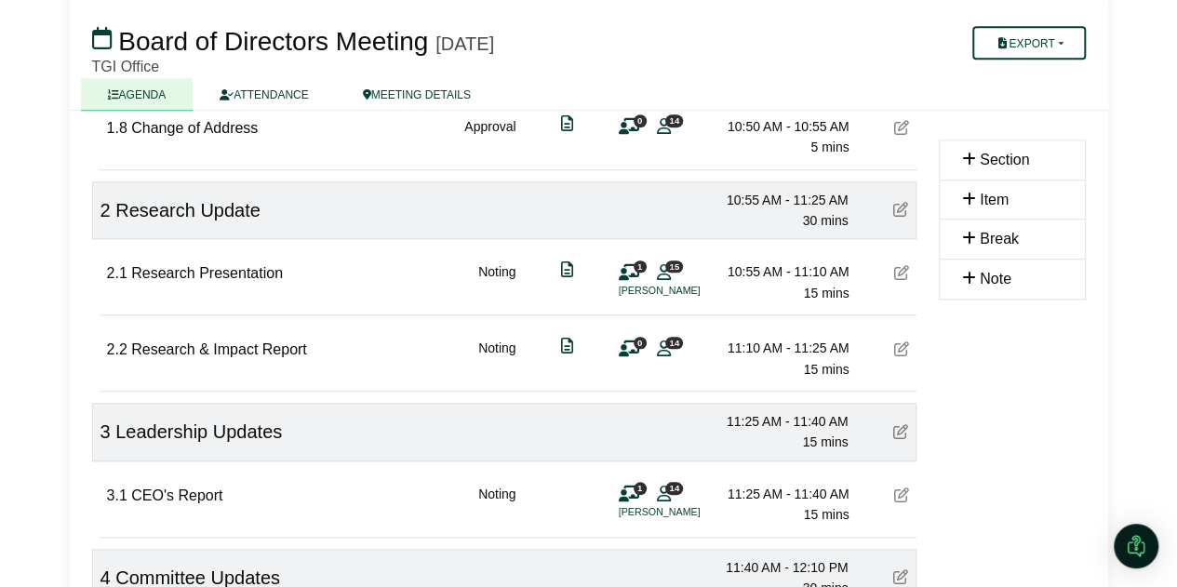
scroll to position [837, 0]
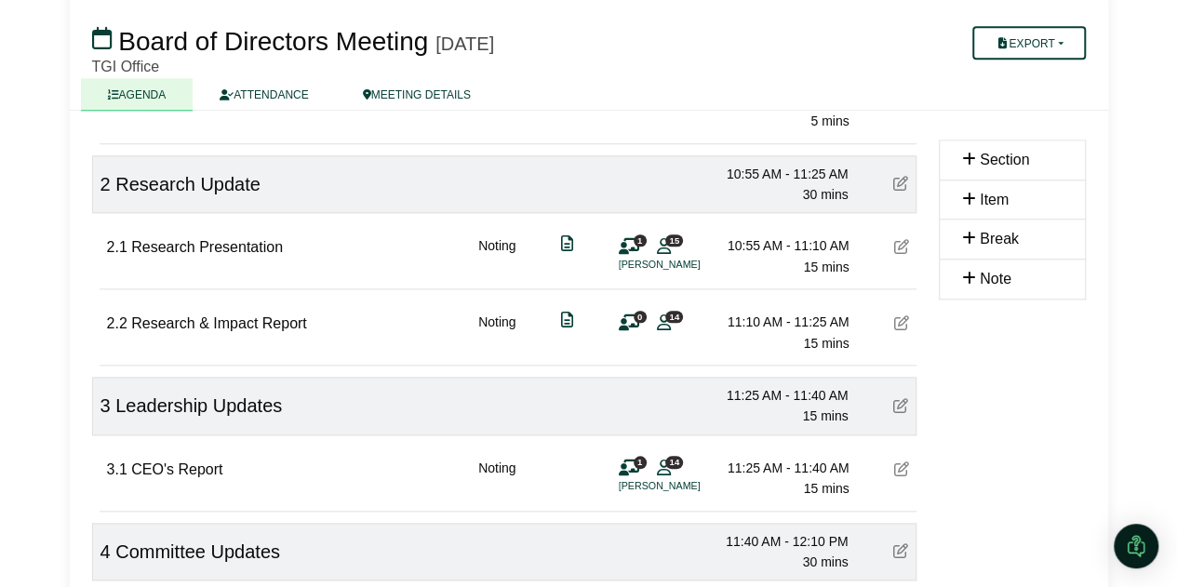
click at [904, 245] on icon at bounding box center [901, 246] width 15 height 15
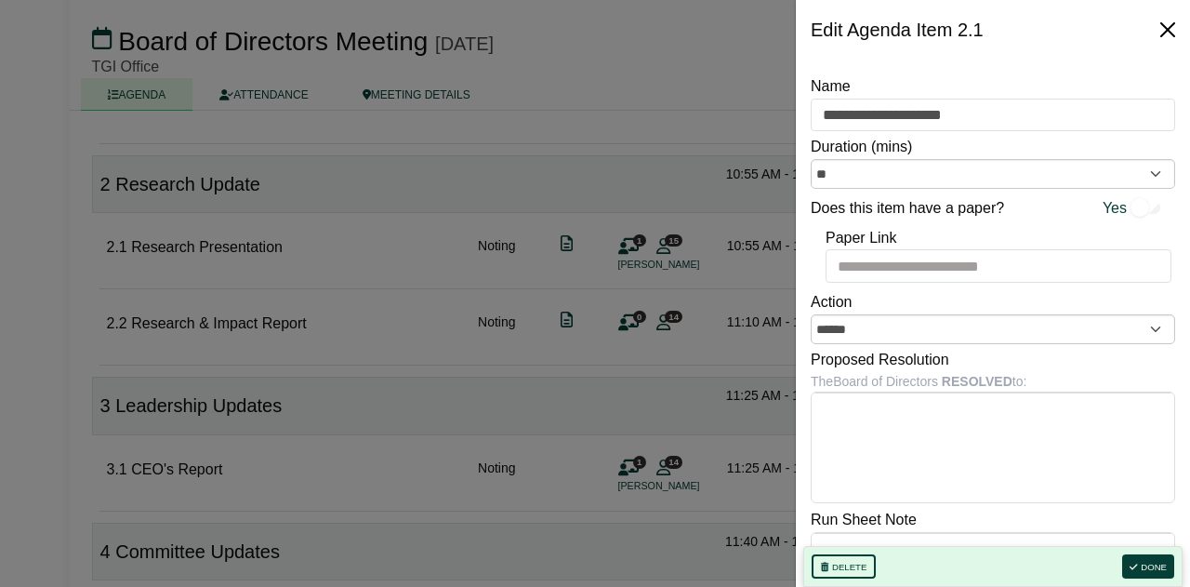
click at [1174, 33] on button "Close" at bounding box center [1168, 30] width 30 height 30
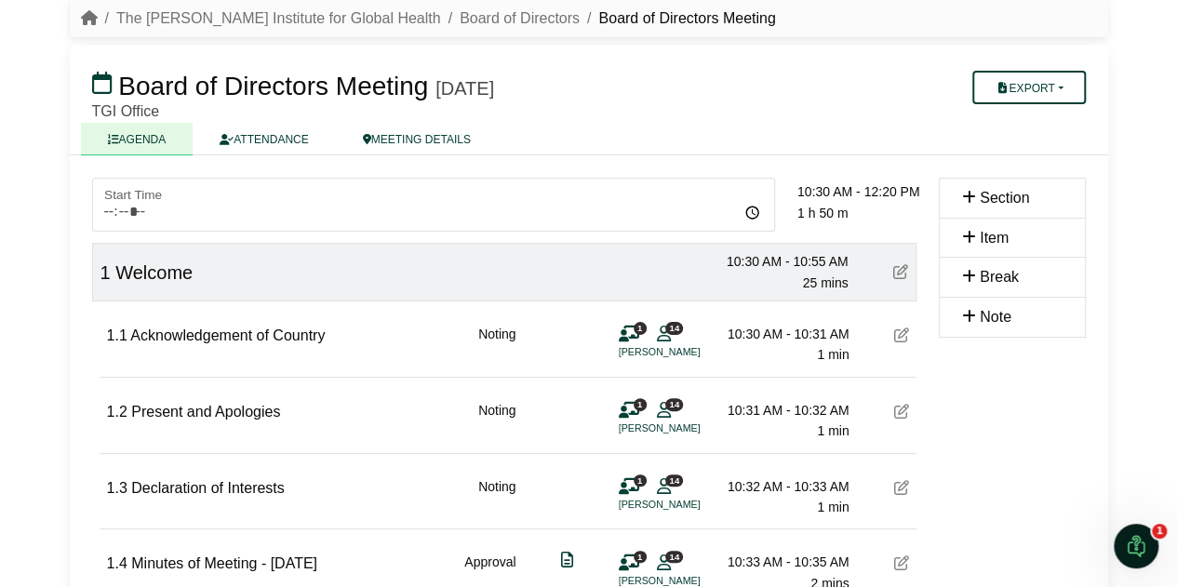
scroll to position [0, 0]
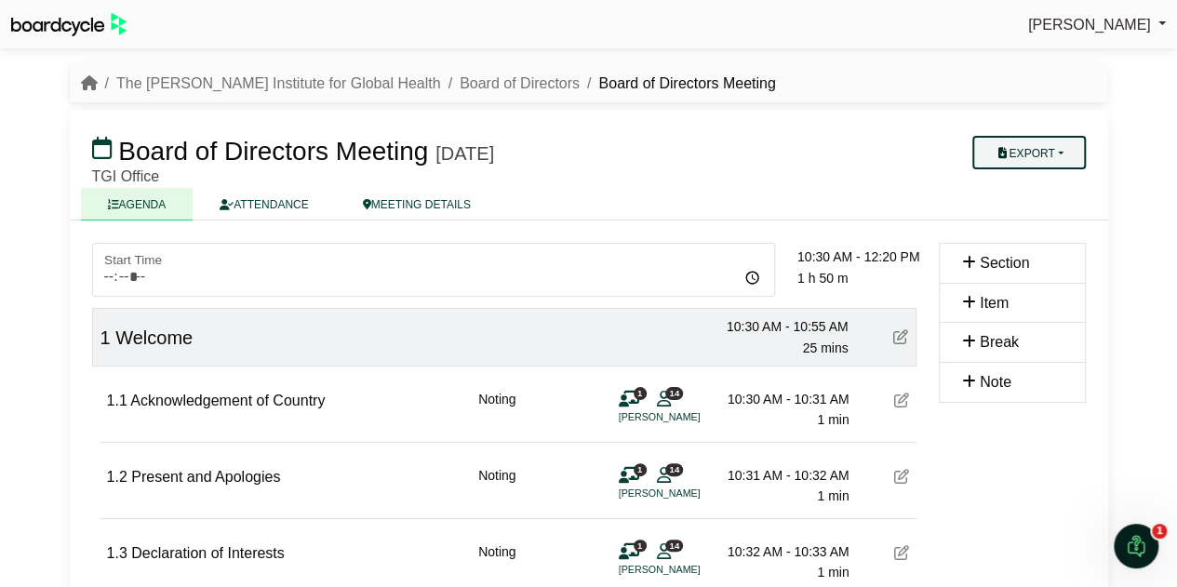
click at [1058, 151] on button "Export" at bounding box center [1028, 152] width 113 height 33
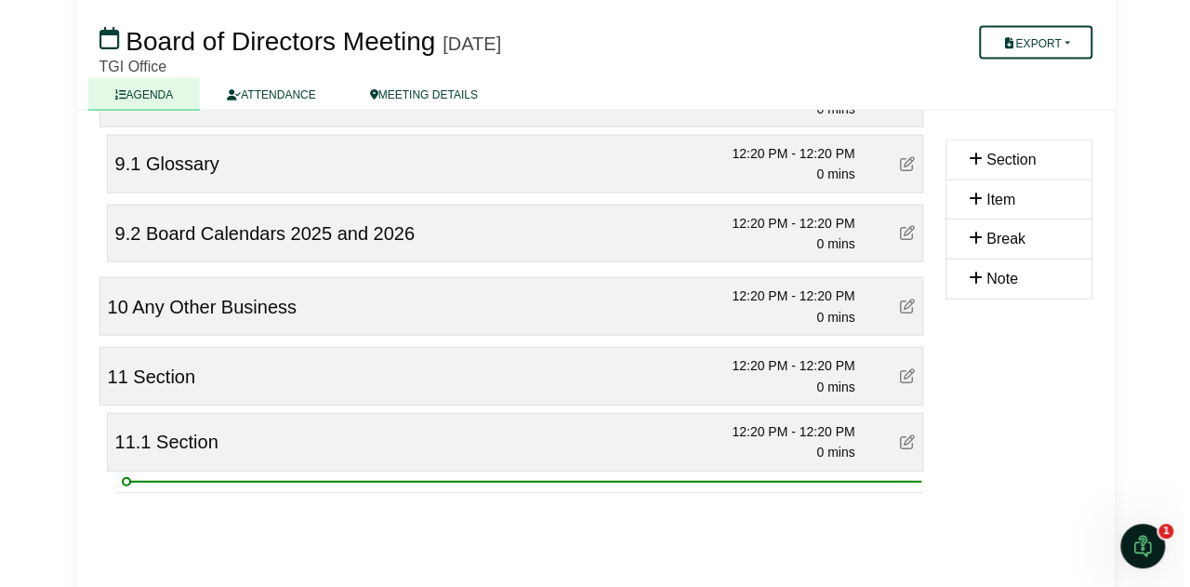
scroll to position [2143, 0]
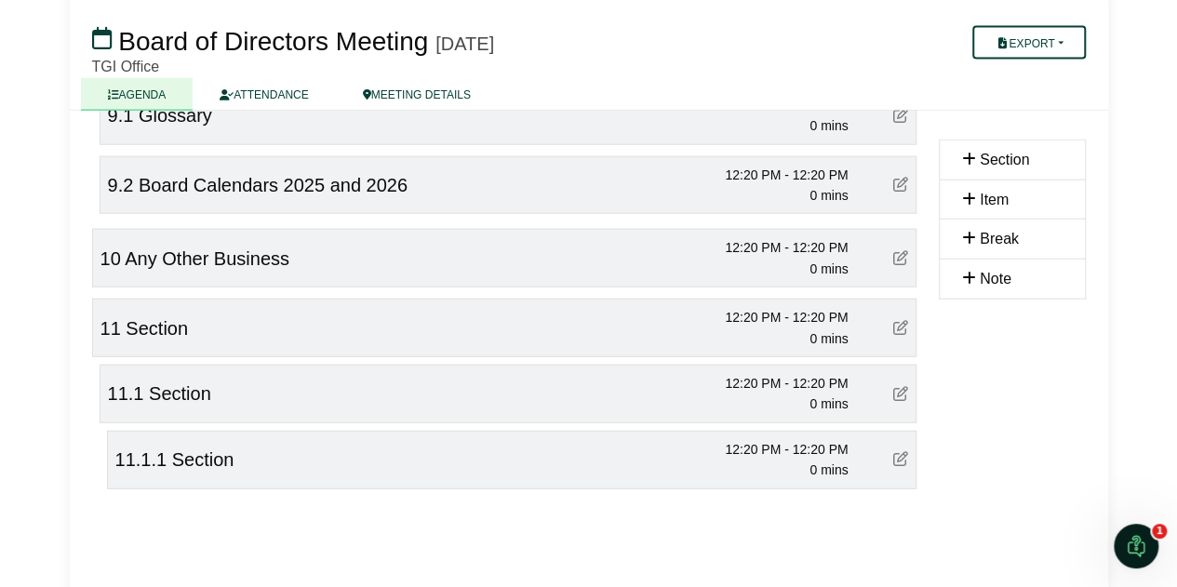
click at [901, 451] on icon at bounding box center [900, 458] width 15 height 15
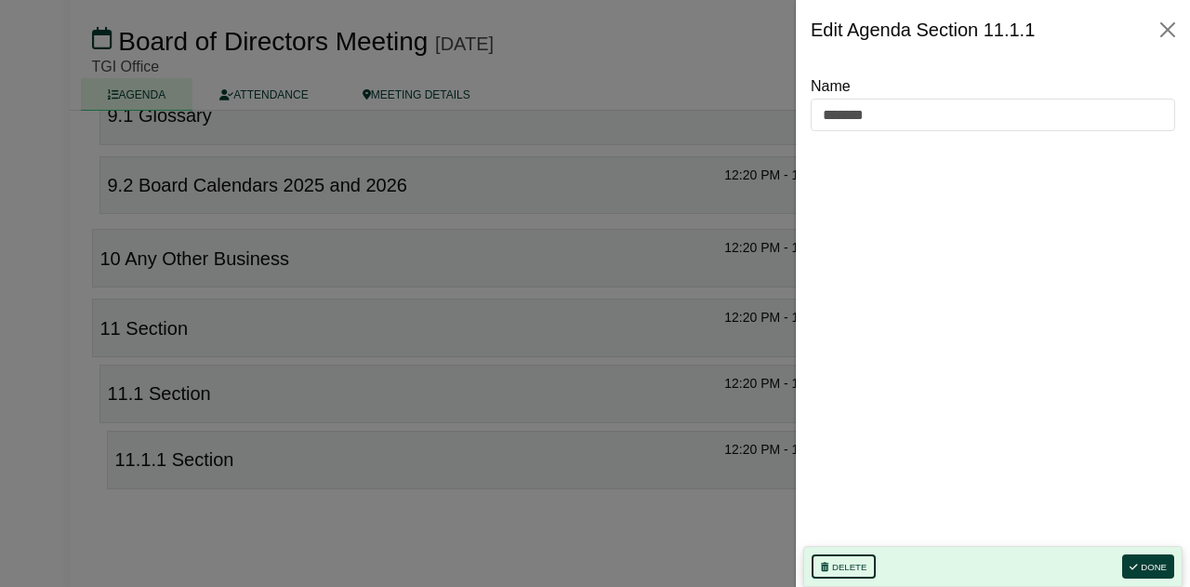
click at [840, 561] on button "Delete" at bounding box center [844, 566] width 64 height 24
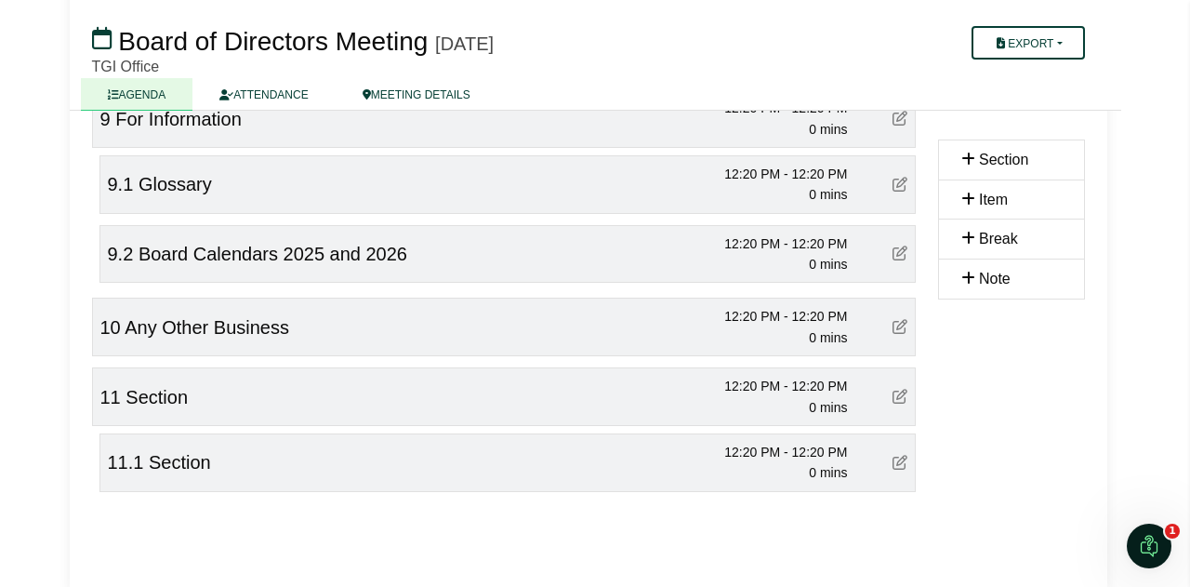
scroll to position [0, 0]
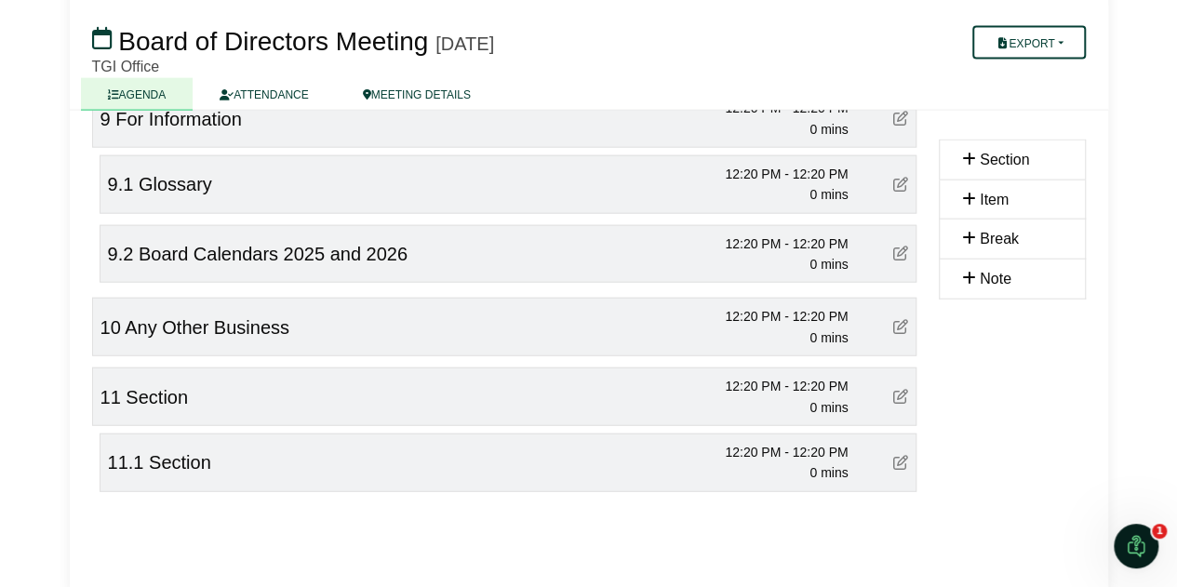
click at [902, 455] on icon at bounding box center [900, 462] width 15 height 15
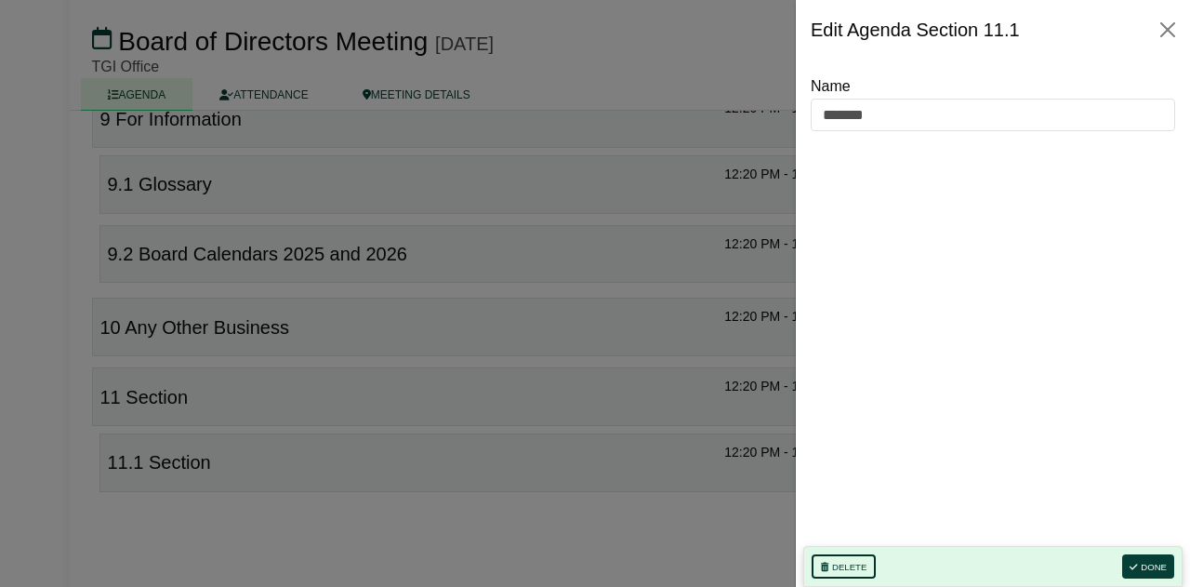
click at [842, 562] on button "Delete" at bounding box center [844, 566] width 64 height 24
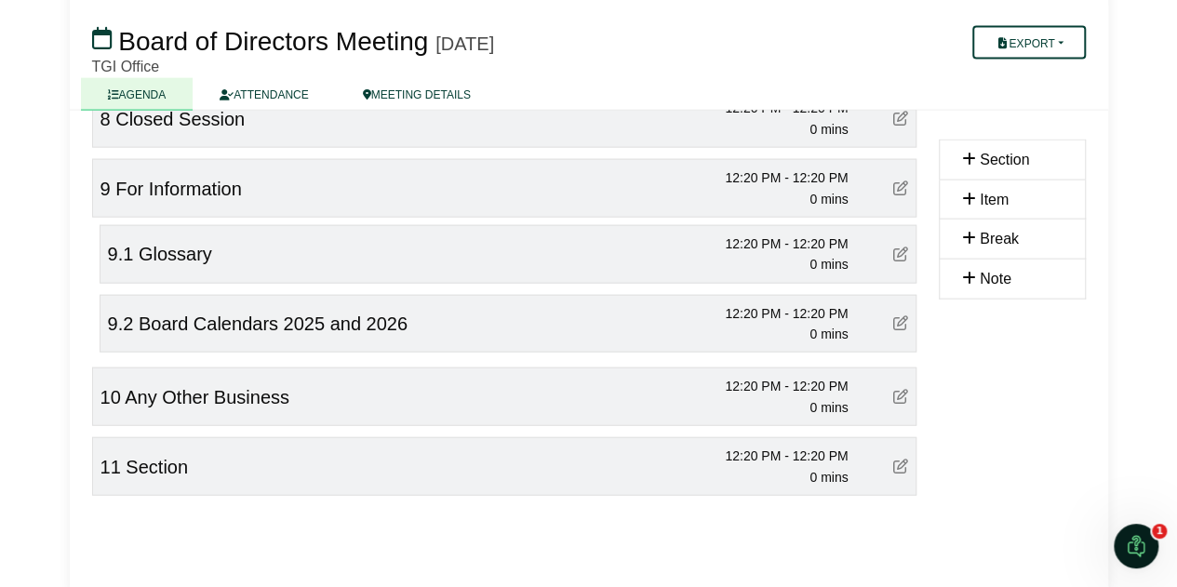
click at [900, 459] on icon at bounding box center [900, 466] width 15 height 15
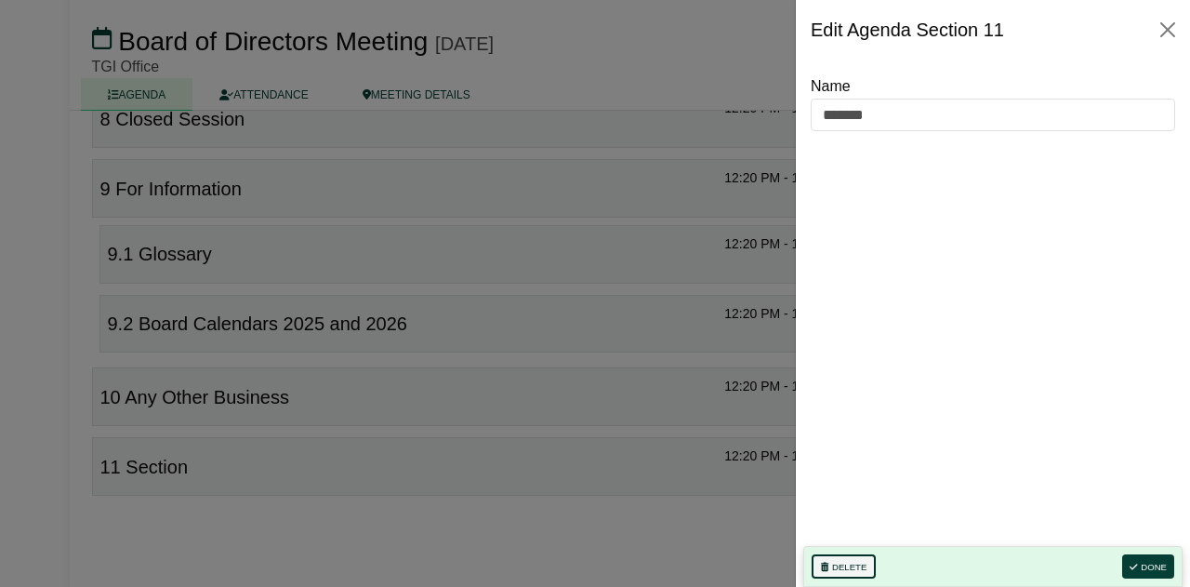
click at [844, 574] on button "Delete" at bounding box center [844, 566] width 64 height 24
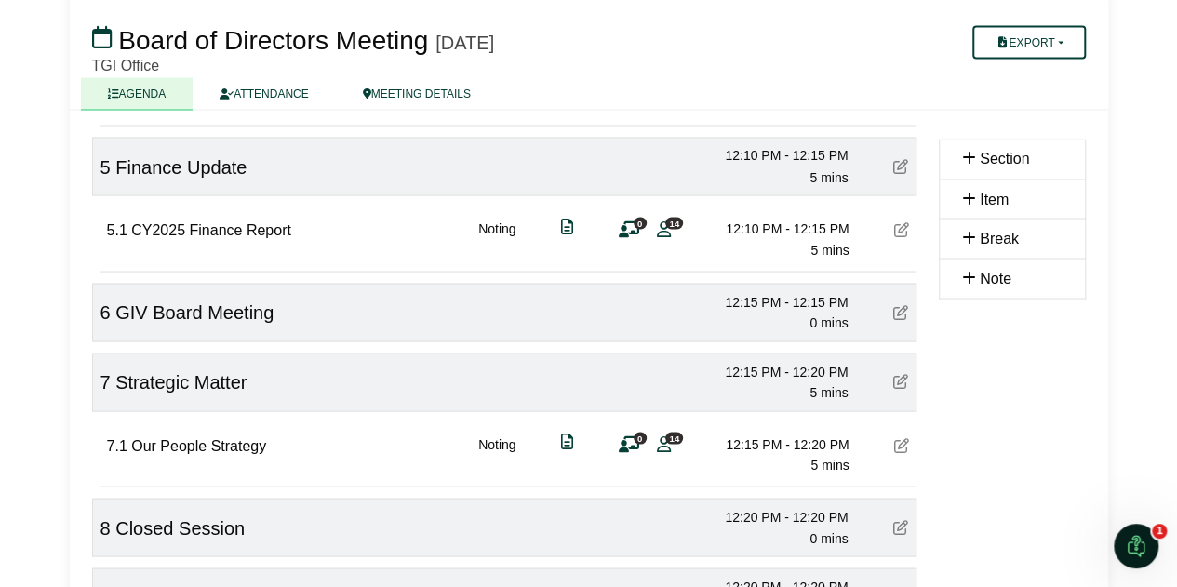
scroll to position [1191, 0]
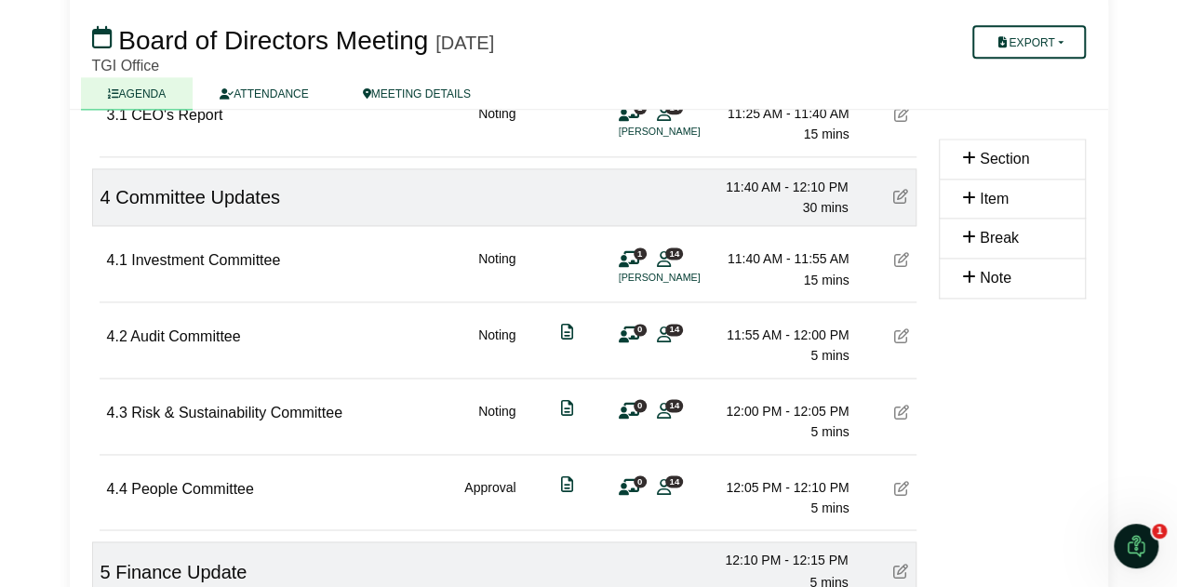
click at [478, 187] on div "4 Committee Updates 11:40 AM - 12:10 PM 30 mins" at bounding box center [504, 197] width 824 height 59
click at [474, 198] on div "4 Committee Updates 11:40 AM - 12:10 PM 30 mins" at bounding box center [504, 197] width 824 height 59
click at [485, 188] on div "4 Committee Updates 11:40 AM - 12:10 PM 30 mins" at bounding box center [504, 197] width 824 height 59
click at [485, 183] on div "4 Committee Updates 11:40 AM - 12:10 PM 30 mins" at bounding box center [504, 197] width 824 height 59
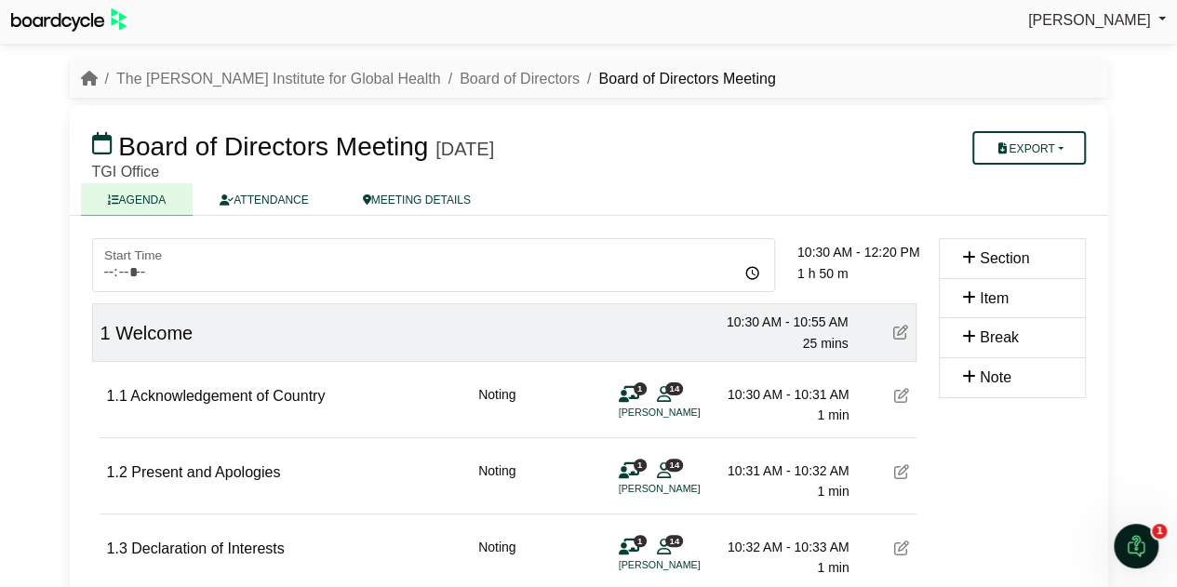
scroll to position [0, 0]
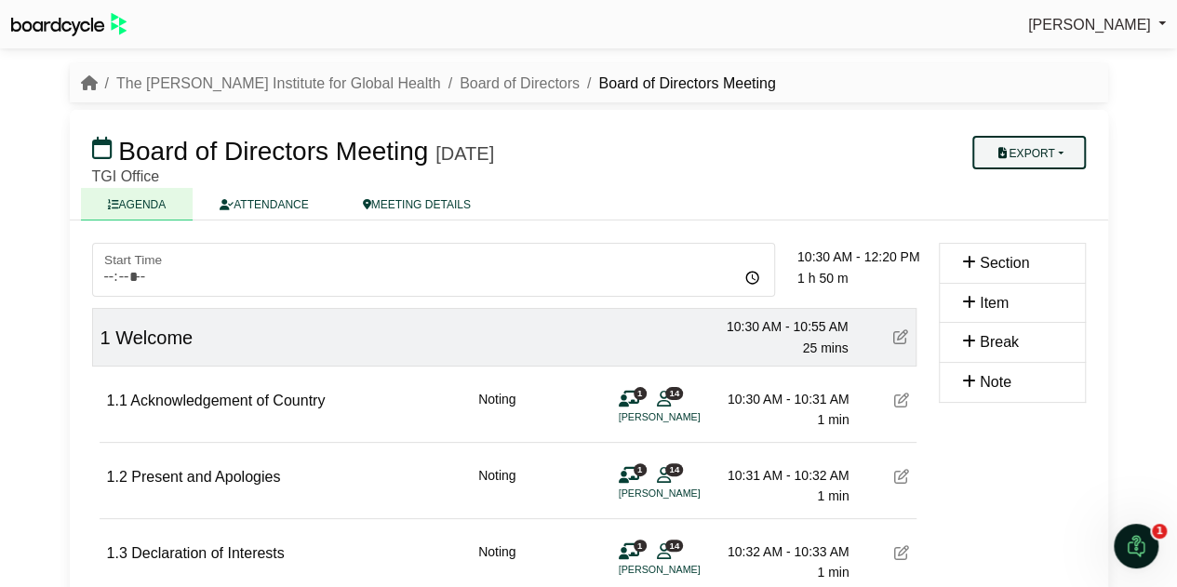
click at [1063, 153] on button "Export" at bounding box center [1028, 152] width 113 height 33
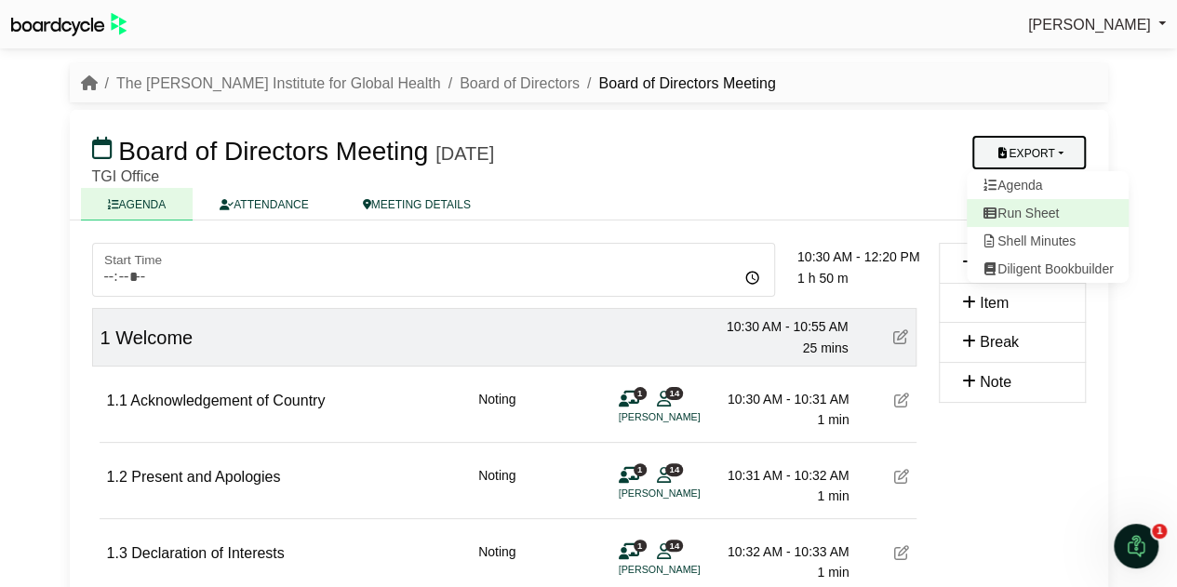
click at [1051, 212] on link "Run Sheet" at bounding box center [1047, 213] width 162 height 28
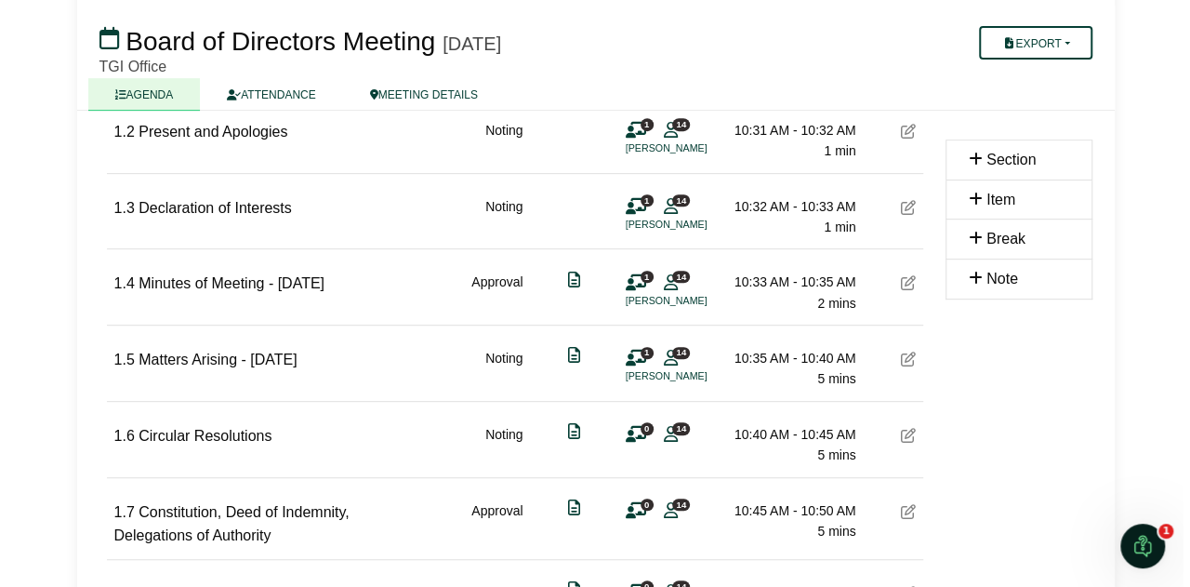
scroll to position [372, 0]
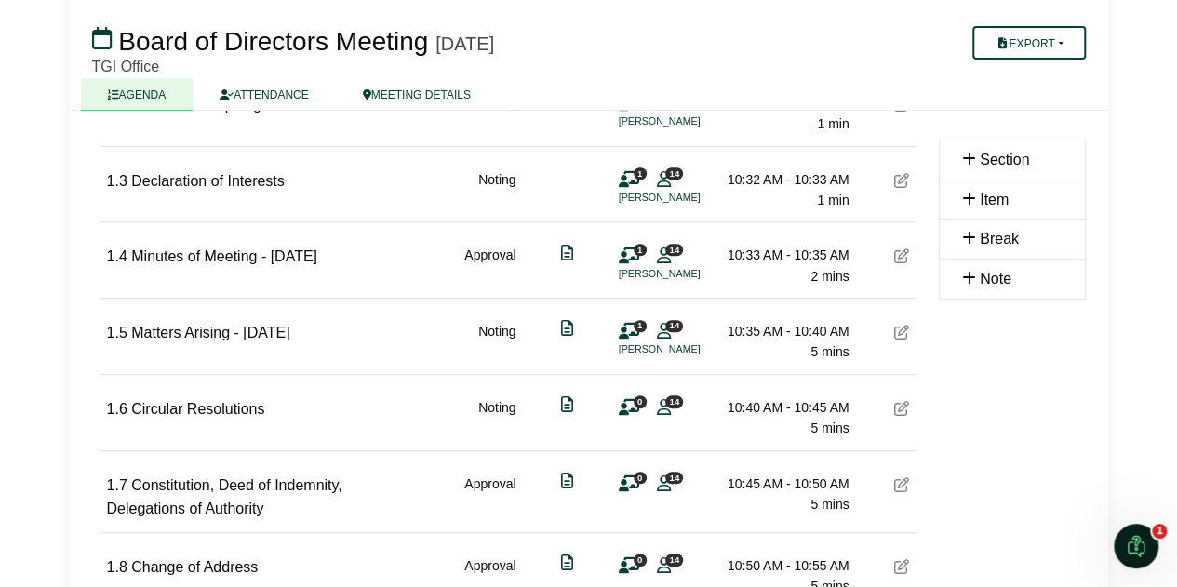
click at [902, 411] on icon at bounding box center [901, 408] width 15 height 15
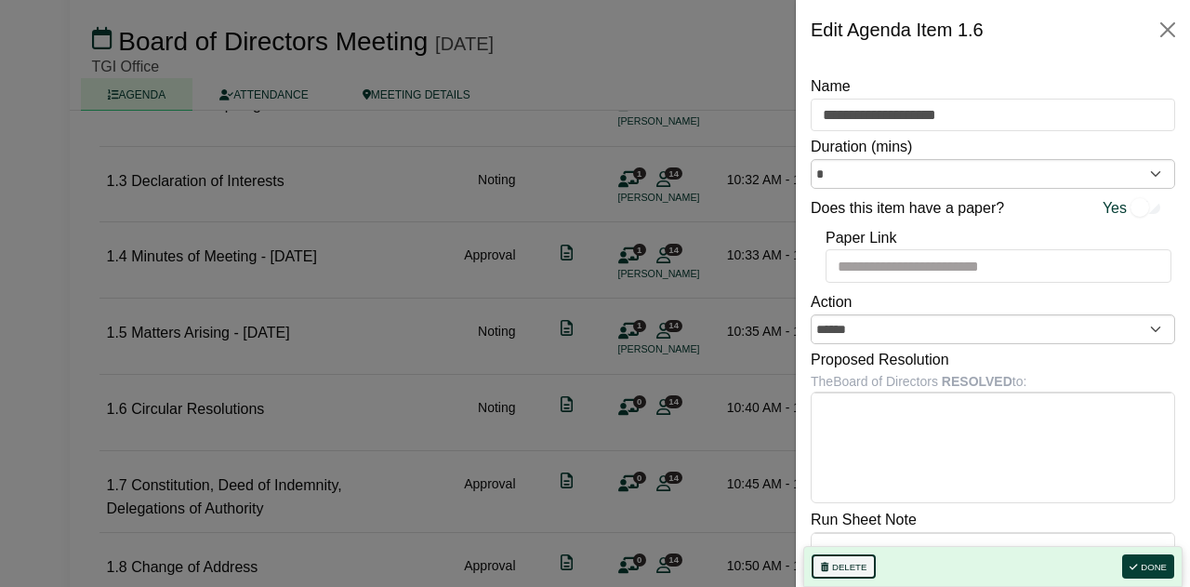
click at [852, 572] on button "Delete" at bounding box center [844, 566] width 64 height 24
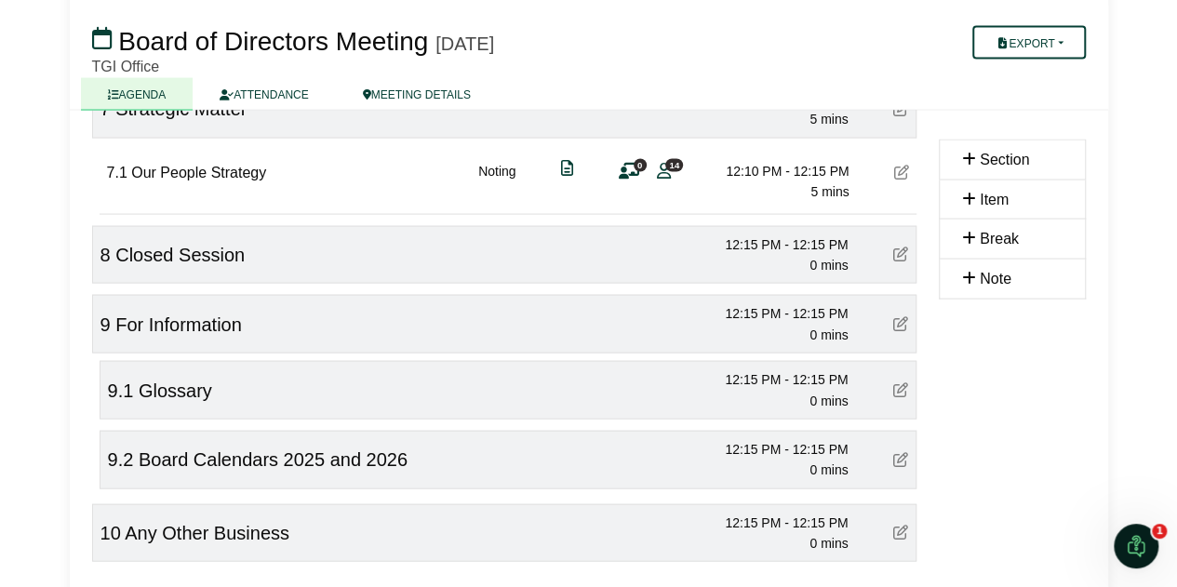
scroll to position [1860, 0]
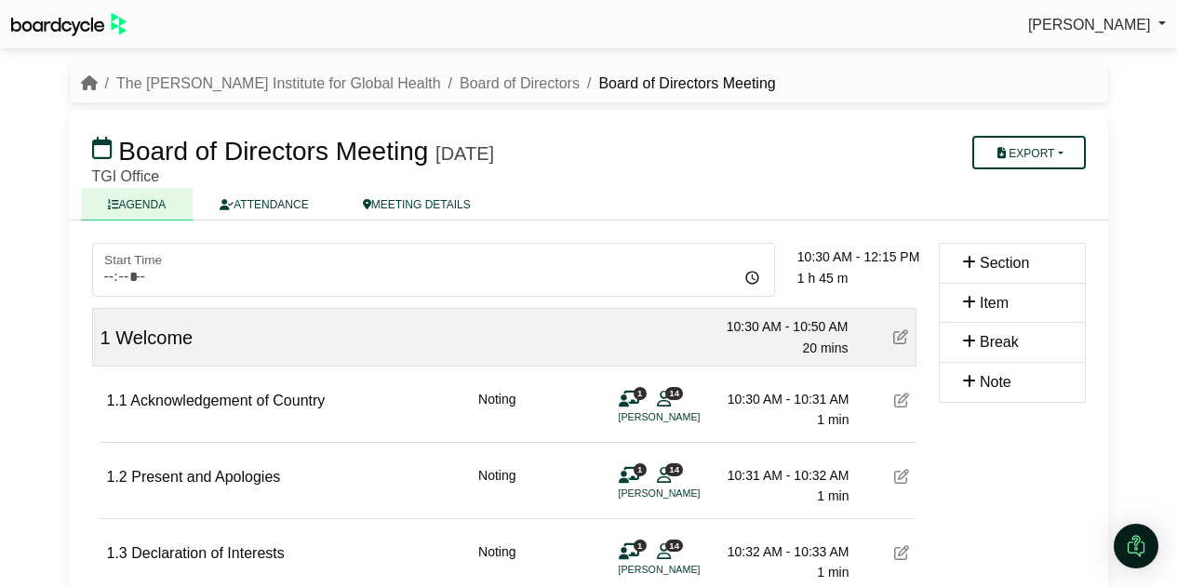
scroll to position [1860, 0]
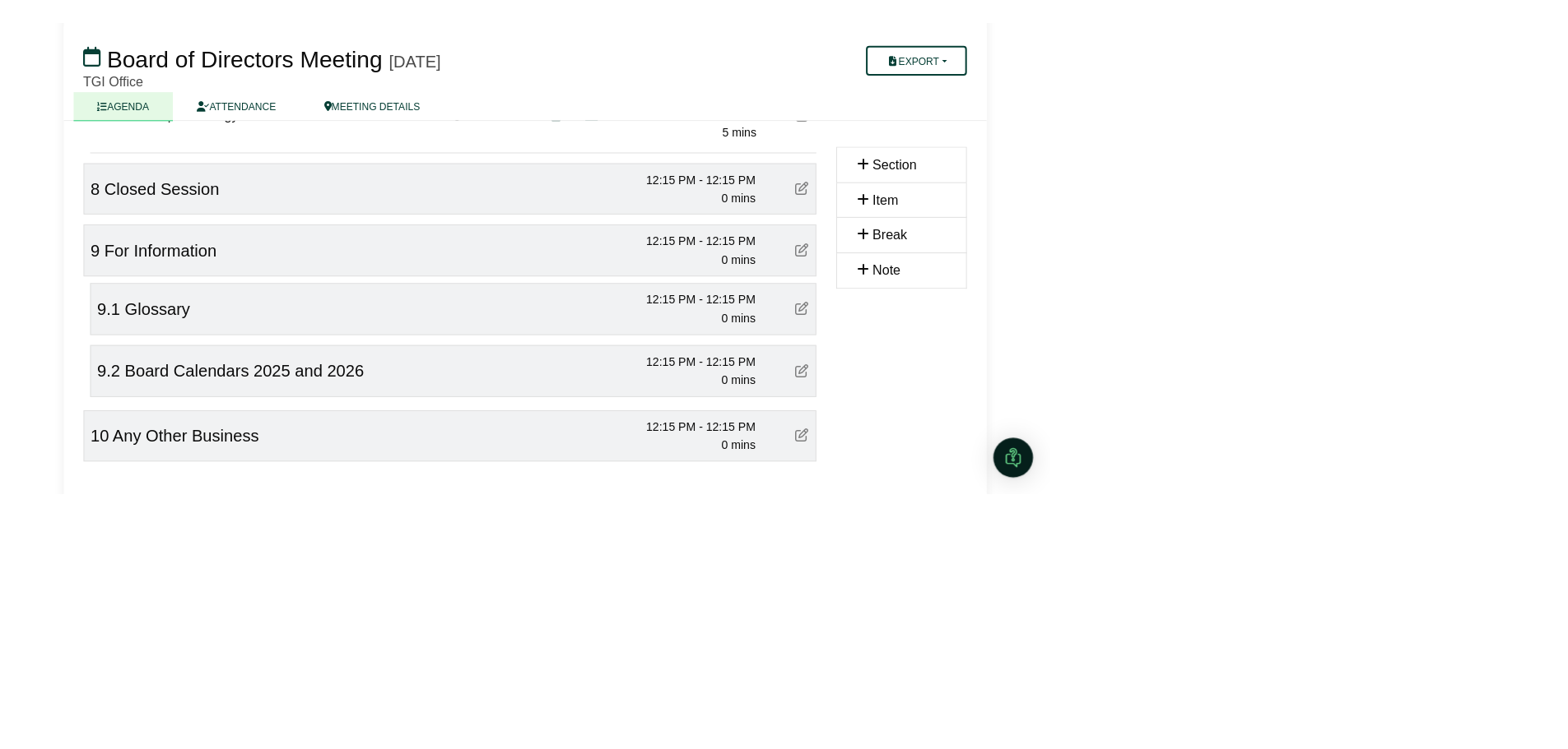
scroll to position [1421, 0]
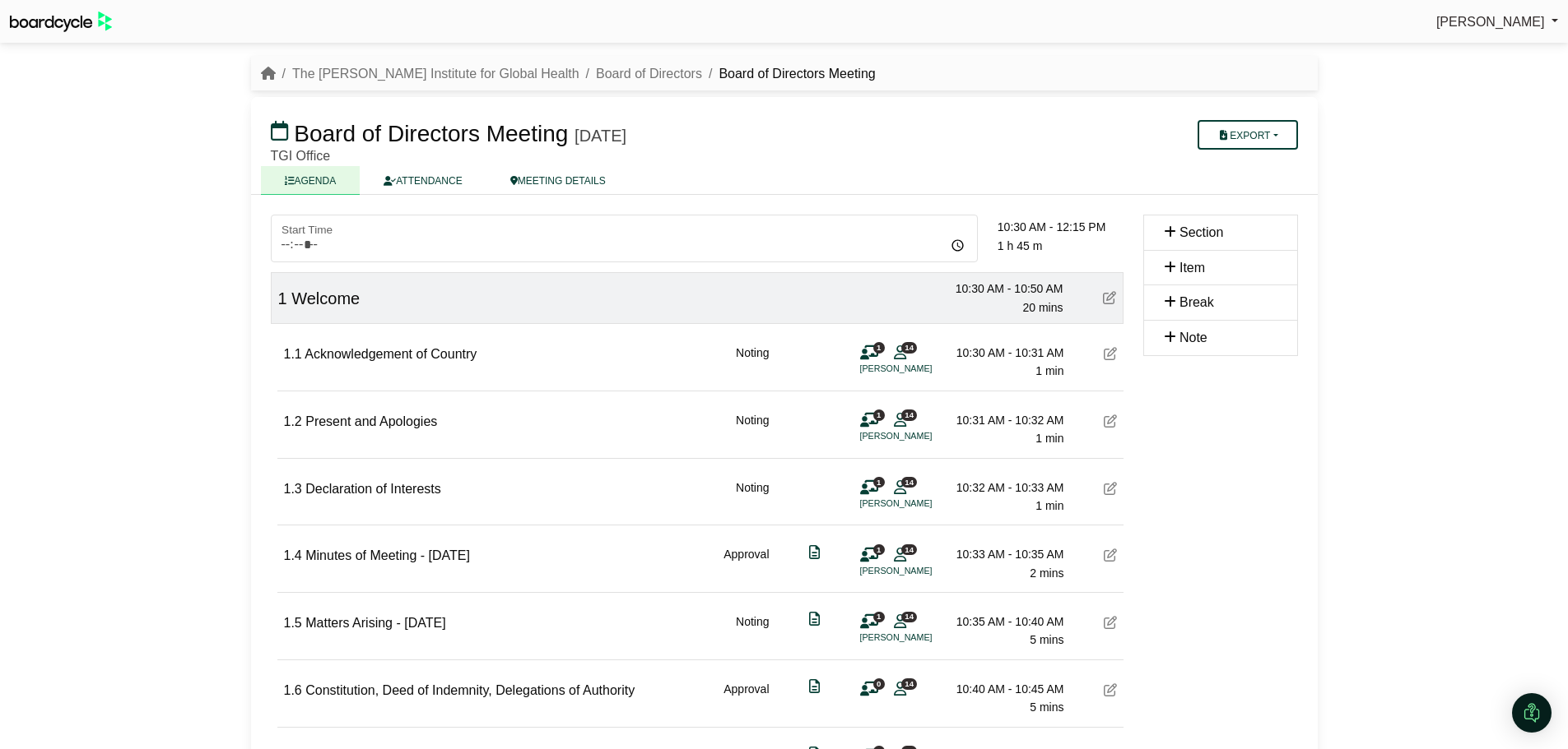
scroll to position [1421, 0]
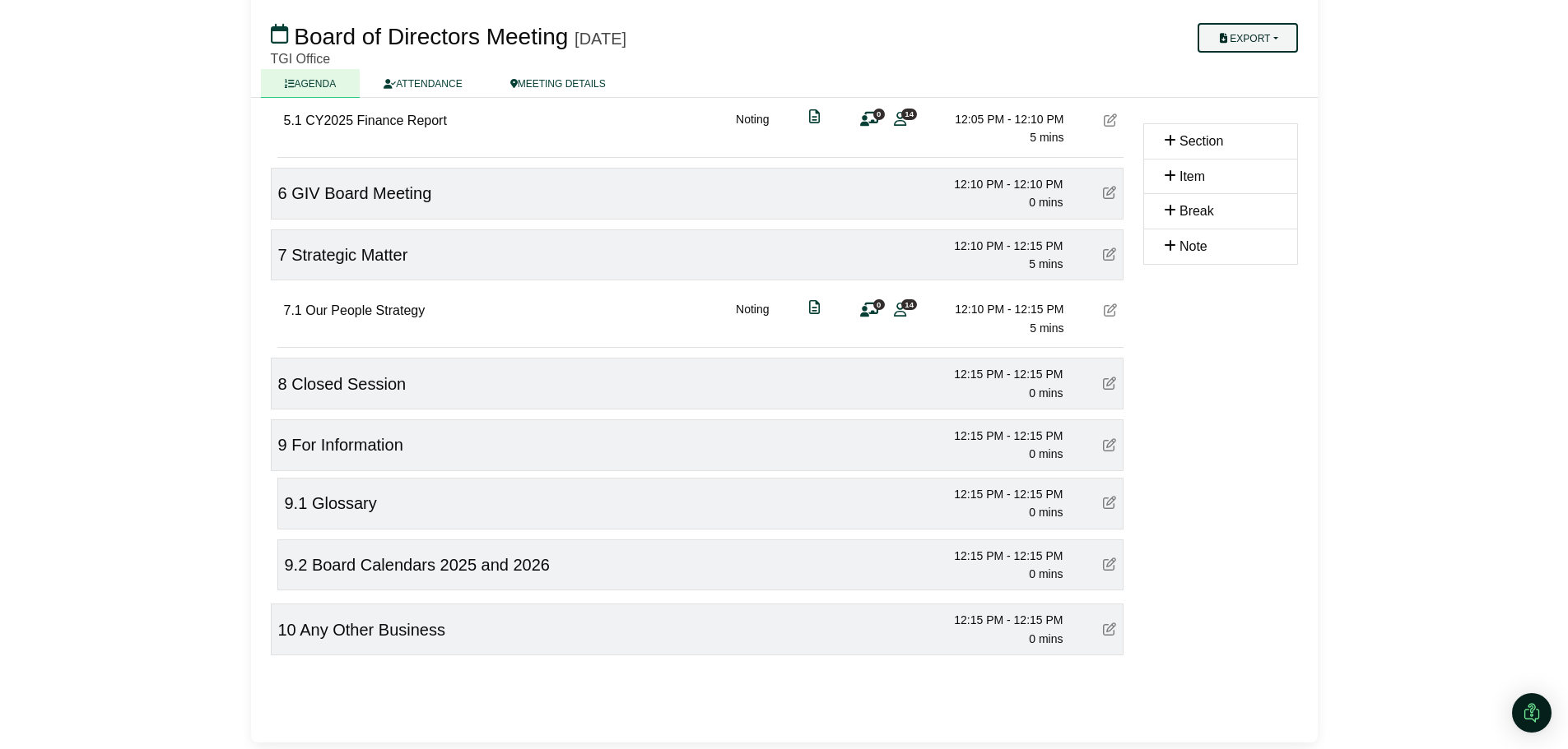
click at [1283, 40] on button "Export" at bounding box center [1247, 37] width 100 height 29
click at [1274, 115] on link "Shell Minutes" at bounding box center [1264, 116] width 143 height 25
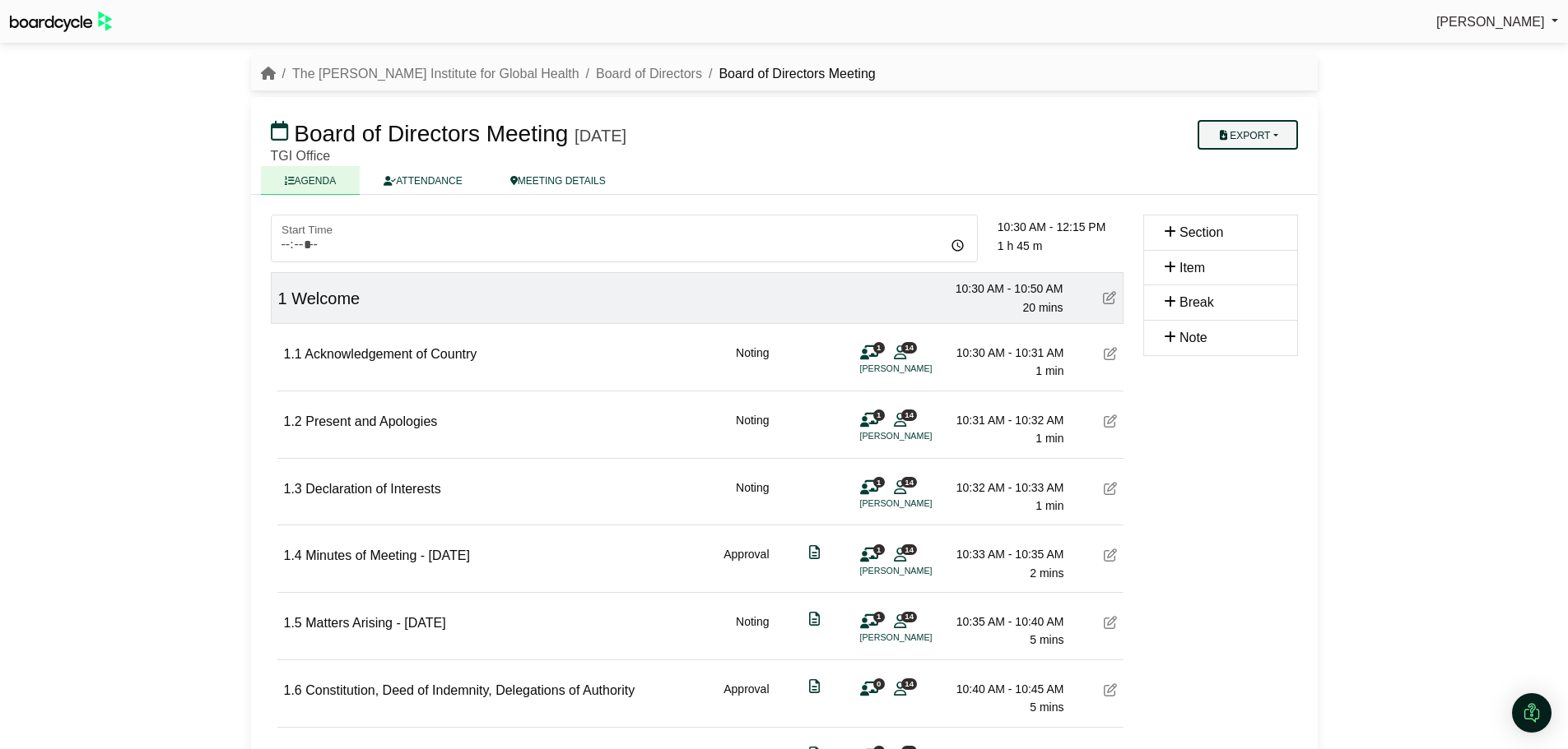
click at [1275, 135] on button "Export" at bounding box center [1247, 134] width 100 height 29
click at [1299, 241] on link "Diligent Bookbuilder" at bounding box center [1264, 238] width 143 height 25
